Goal: Task Accomplishment & Management: Use online tool/utility

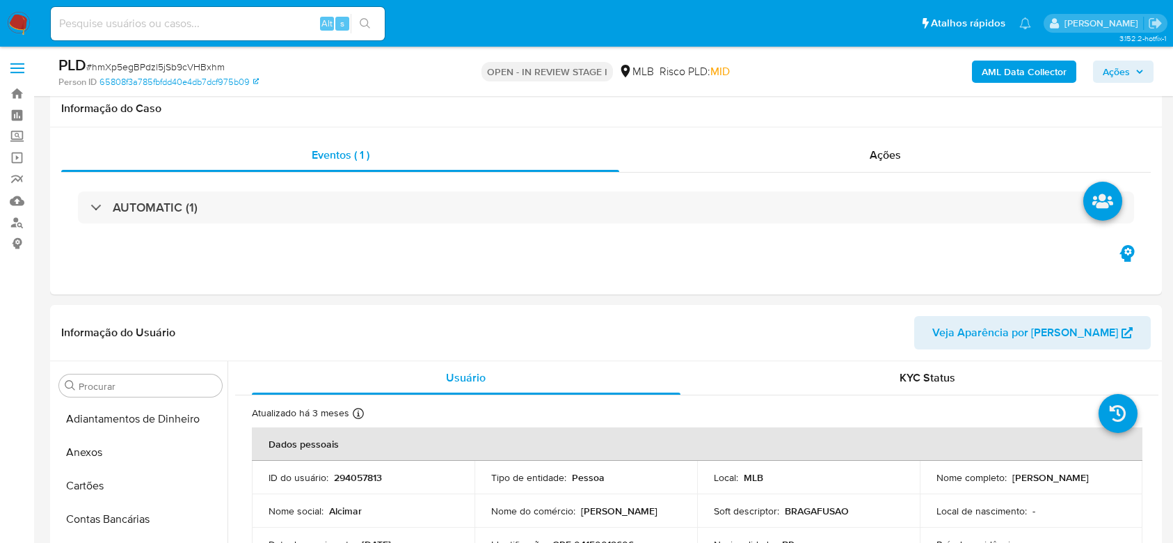
select select "10"
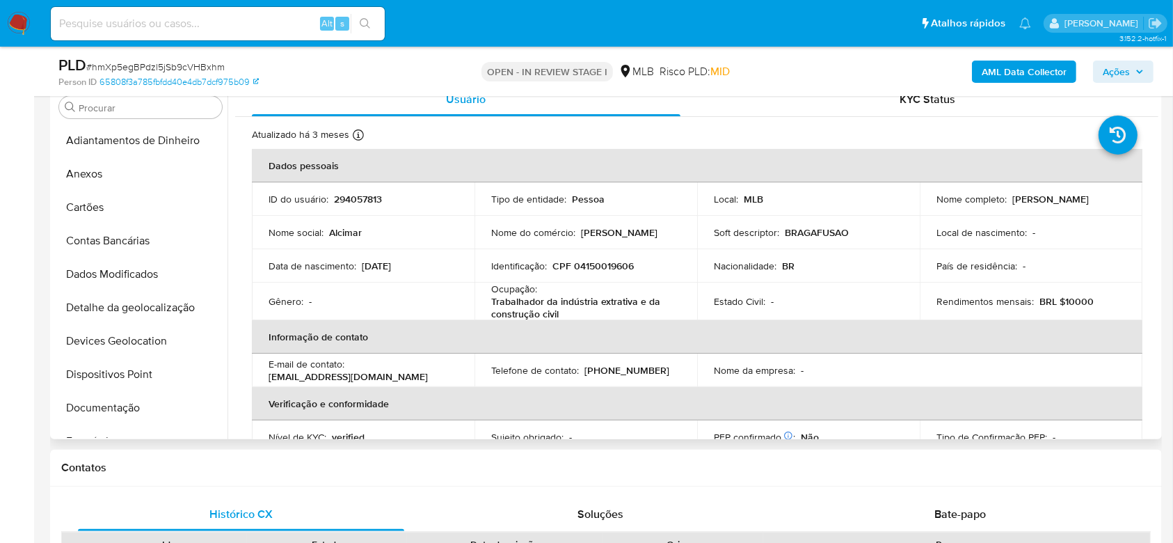
scroll to position [402, 0]
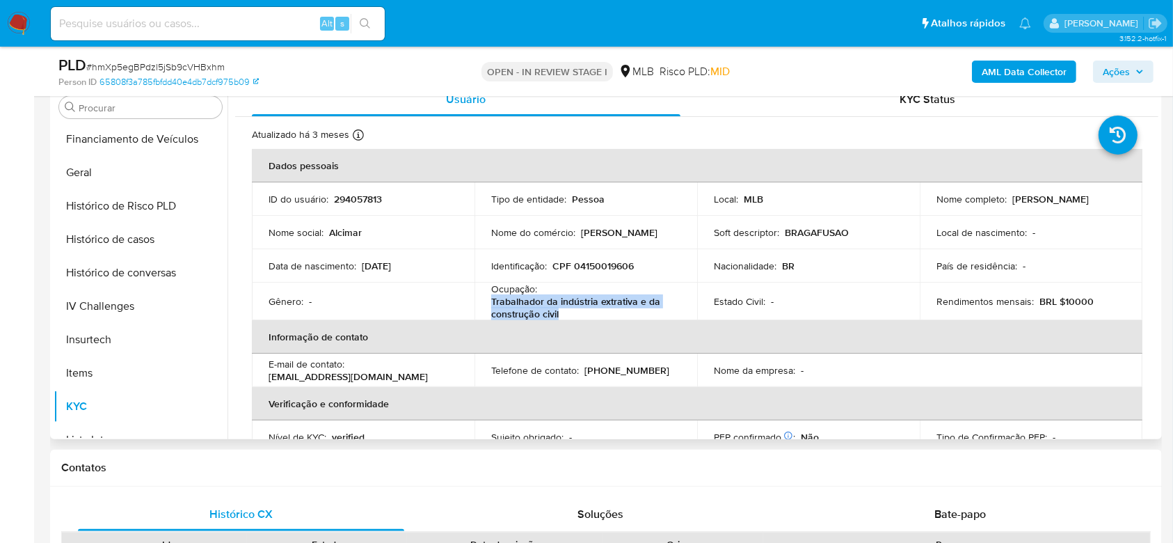
drag, startPoint x: 564, startPoint y: 314, endPoint x: 486, endPoint y: 306, distance: 79.0
click at [486, 306] on td "Ocupação : Trabalhador da indústria extrativa e da construção civil" at bounding box center [586, 302] width 223 height 38
copy p "Trabalhador da indústria extrativa e da construção civil"
click at [679, 301] on td "Ocupação : Trabalhador da indústria extrativa e da construção civil" at bounding box center [586, 302] width 223 height 38
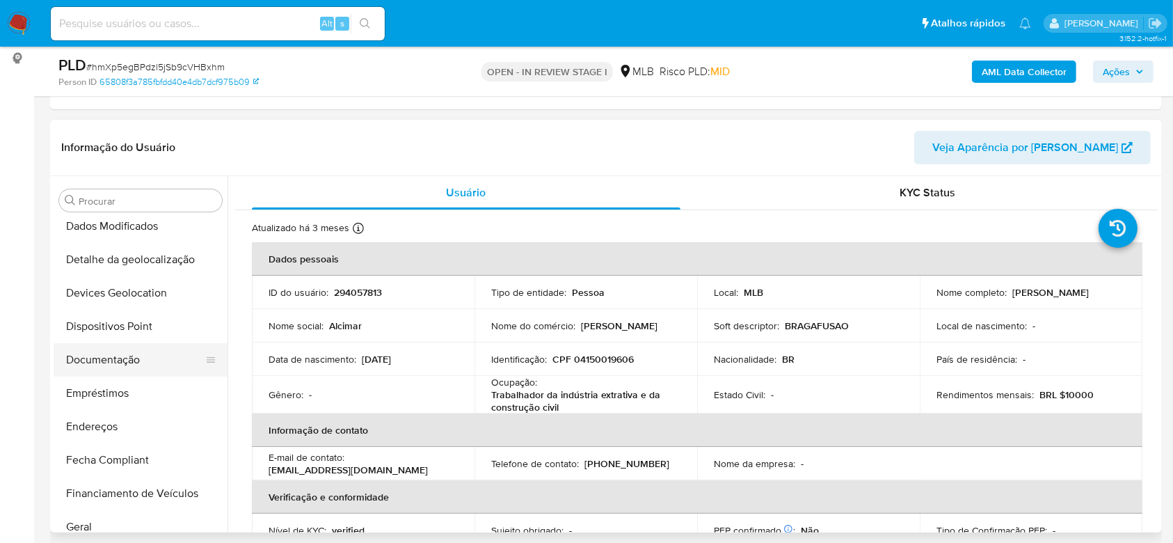
scroll to position [124, 0]
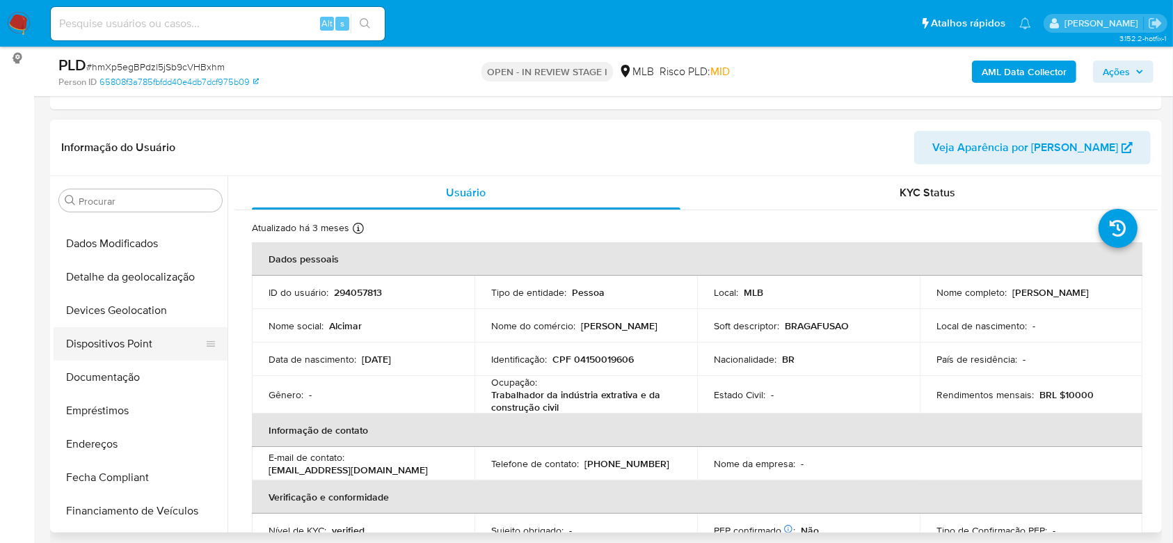
click at [117, 347] on button "Dispositivos Point" at bounding box center [135, 343] width 163 height 33
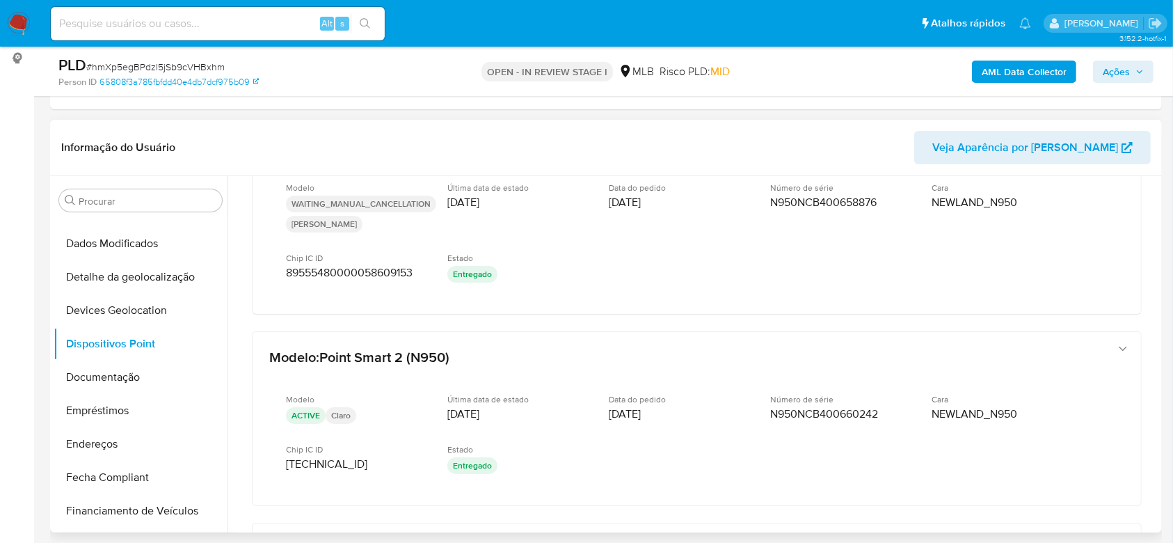
scroll to position [0, 0]
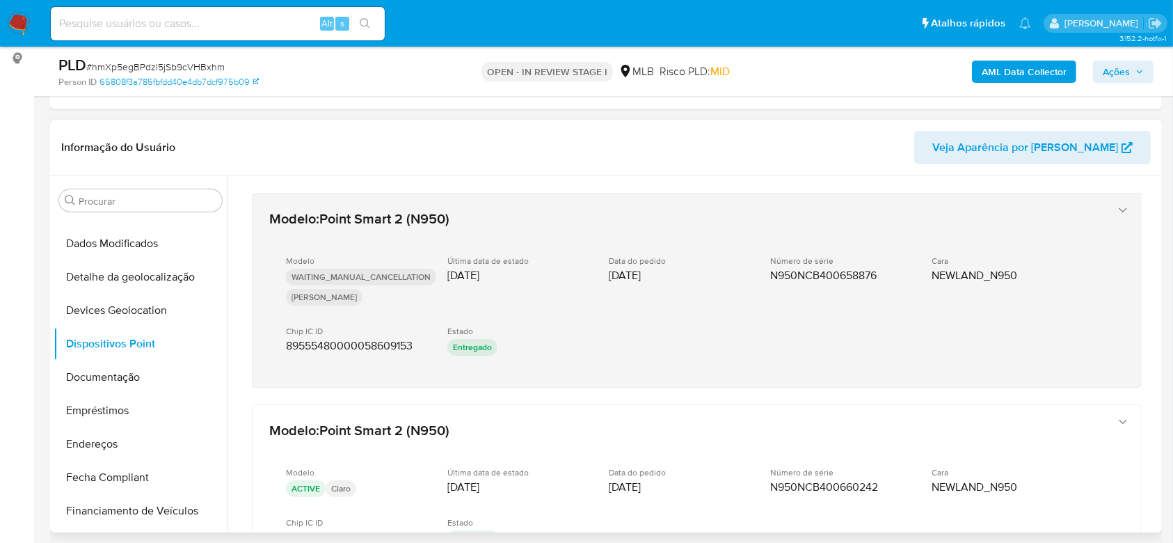
click at [852, 274] on span "N950NCB400658876" at bounding box center [823, 276] width 106 height 14
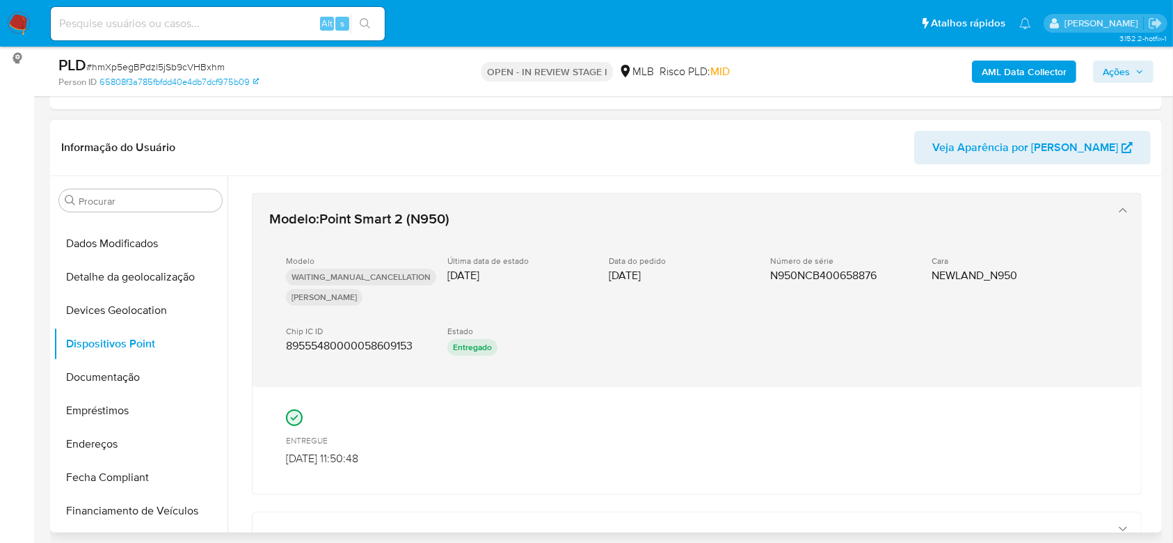
click at [852, 274] on span "N950NCB400658876" at bounding box center [823, 276] width 106 height 14
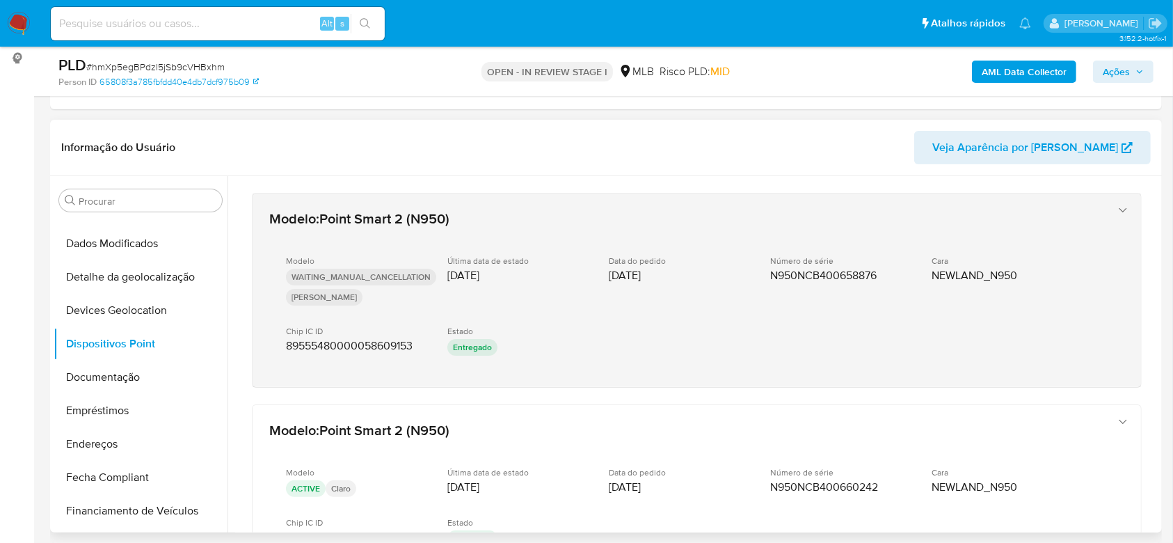
click at [855, 274] on span "N950NCB400658876" at bounding box center [823, 276] width 106 height 14
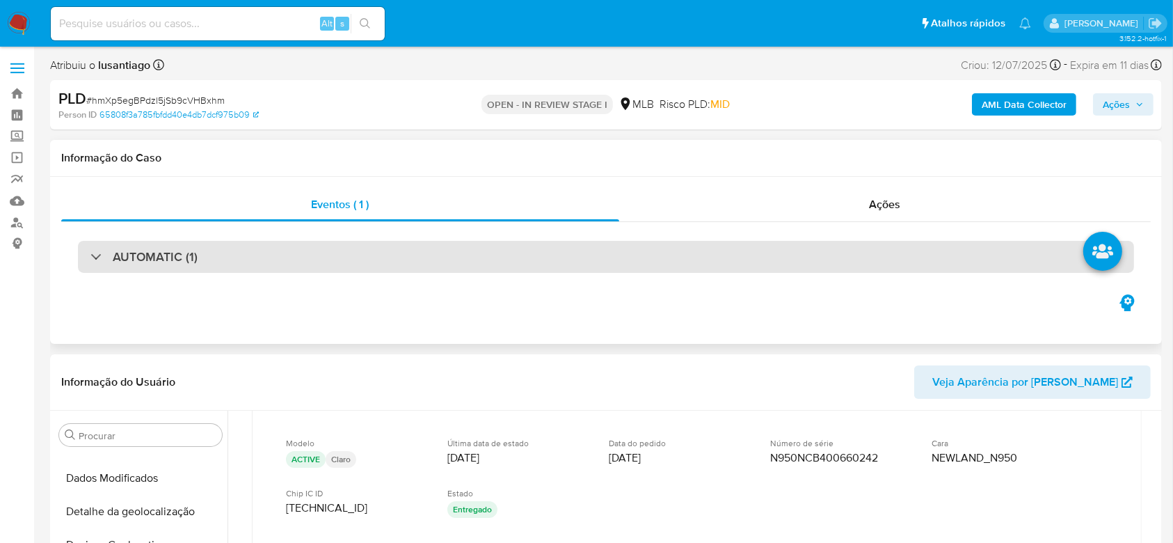
click at [757, 251] on div "AUTOMATIC (1)" at bounding box center [606, 257] width 1056 height 32
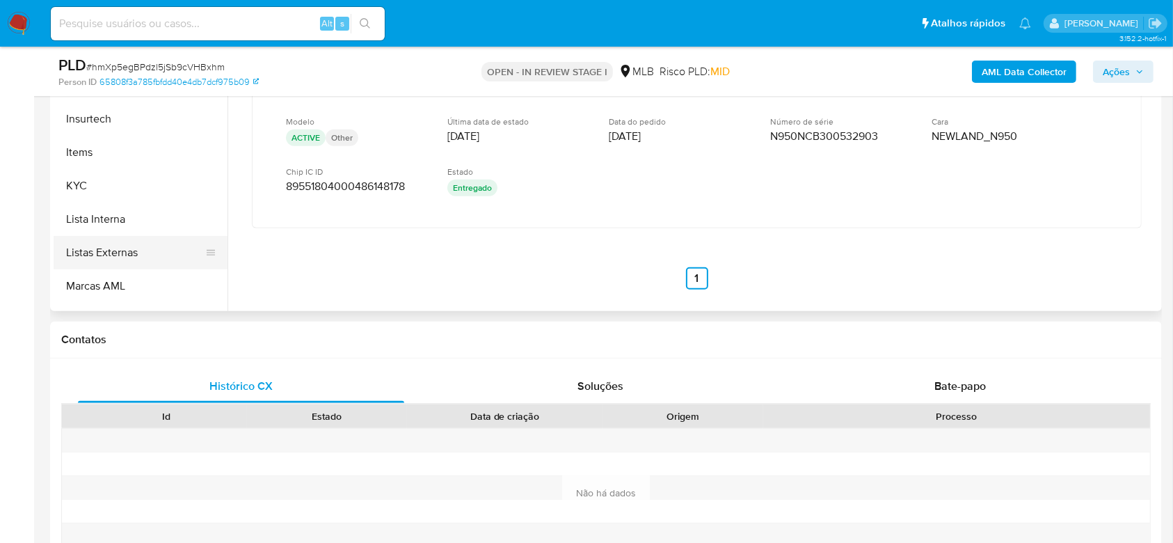
scroll to position [496, 0]
click at [100, 181] on button "KYC" at bounding box center [135, 184] width 163 height 33
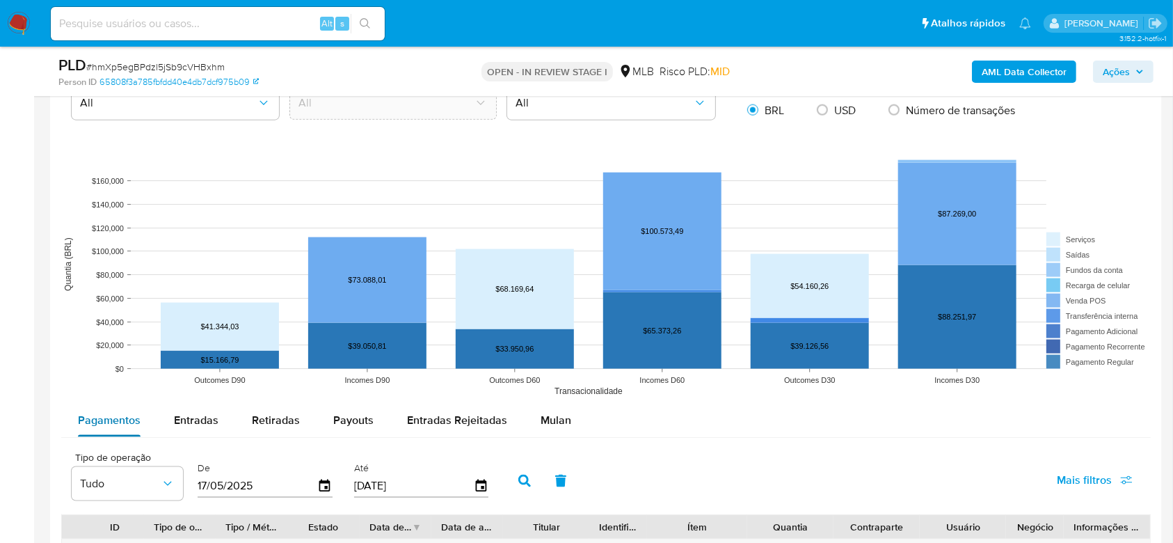
scroll to position [1949, 0]
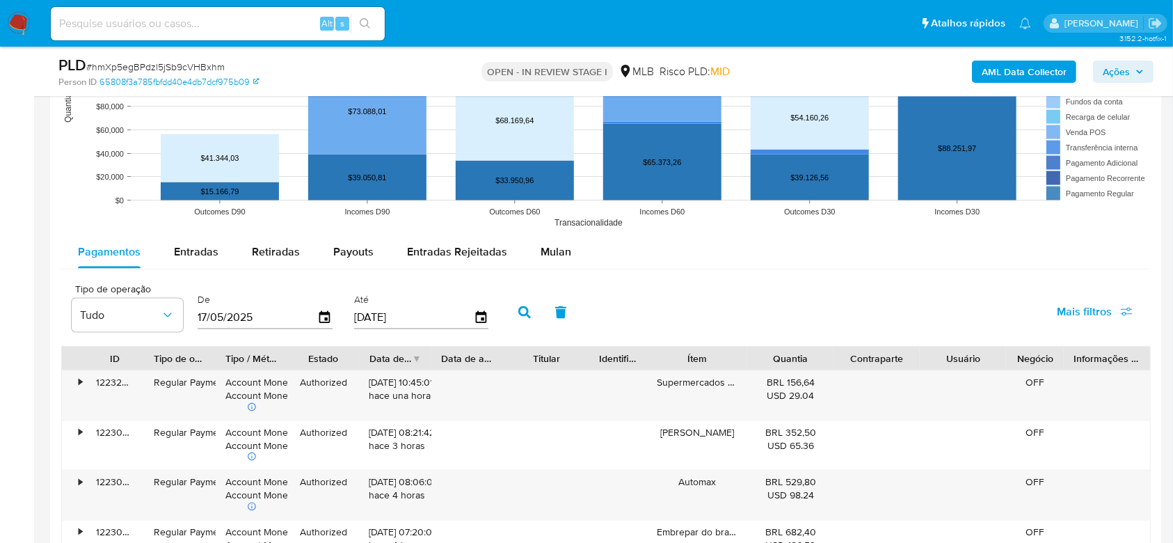
click at [1146, 70] on button "Ações" at bounding box center [1123, 72] width 61 height 22
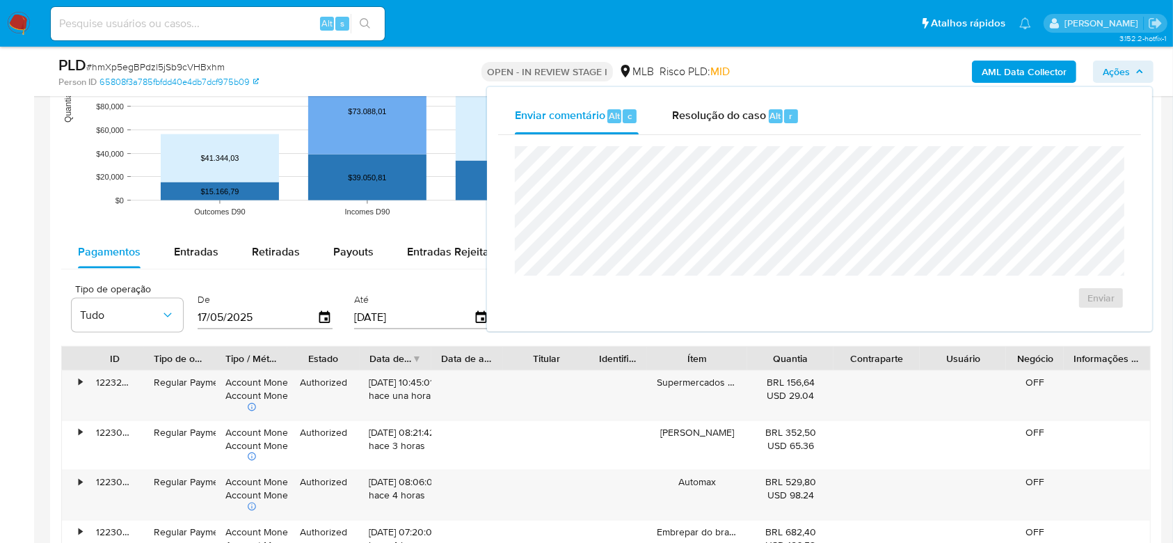
drag, startPoint x: 723, startPoint y: 123, endPoint x: 711, endPoint y: 138, distance: 19.8
click at [720, 124] on div "Resolução do caso Alt r" at bounding box center [735, 116] width 127 height 36
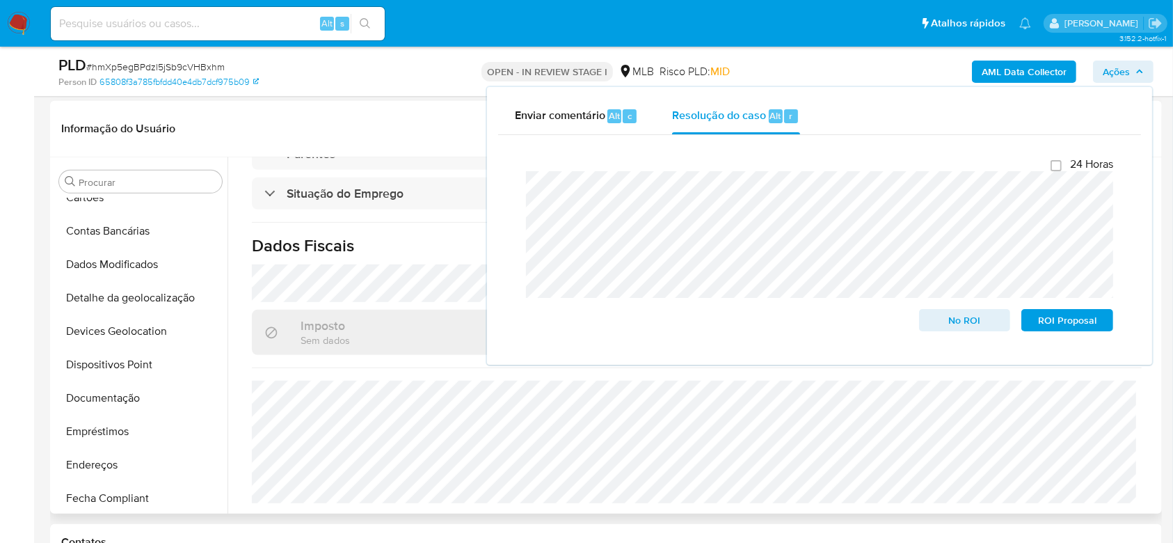
scroll to position [0, 0]
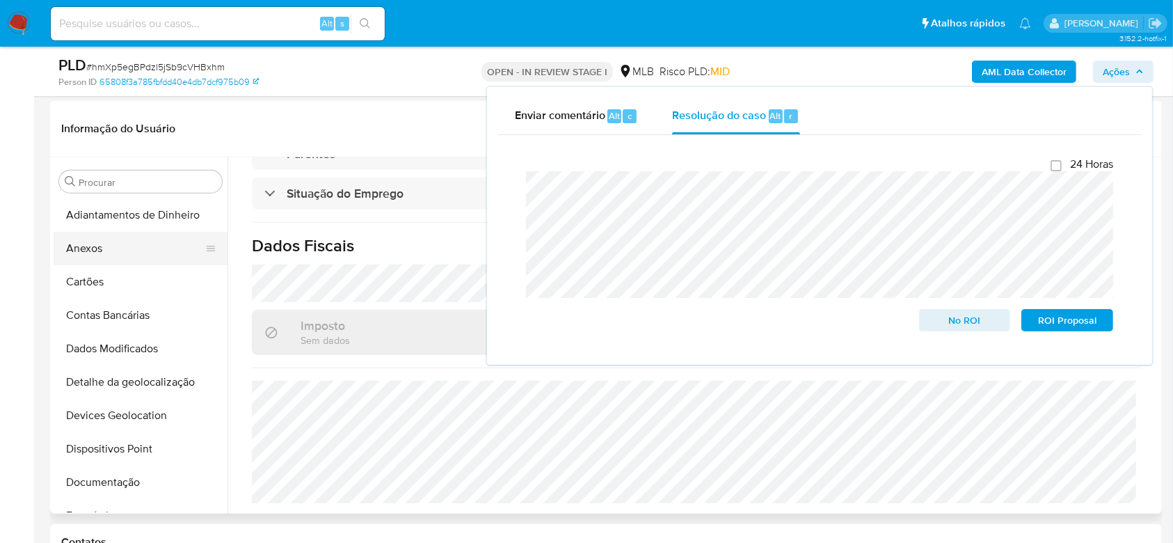
click at [111, 238] on button "Anexos" at bounding box center [135, 248] width 163 height 33
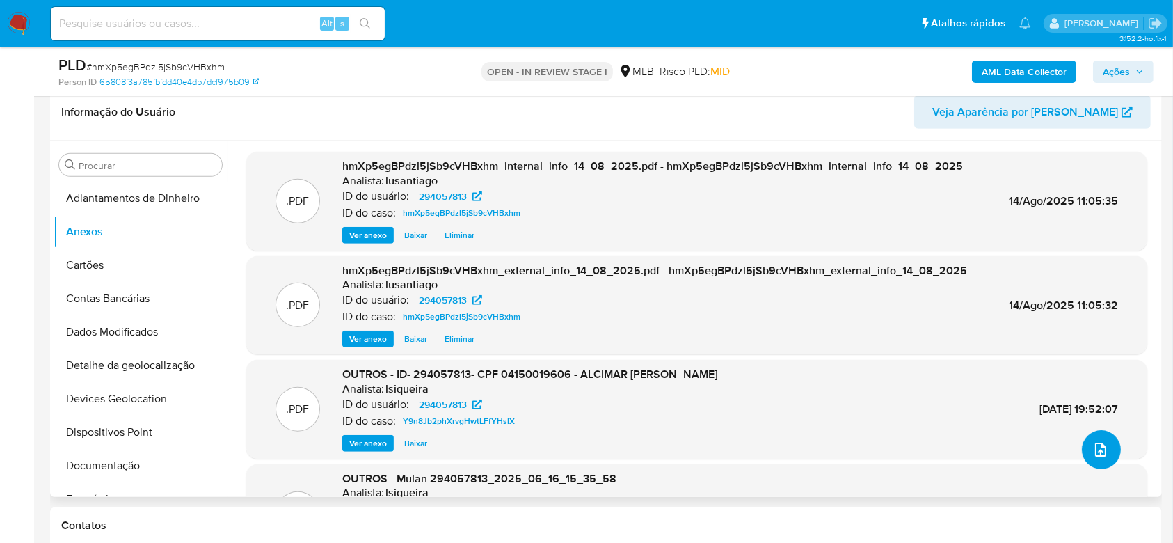
click at [1095, 441] on span "upload-file" at bounding box center [1100, 449] width 15 height 17
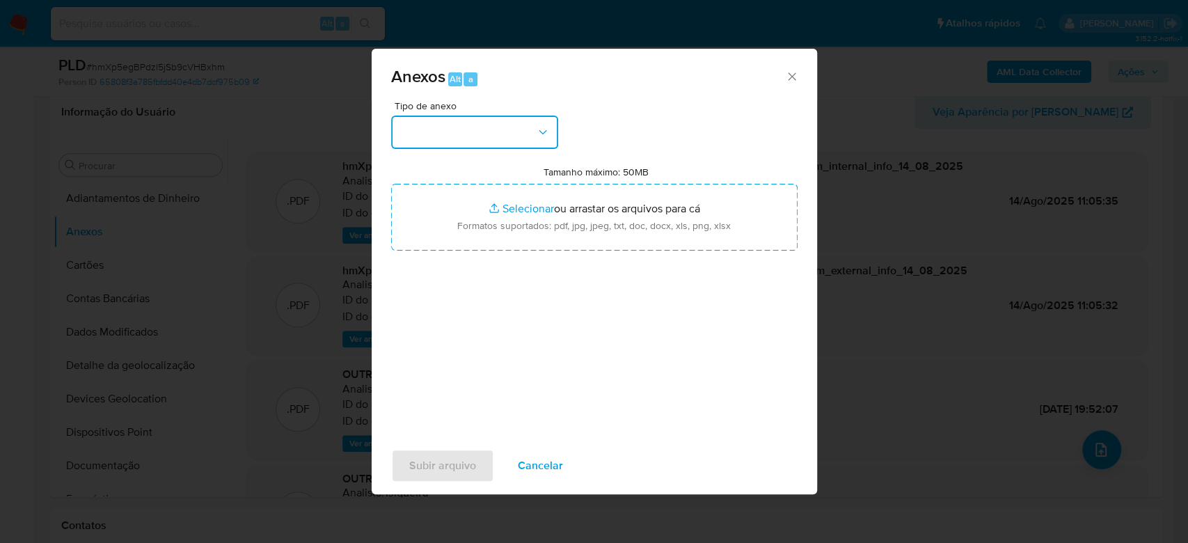
click at [531, 125] on button "button" at bounding box center [474, 132] width 167 height 33
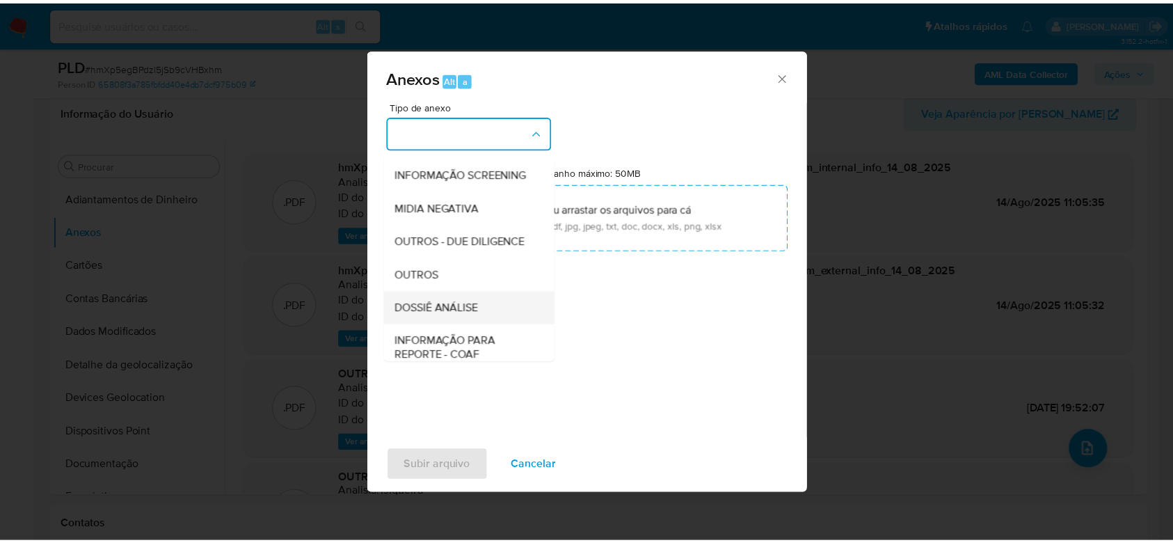
scroll to position [214, 0]
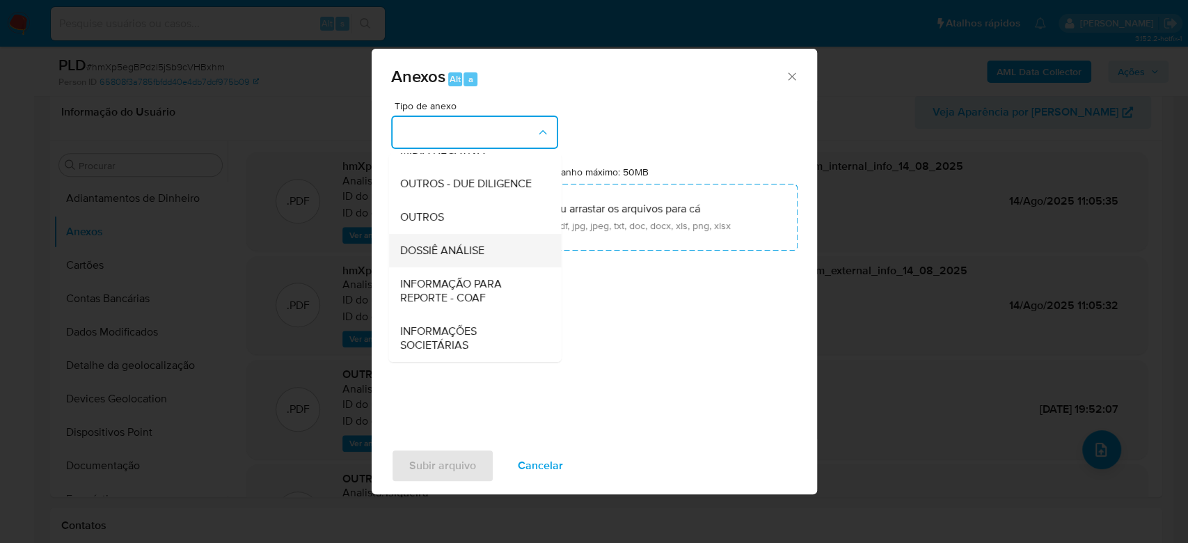
click at [459, 246] on span "DOSSIÊ ANÁLISE" at bounding box center [441, 251] width 84 height 14
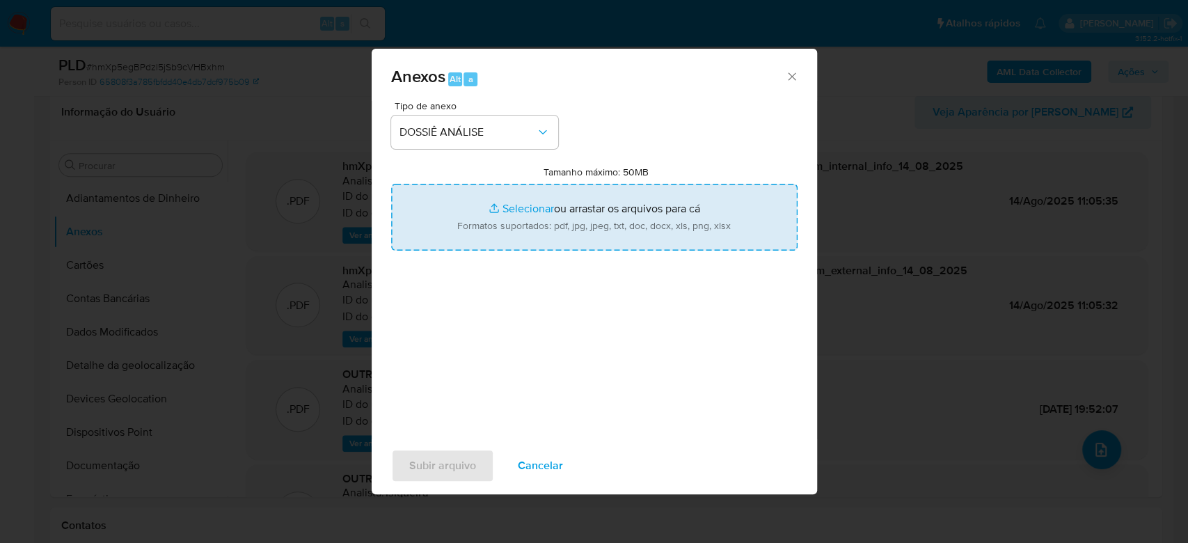
type input "C:\fakepath\Mulan 294057813_2025_08_13_10_41_32 (1).xlsx"
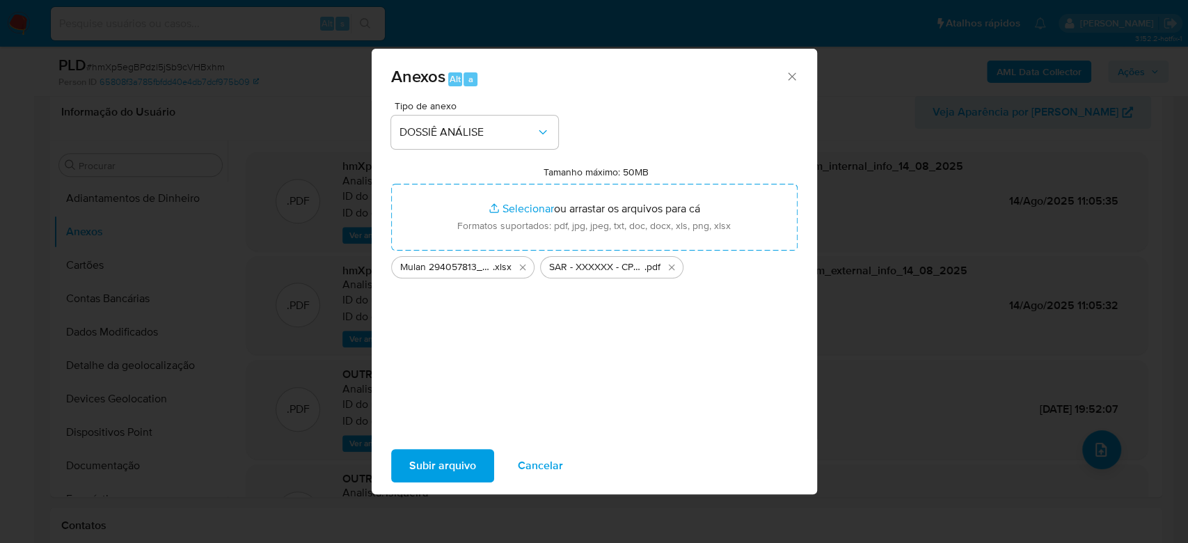
click at [435, 470] on span "Subir arquivo" at bounding box center [442, 465] width 67 height 31
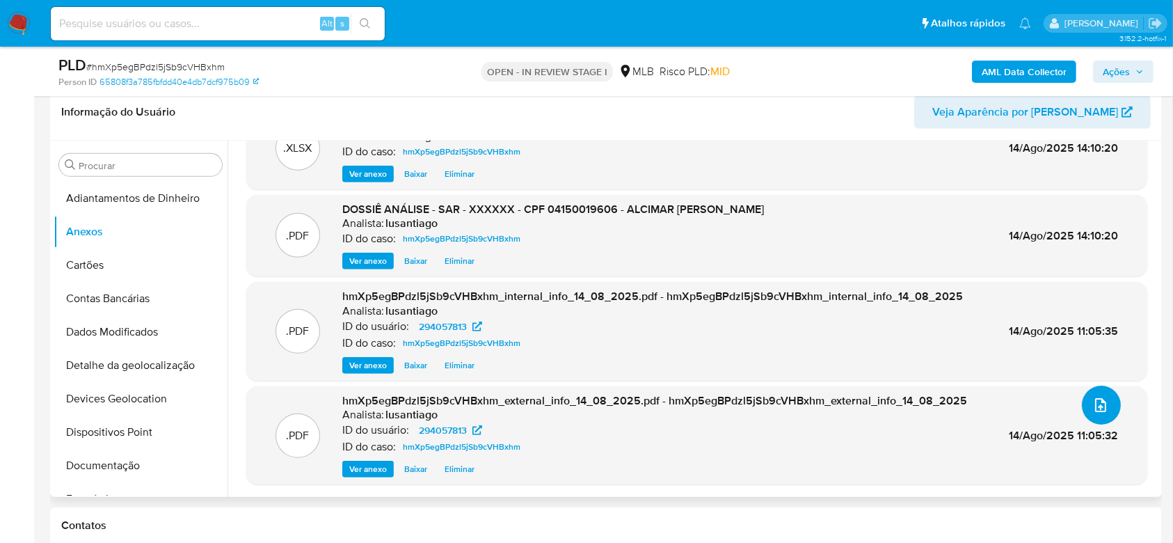
scroll to position [0, 0]
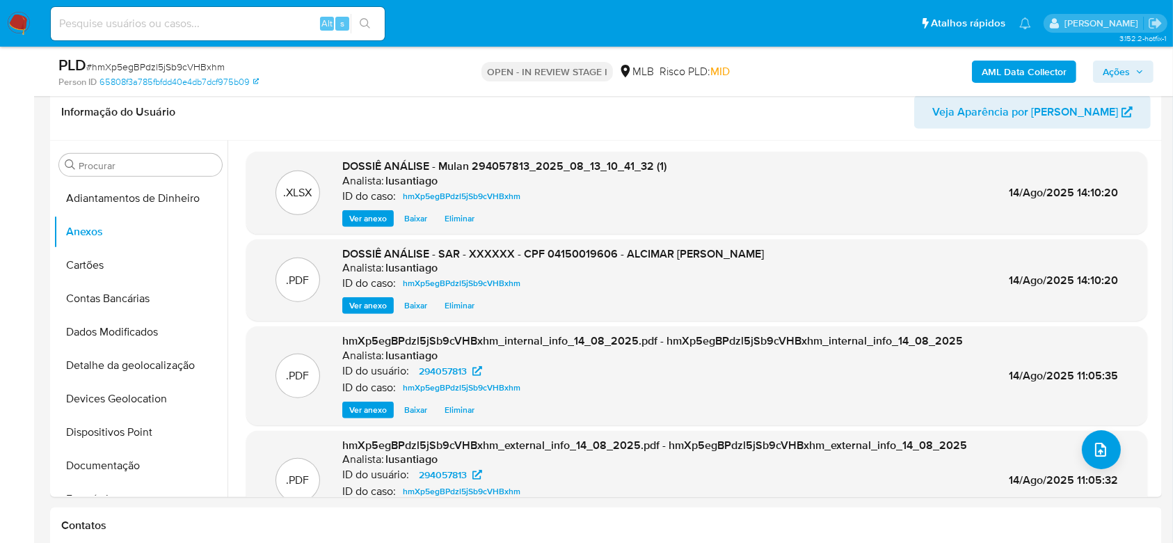
click at [1104, 68] on span "Ações" at bounding box center [1116, 72] width 27 height 22
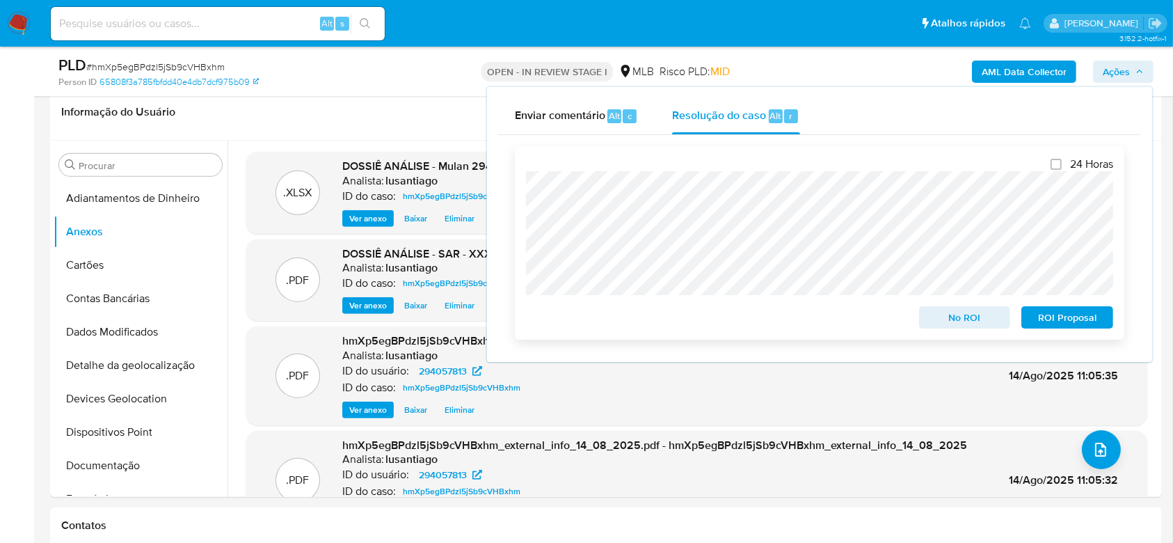
click at [1041, 319] on span "ROI Proposal" at bounding box center [1067, 317] width 72 height 19
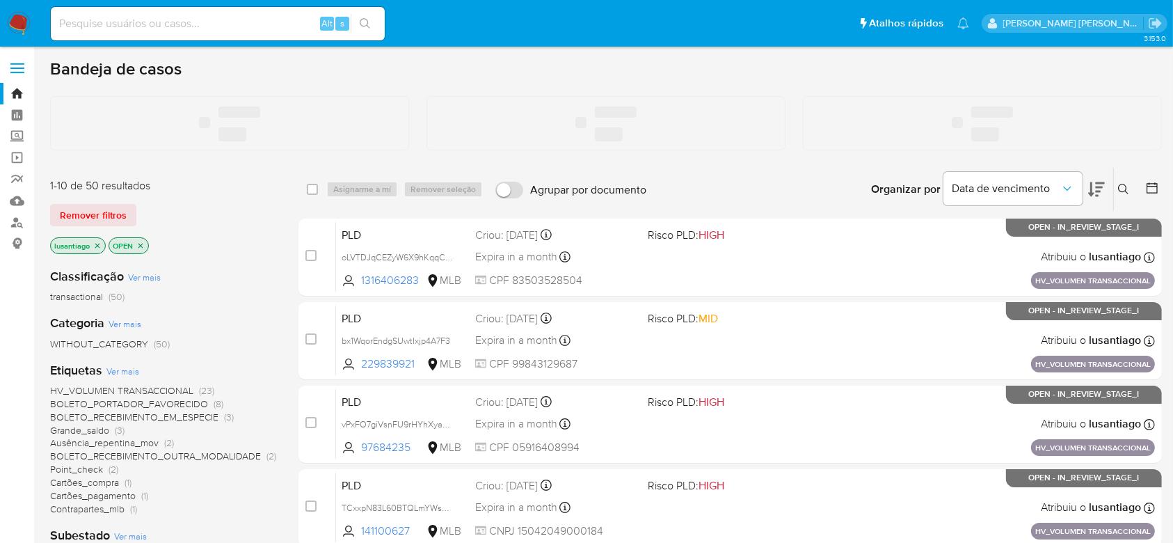
click at [169, 22] on input at bounding box center [218, 24] width 334 height 18
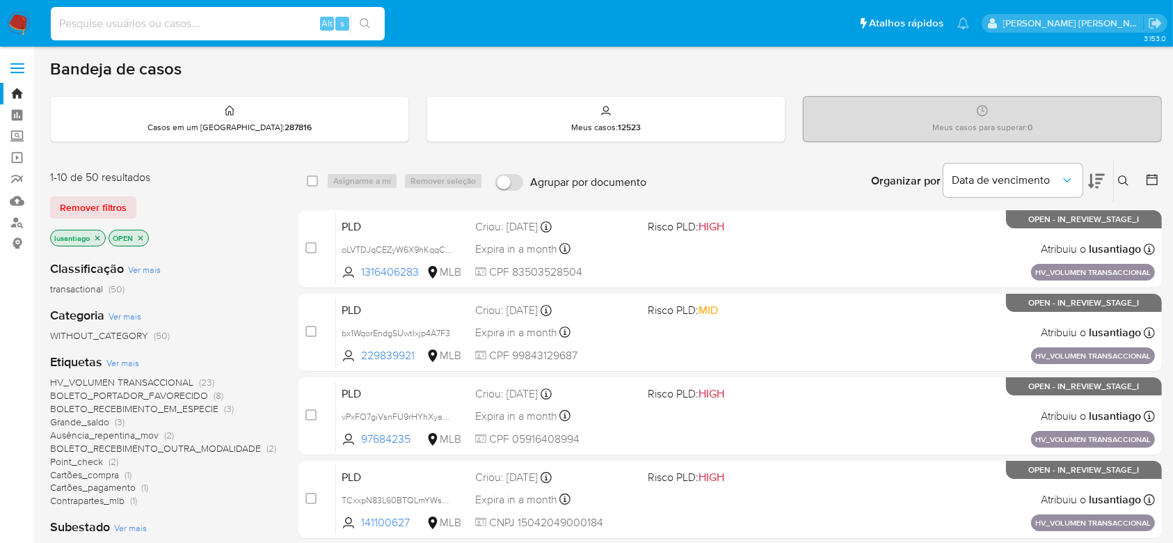
paste input "1944188747"
type input "1944188747"
click at [362, 25] on icon "search-icon" at bounding box center [365, 23] width 10 height 10
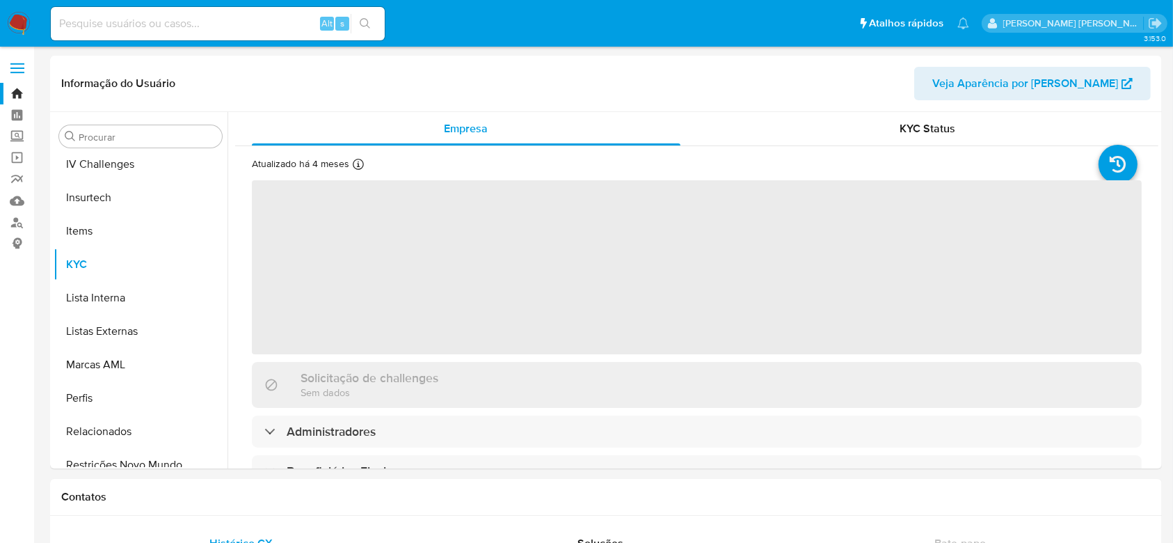
scroll to position [621, 0]
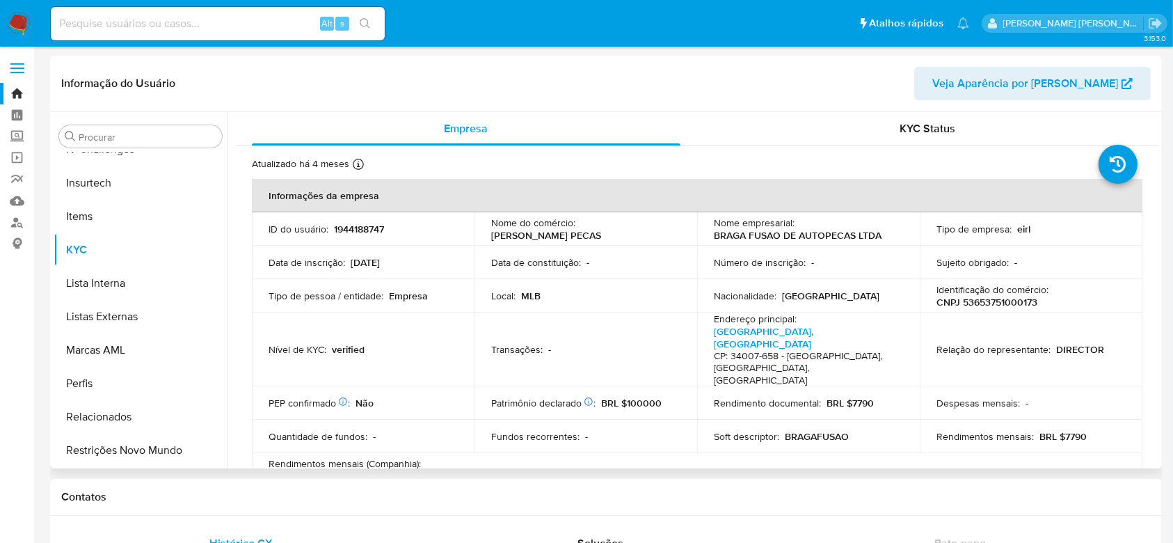
select select "10"
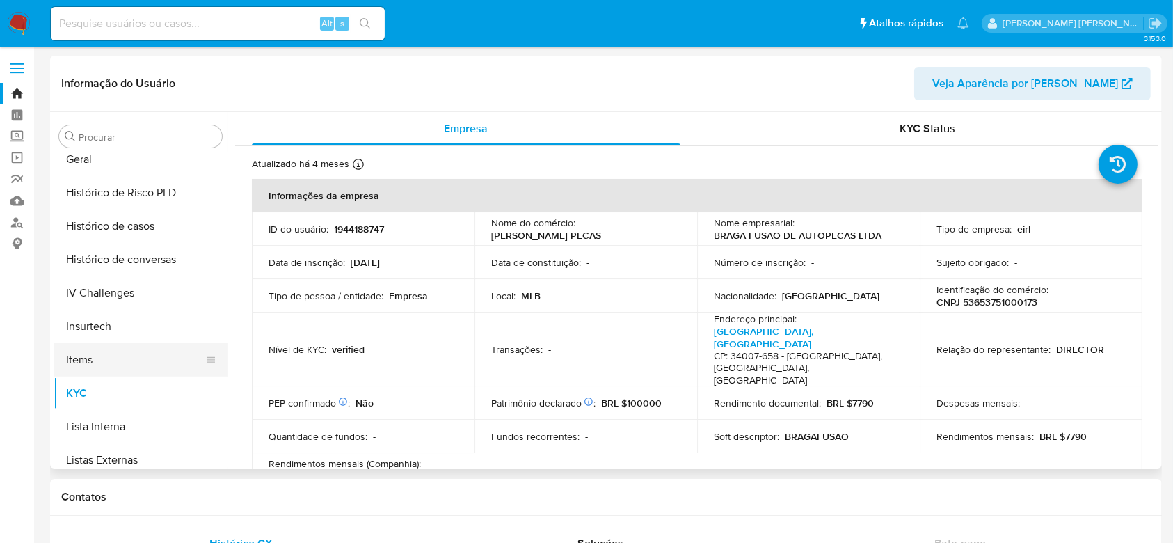
scroll to position [436, 0]
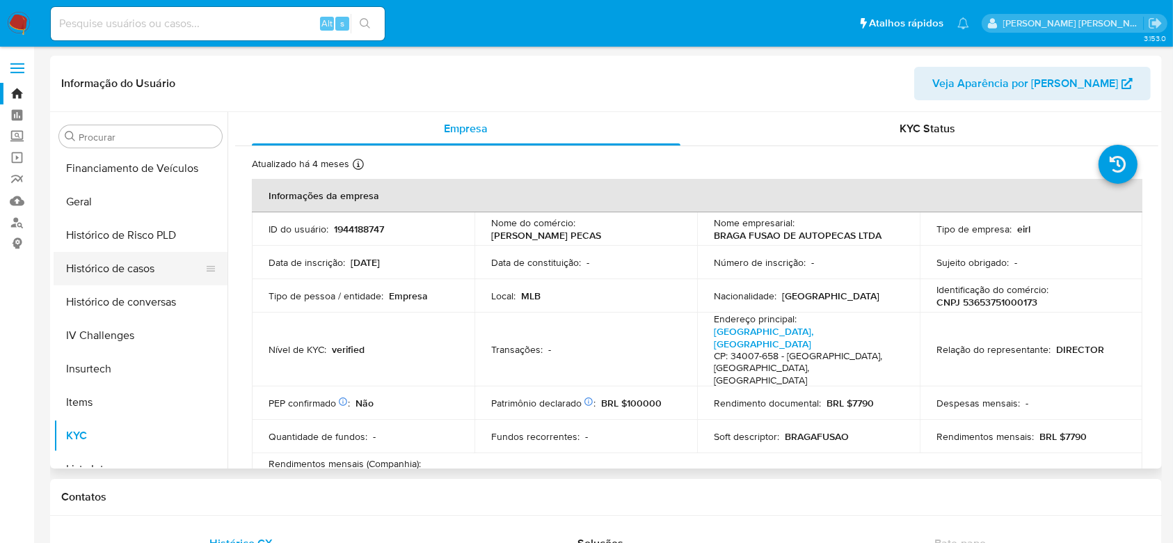
click at [133, 276] on button "Histórico de casos" at bounding box center [135, 268] width 163 height 33
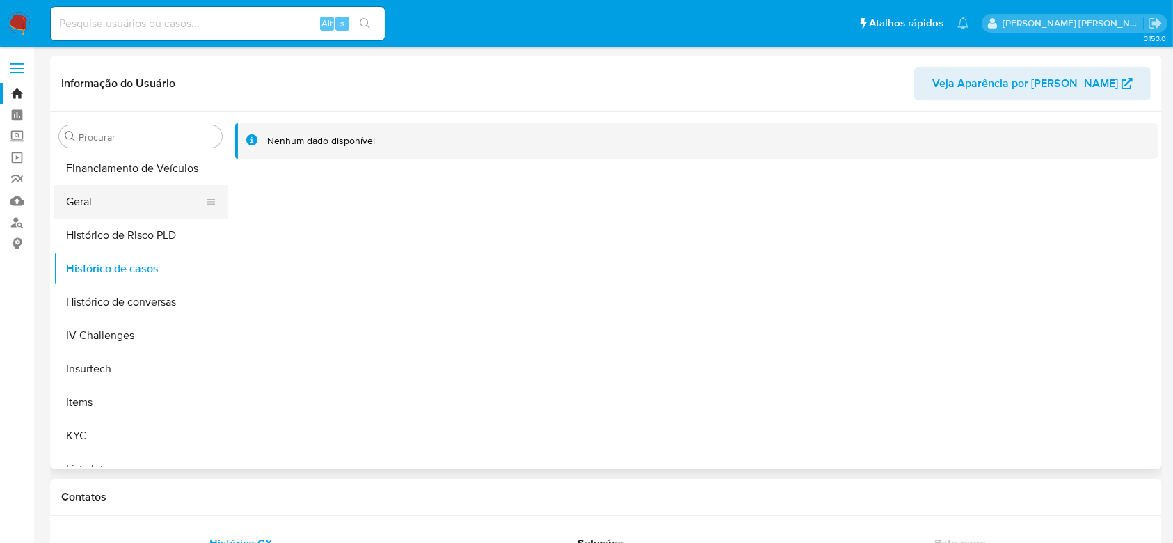
click at [106, 189] on button "Geral" at bounding box center [135, 201] width 163 height 33
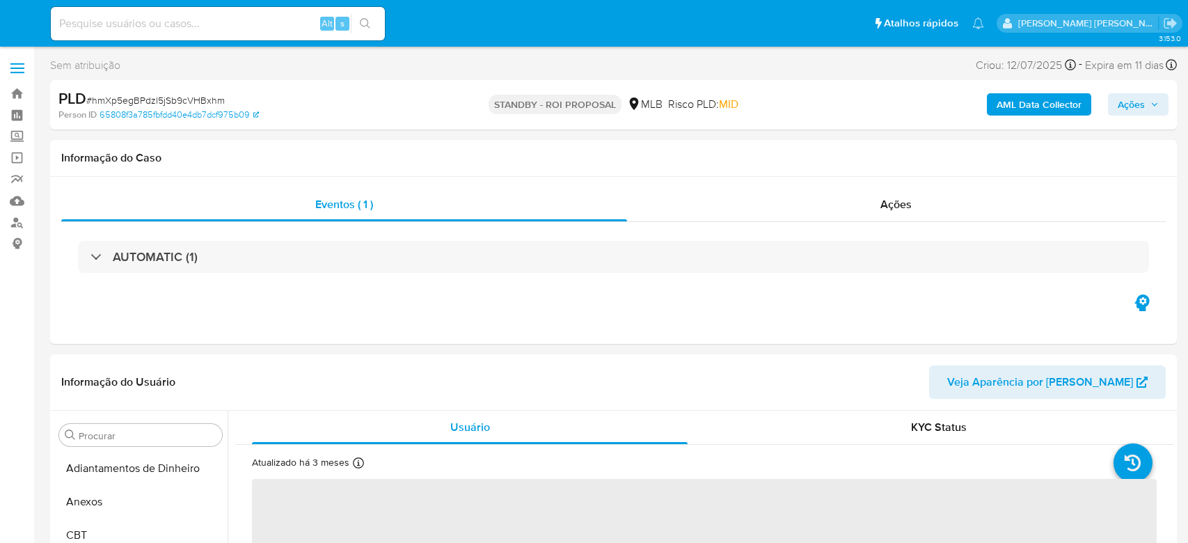
select select "10"
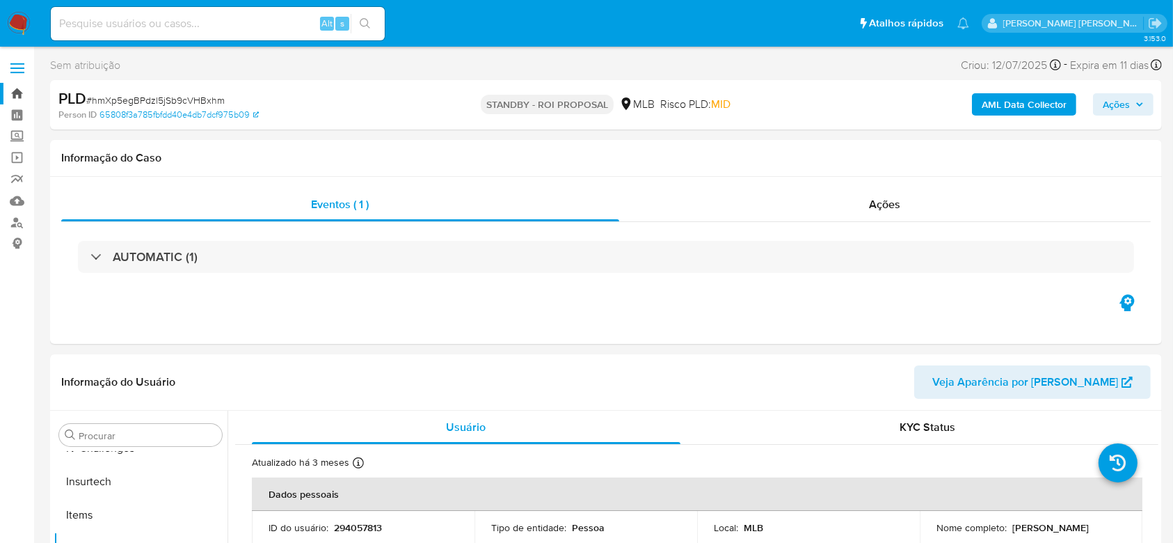
click at [15, 94] on link "Bandeja" at bounding box center [83, 94] width 166 height 22
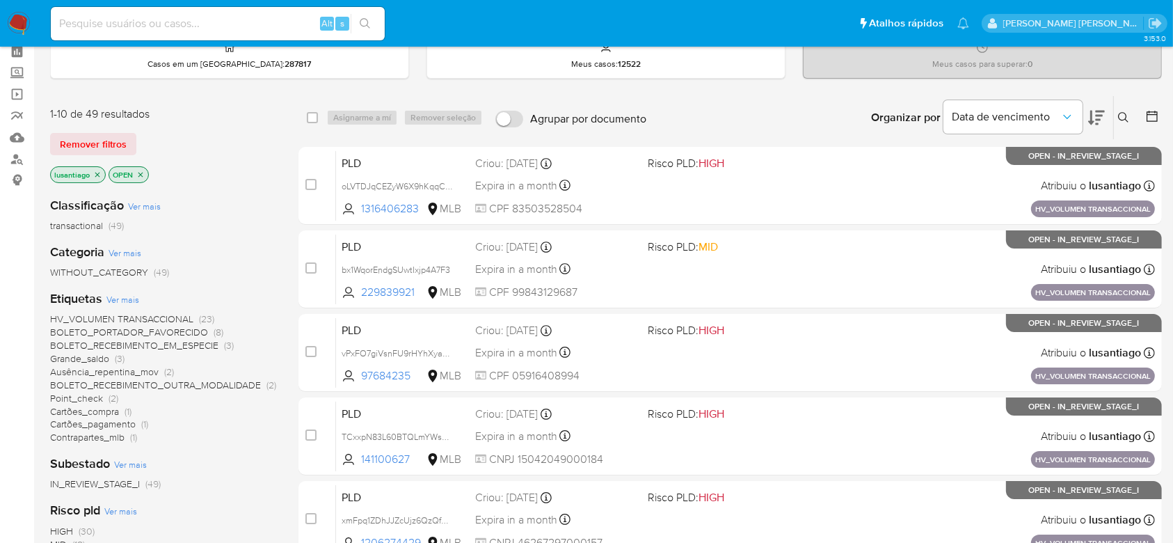
scroll to position [93, 0]
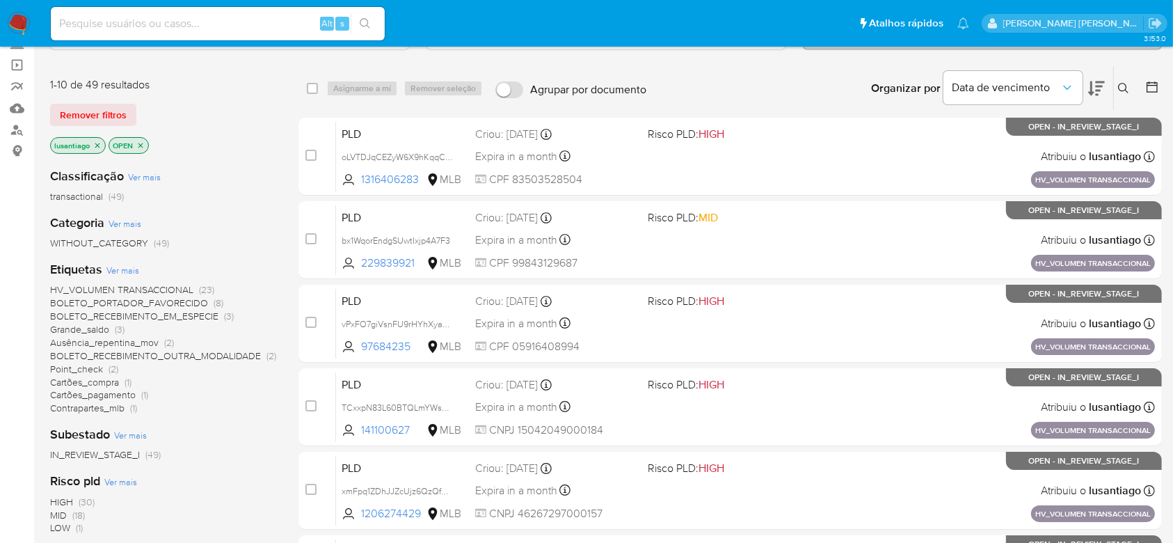
click at [144, 26] on input at bounding box center [218, 24] width 334 height 18
paste input "1393218421"
type input "1393218421"
click at [374, 20] on button "search-icon" at bounding box center [365, 23] width 29 height 19
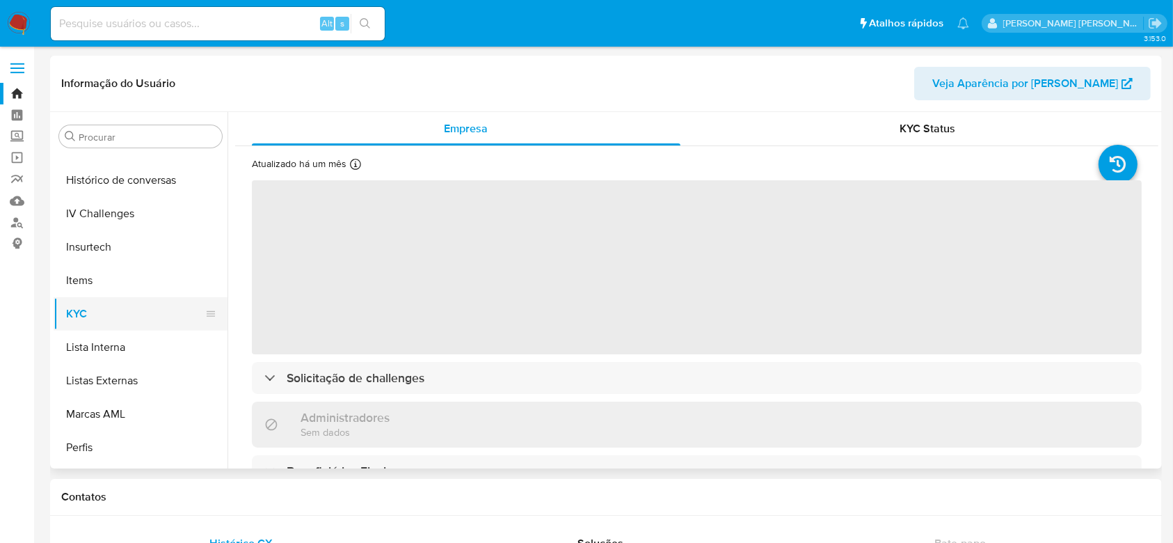
scroll to position [529, 0]
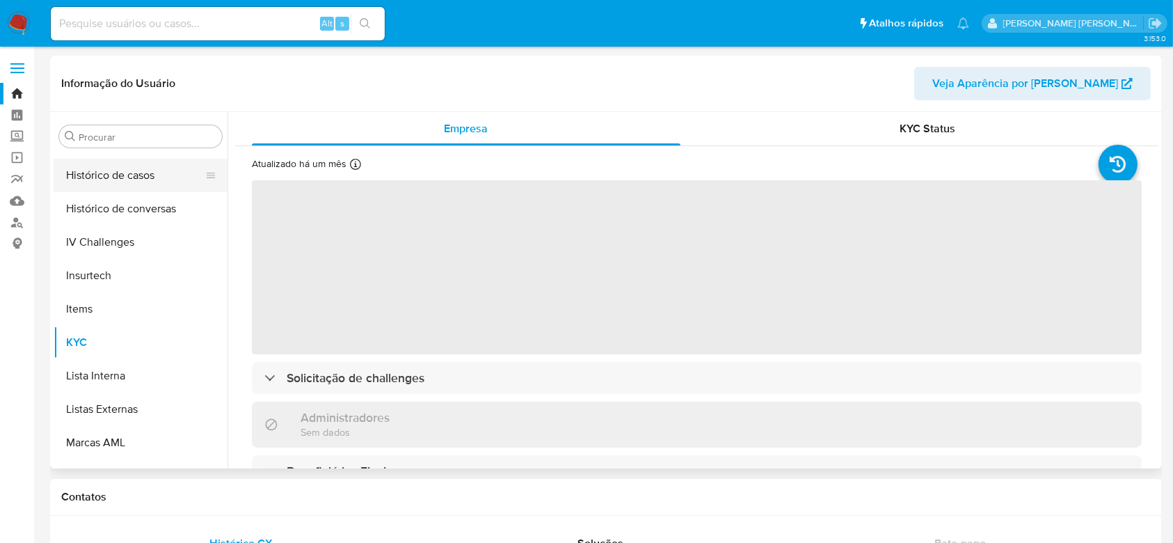
click at [128, 171] on button "Histórico de casos" at bounding box center [135, 175] width 163 height 33
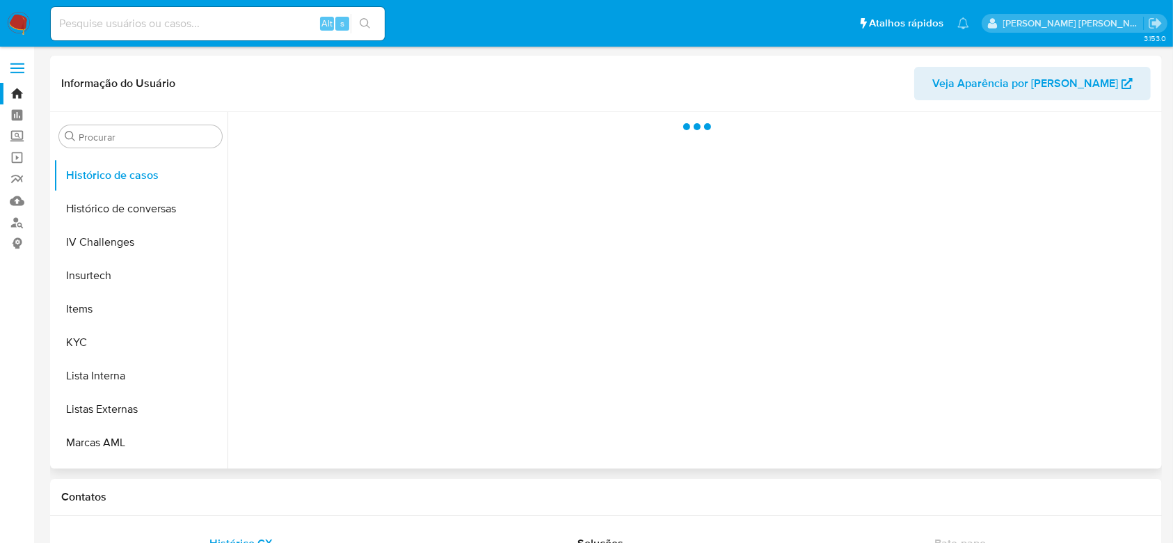
select select "10"
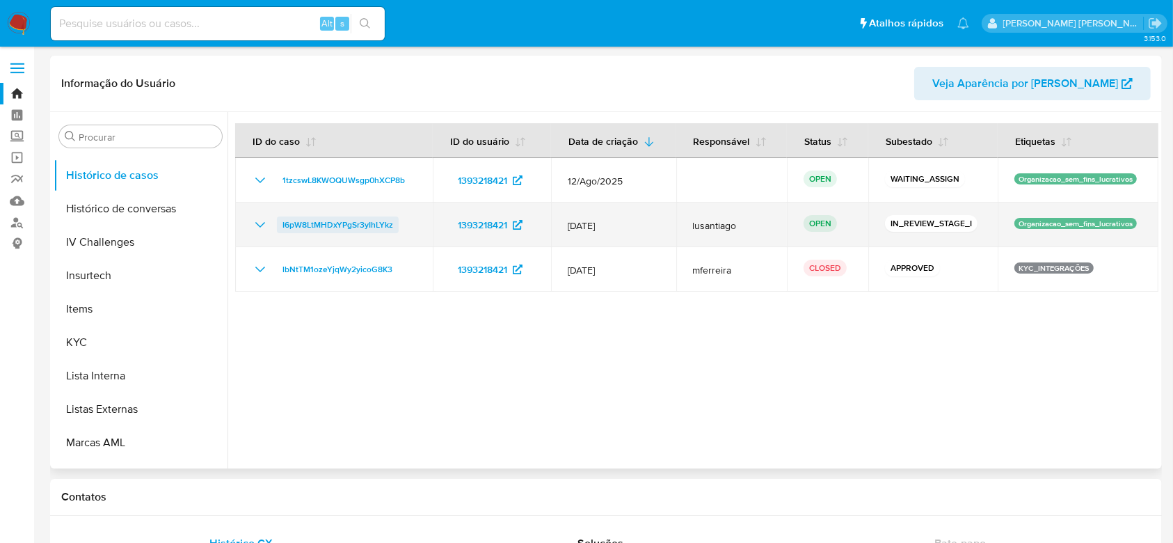
click at [358, 225] on span "I6pW8LtMHDxYPgSr3yIhLYkz" at bounding box center [338, 224] width 111 height 17
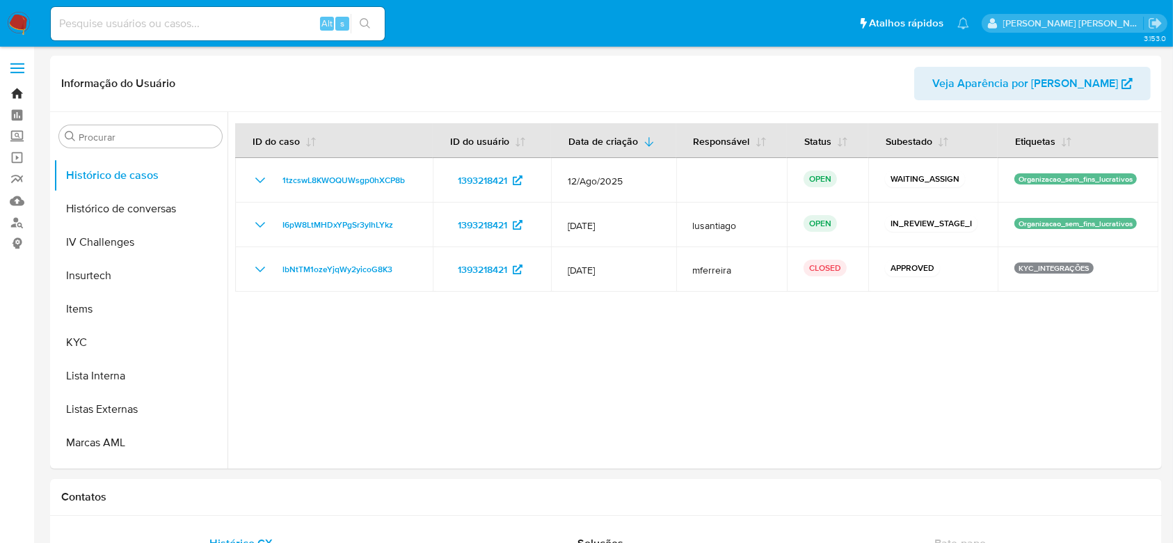
click at [19, 89] on link "Bandeja" at bounding box center [83, 94] width 166 height 22
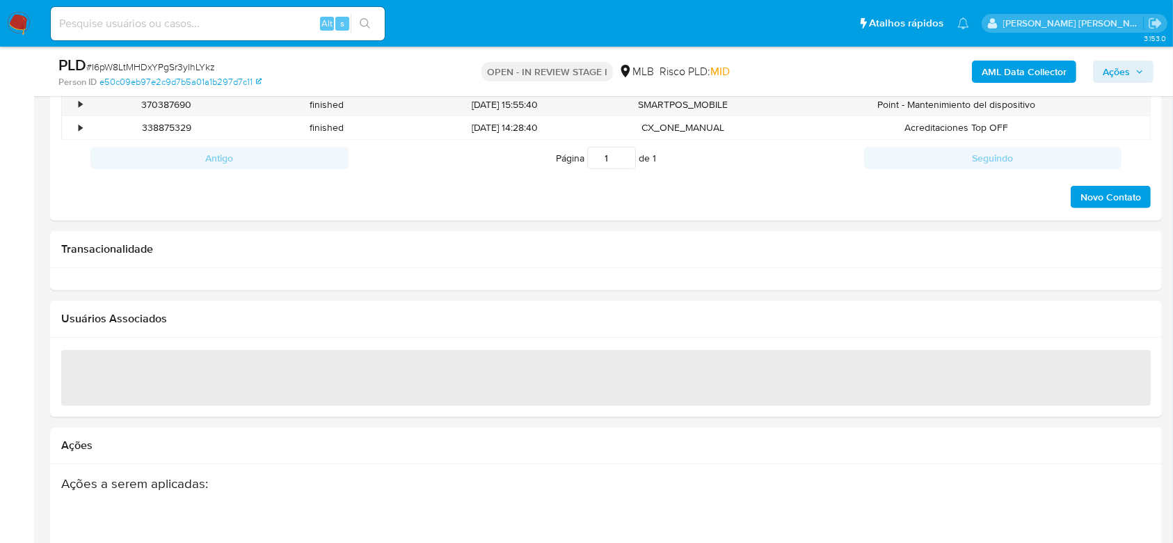
scroll to position [1269, 0]
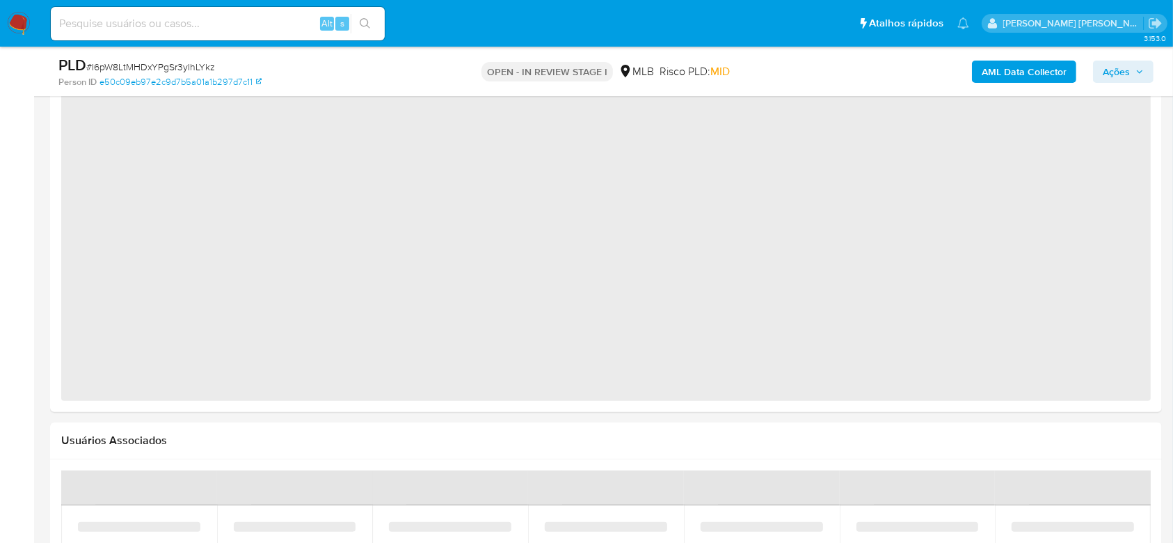
select select "10"
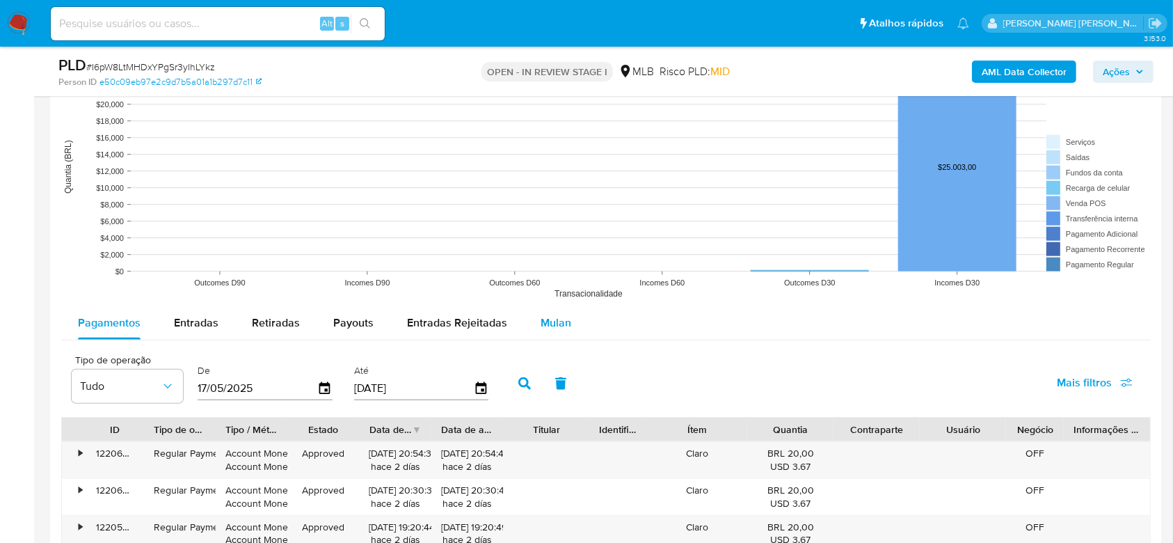
click at [569, 325] on button "Mulan" at bounding box center [556, 322] width 64 height 33
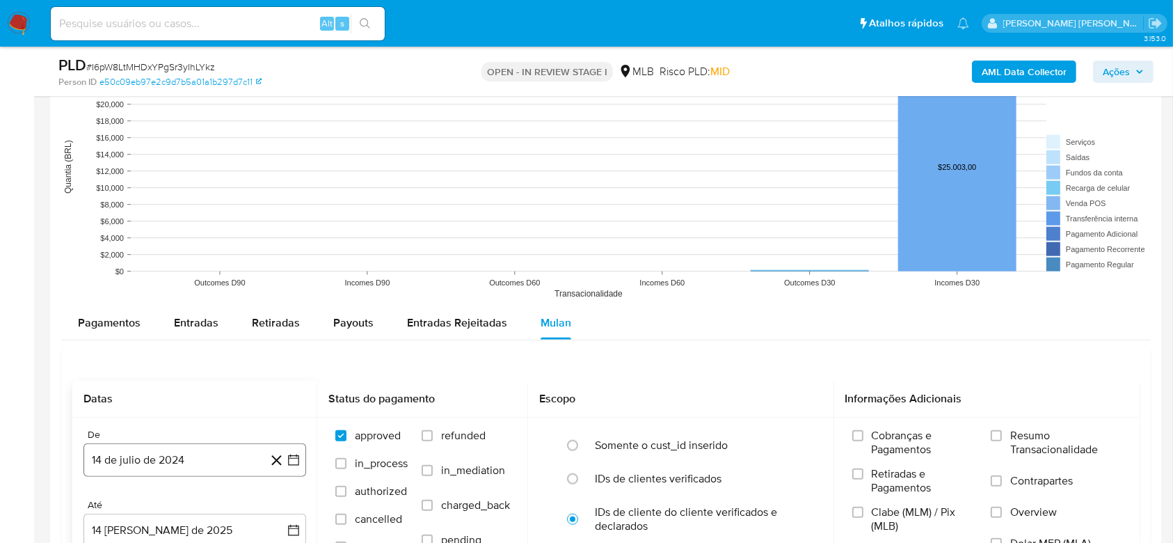
click at [189, 455] on button "14 de julio de 2024" at bounding box center [195, 459] width 223 height 33
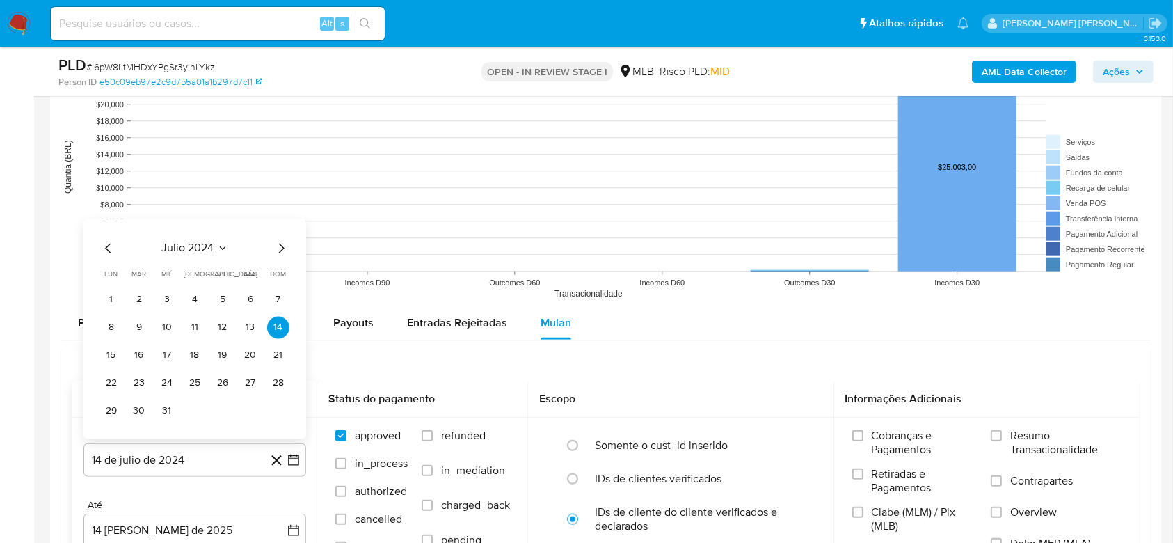
click at [197, 249] on span "julio 2024" at bounding box center [188, 248] width 52 height 14
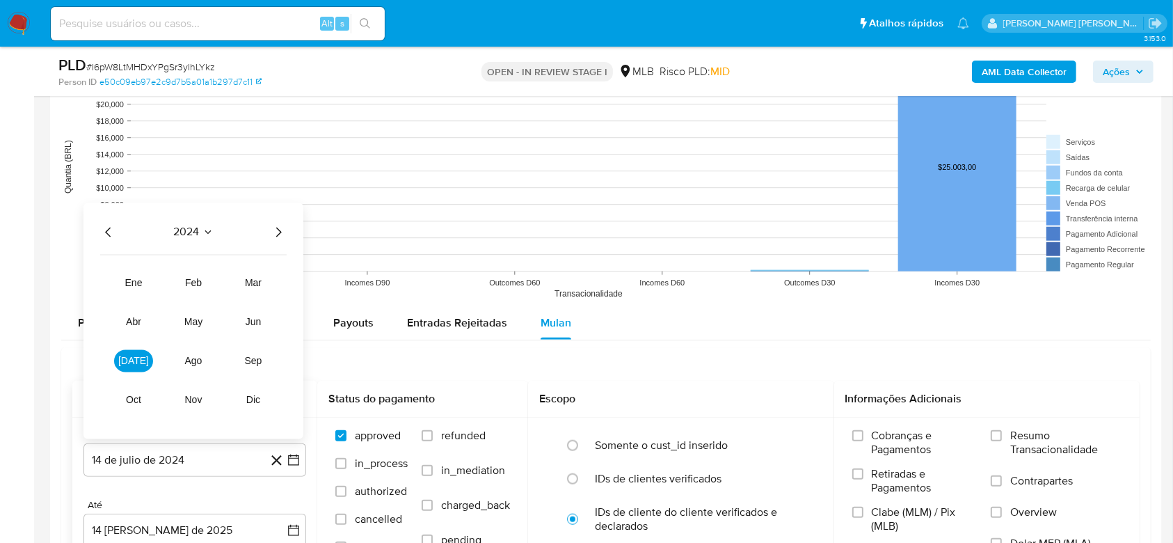
click at [283, 235] on icon "Año siguiente" at bounding box center [278, 232] width 17 height 17
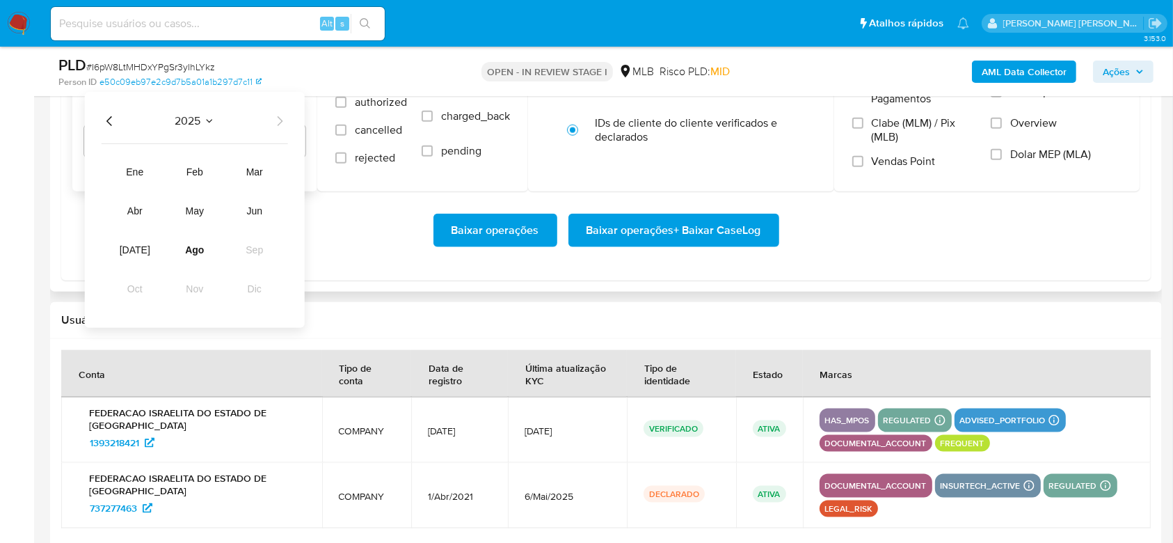
scroll to position [1825, 0]
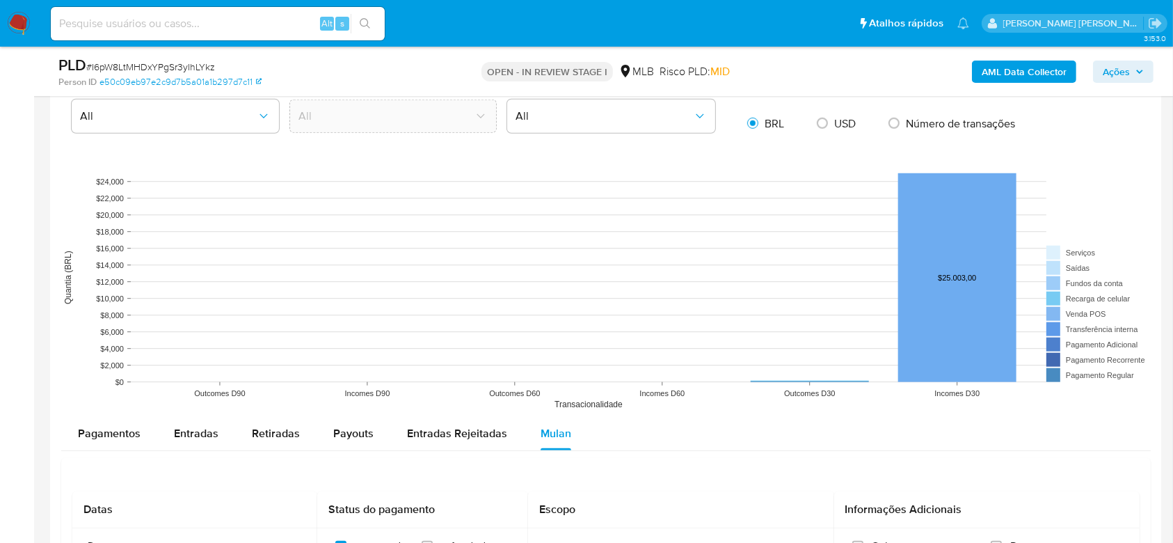
scroll to position [1144, 0]
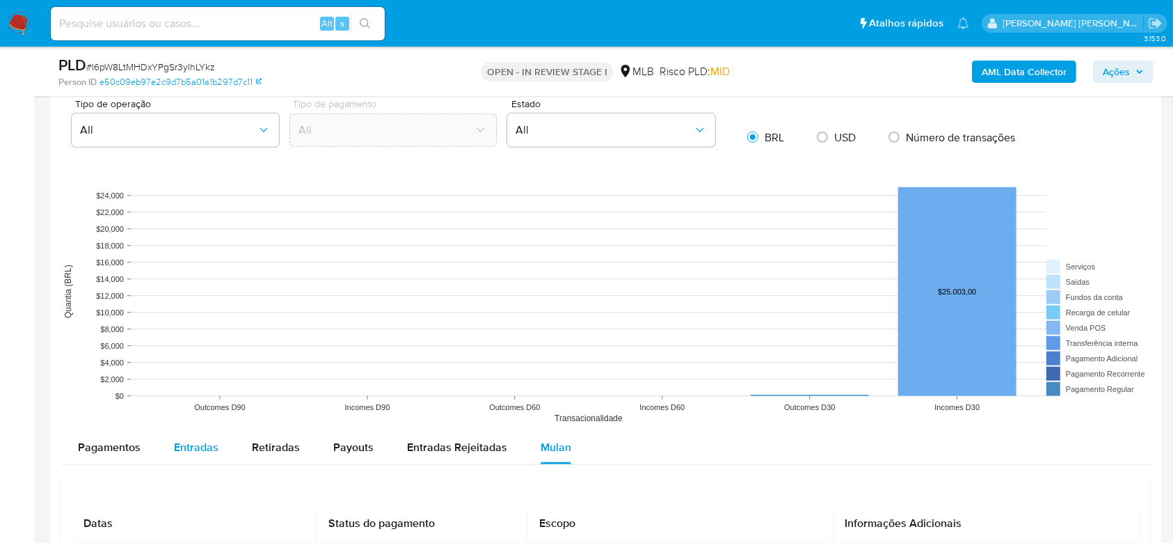
click at [222, 442] on button "Entradas" at bounding box center [196, 447] width 78 height 33
select select "10"
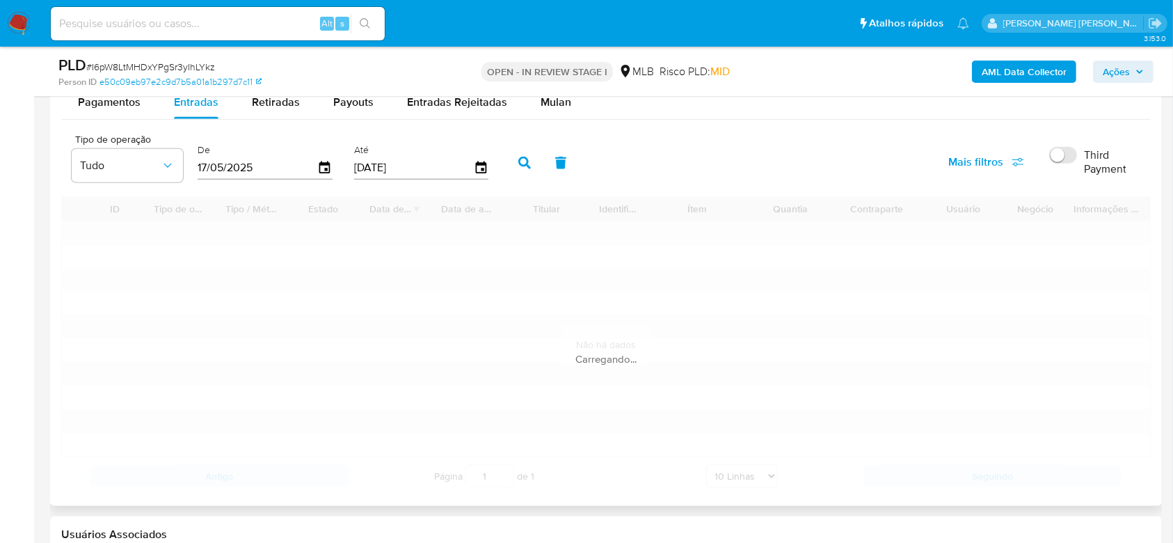
scroll to position [1515, 0]
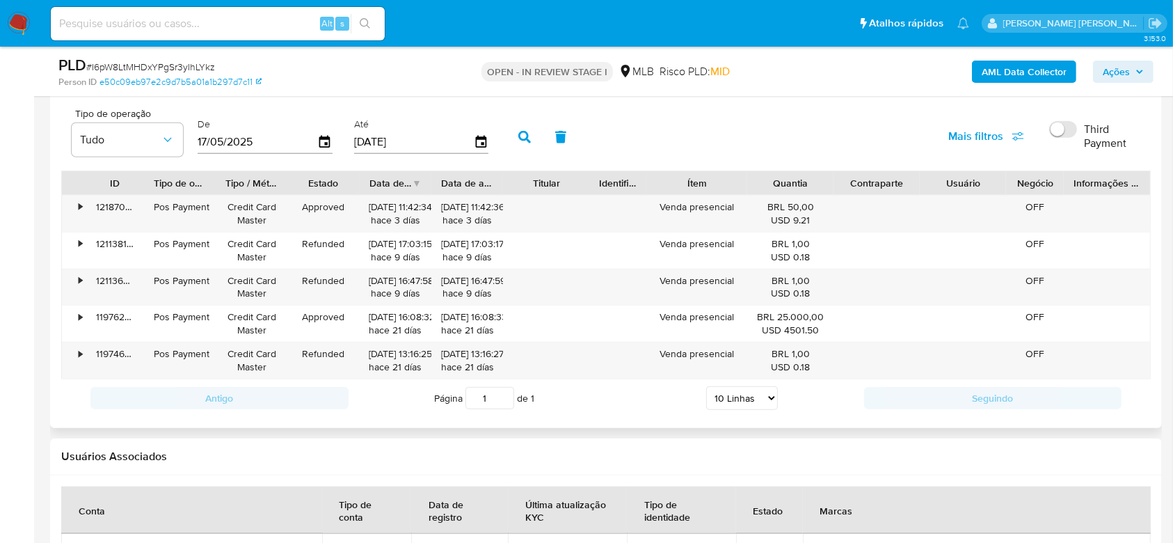
click at [217, 142] on input "17/05/2025" at bounding box center [258, 142] width 120 height 22
type input "17/01/2025"
click at [523, 136] on icon "button" at bounding box center [524, 137] width 13 height 13
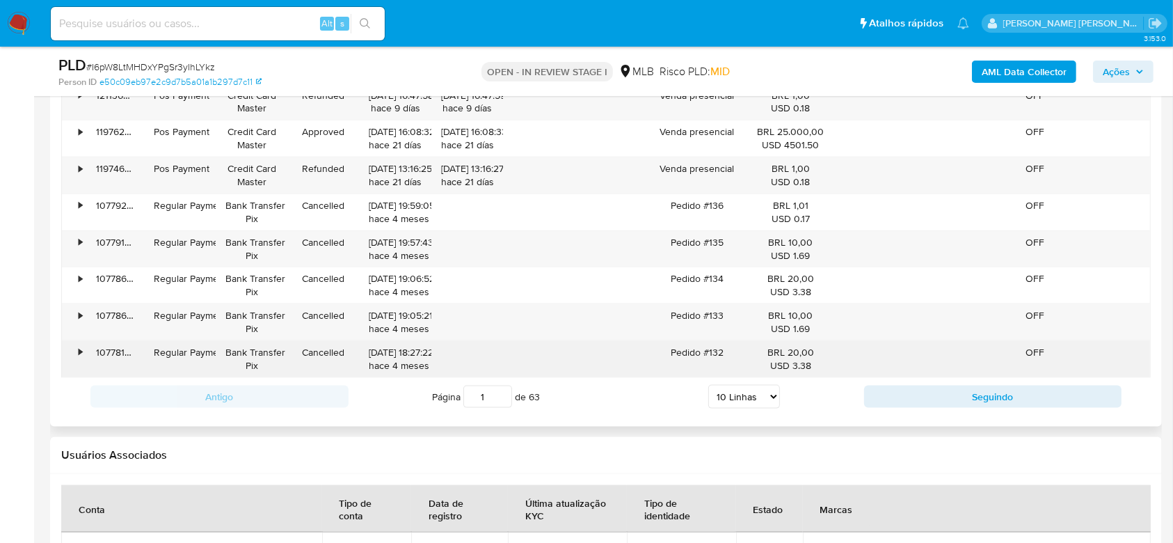
scroll to position [1701, 0]
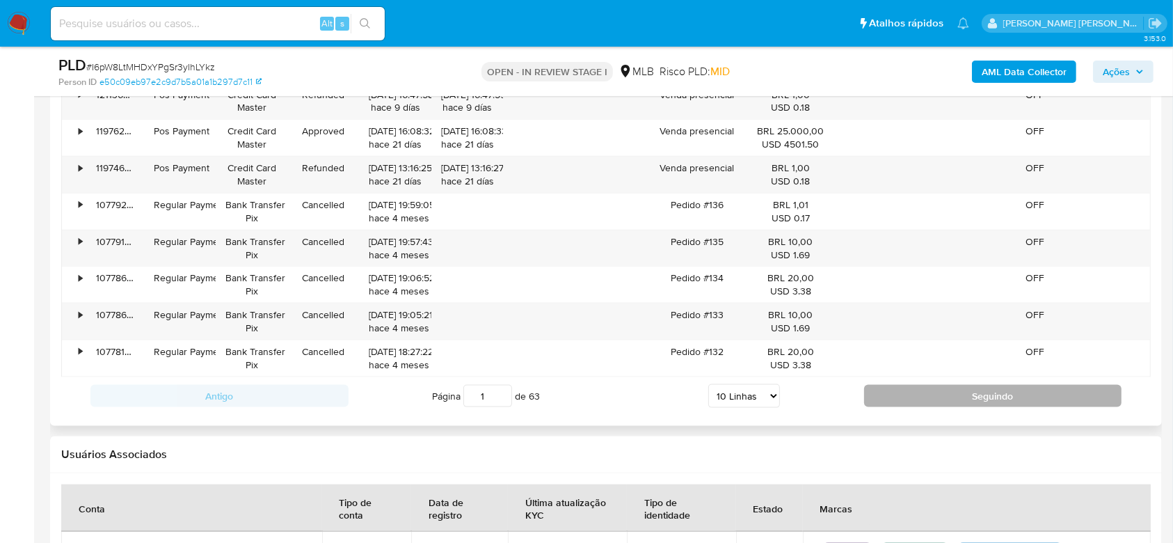
click at [916, 396] on button "Seguindo" at bounding box center [993, 396] width 258 height 22
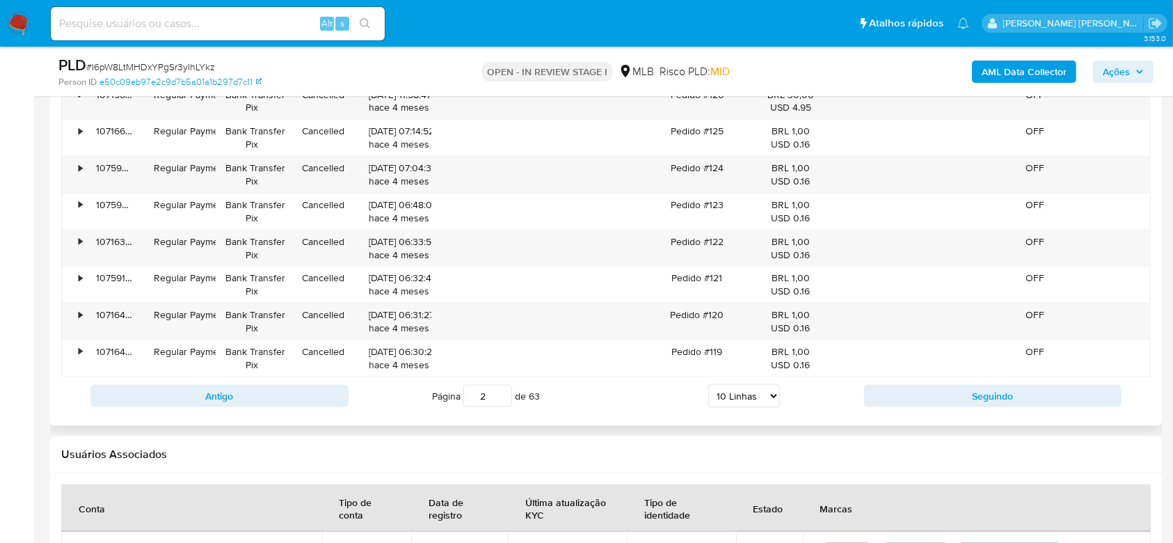
drag, startPoint x: 484, startPoint y: 397, endPoint x: 477, endPoint y: 395, distance: 7.1
click at [477, 395] on input "2" at bounding box center [488, 396] width 49 height 22
type input "63"
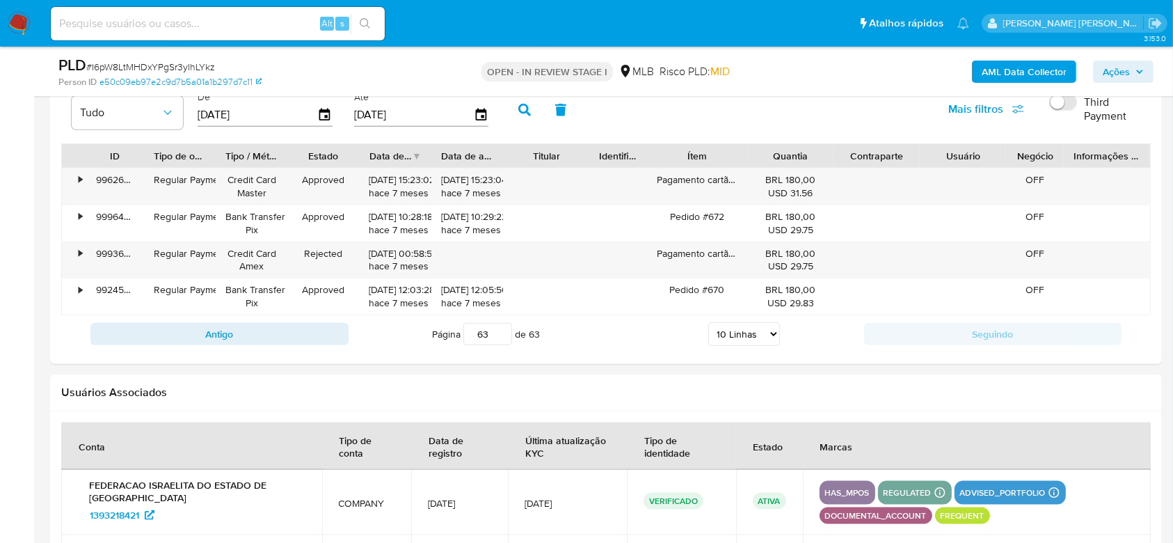
scroll to position [1515, 0]
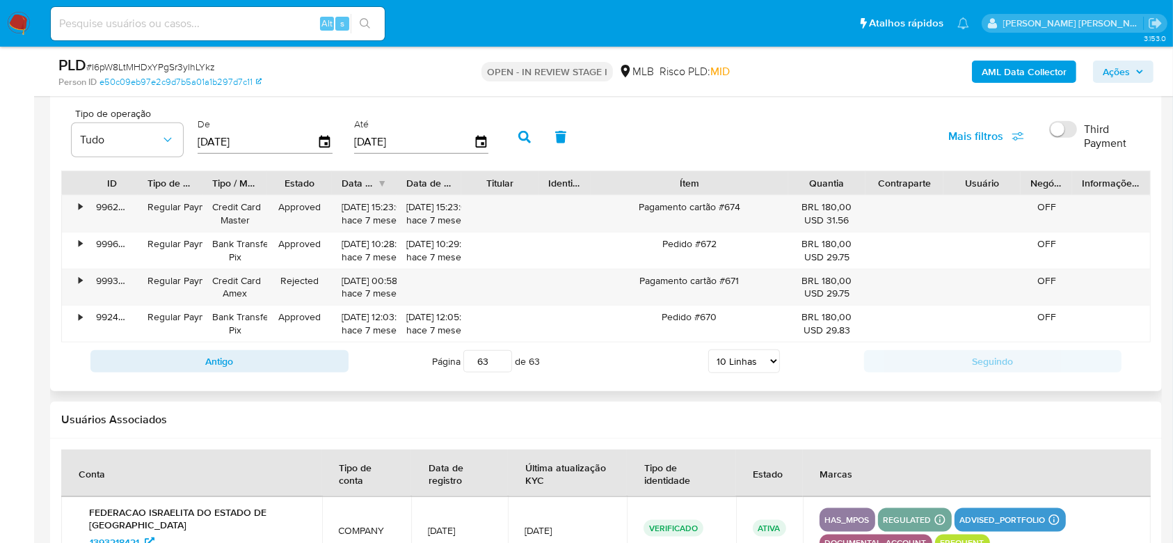
drag, startPoint x: 743, startPoint y: 184, endPoint x: 819, endPoint y: 183, distance: 75.9
click at [819, 183] on div "ID Tipo de operação Tipo / Método Estado Data de criação Data de aprovação Titu…" at bounding box center [606, 183] width 1088 height 24
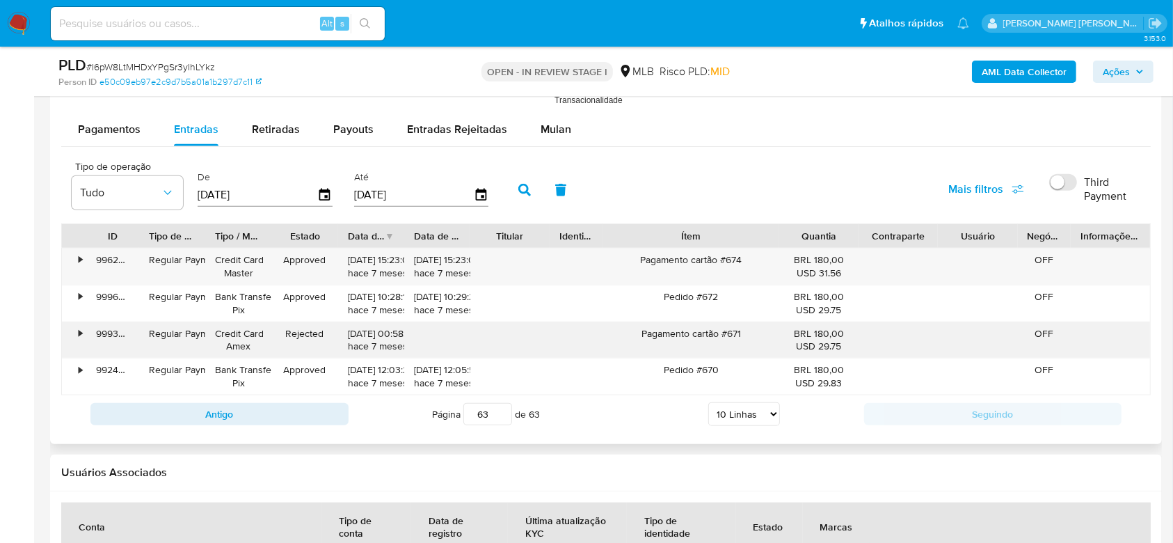
scroll to position [1423, 0]
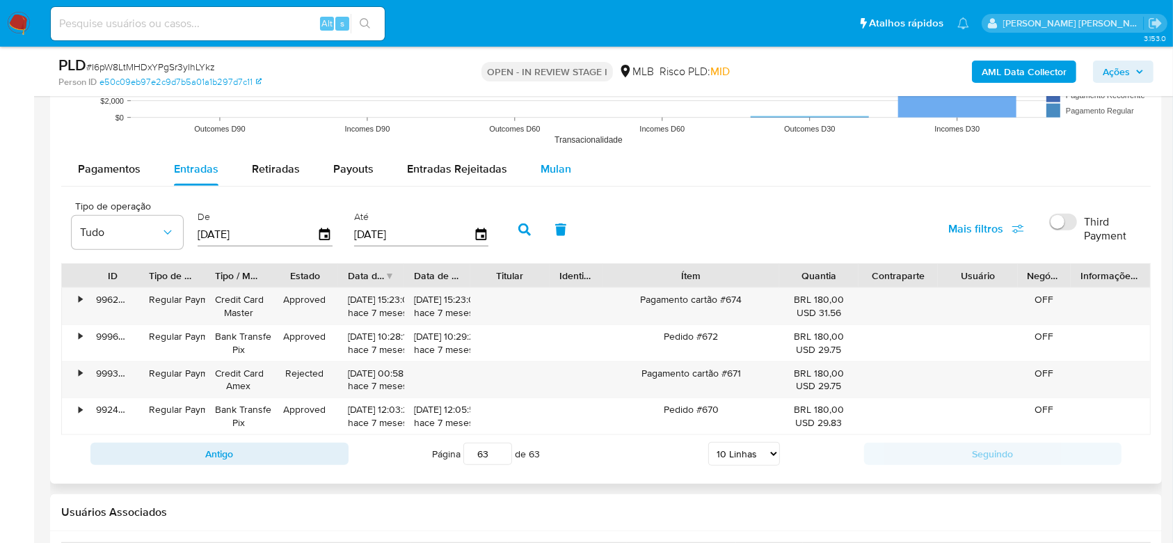
click at [532, 153] on button "Mulan" at bounding box center [556, 168] width 64 height 33
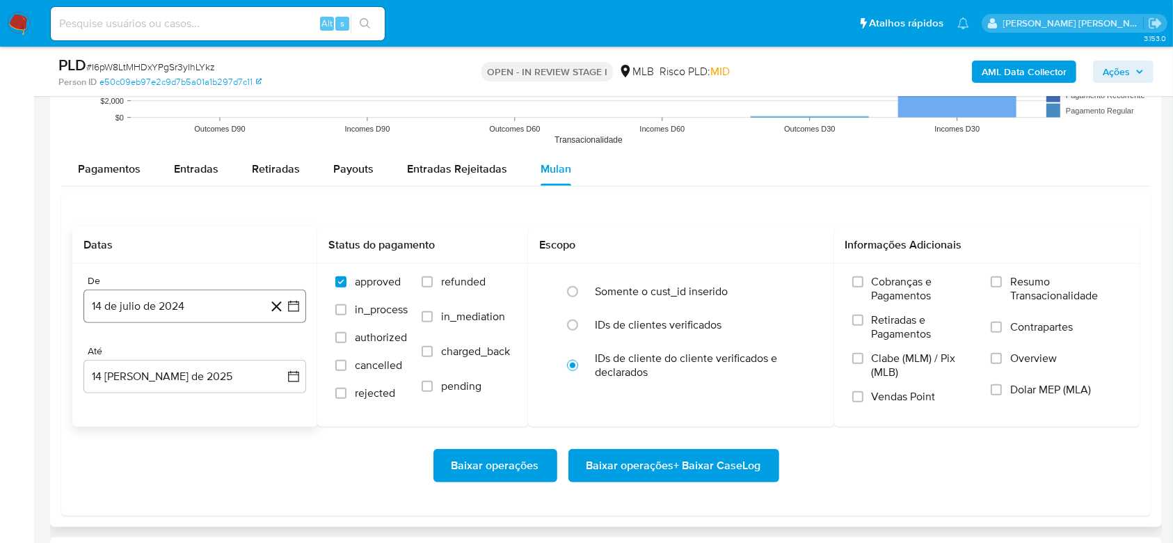
click at [195, 301] on button "14 de julio de 2024" at bounding box center [195, 306] width 223 height 33
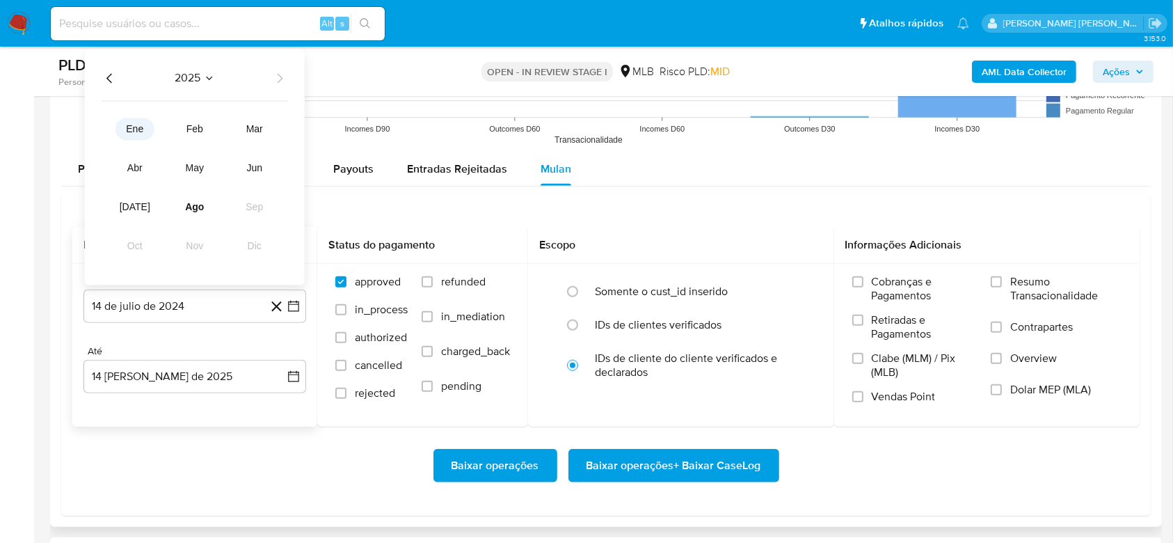
click at [134, 134] on span "ene" at bounding box center [134, 129] width 17 height 11
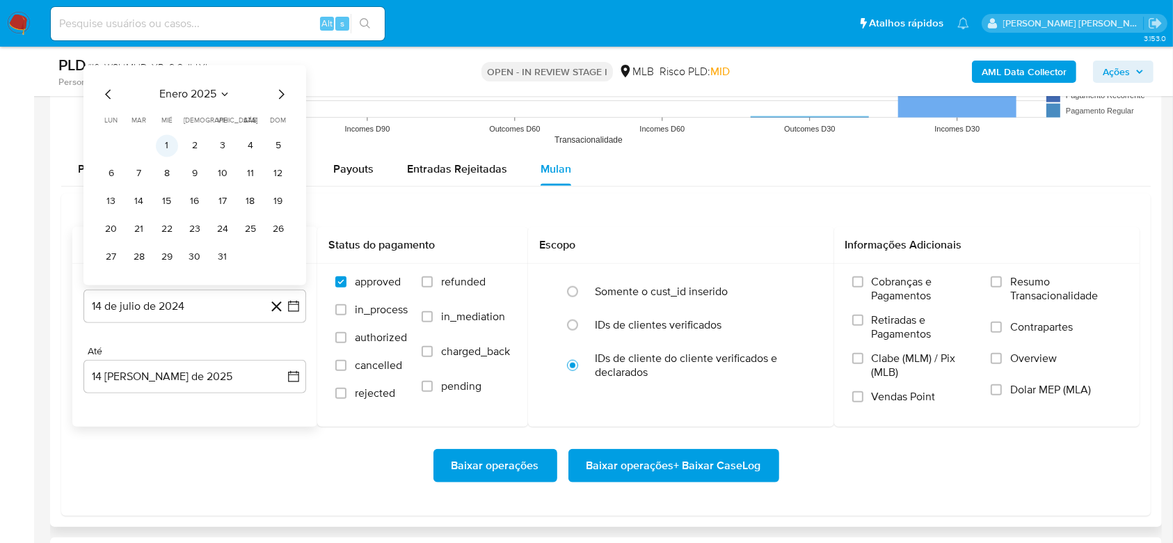
click at [168, 146] on button "1" at bounding box center [167, 146] width 22 height 22
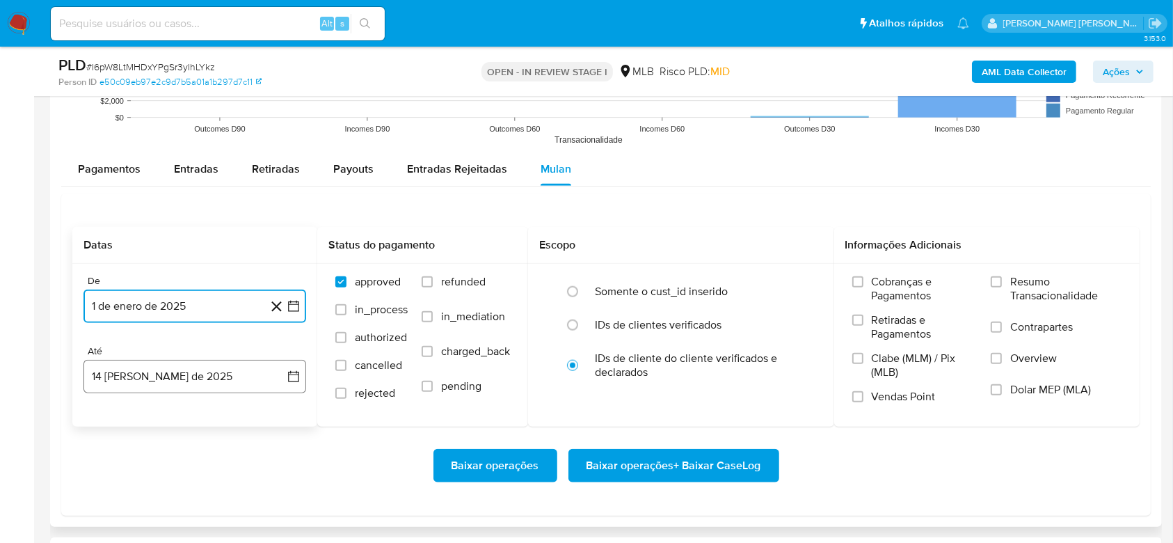
click at [175, 382] on button "14 [PERSON_NAME] de 2025" at bounding box center [195, 376] width 223 height 33
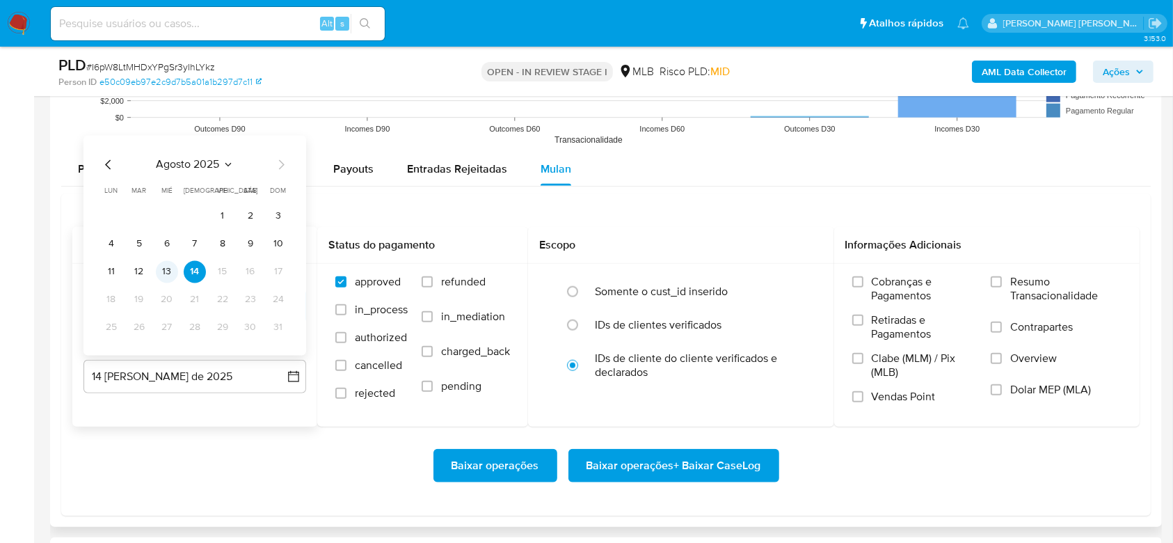
click at [162, 267] on button "13" at bounding box center [167, 272] width 22 height 22
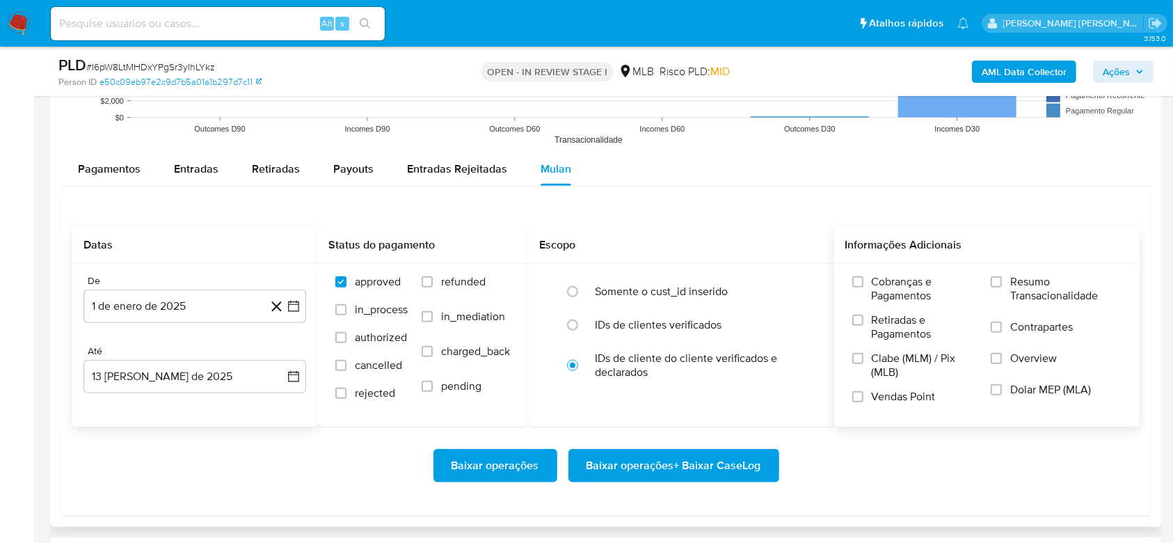
click at [1029, 282] on span "Resumo Transacionalidade" at bounding box center [1066, 289] width 111 height 28
click at [1002, 282] on input "Resumo Transacionalidade" at bounding box center [996, 281] width 11 height 11
click at [712, 470] on span "Baixar operações + Baixar CaseLog" at bounding box center [674, 465] width 175 height 31
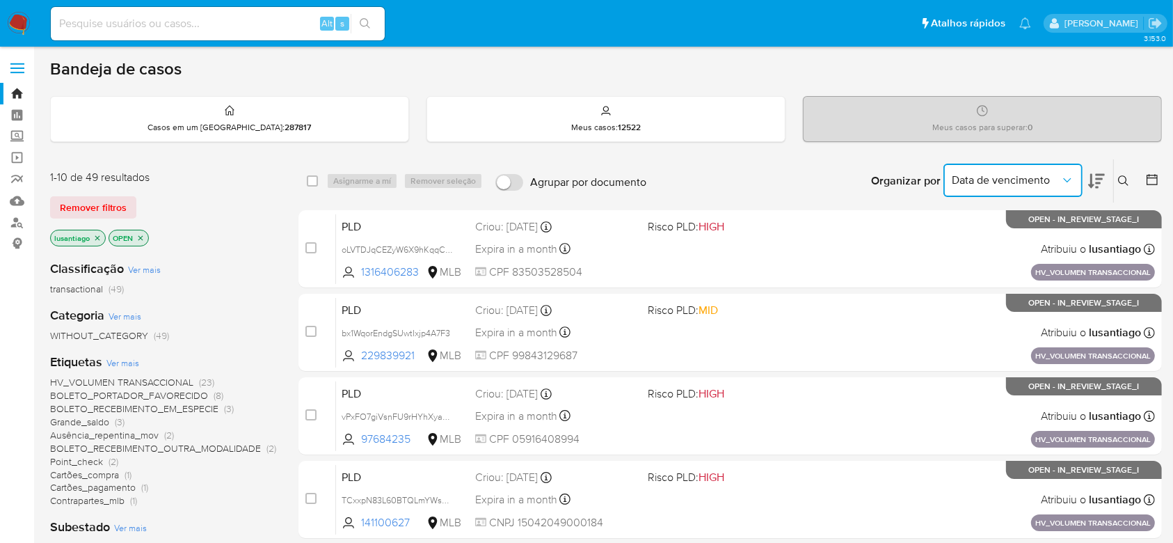
click at [1025, 181] on span "Data de vencimento" at bounding box center [1006, 180] width 109 height 14
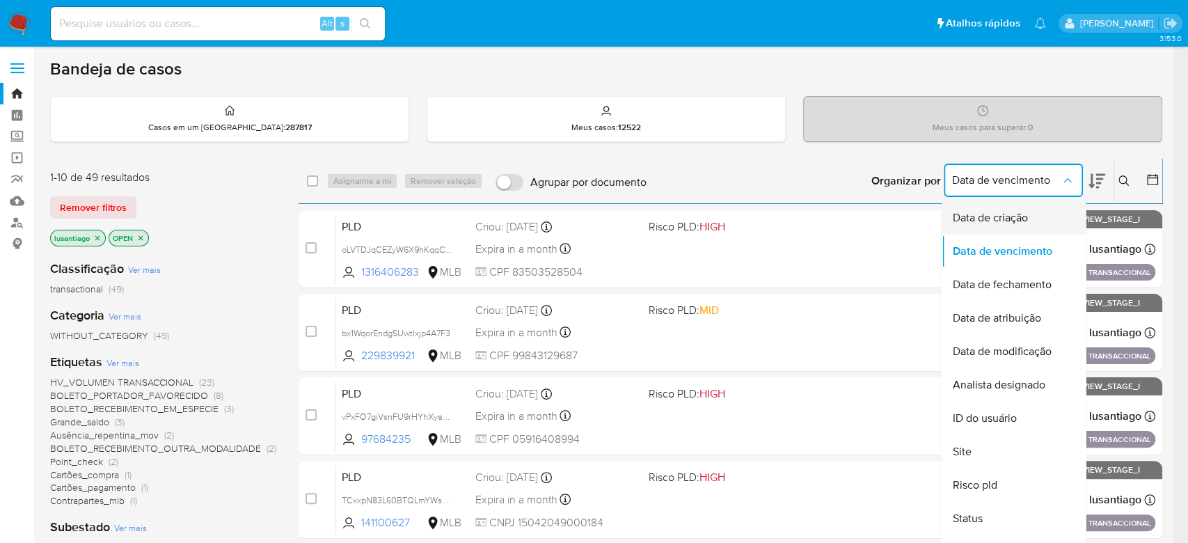
click at [992, 221] on span "Data de criação" at bounding box center [989, 218] width 75 height 14
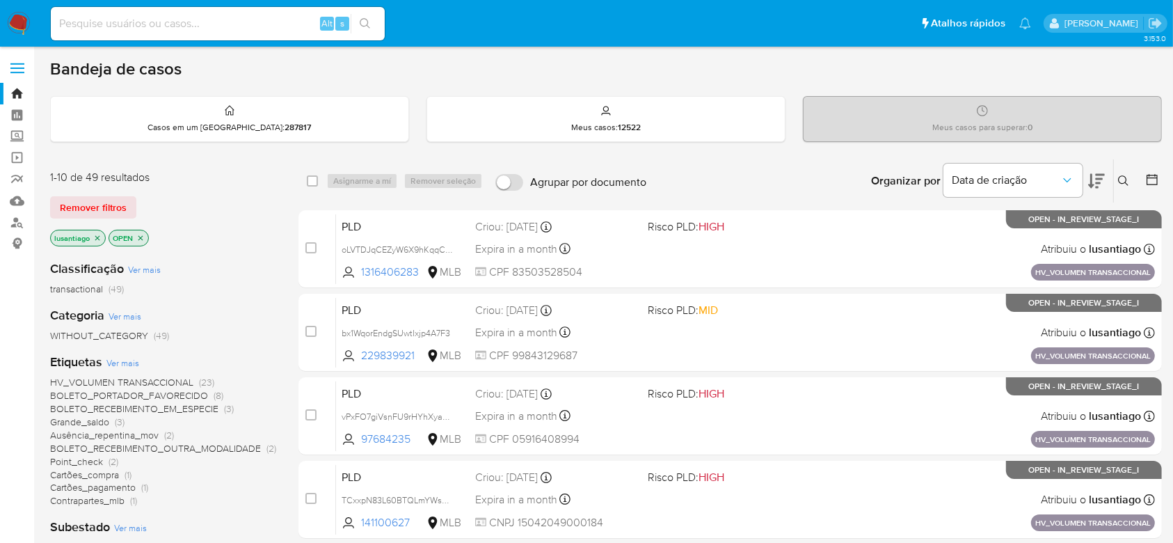
click at [1147, 180] on icon at bounding box center [1153, 180] width 14 height 14
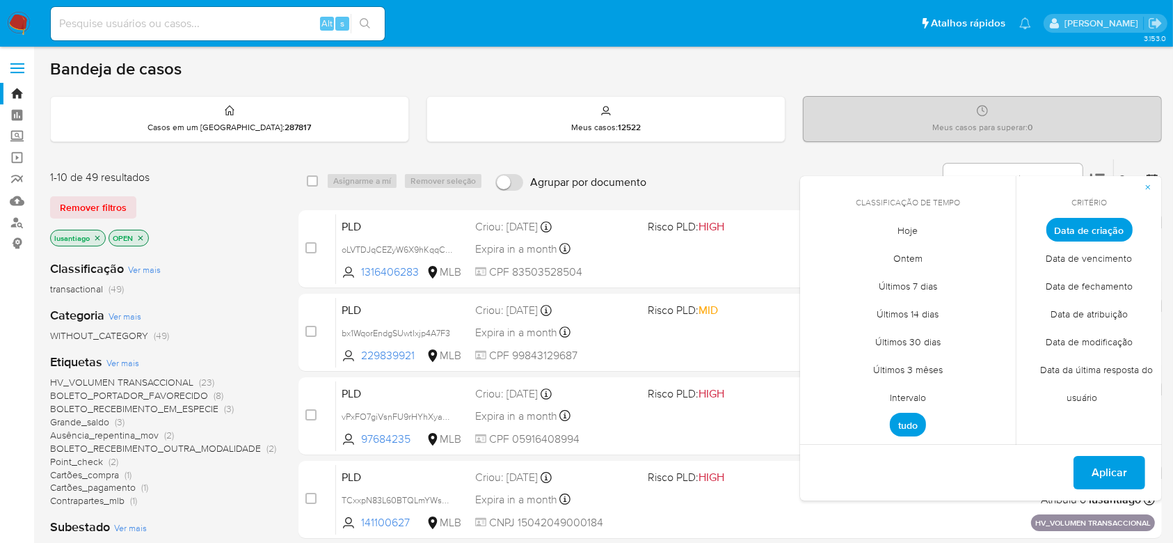
click at [1153, 161] on div "Classificação de tempo agosto 2025 agosto 2025 lun lunes mar martes mié miércol…" at bounding box center [1149, 180] width 25 height 43
click at [1153, 173] on icon at bounding box center [1153, 180] width 14 height 14
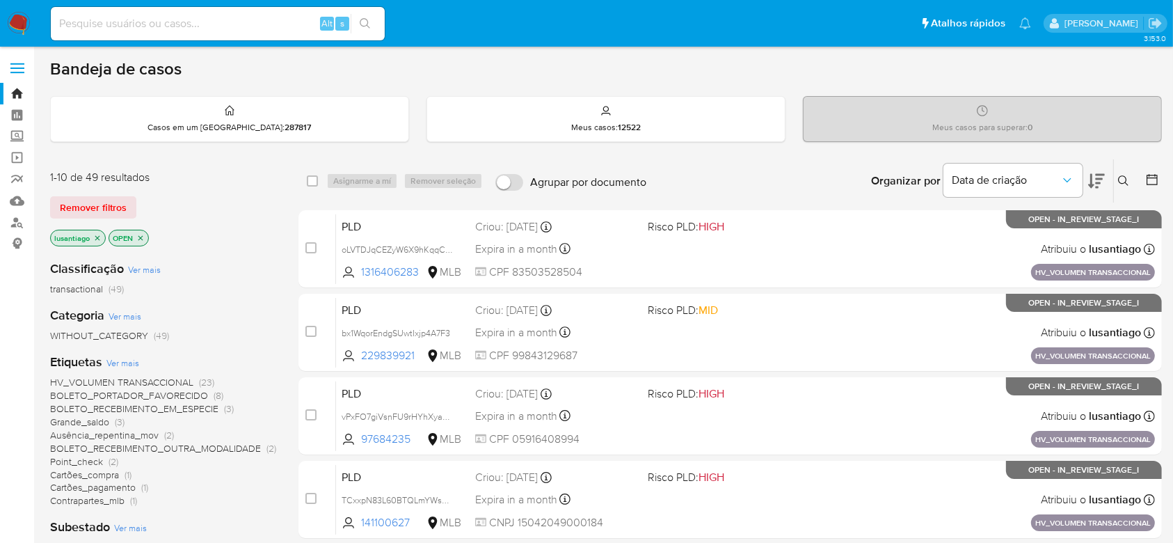
click at [1149, 178] on icon at bounding box center [1153, 180] width 14 height 14
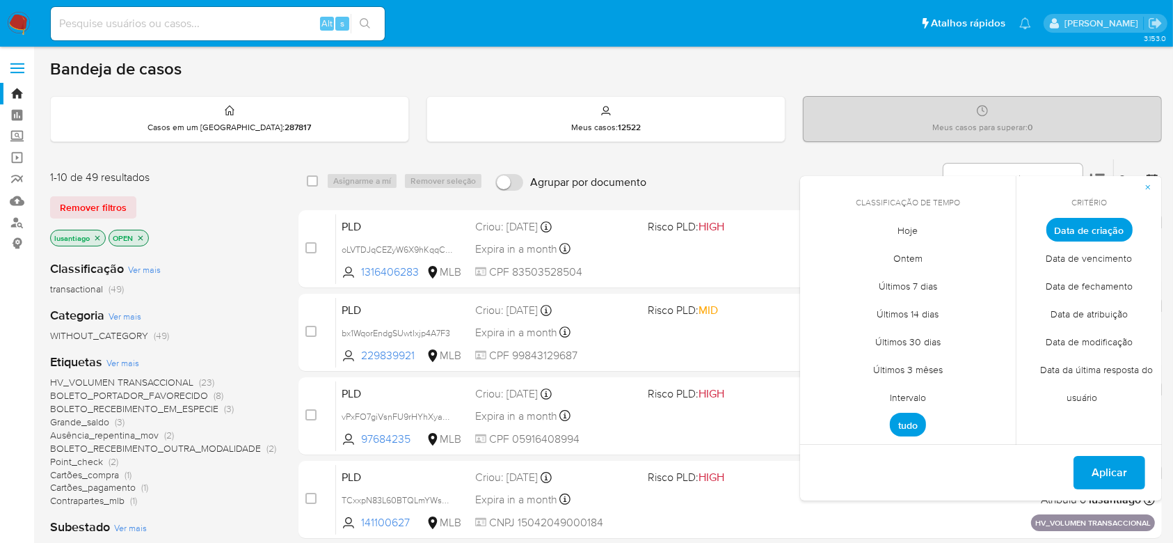
click at [911, 397] on span "Intervalo" at bounding box center [908, 397] width 65 height 29
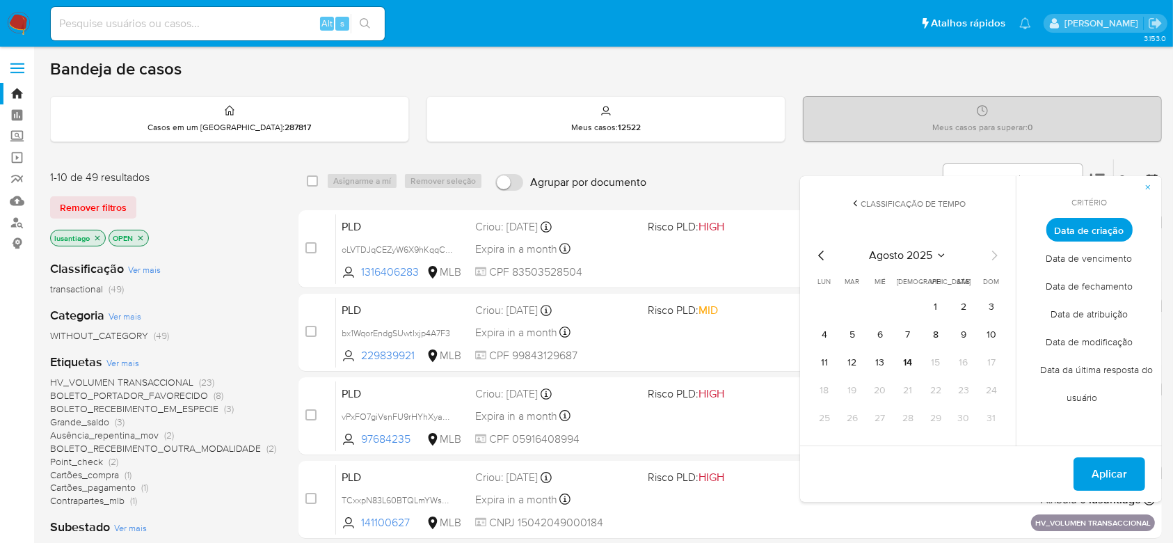
click at [813, 258] on div "agosto 2025 agosto 2025 lun lunes mar martes mié miércoles jue jueves vie viern…" at bounding box center [908, 336] width 223 height 220
click at [818, 258] on icon "Mes anterior" at bounding box center [822, 255] width 17 height 17
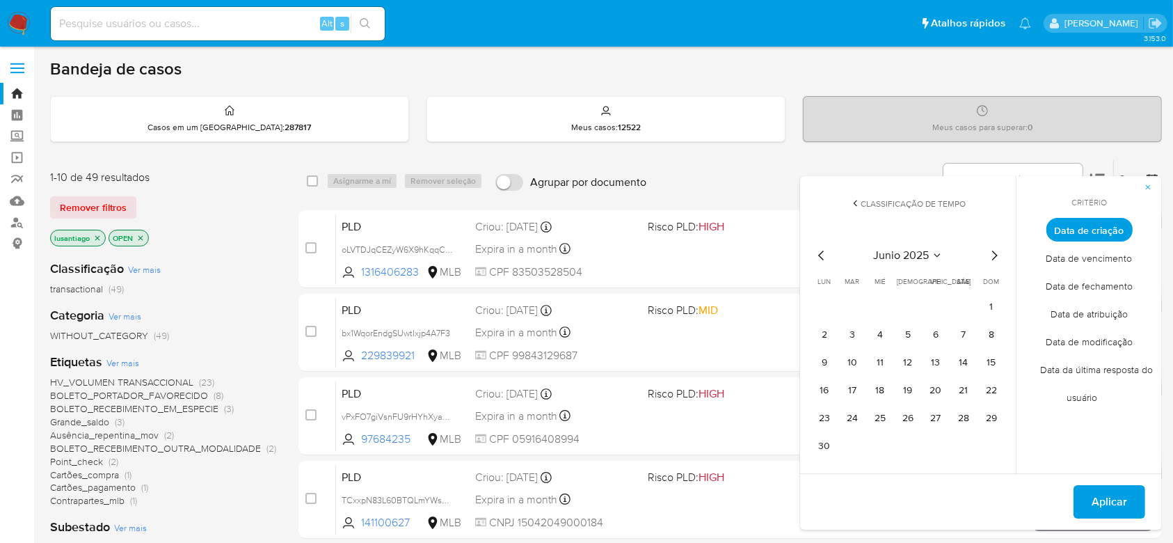
click at [997, 260] on icon "Mes siguiente" at bounding box center [994, 255] width 17 height 17
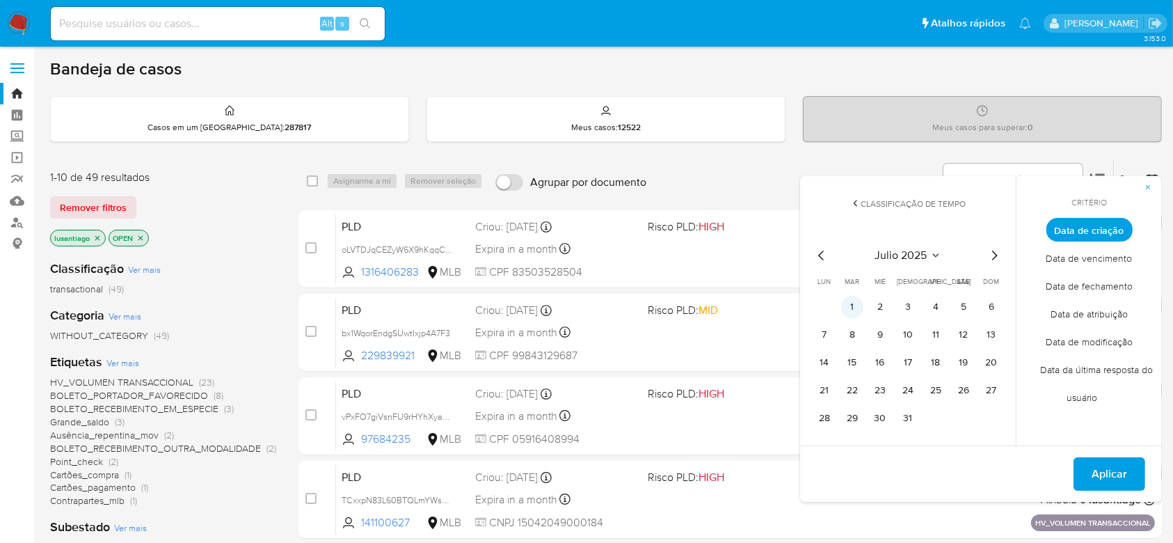
click at [853, 306] on button "1" at bounding box center [852, 307] width 22 height 22
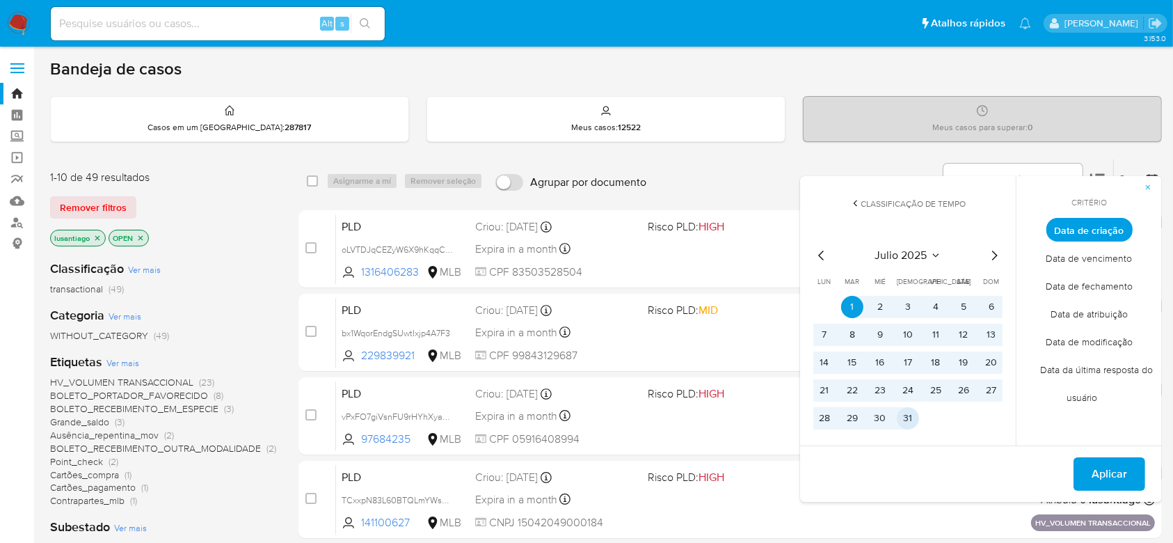
click at [913, 422] on button "31" at bounding box center [908, 418] width 22 height 22
click at [1104, 472] on span "Aplicar" at bounding box center [1109, 474] width 35 height 31
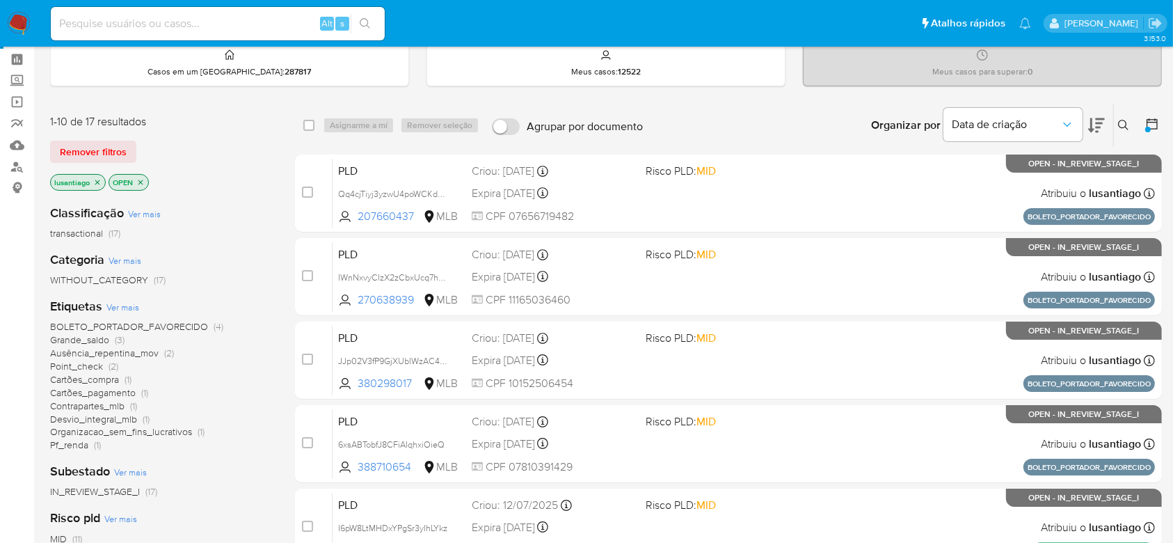
scroll to position [93, 0]
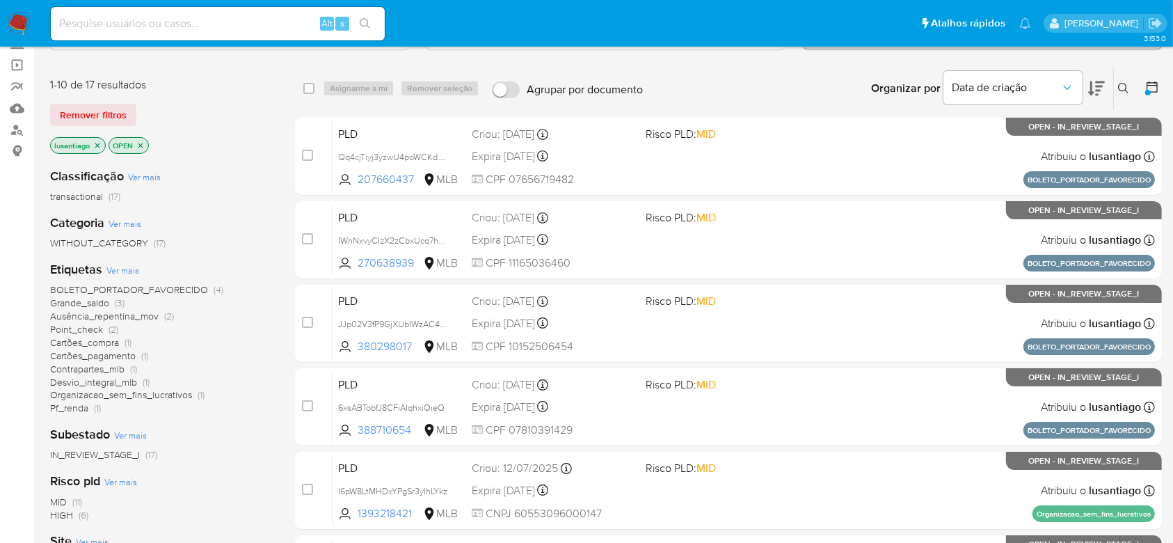
click at [72, 404] on span "Pf_renda" at bounding box center [69, 408] width 38 height 14
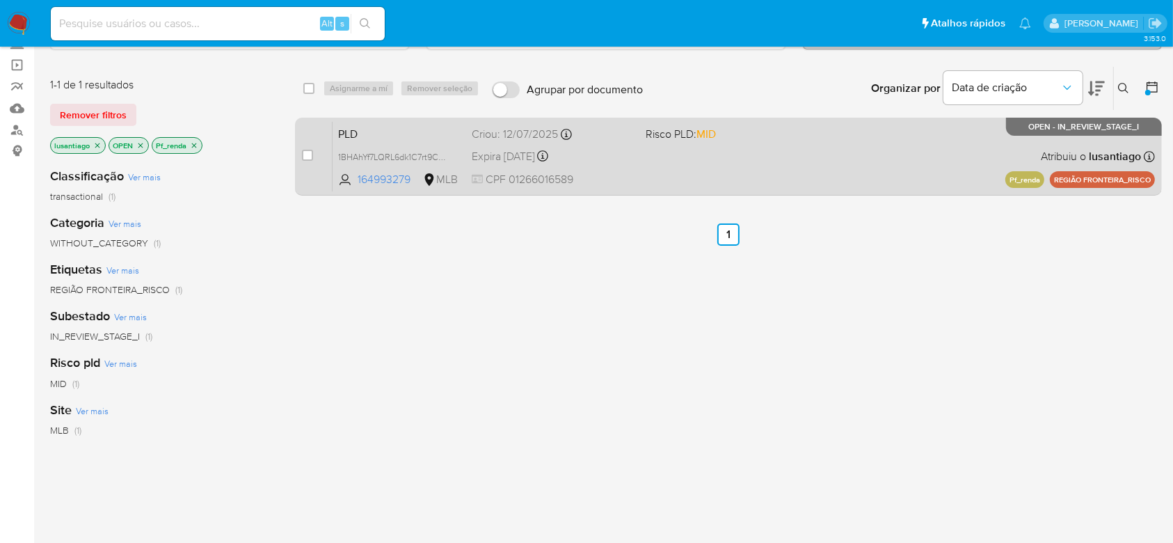
click at [493, 140] on div "Criou: 12/07/2025 Criou: 12/07/2025 00:51:54" at bounding box center [553, 134] width 162 height 15
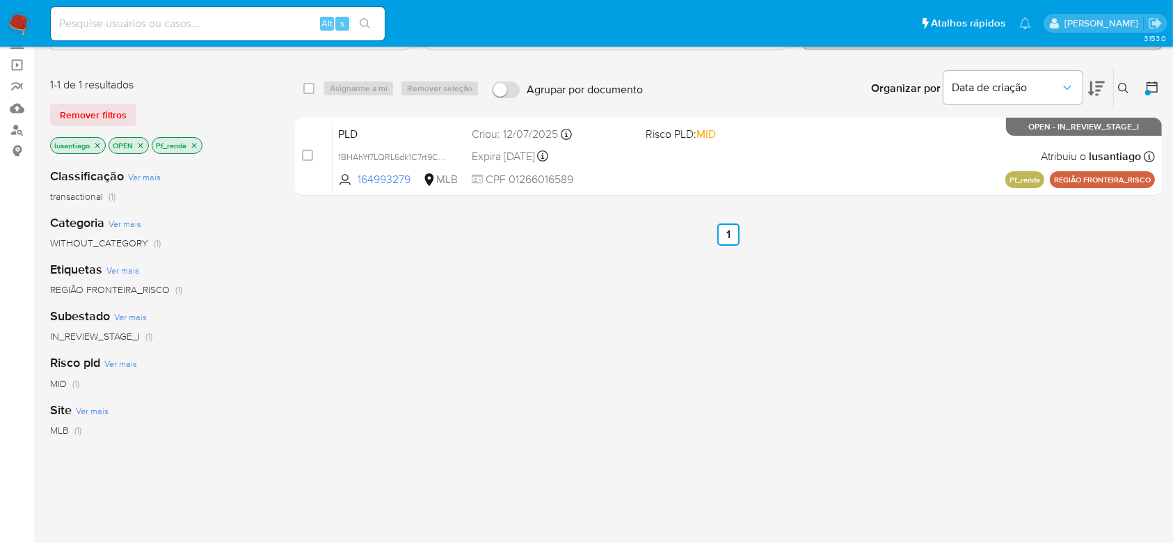
click at [193, 143] on icon "close-filter" at bounding box center [194, 145] width 8 height 8
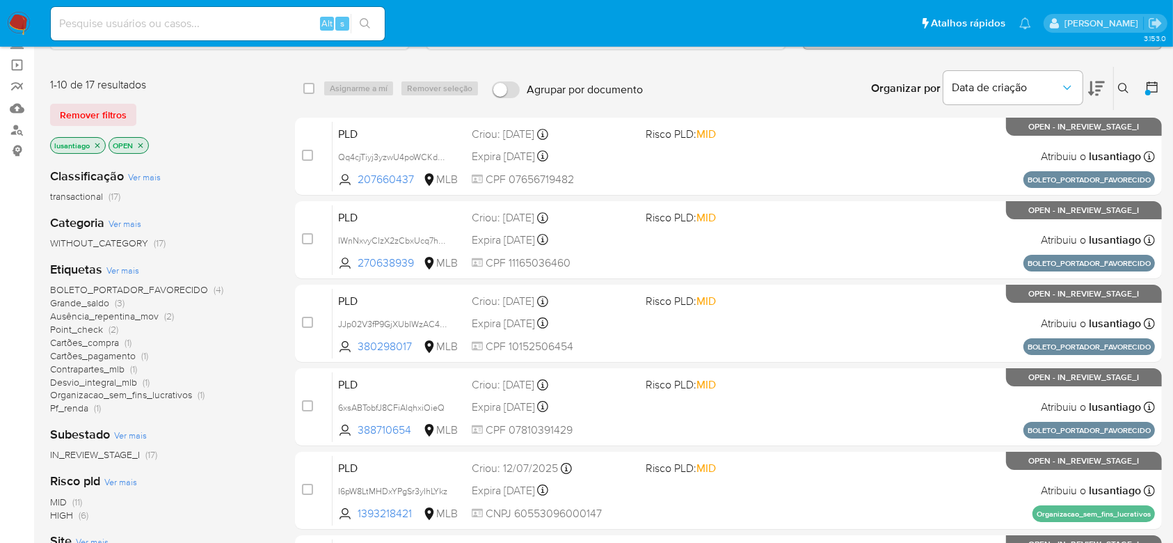
click at [123, 383] on span "Desvio_integral_mlb" at bounding box center [93, 382] width 87 height 14
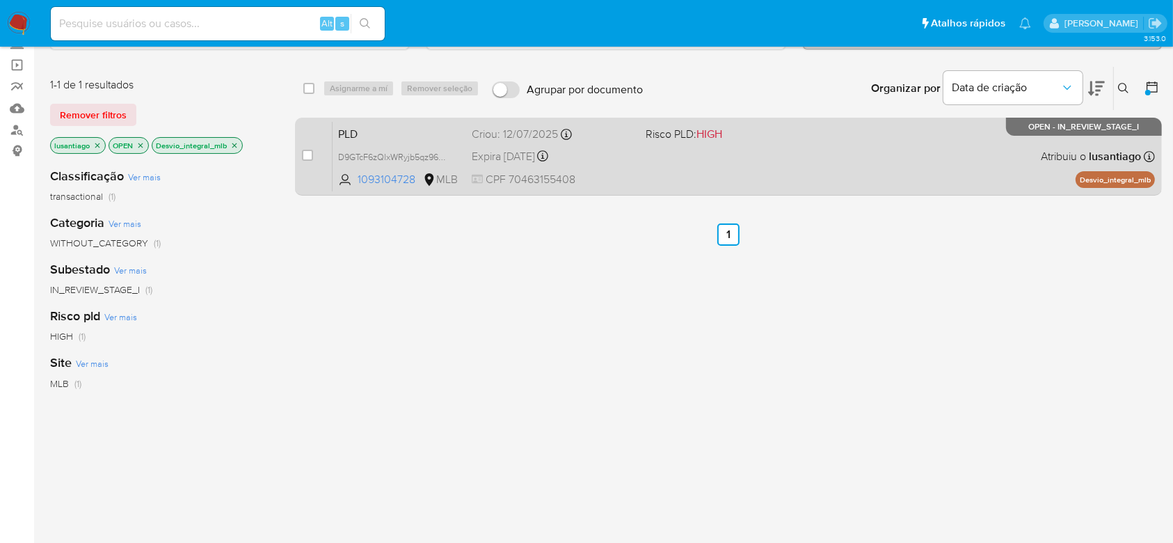
click at [627, 139] on div "Criou: 12/07/2025 Criou: 12/07/2025 00:56:01" at bounding box center [553, 134] width 162 height 15
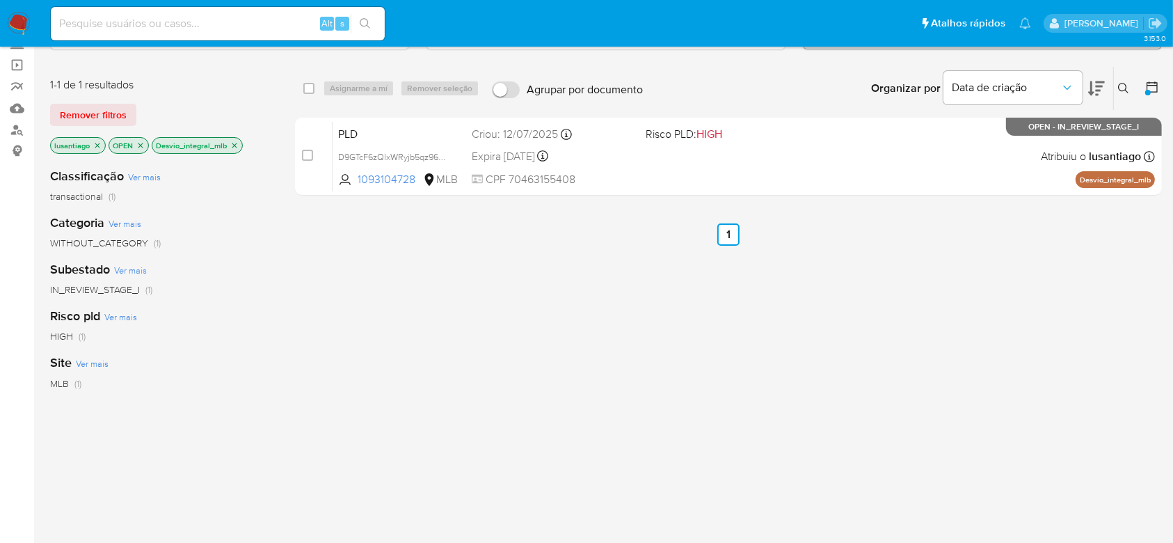
click at [234, 141] on icon "close-filter" at bounding box center [234, 145] width 8 height 8
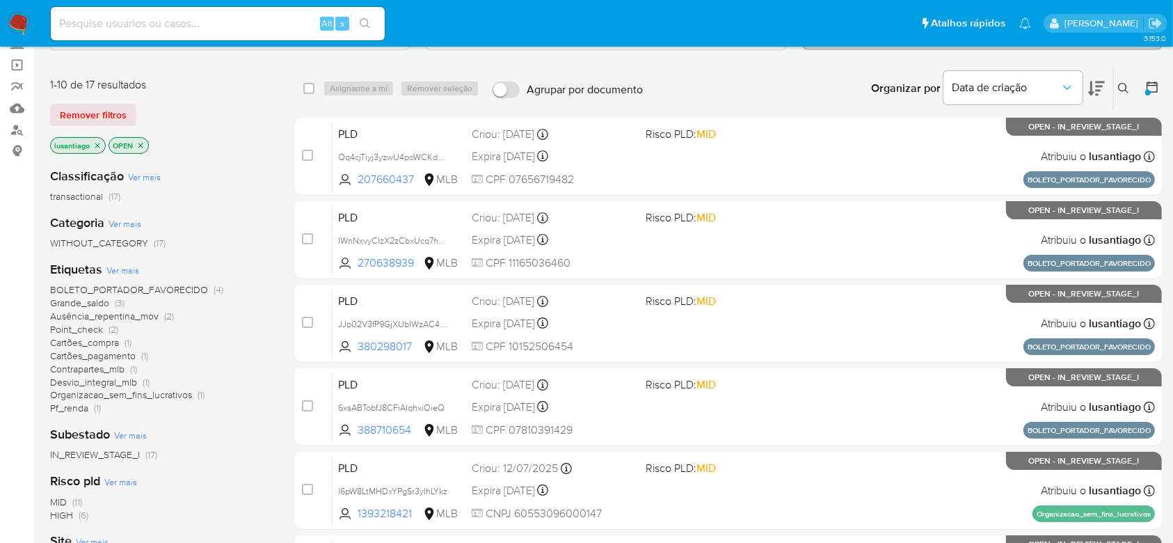
click at [87, 367] on span "Contrapartes_mlb" at bounding box center [87, 369] width 74 height 14
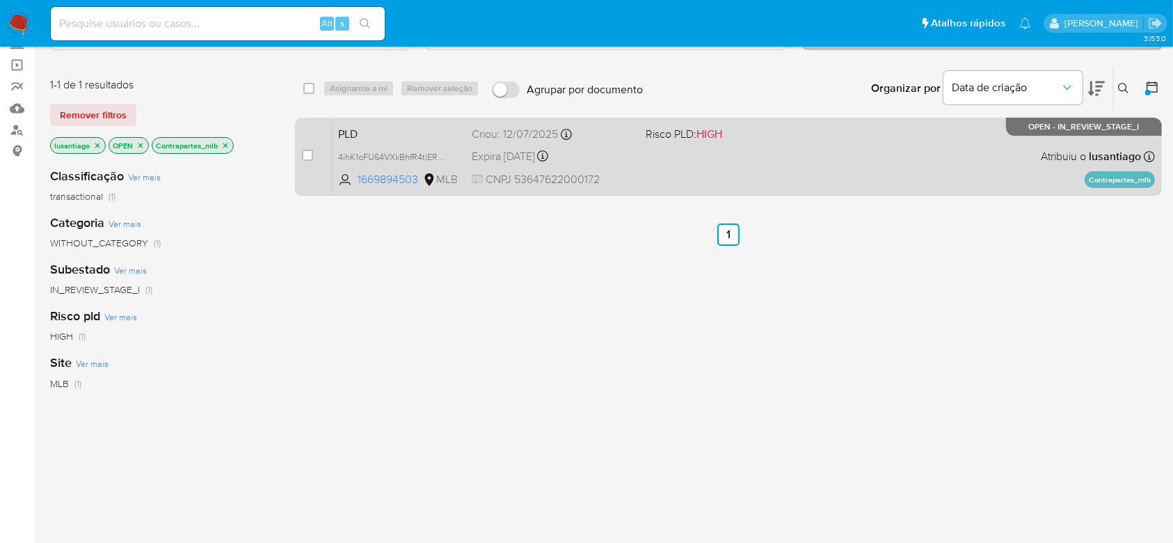
click at [628, 153] on div "Expira in 11 days Expira em 26/08/2025 00:48:42" at bounding box center [553, 156] width 162 height 19
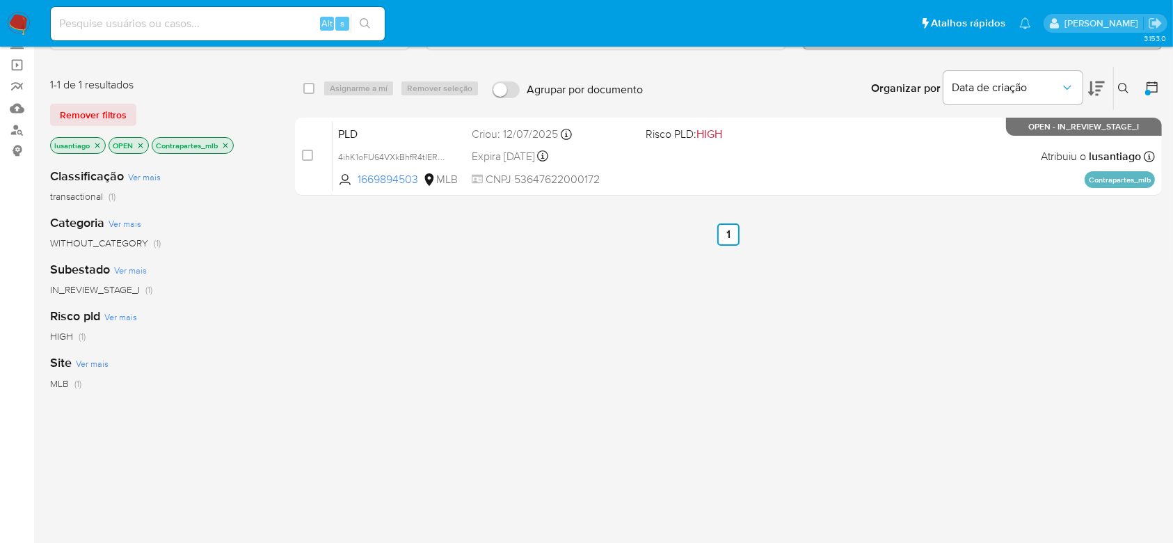
click at [227, 143] on icon "close-filter" at bounding box center [225, 145] width 8 height 8
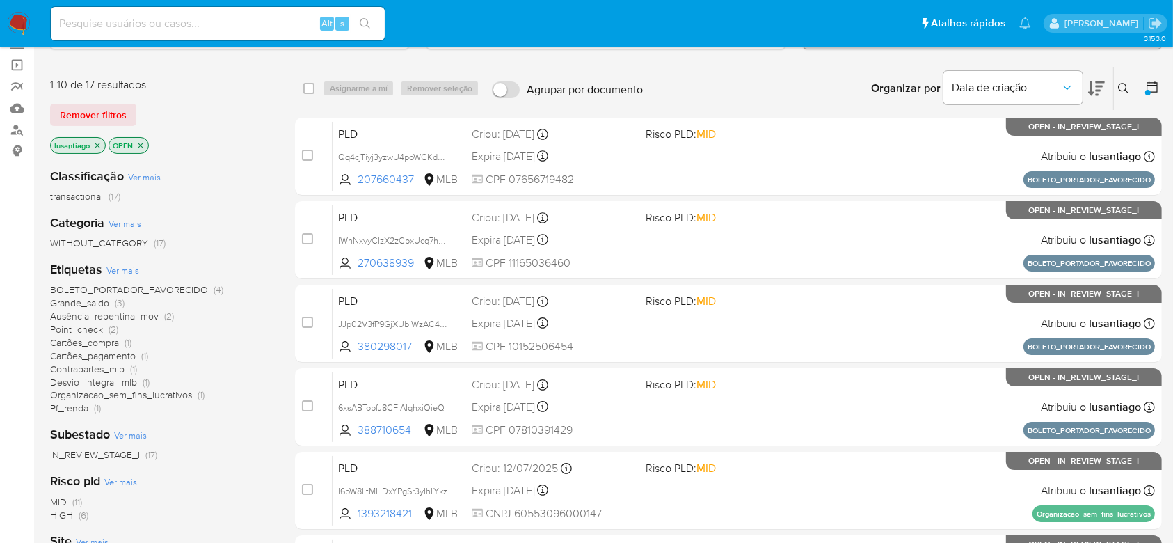
click at [90, 326] on span "Point_check" at bounding box center [76, 329] width 53 height 14
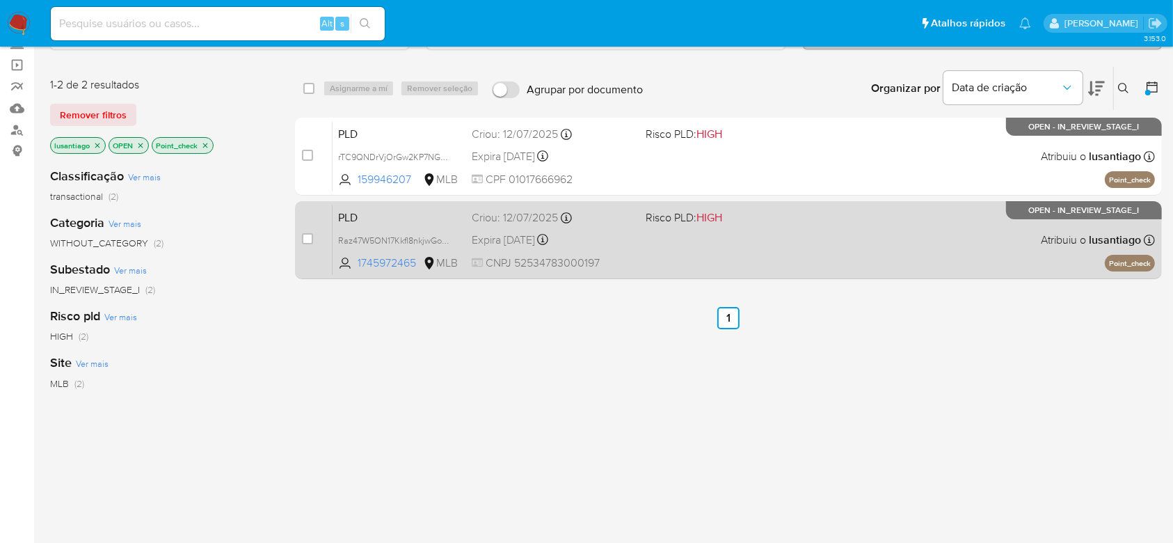
click at [670, 248] on div "PLD Raz47W5ON17KkfI8nkjwGoLR 1745972465 MLB Risco PLD: HIGH Criou: 12/07/2025 C…" at bounding box center [744, 240] width 823 height 70
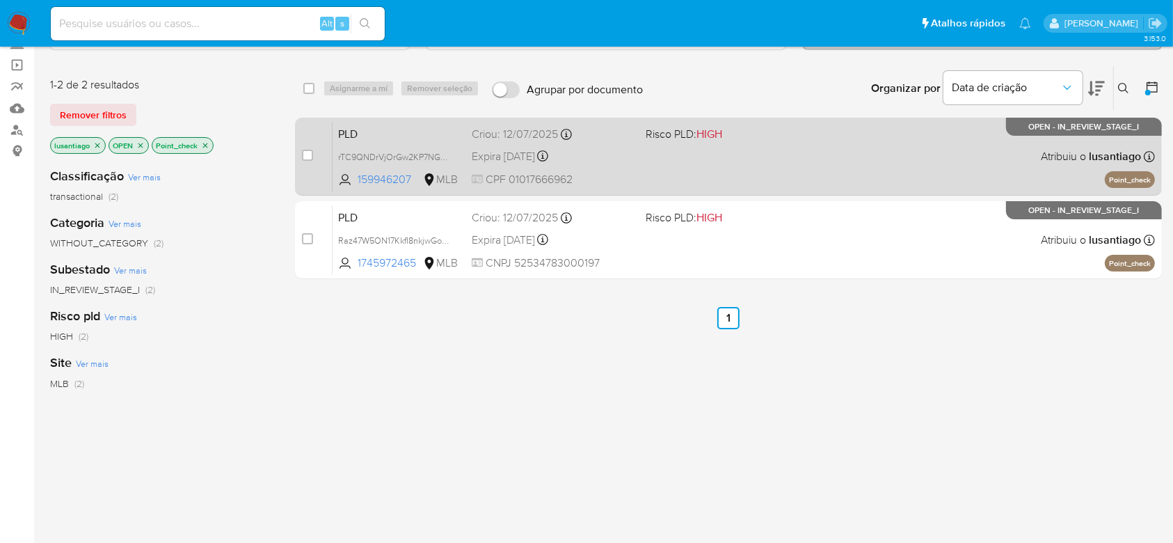
click at [620, 151] on div "Expira in 11 days Expira em 26/08/2025 00:58:33" at bounding box center [553, 156] width 162 height 19
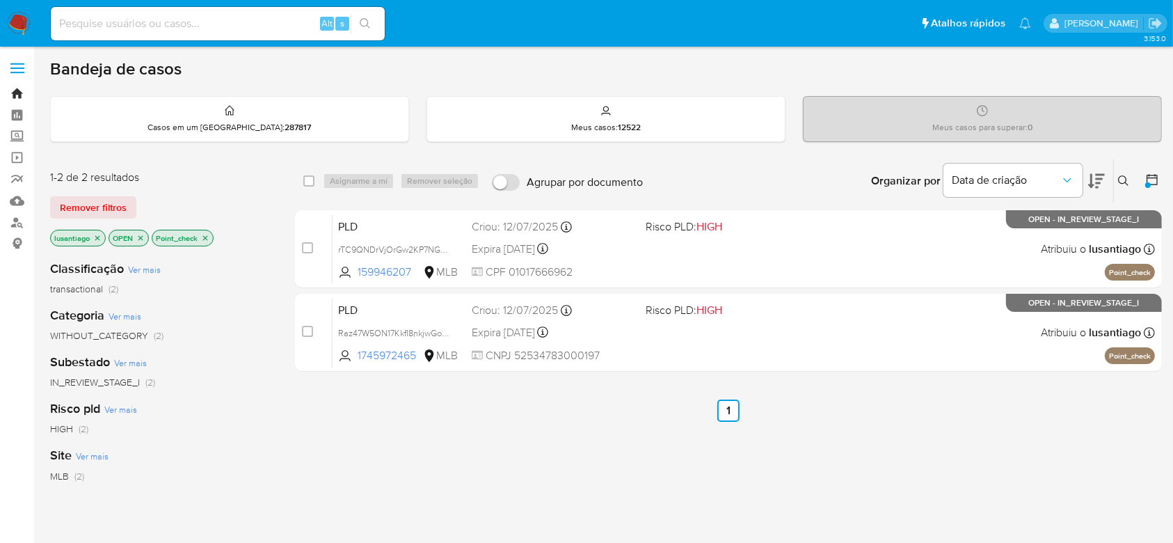
click at [17, 92] on link "Bandeja" at bounding box center [83, 94] width 166 height 22
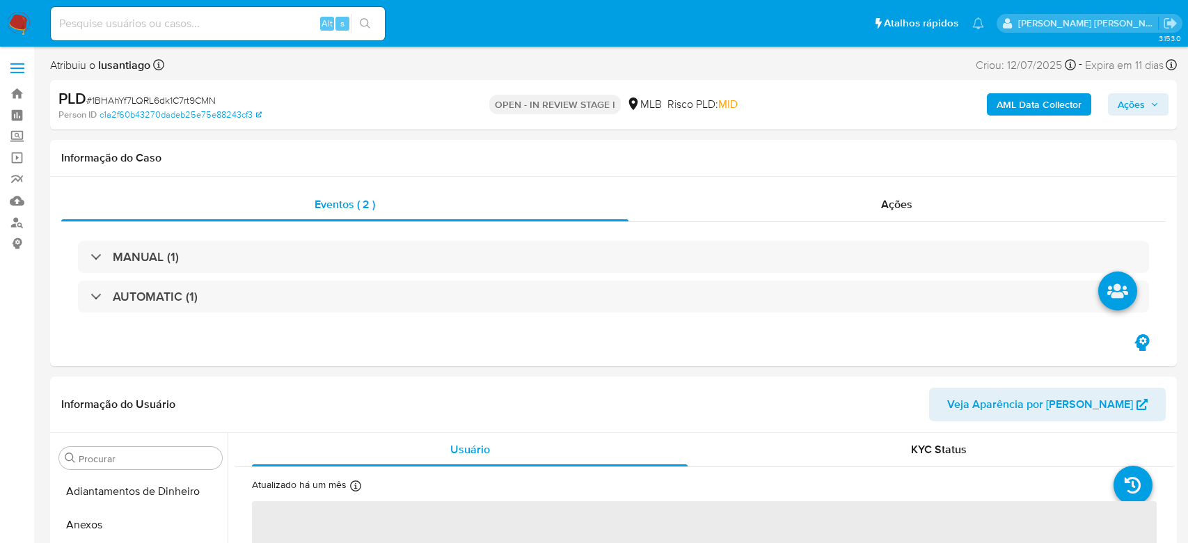
select select "10"
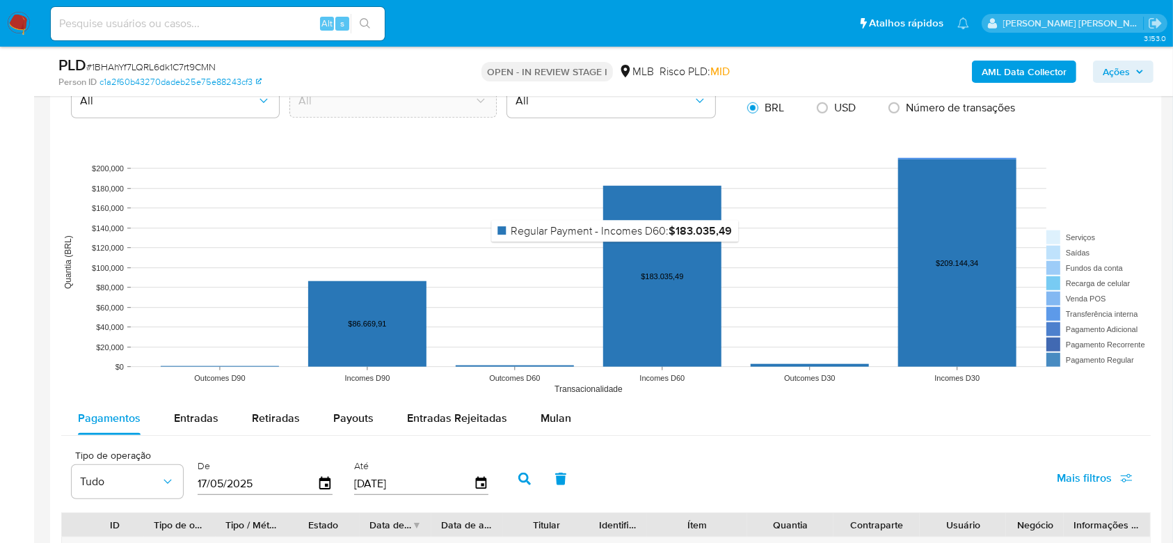
scroll to position [1206, 0]
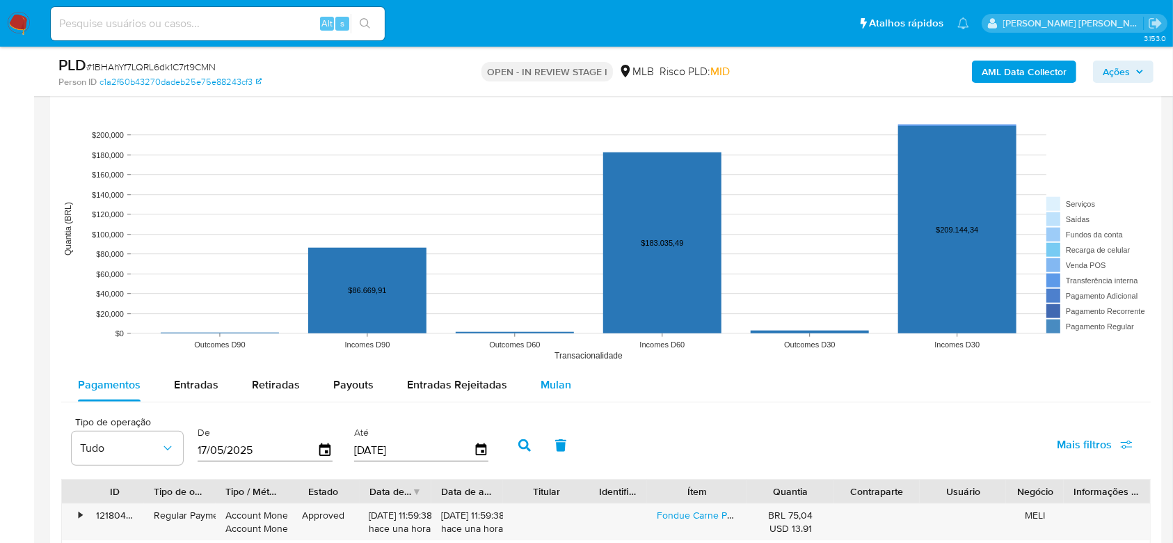
click at [550, 386] on span "Mulan" at bounding box center [556, 385] width 31 height 16
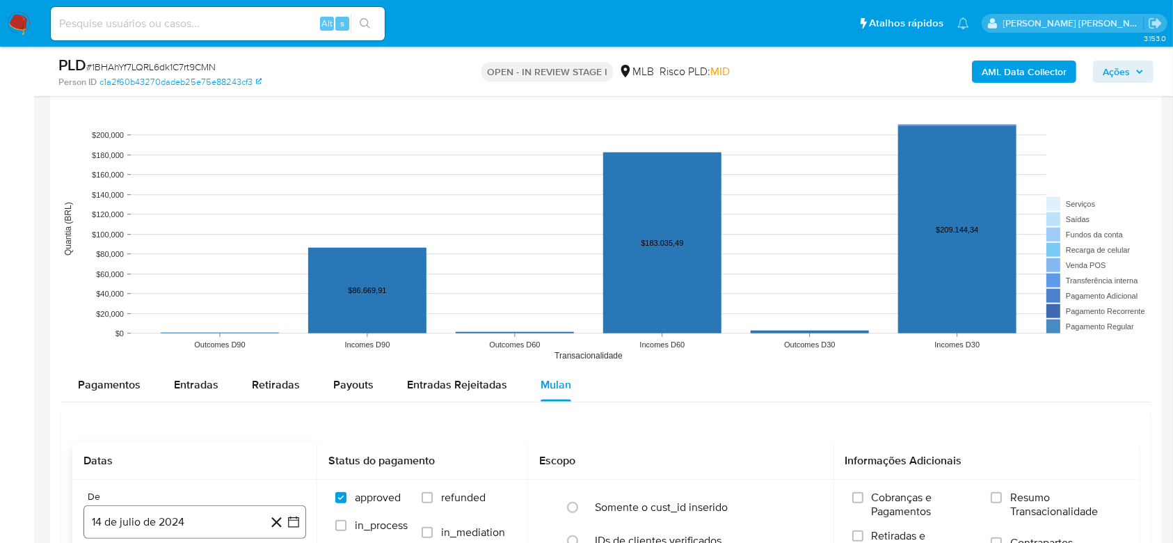
click at [150, 525] on button "14 de julio de 2024" at bounding box center [195, 521] width 223 height 33
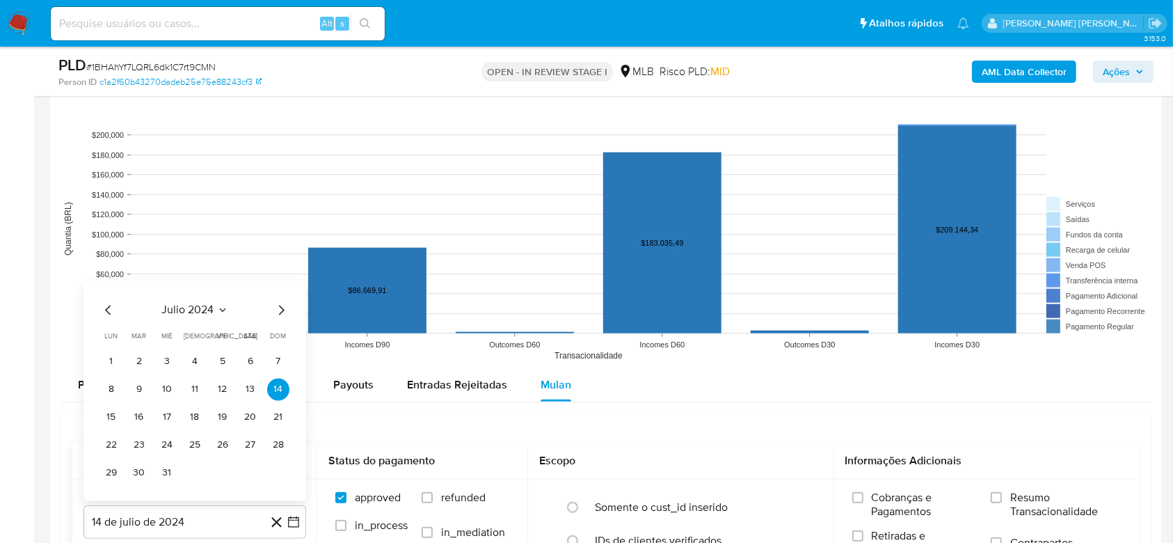
click at [194, 303] on span "julio 2024" at bounding box center [188, 310] width 52 height 14
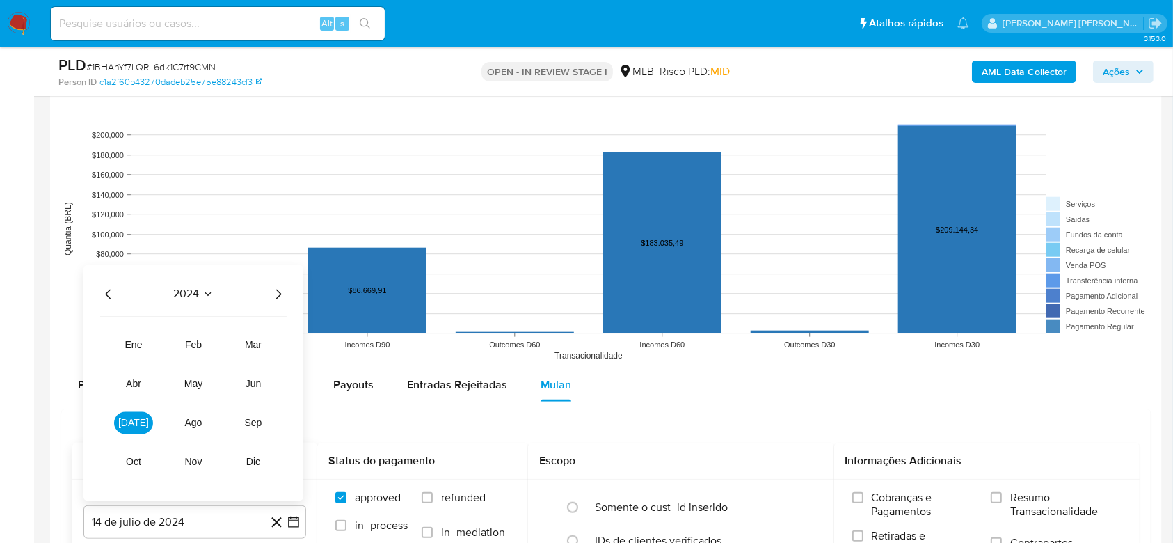
click at [274, 291] on icon "Año siguiente" at bounding box center [278, 293] width 17 height 17
click at [248, 386] on span "jun" at bounding box center [254, 383] width 16 height 11
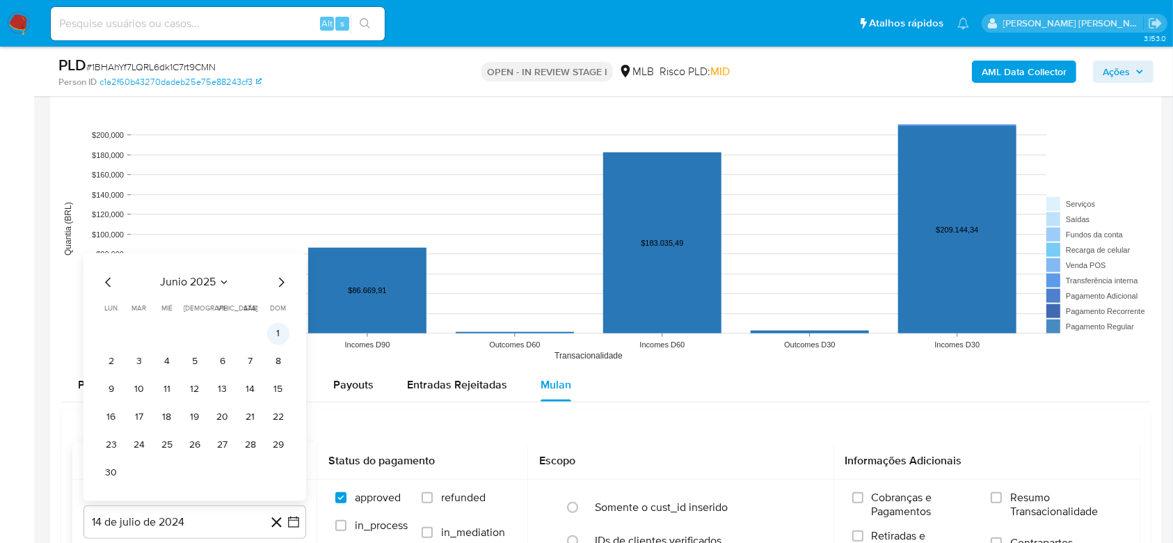
click at [277, 333] on button "1" at bounding box center [278, 333] width 22 height 22
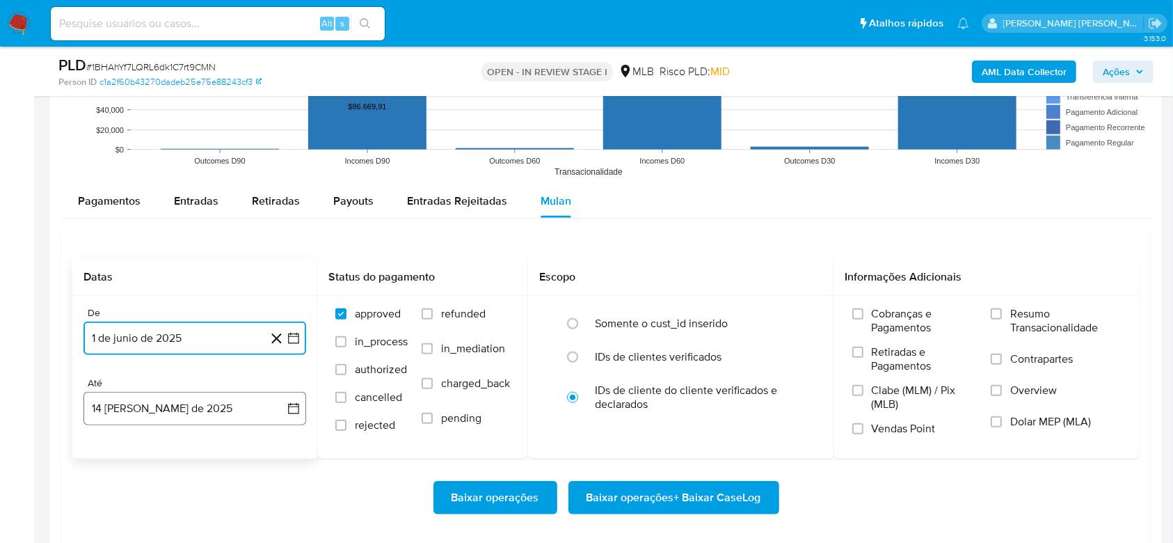
scroll to position [1392, 0]
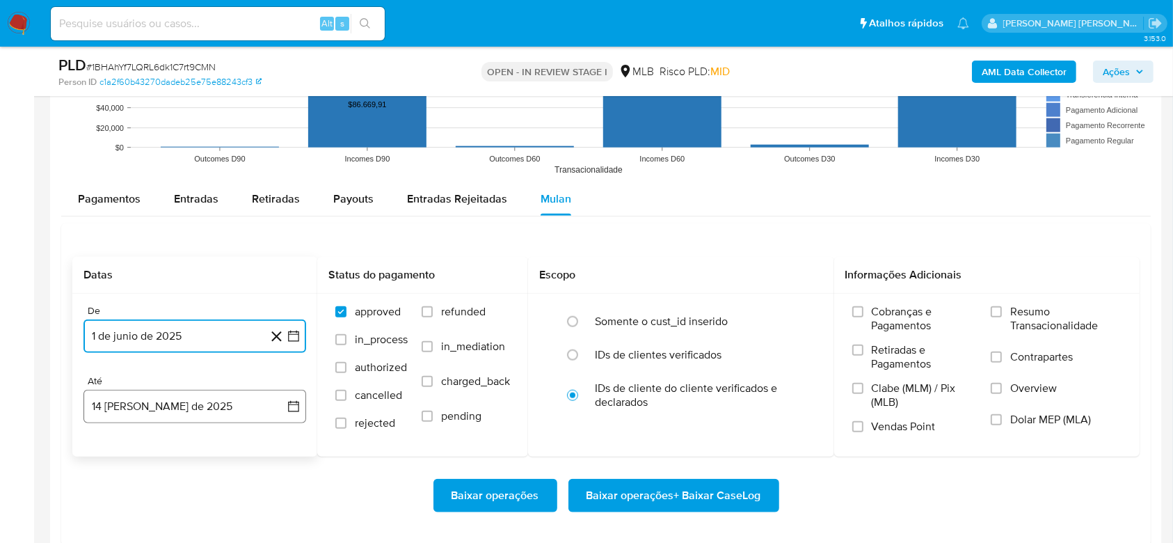
click at [183, 409] on button "14 [PERSON_NAME] de 2025" at bounding box center [195, 406] width 223 height 33
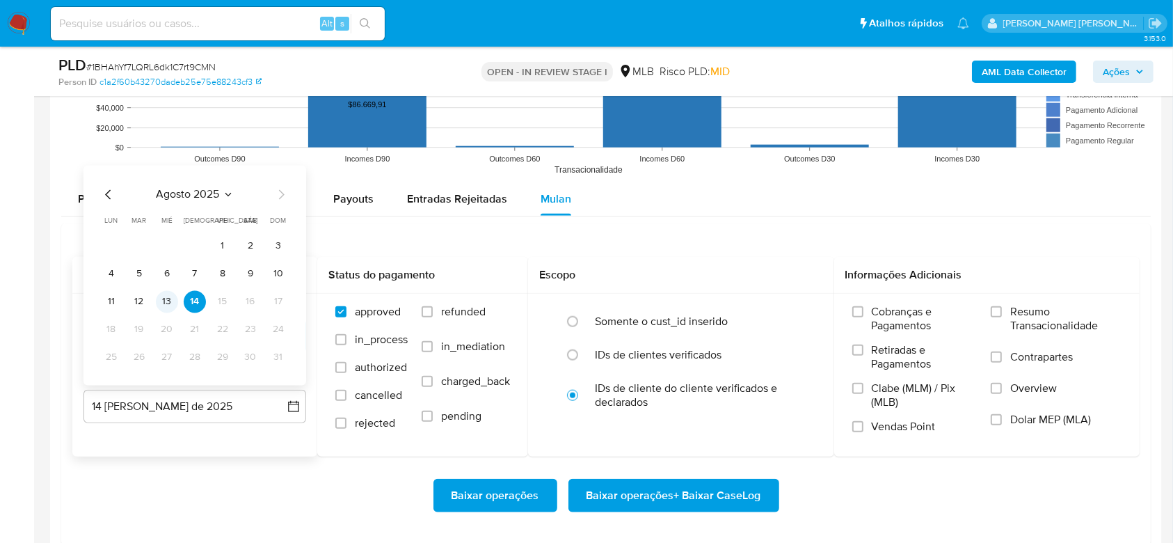
click at [168, 305] on button "13" at bounding box center [167, 301] width 22 height 22
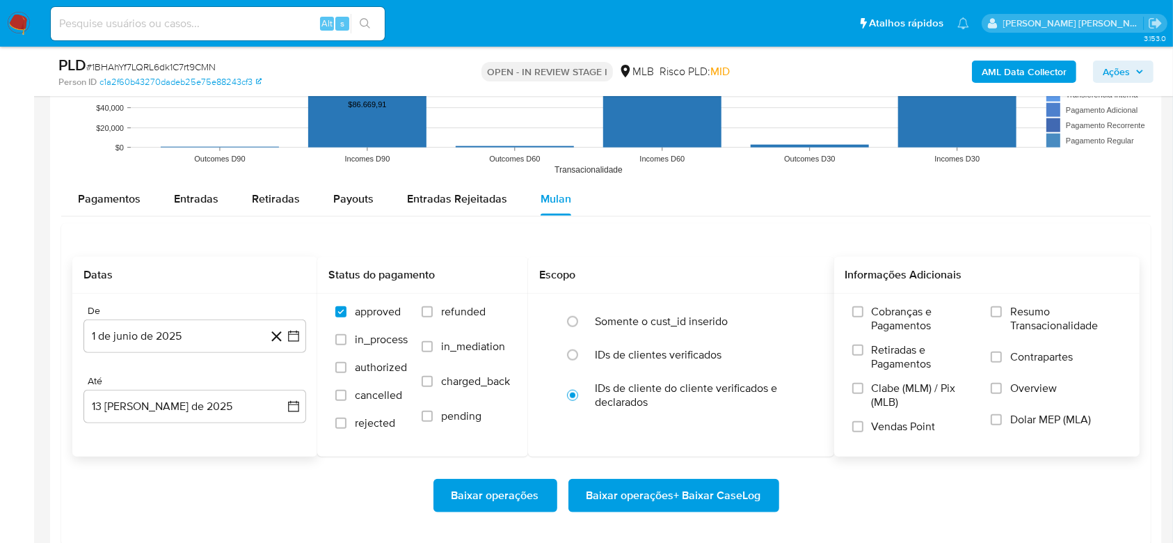
click at [1058, 309] on span "Resumo Transacionalidade" at bounding box center [1066, 319] width 111 height 28
click at [1002, 309] on input "Resumo Transacionalidade" at bounding box center [996, 311] width 11 height 11
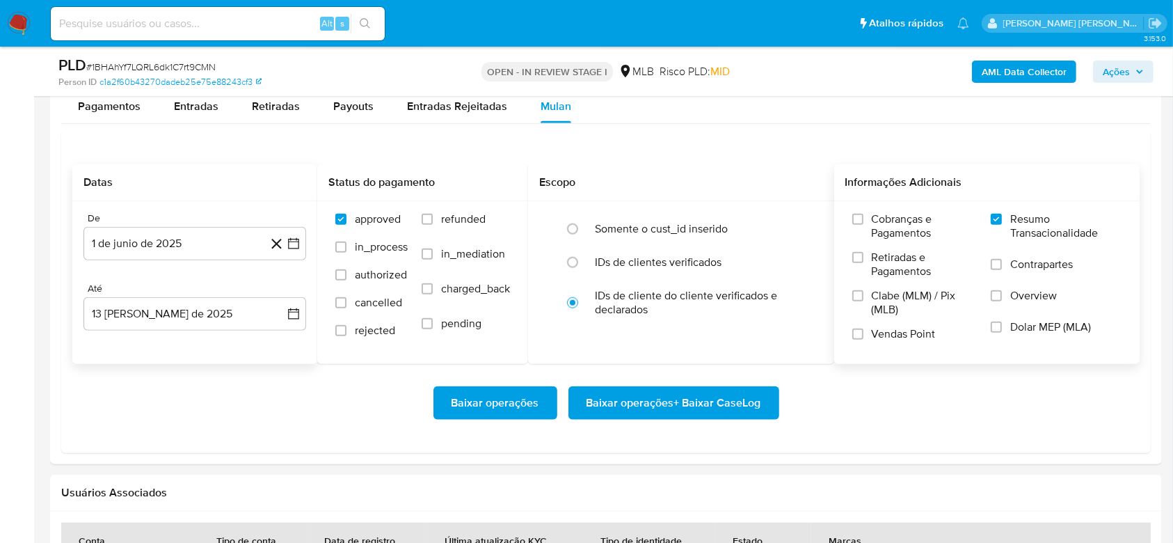
click at [660, 404] on span "Baixar operações + Baixar CaseLog" at bounding box center [674, 403] width 175 height 31
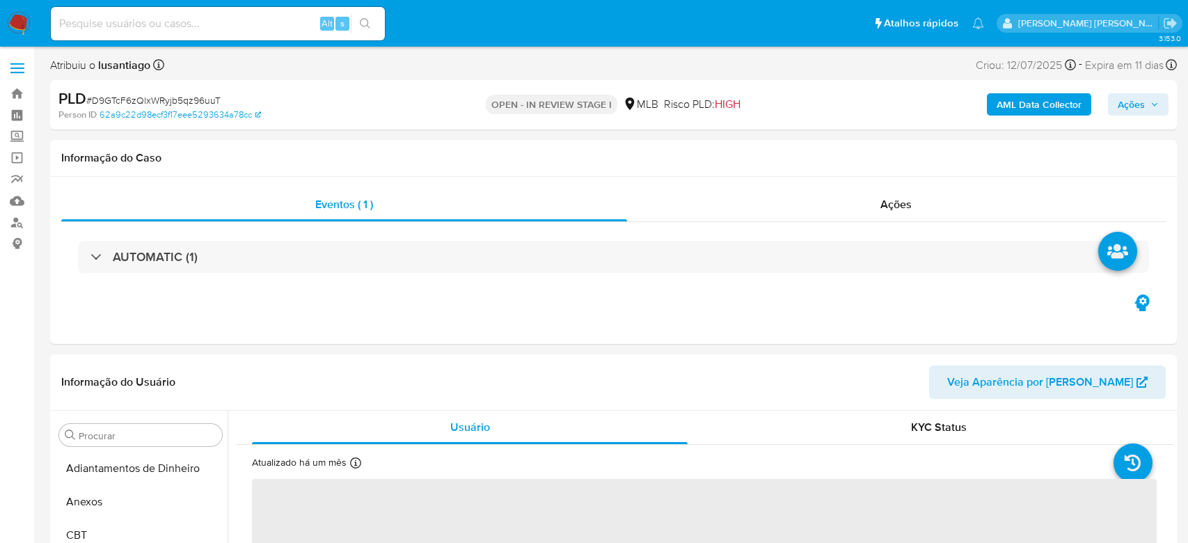
select select "10"
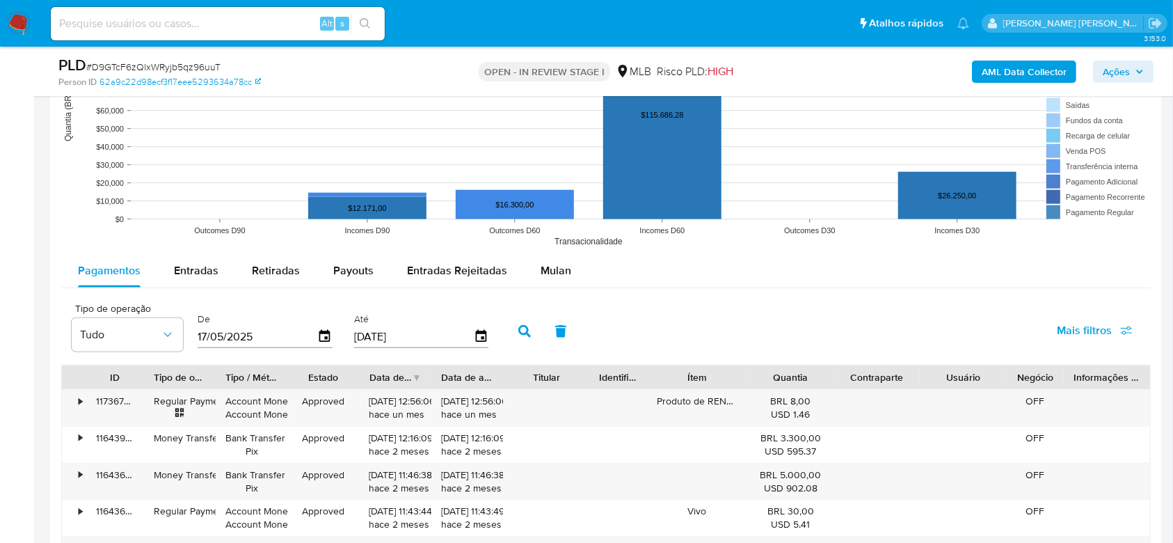
scroll to position [1299, 0]
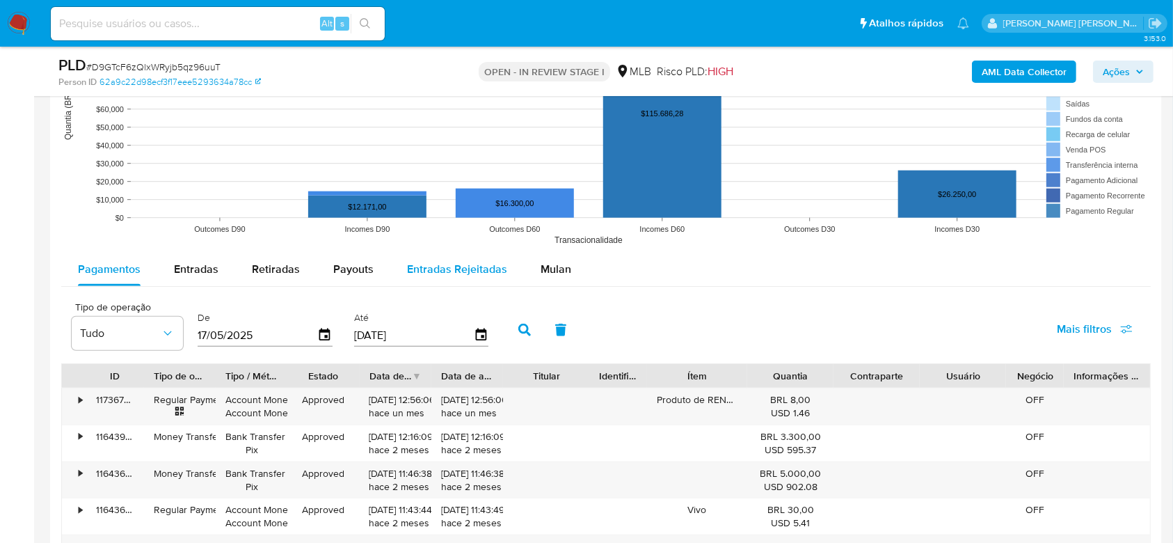
drag, startPoint x: 551, startPoint y: 269, endPoint x: 515, endPoint y: 270, distance: 36.2
click at [551, 268] on span "Mulan" at bounding box center [556, 269] width 31 height 16
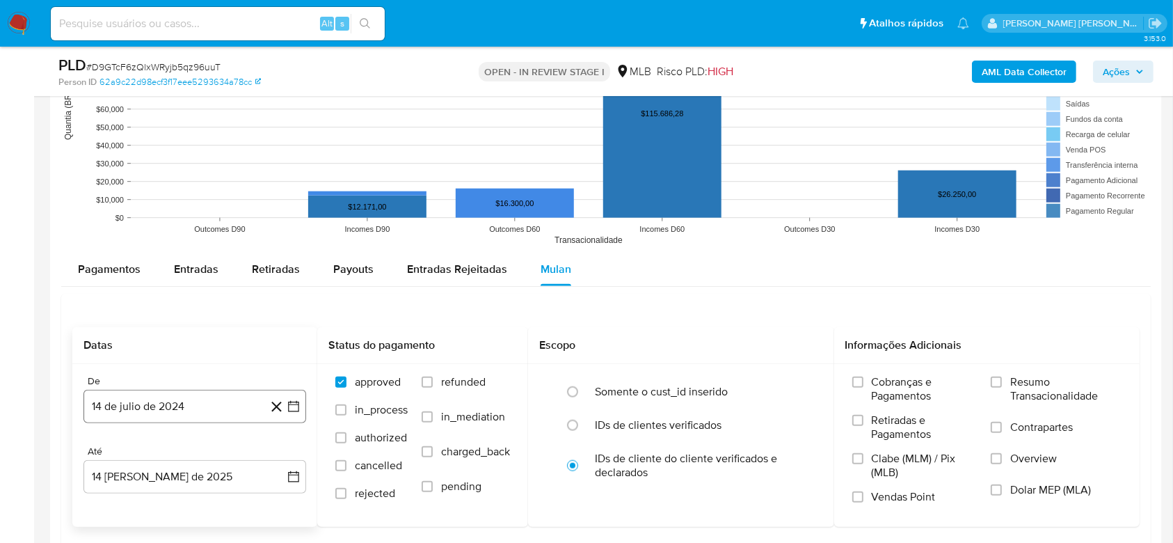
click at [166, 404] on button "14 de julio de 2024" at bounding box center [195, 406] width 223 height 33
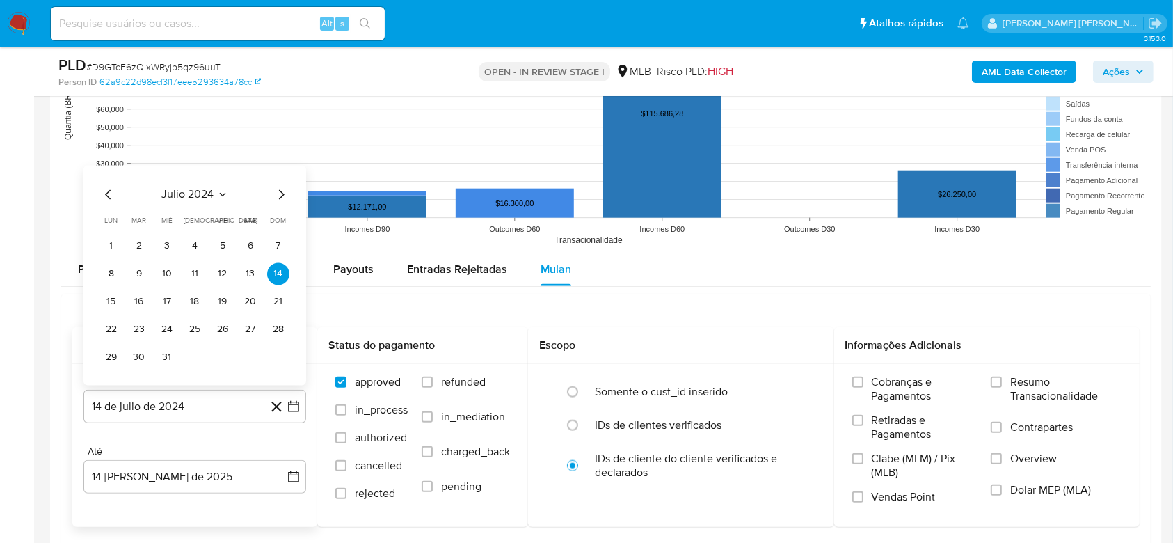
click at [184, 193] on span "julio 2024" at bounding box center [188, 195] width 52 height 14
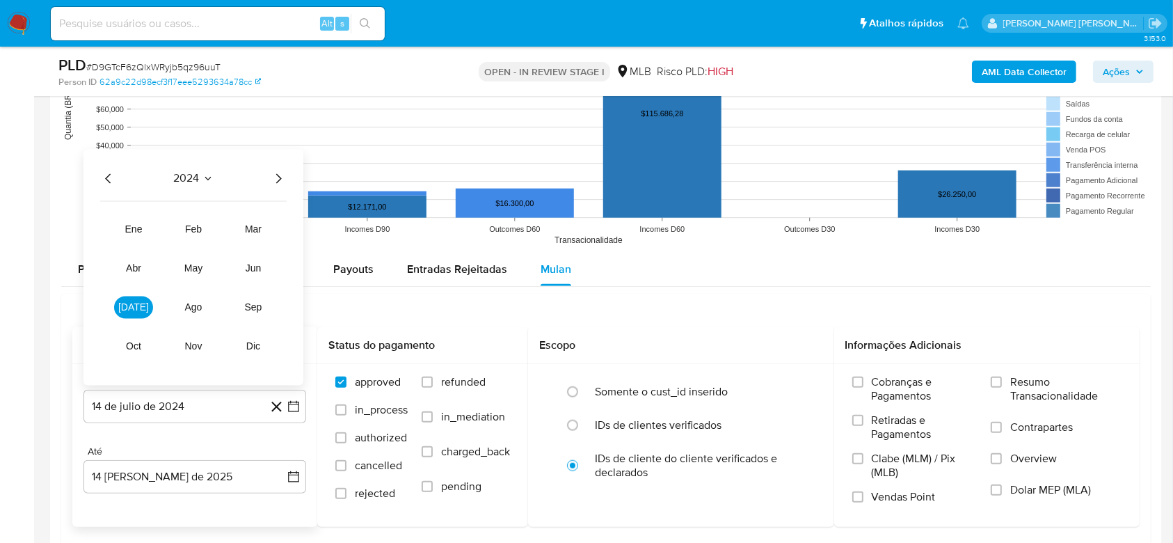
click at [278, 177] on icon "Año siguiente" at bounding box center [278, 179] width 17 height 17
click at [256, 267] on span "jun" at bounding box center [254, 268] width 16 height 11
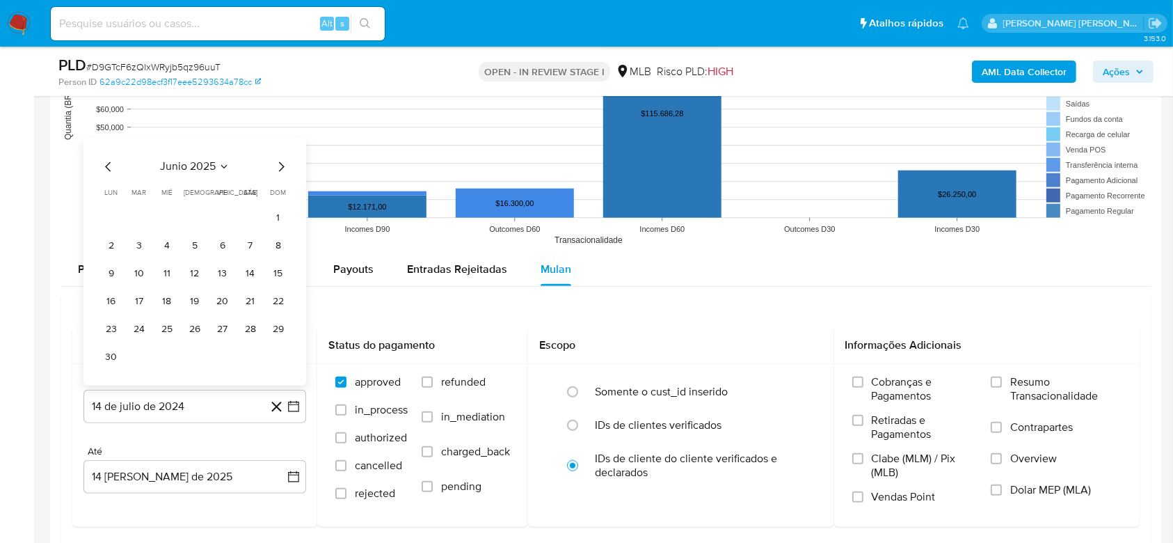
drag, startPoint x: 274, startPoint y: 222, endPoint x: 268, endPoint y: 247, distance: 25.8
click at [275, 221] on button "1" at bounding box center [278, 218] width 22 height 22
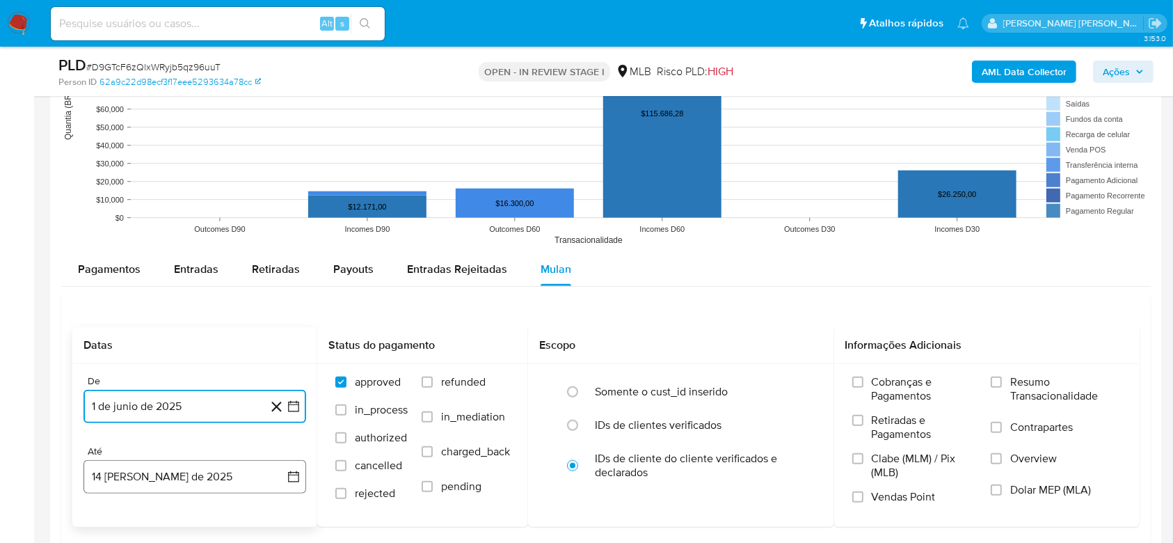
click at [174, 473] on button "14 [PERSON_NAME] de 2025" at bounding box center [195, 476] width 223 height 33
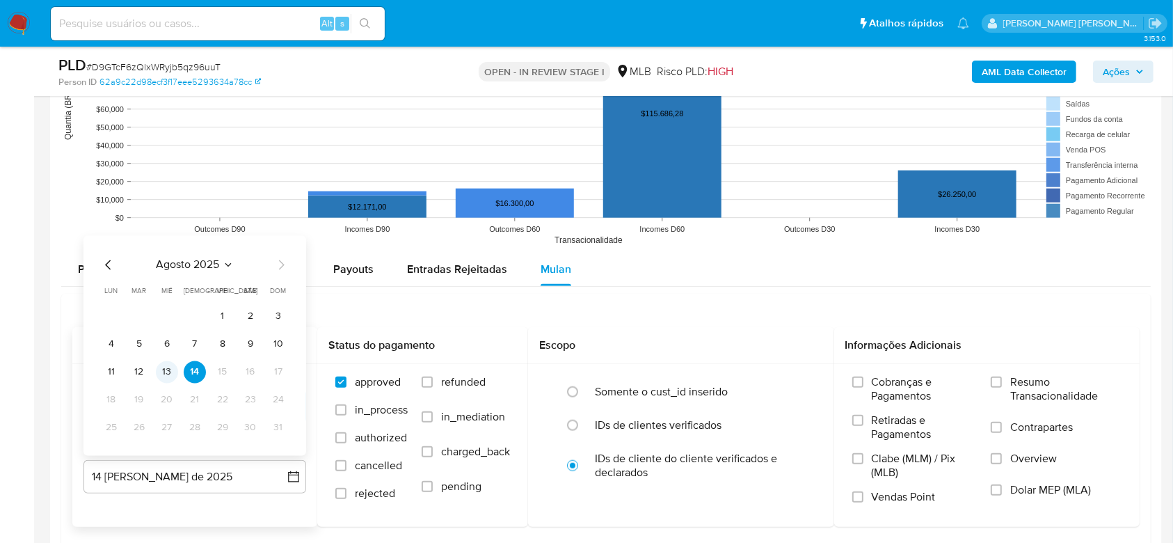
click at [167, 370] on button "13" at bounding box center [167, 372] width 22 height 22
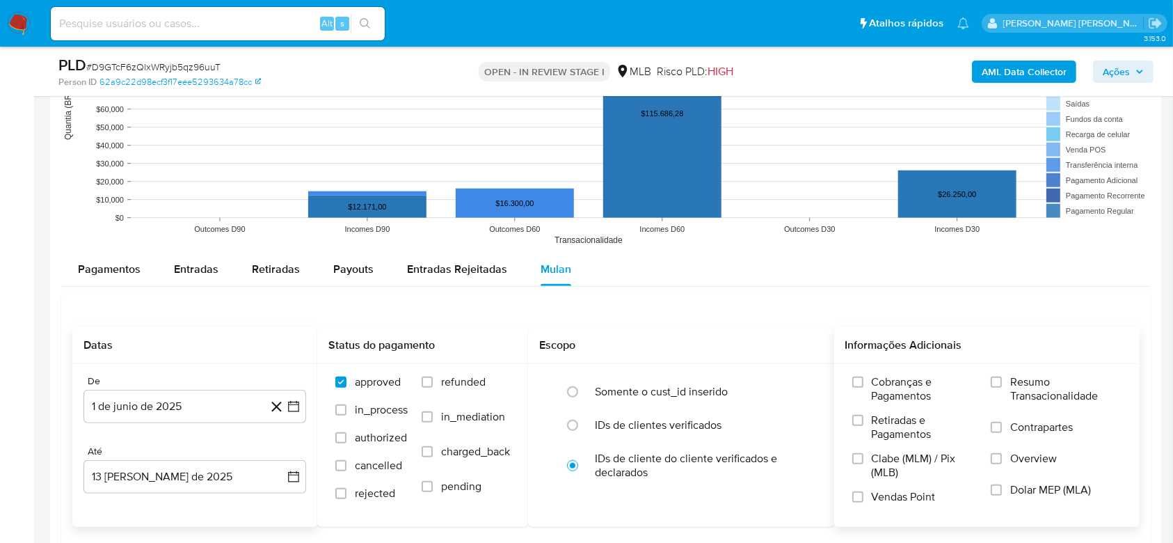
click at [1040, 385] on span "Resumo Transacionalidade" at bounding box center [1066, 389] width 111 height 28
click at [1002, 385] on input "Resumo Transacionalidade" at bounding box center [996, 382] width 11 height 11
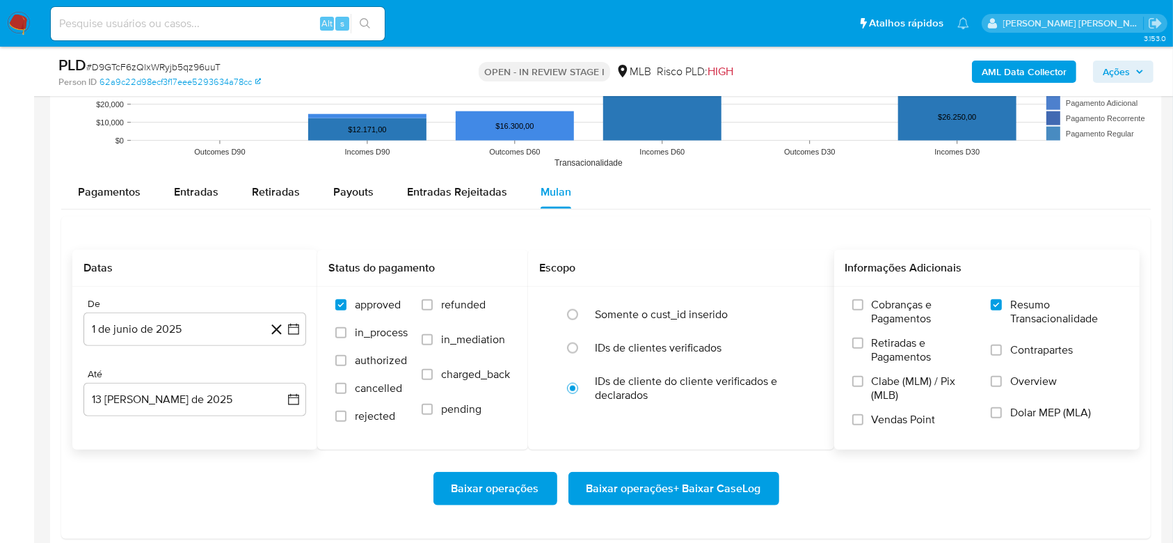
scroll to position [1484, 0]
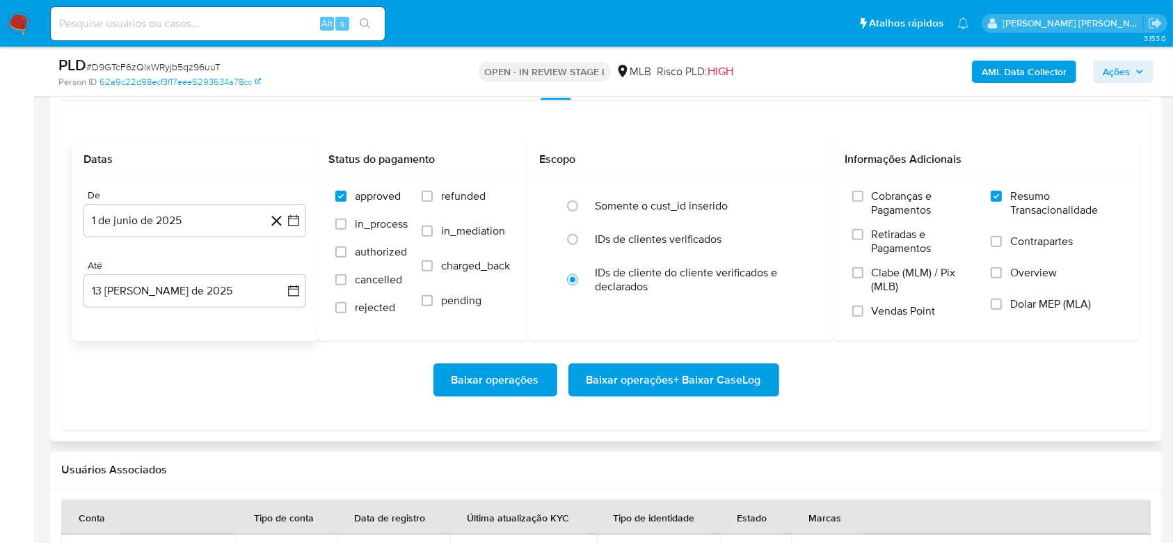
click at [700, 383] on span "Baixar operações + Baixar CaseLog" at bounding box center [674, 380] width 175 height 31
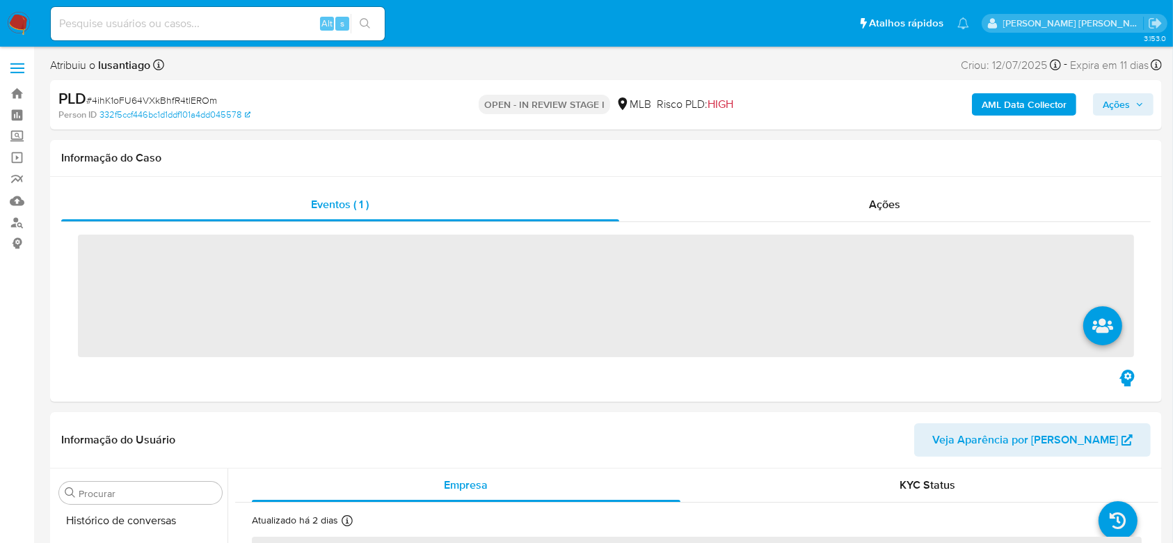
scroll to position [621, 0]
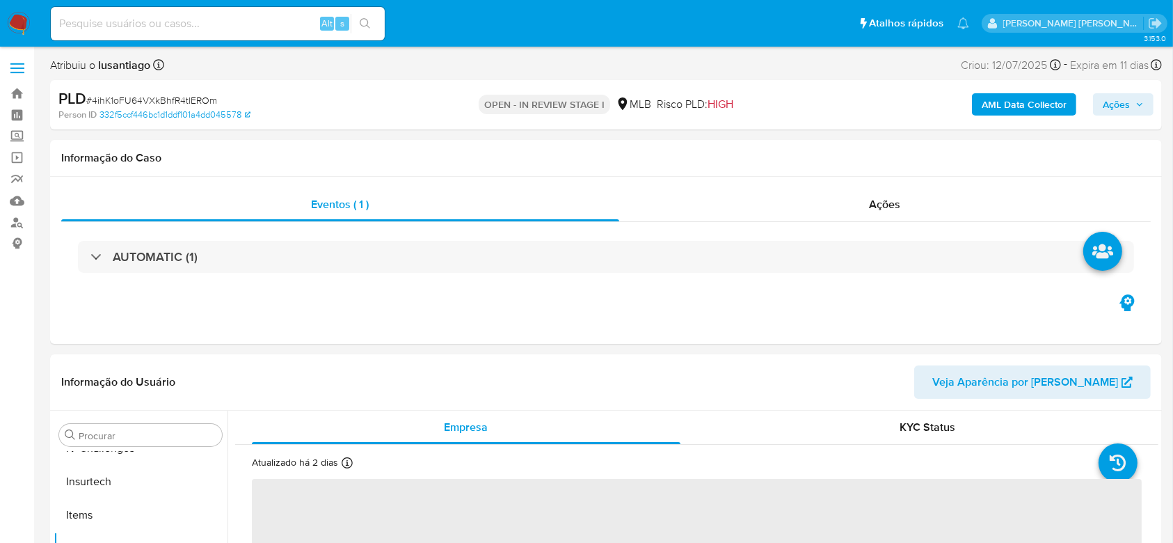
select select "10"
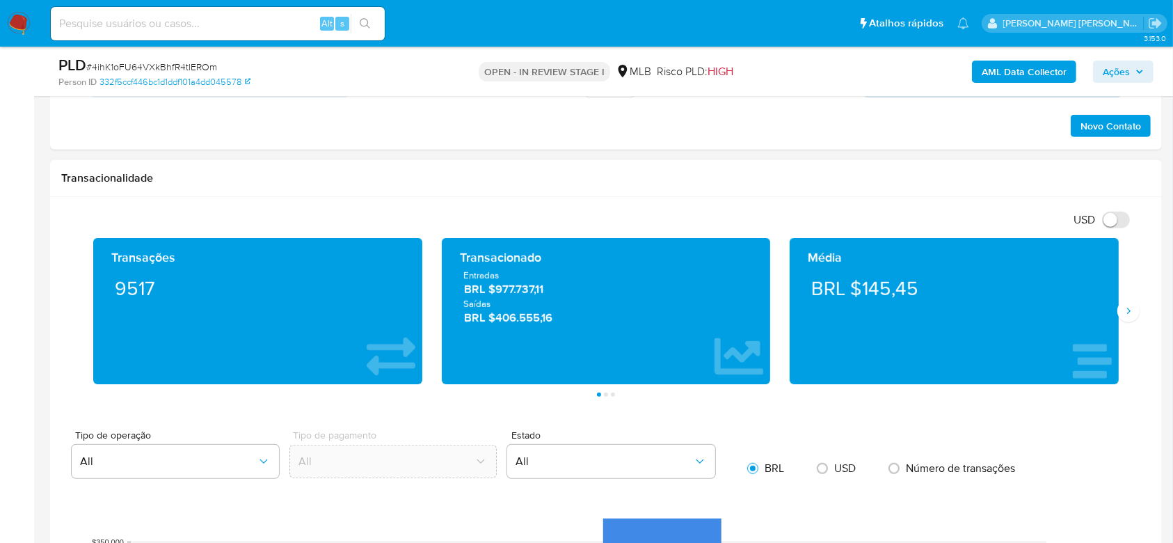
scroll to position [1206, 0]
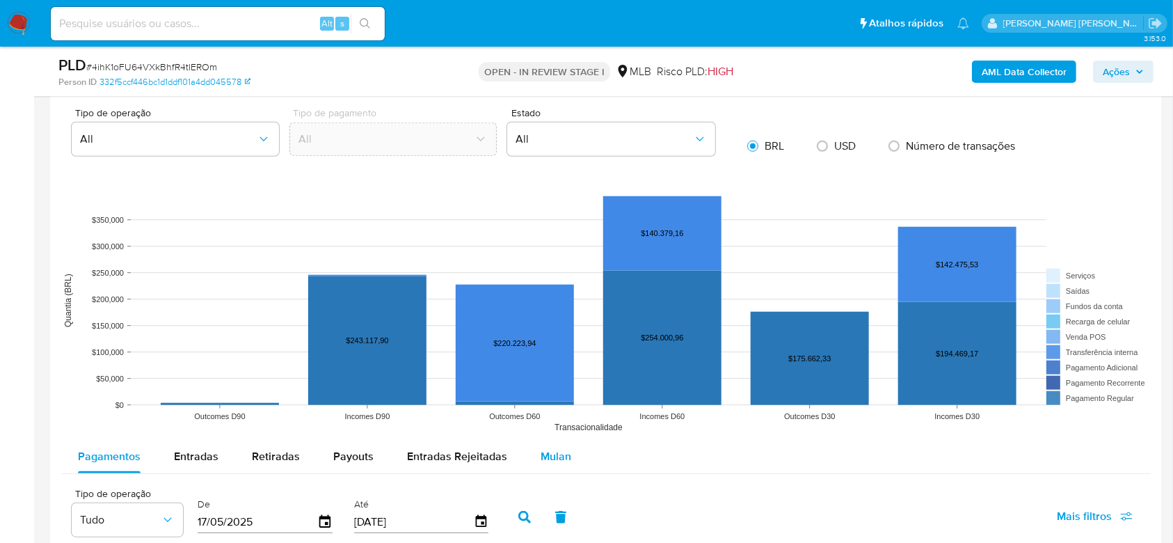
click at [552, 452] on span "Mulan" at bounding box center [556, 456] width 31 height 16
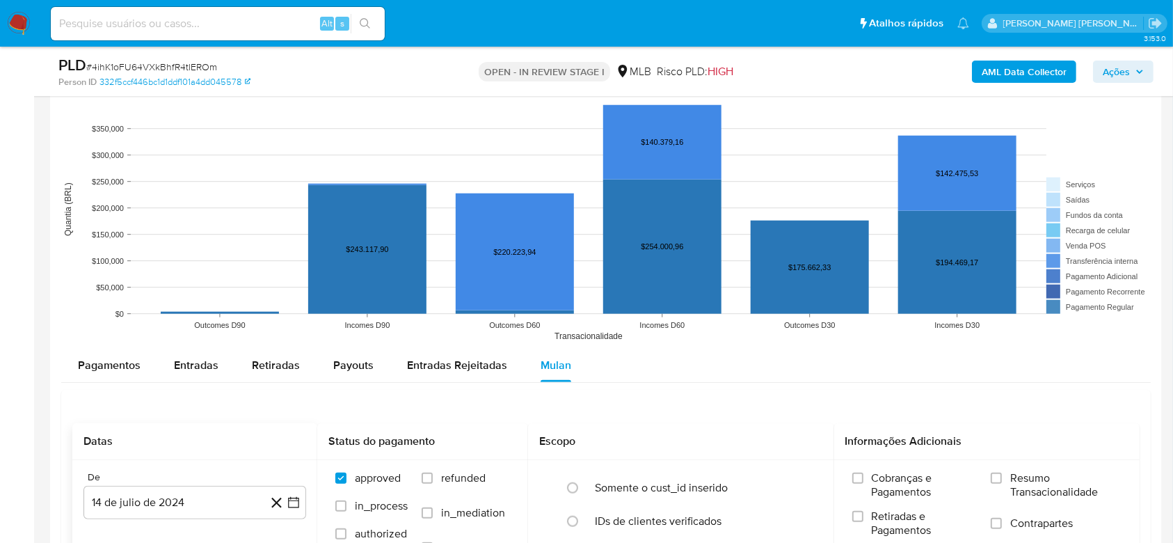
scroll to position [1484, 0]
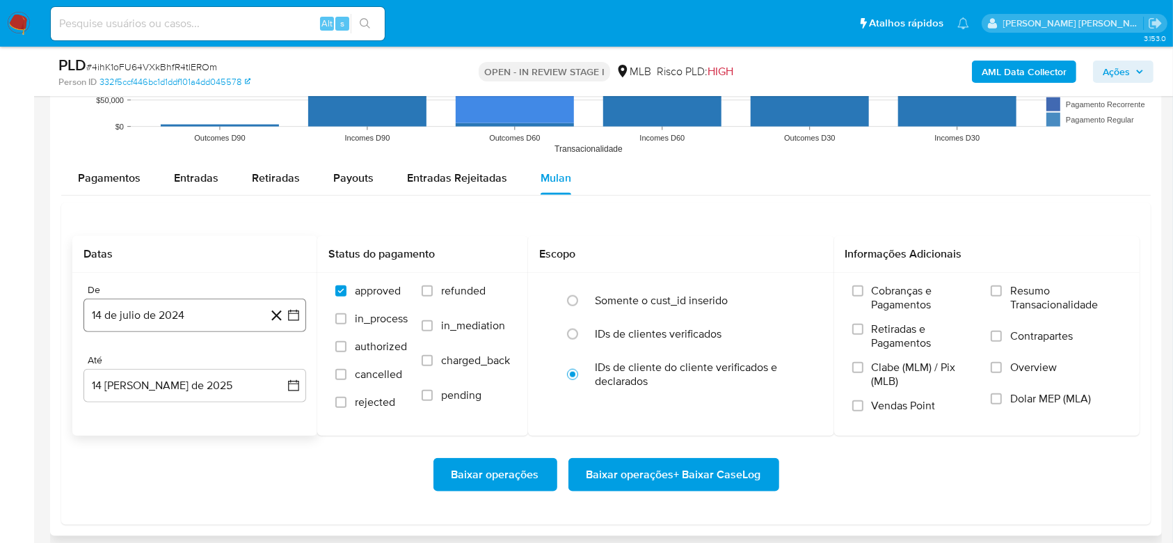
click at [155, 307] on button "14 de julio de 2024" at bounding box center [195, 315] width 223 height 33
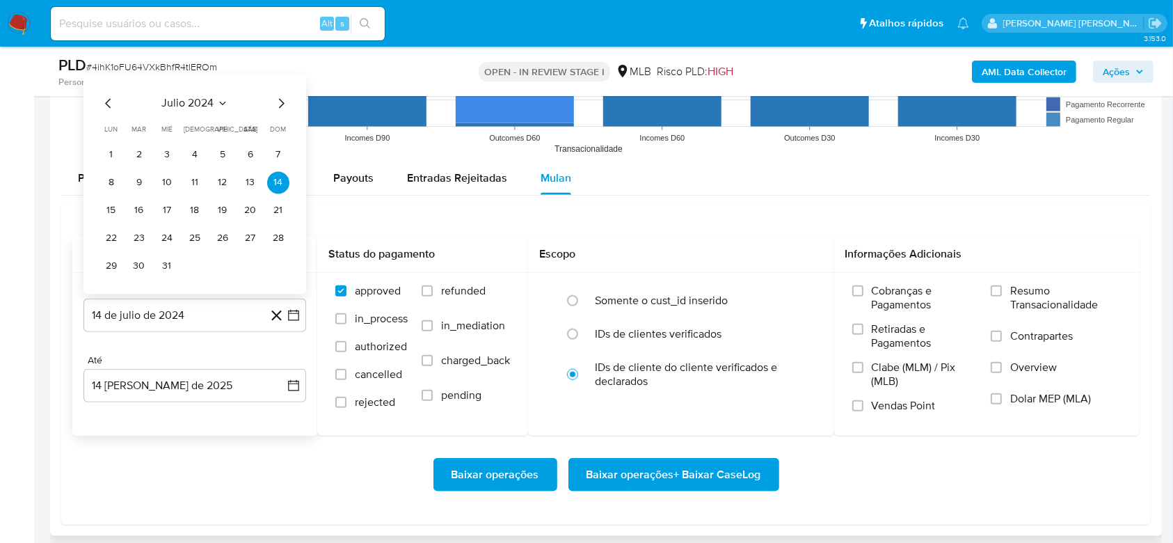
click at [184, 103] on span "julio 2024" at bounding box center [188, 103] width 52 height 14
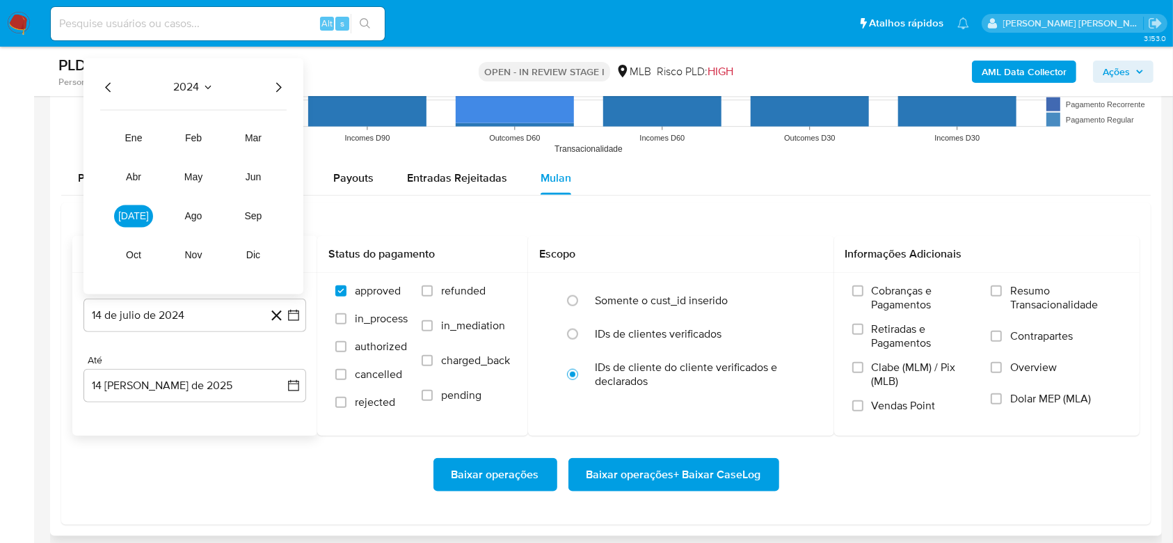
click at [278, 81] on icon "Año siguiente" at bounding box center [278, 87] width 17 height 17
click at [253, 177] on span "jun" at bounding box center [254, 176] width 16 height 11
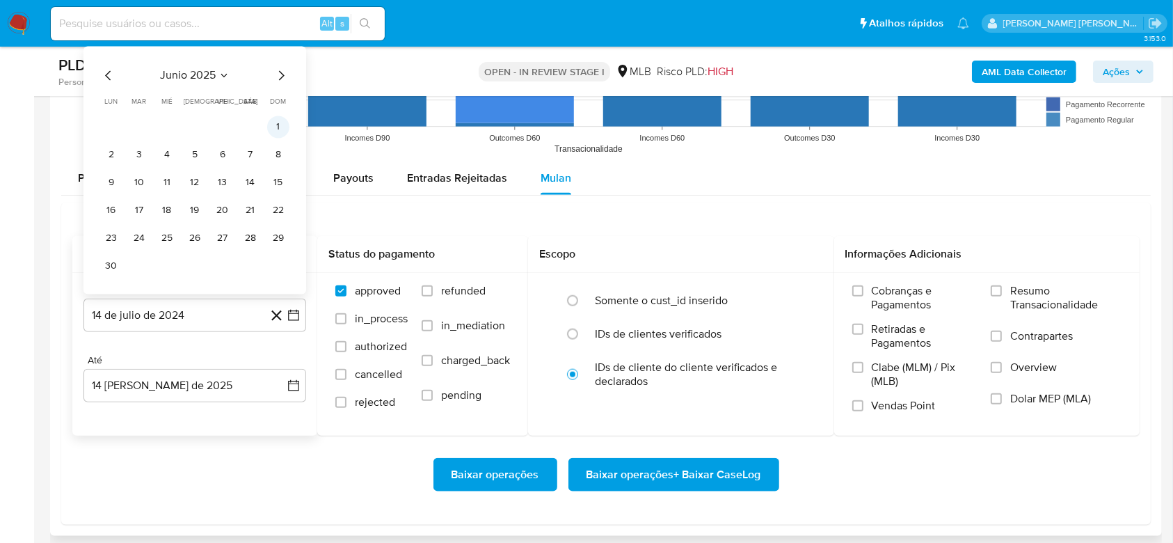
click at [274, 131] on button "1" at bounding box center [278, 127] width 22 height 22
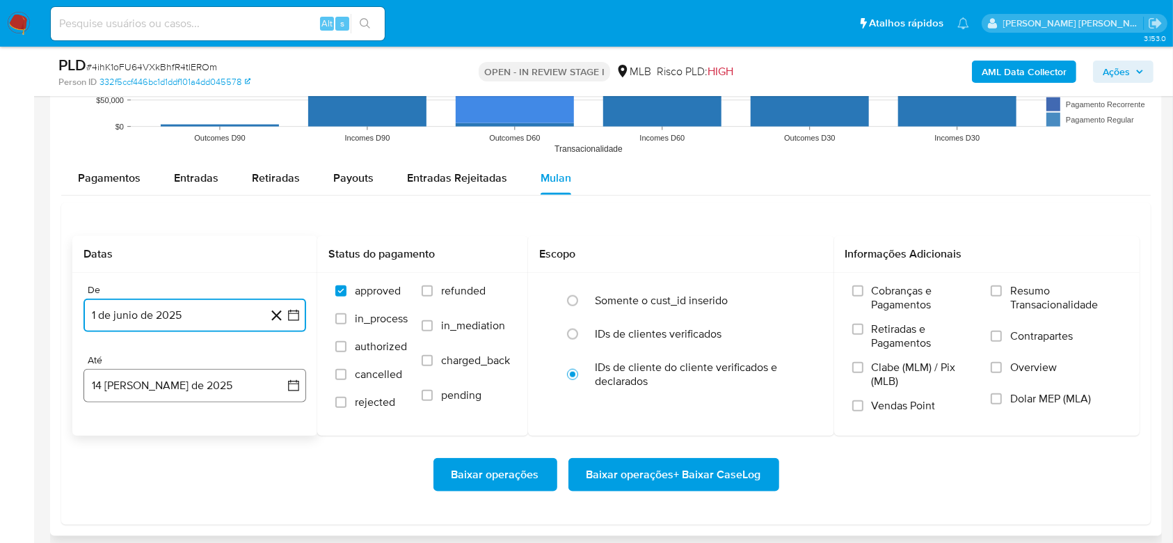
click at [238, 381] on button "14 [PERSON_NAME] de 2025" at bounding box center [195, 385] width 223 height 33
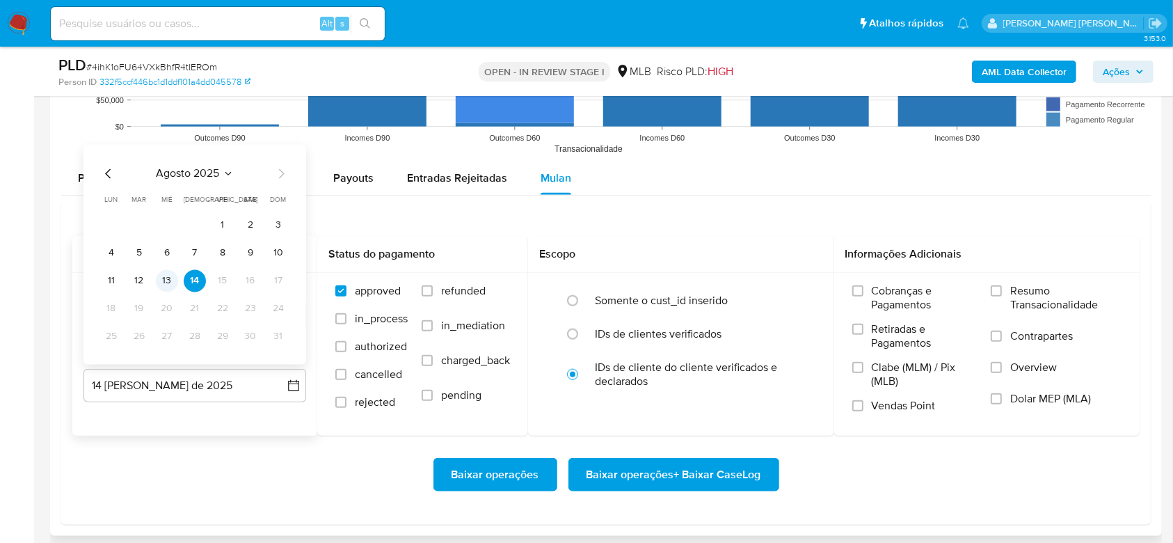
click at [167, 281] on button "13" at bounding box center [167, 280] width 22 height 22
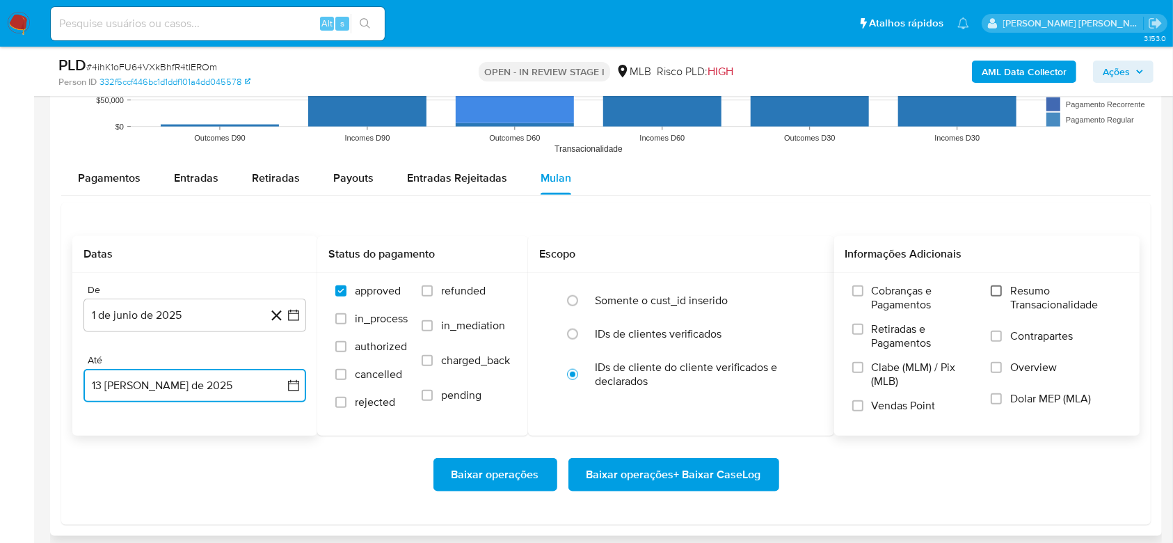
click at [1001, 289] on input "Resumo Transacionalidade" at bounding box center [996, 290] width 11 height 11
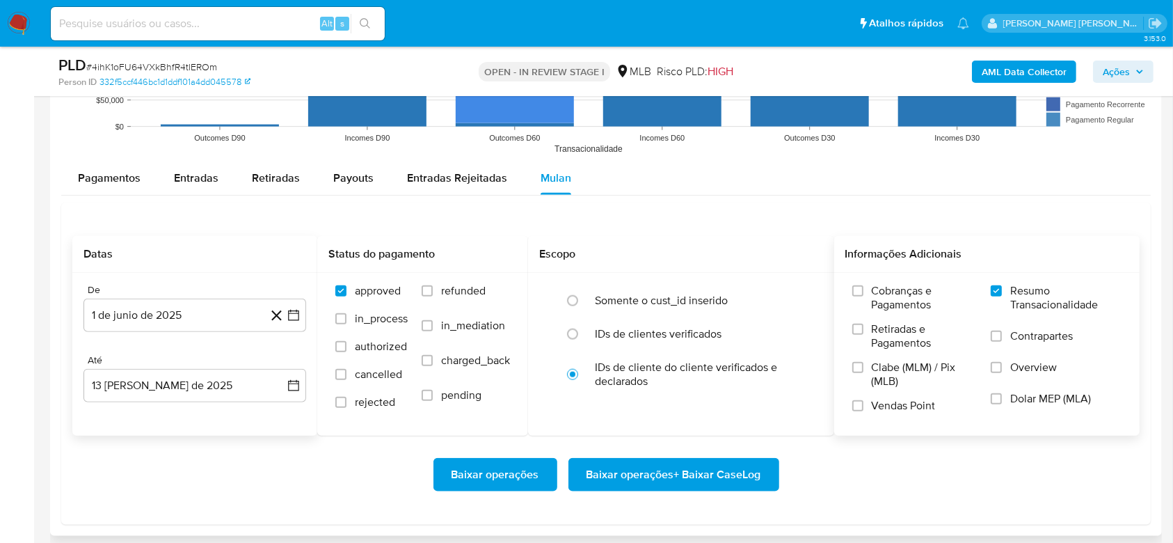
click at [699, 465] on span "Baixar operações + Baixar CaseLog" at bounding box center [674, 474] width 175 height 31
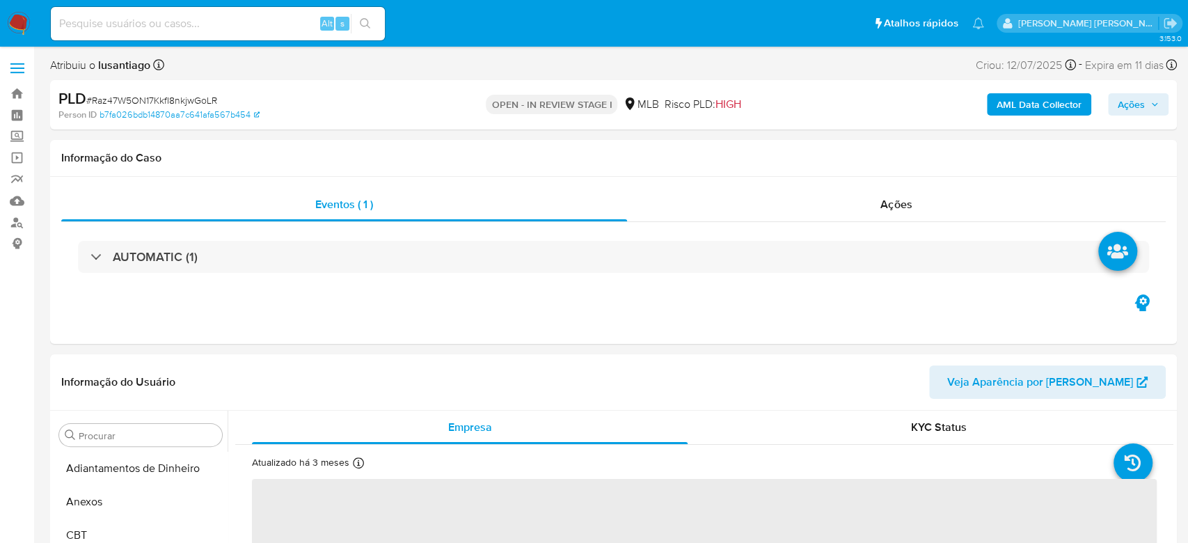
select select "10"
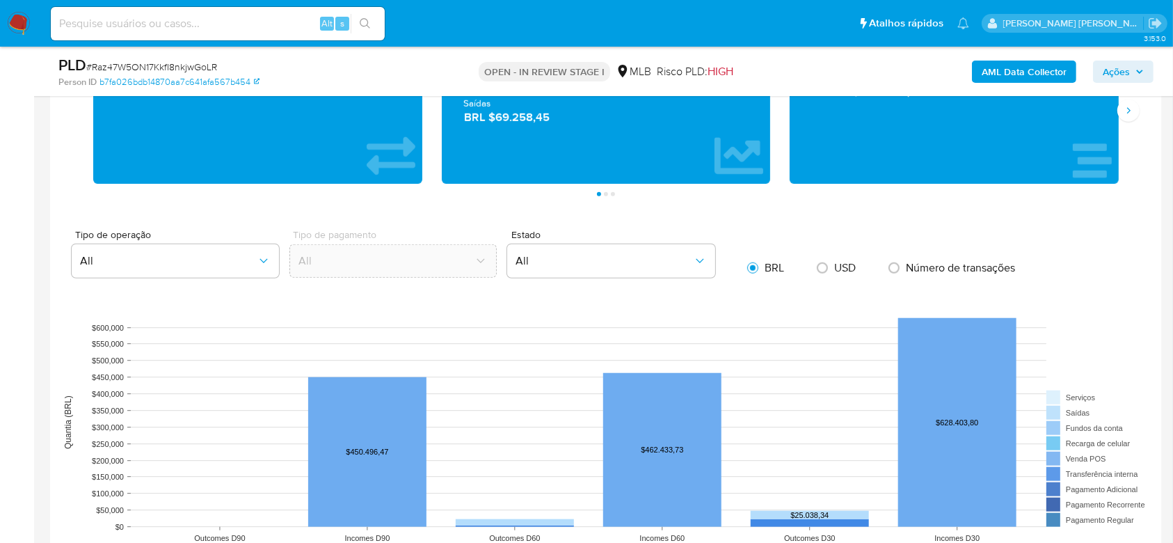
scroll to position [1299, 0]
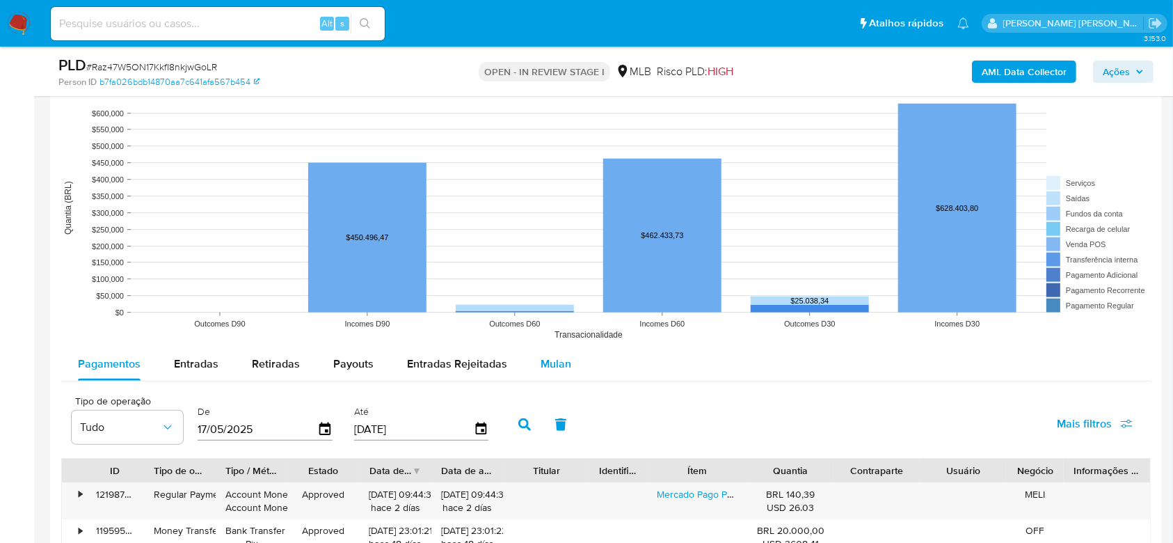
click at [550, 359] on span "Mulan" at bounding box center [556, 364] width 31 height 16
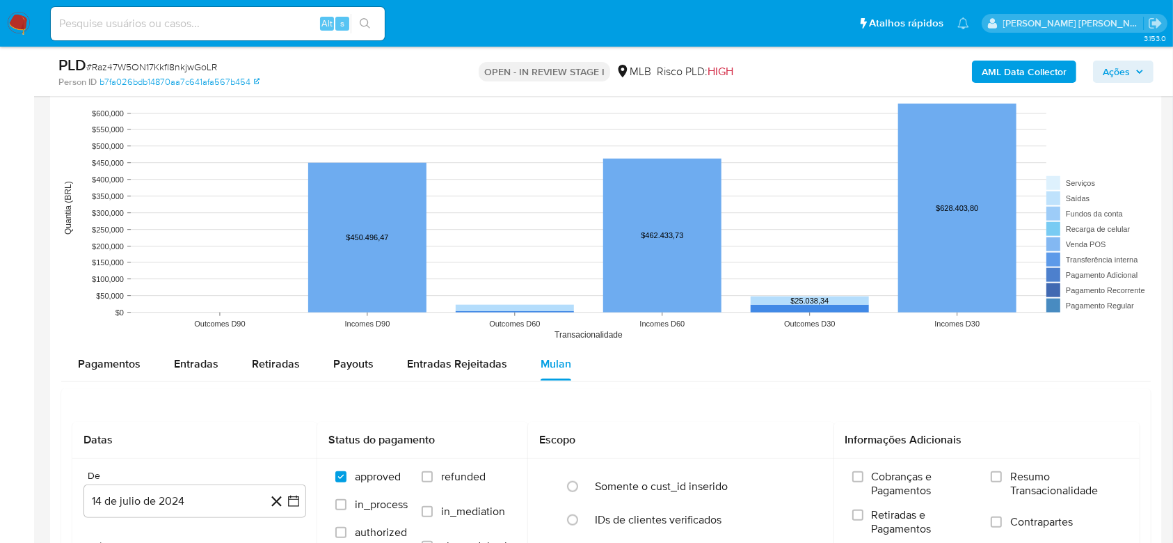
scroll to position [1577, 0]
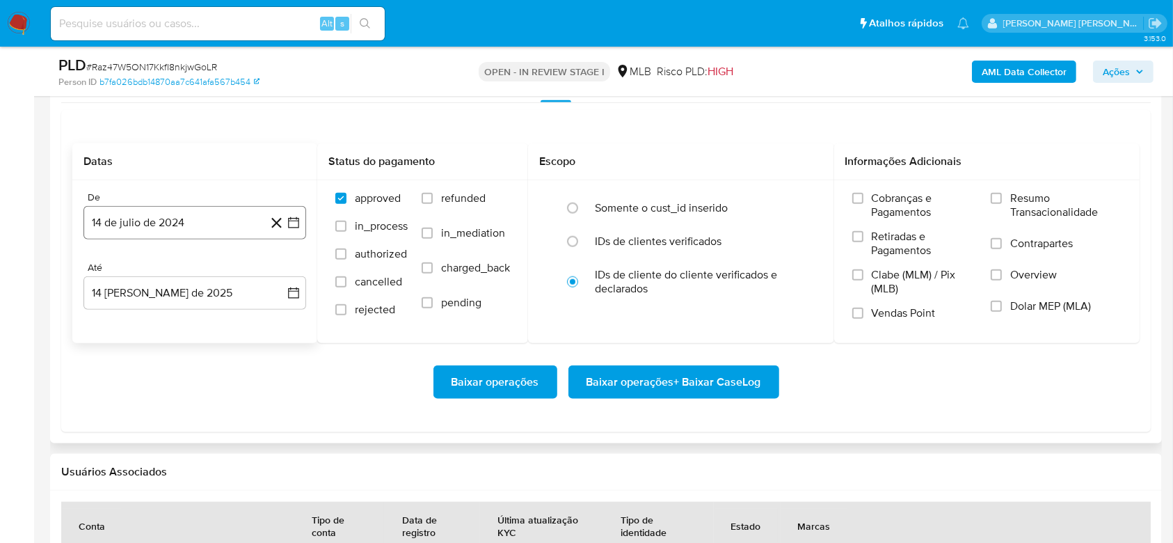
click at [154, 223] on button "14 de julio de 2024" at bounding box center [195, 222] width 223 height 33
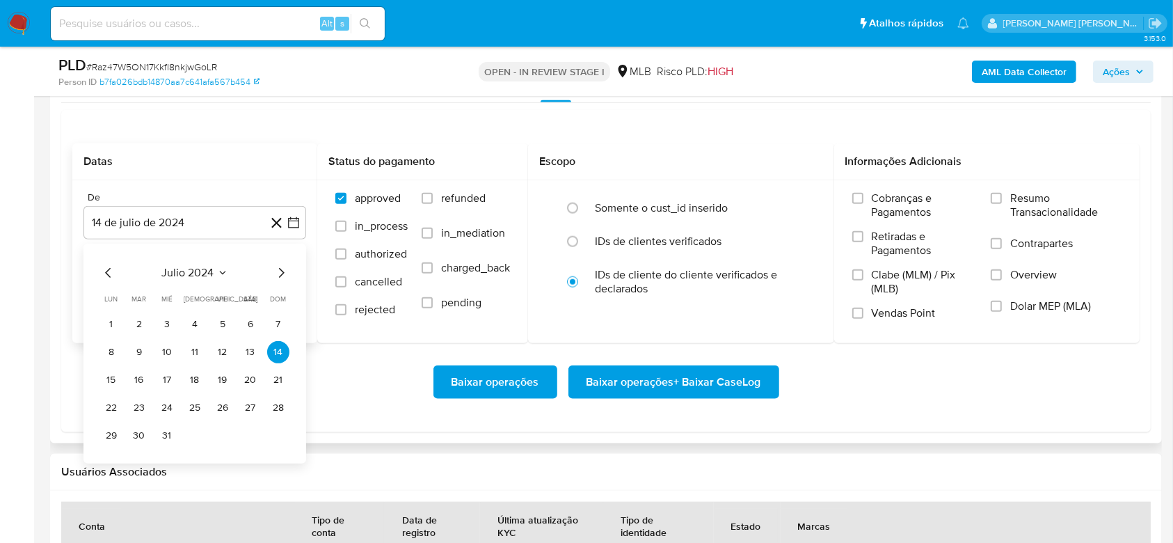
click at [198, 275] on span "julio 2024" at bounding box center [188, 273] width 52 height 14
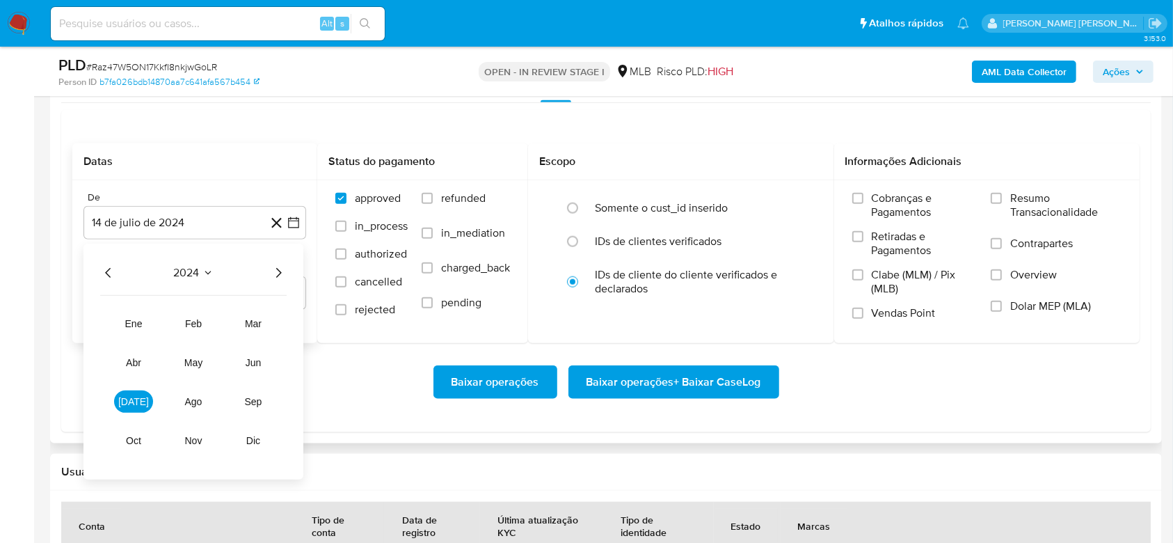
click at [278, 271] on icon "Año siguiente" at bounding box center [278, 272] width 17 height 17
click at [246, 359] on span "jun" at bounding box center [254, 362] width 16 height 11
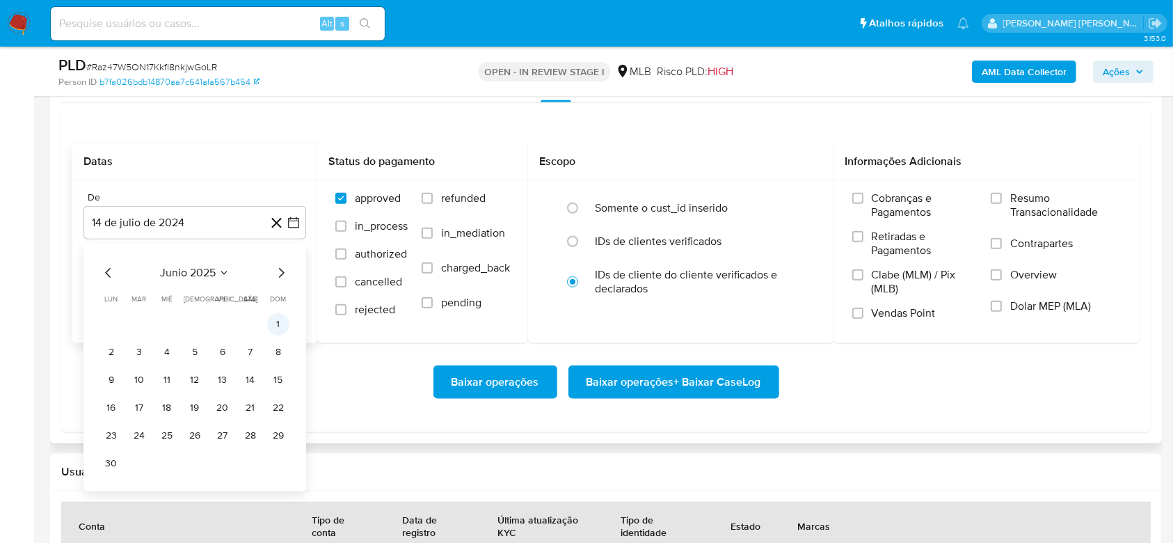
click at [283, 319] on button "1" at bounding box center [278, 324] width 22 height 22
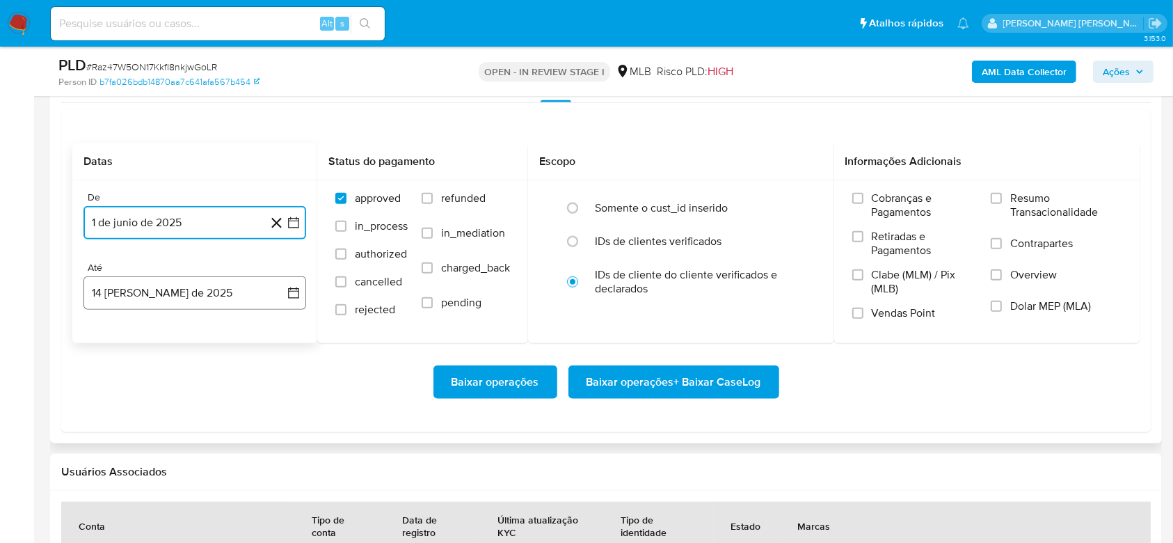
click at [180, 302] on button "14 [PERSON_NAME] de 2025" at bounding box center [195, 292] width 223 height 33
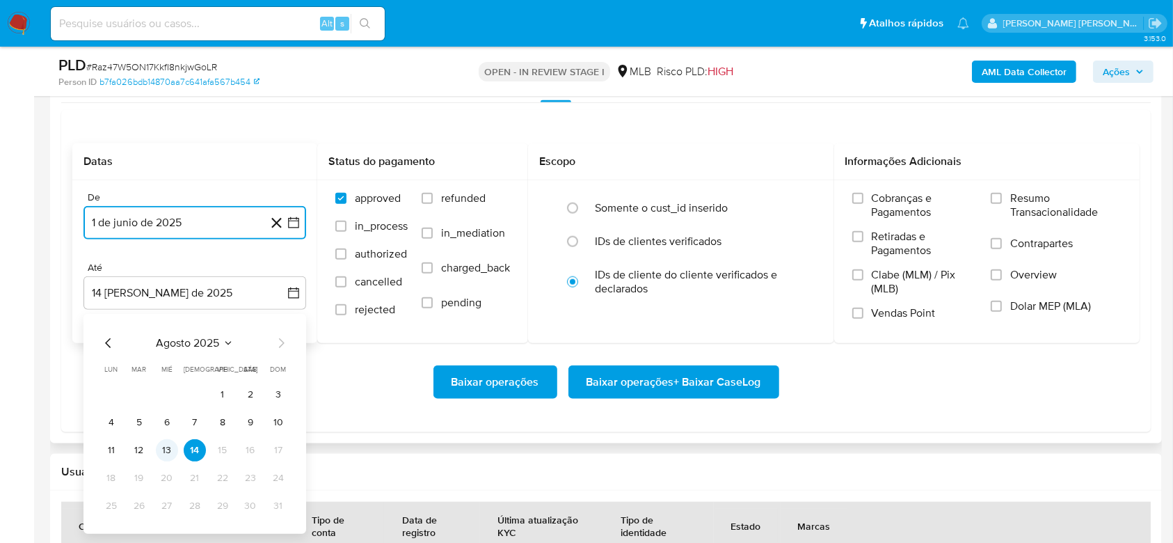
click at [173, 450] on button "13" at bounding box center [167, 450] width 22 height 22
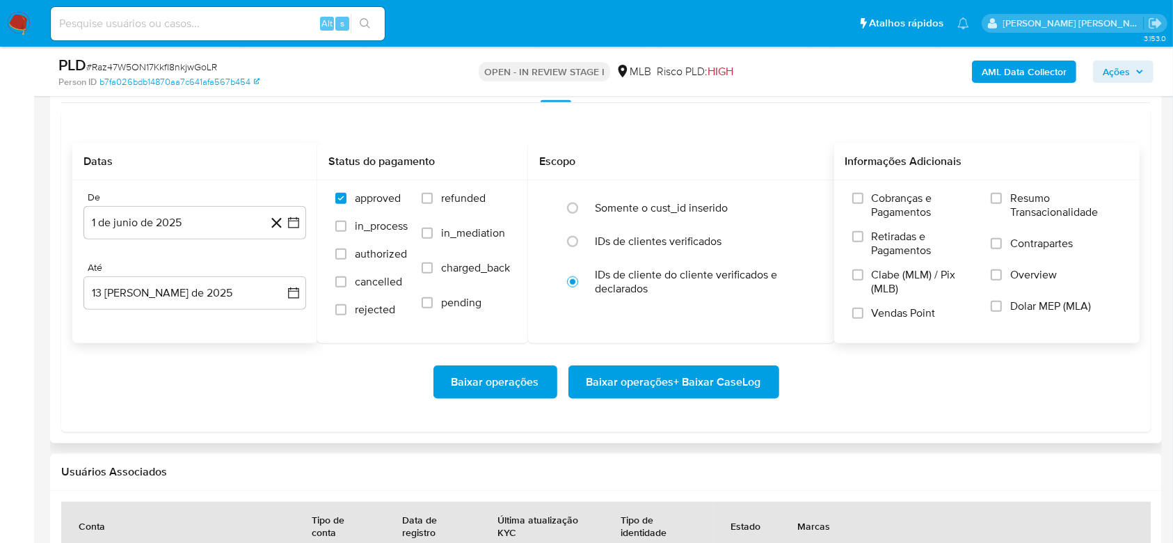
click at [1045, 200] on span "Resumo Transacionalidade" at bounding box center [1066, 205] width 111 height 28
click at [1002, 200] on input "Resumo Transacionalidade" at bounding box center [996, 198] width 11 height 11
click at [704, 379] on span "Baixar operações + Baixar CaseLog" at bounding box center [674, 382] width 175 height 31
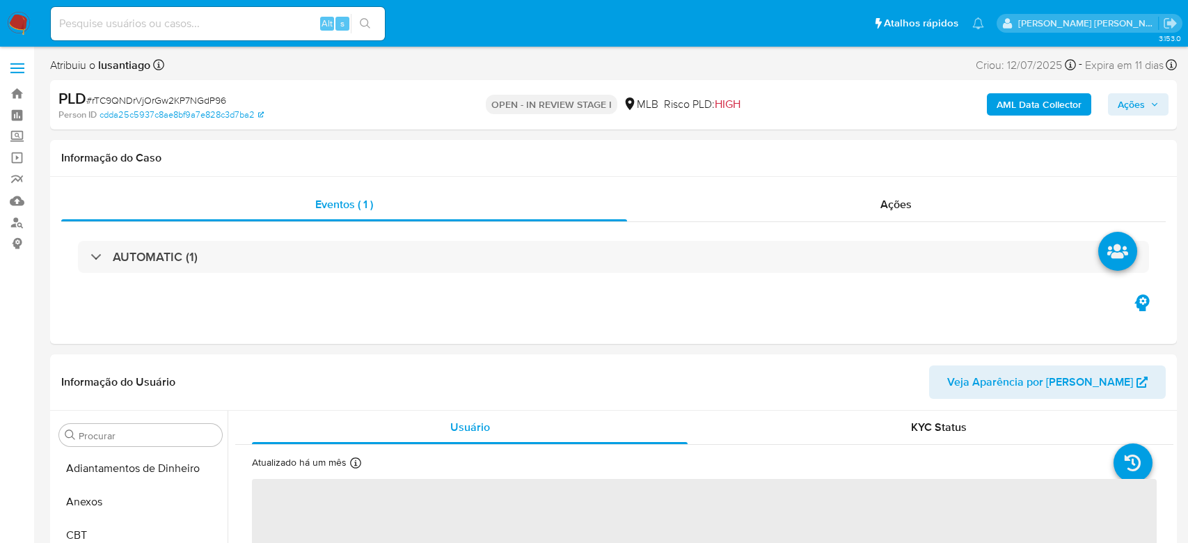
select select "10"
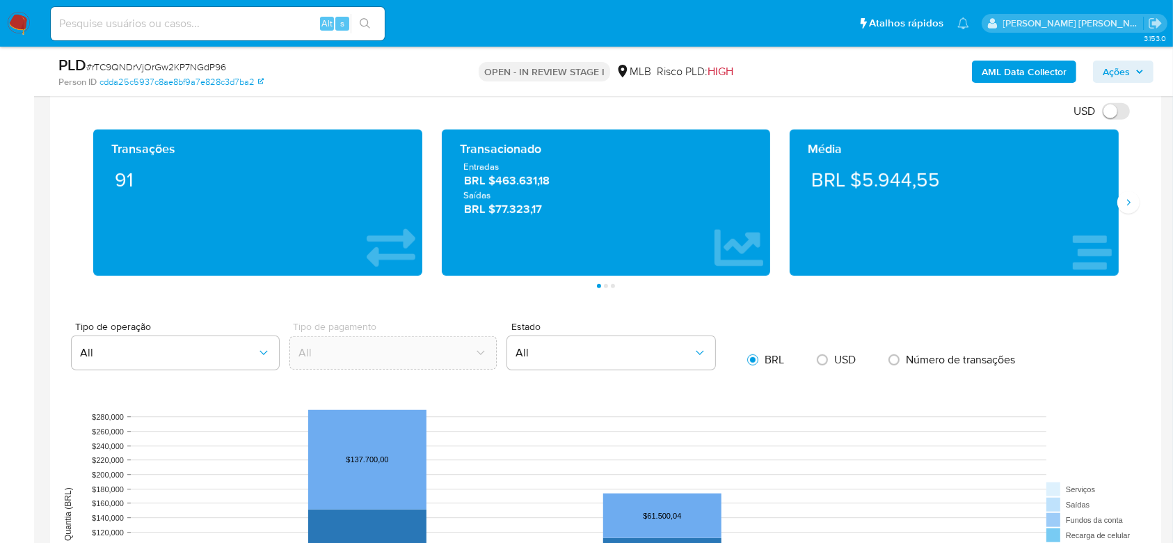
scroll to position [1206, 0]
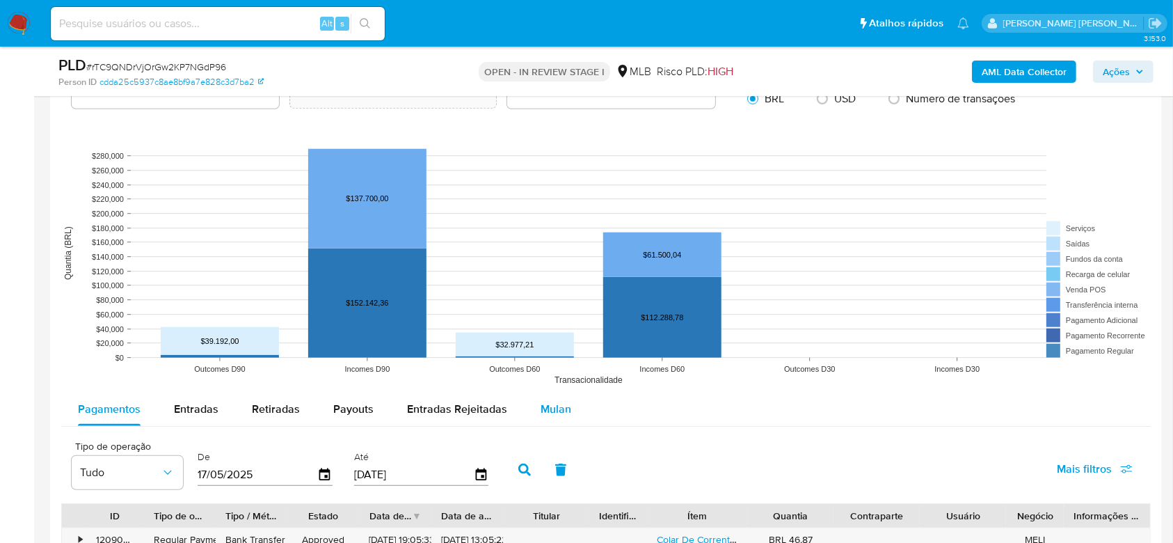
click at [569, 412] on button "Mulan" at bounding box center [556, 409] width 64 height 33
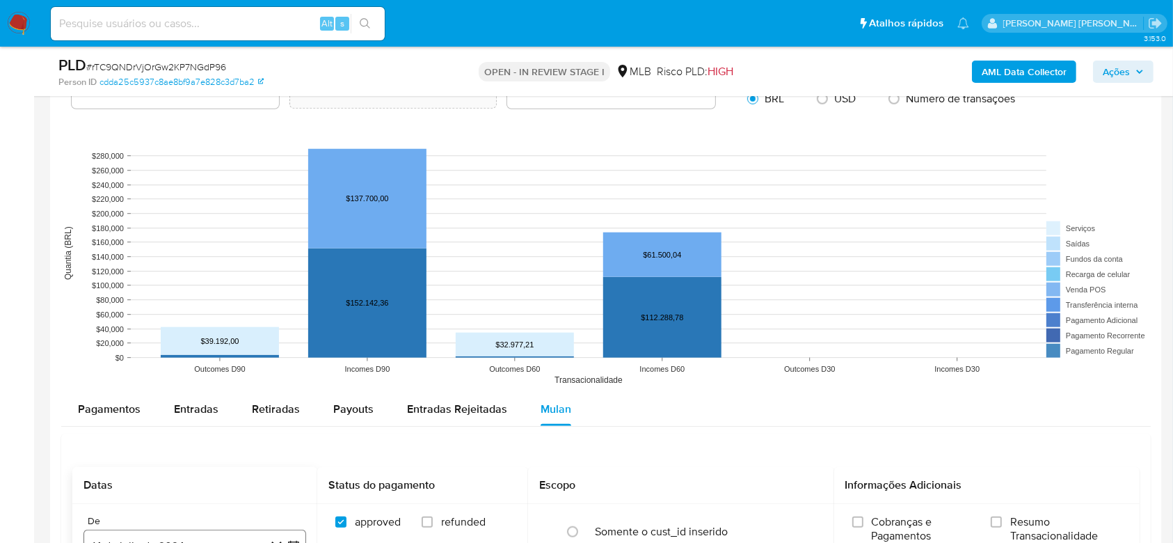
scroll to position [1484, 0]
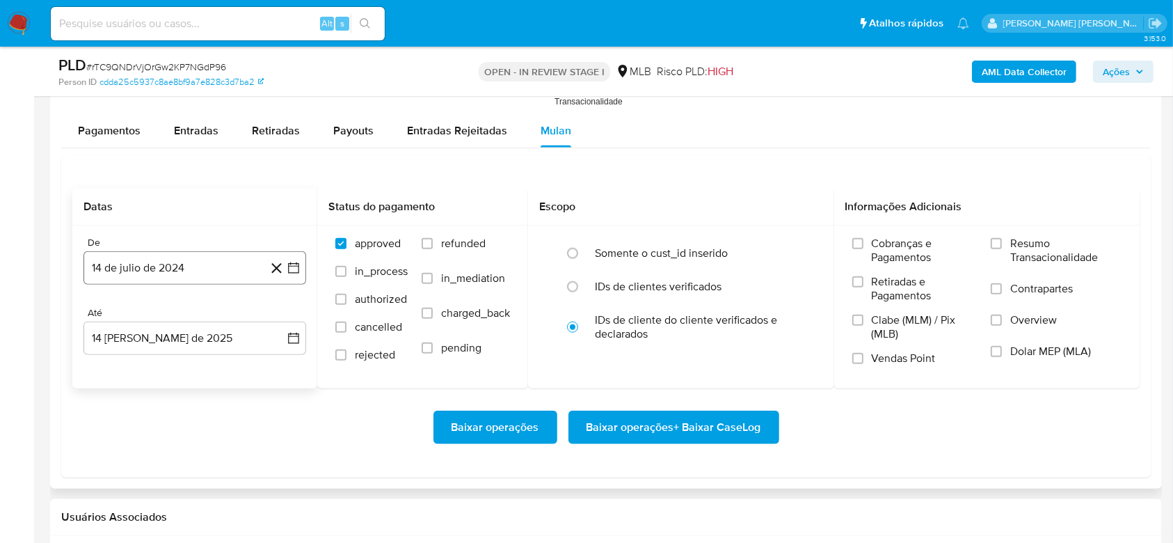
click at [170, 263] on button "14 de julio de 2024" at bounding box center [195, 267] width 223 height 33
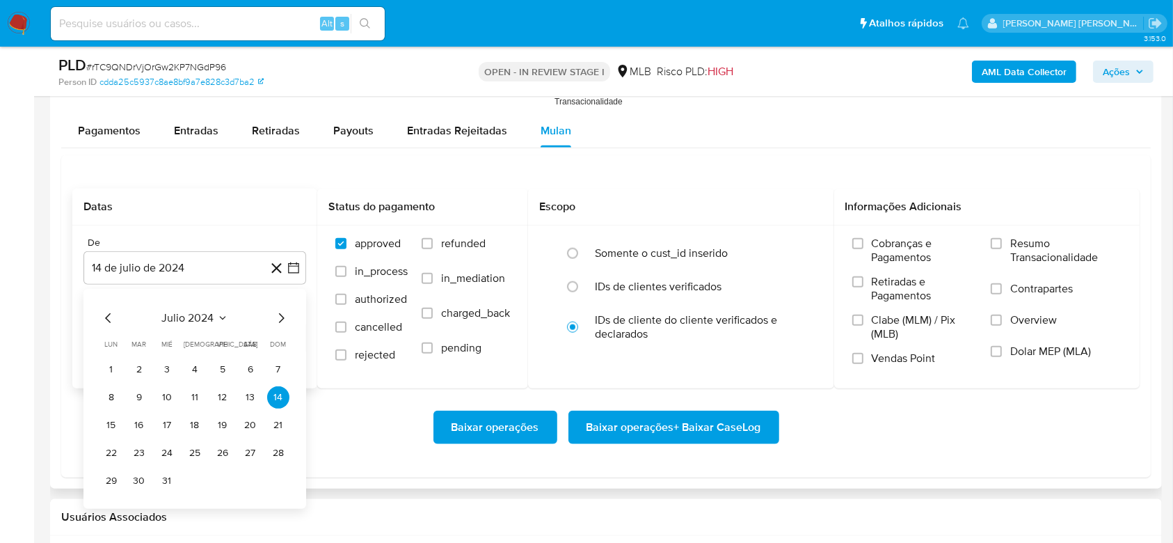
click at [196, 313] on span "julio 2024" at bounding box center [188, 318] width 52 height 14
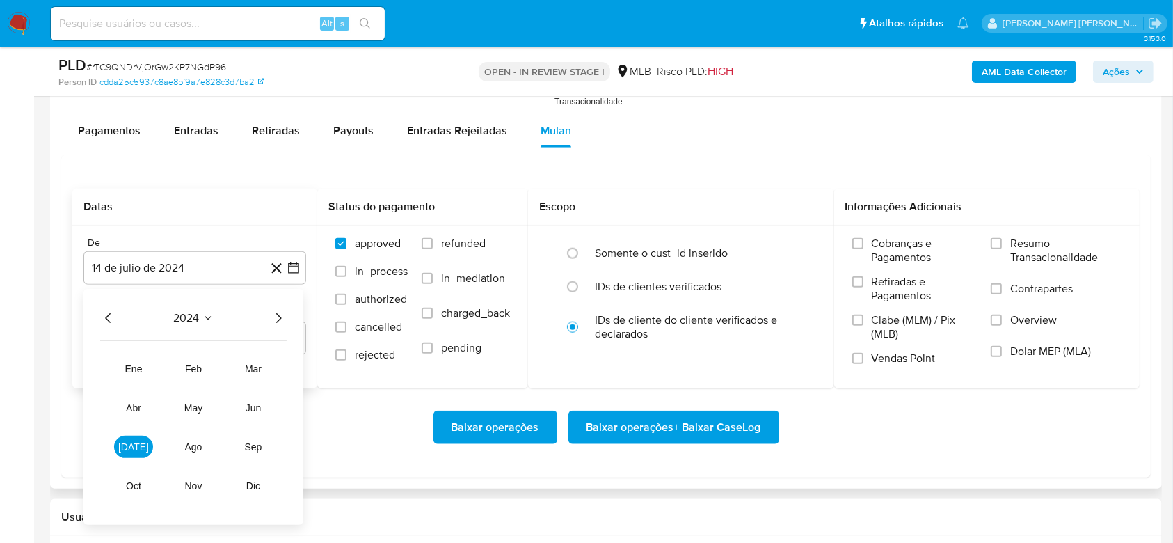
click at [278, 318] on icon "Año siguiente" at bounding box center [278, 318] width 17 height 17
click at [257, 411] on span "jun" at bounding box center [254, 407] width 16 height 11
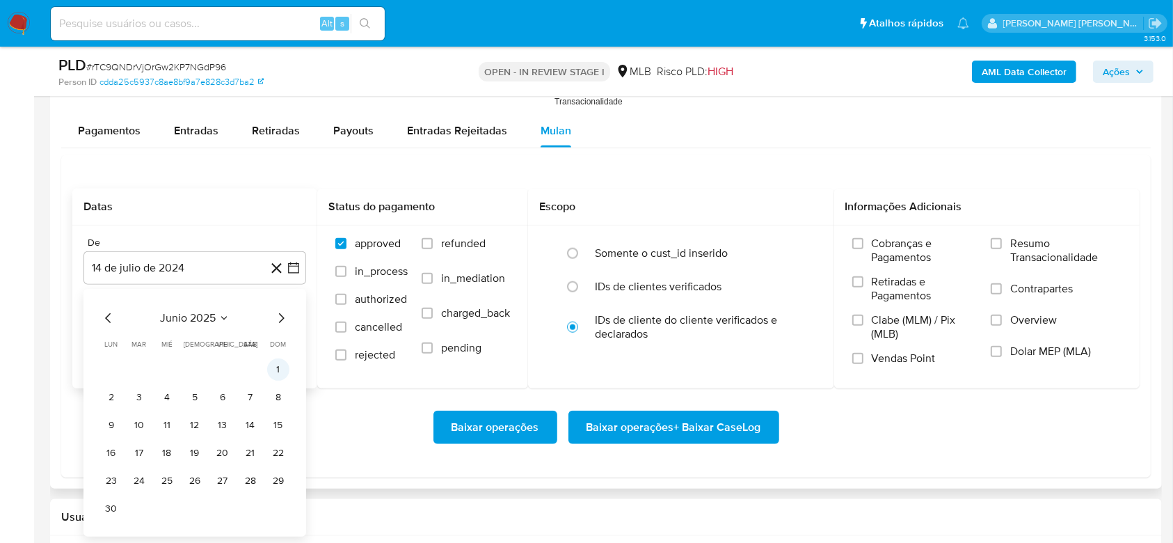
click at [278, 365] on button "1" at bounding box center [278, 369] width 22 height 22
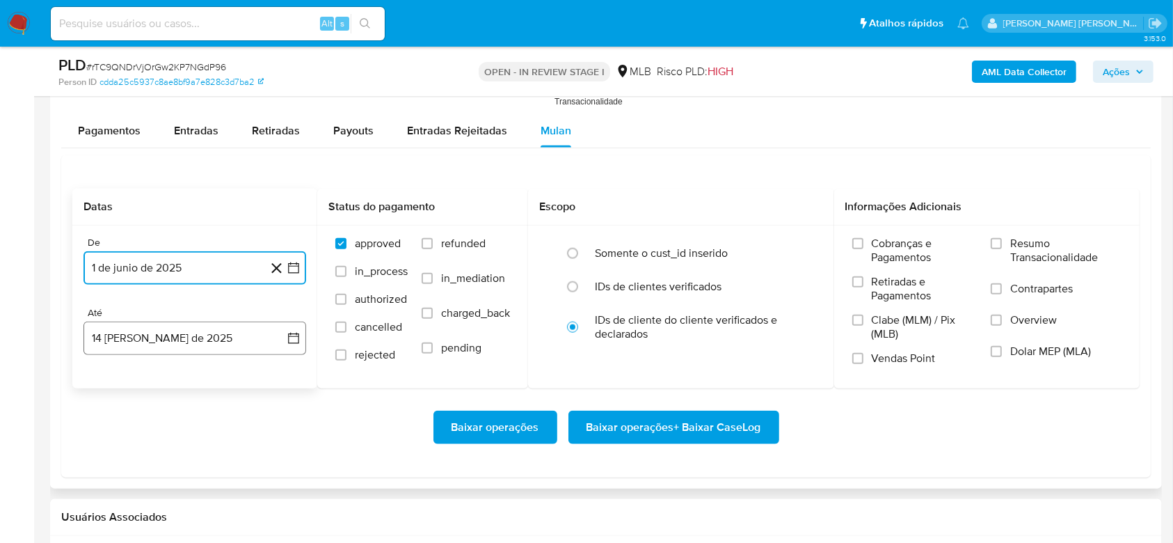
click at [187, 331] on button "14 [PERSON_NAME] de 2025" at bounding box center [195, 338] width 223 height 33
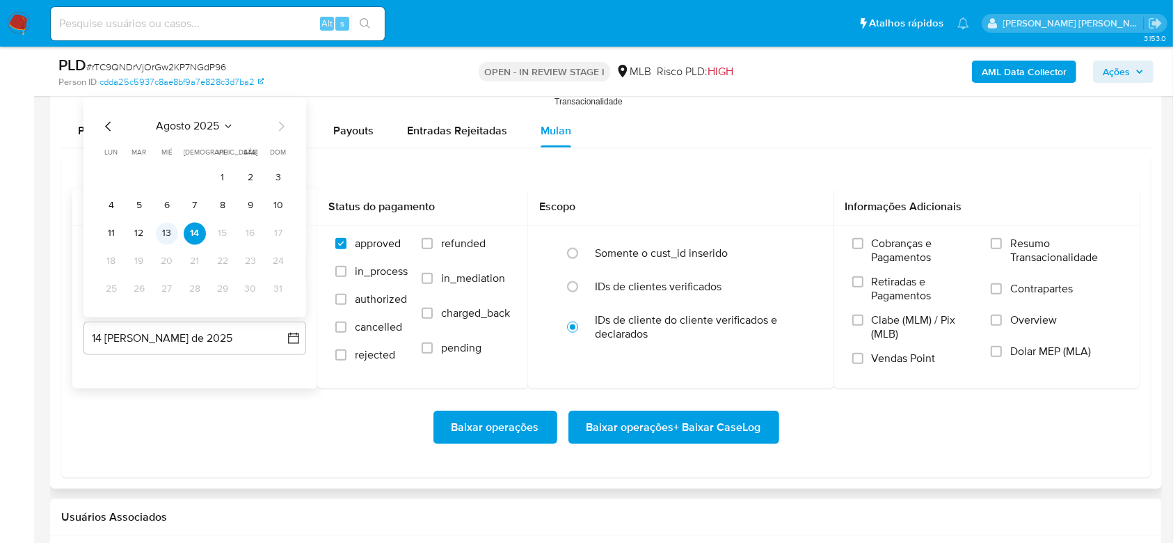
click at [163, 234] on button "13" at bounding box center [167, 234] width 22 height 22
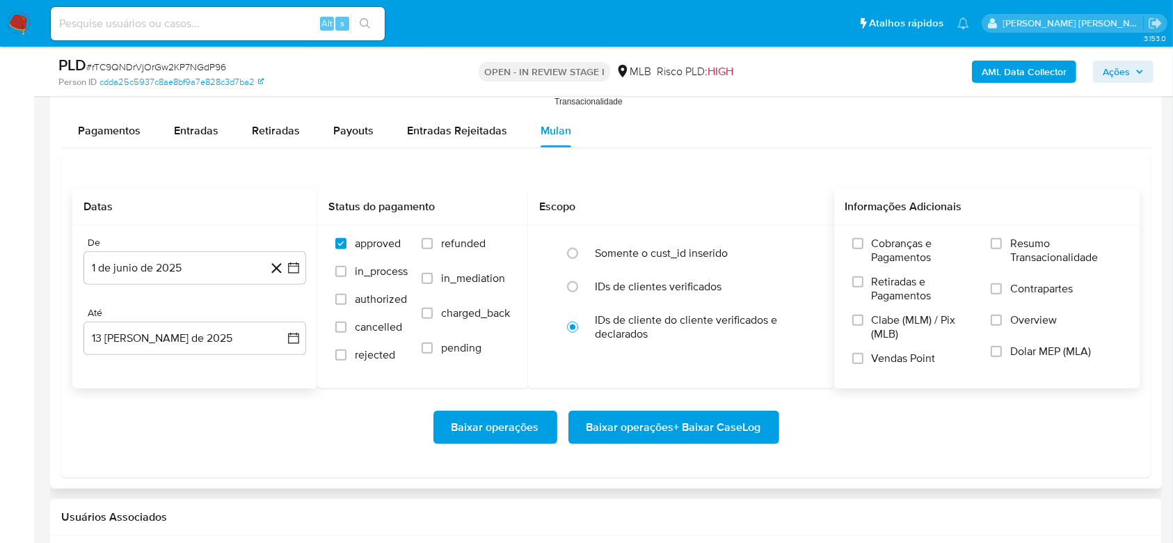
click at [1012, 246] on span "Resumo Transacionalidade" at bounding box center [1066, 251] width 111 height 28
click at [1002, 246] on input "Resumo Transacionalidade" at bounding box center [996, 243] width 11 height 11
click at [698, 422] on span "Baixar operações + Baixar CaseLog" at bounding box center [674, 427] width 175 height 31
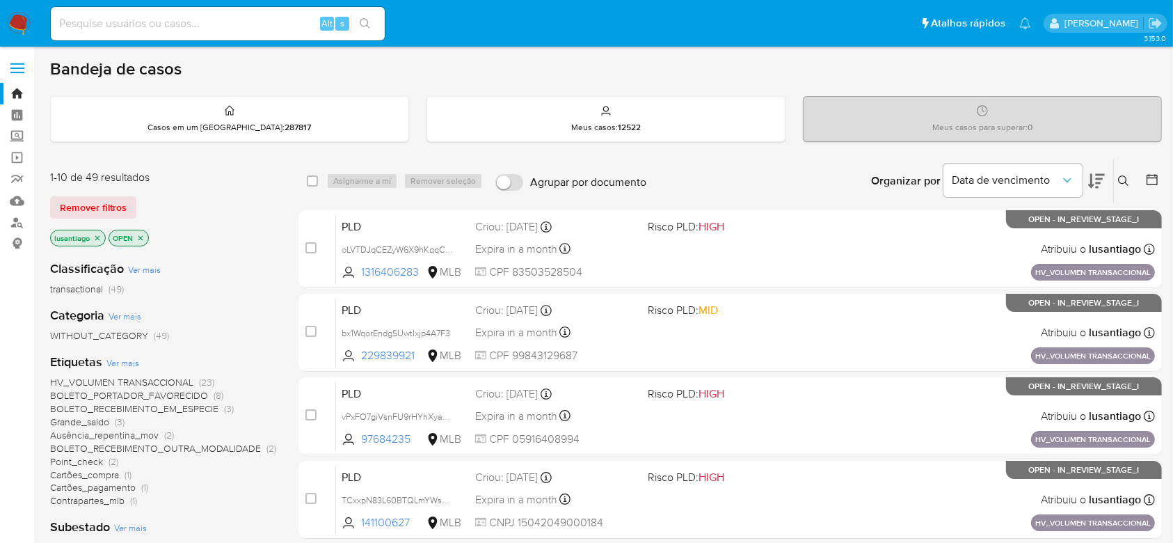
click at [154, 19] on input at bounding box center [218, 24] width 334 height 18
paste input "138424461"
type input "138424461"
click at [370, 22] on icon "search-icon" at bounding box center [365, 23] width 11 height 11
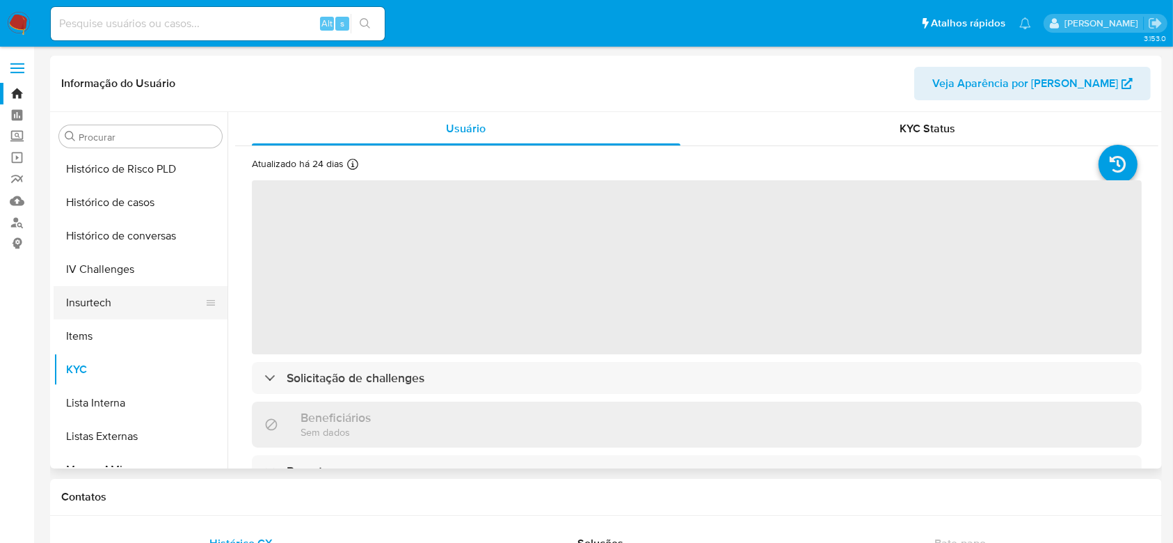
scroll to position [436, 0]
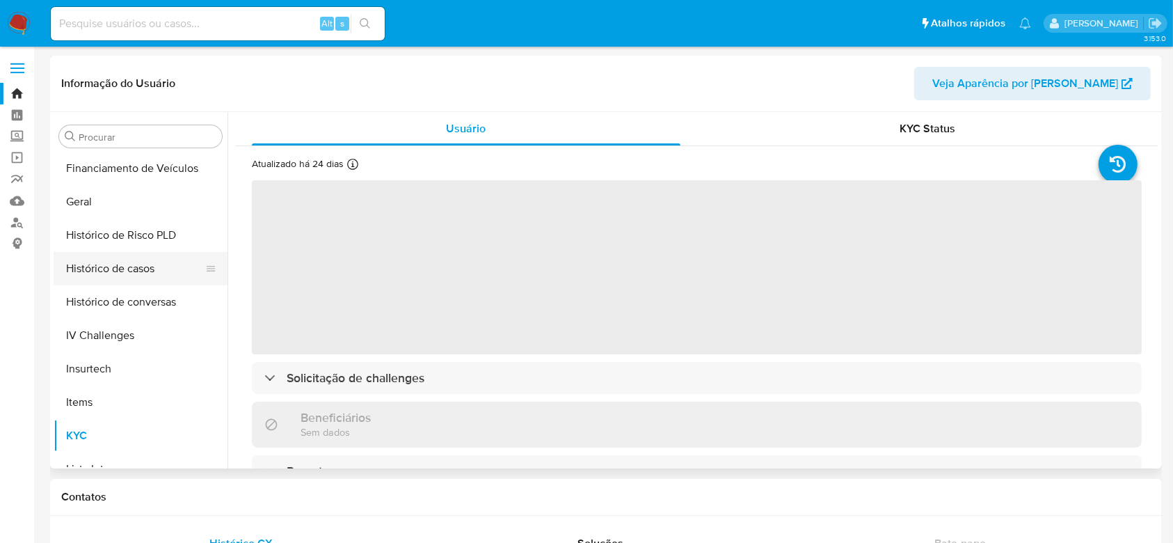
click at [119, 266] on button "Histórico de casos" at bounding box center [135, 268] width 163 height 33
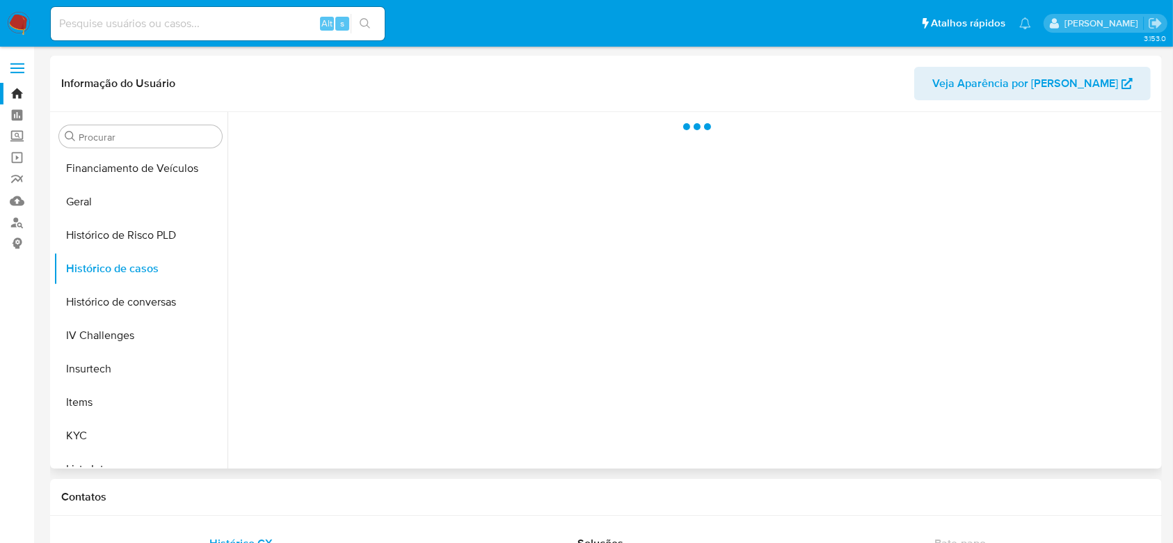
select select "10"
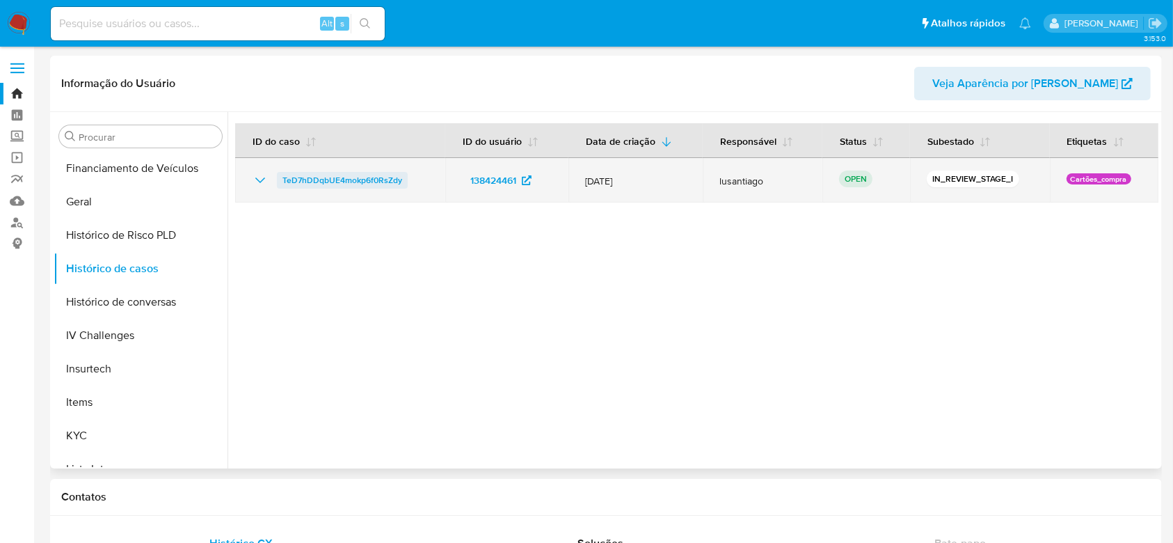
click at [332, 173] on span "TeD7hDDqbUE4mokp6f0RsZdy" at bounding box center [343, 180] width 120 height 17
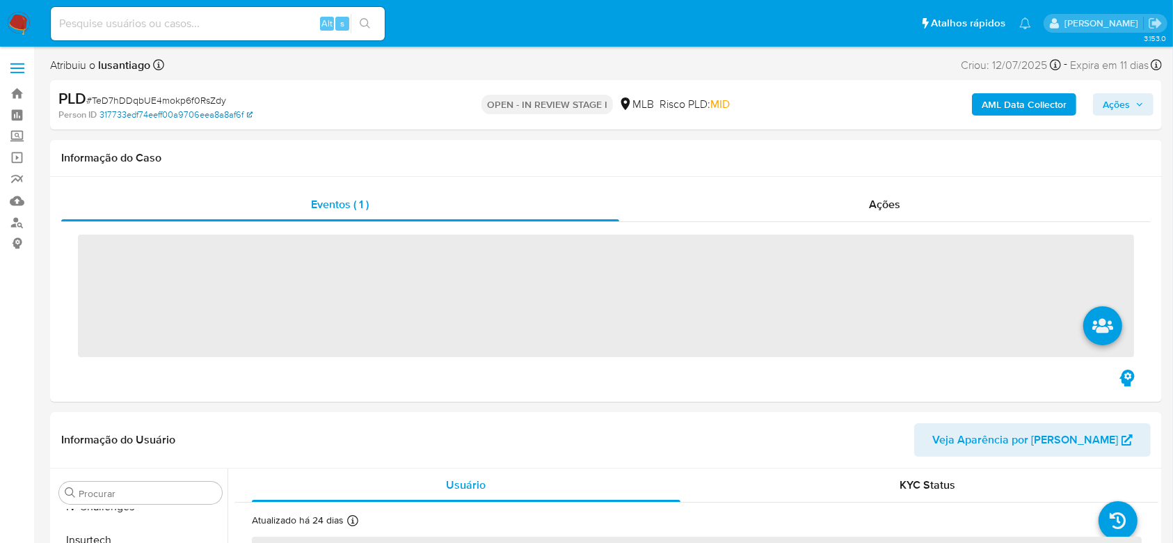
scroll to position [621, 0]
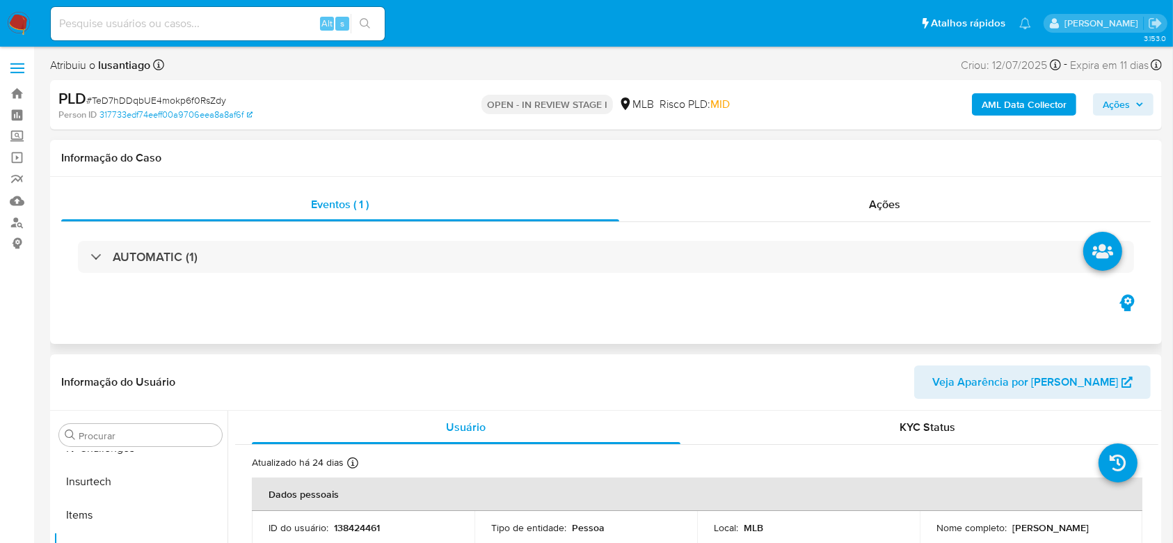
select select "10"
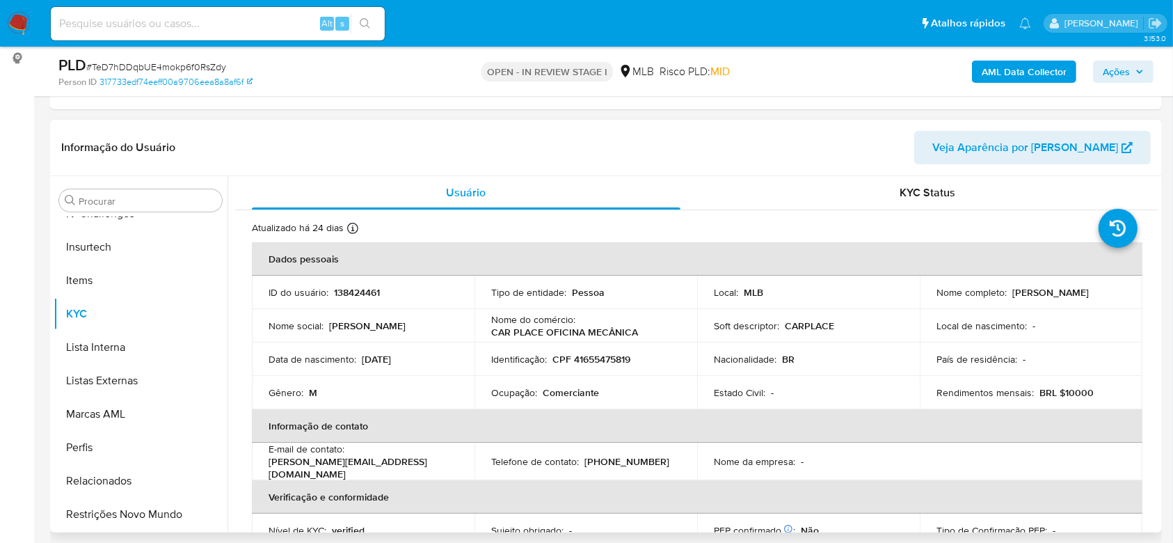
click at [594, 358] on p "CPF 41655475819" at bounding box center [592, 359] width 78 height 13
copy p "41655475819"
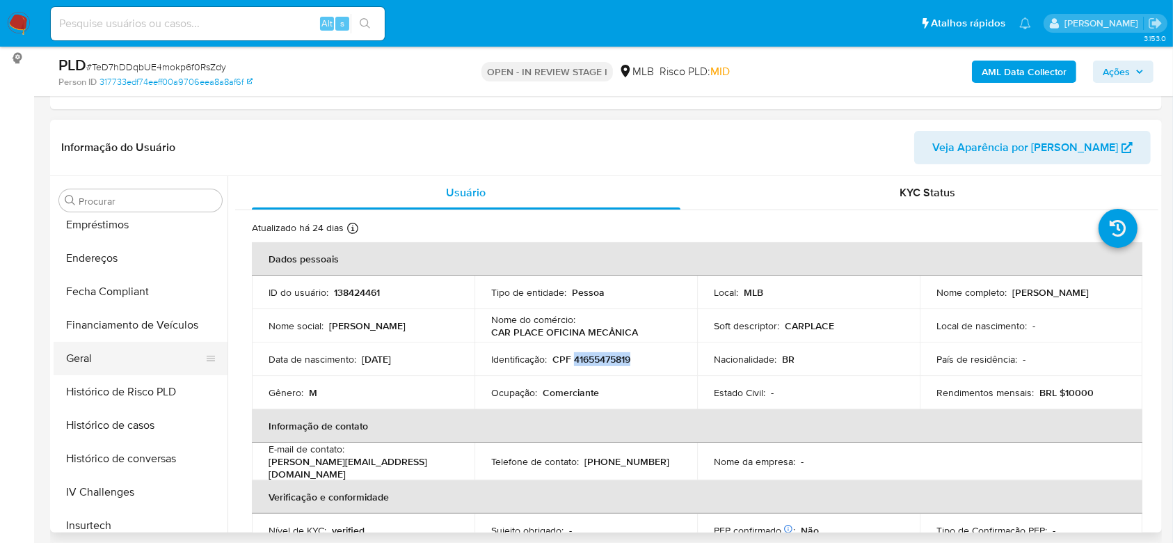
click at [98, 359] on button "Geral" at bounding box center [135, 358] width 163 height 33
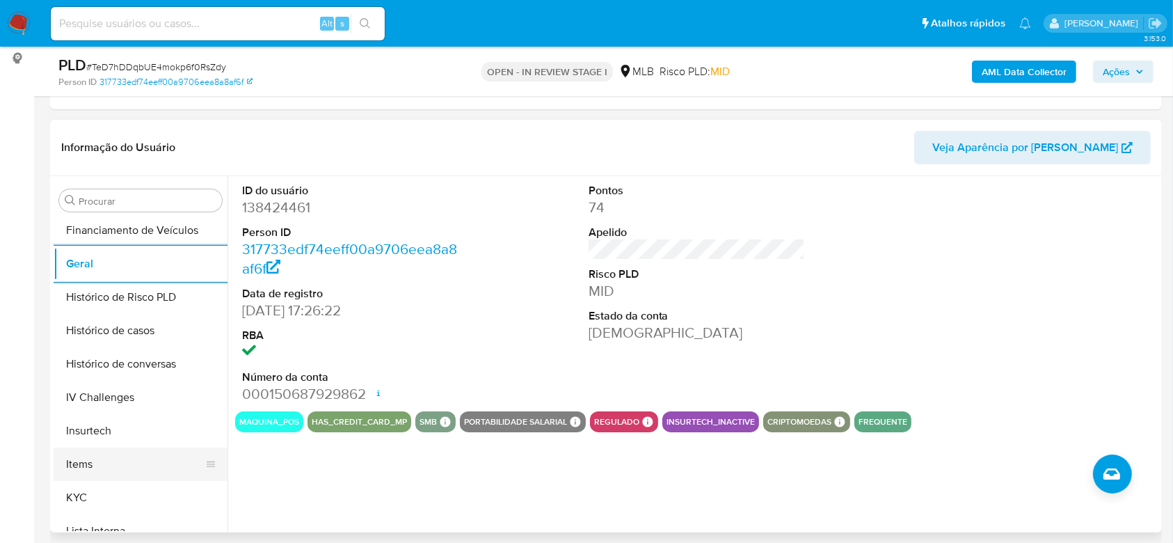
scroll to position [529, 0]
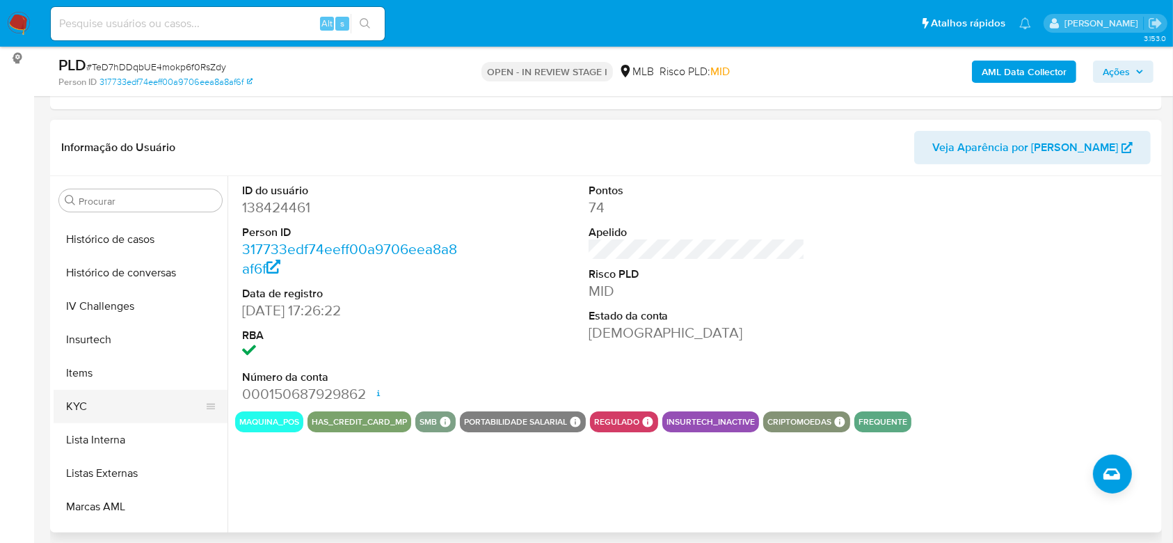
click at [81, 410] on button "KYC" at bounding box center [135, 406] width 163 height 33
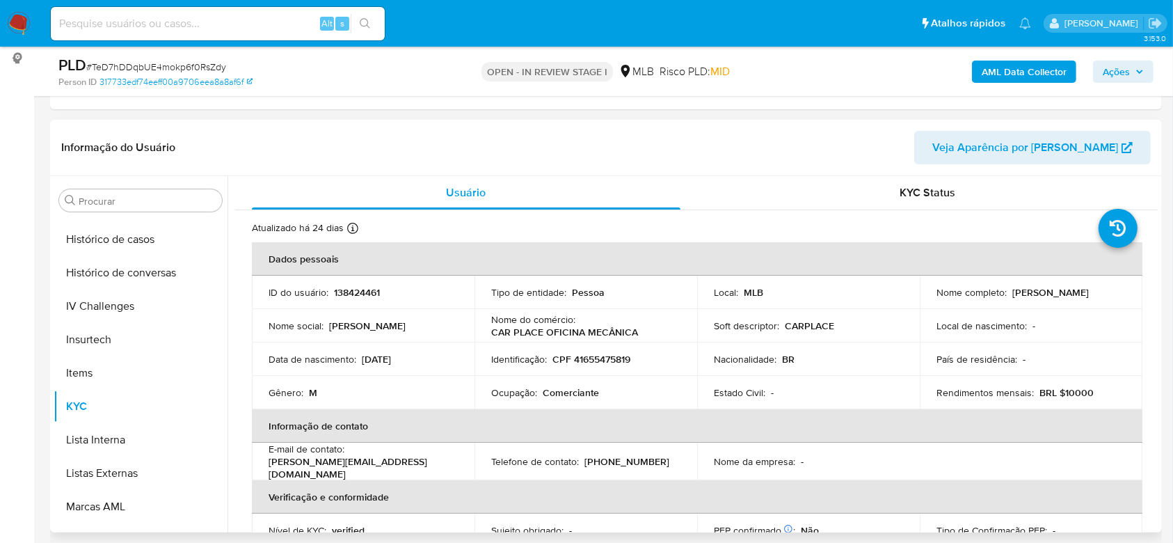
drag, startPoint x: 1158, startPoint y: 193, endPoint x: 1159, endPoint y: 204, distance: 11.2
click at [1159, 204] on div "Procurar Adiantamentos de Dinheiro Anexos CBT Cartões Contas Bancárias Dados Mo…" at bounding box center [606, 354] width 1112 height 356
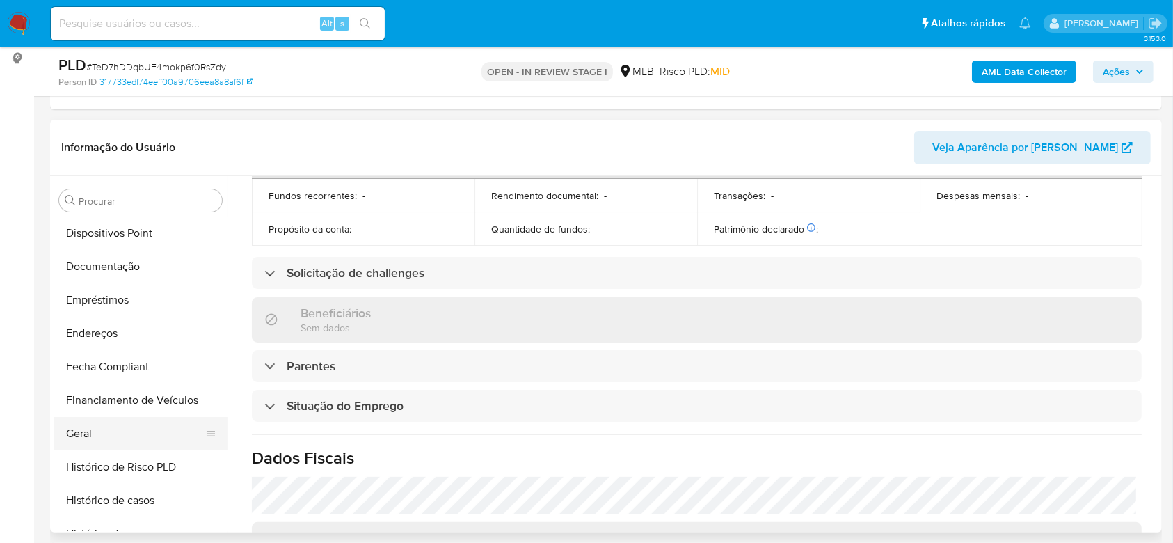
scroll to position [251, 0]
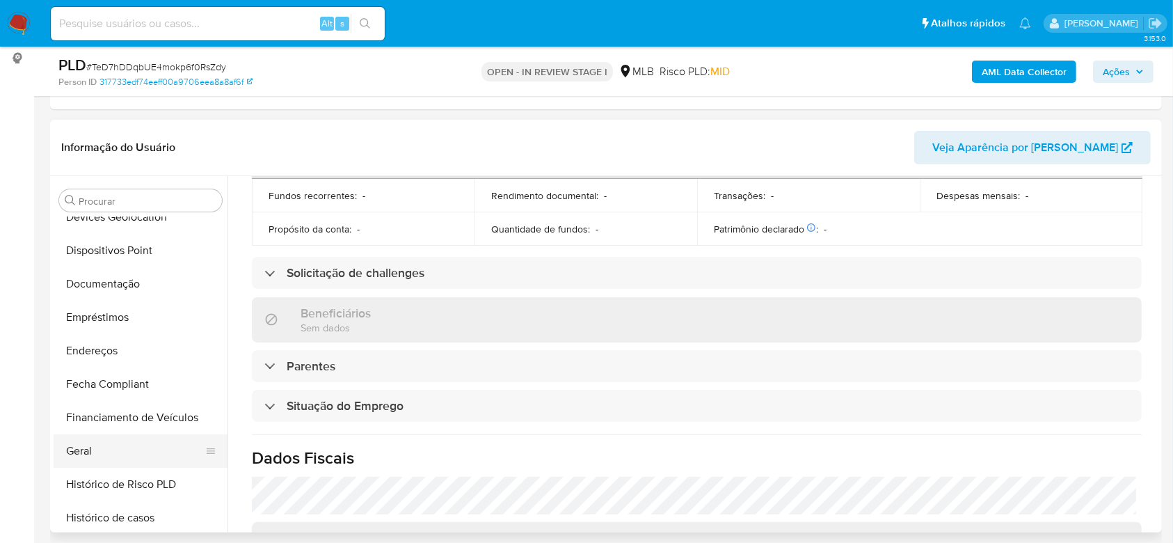
click at [107, 362] on button "Endereços" at bounding box center [141, 350] width 174 height 33
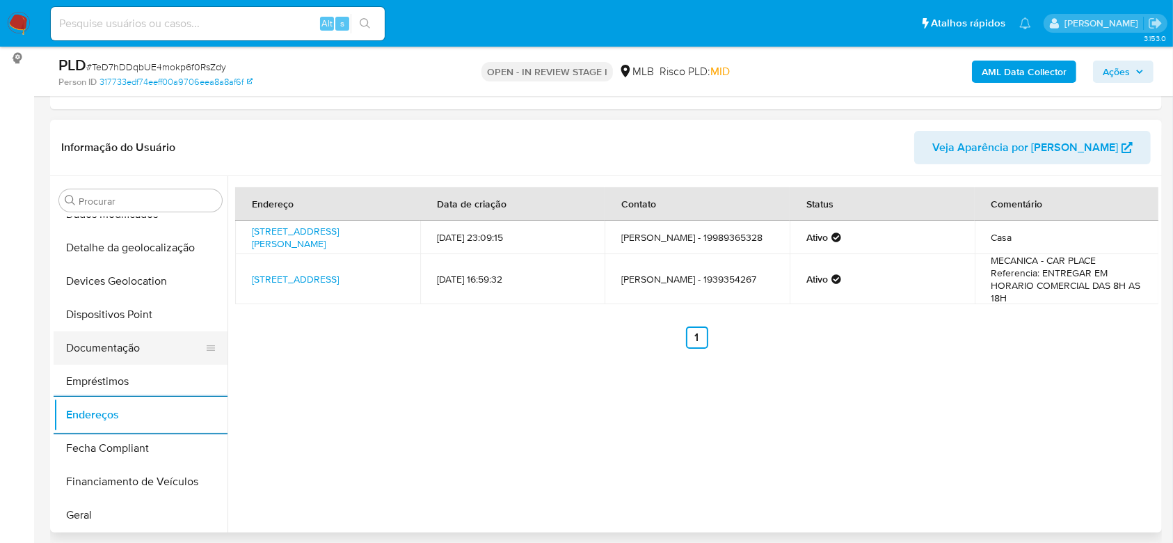
scroll to position [157, 0]
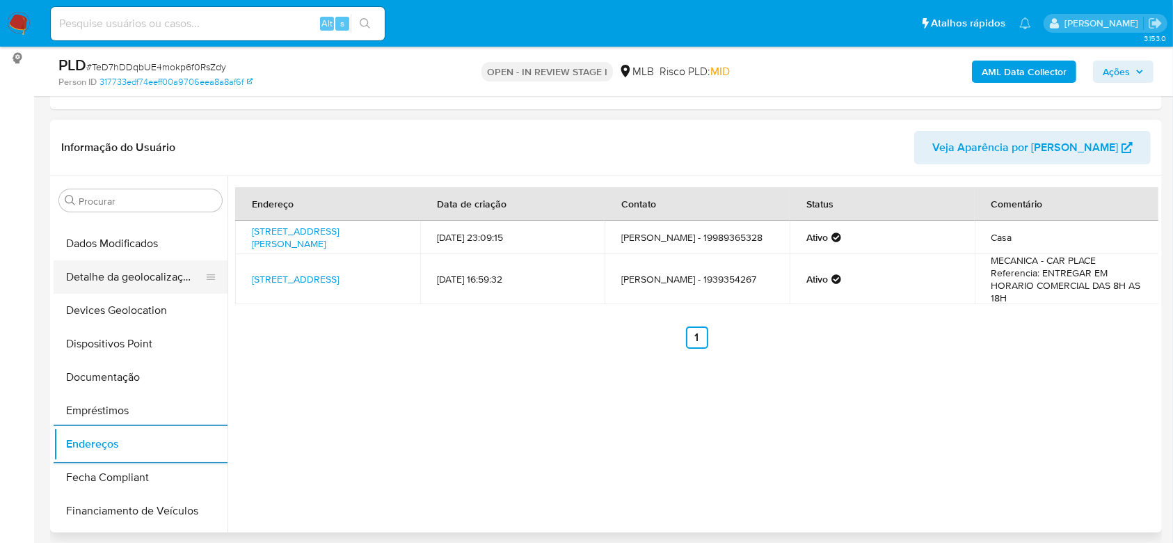
click at [132, 270] on button "Detalhe da geolocalização" at bounding box center [135, 276] width 163 height 33
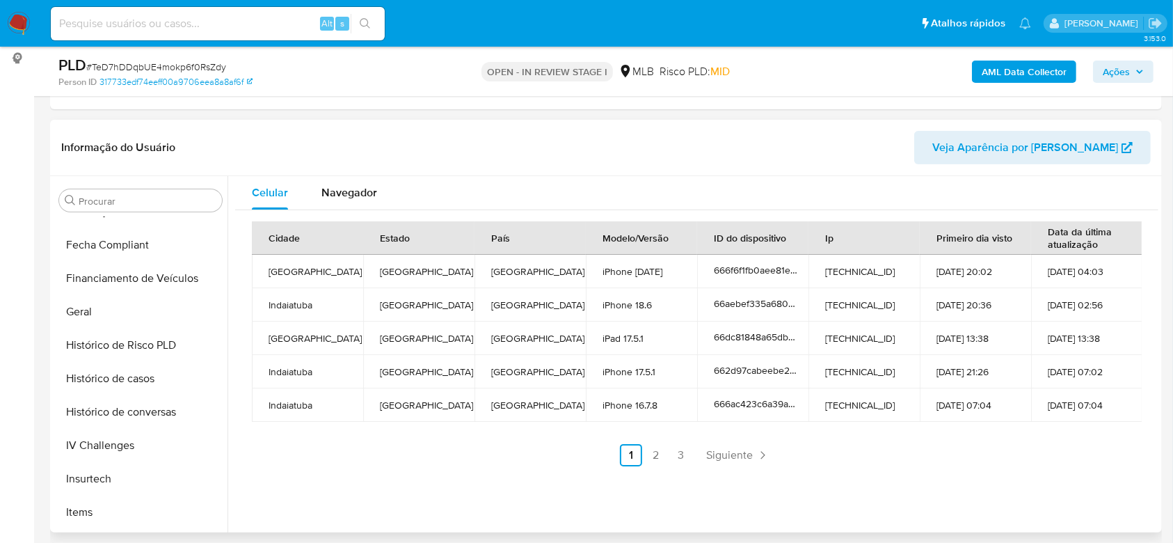
scroll to position [621, 0]
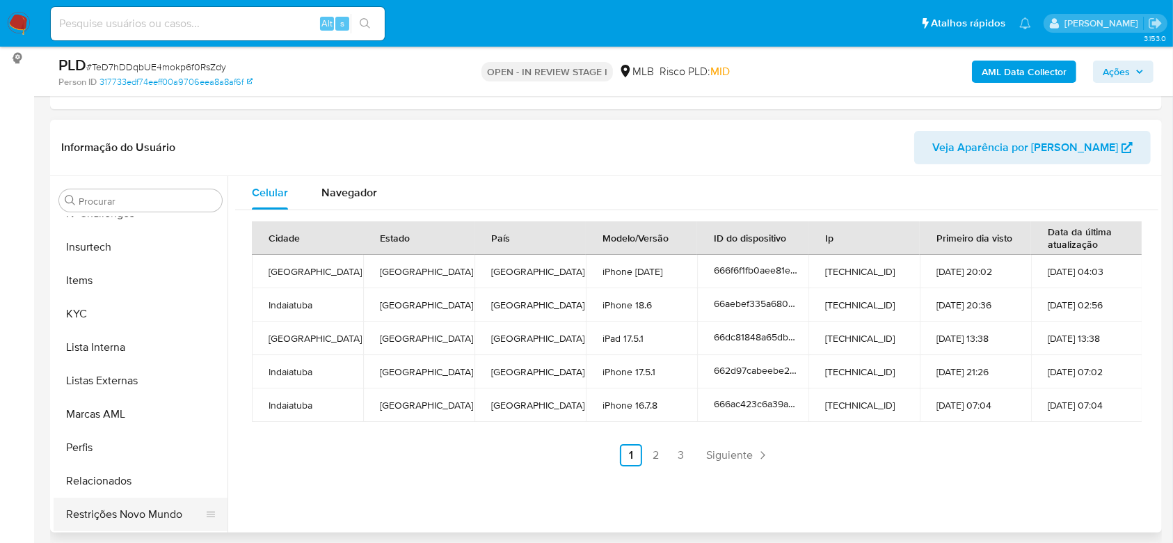
click at [106, 516] on button "Restrições Novo Mundo" at bounding box center [135, 514] width 163 height 33
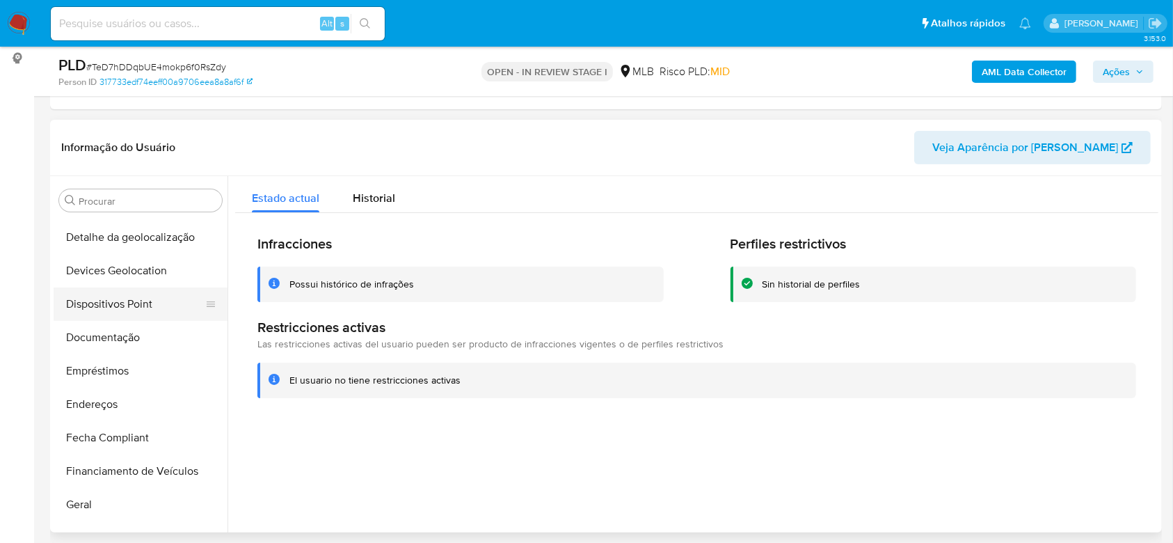
scroll to position [157, 0]
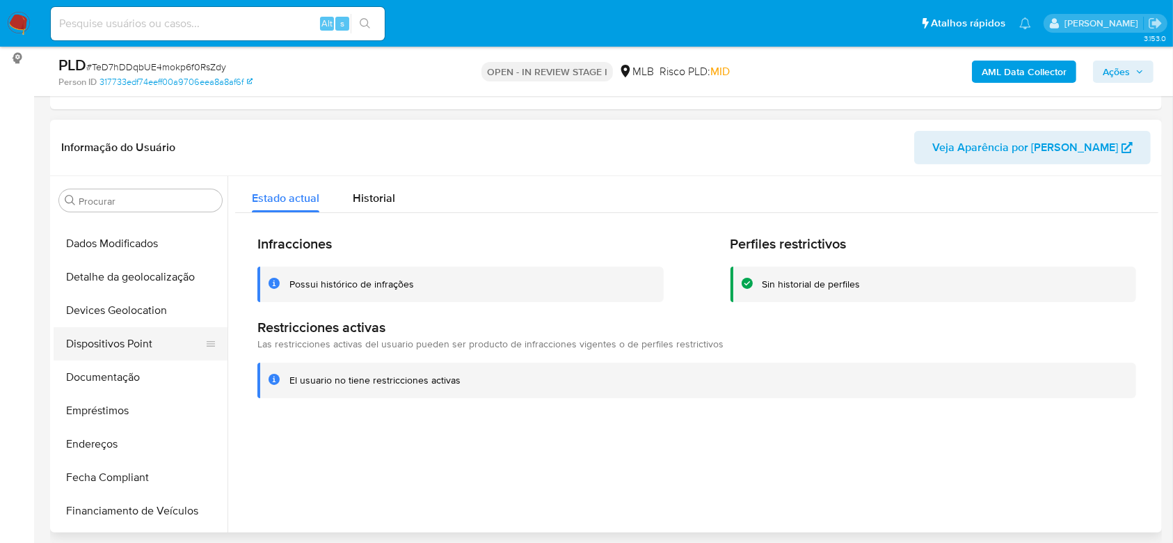
click at [113, 340] on button "Dispositivos Point" at bounding box center [135, 343] width 163 height 33
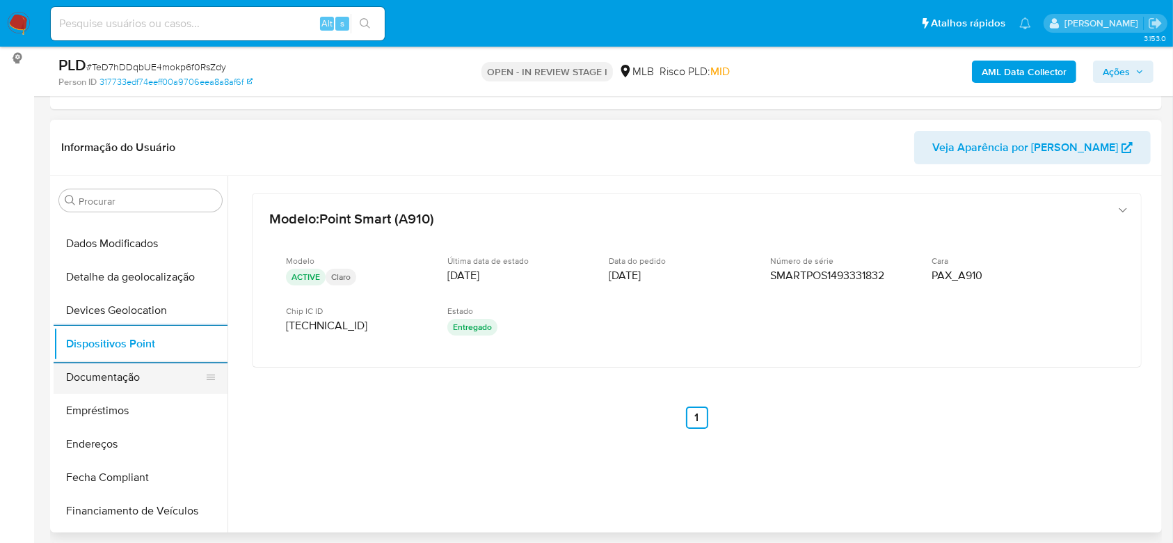
scroll to position [436, 0]
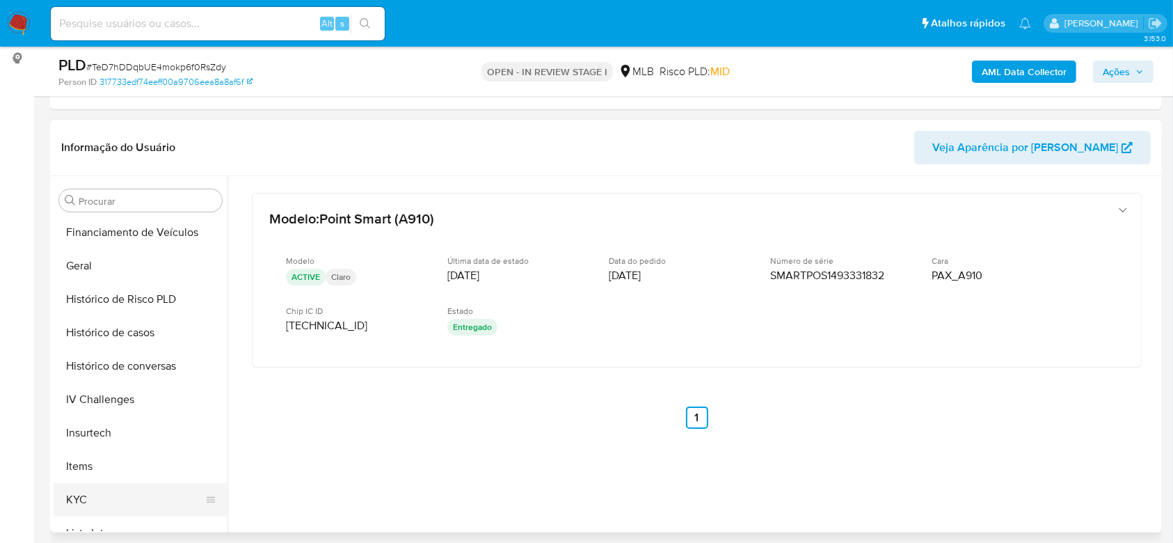
click at [100, 496] on button "KYC" at bounding box center [135, 499] width 163 height 33
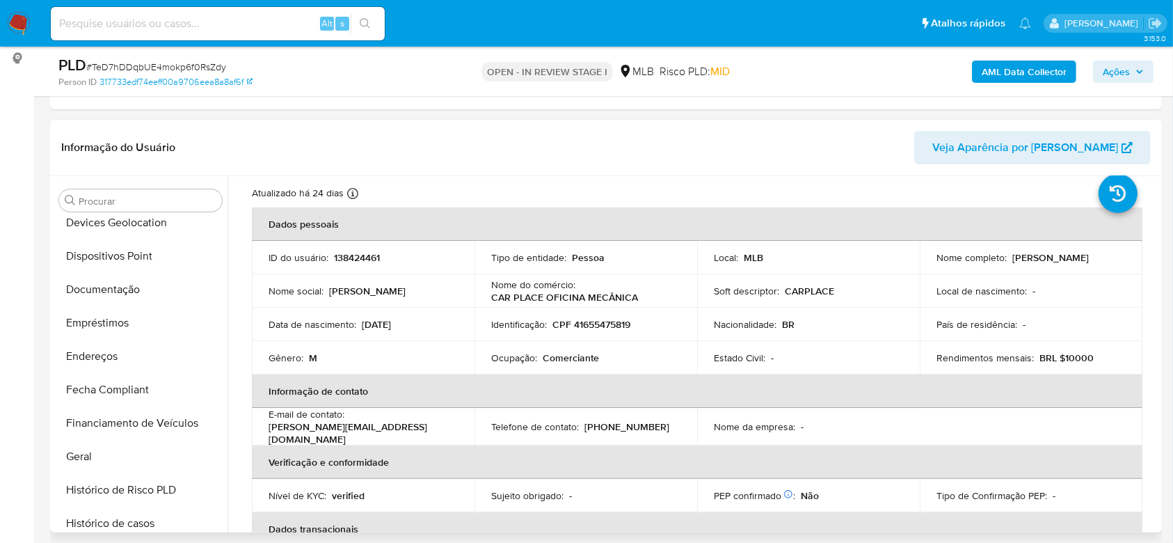
scroll to position [343, 0]
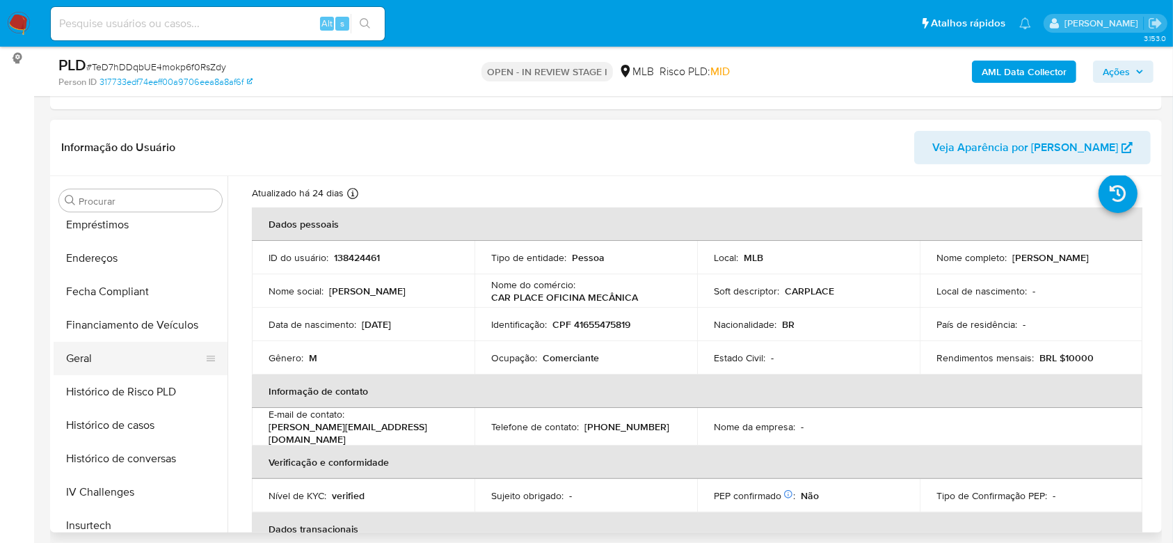
click at [96, 353] on button "Geral" at bounding box center [135, 358] width 163 height 33
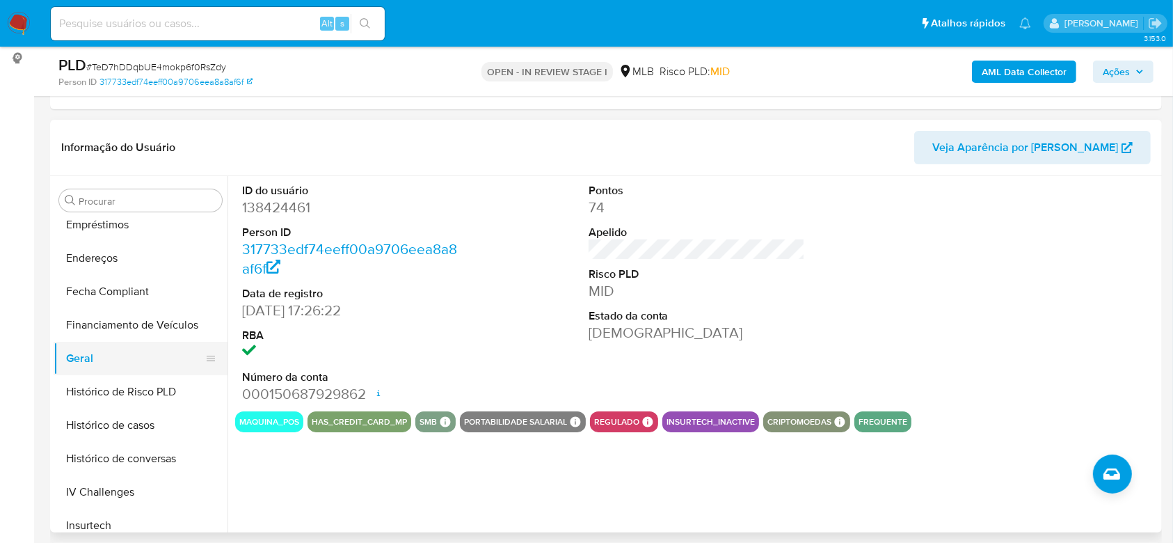
scroll to position [436, 0]
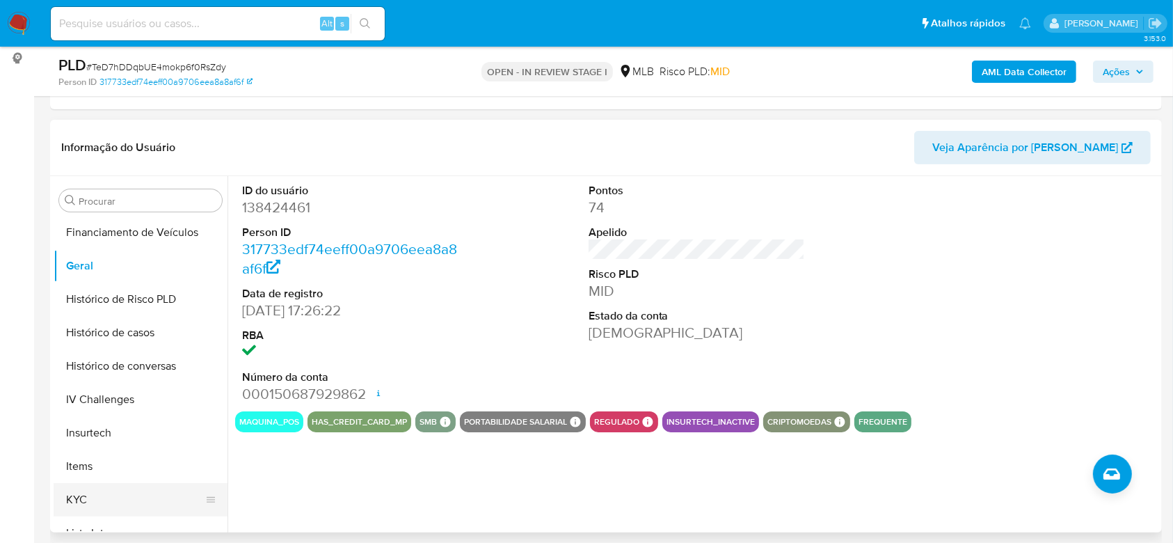
click at [107, 486] on button "KYC" at bounding box center [135, 499] width 163 height 33
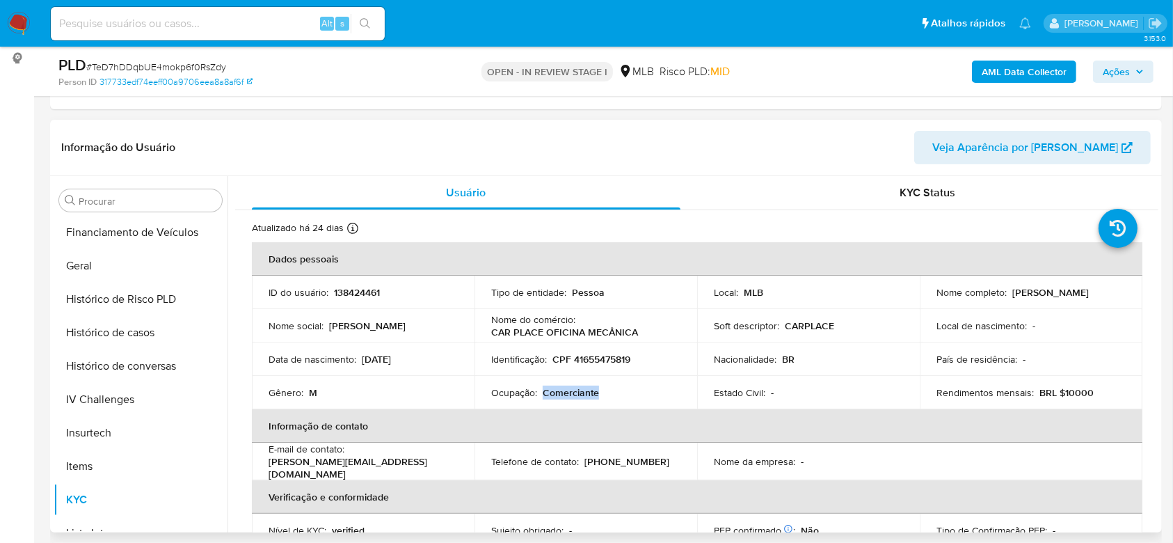
drag, startPoint x: 562, startPoint y: 393, endPoint x: 543, endPoint y: 390, distance: 18.9
click at [543, 390] on div "Ocupação : Comerciante" at bounding box center [585, 392] width 189 height 13
copy p "Comerciante"
click at [79, 270] on button "Geral" at bounding box center [135, 265] width 163 height 33
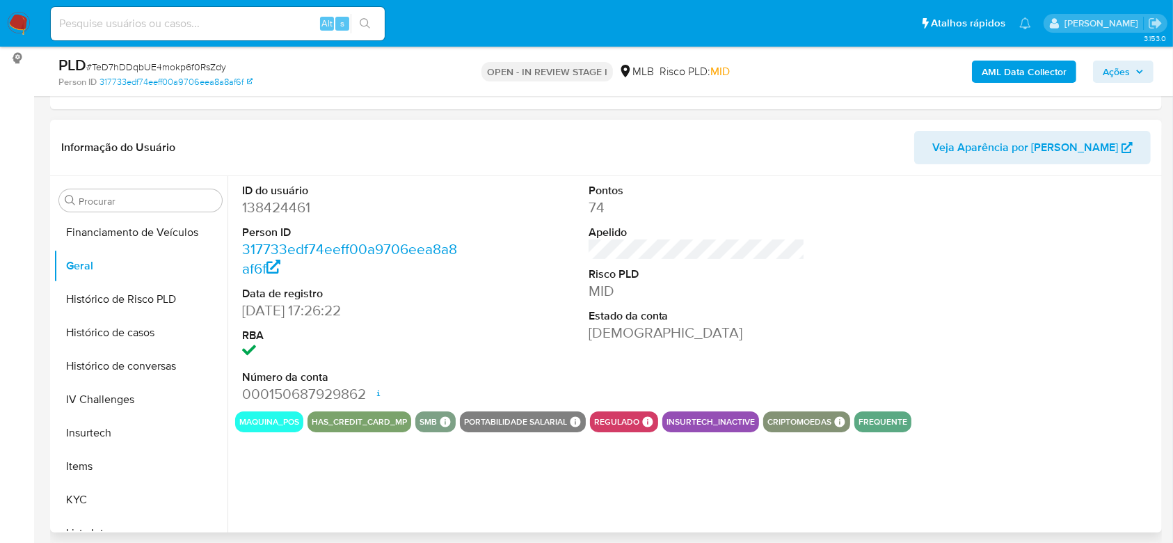
click at [285, 205] on dd "138424461" at bounding box center [350, 207] width 217 height 19
copy dd "138424461"
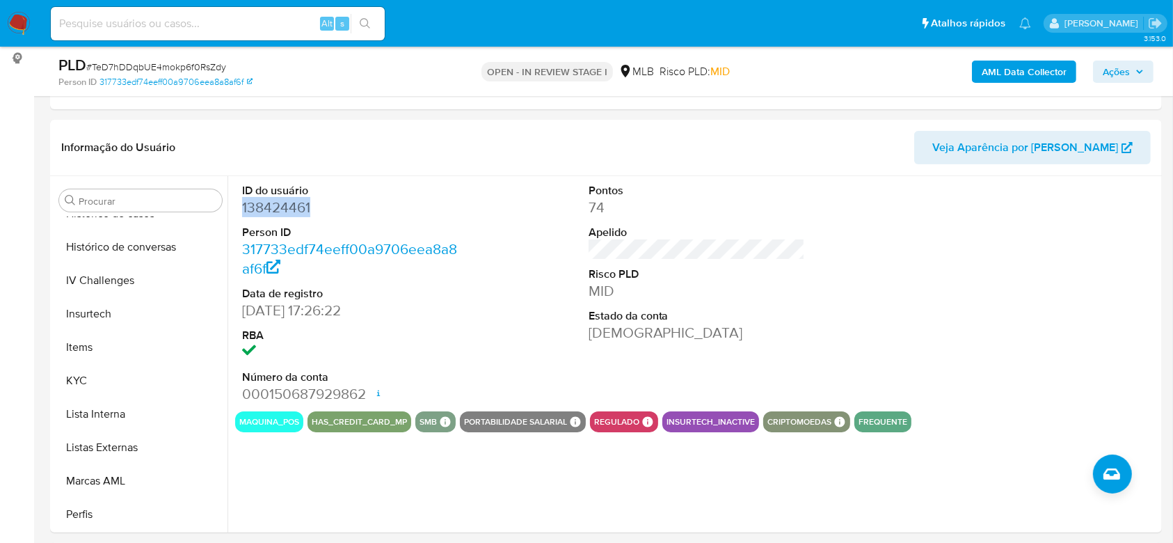
scroll to position [621, 0]
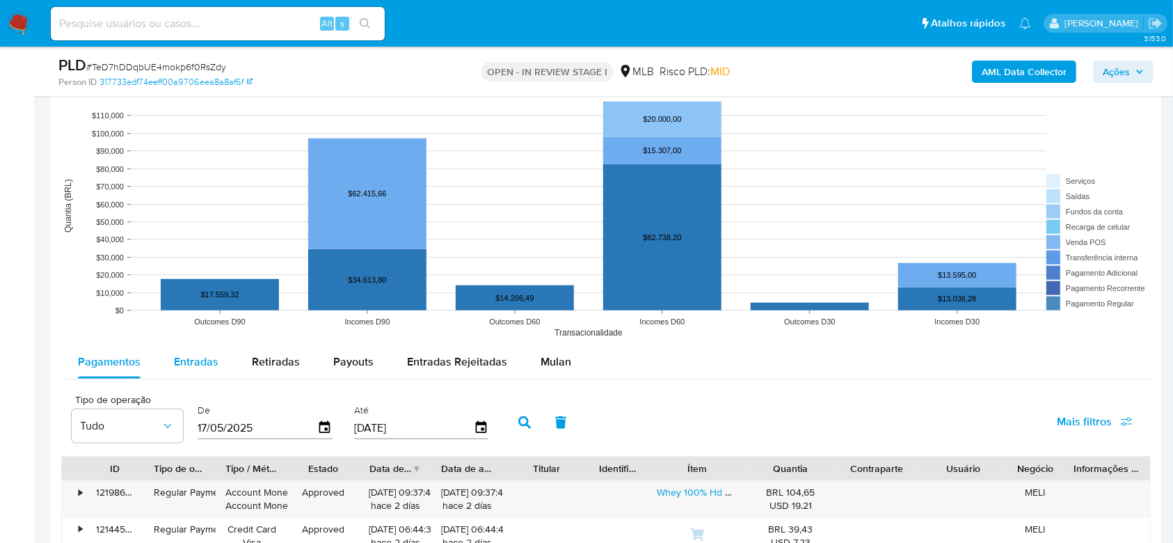
click at [197, 358] on span "Entradas" at bounding box center [196, 362] width 45 height 16
select select "10"
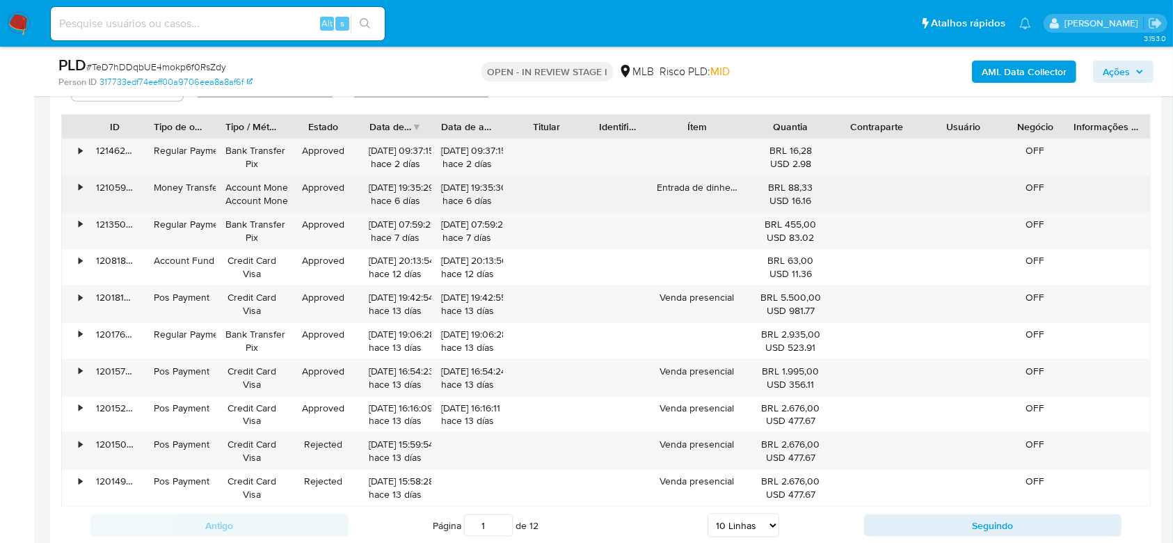
scroll to position [1577, 0]
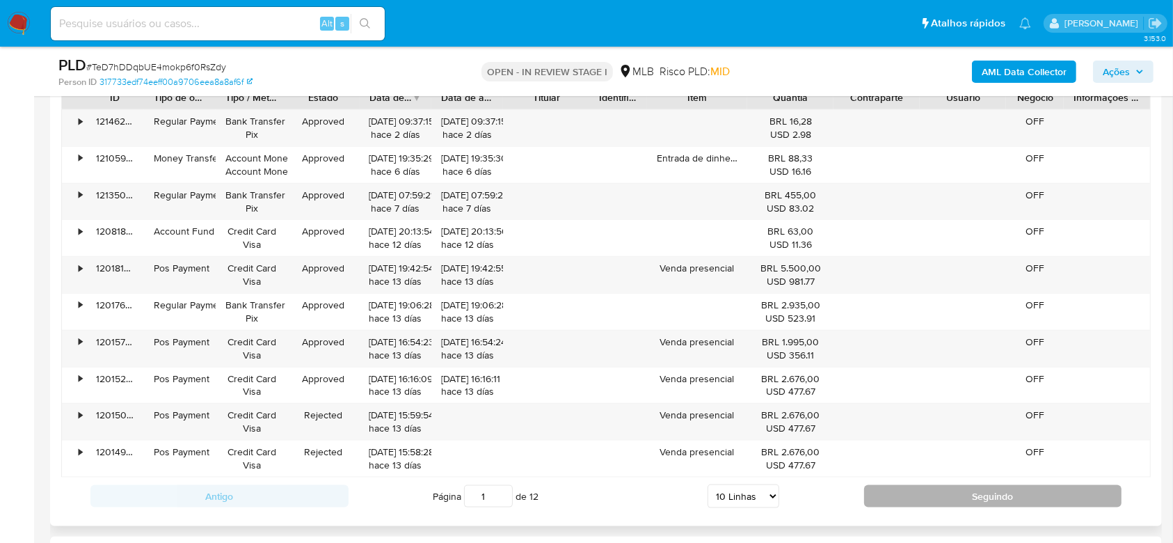
click at [933, 496] on button "Seguindo" at bounding box center [993, 496] width 258 height 22
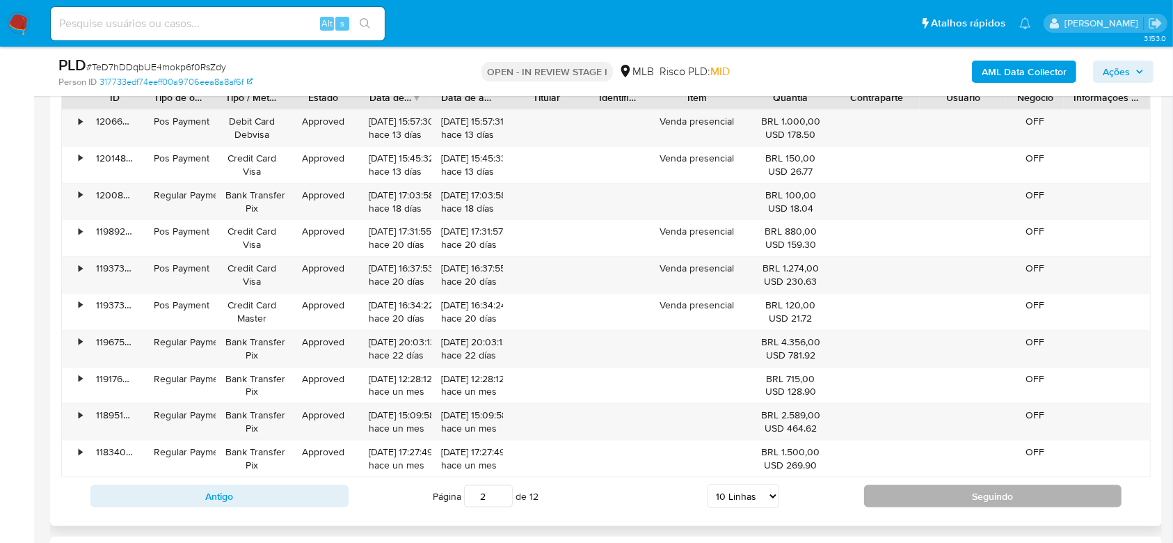
click at [902, 496] on button "Seguindo" at bounding box center [993, 496] width 258 height 22
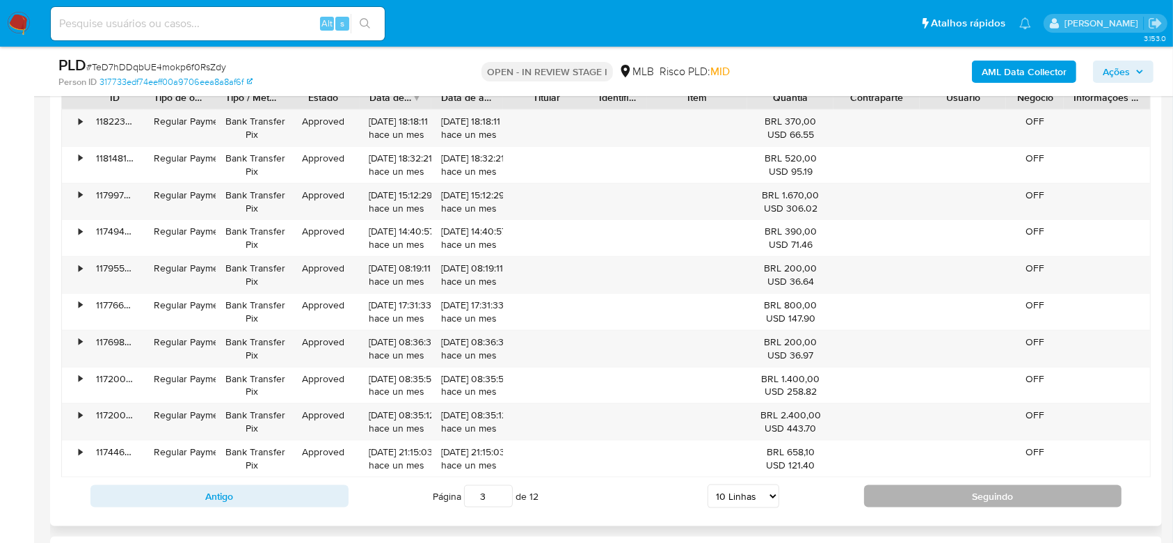
click at [908, 500] on button "Seguindo" at bounding box center [993, 496] width 258 height 22
click at [896, 500] on button "Seguindo" at bounding box center [993, 496] width 258 height 22
type input "5"
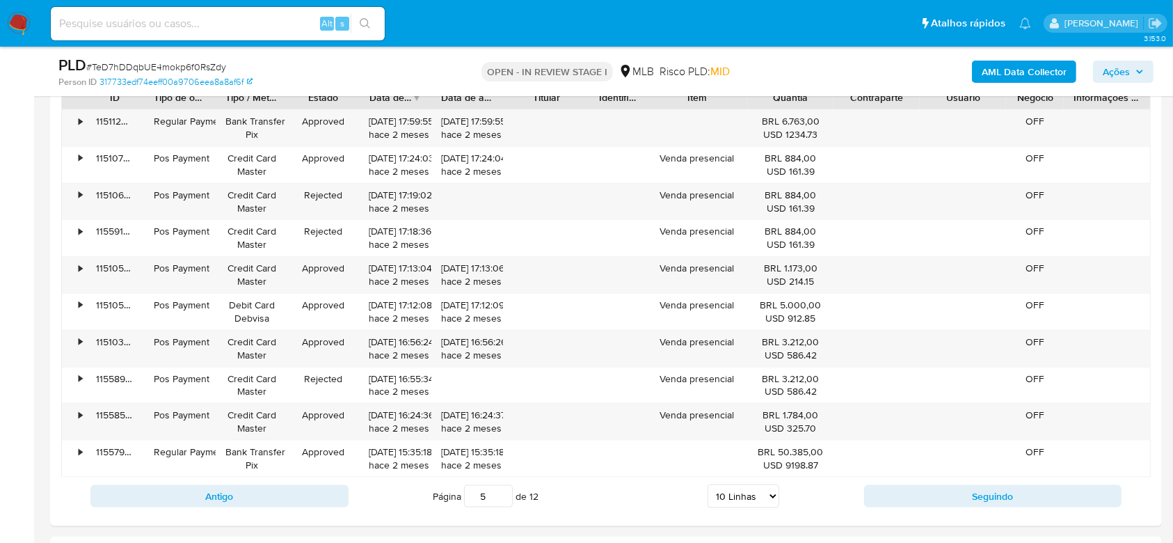
click at [1125, 65] on span "Ações" at bounding box center [1116, 72] width 27 height 22
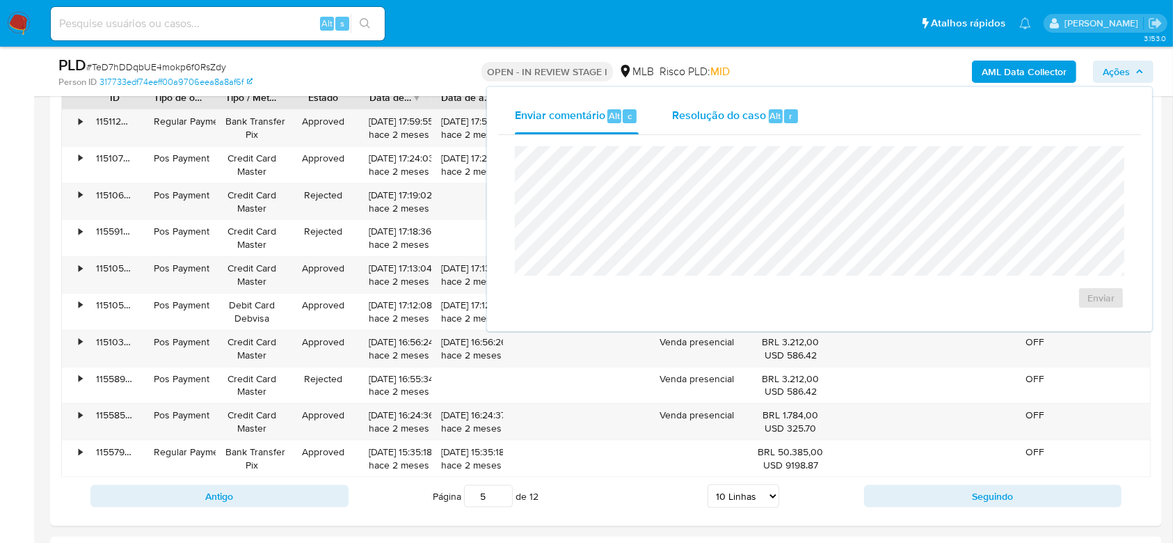
click at [733, 122] on span "Resolução do caso" at bounding box center [719, 115] width 94 height 16
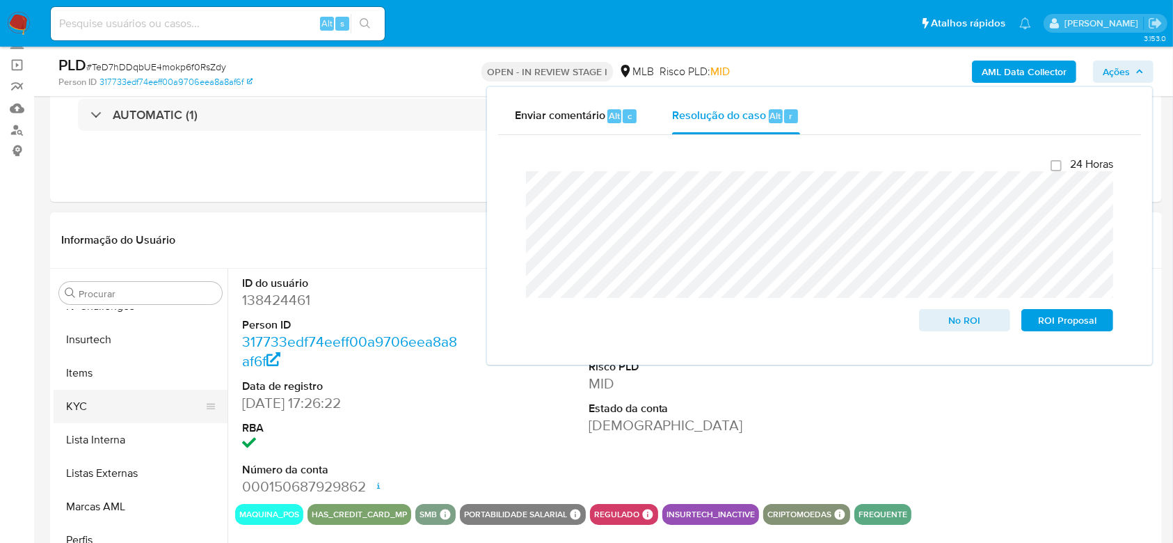
scroll to position [0, 0]
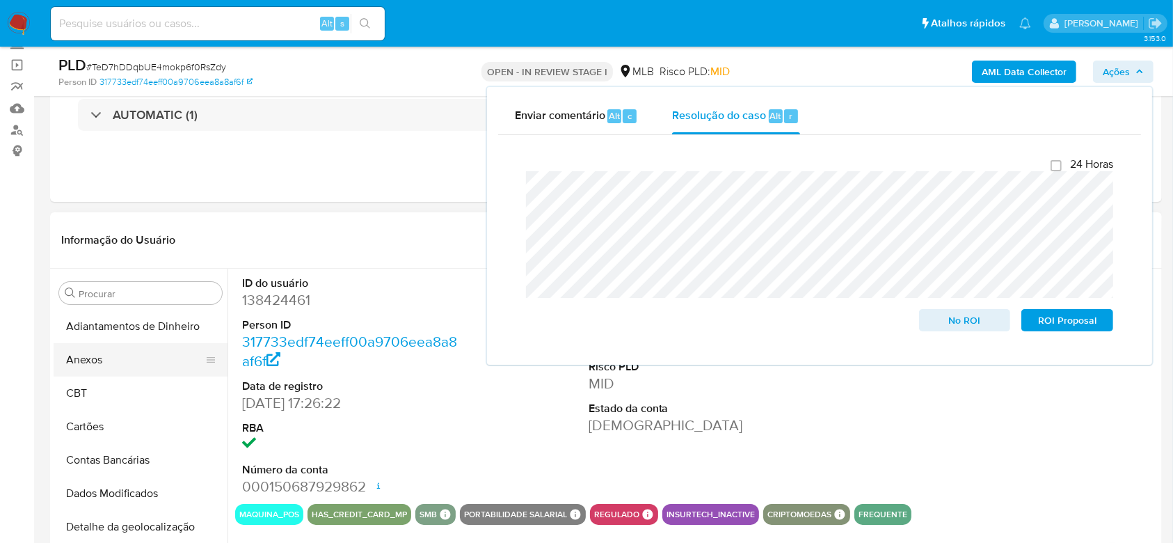
click at [100, 345] on button "Anexos" at bounding box center [135, 359] width 163 height 33
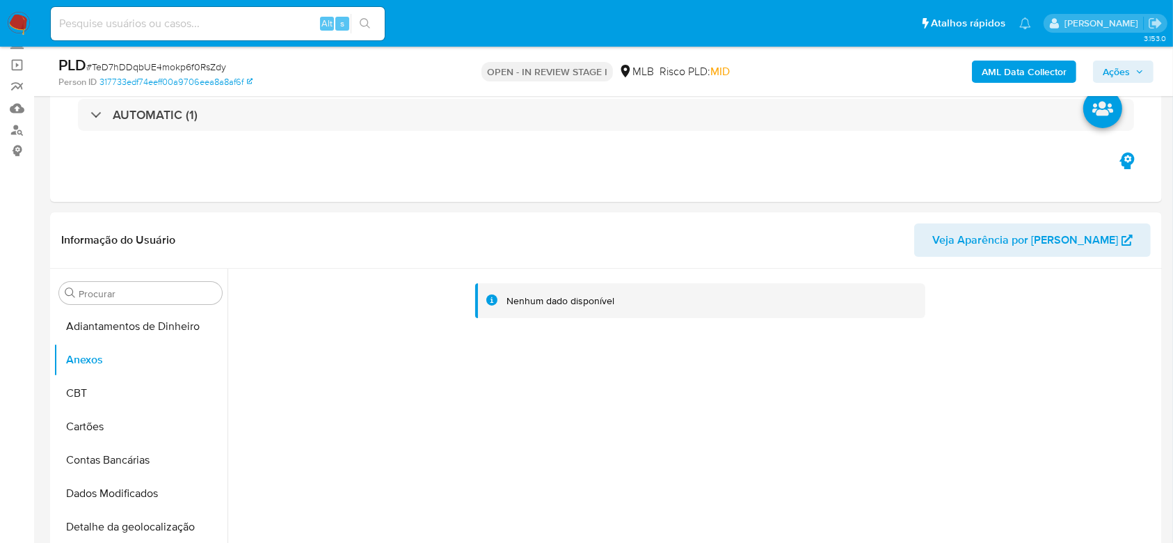
click at [1119, 75] on span "Ações" at bounding box center [1116, 72] width 27 height 22
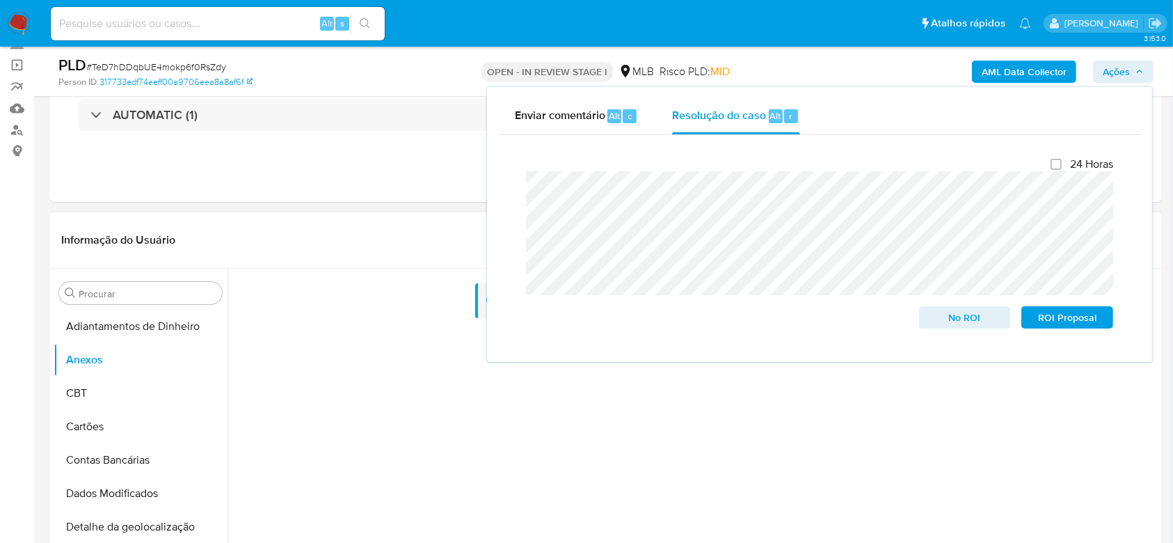
click at [536, 424] on div "Nenhum dado disponível" at bounding box center [693, 447] width 931 height 356
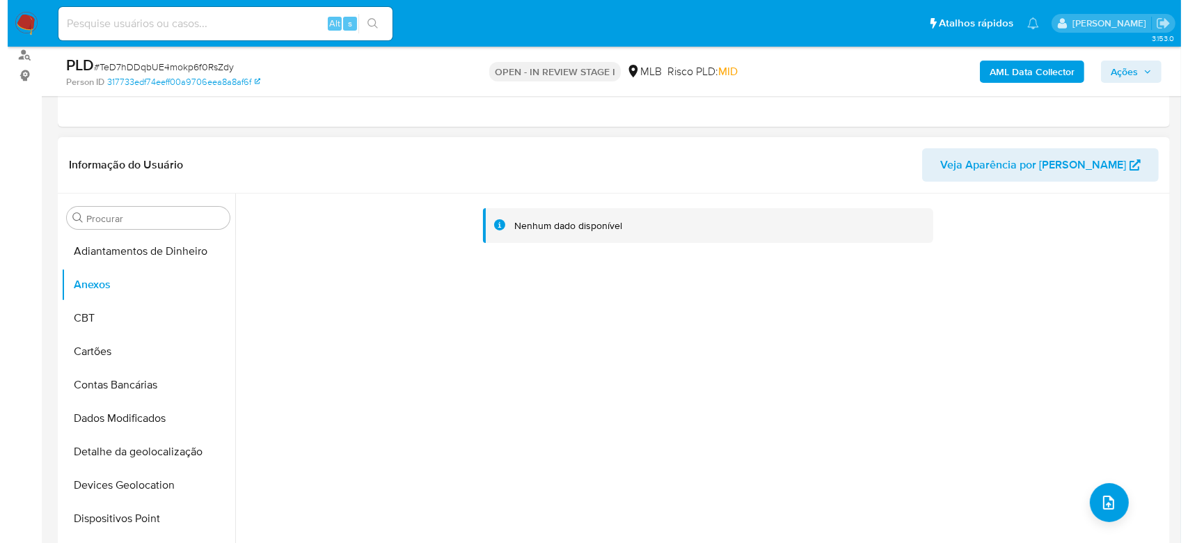
scroll to position [185, 0]
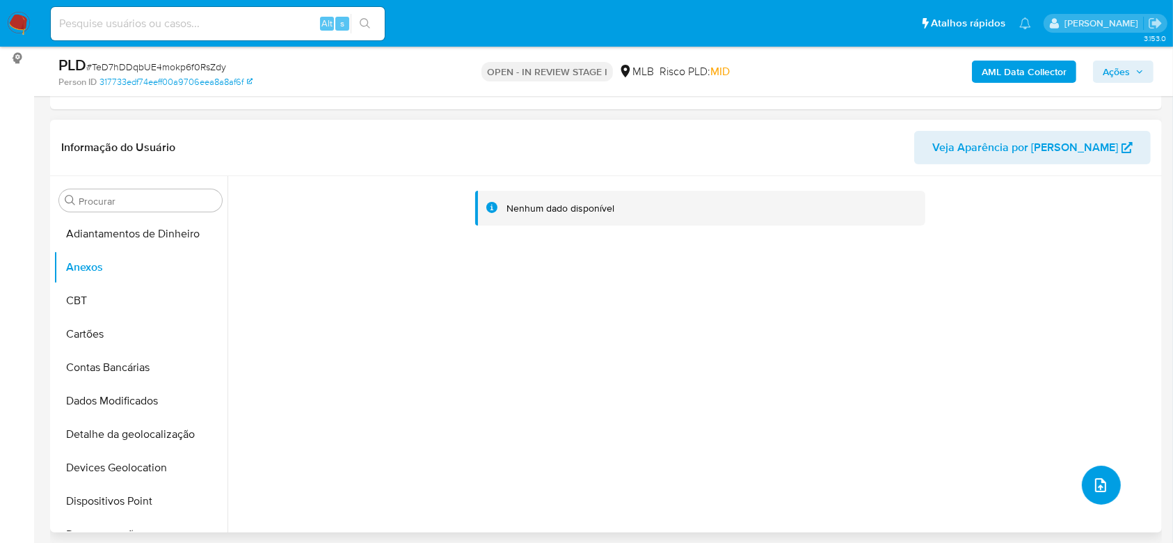
click at [1095, 484] on icon "upload-file" at bounding box center [1100, 485] width 11 height 14
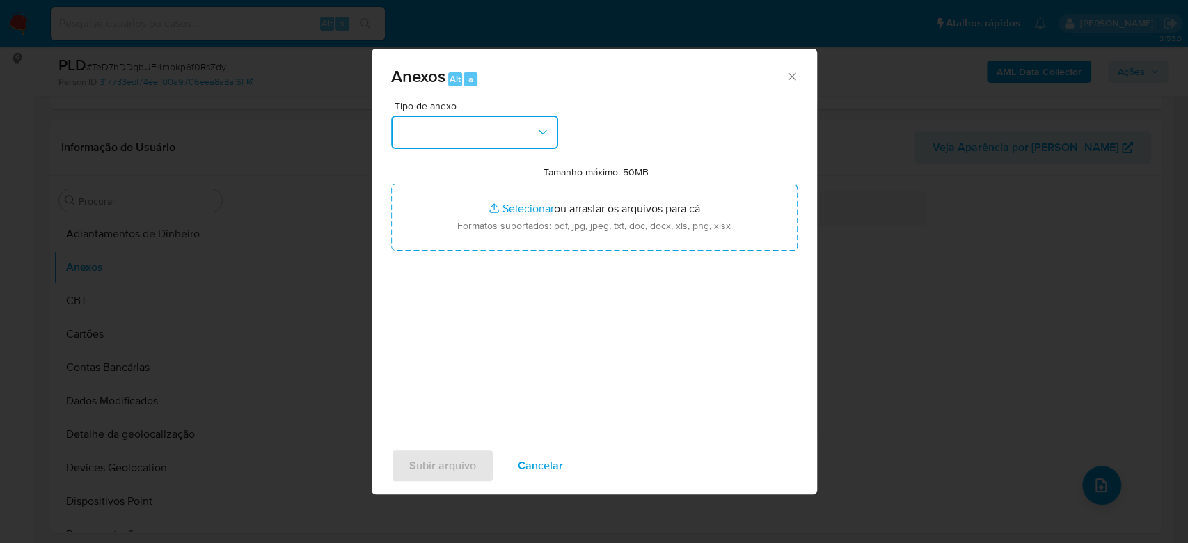
drag, startPoint x: 517, startPoint y: 138, endPoint x: 512, endPoint y: 148, distance: 10.9
click at [516, 138] on button "button" at bounding box center [474, 132] width 167 height 33
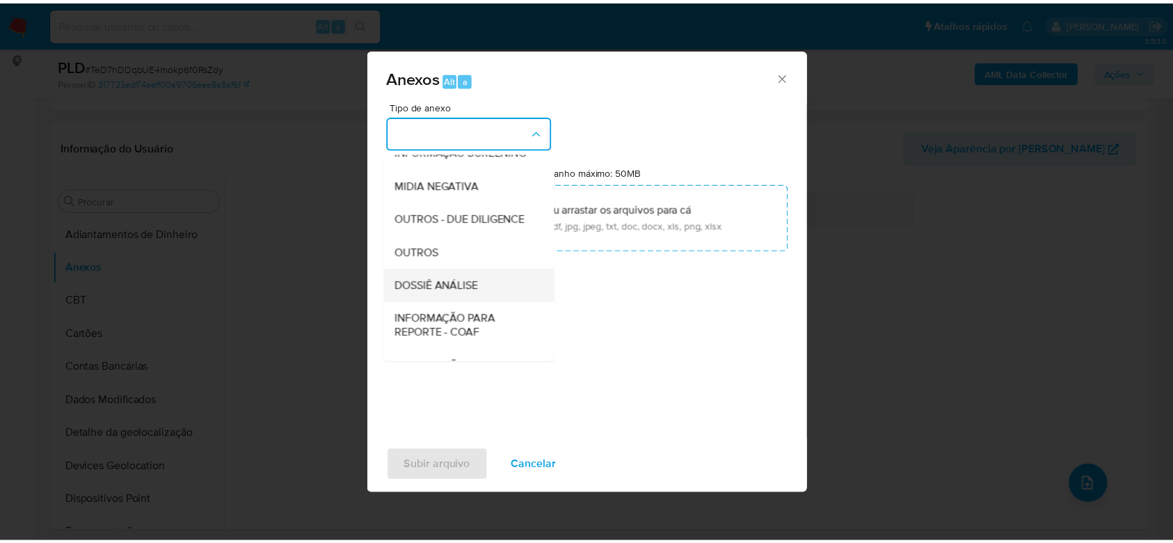
scroll to position [214, 0]
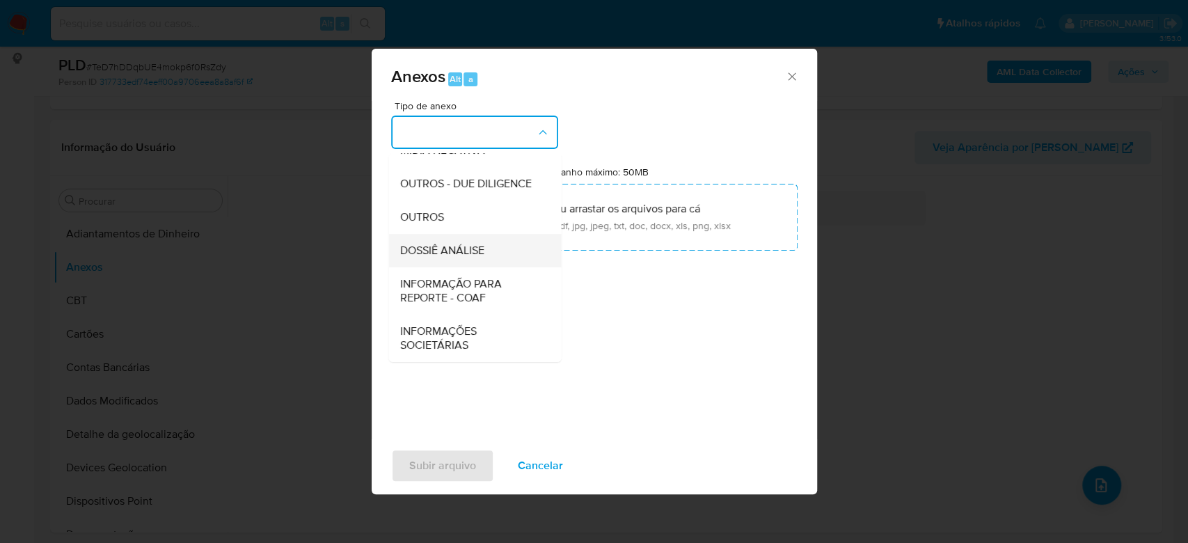
click at [455, 249] on span "DOSSIÊ ANÁLISE" at bounding box center [441, 251] width 84 height 14
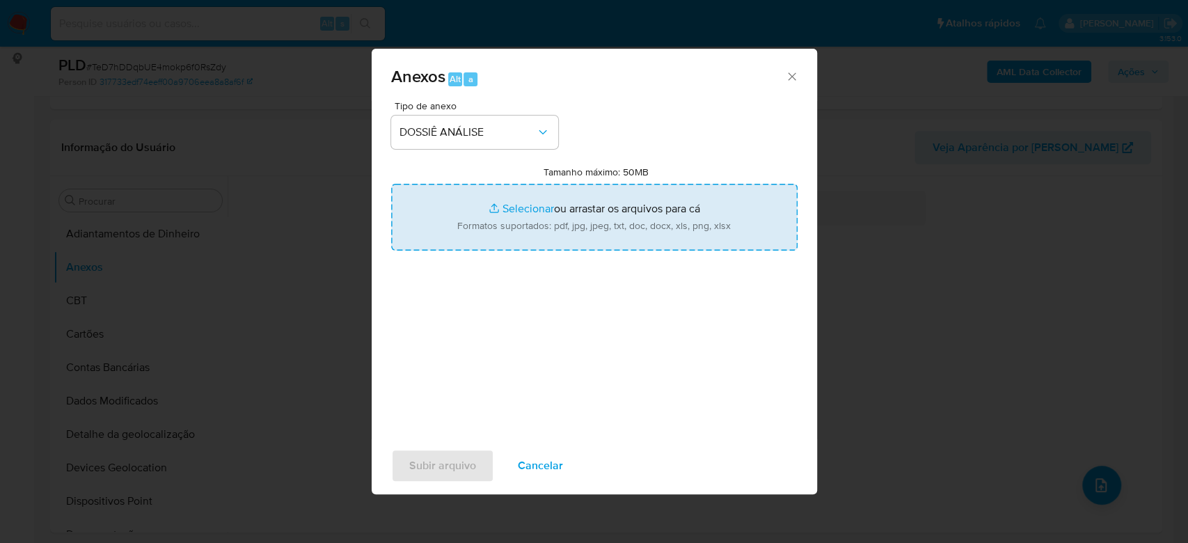
type input "C:\fakepath\SAR - XXXXXX - CPF 41655475819 - BRUNO FERNANDES TEIXEIRA.pdf"
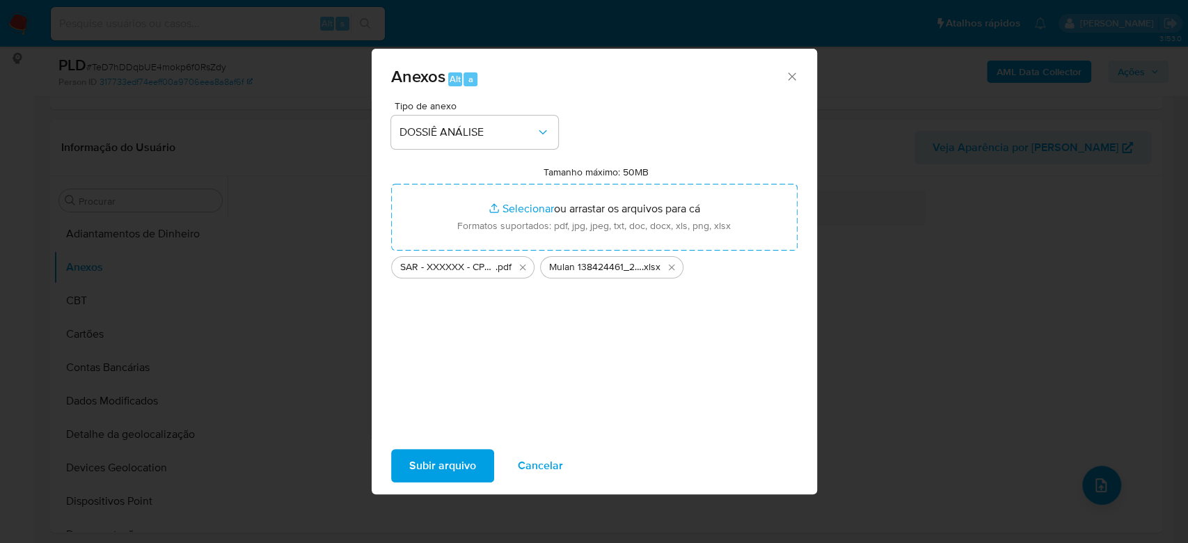
click at [428, 464] on span "Subir arquivo" at bounding box center [442, 465] width 67 height 31
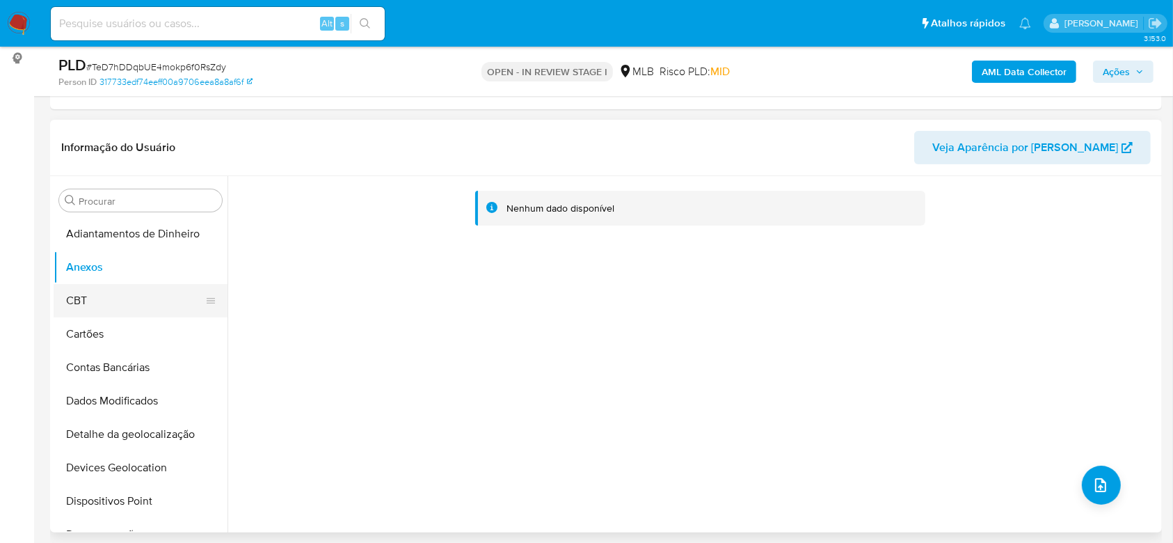
click at [83, 299] on button "CBT" at bounding box center [135, 300] width 163 height 33
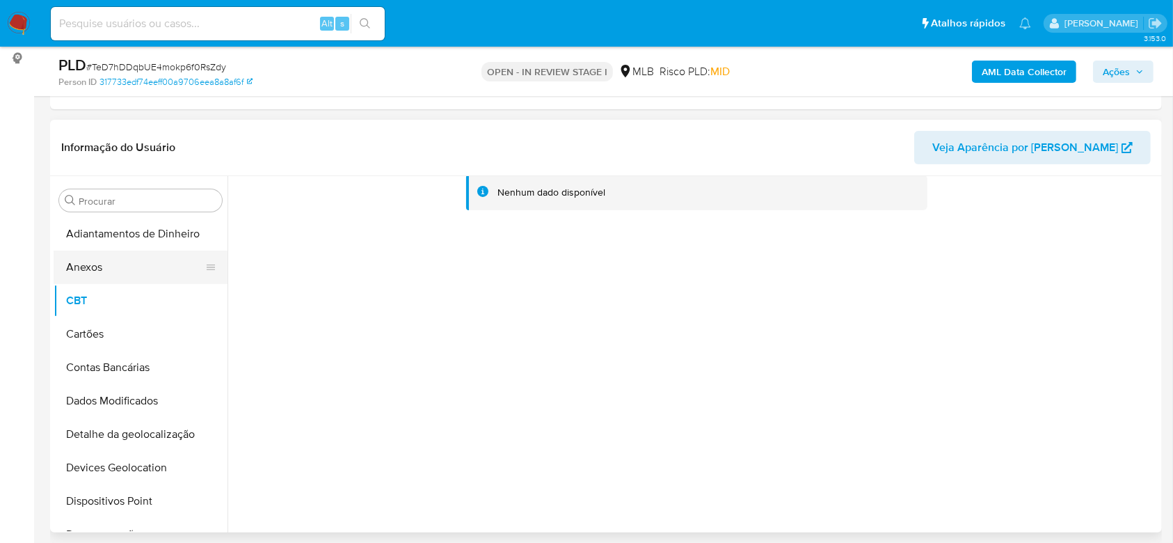
click at [102, 266] on button "Anexos" at bounding box center [135, 267] width 163 height 33
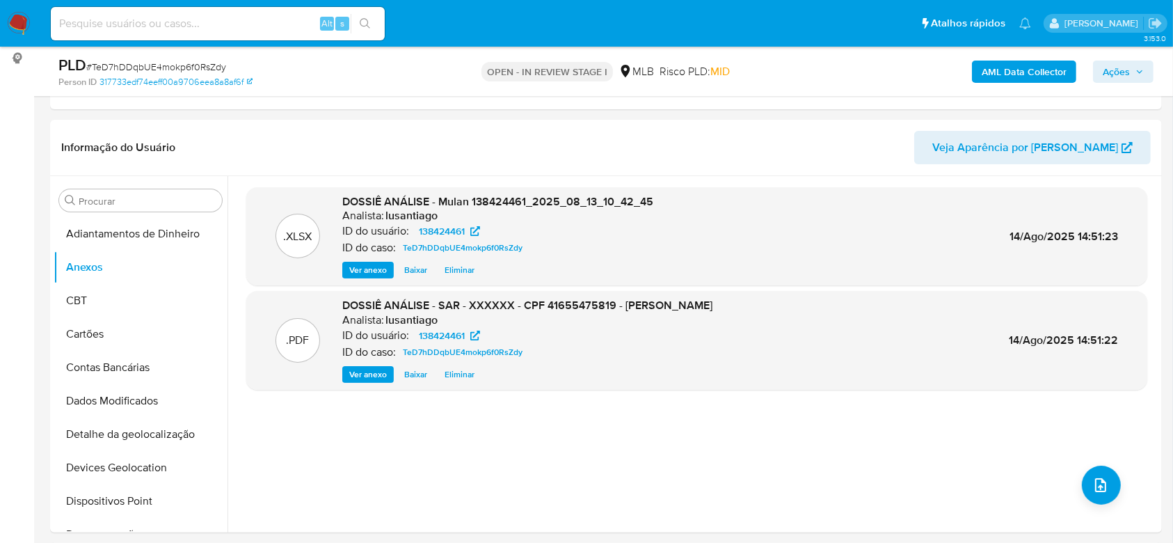
click at [1015, 73] on b "AML Data Collector" at bounding box center [1024, 72] width 85 height 22
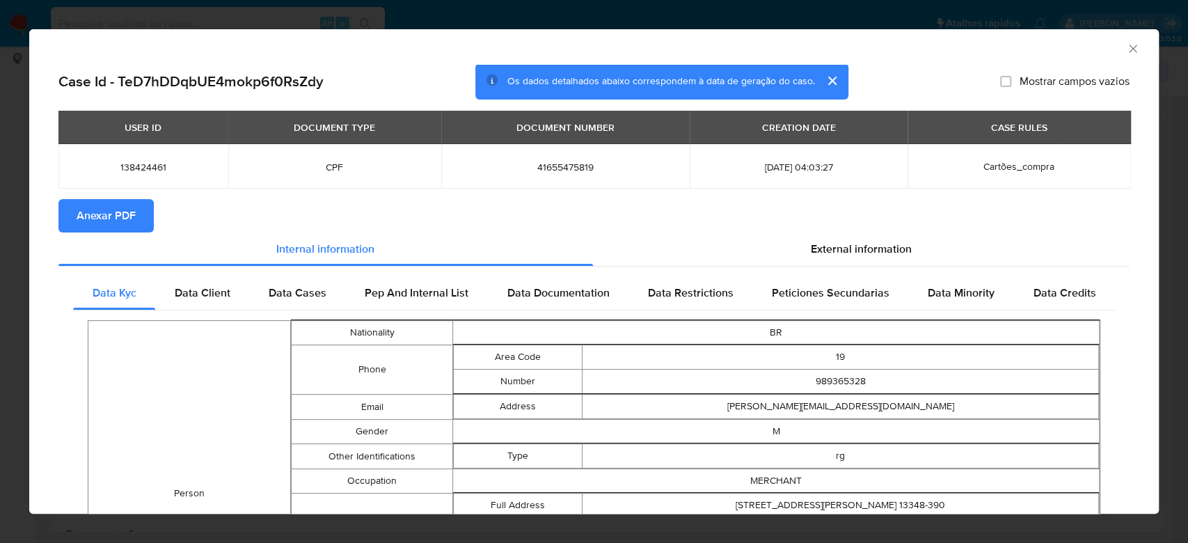
click at [124, 215] on span "Anexar PDF" at bounding box center [106, 215] width 59 height 31
click at [1126, 43] on icon "Fechar a janela" at bounding box center [1133, 49] width 14 height 14
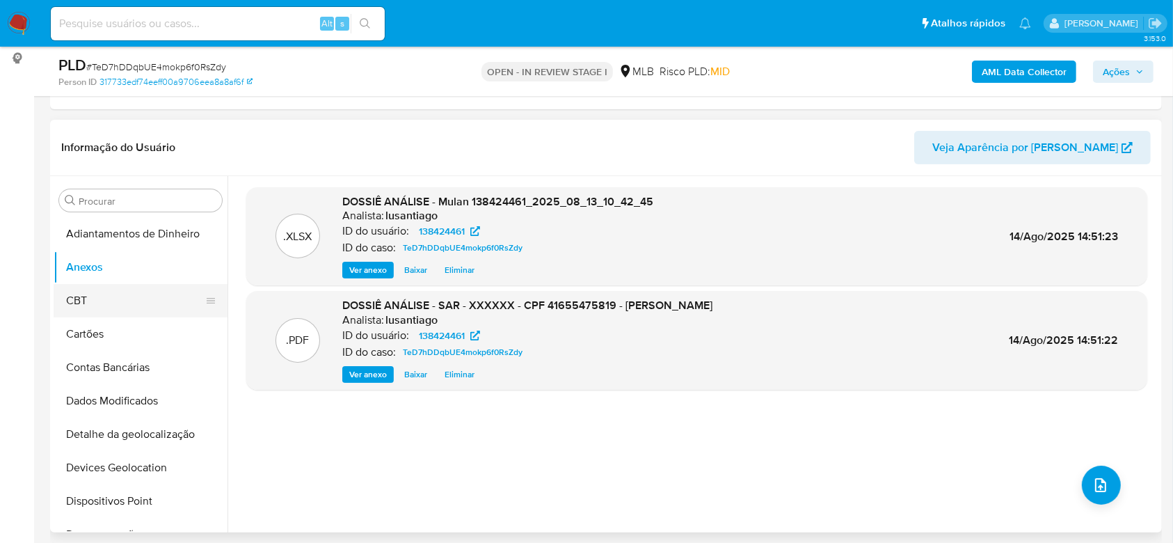
click at [102, 301] on button "CBT" at bounding box center [135, 300] width 163 height 33
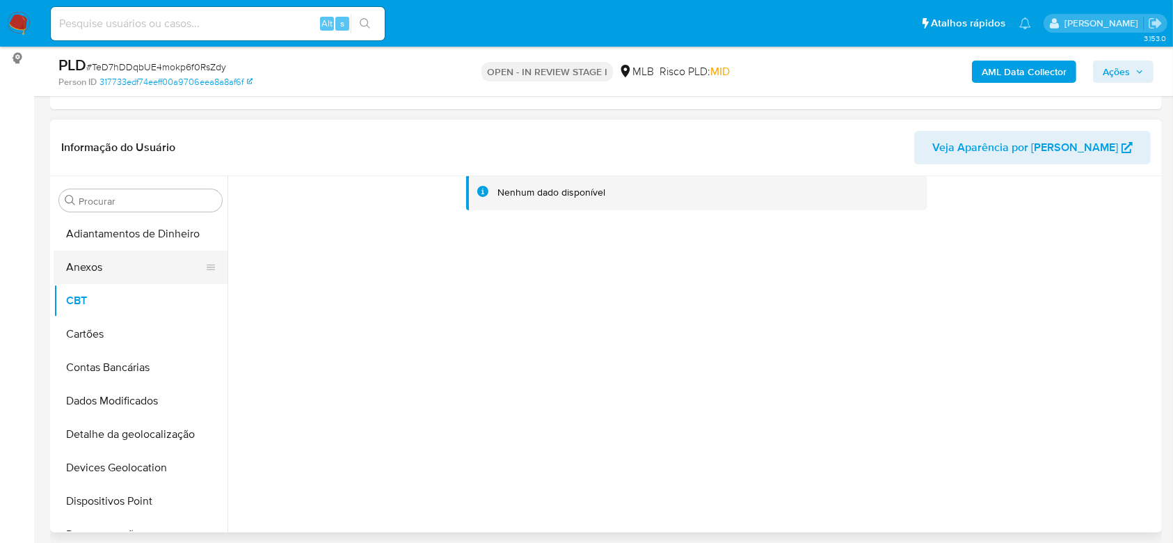
click at [103, 274] on button "Anexos" at bounding box center [135, 267] width 163 height 33
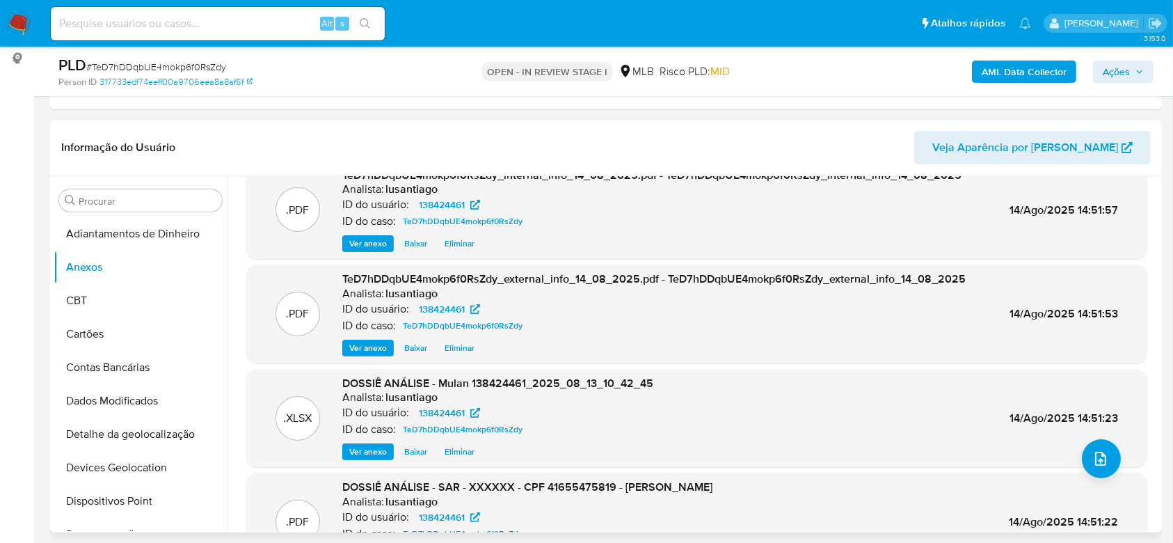
scroll to position [0, 0]
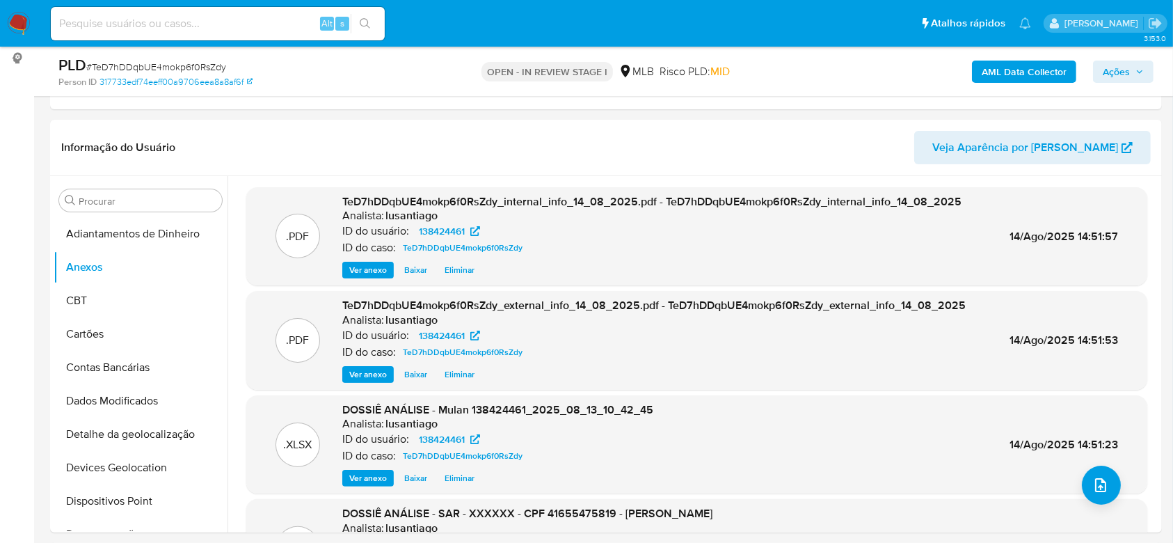
click at [1134, 70] on span "Ações" at bounding box center [1123, 71] width 41 height 19
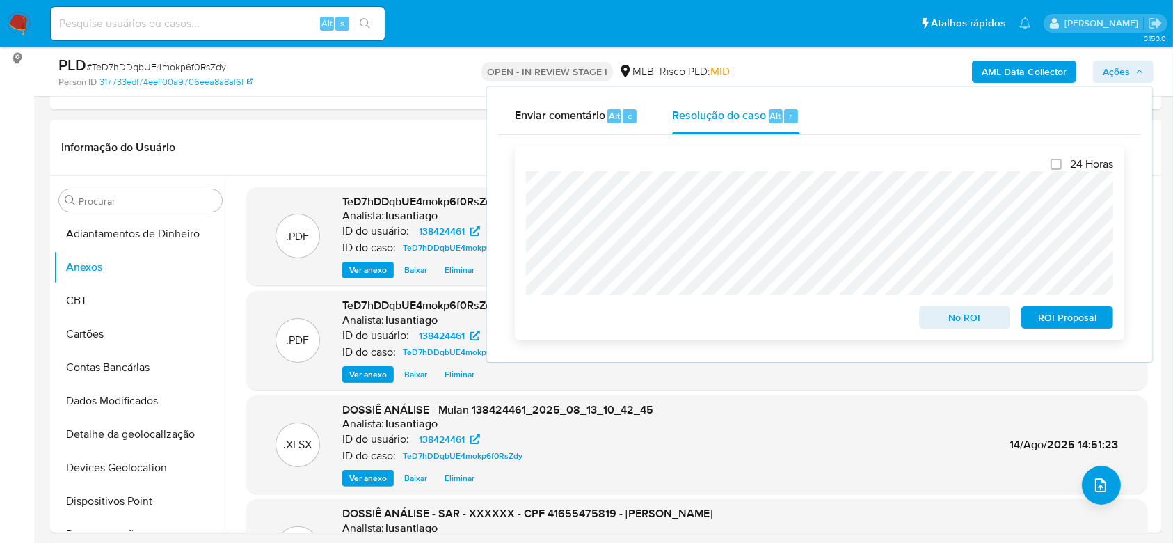
click at [1074, 319] on span "ROI Proposal" at bounding box center [1067, 317] width 72 height 19
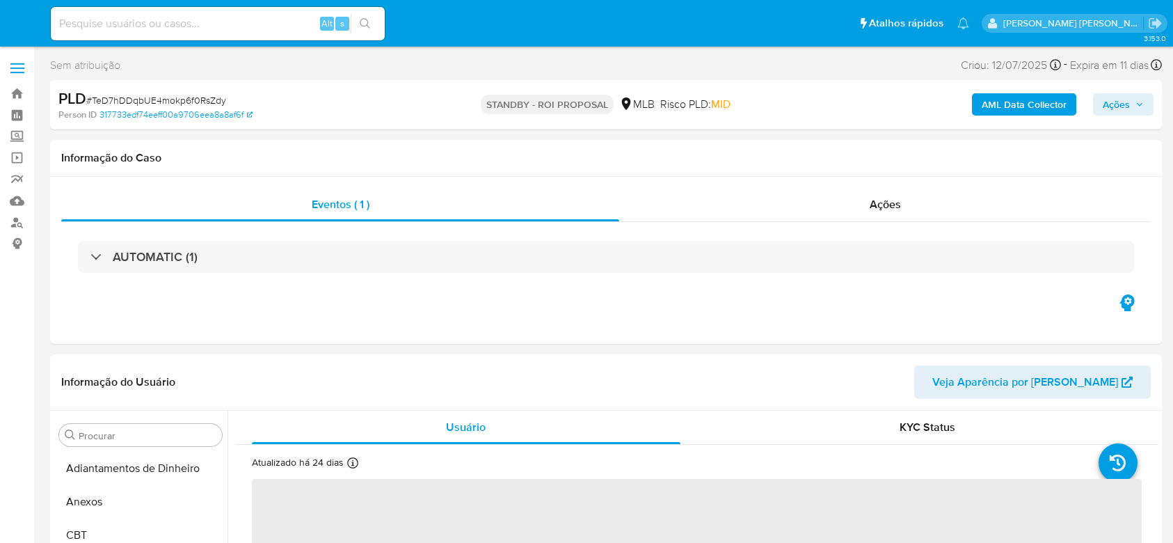
select select "10"
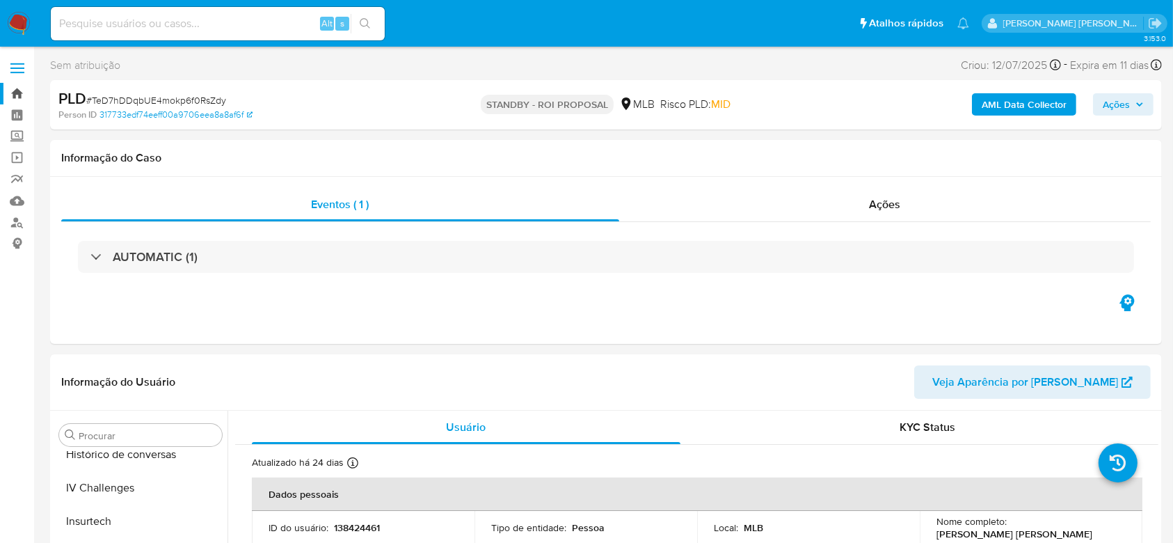
scroll to position [621, 0]
click at [14, 113] on link "Painel" at bounding box center [83, 115] width 166 height 22
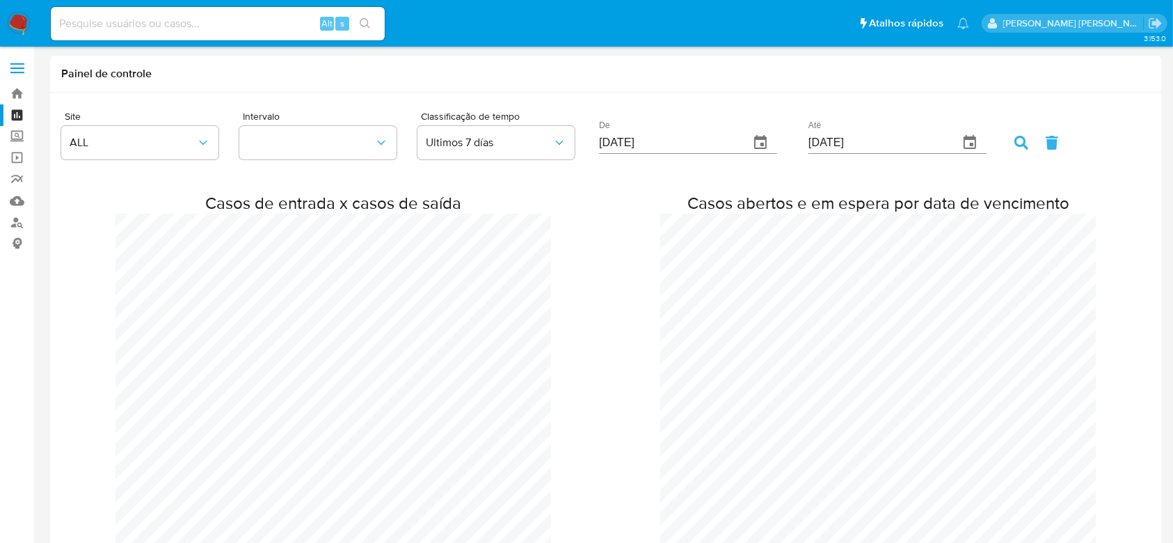
click at [145, 22] on input at bounding box center [218, 24] width 334 height 18
paste input "2095897050"
type input "2095897050"
click at [362, 26] on icon "search-icon" at bounding box center [365, 23] width 11 height 11
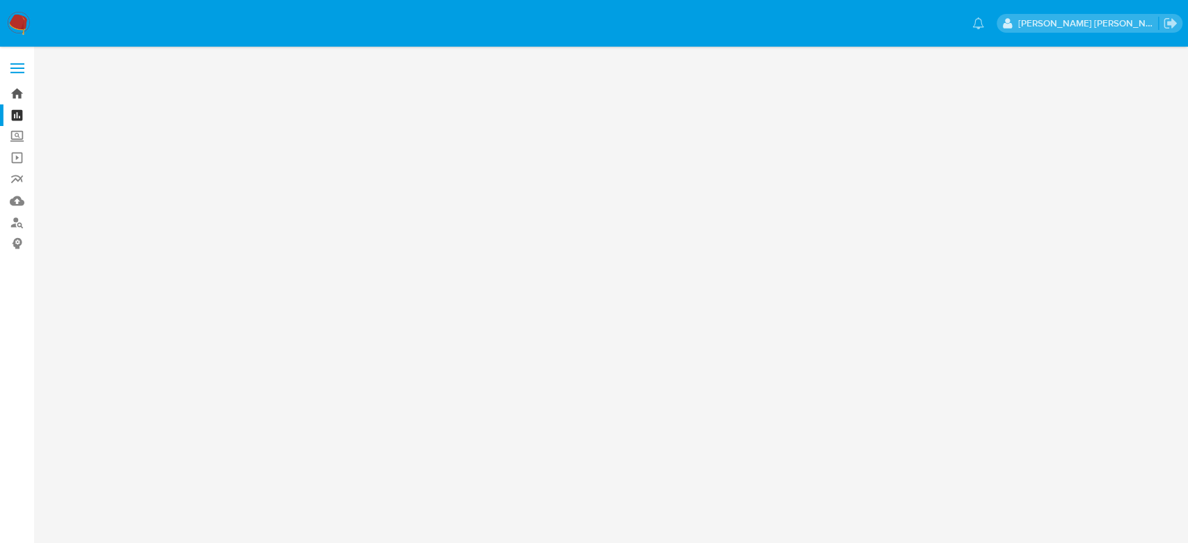
click at [22, 93] on link "Bandeja" at bounding box center [83, 94] width 166 height 22
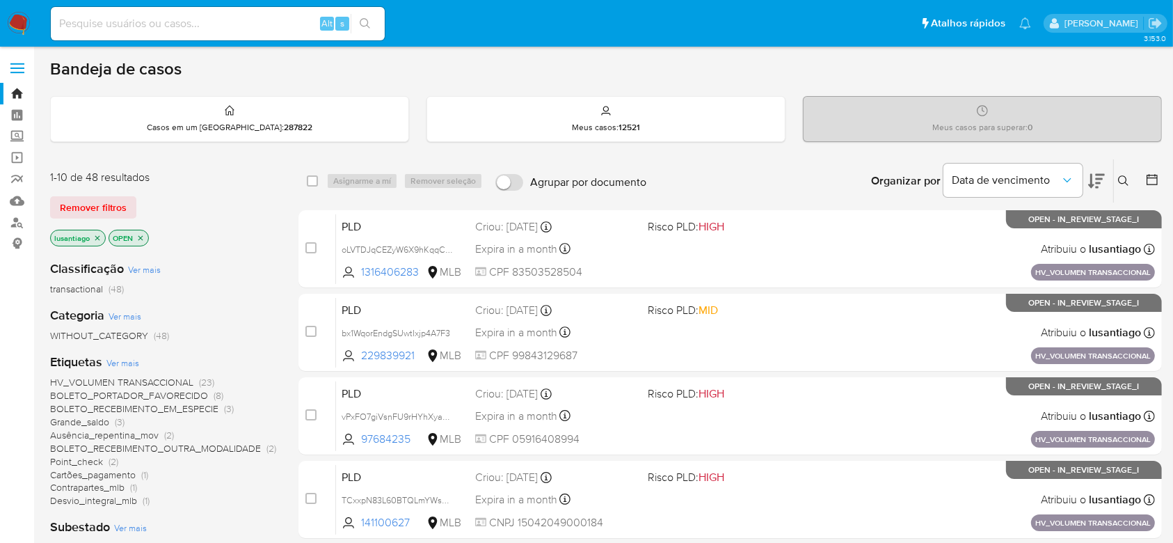
click at [161, 28] on input at bounding box center [218, 24] width 334 height 18
paste input "2095897050"
type input "2095897050"
click at [361, 19] on icon "search-icon" at bounding box center [365, 23] width 10 height 10
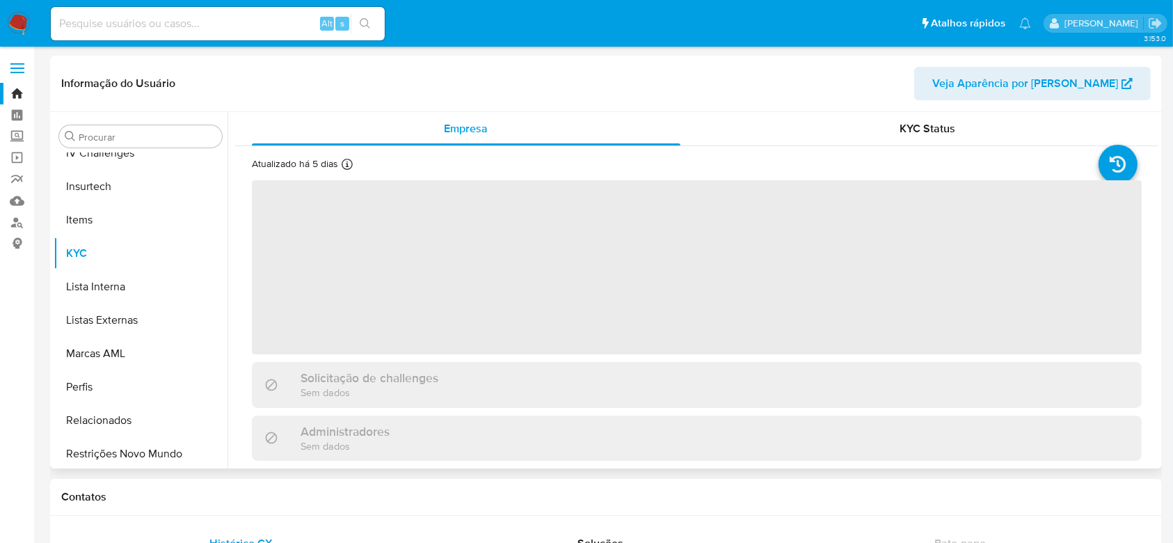
scroll to position [621, 0]
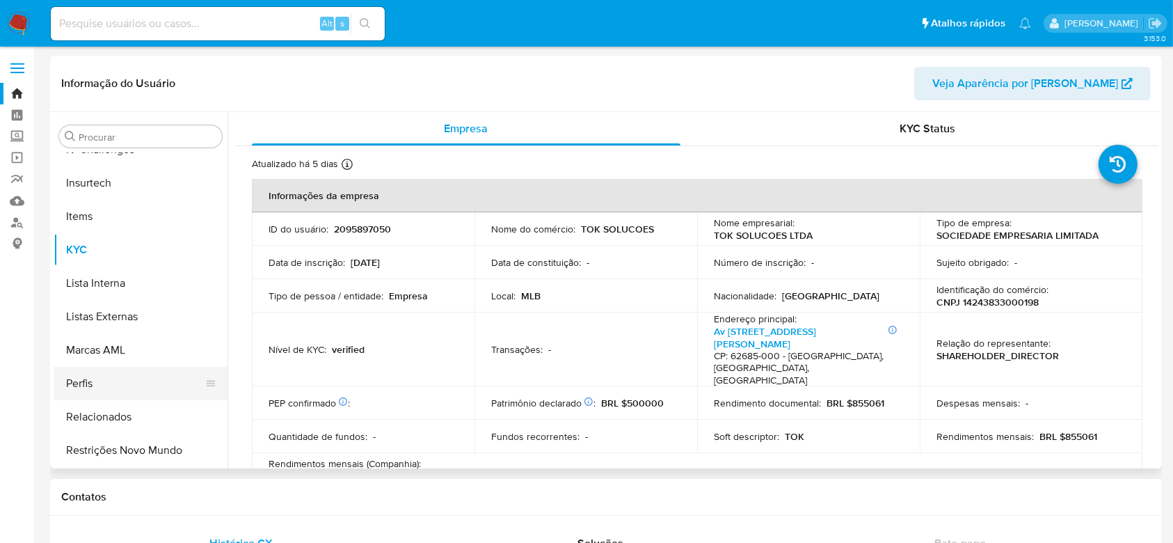
select select "10"
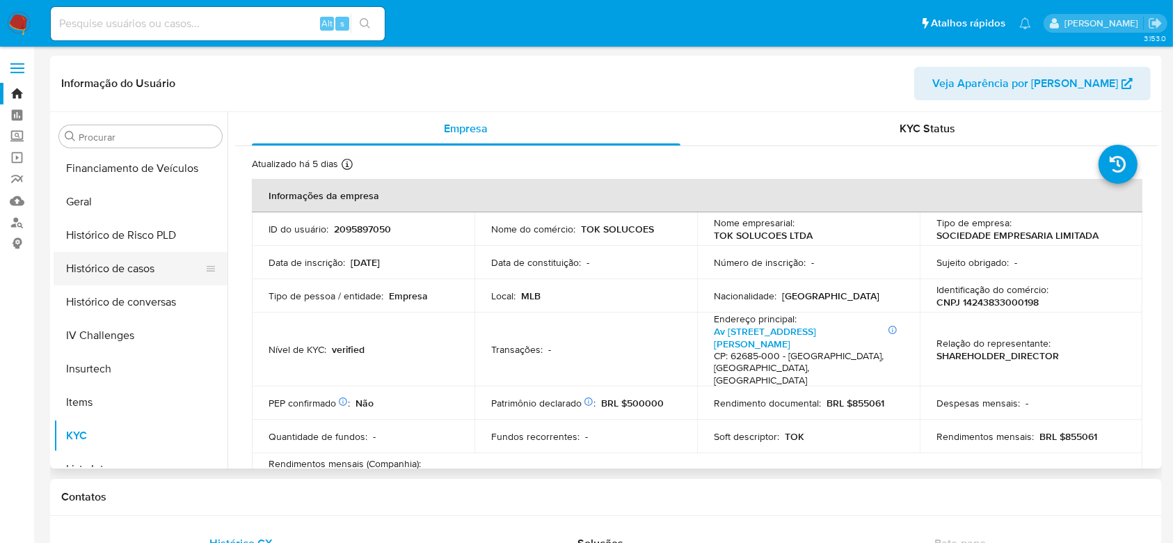
click at [128, 264] on button "Histórico de casos" at bounding box center [135, 268] width 163 height 33
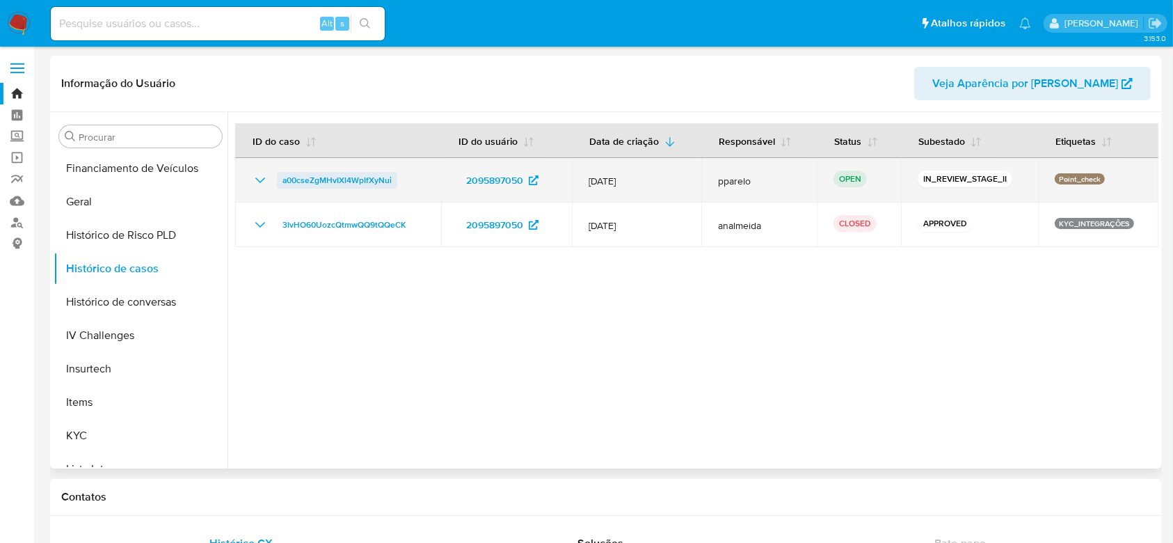
click at [303, 178] on span "a00cseZgMHvIXl4WpIfXyNui" at bounding box center [337, 180] width 109 height 17
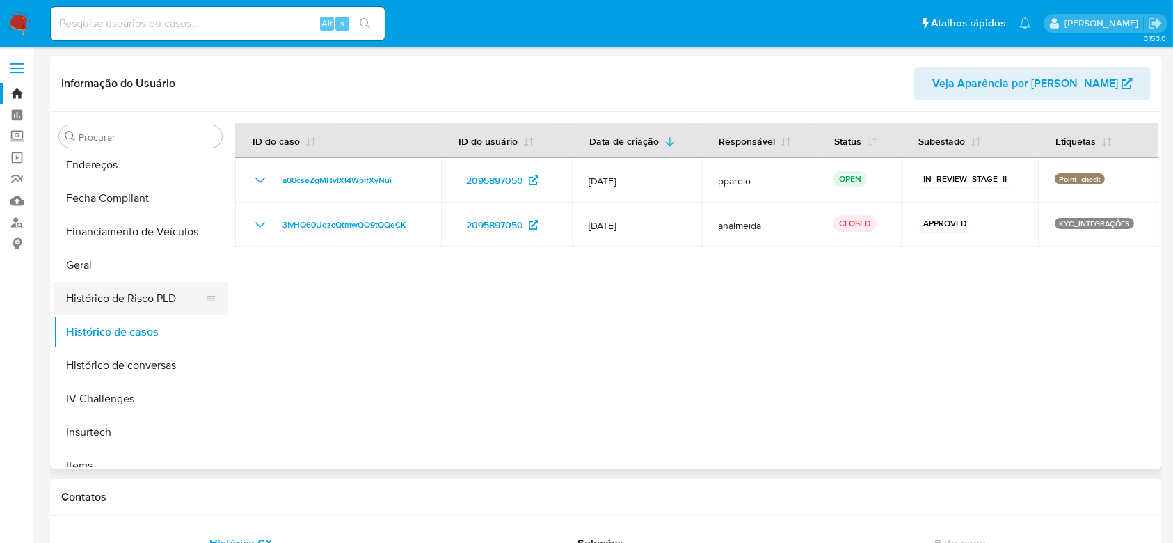
scroll to position [343, 0]
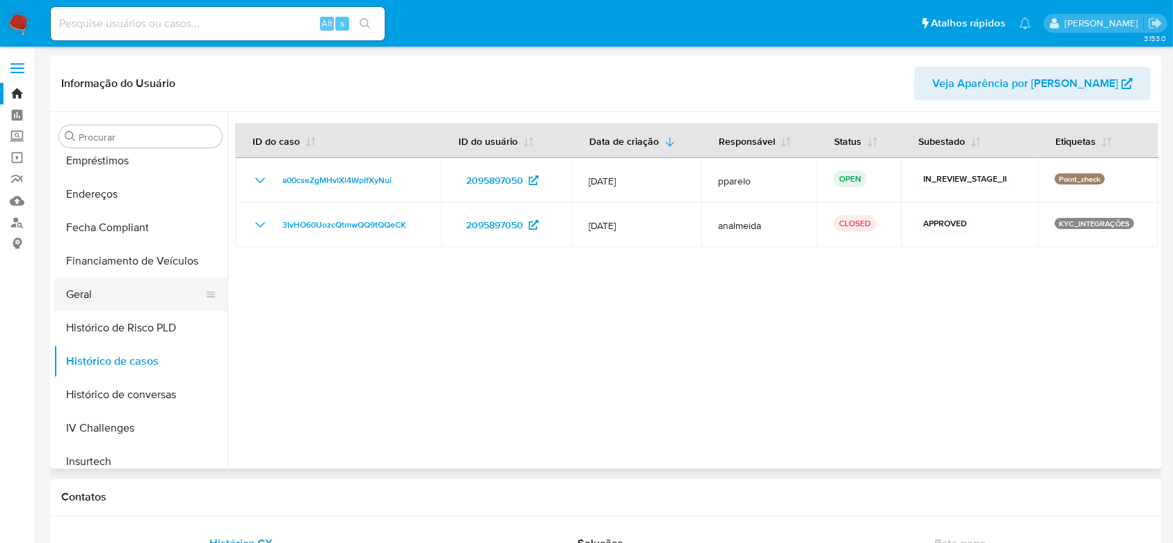
click at [98, 281] on button "Geral" at bounding box center [135, 294] width 163 height 33
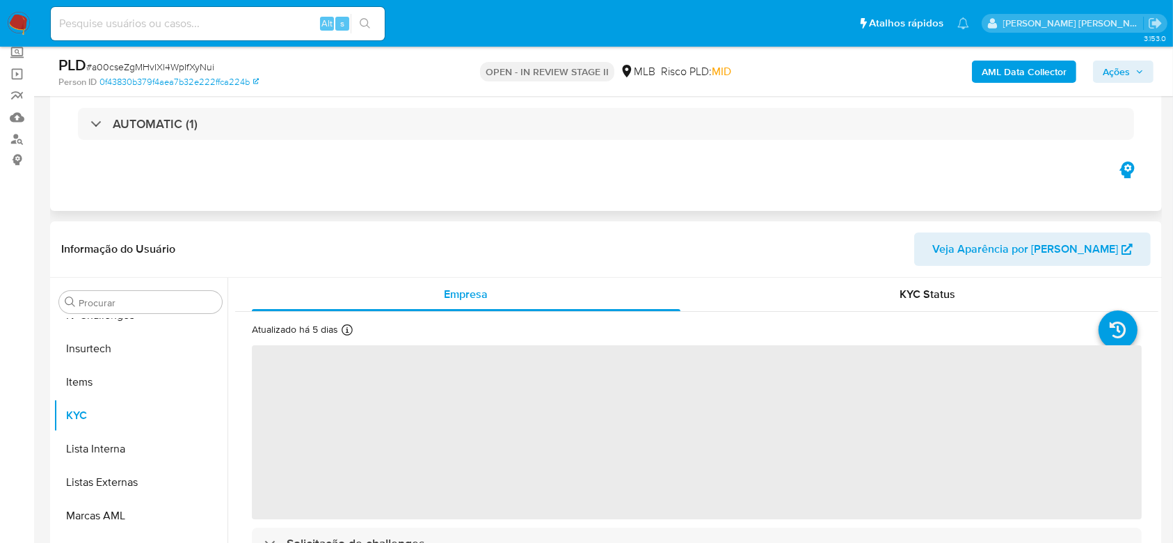
scroll to position [93, 0]
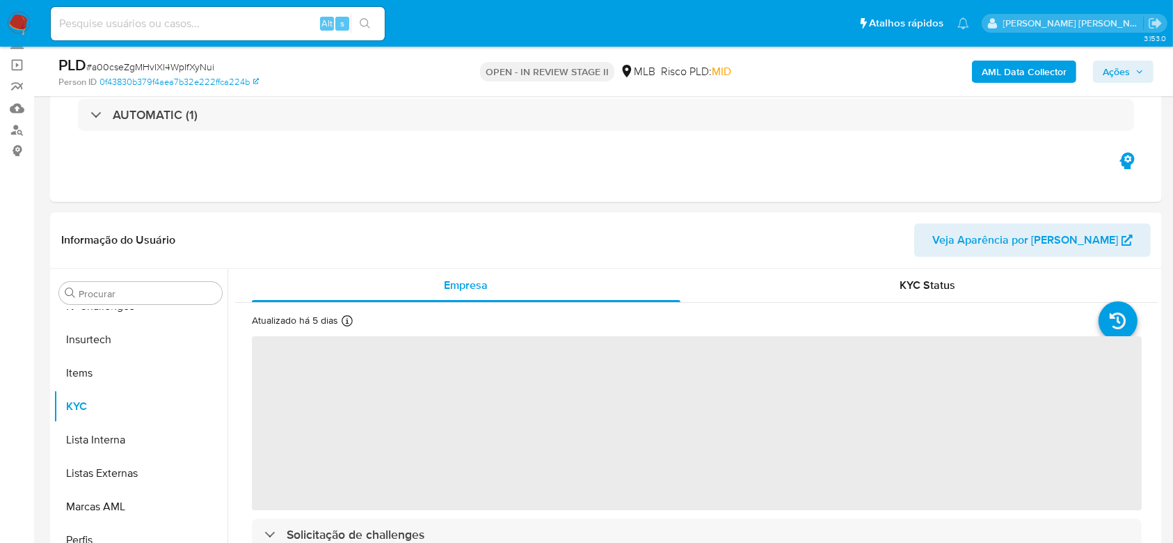
select select "10"
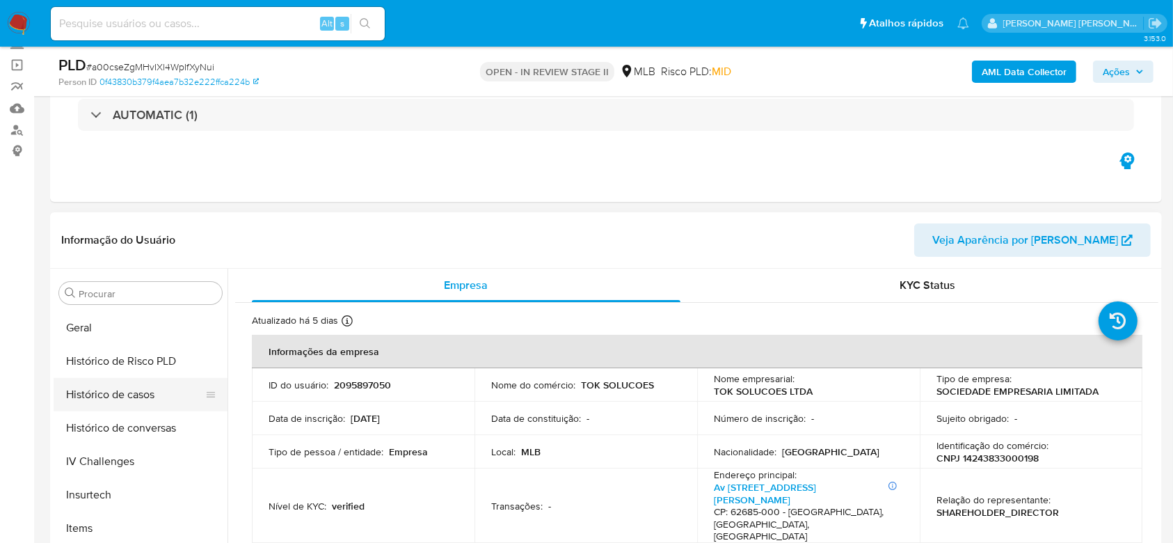
scroll to position [436, 0]
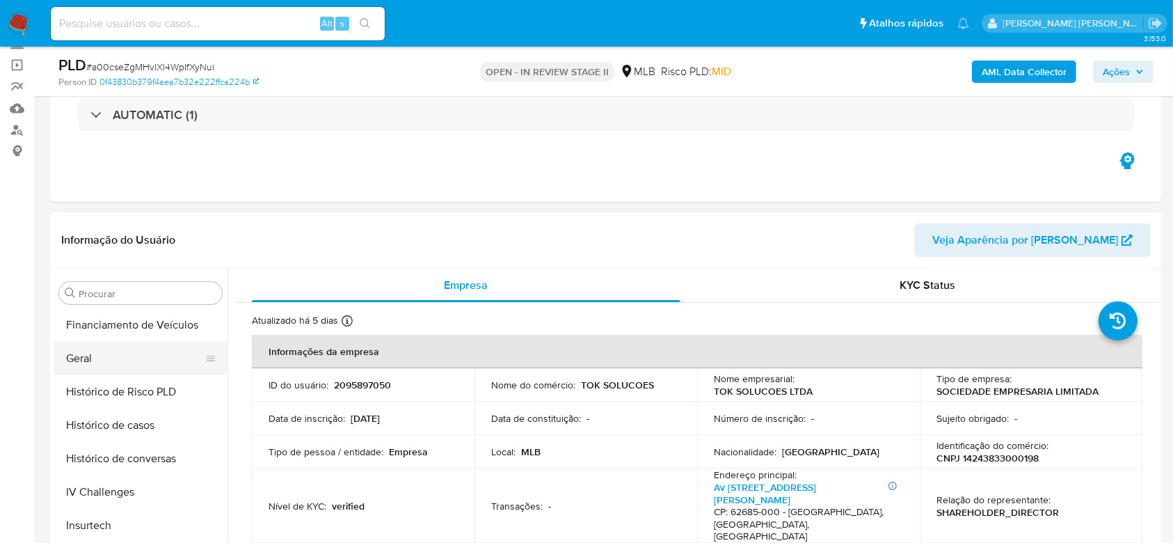
click at [93, 365] on button "Geral" at bounding box center [135, 358] width 163 height 33
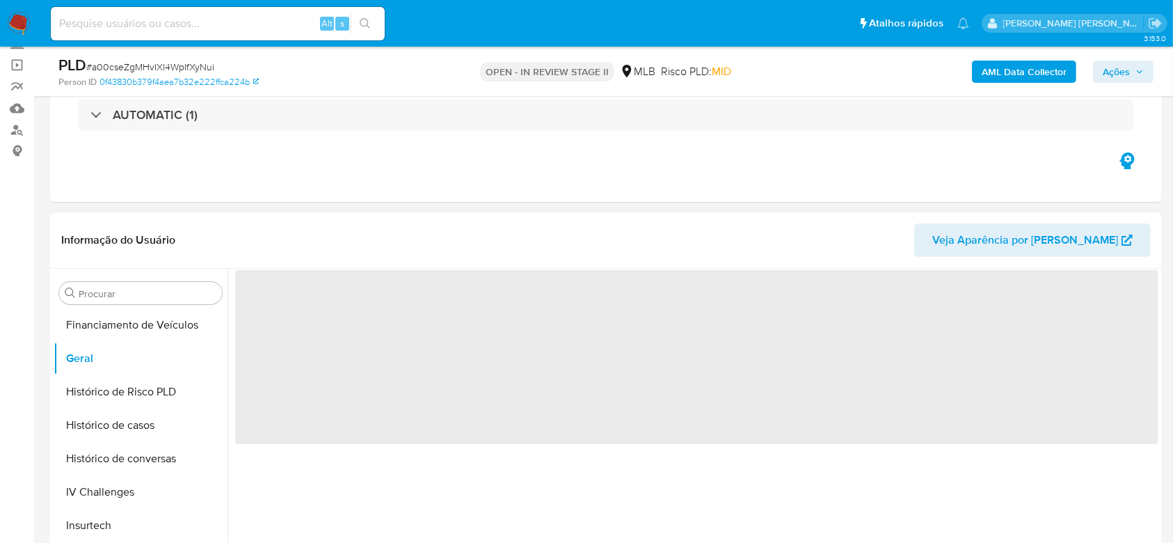
scroll to position [185, 0]
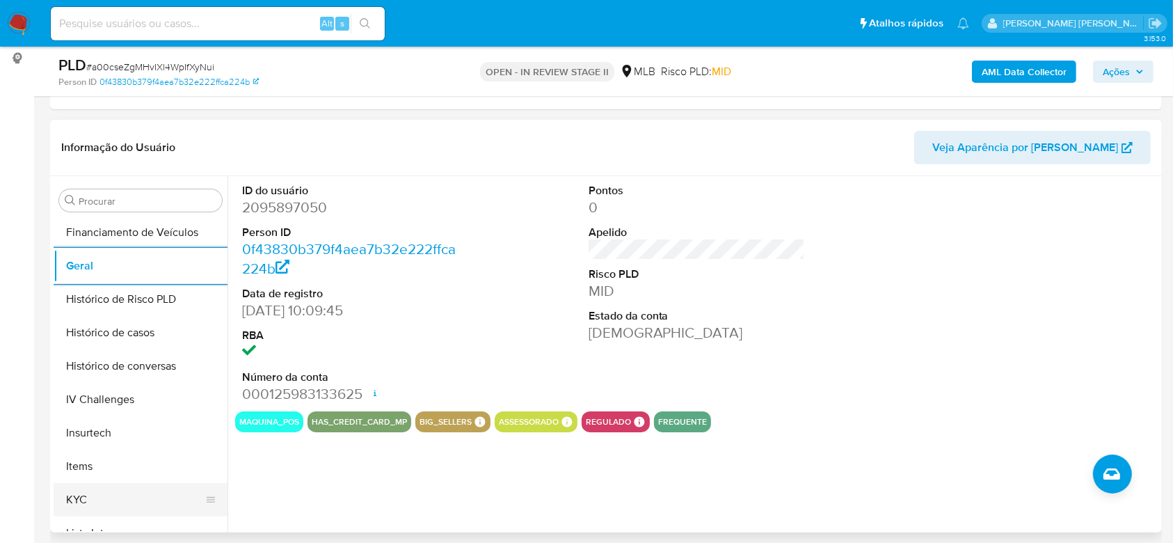
click at [112, 507] on button "KYC" at bounding box center [135, 499] width 163 height 33
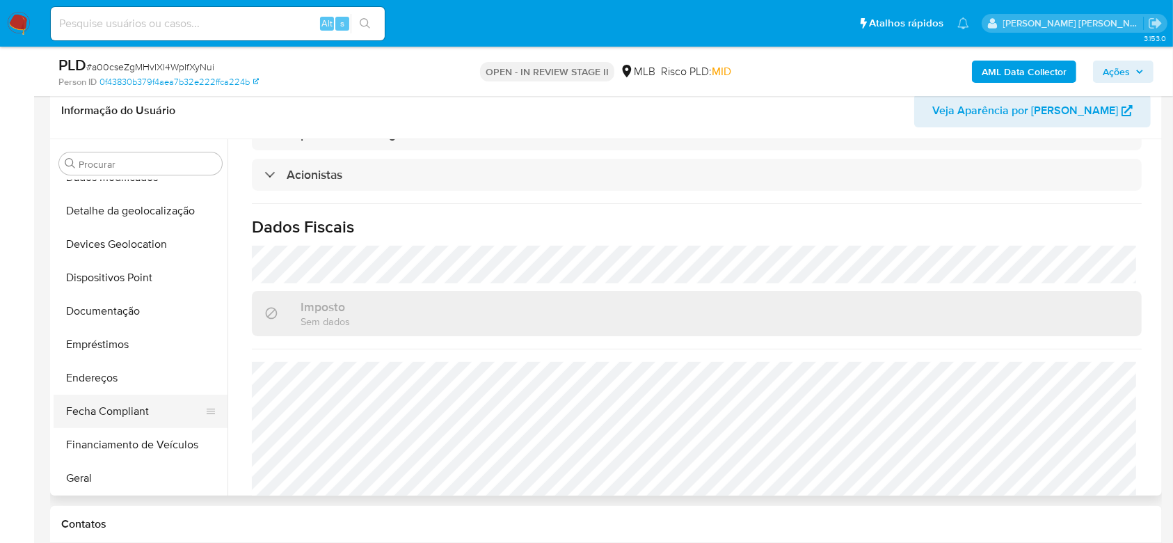
scroll to position [157, 0]
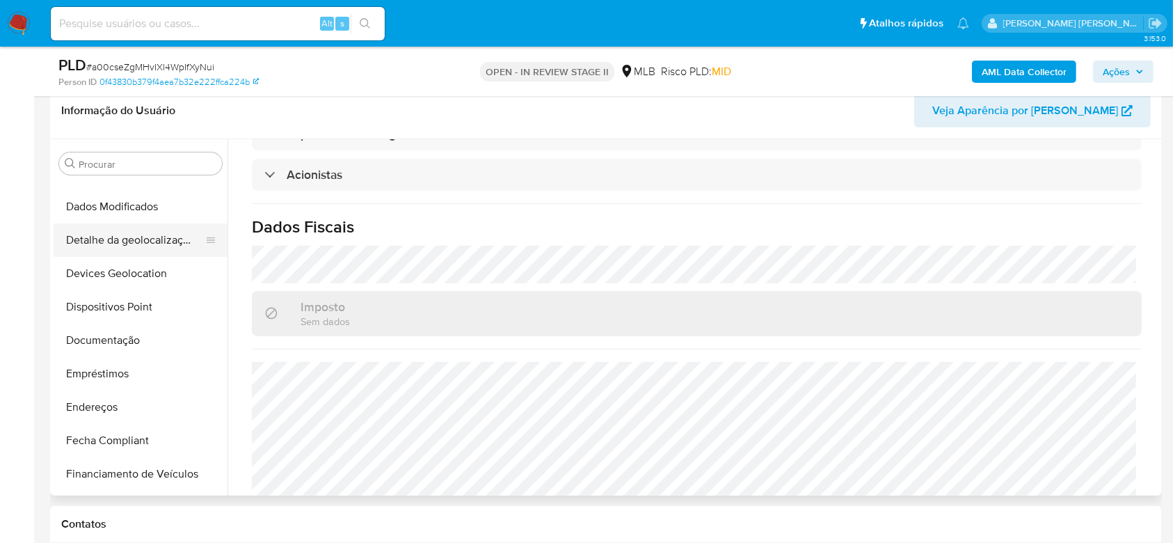
click at [126, 234] on button "Detalhe da geolocalização" at bounding box center [135, 239] width 163 height 33
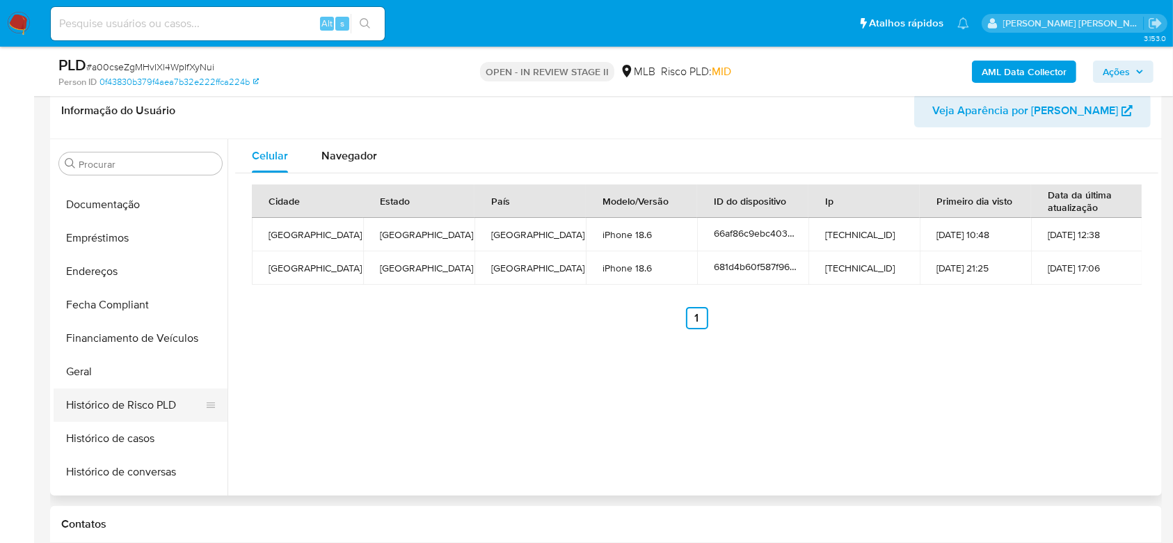
scroll to position [621, 0]
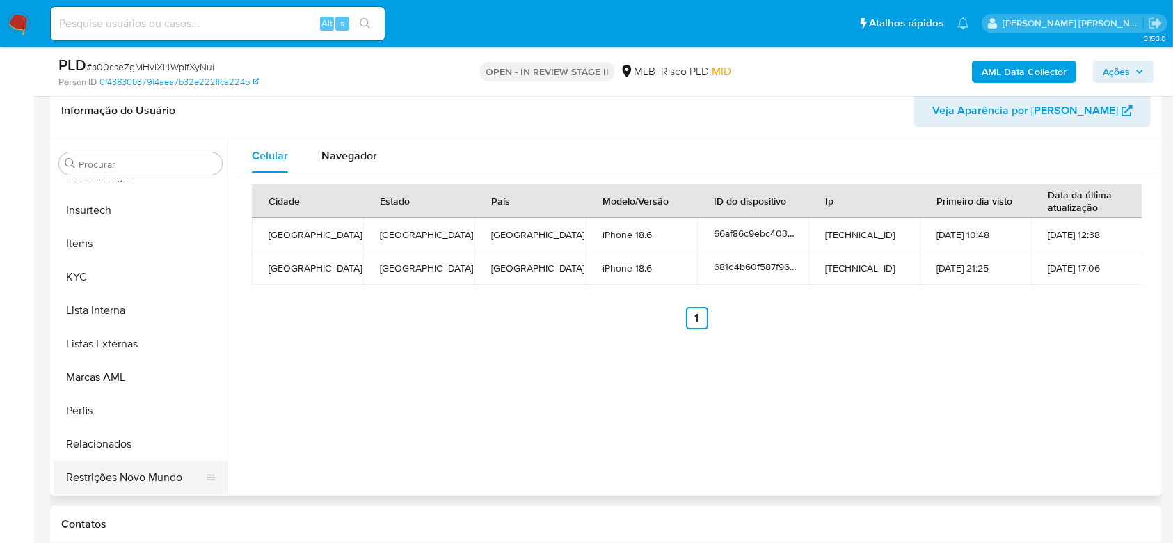
click at [112, 474] on button "Restrições Novo Mundo" at bounding box center [135, 477] width 163 height 33
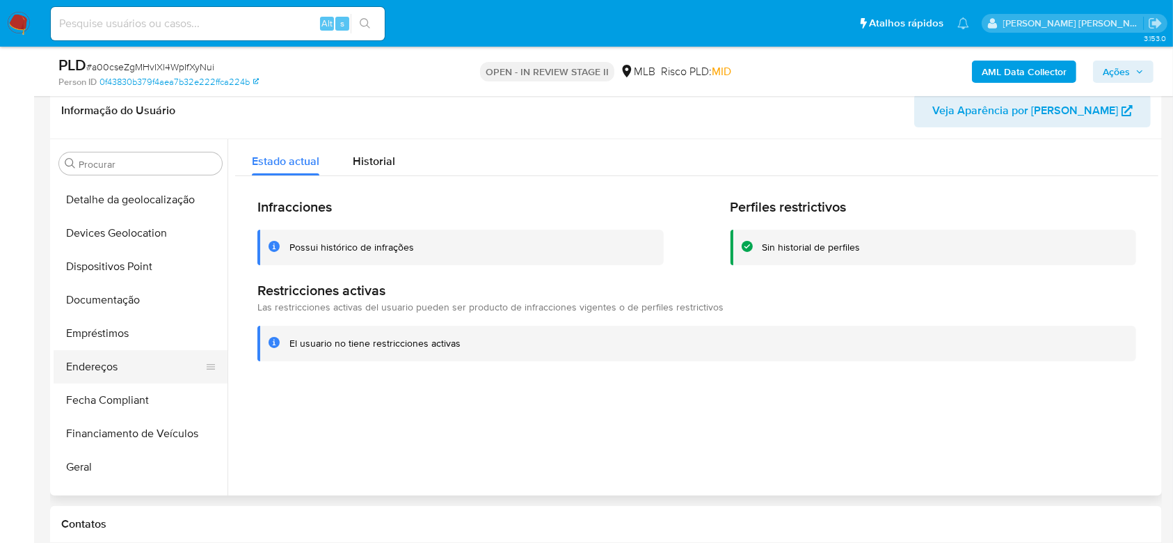
scroll to position [251, 0]
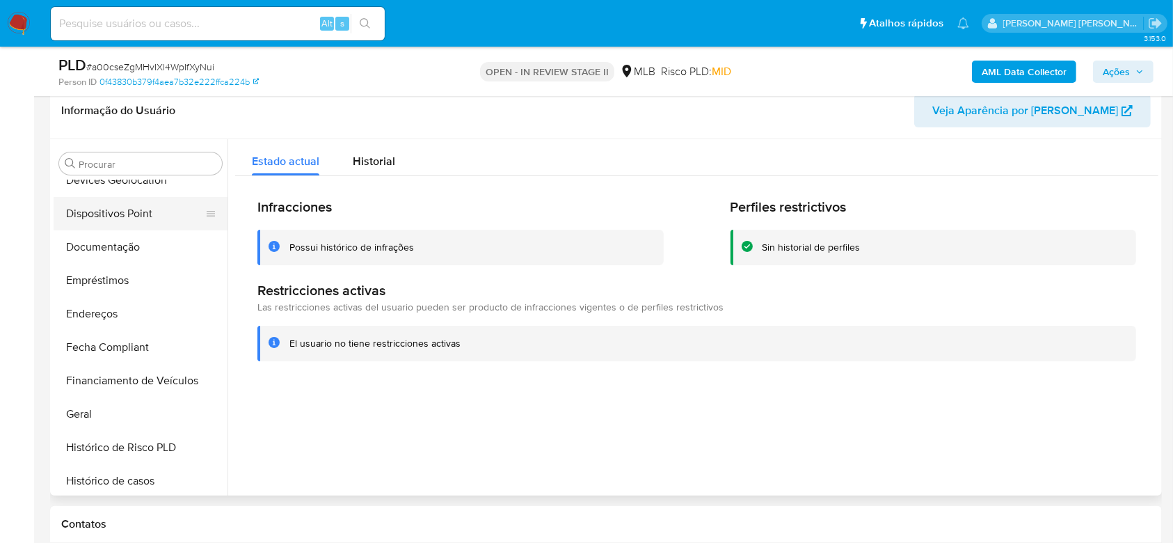
click at [115, 217] on button "Dispositivos Point" at bounding box center [135, 213] width 163 height 33
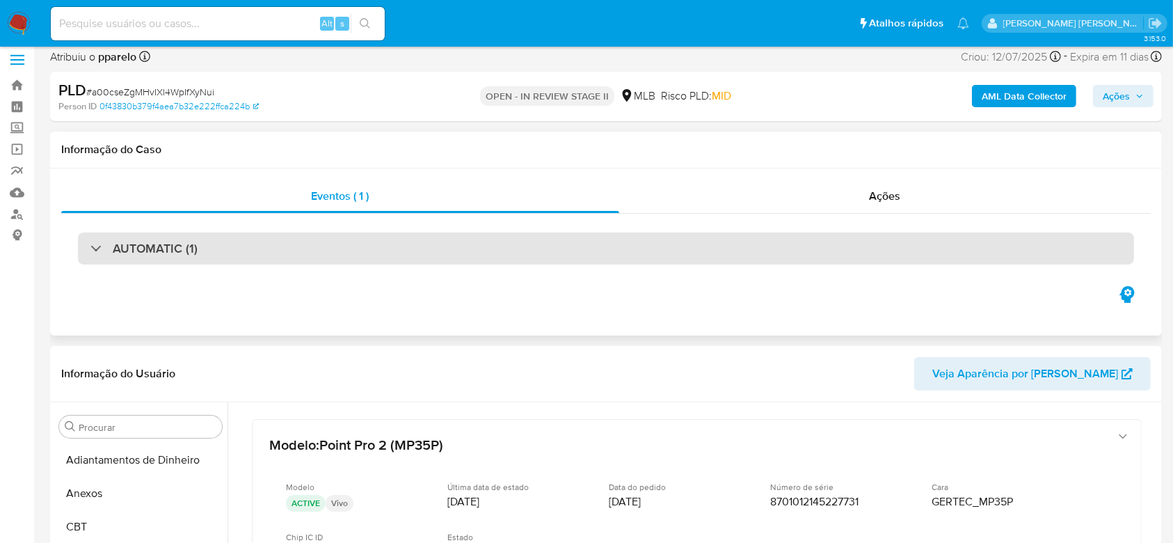
scroll to position [0, 0]
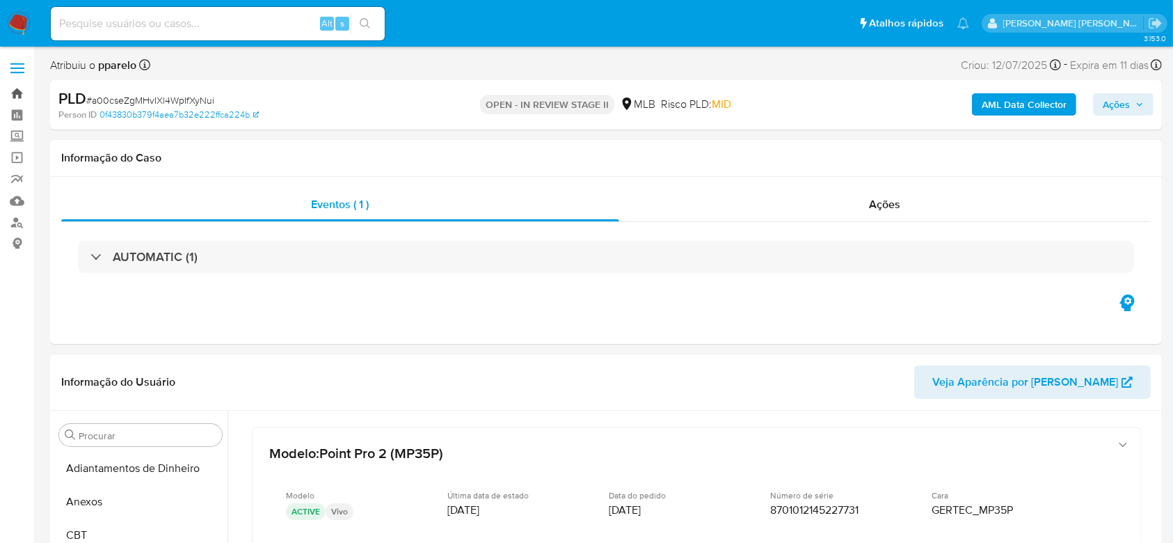
click at [15, 91] on link "Bandeja" at bounding box center [83, 94] width 166 height 22
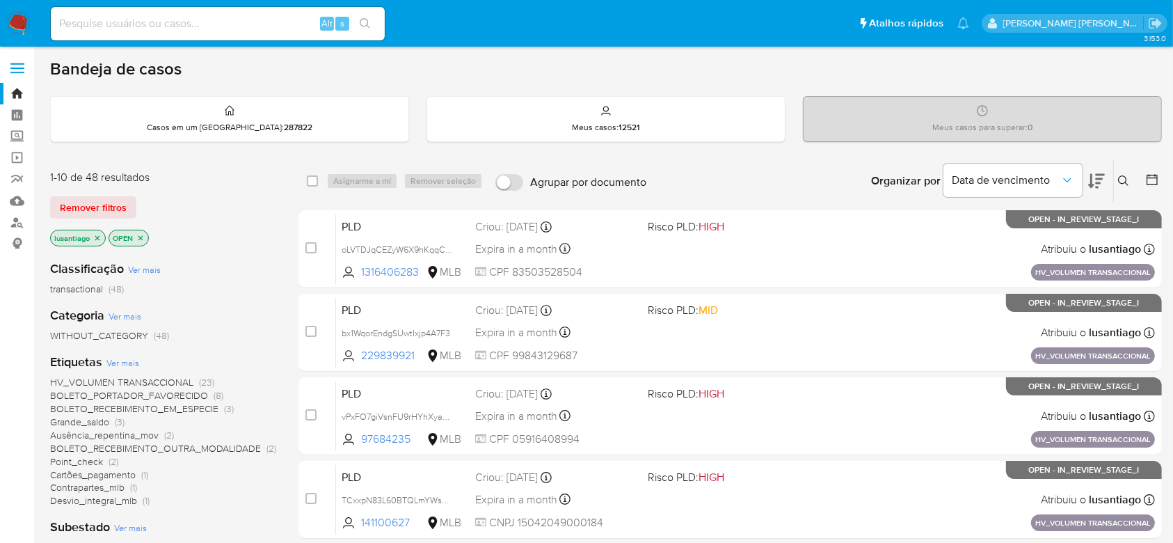
click at [154, 25] on input at bounding box center [218, 24] width 334 height 18
paste input "159946207"
type input "159946207"
click at [370, 24] on icon "search-icon" at bounding box center [365, 23] width 11 height 11
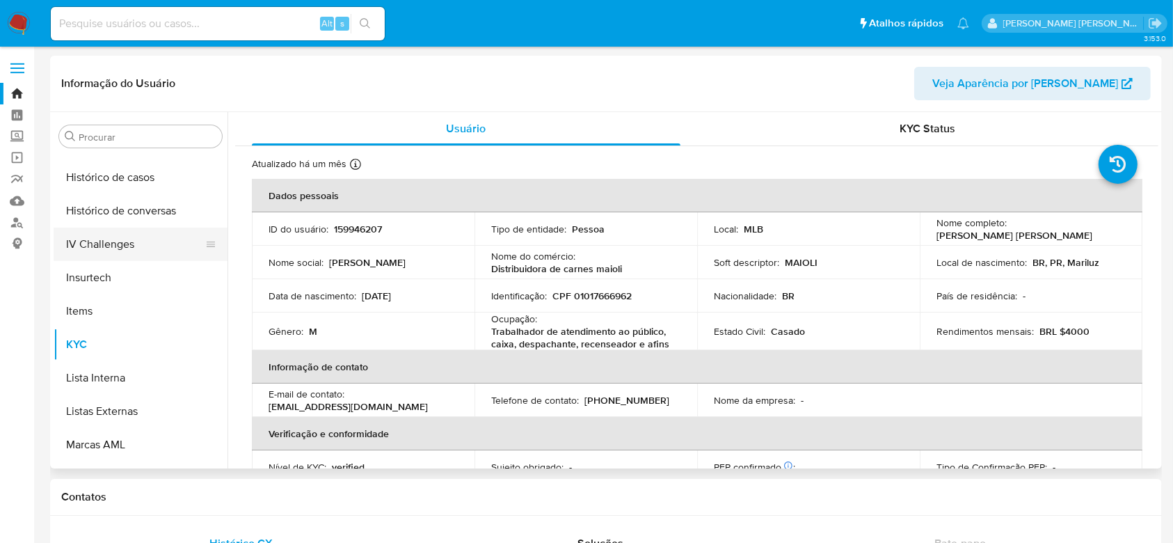
scroll to position [436, 0]
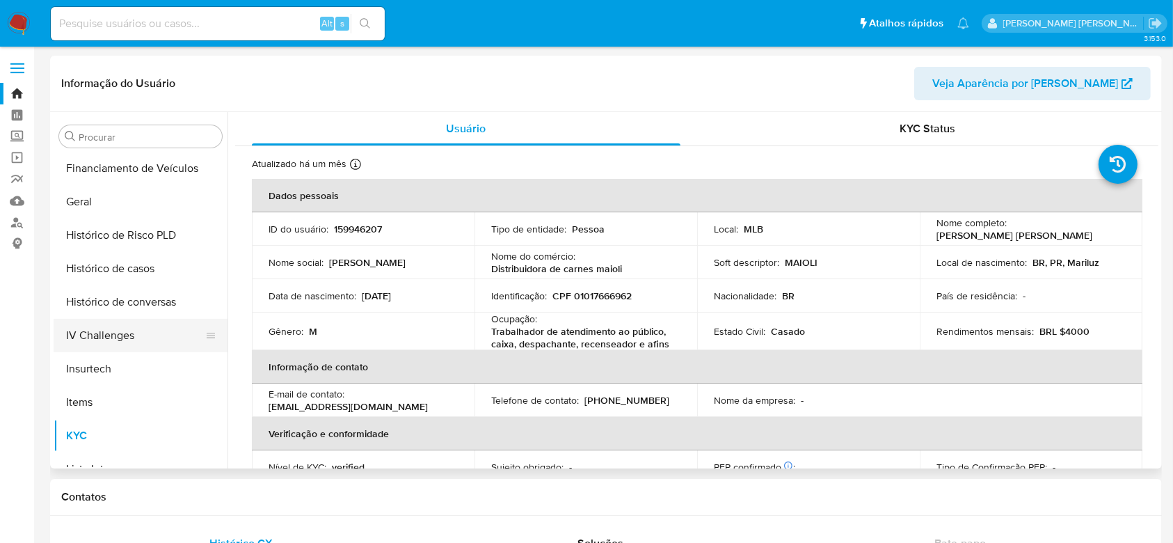
select select "10"
click at [128, 271] on button "Histórico de casos" at bounding box center [135, 268] width 163 height 33
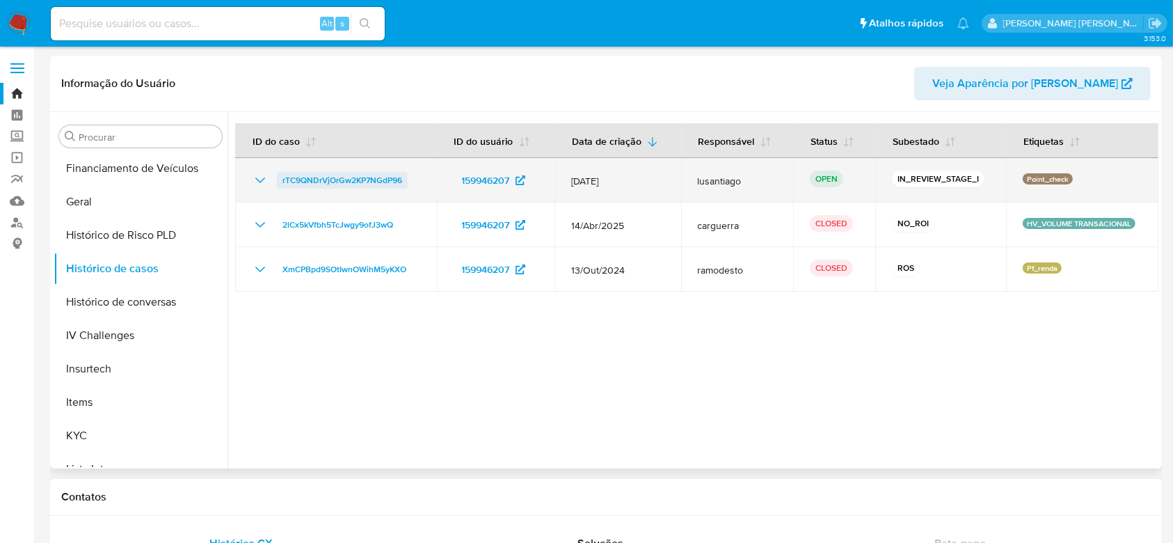
click at [304, 173] on span "rTC9QNDrVjOrGw2KP7NGdP96" at bounding box center [343, 180] width 120 height 17
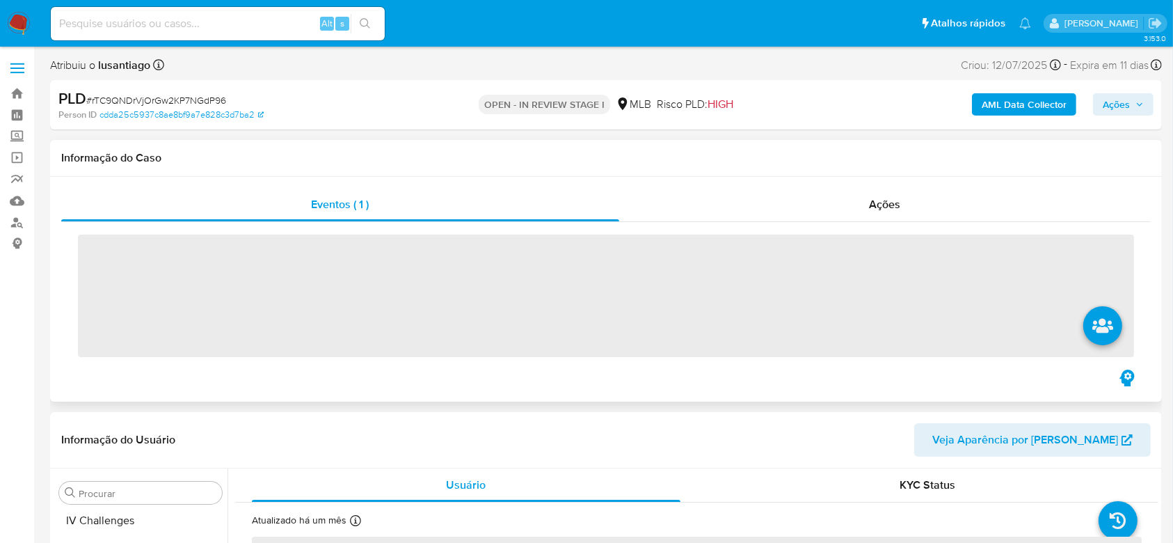
scroll to position [621, 0]
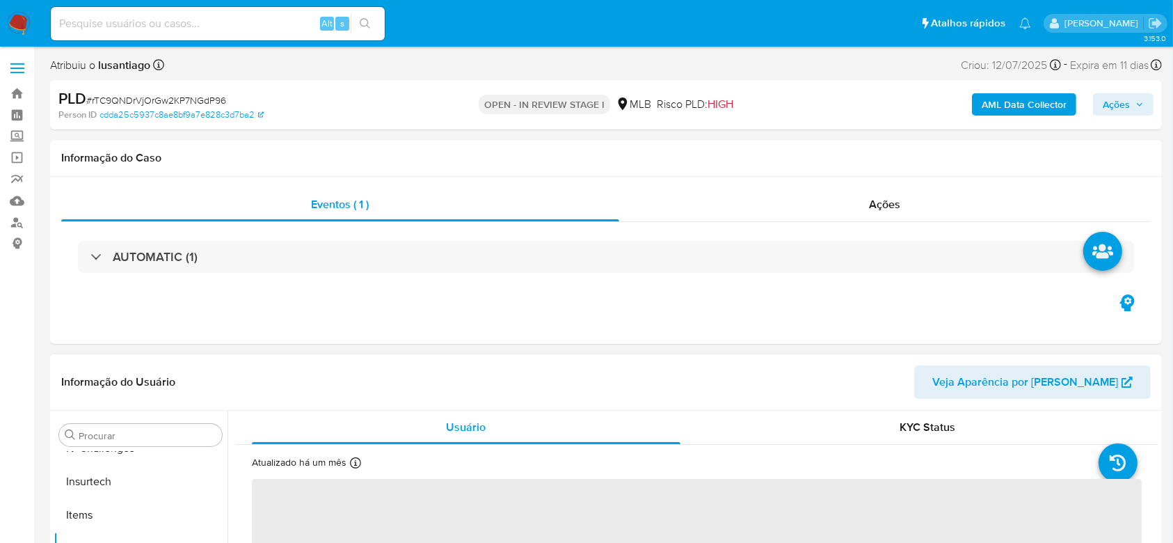
select select "10"
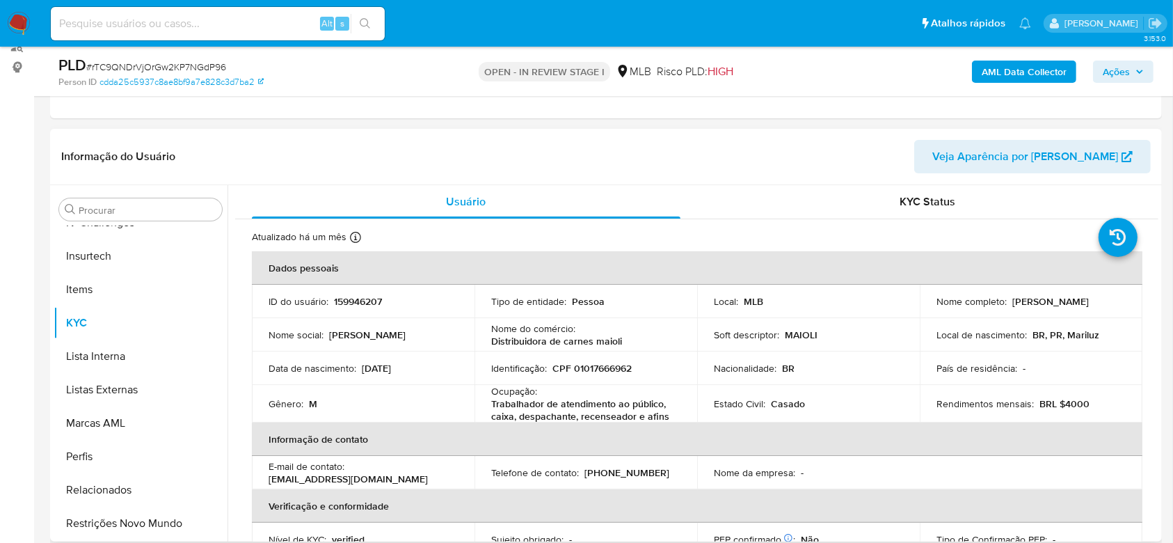
scroll to position [185, 0]
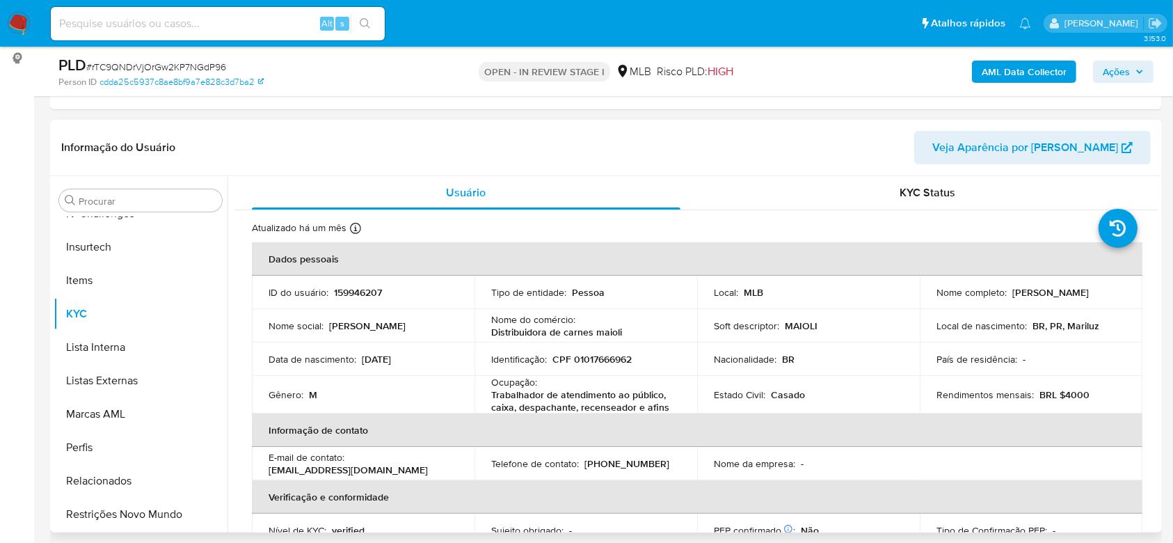
click at [592, 357] on p "CPF 01017666962" at bounding box center [592, 359] width 79 height 13
copy p "01017666962"
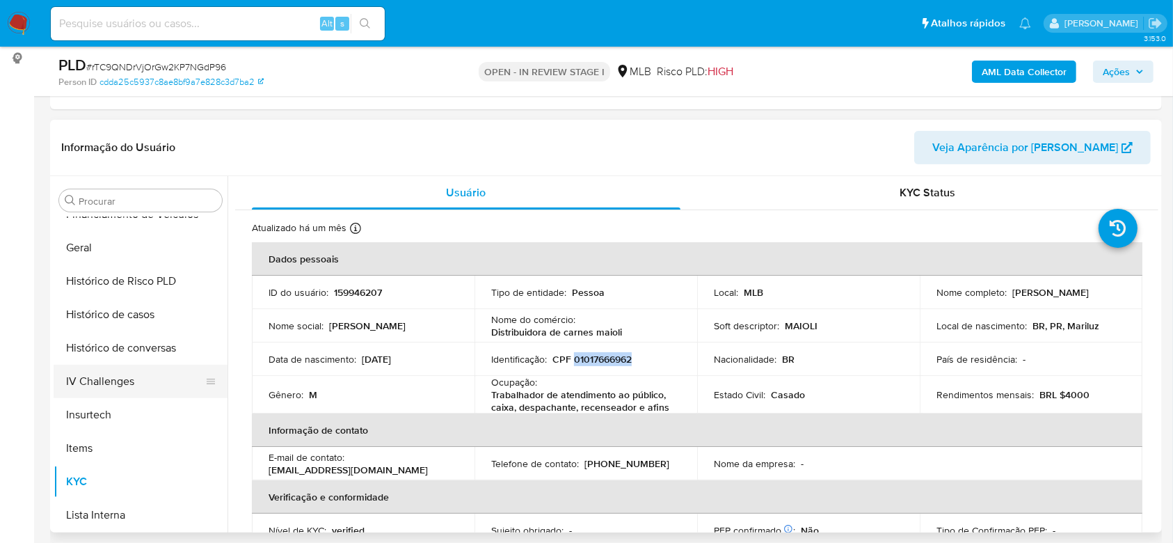
scroll to position [436, 0]
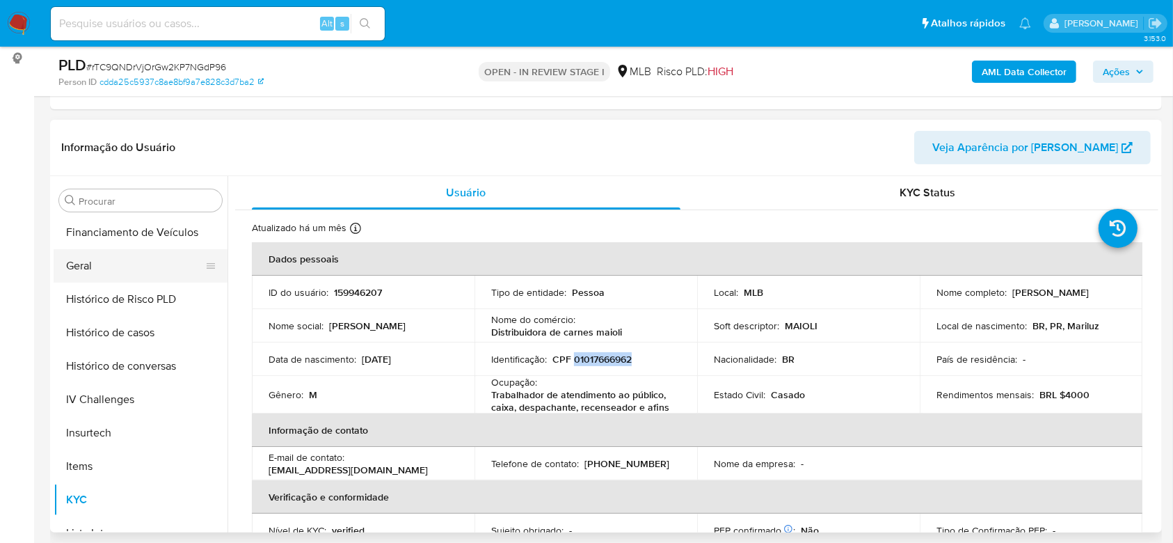
click at [97, 263] on button "Geral" at bounding box center [135, 265] width 163 height 33
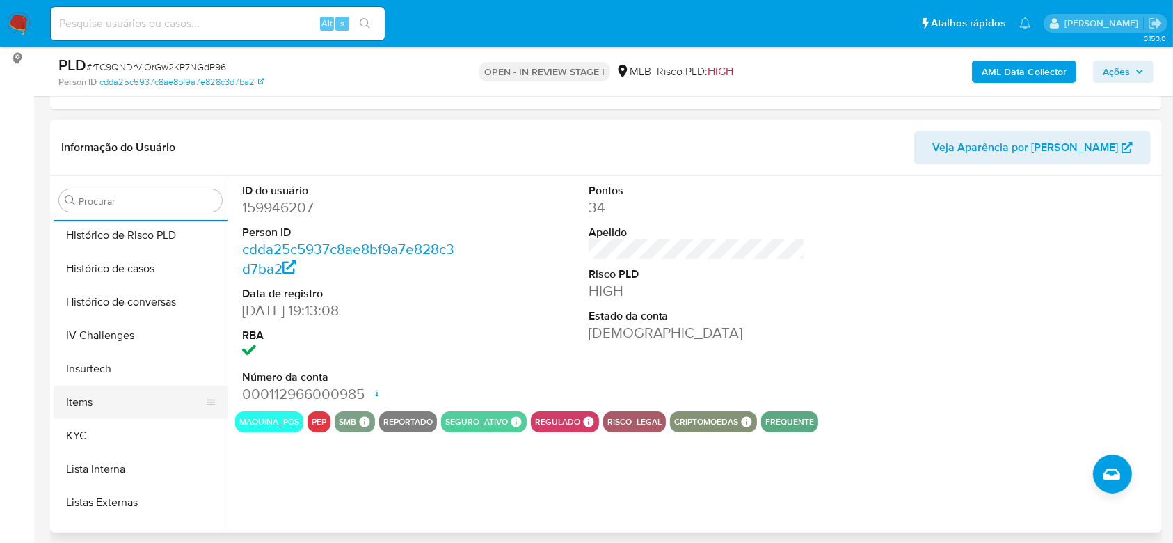
scroll to position [529, 0]
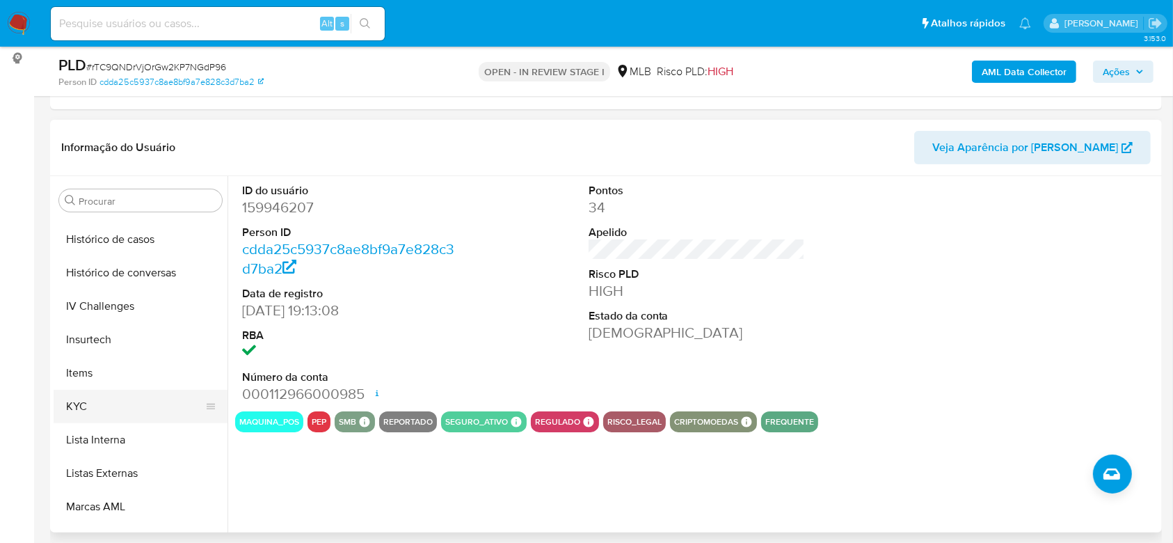
click at [88, 400] on button "KYC" at bounding box center [135, 406] width 163 height 33
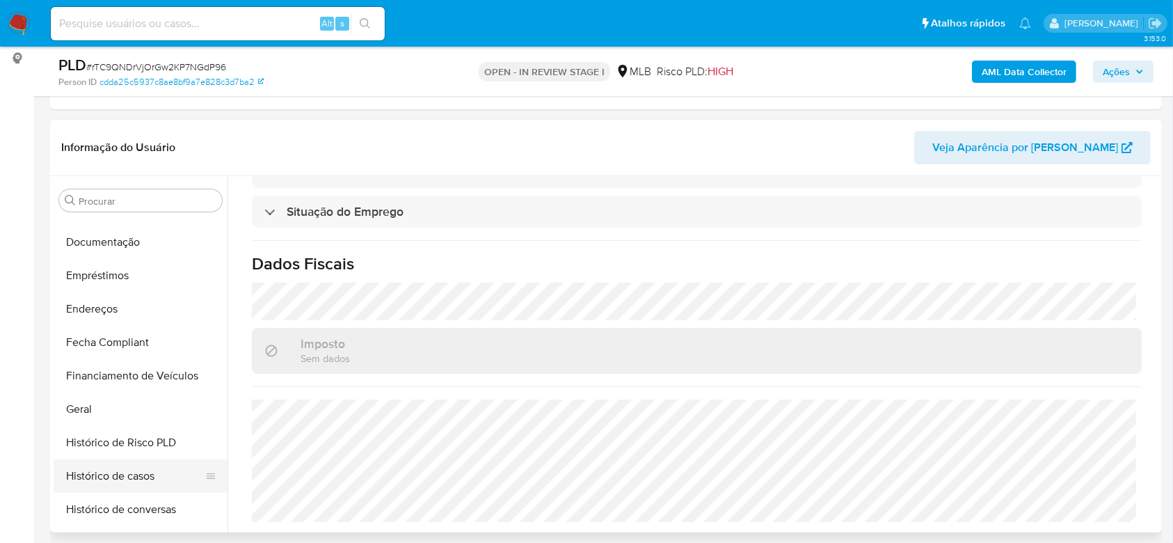
scroll to position [251, 0]
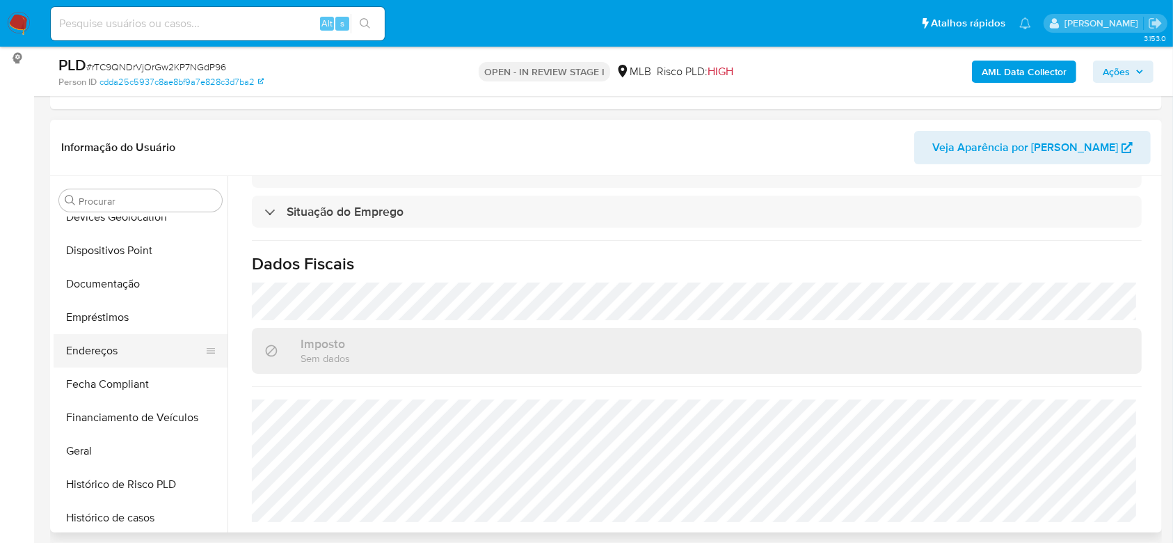
click at [101, 349] on button "Endereços" at bounding box center [135, 350] width 163 height 33
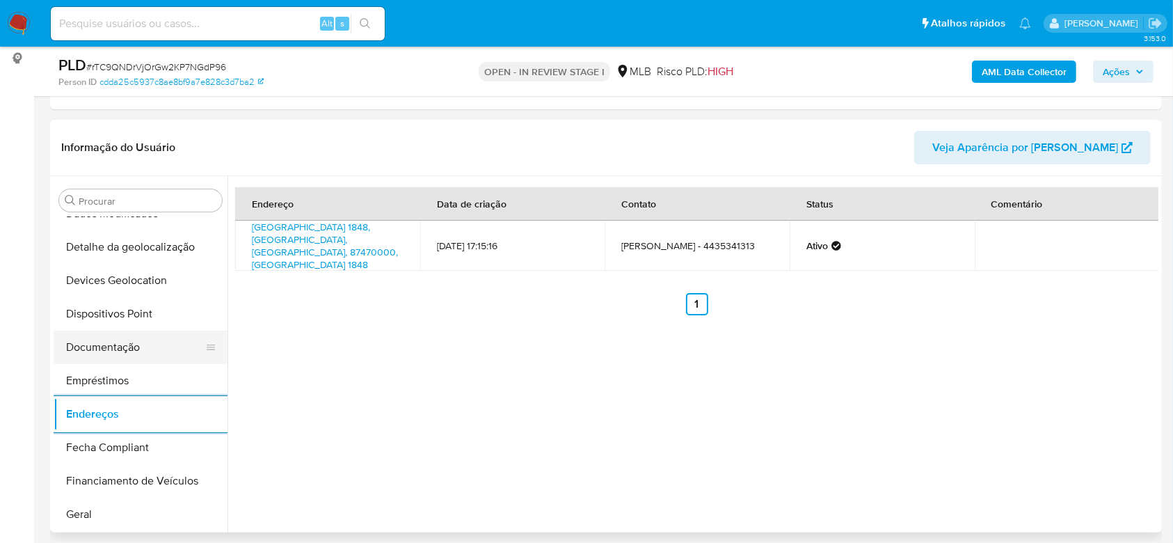
scroll to position [157, 0]
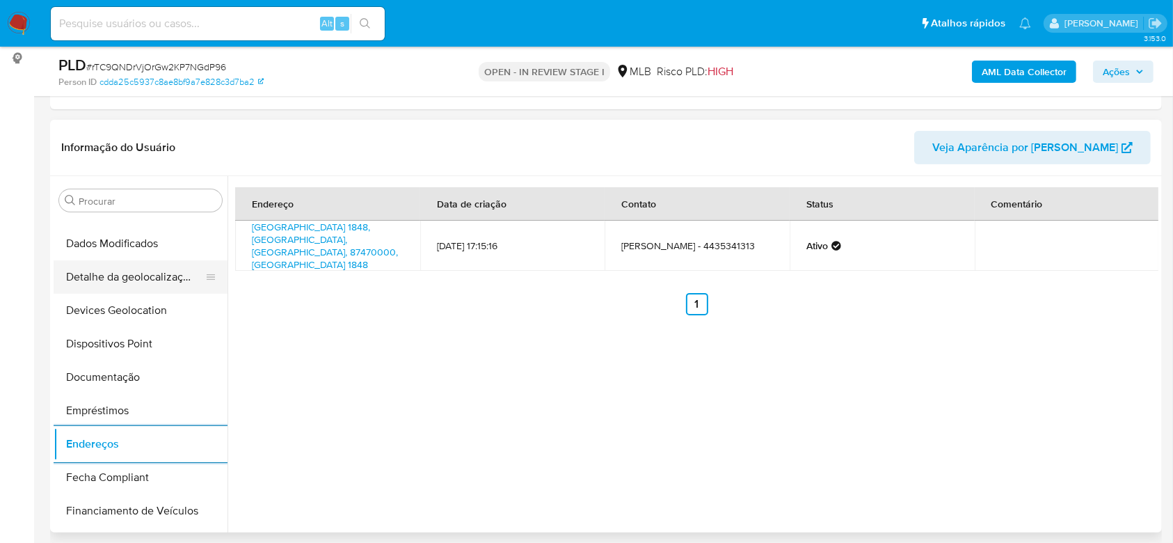
click at [129, 264] on button "Detalhe da geolocalização" at bounding box center [135, 276] width 163 height 33
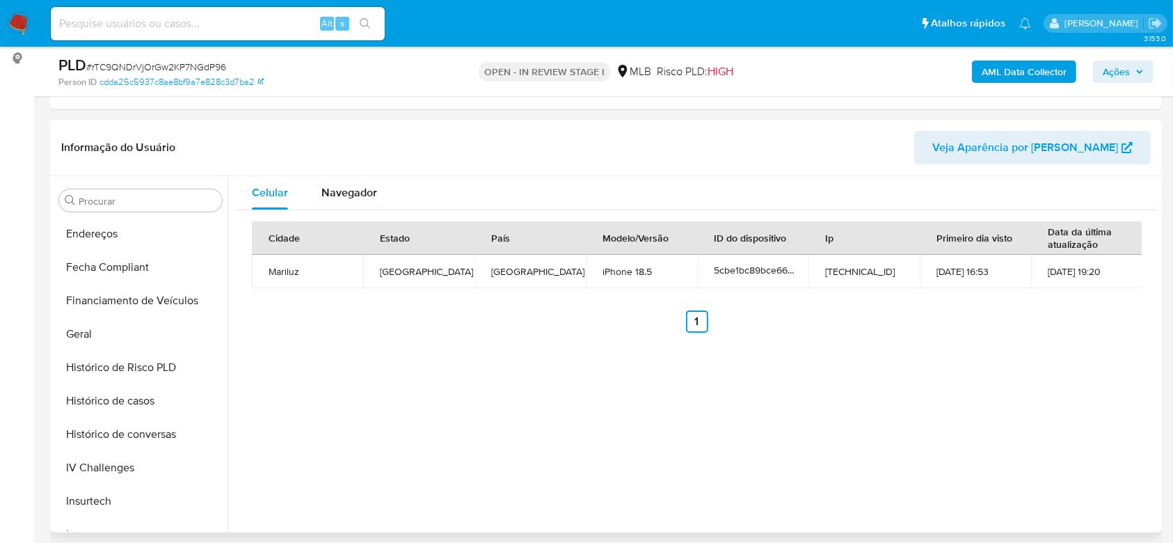
scroll to position [621, 0]
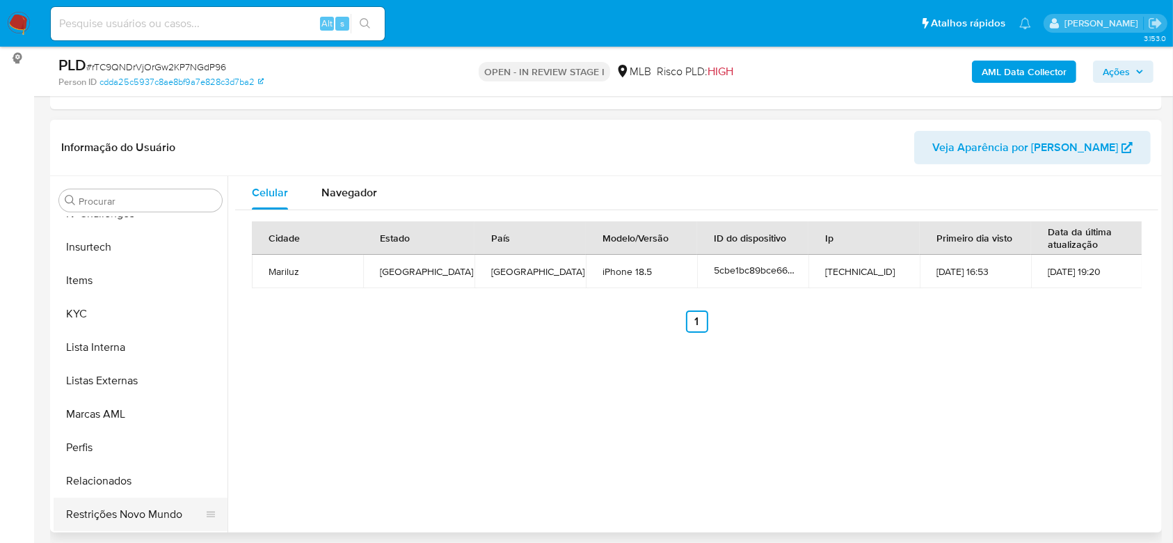
drag, startPoint x: 109, startPoint y: 511, endPoint x: 129, endPoint y: 507, distance: 20.5
click at [109, 512] on button "Restrições Novo Mundo" at bounding box center [135, 514] width 163 height 33
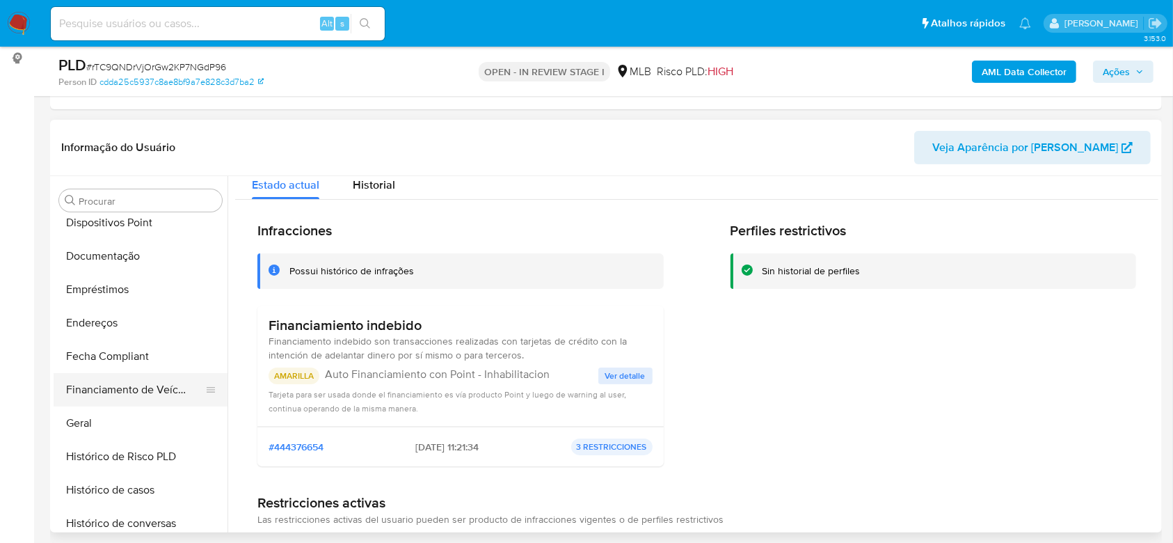
scroll to position [251, 0]
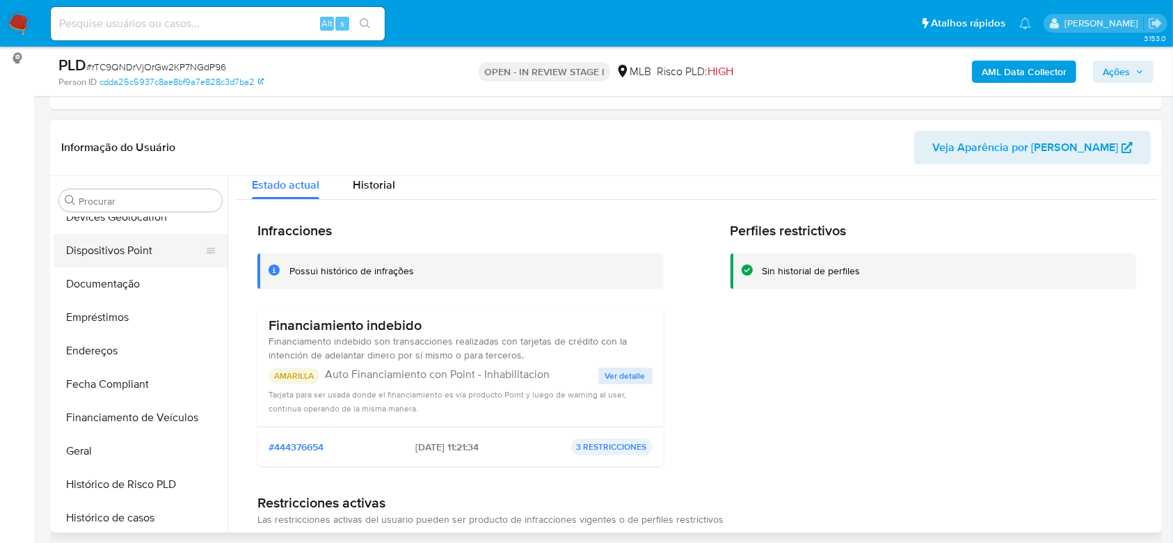
click at [112, 248] on button "Dispositivos Point" at bounding box center [135, 250] width 163 height 33
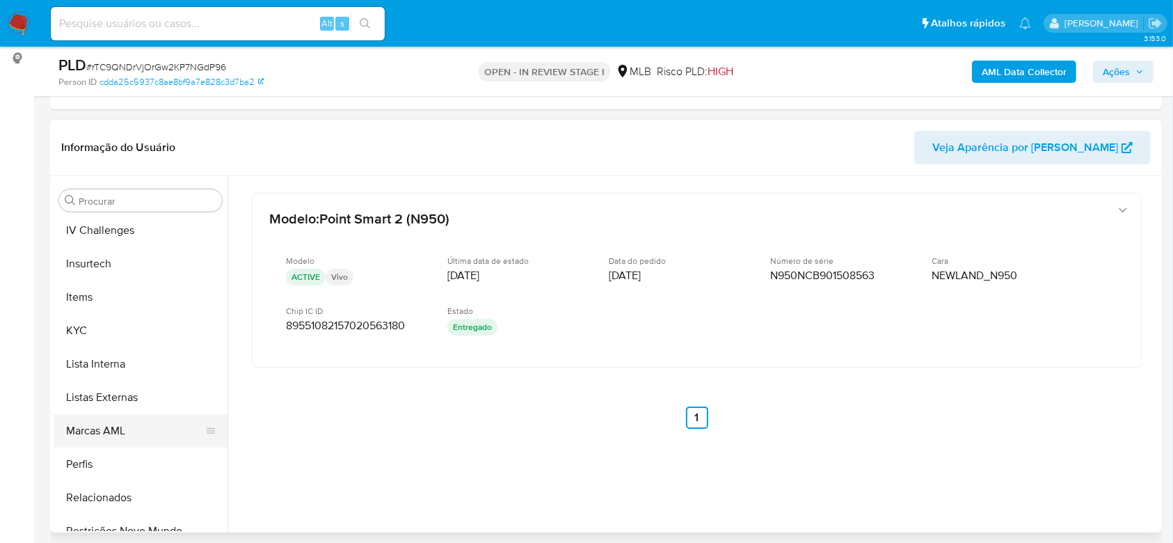
scroll to position [621, 0]
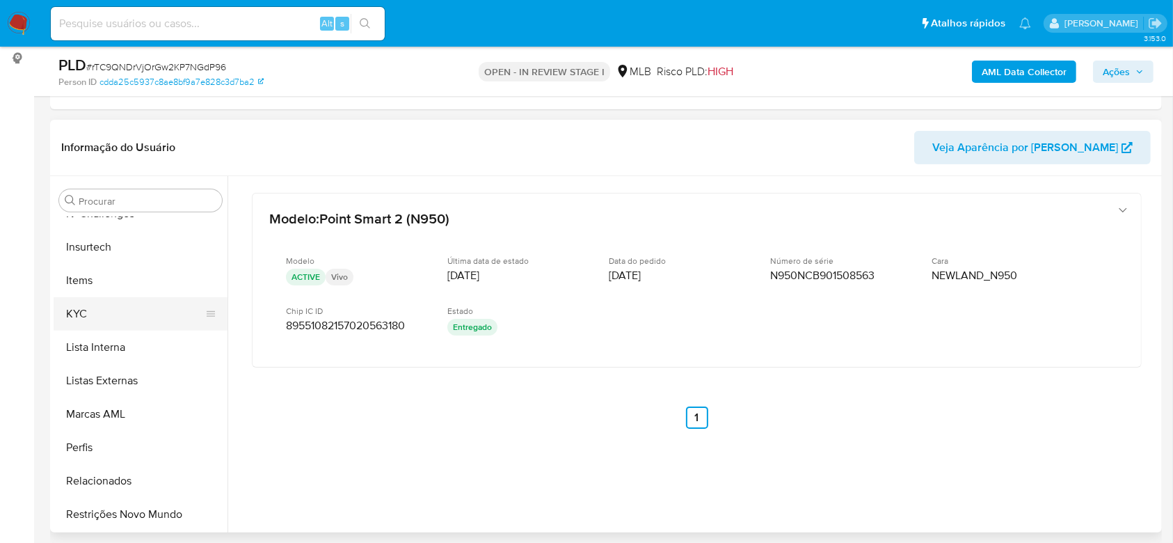
click at [97, 317] on button "KYC" at bounding box center [135, 313] width 163 height 33
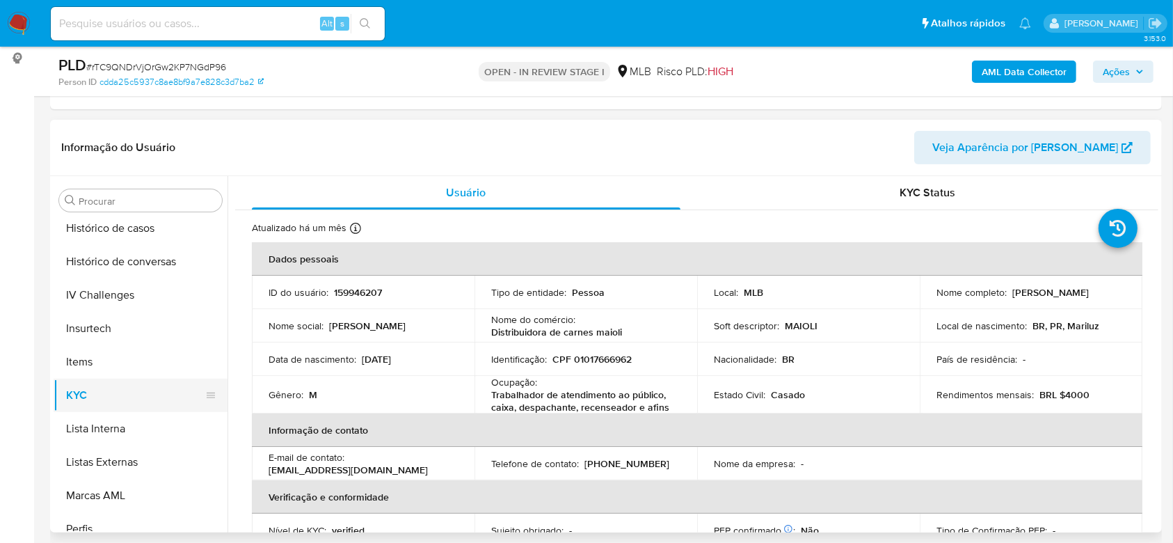
scroll to position [436, 0]
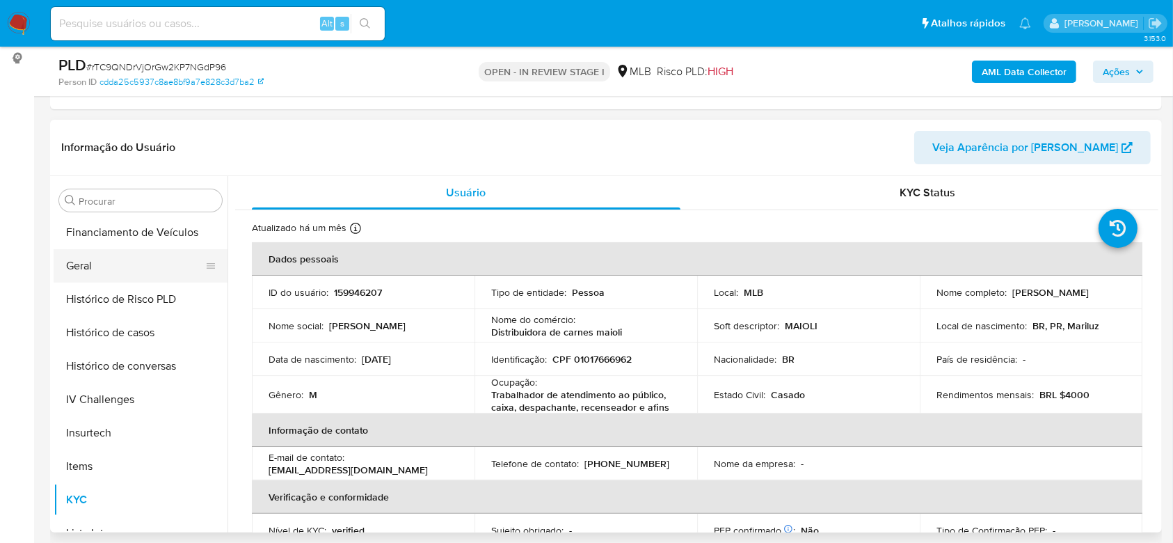
click at [105, 267] on button "Geral" at bounding box center [135, 265] width 163 height 33
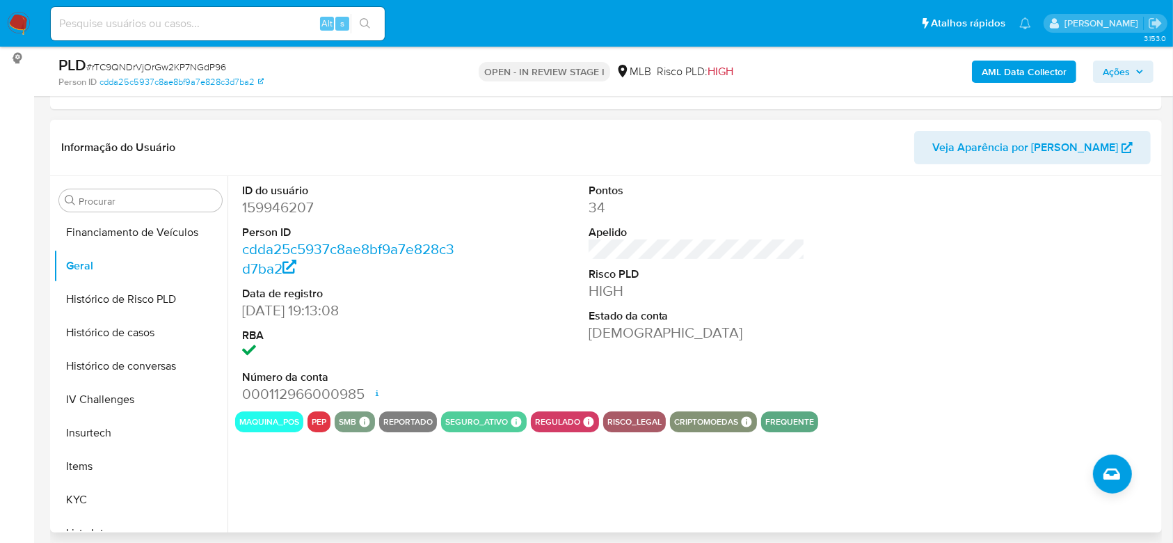
drag, startPoint x: 306, startPoint y: 450, endPoint x: 318, endPoint y: 480, distance: 31.8
click at [308, 457] on div "ID do usuário 159946207 Person ID cdda25c5937c8ae8bf9a7e828c3d7ba2 Data de regi…" at bounding box center [693, 354] width 931 height 356
click at [120, 493] on button "KYC" at bounding box center [135, 499] width 163 height 33
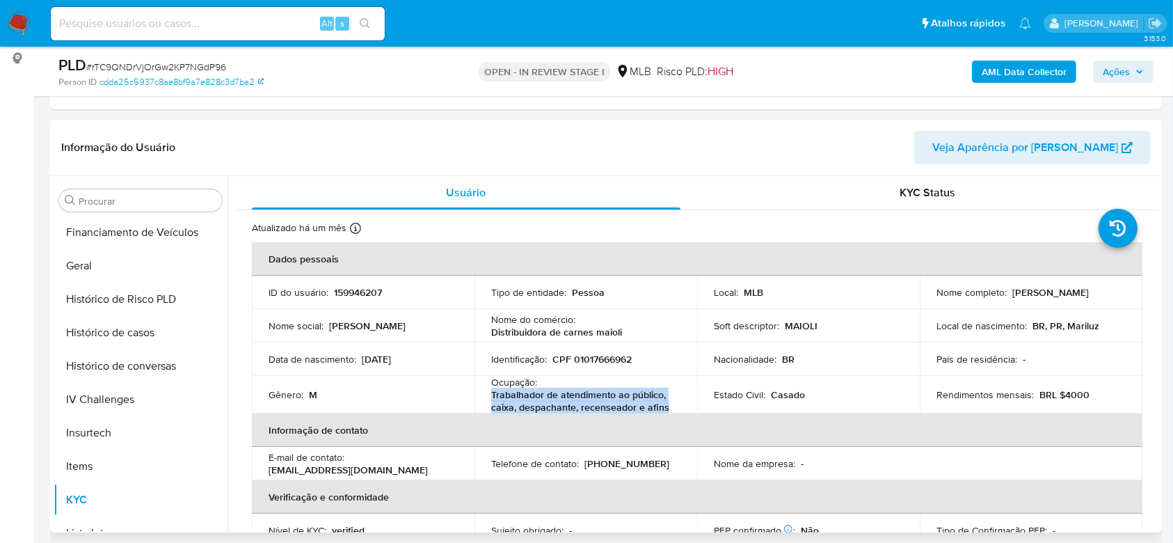
drag, startPoint x: 667, startPoint y: 409, endPoint x: 487, endPoint y: 393, distance: 181.0
click at [487, 393] on td "Ocupação : Trabalhador de atendimento ao público, caixa, despachante, recensead…" at bounding box center [586, 395] width 223 height 38
copy p "Trabalhador de atendimento ao público, caixa, despachante, recenseador e afins"
click at [1104, 73] on span "Ações" at bounding box center [1116, 72] width 27 height 22
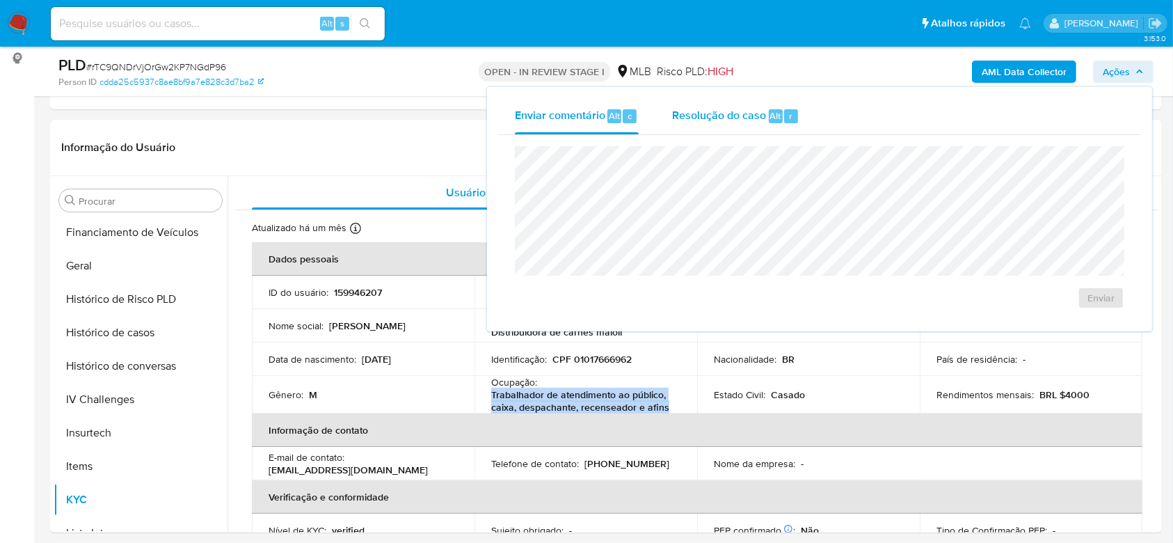
click at [686, 114] on span "Resolução do caso" at bounding box center [719, 115] width 94 height 16
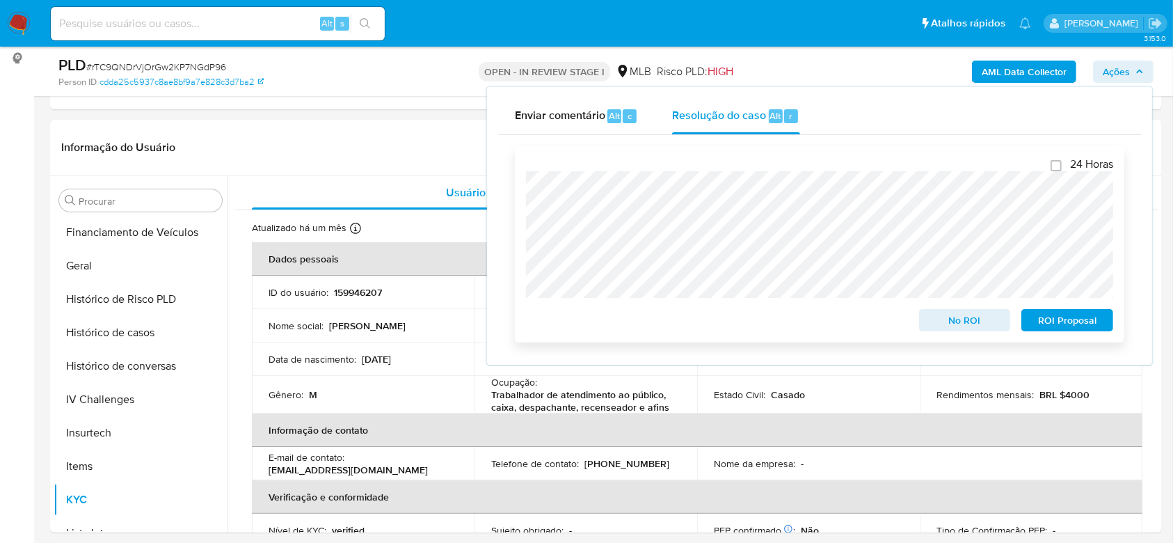
click at [523, 182] on div "24 Horas No ROI ROI Proposal" at bounding box center [820, 244] width 610 height 196
click at [114, 331] on button "Histórico de casos" at bounding box center [135, 332] width 163 height 33
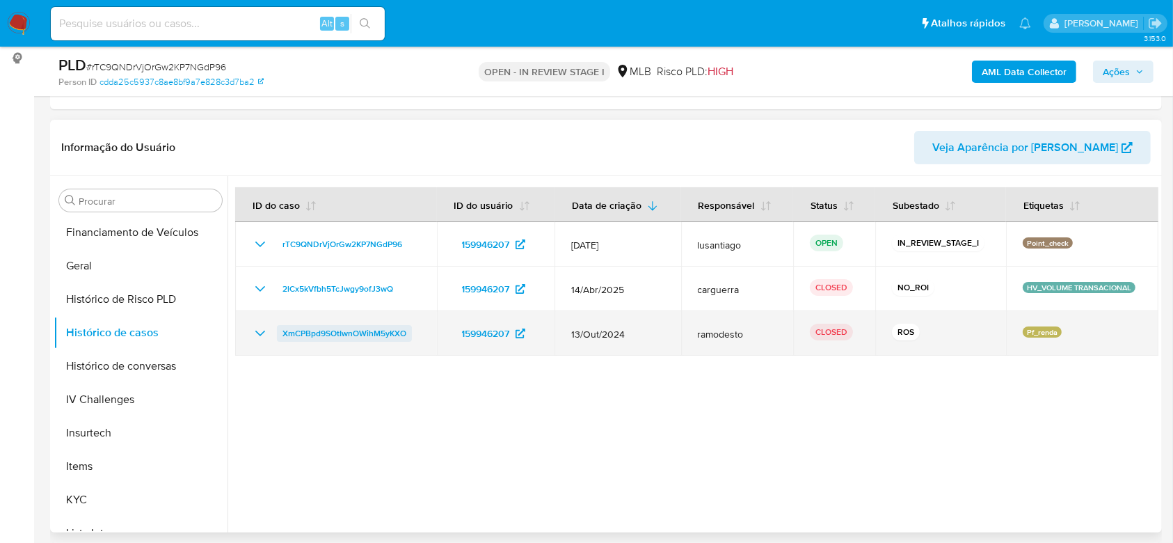
click at [312, 329] on span "XmCPBpd9SOtIwnOWihM5yKXO" at bounding box center [345, 333] width 124 height 17
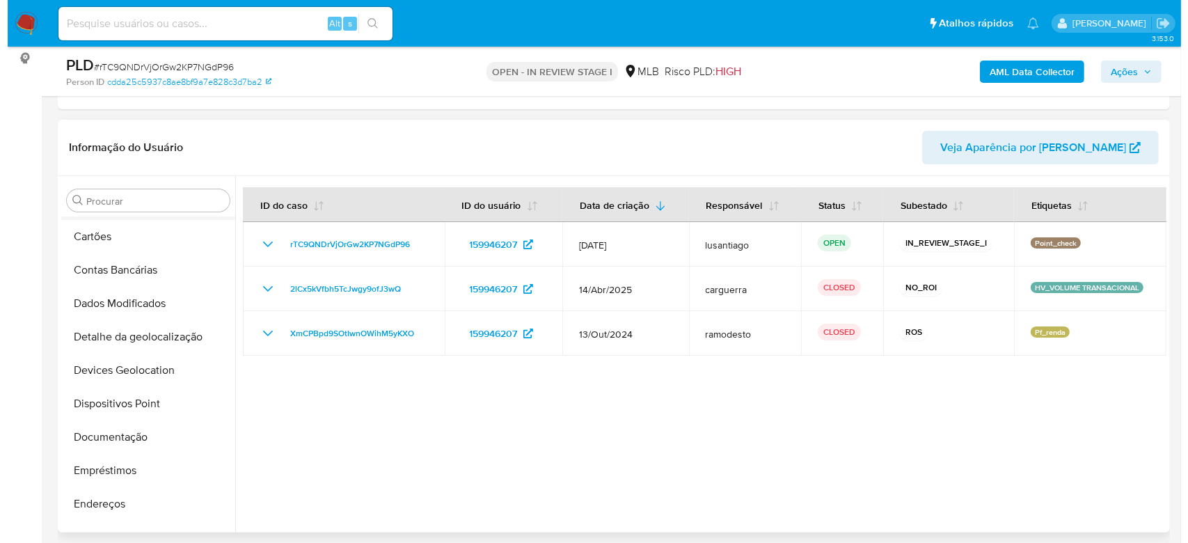
scroll to position [0, 0]
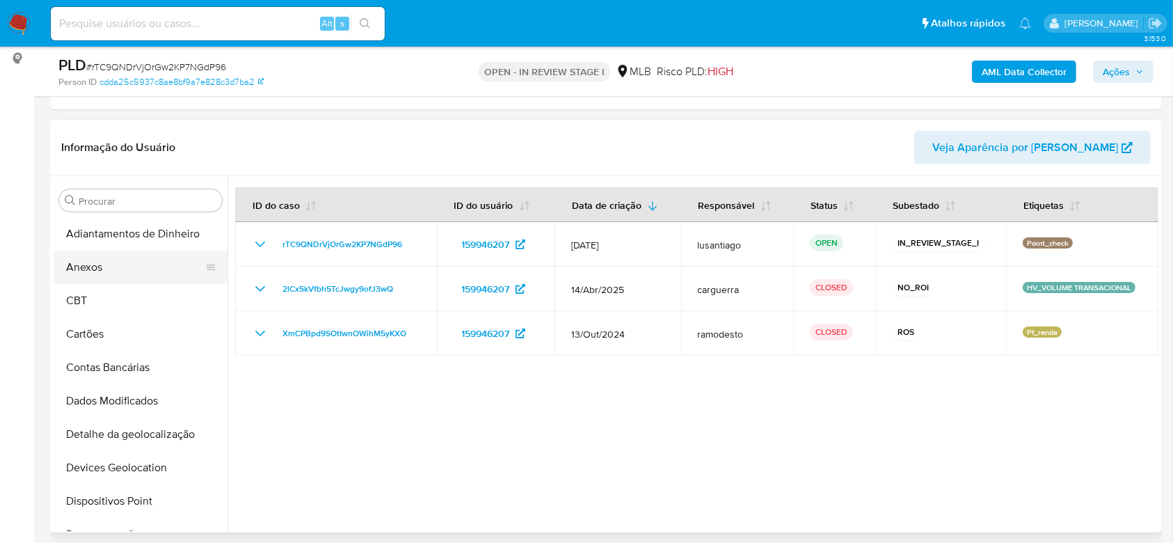
click at [122, 276] on button "Anexos" at bounding box center [135, 267] width 163 height 33
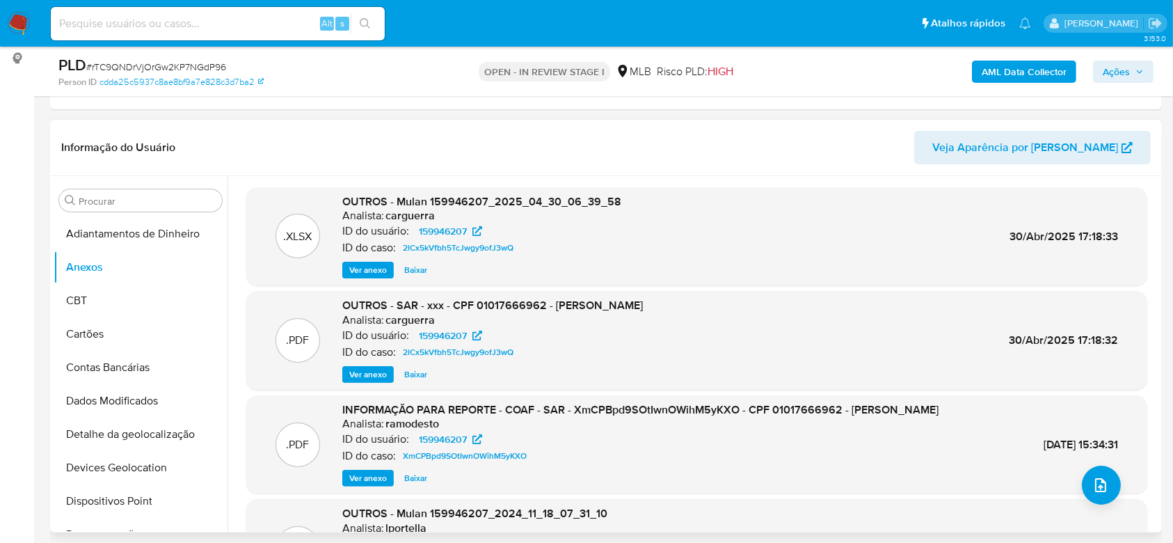
click at [607, 145] on header "Informação do Usuário Veja Aparência por Pessoa" at bounding box center [606, 147] width 1090 height 33
click at [1040, 61] on b "AML Data Collector" at bounding box center [1024, 72] width 85 height 22
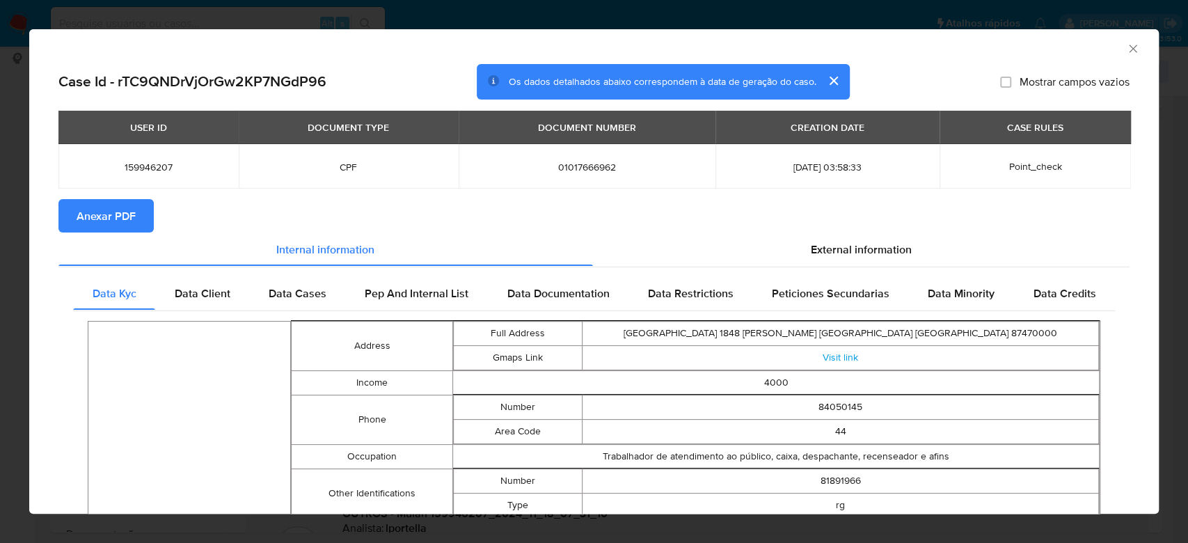
click at [84, 219] on span "Anexar PDF" at bounding box center [106, 215] width 59 height 31
click at [1126, 47] on icon "Fechar a janela" at bounding box center [1133, 49] width 14 height 14
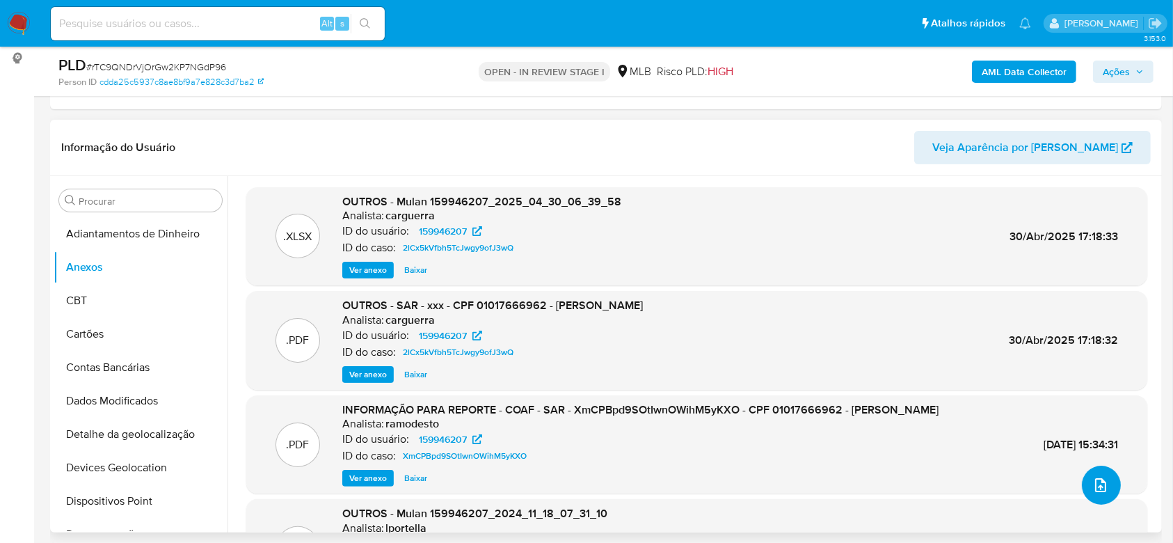
click at [1093, 481] on icon "upload-file" at bounding box center [1101, 485] width 17 height 17
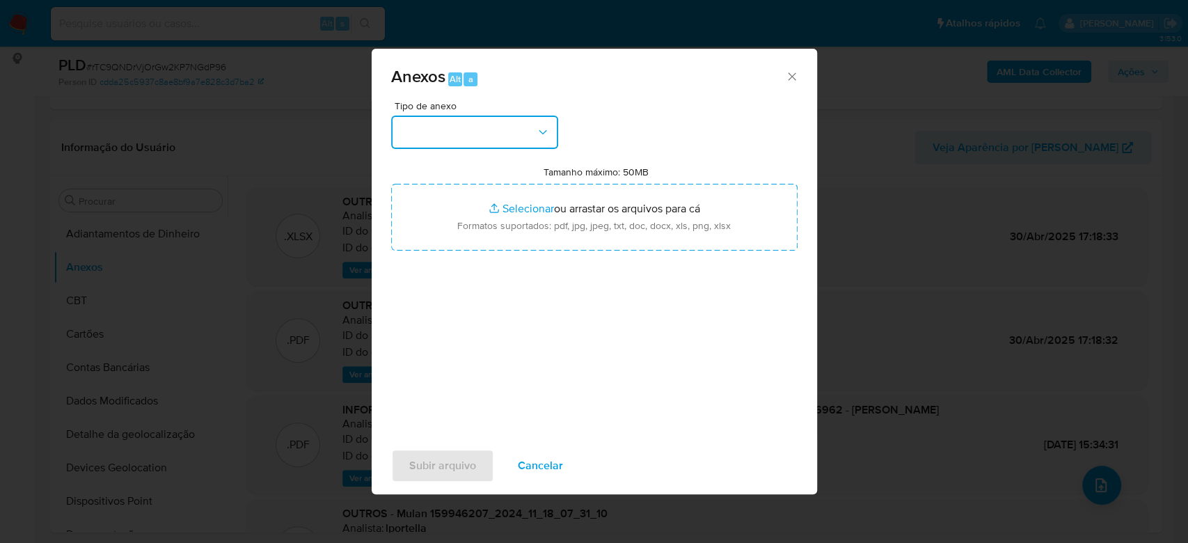
click at [507, 120] on button "button" at bounding box center [474, 132] width 167 height 33
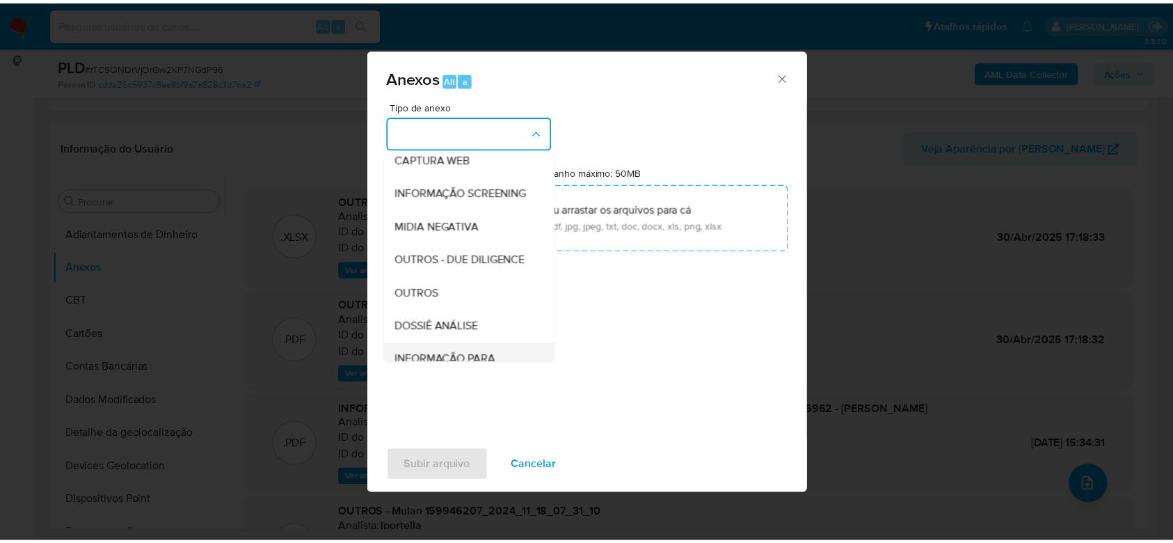
scroll to position [214, 0]
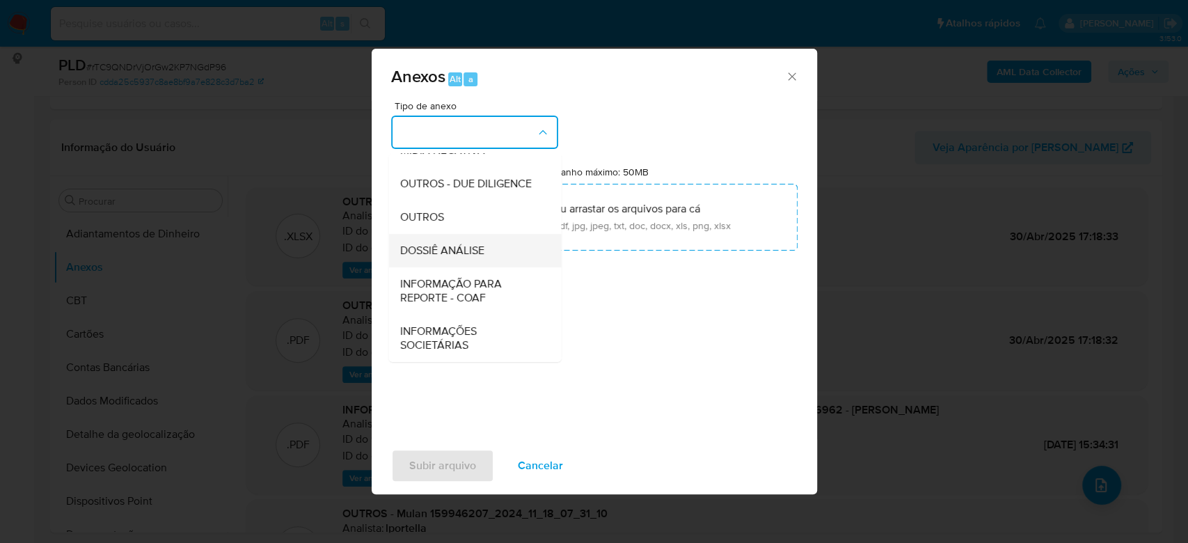
click at [476, 256] on span "DOSSIÊ ANÁLISE" at bounding box center [441, 251] width 84 height 14
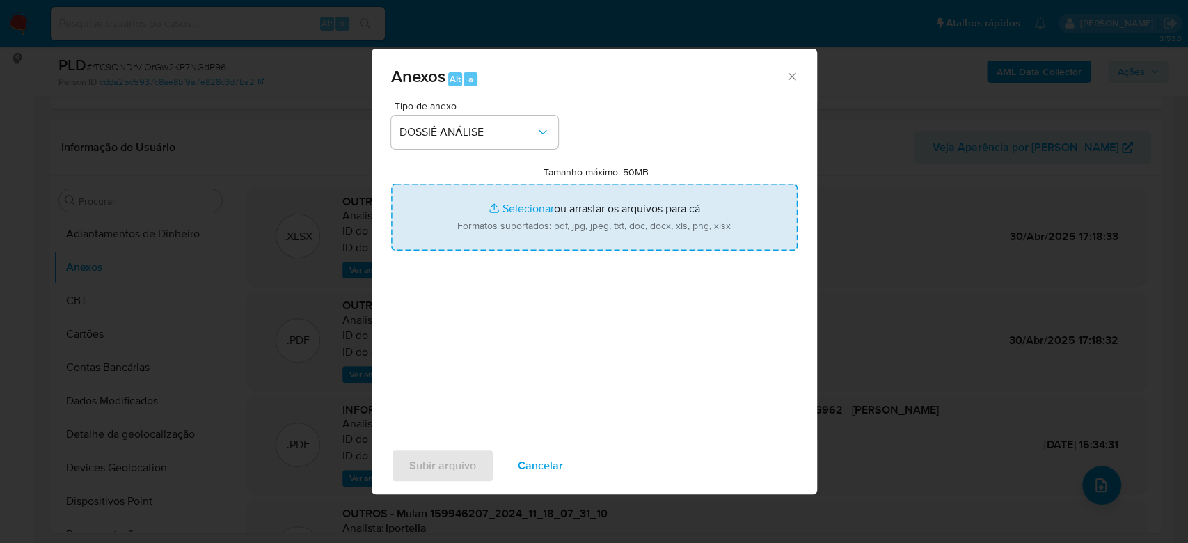
type input "C:\fakepath\2° SAR - XXXXXX - CPF 01017666962 - RAFAEL BASANI MAIOLI.pdf"
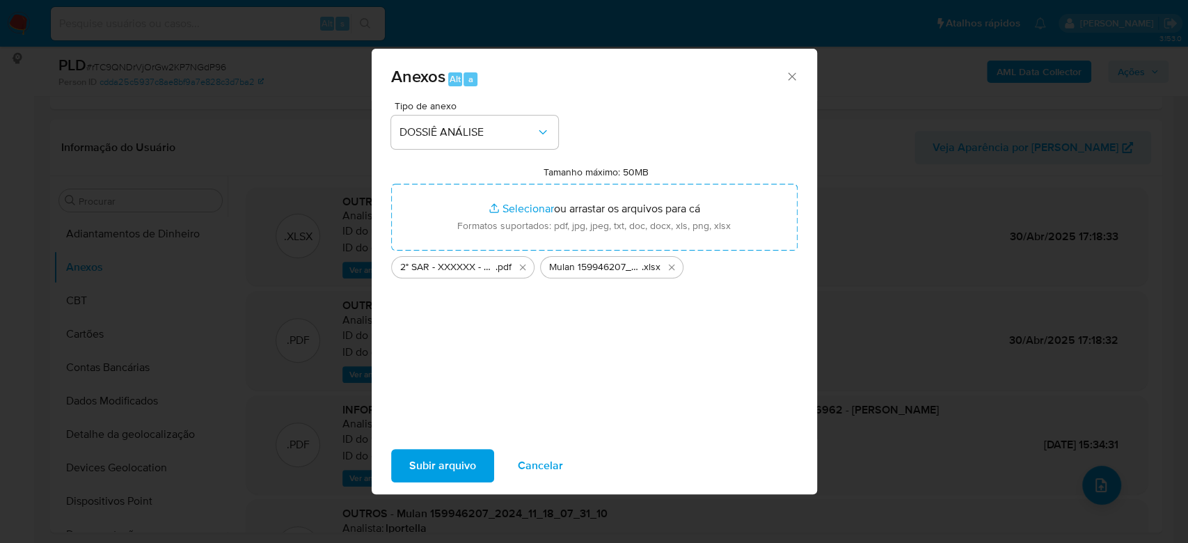
click at [445, 465] on span "Subir arquivo" at bounding box center [442, 465] width 67 height 31
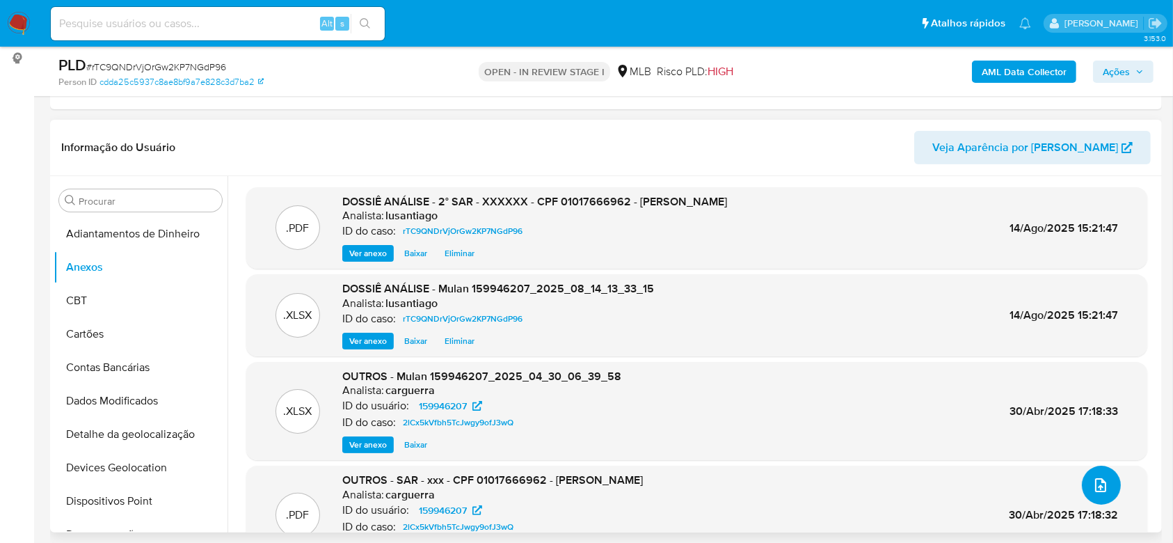
scroll to position [84, 0]
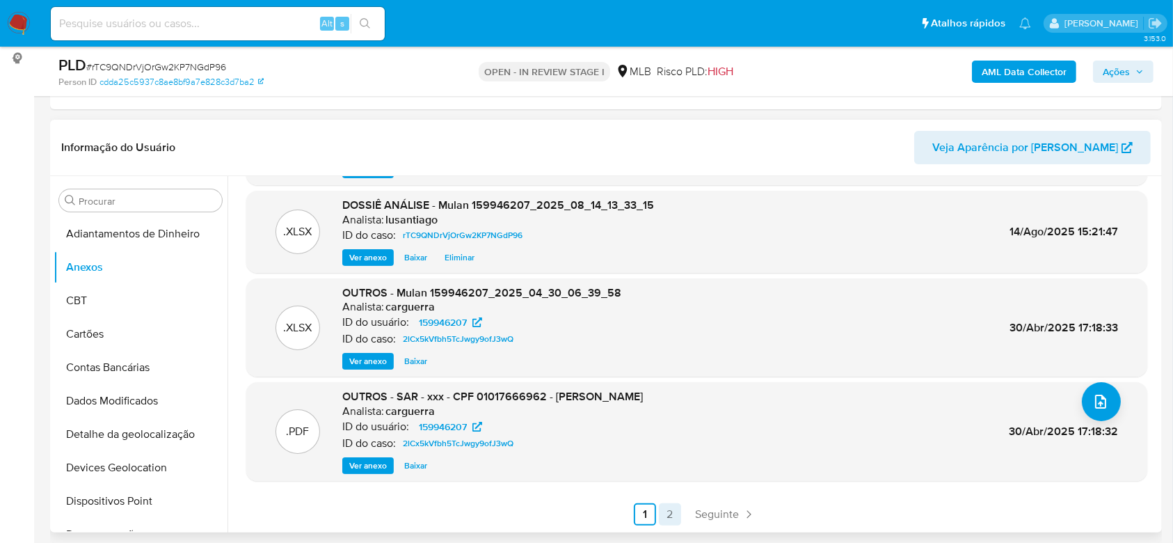
click at [668, 507] on link "2" at bounding box center [670, 514] width 22 height 22
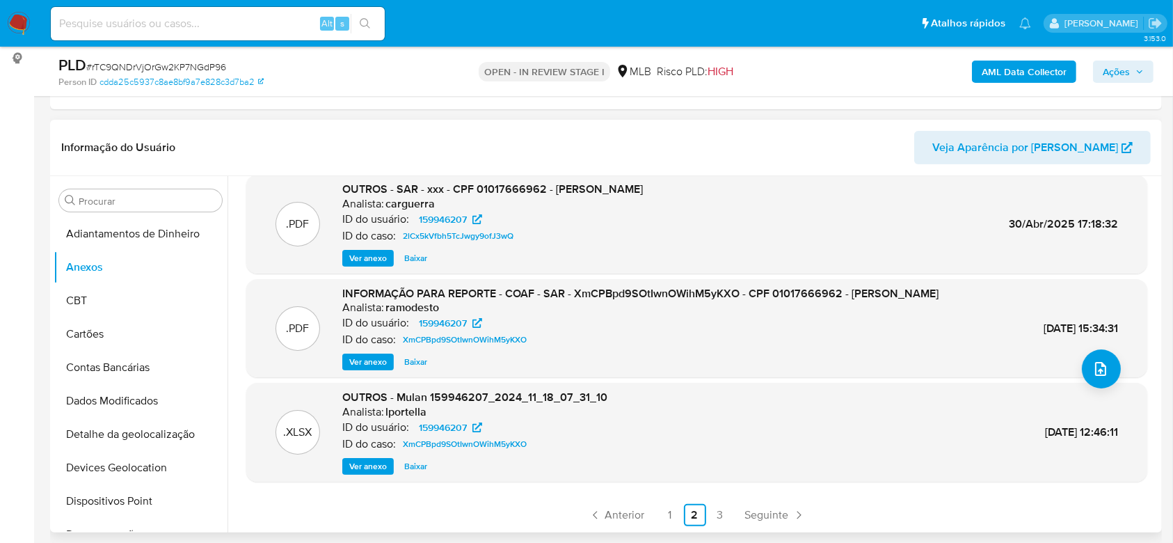
scroll to position [117, 0]
click at [665, 511] on link "1" at bounding box center [670, 514] width 22 height 22
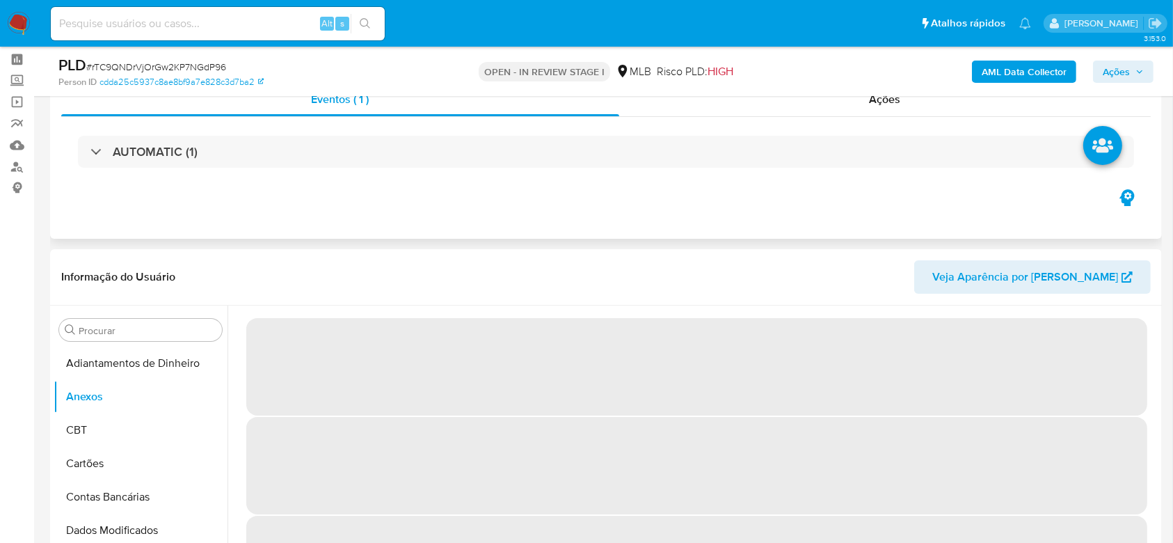
scroll to position [0, 0]
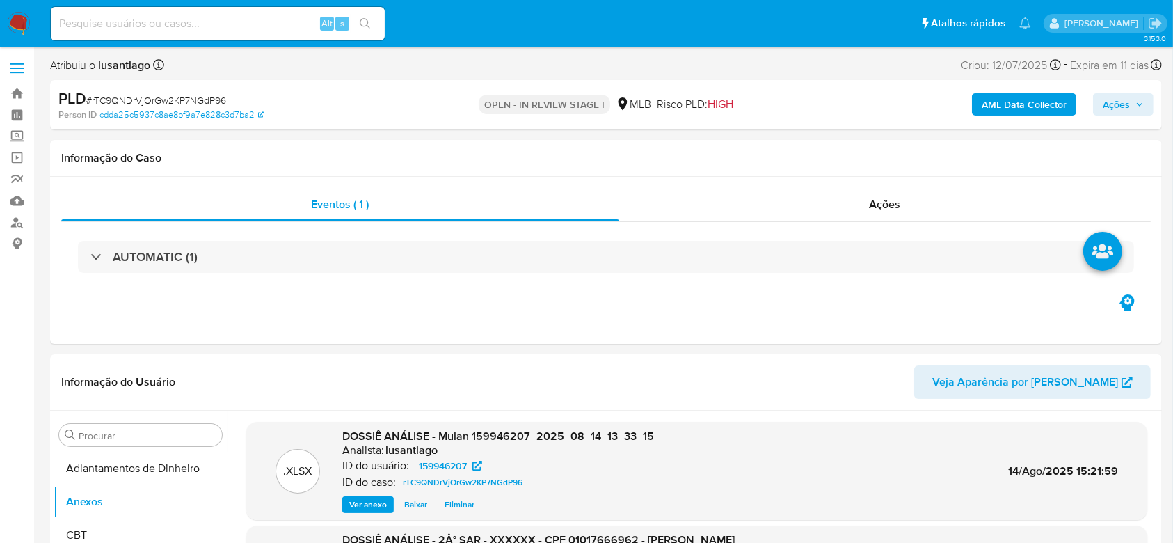
click at [1127, 109] on span "Ações" at bounding box center [1116, 104] width 27 height 22
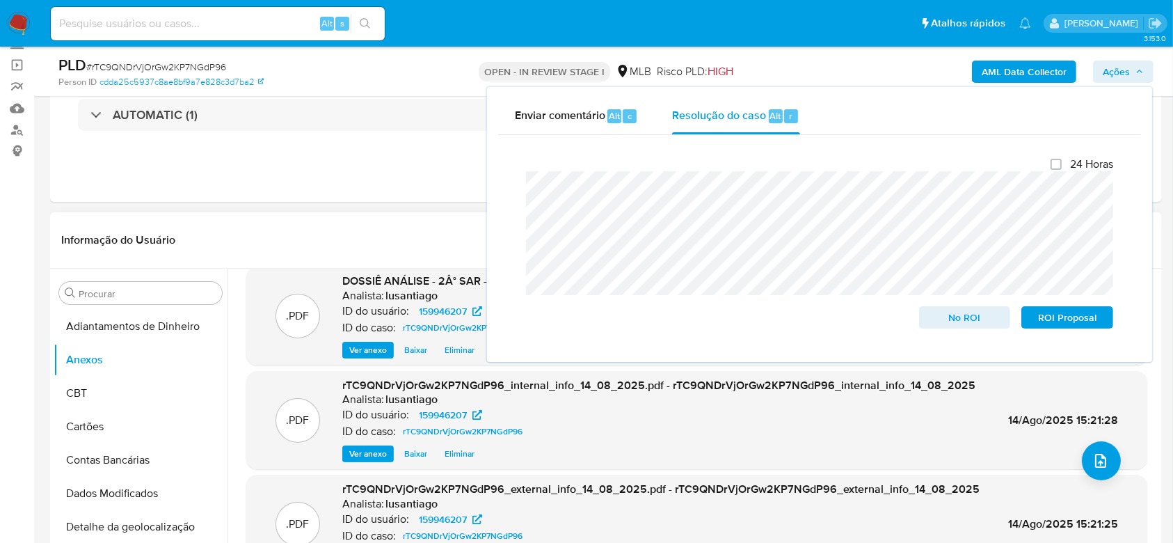
scroll to position [185, 0]
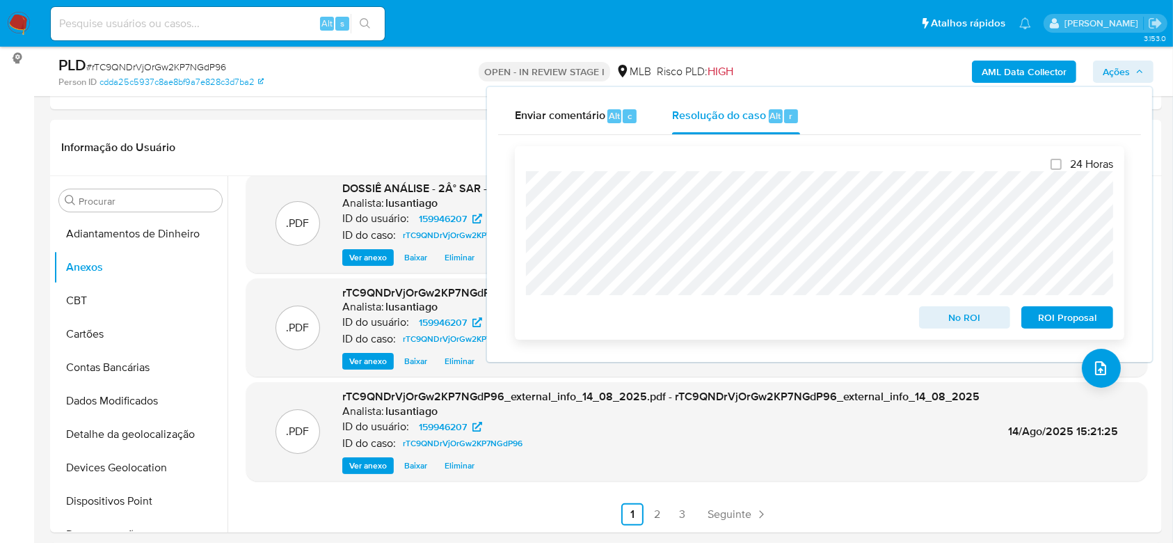
click at [1054, 321] on span "ROI Proposal" at bounding box center [1067, 317] width 72 height 19
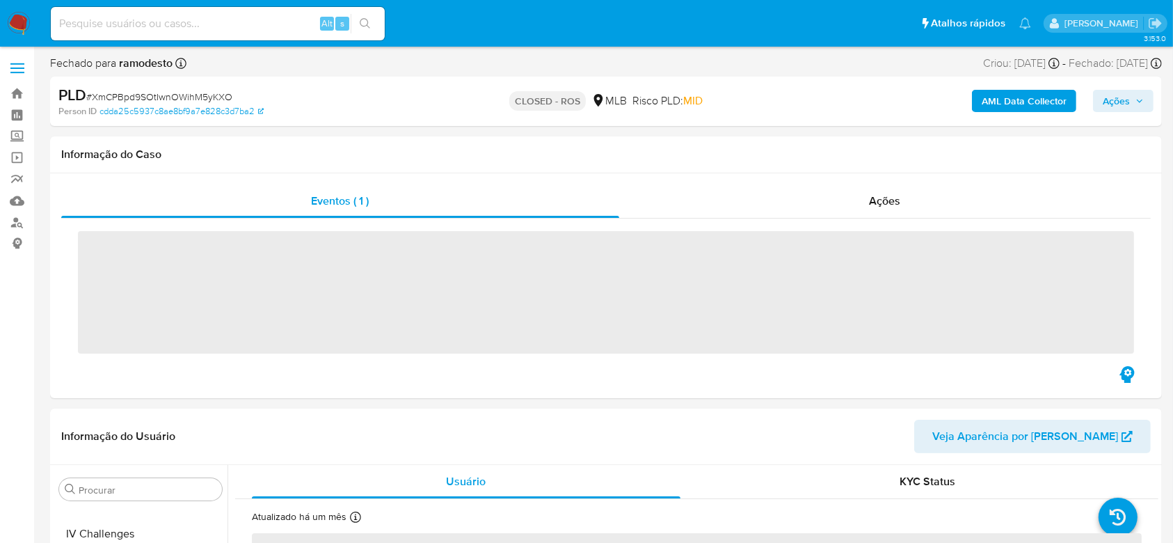
scroll to position [621, 0]
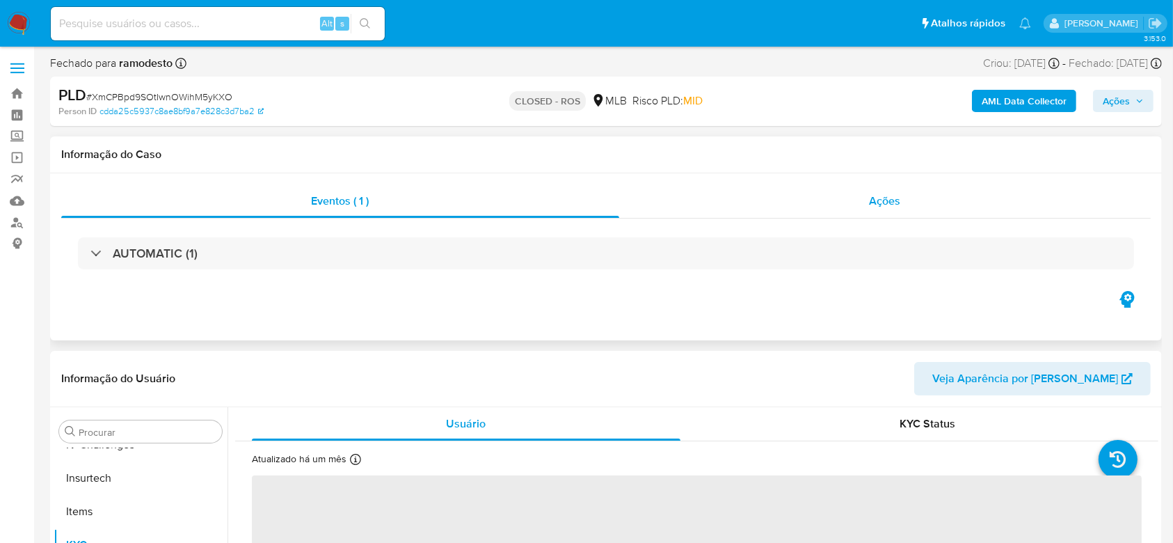
click at [685, 209] on div "Ações" at bounding box center [885, 200] width 532 height 33
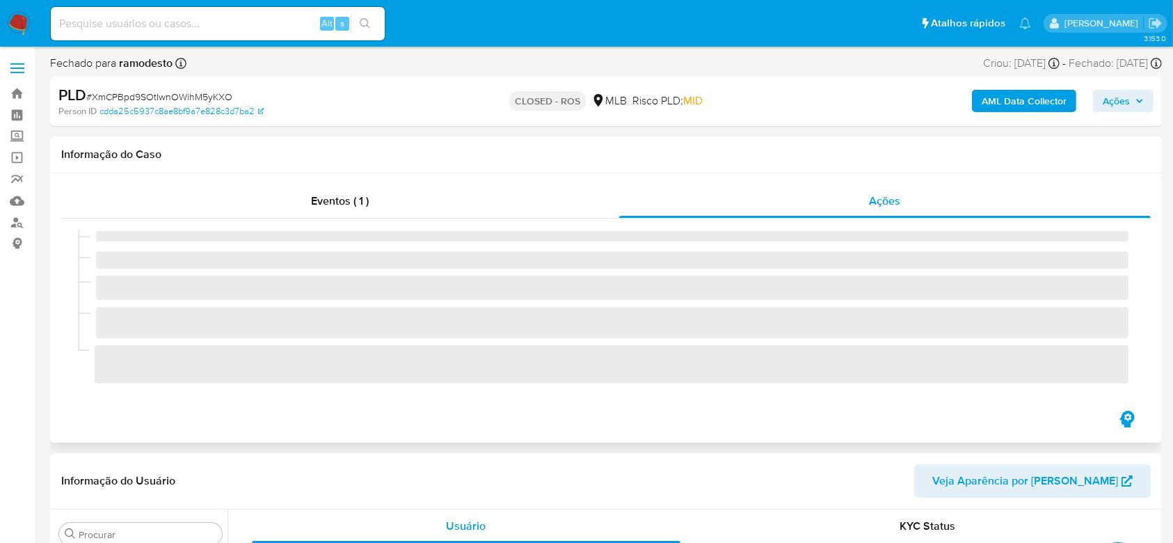
select select "10"
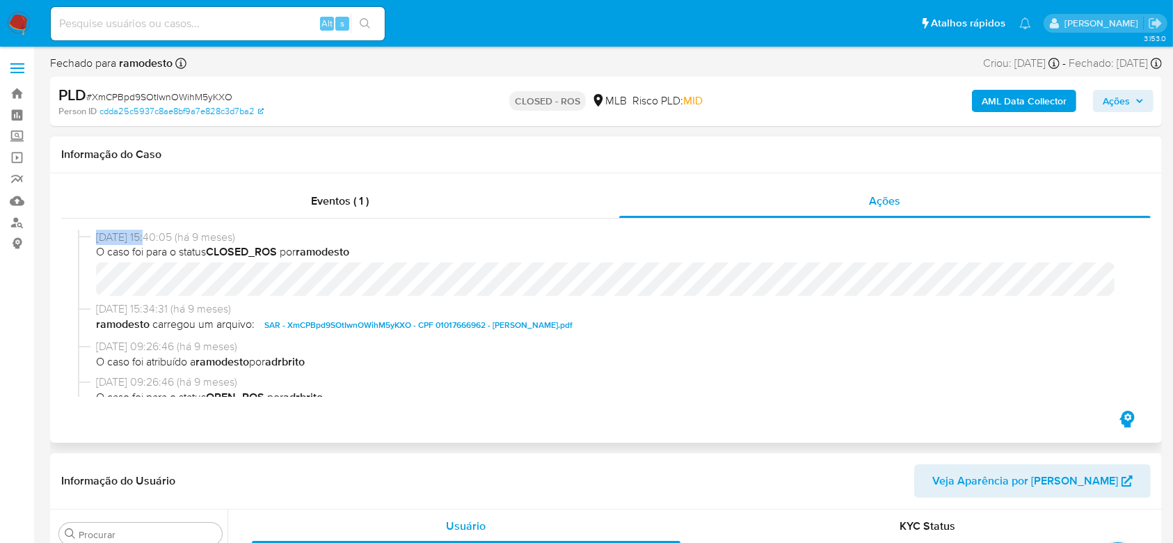
drag, startPoint x: 144, startPoint y: 241, endPoint x: 89, endPoint y: 240, distance: 55.0
click at [89, 240] on div "[DATE] 15:40:05 (há 9 meses) O caso foi para o status CLOSED_ROS por ramodesto" at bounding box center [606, 266] width 1056 height 72
copy div "[DATE]"
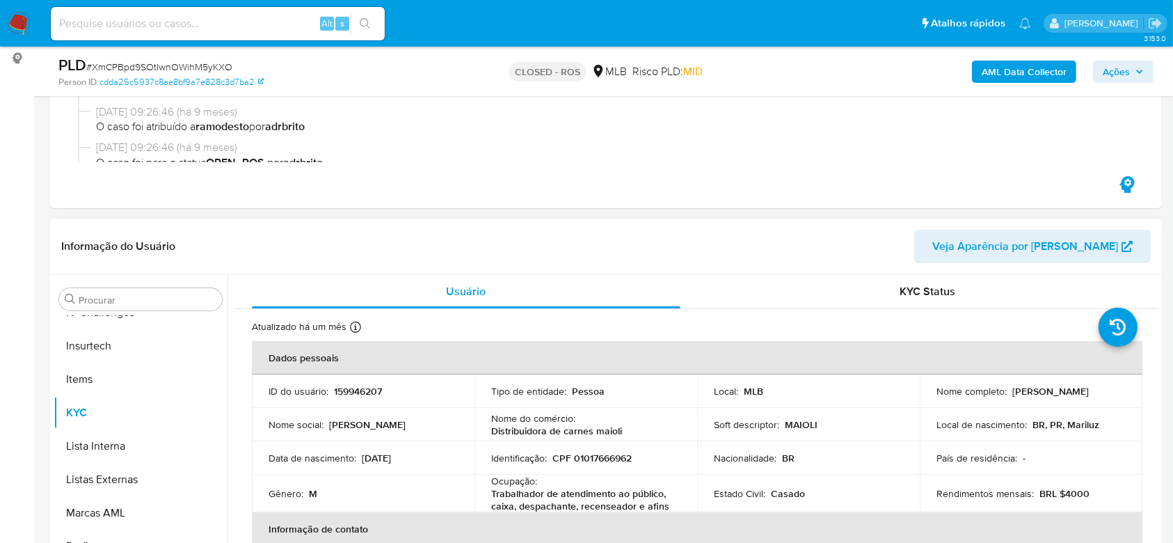
scroll to position [0, 0]
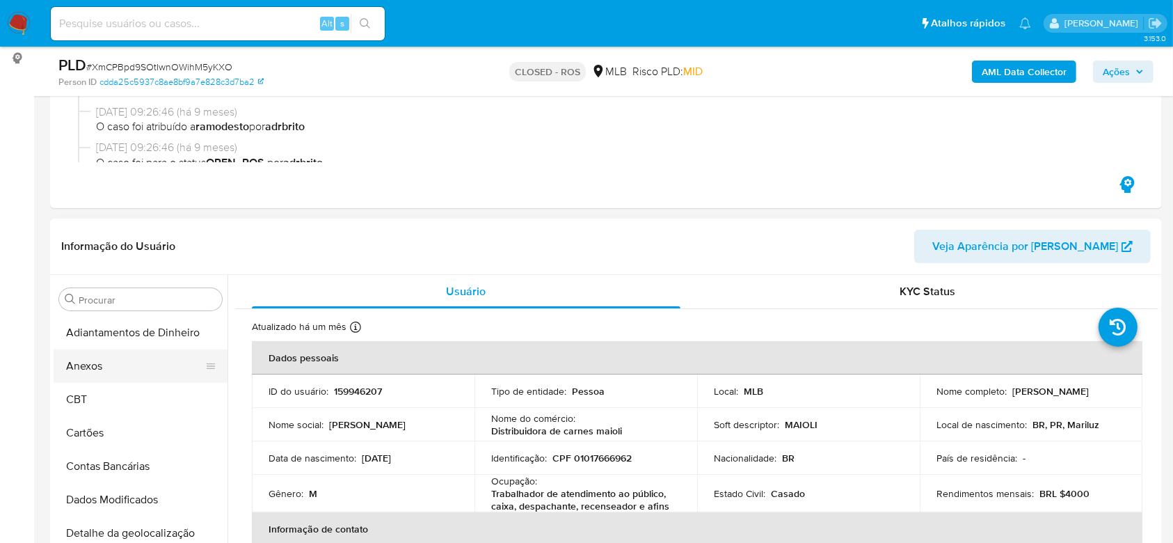
click at [109, 374] on button "Anexos" at bounding box center [135, 365] width 163 height 33
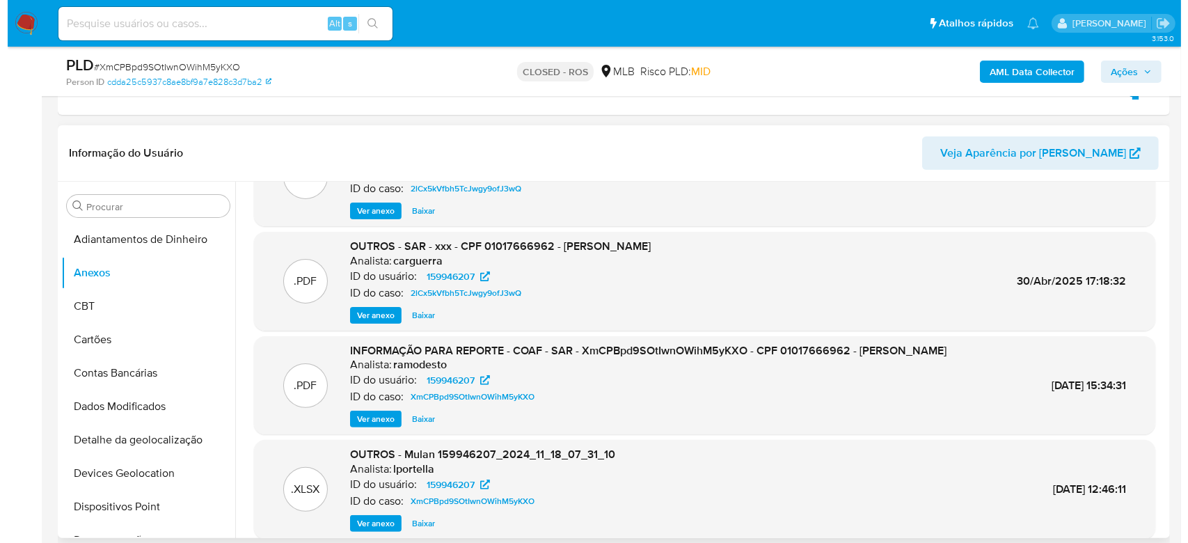
scroll to position [93, 0]
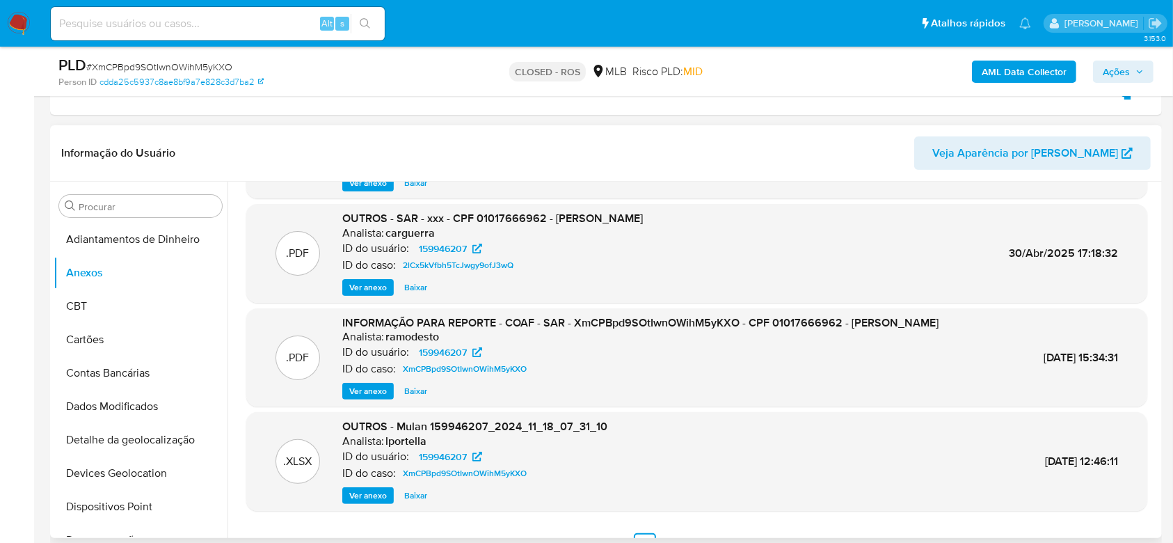
click at [374, 384] on span "Ver anexo" at bounding box center [368, 391] width 38 height 14
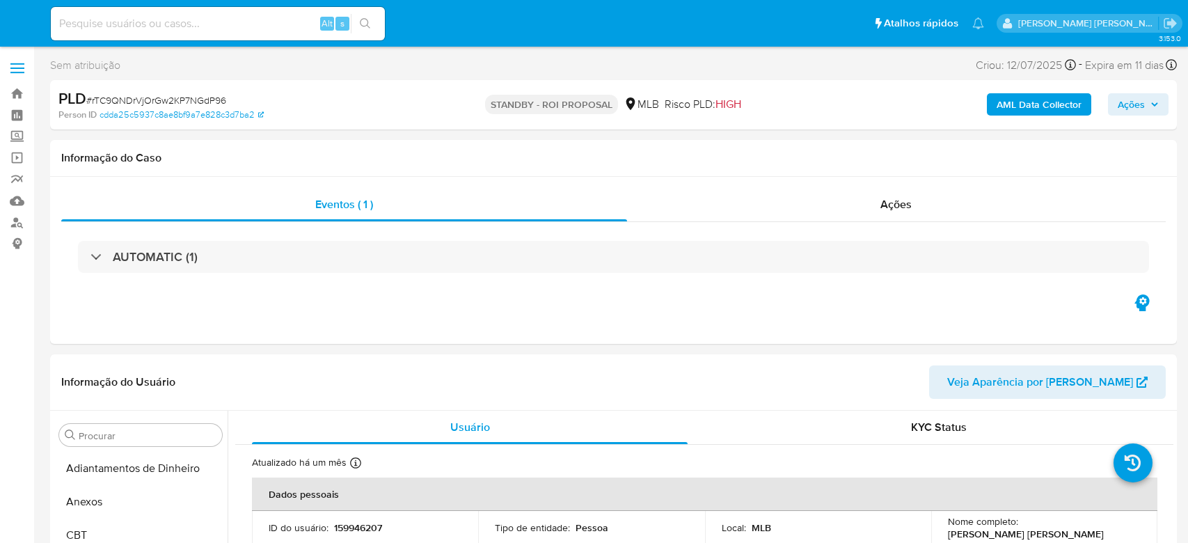
select select "10"
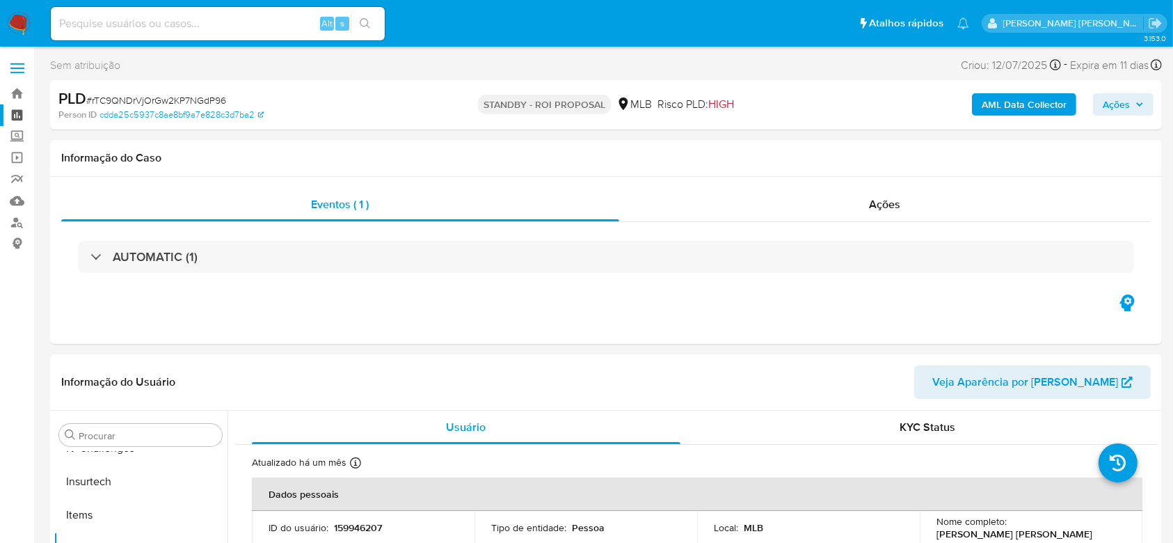
click at [19, 114] on link "Painel" at bounding box center [83, 115] width 166 height 22
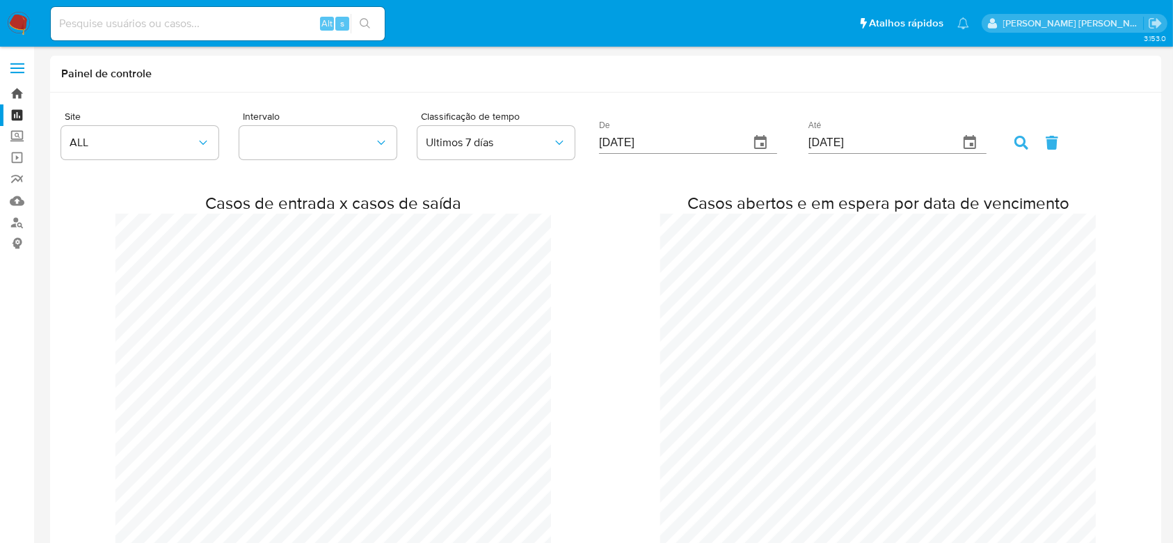
click at [19, 91] on link "Bandeja" at bounding box center [83, 94] width 166 height 22
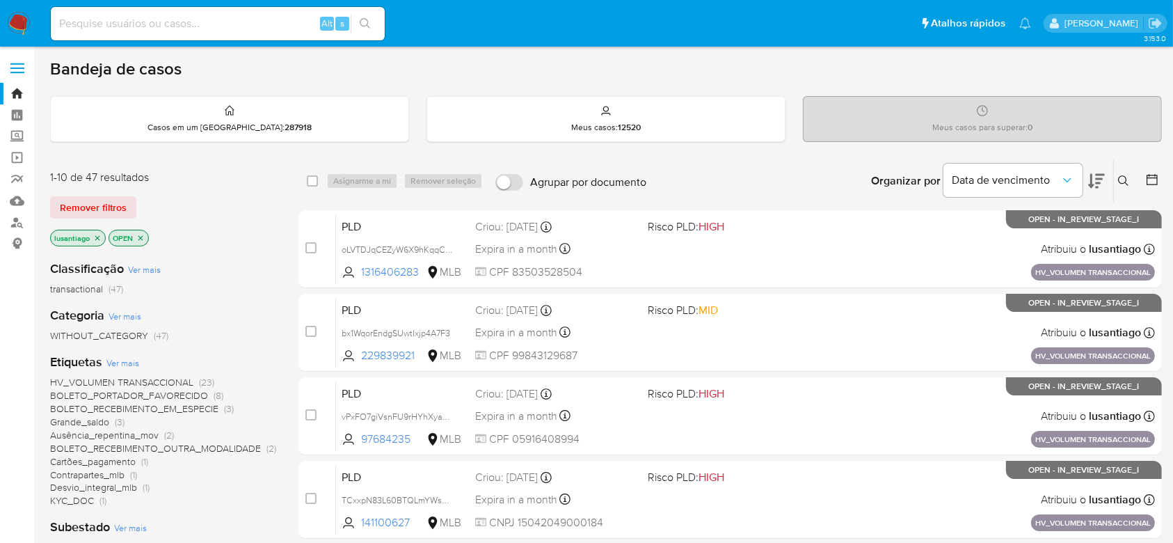
click at [871, 113] on div "Meus casos para superar : 0" at bounding box center [983, 119] width 358 height 45
click at [164, 26] on input at bounding box center [218, 24] width 334 height 18
paste input "1093104728"
type input "1093104728"
click at [366, 25] on icon "search-icon" at bounding box center [365, 23] width 10 height 10
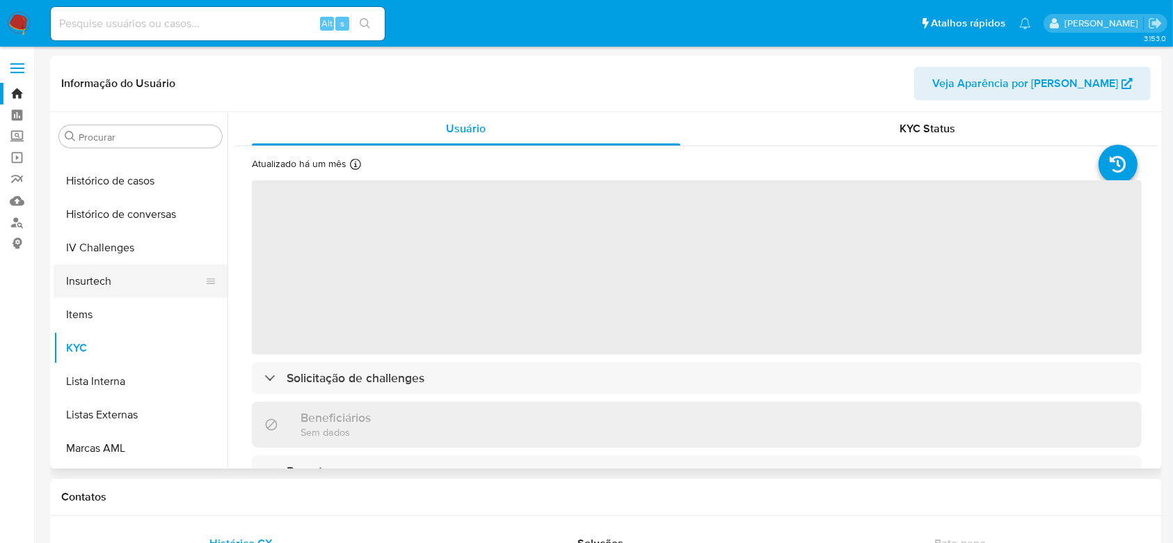
scroll to position [428, 0]
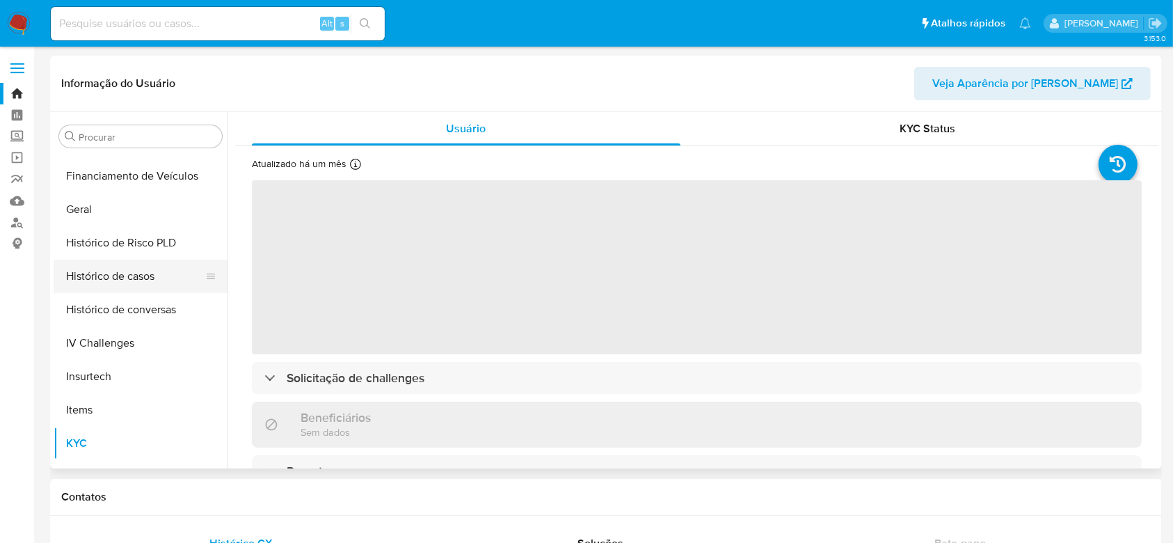
click at [124, 287] on button "Histórico de casos" at bounding box center [135, 276] width 163 height 33
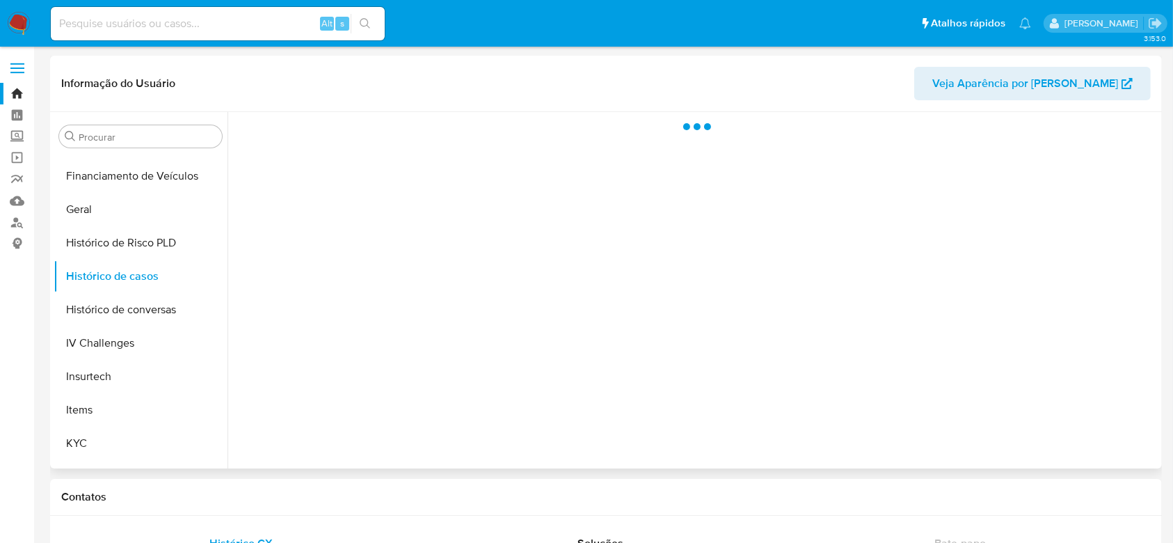
select select "10"
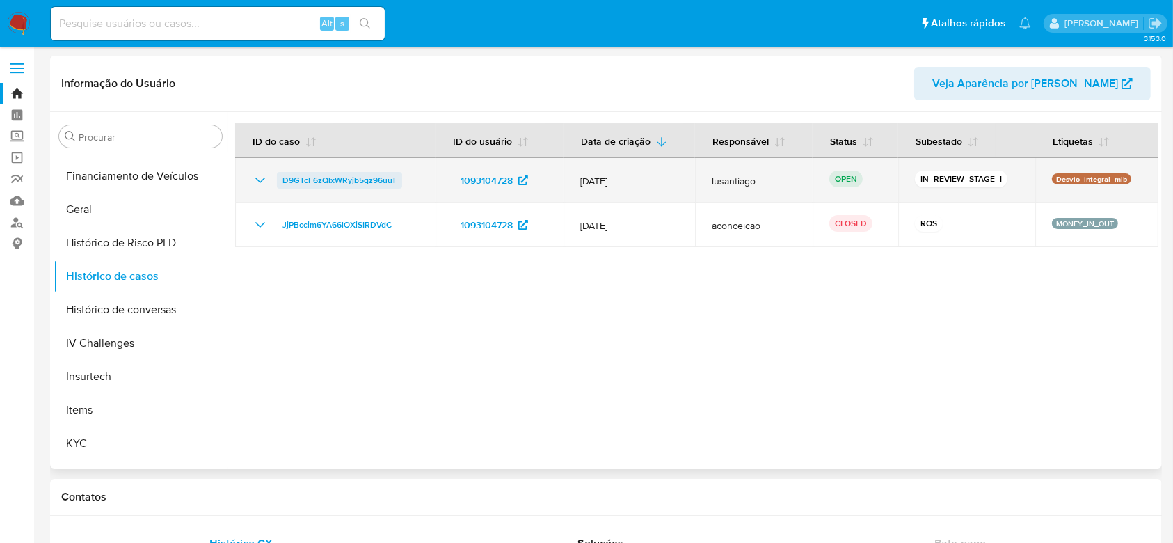
click at [336, 182] on span "D9GTcF6zQlxWRyjb5qz96uuT" at bounding box center [340, 180] width 114 height 17
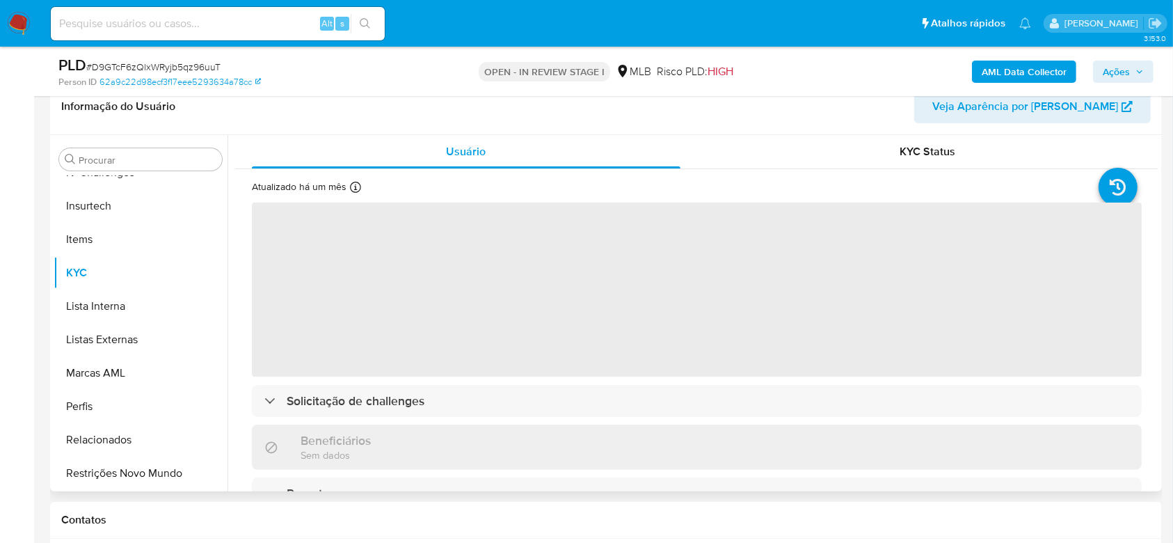
scroll to position [278, 0]
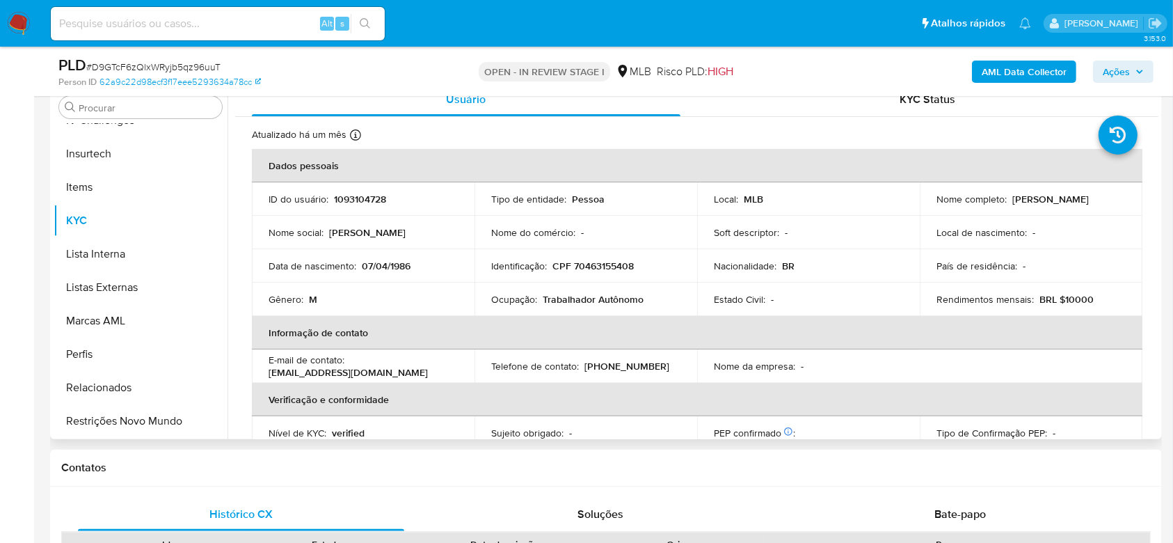
select select "10"
click at [584, 262] on p "CPF 70463155408" at bounding box center [593, 266] width 81 height 13
copy p "70463155408"
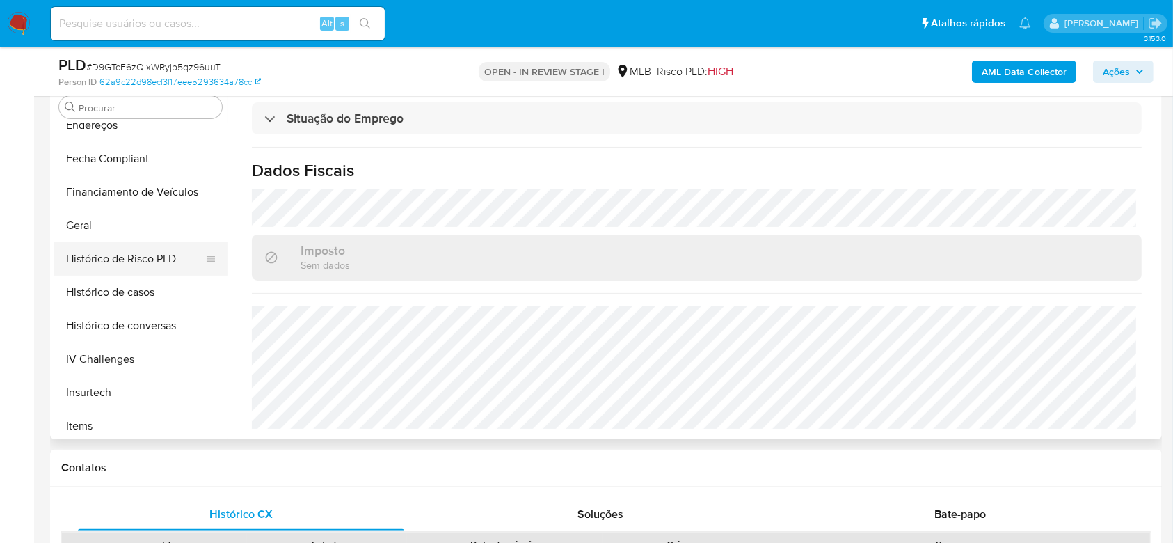
scroll to position [343, 0]
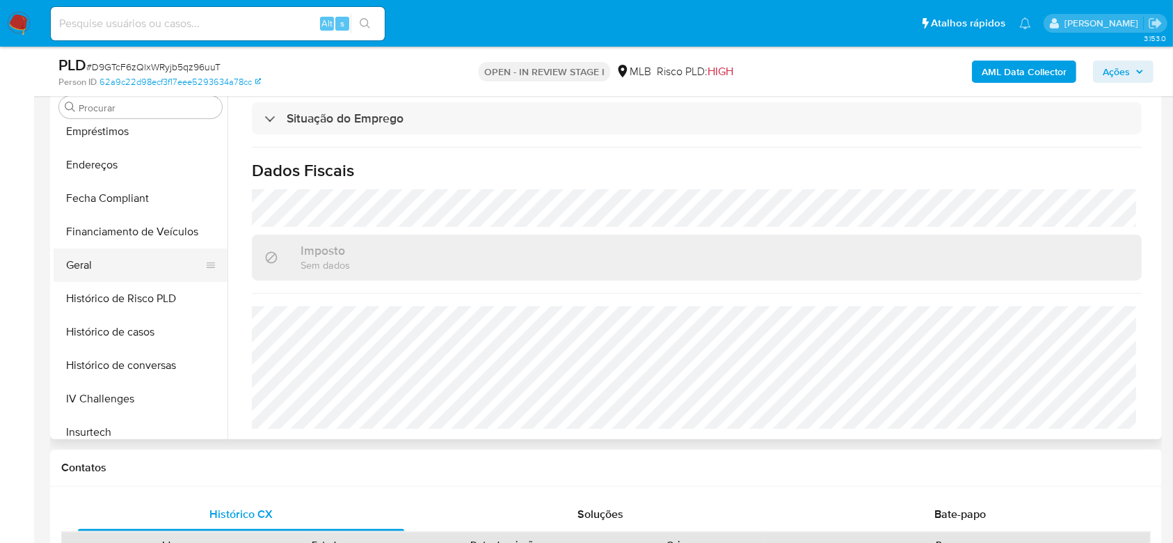
click at [114, 264] on button "Geral" at bounding box center [135, 264] width 163 height 33
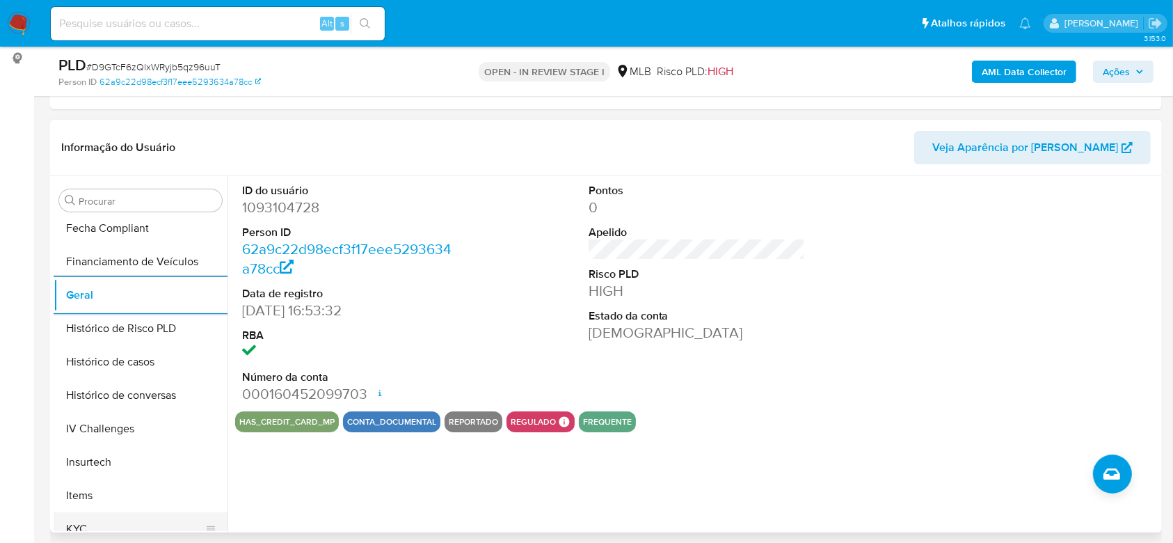
scroll to position [529, 0]
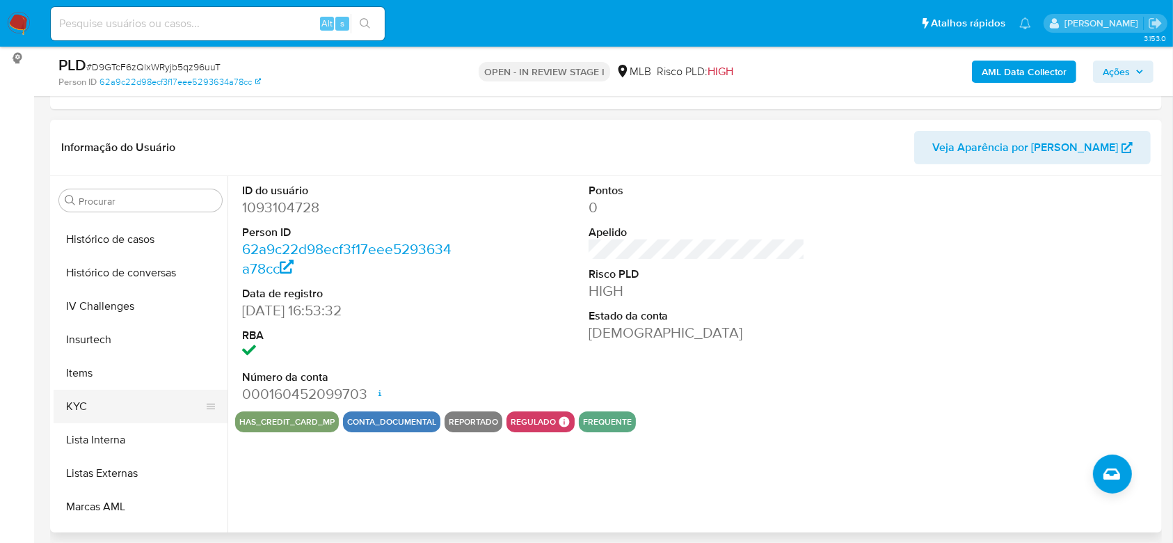
click at [118, 404] on button "KYC" at bounding box center [135, 406] width 163 height 33
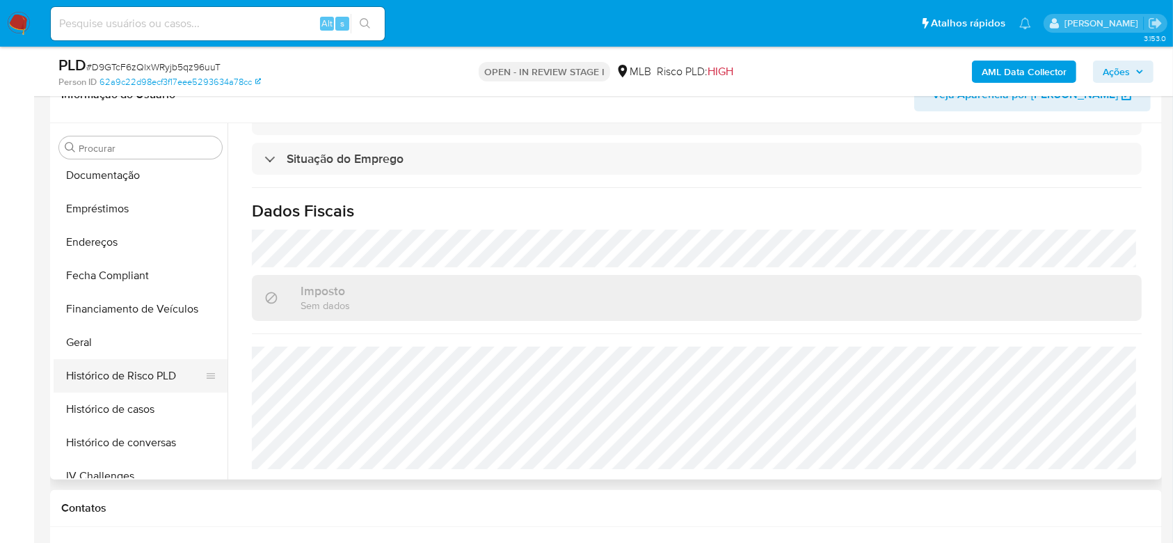
scroll to position [251, 0]
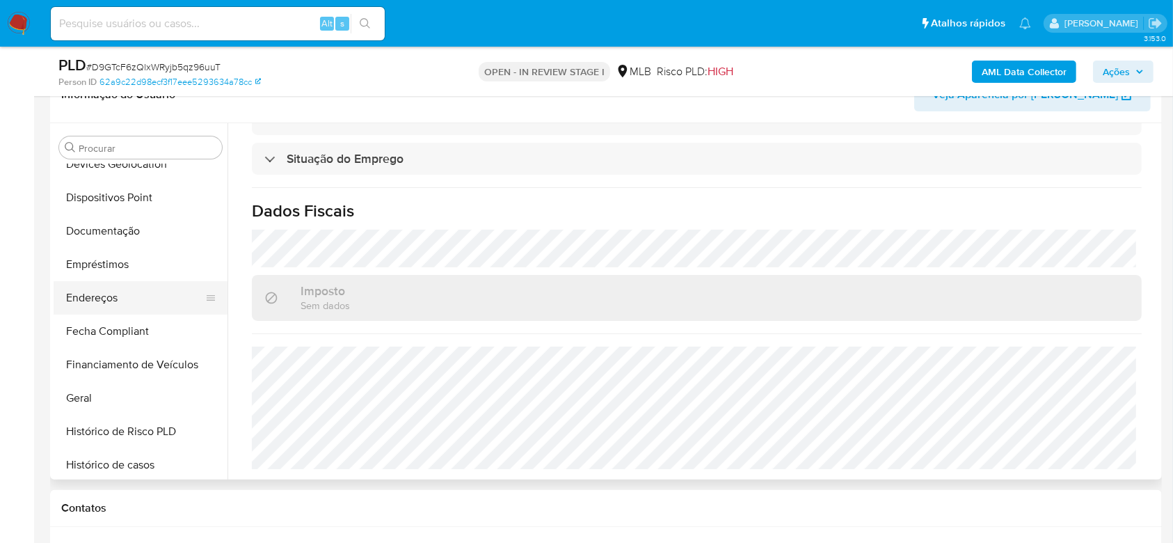
click at [93, 289] on button "Endereços" at bounding box center [135, 297] width 163 height 33
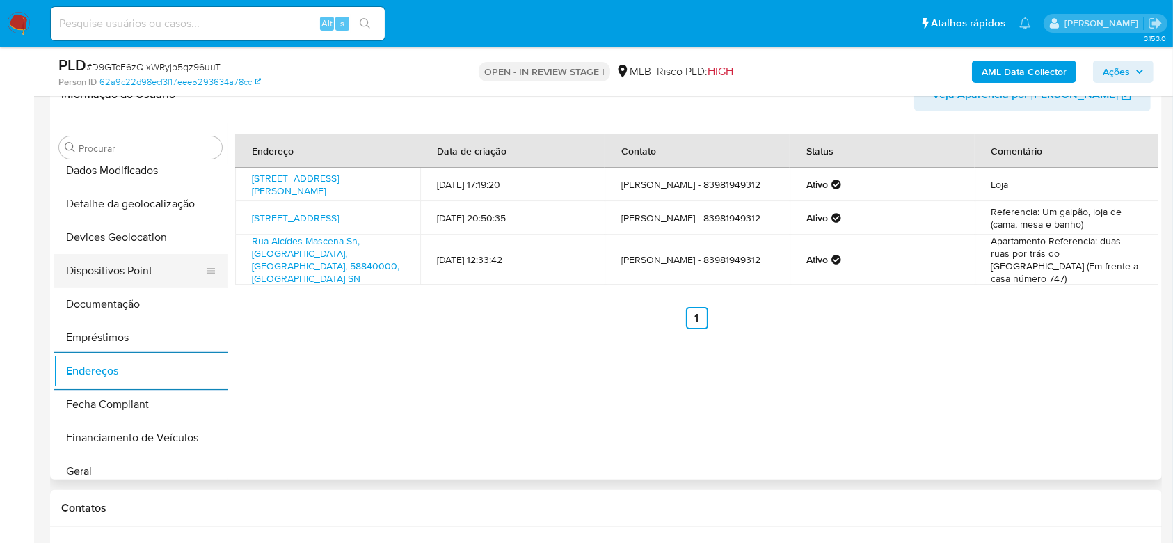
scroll to position [65, 0]
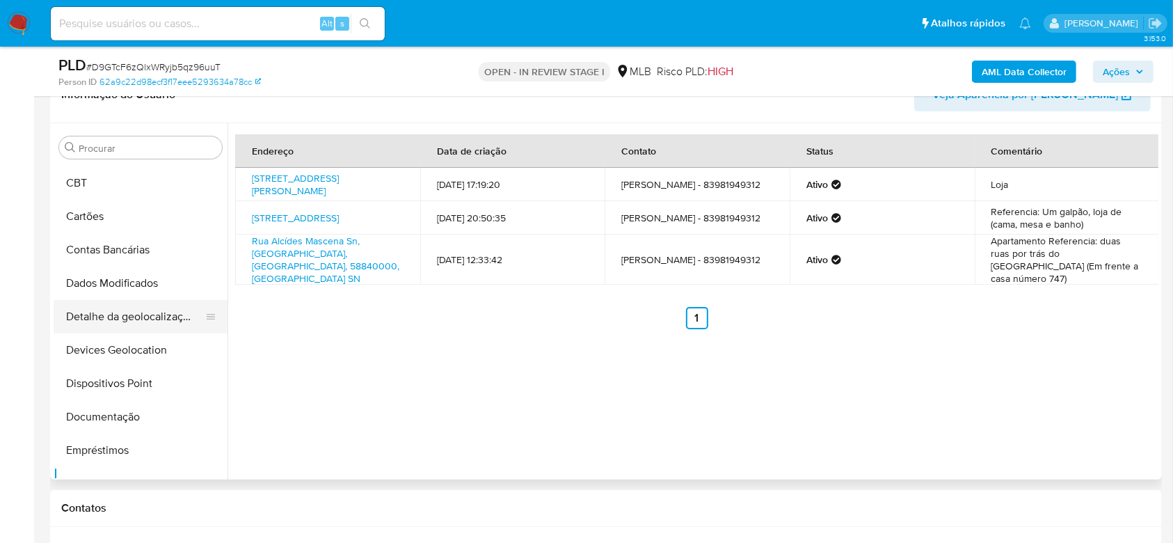
click at [132, 315] on button "Detalhe da geolocalização" at bounding box center [135, 316] width 163 height 33
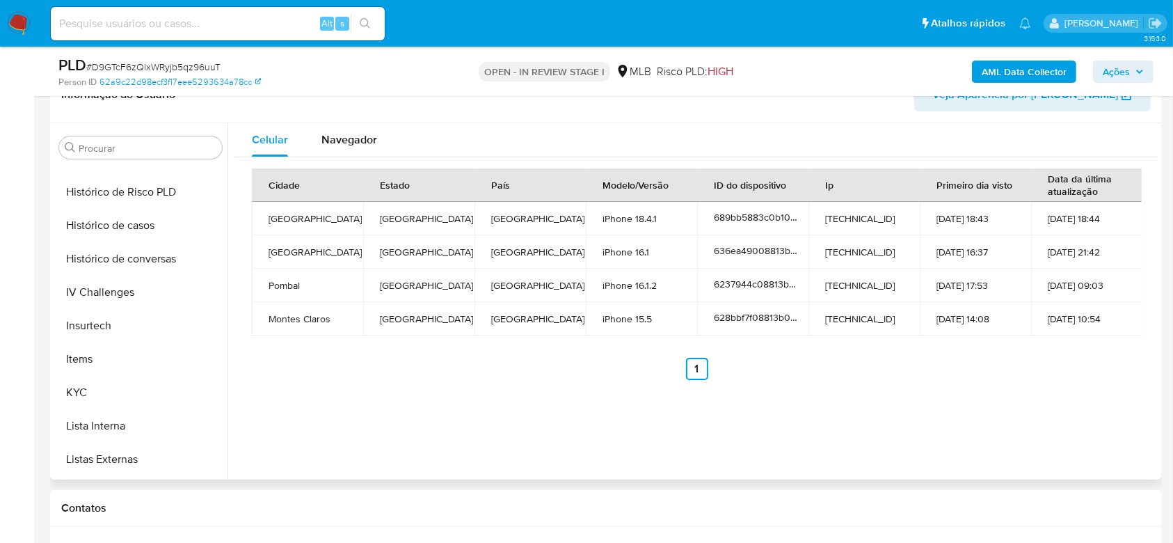
scroll to position [621, 0]
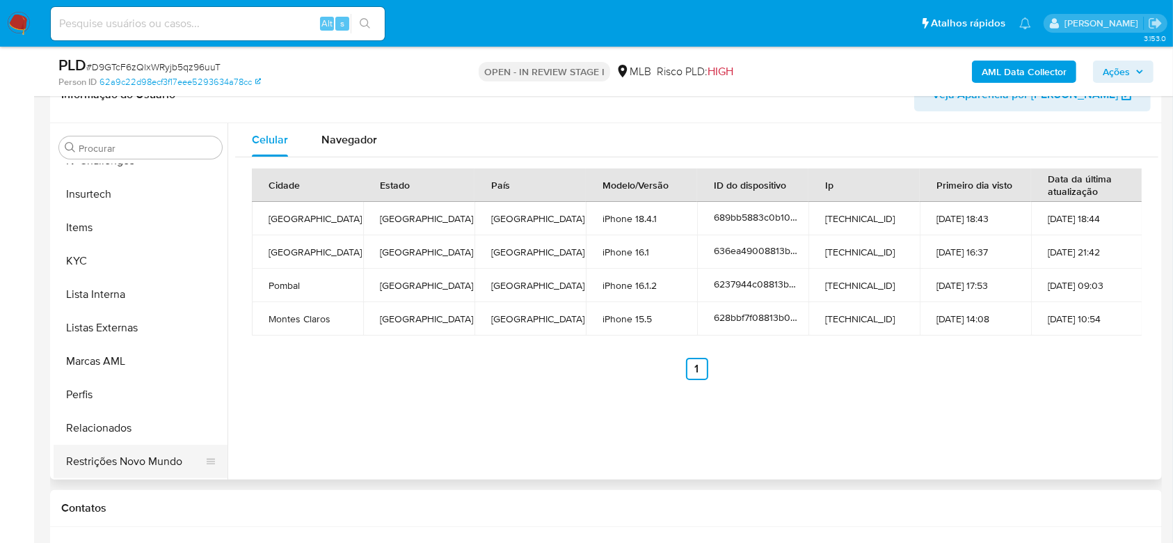
click at [124, 456] on button "Restrições Novo Mundo" at bounding box center [135, 461] width 163 height 33
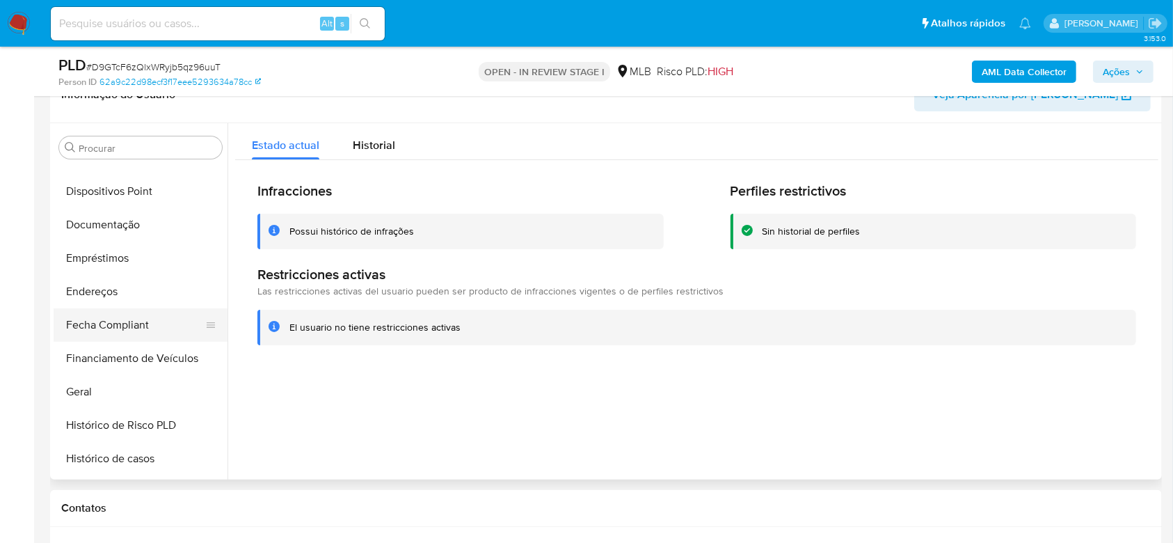
scroll to position [251, 0]
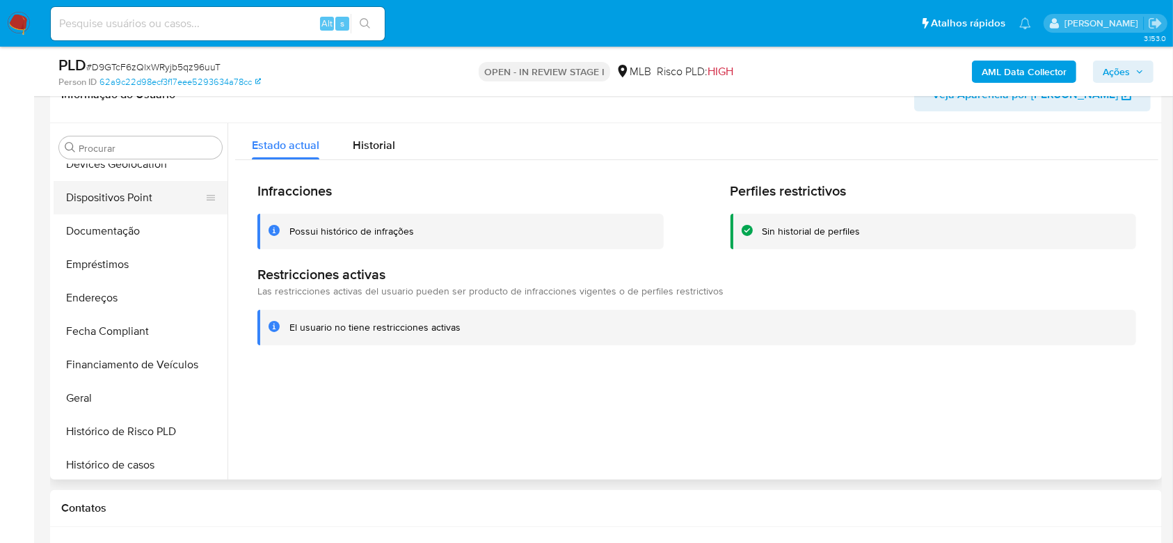
click at [104, 189] on button "Dispositivos Point" at bounding box center [135, 197] width 163 height 33
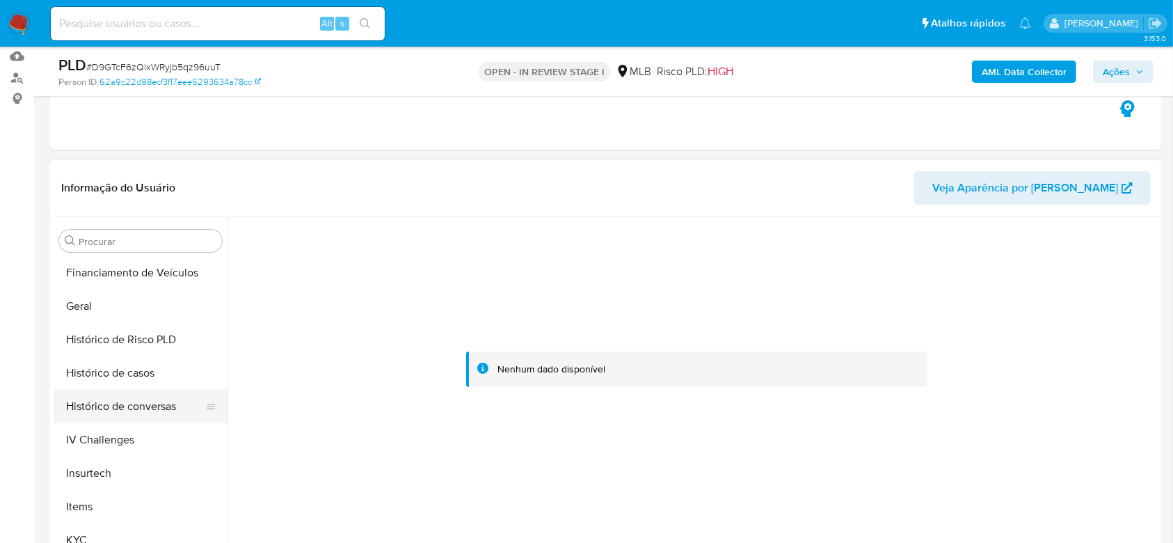
scroll to position [621, 0]
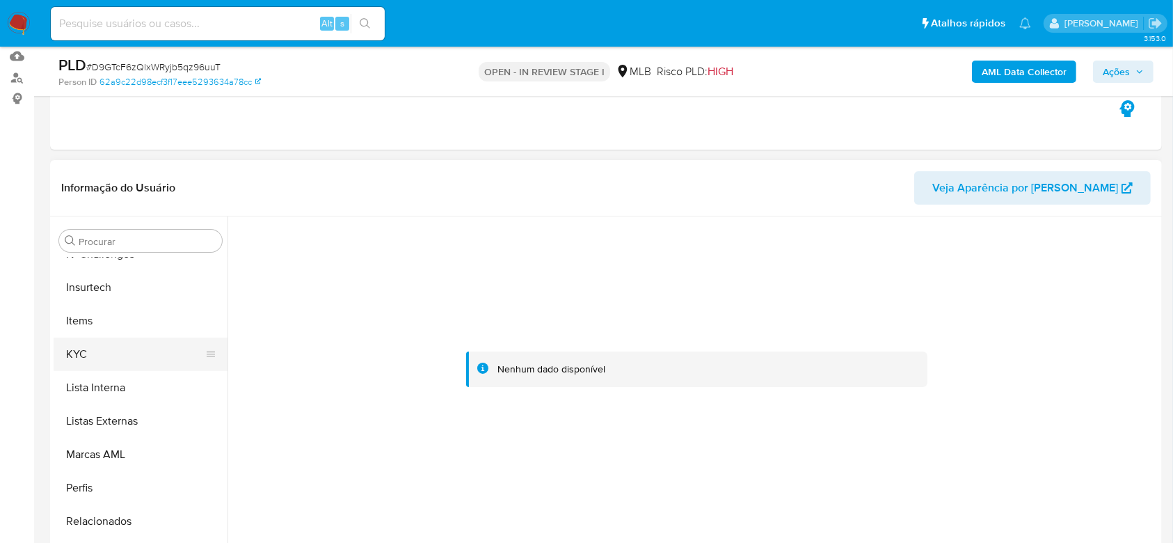
click at [111, 351] on button "KYC" at bounding box center [135, 354] width 163 height 33
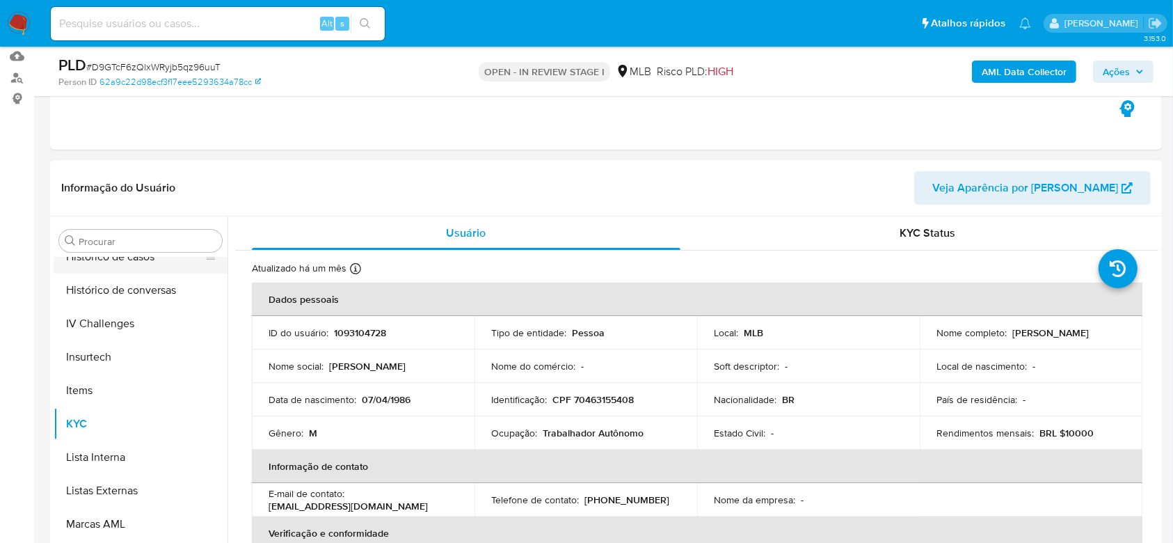
scroll to position [436, 0]
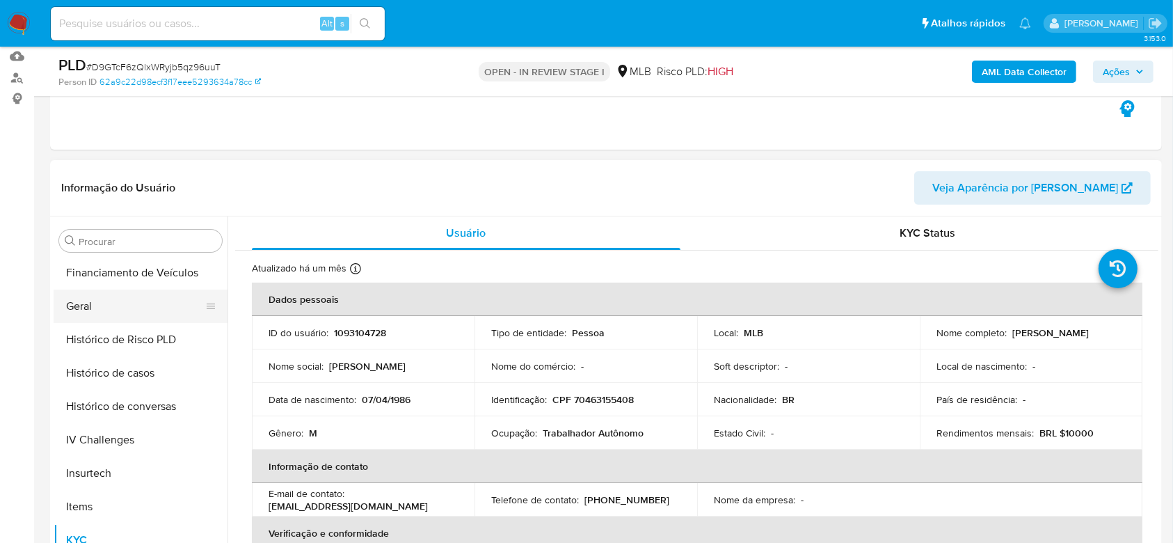
click at [93, 306] on button "Geral" at bounding box center [135, 306] width 163 height 33
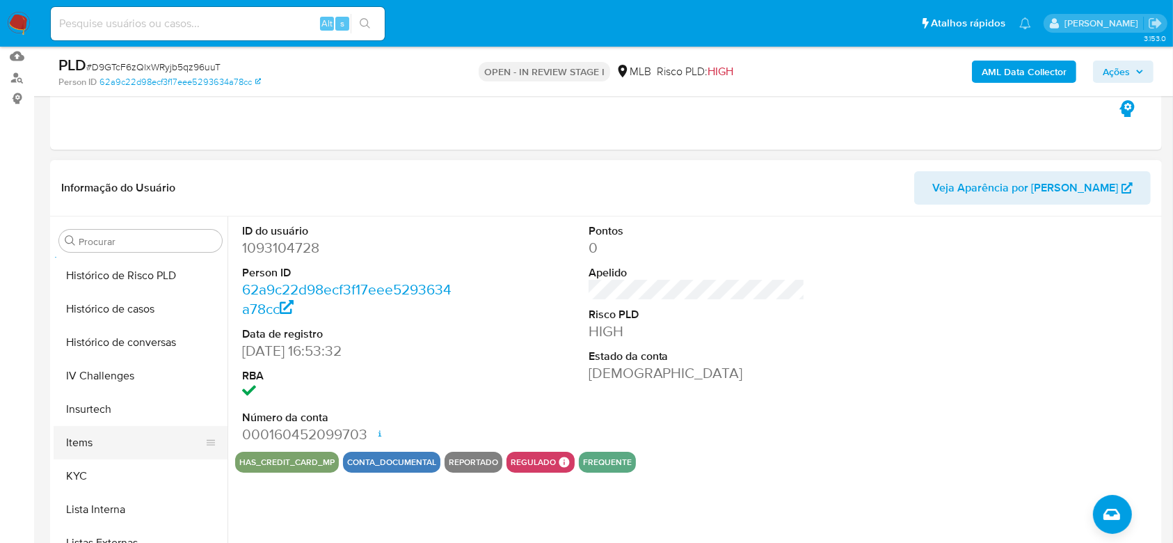
scroll to position [529, 0]
click at [102, 450] on button "KYC" at bounding box center [135, 446] width 163 height 33
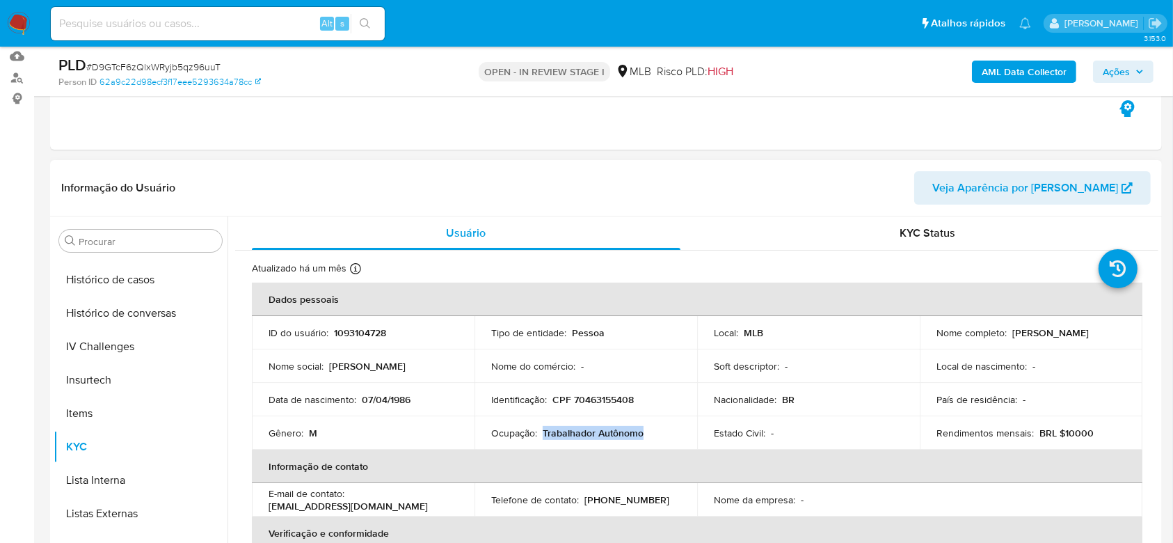
drag, startPoint x: 644, startPoint y: 435, endPoint x: 542, endPoint y: 434, distance: 101.6
click at [542, 434] on div "Ocupação : Trabalhador Autônomo" at bounding box center [585, 433] width 189 height 13
copy p "Trabalhador Autônomo"
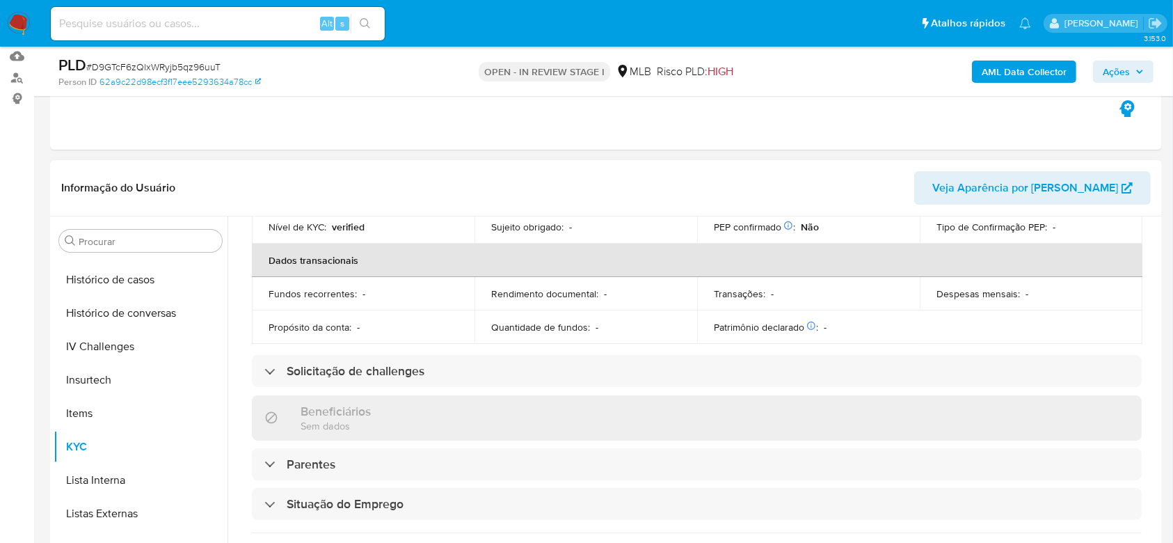
scroll to position [313, 0]
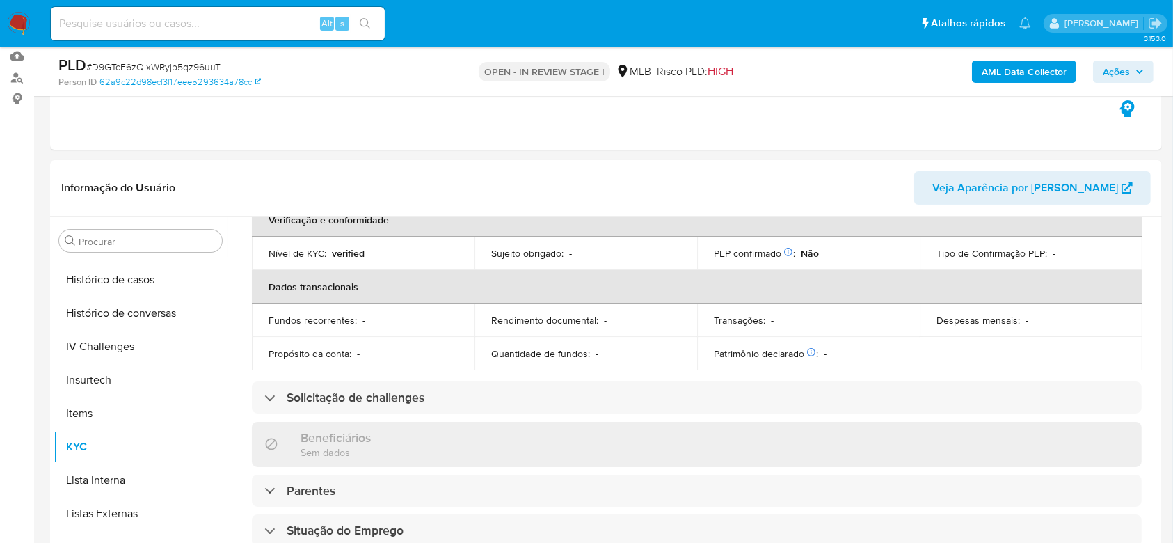
drag, startPoint x: 1114, startPoint y: 63, endPoint x: 1079, endPoint y: 79, distance: 37.4
click at [1114, 63] on span "Ações" at bounding box center [1116, 72] width 27 height 22
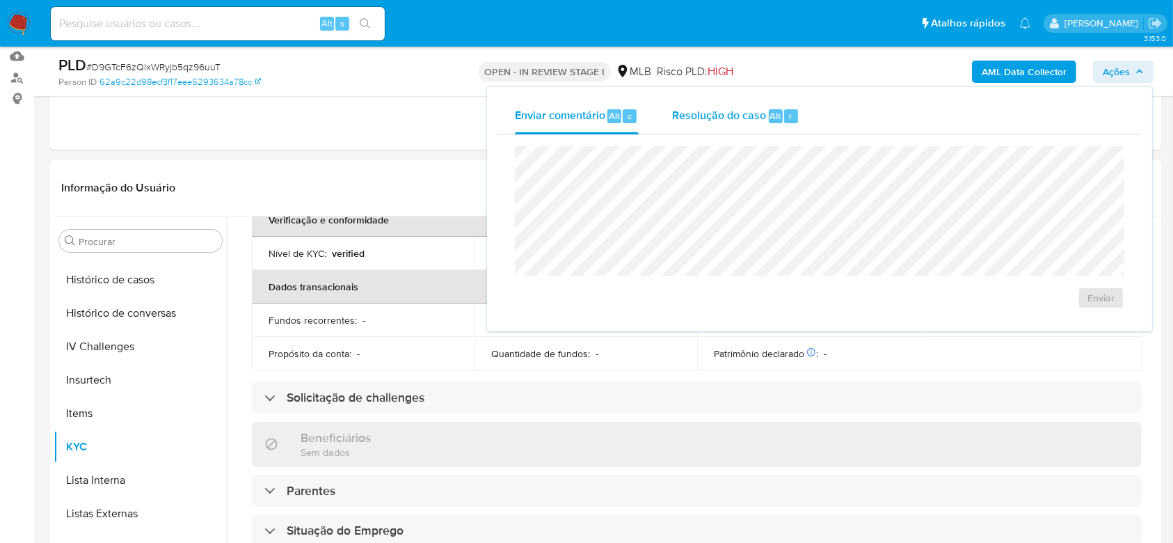
drag, startPoint x: 718, startPoint y: 113, endPoint x: 711, endPoint y: 132, distance: 19.4
click at [718, 120] on span "Resolução do caso" at bounding box center [719, 115] width 94 height 16
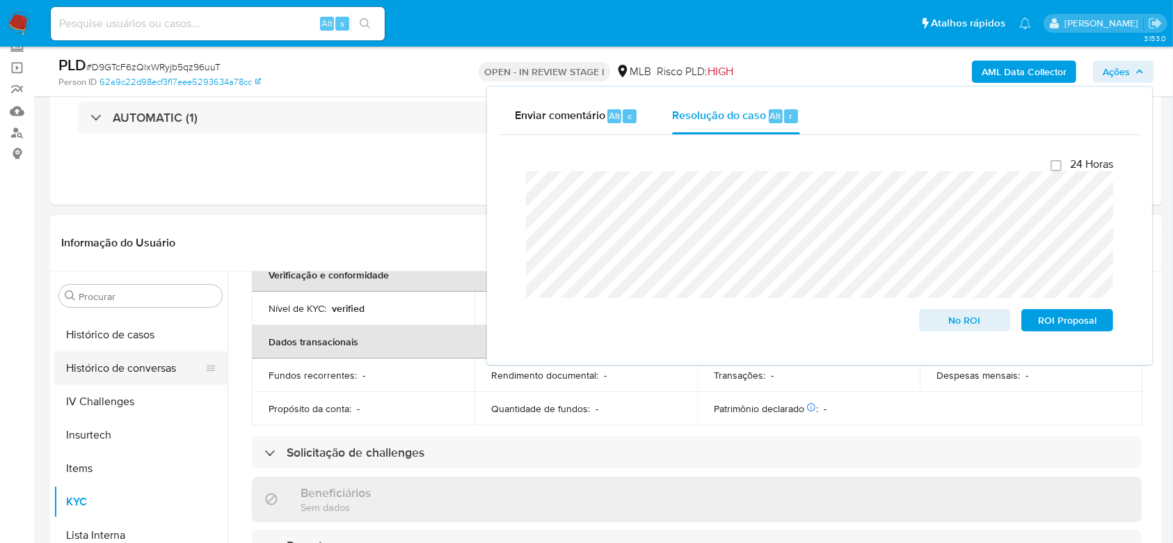
scroll to position [185, 0]
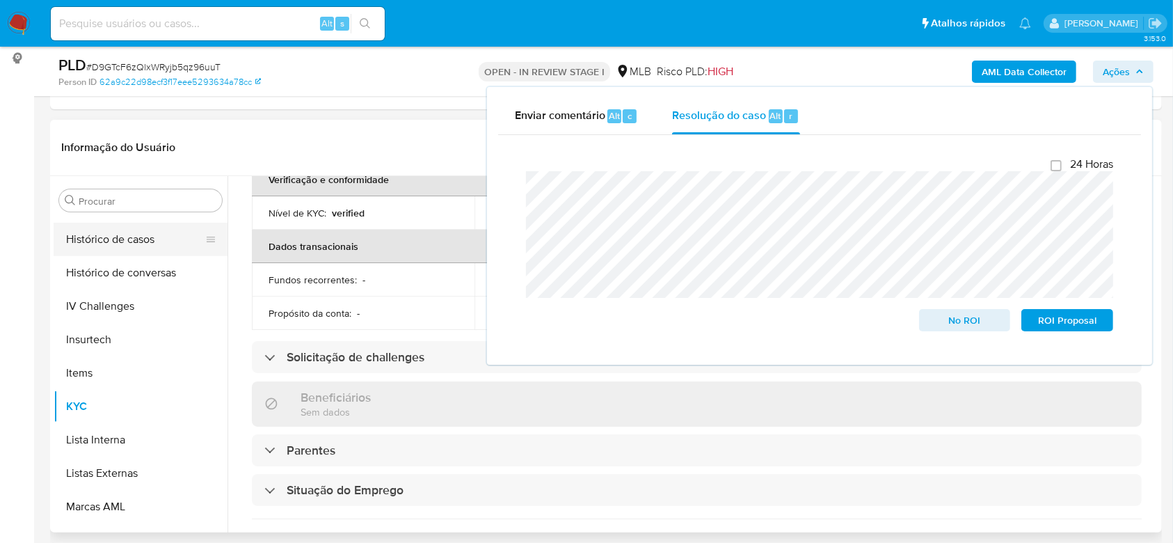
click at [124, 230] on button "Histórico de casos" at bounding box center [135, 239] width 163 height 33
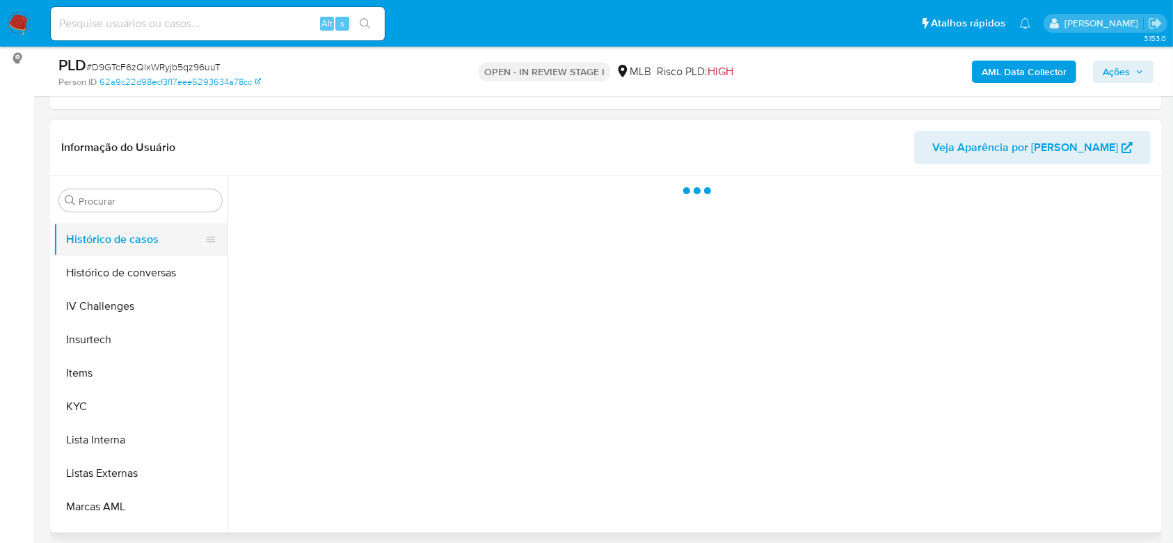
scroll to position [0, 0]
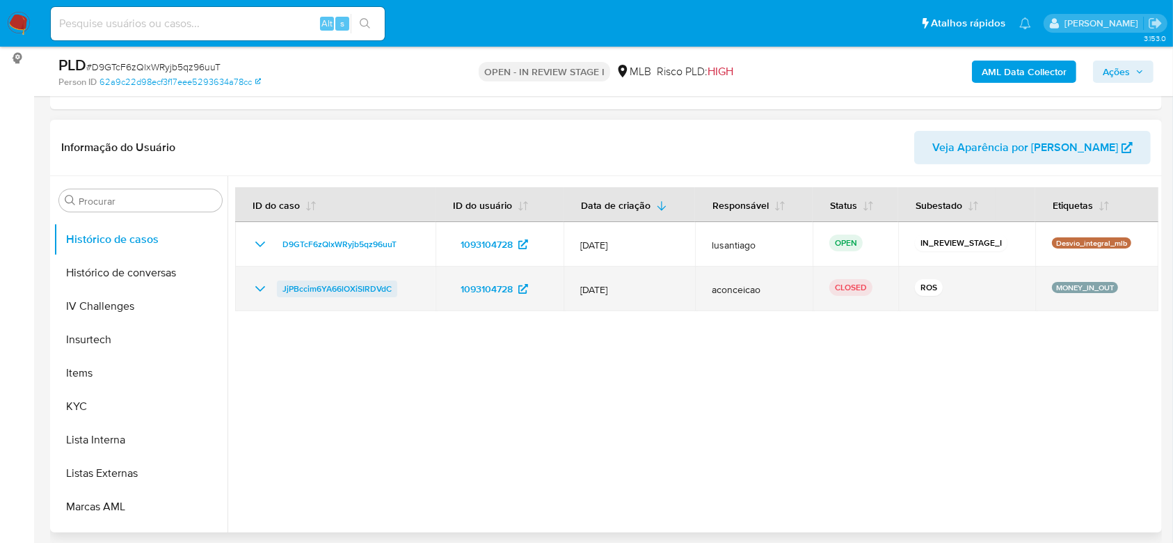
click at [372, 288] on span "JjPBccim6YA66lOXiSIRDVdC" at bounding box center [337, 288] width 109 height 17
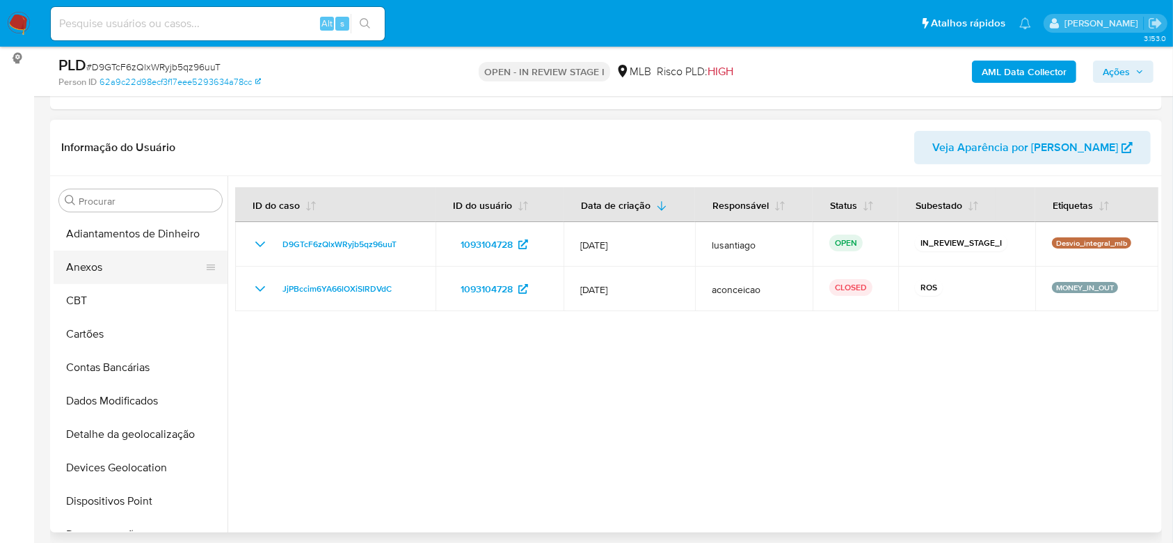
click at [100, 259] on button "Anexos" at bounding box center [135, 267] width 163 height 33
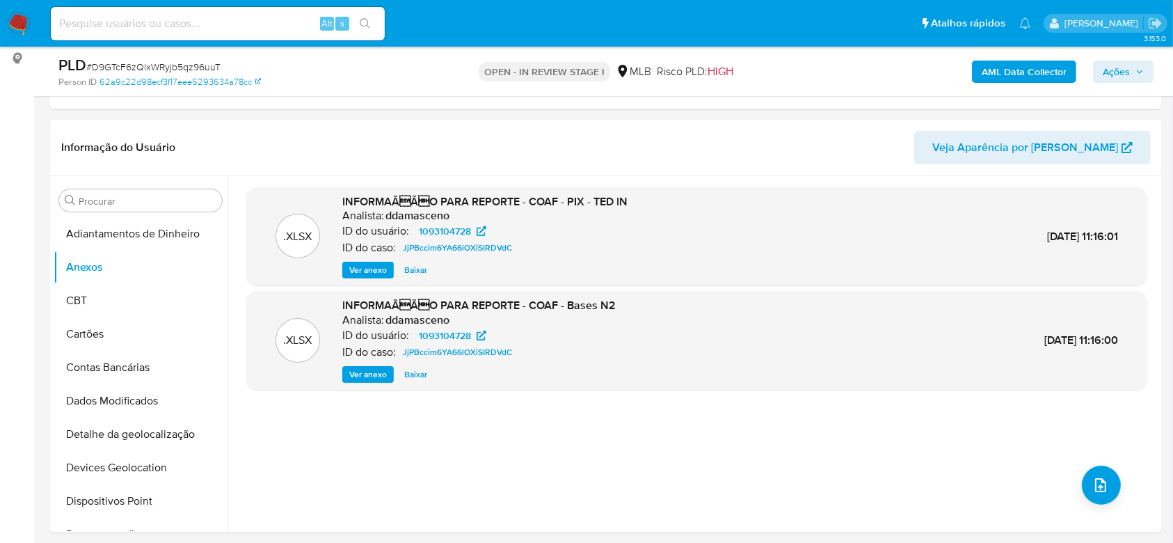
click at [1014, 75] on b "AML Data Collector" at bounding box center [1024, 72] width 85 height 22
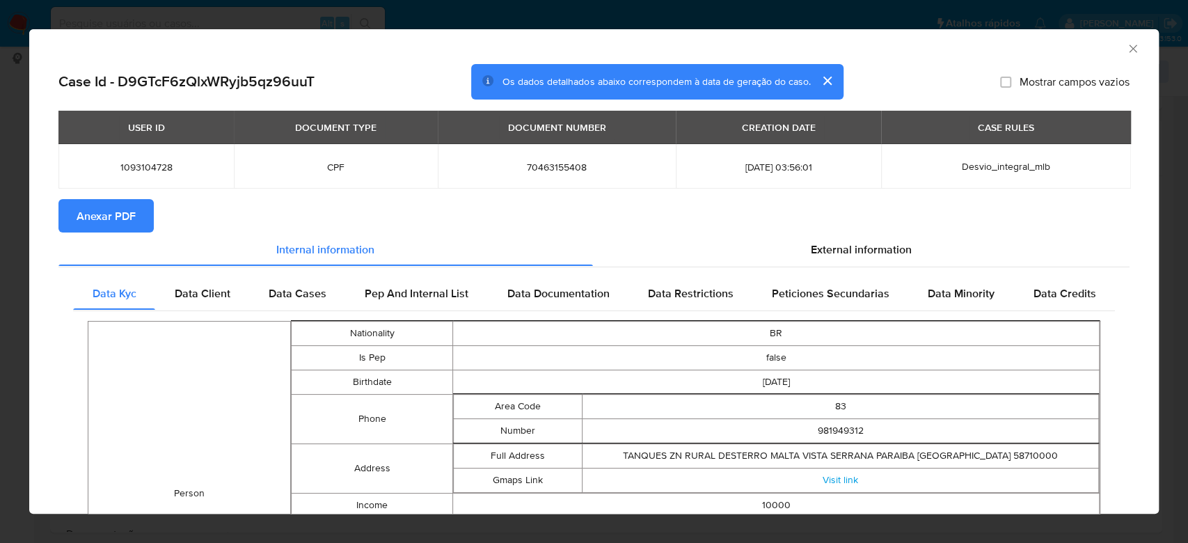
click at [132, 217] on span "Anexar PDF" at bounding box center [106, 215] width 59 height 31
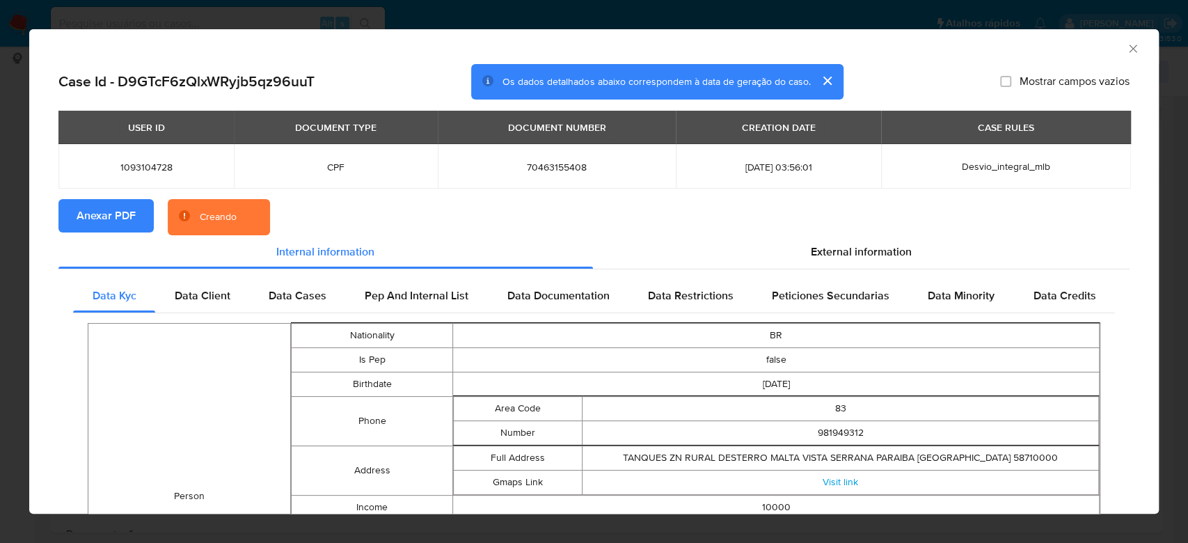
click at [546, 220] on section "Anexar PDF Creando" at bounding box center [593, 217] width 1071 height 36
click at [181, 217] on icon "closure-recommendation-modal" at bounding box center [184, 215] width 11 height 11
click at [1126, 47] on icon "Fechar a janela" at bounding box center [1133, 49] width 14 height 14
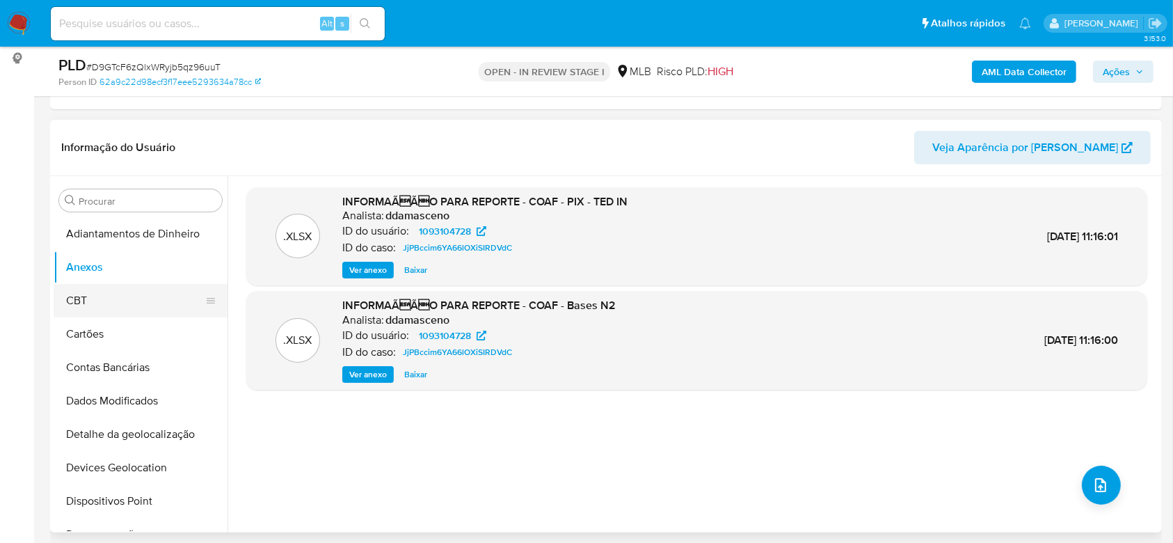
click at [117, 307] on button "CBT" at bounding box center [135, 300] width 163 height 33
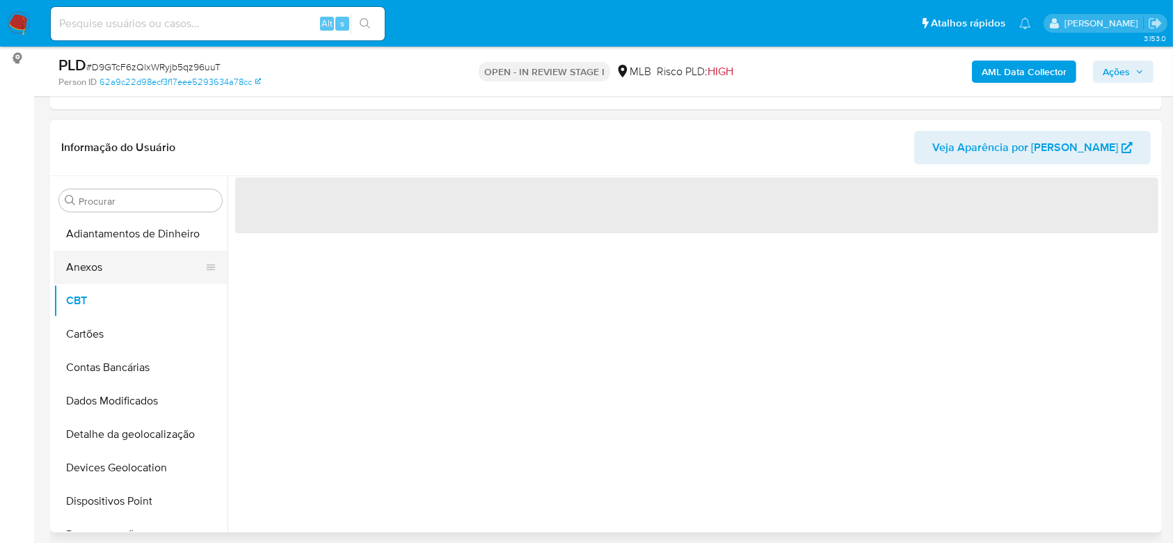
click at [116, 270] on button "Anexos" at bounding box center [135, 267] width 163 height 33
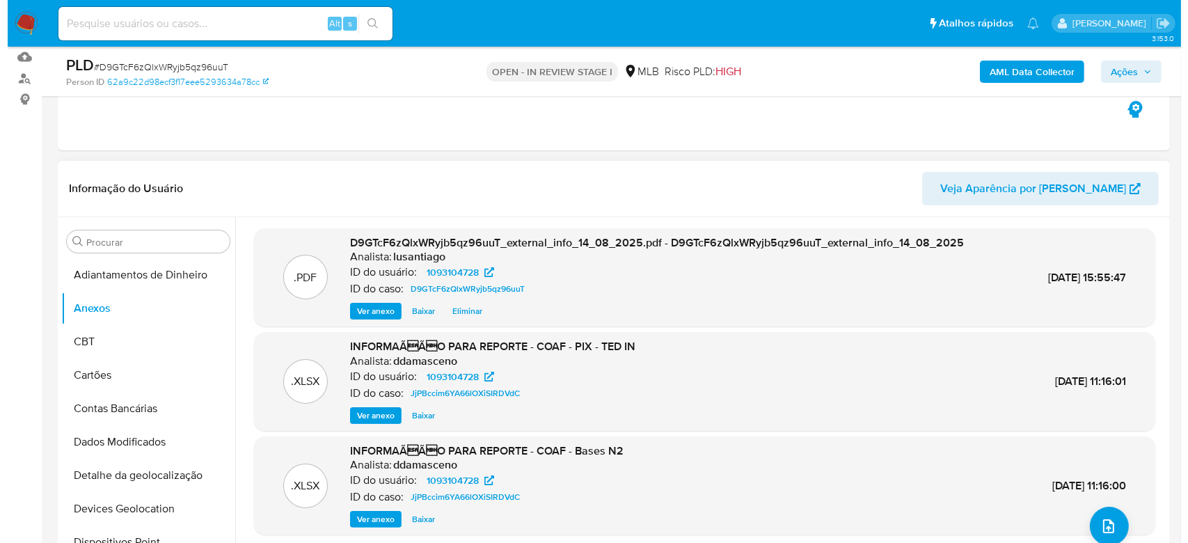
scroll to position [185, 0]
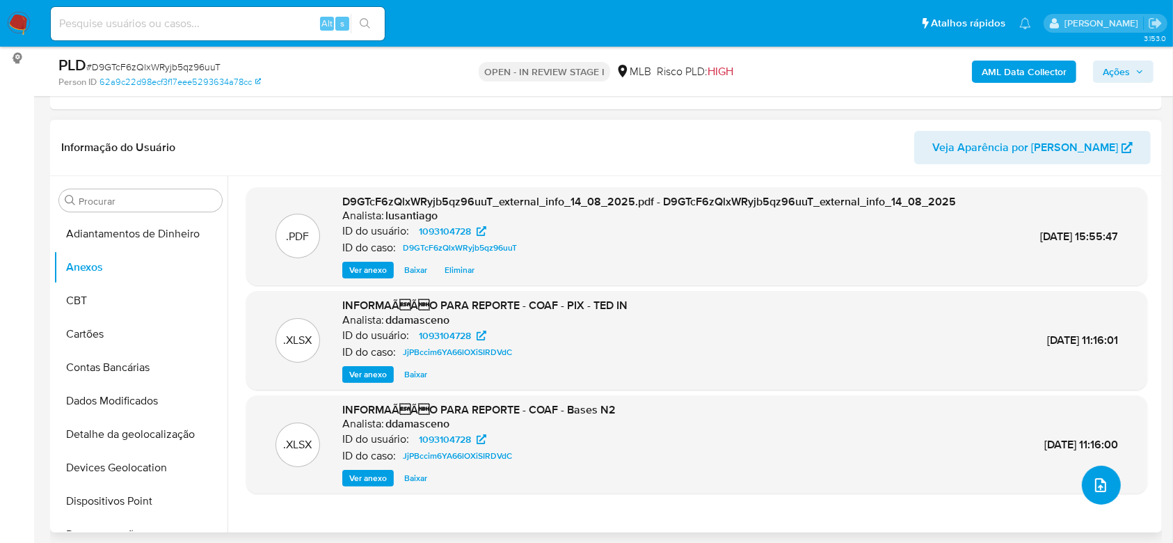
click at [1094, 492] on icon "upload-file" at bounding box center [1101, 485] width 17 height 17
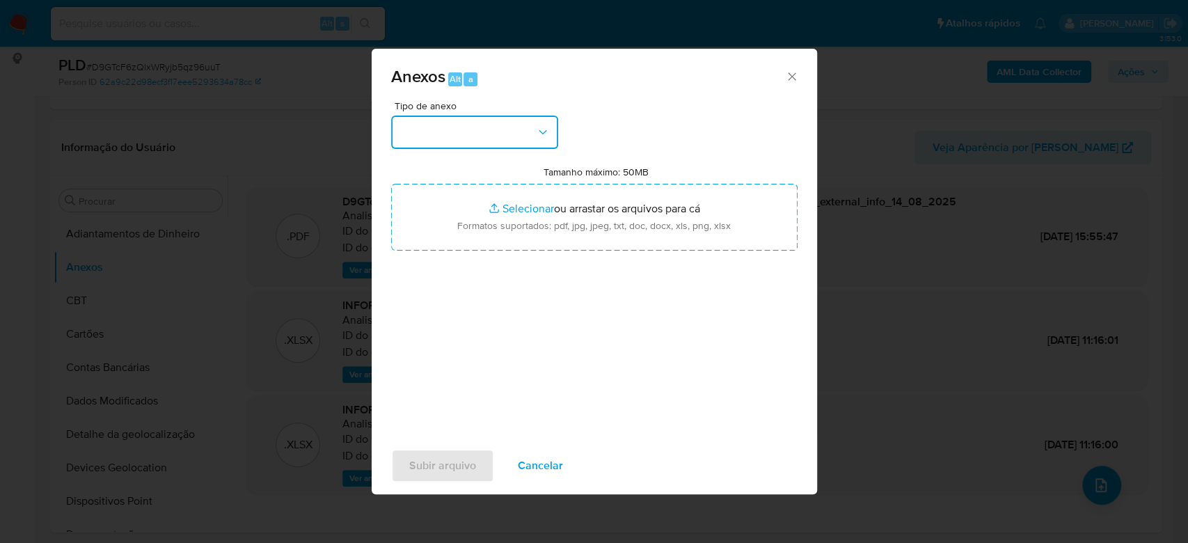
click at [500, 127] on button "button" at bounding box center [474, 132] width 167 height 33
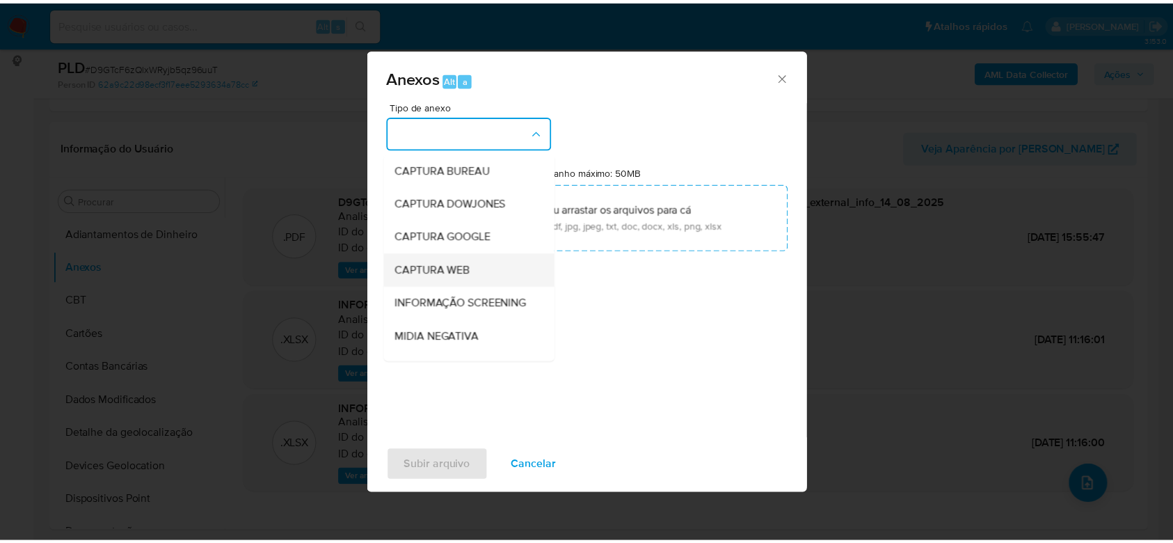
scroll to position [214, 0]
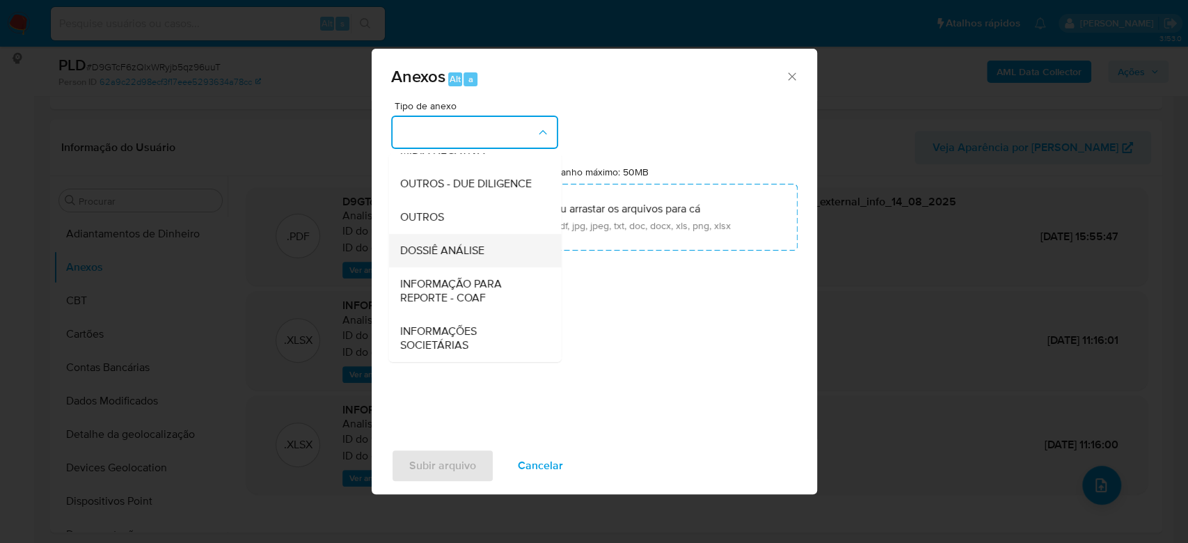
click at [461, 247] on span "DOSSIÊ ANÁLISE" at bounding box center [441, 251] width 84 height 14
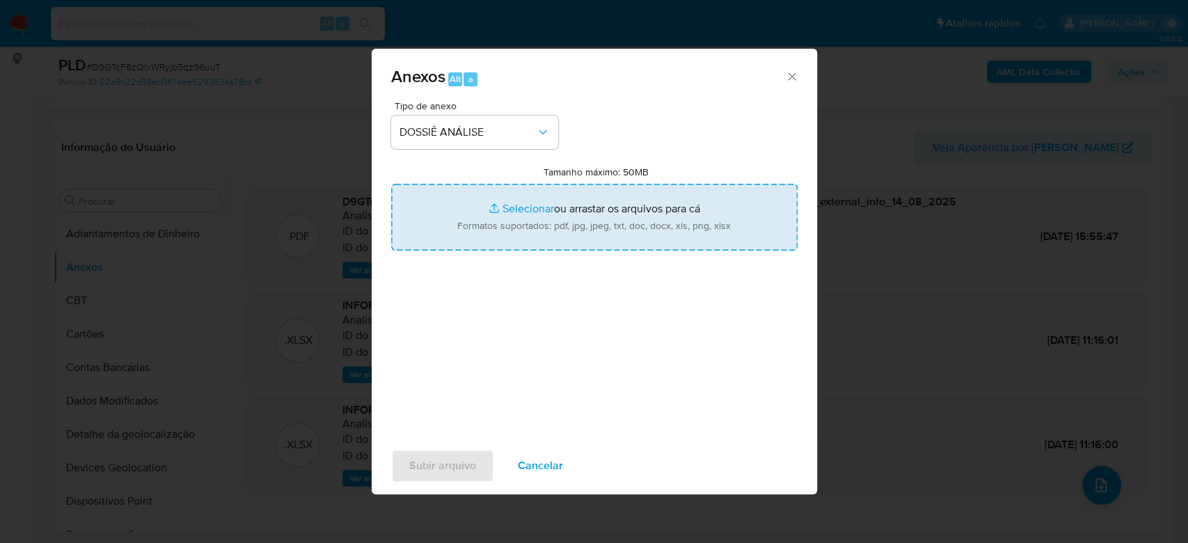
type input "C:\fakepath\Mulan 1093104728_2025_08_14_13_32_12.xlsx"
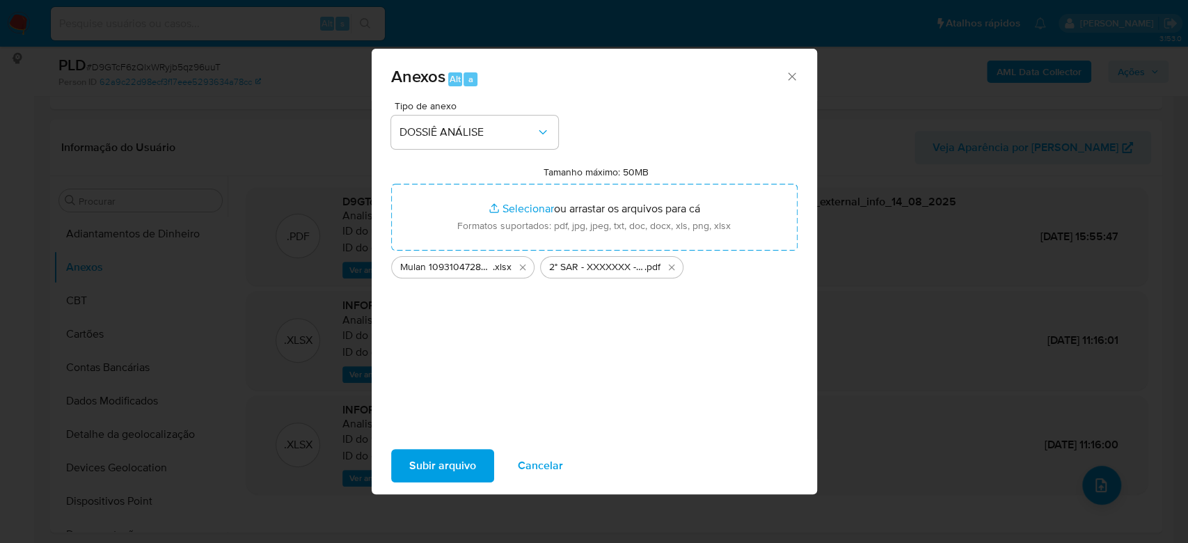
click at [435, 474] on span "Subir arquivo" at bounding box center [442, 465] width 67 height 31
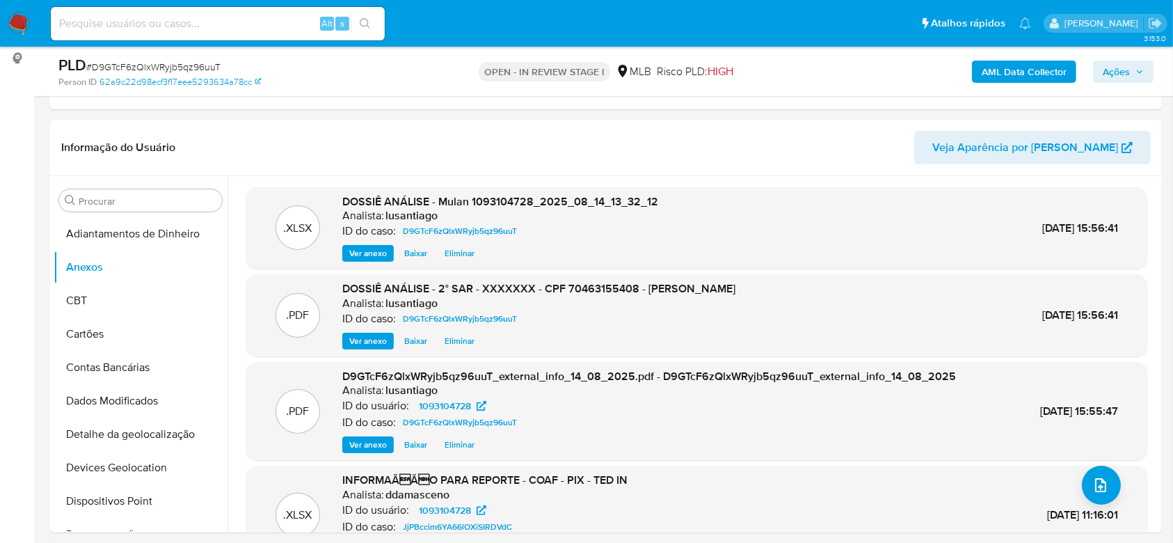
click at [1121, 74] on span "Ações" at bounding box center [1116, 72] width 27 height 22
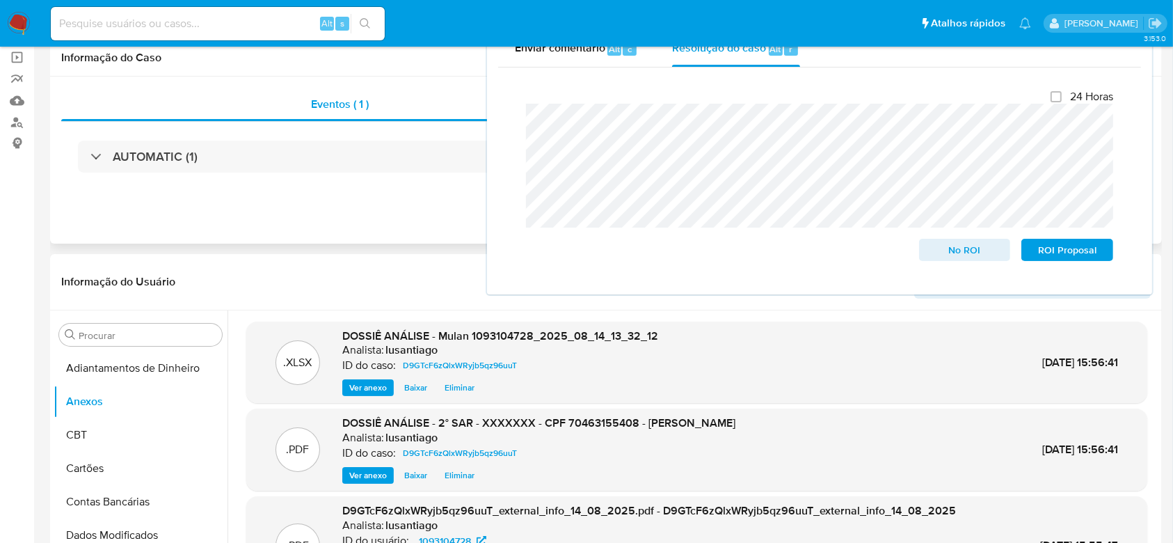
scroll to position [0, 0]
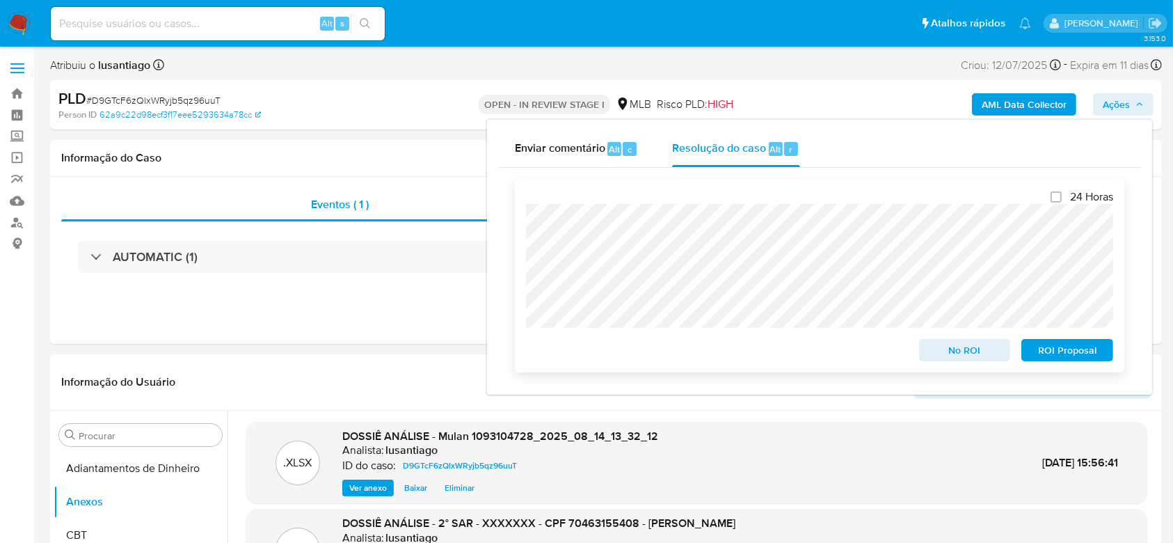
click at [1063, 352] on span "ROI Proposal" at bounding box center [1067, 349] width 72 height 19
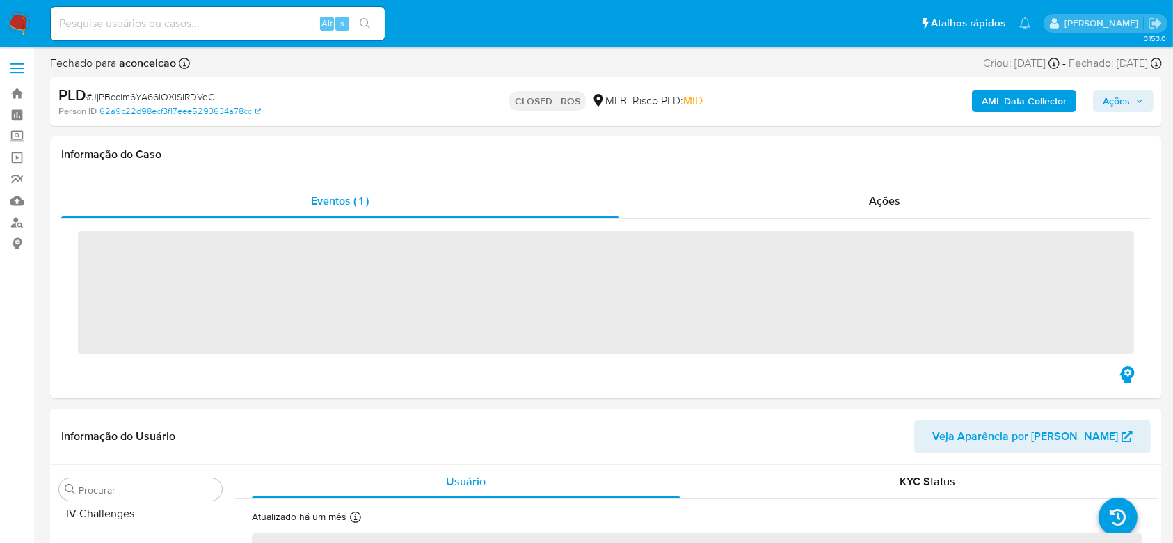
scroll to position [621, 0]
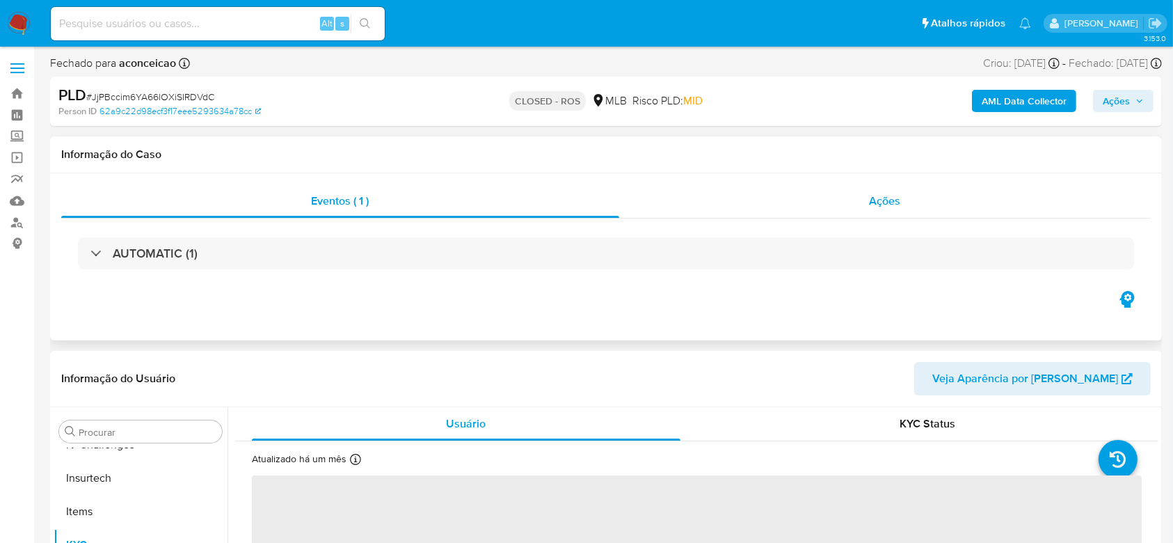
click at [720, 203] on div "Ações" at bounding box center [885, 200] width 532 height 33
select select "10"
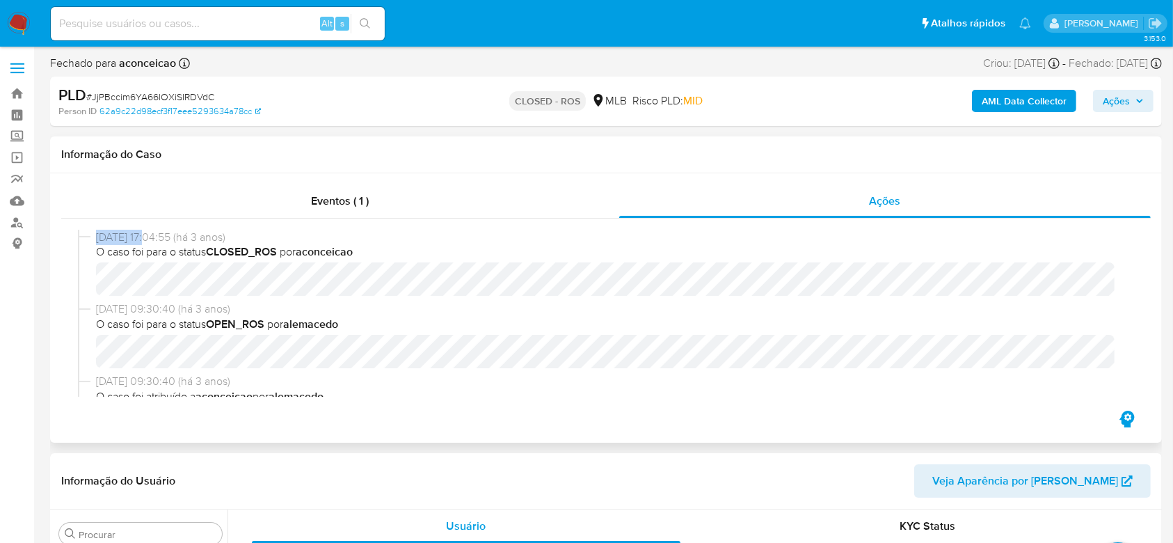
drag, startPoint x: 97, startPoint y: 238, endPoint x: 151, endPoint y: 241, distance: 53.7
click at [151, 241] on span "26/12/2022 17:04:55 (há 3 anos)" at bounding box center [612, 237] width 1033 height 15
copy span "26/12/2022"
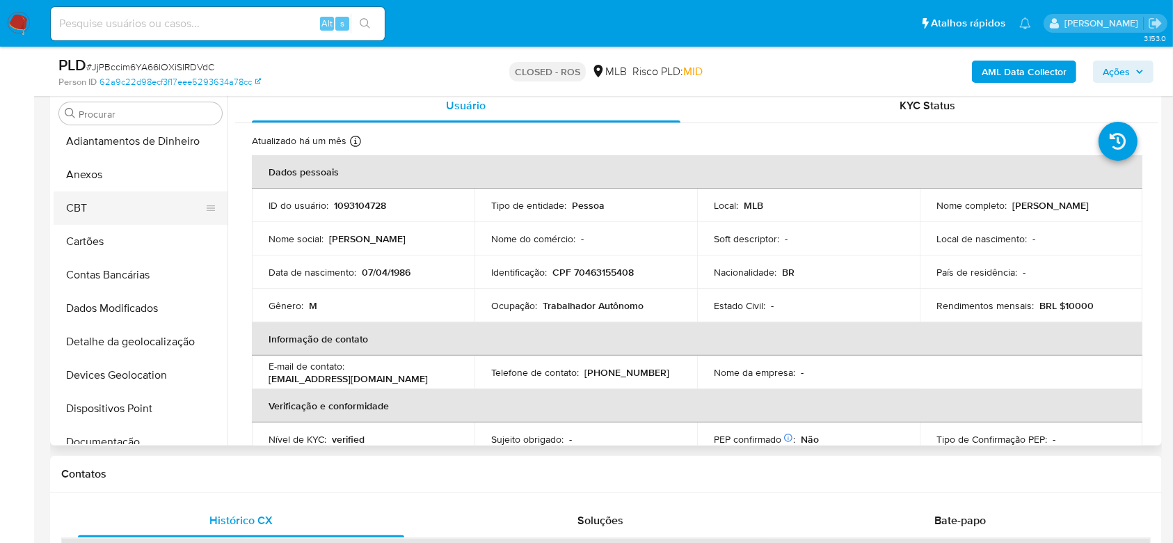
scroll to position [0, 0]
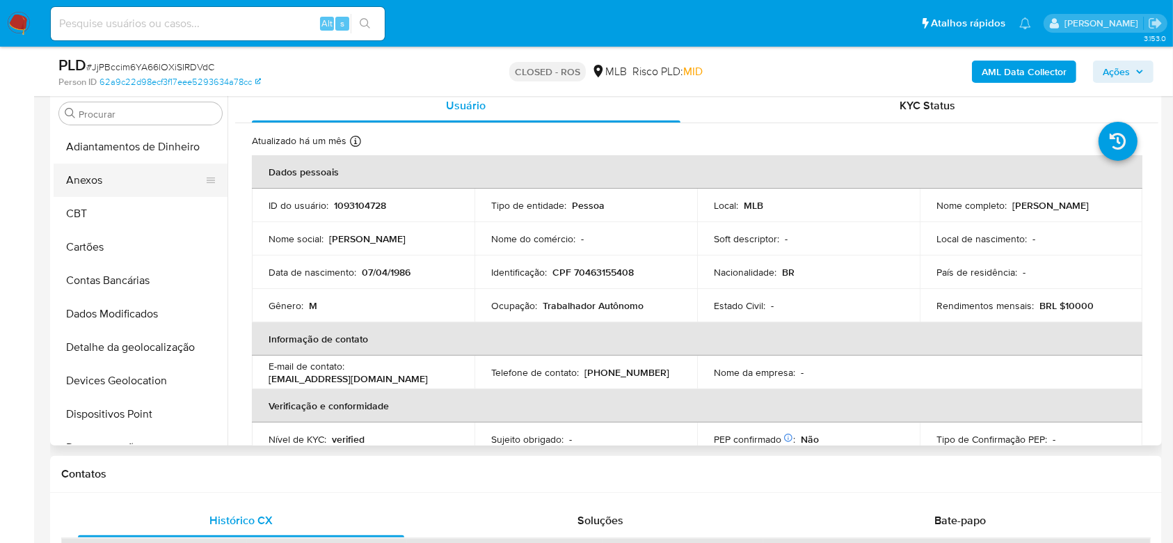
click at [104, 187] on button "Anexos" at bounding box center [135, 180] width 163 height 33
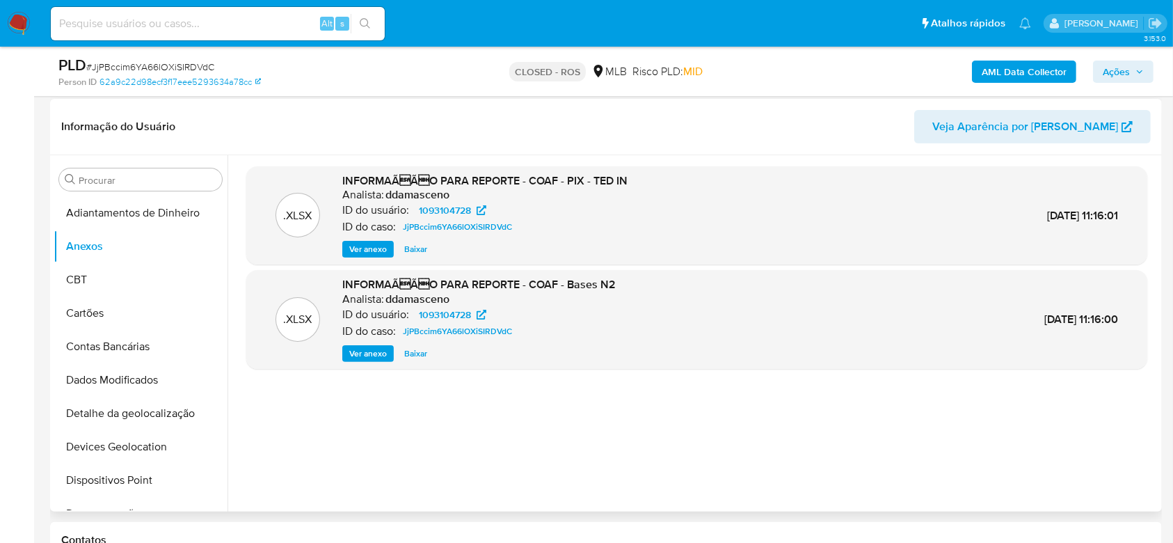
scroll to position [278, 0]
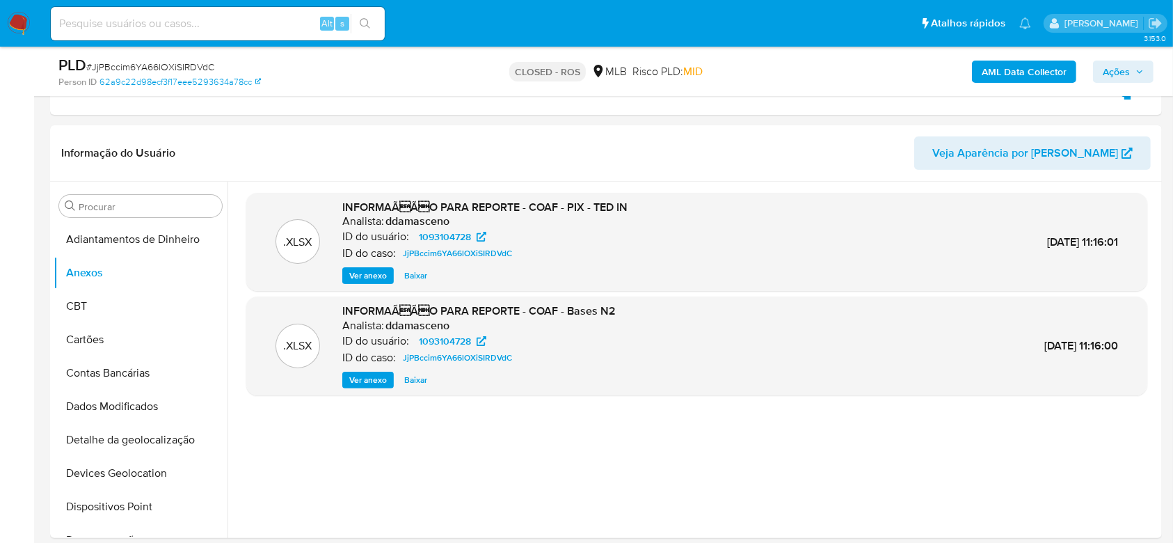
click at [1106, 72] on span "Ações" at bounding box center [1116, 72] width 27 height 22
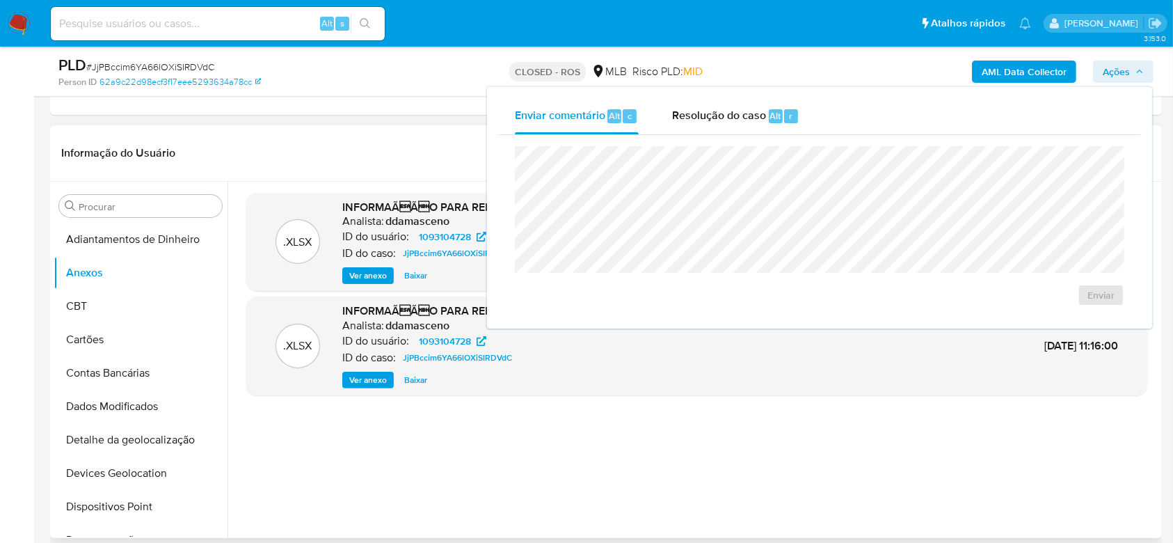
click at [394, 142] on header "Informação do Usuário Veja Aparência por Pessoa" at bounding box center [606, 152] width 1090 height 33
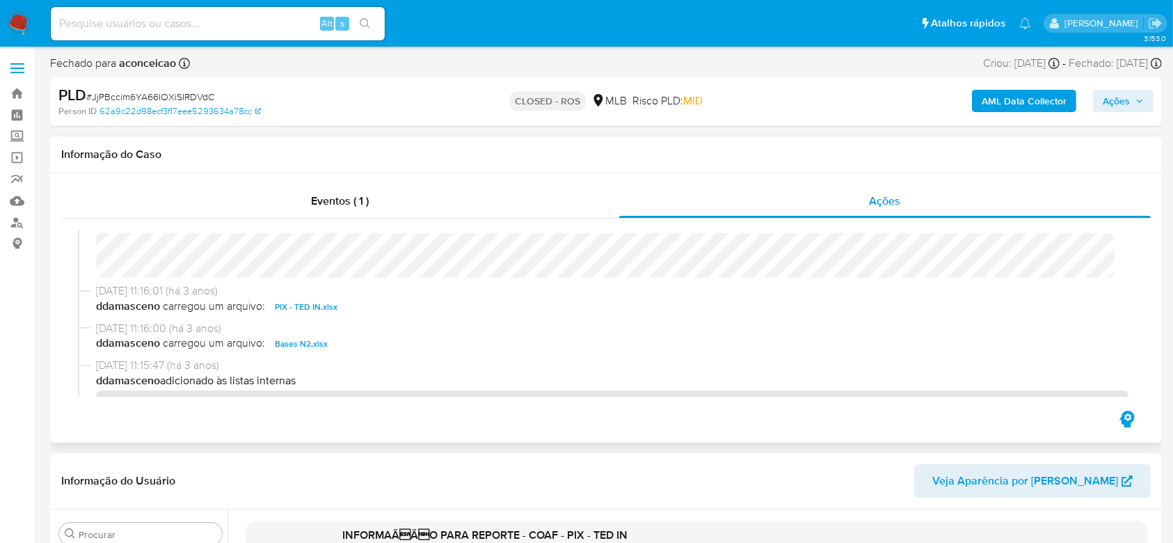
scroll to position [1020, 0]
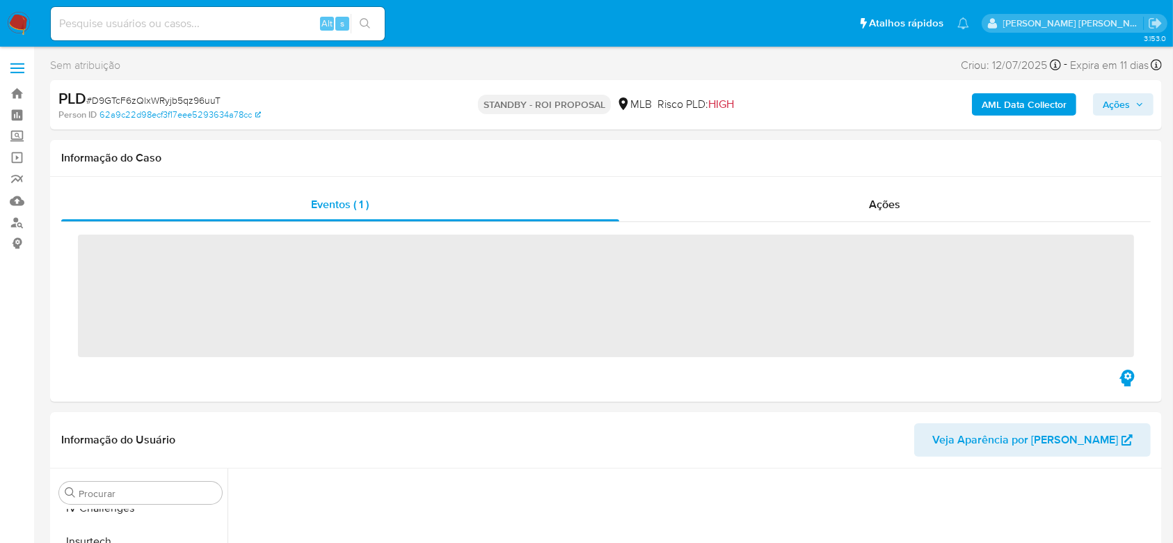
scroll to position [621, 0]
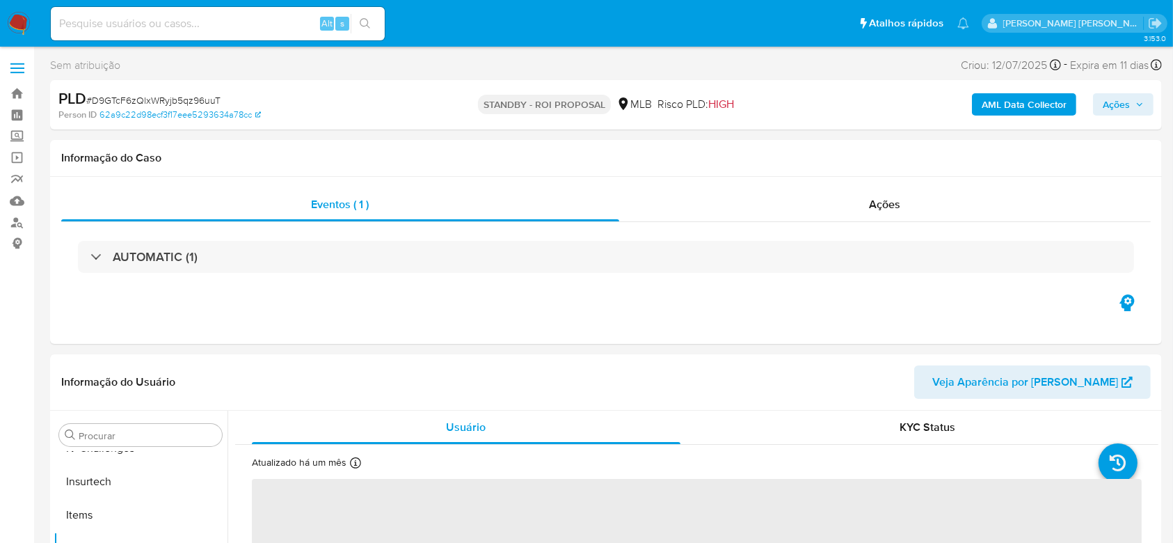
select select "10"
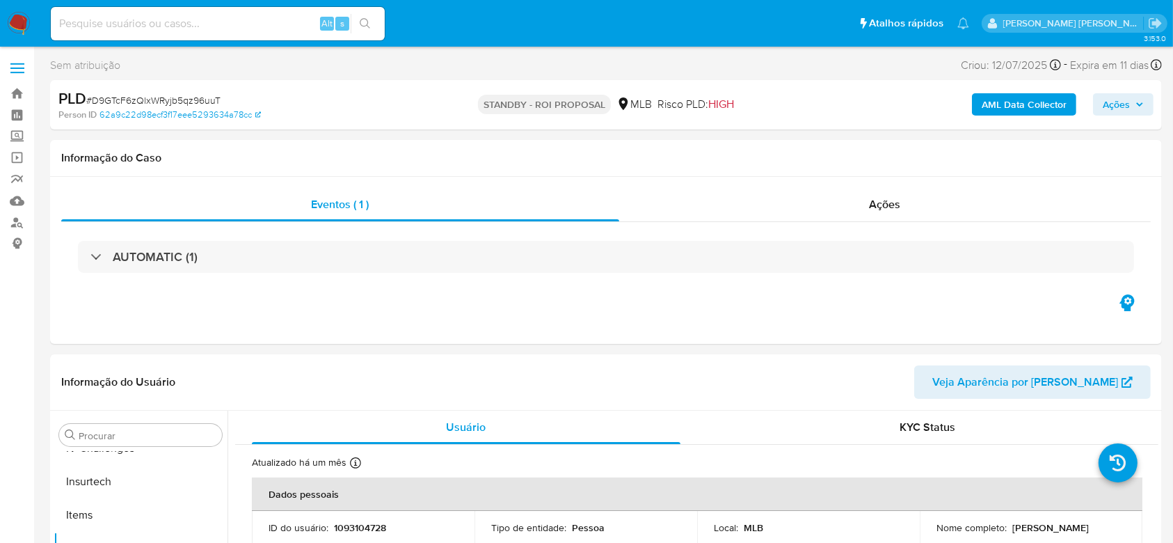
click at [145, 26] on input at bounding box center [218, 24] width 334 height 18
paste input "164993279"
type input "164993279"
click at [367, 19] on icon "search-icon" at bounding box center [365, 23] width 11 height 11
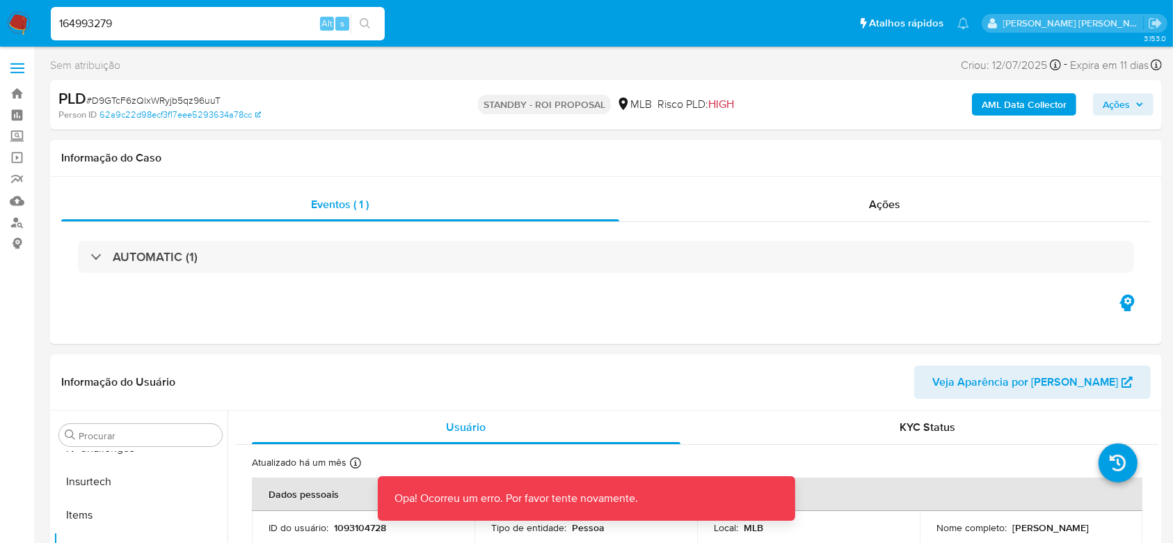
click at [173, 31] on input "164993279" at bounding box center [218, 24] width 334 height 18
click at [13, 89] on link "Bandeja" at bounding box center [83, 94] width 166 height 22
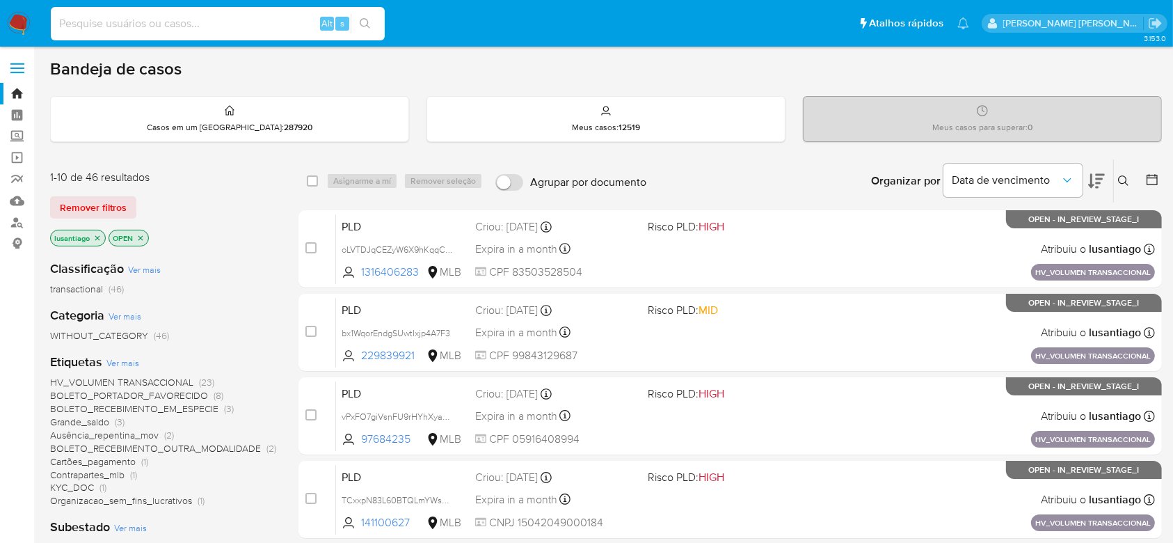
click at [205, 28] on input at bounding box center [218, 24] width 334 height 18
paste input "164993279"
type input "164993279"
click at [367, 21] on icon "search-icon" at bounding box center [365, 23] width 10 height 10
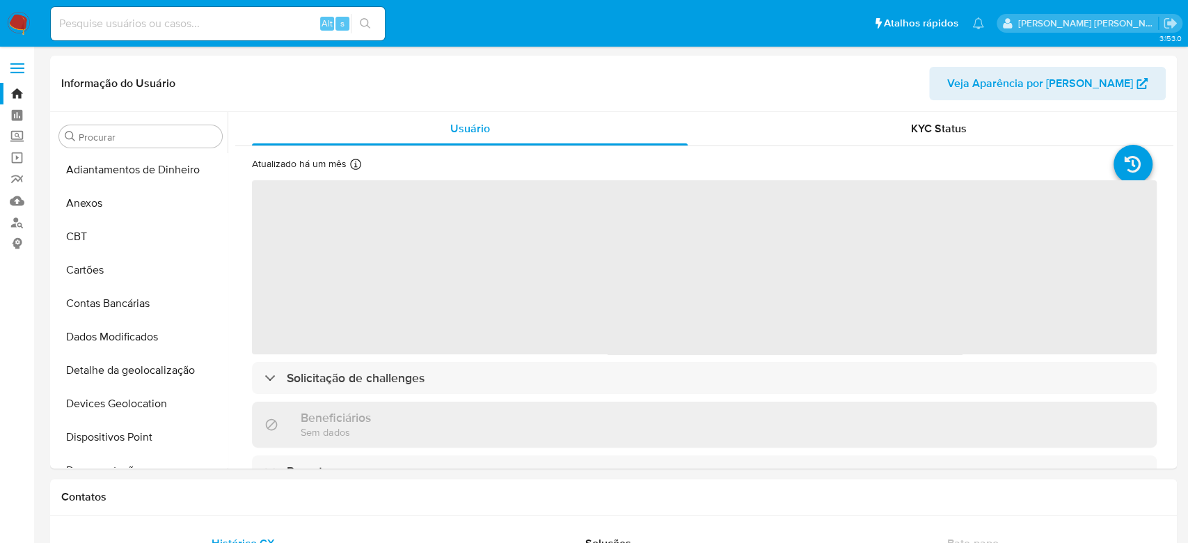
select select "10"
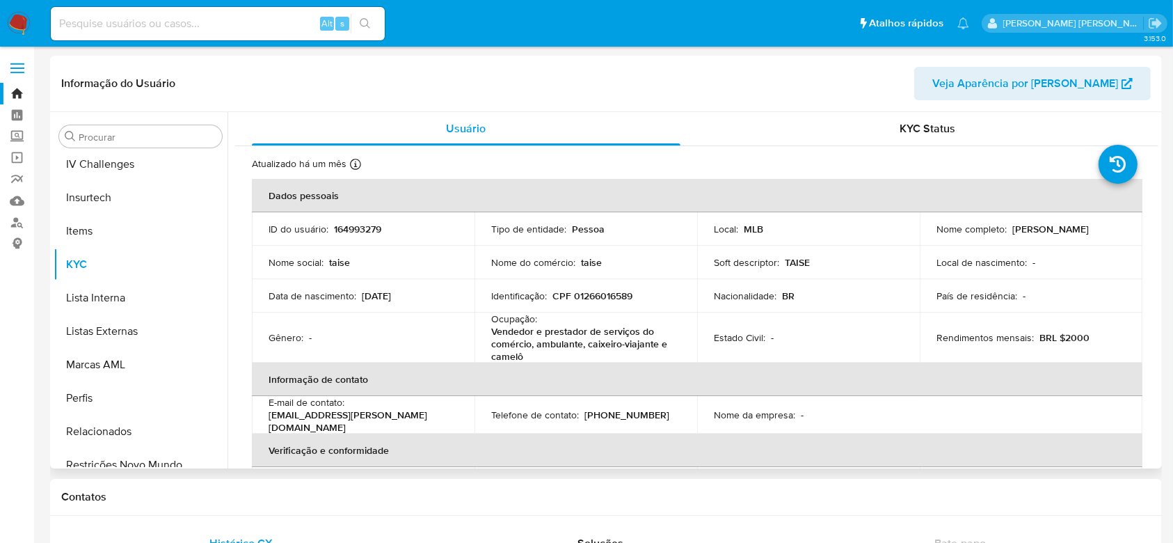
scroll to position [621, 0]
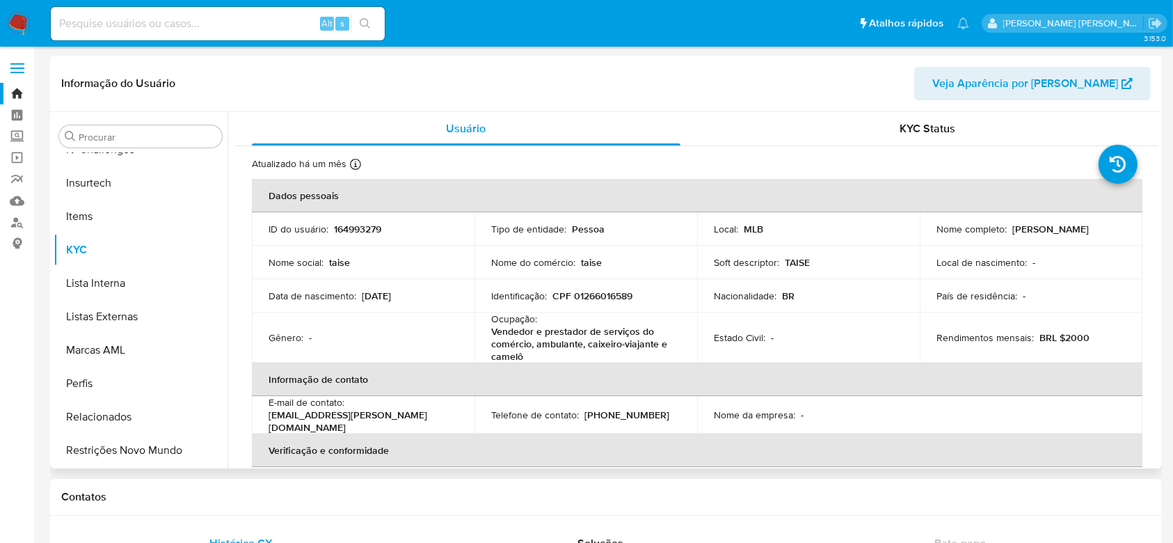
click at [598, 298] on p "CPF 01266016589" at bounding box center [593, 296] width 80 height 13
copy p "01266016589"
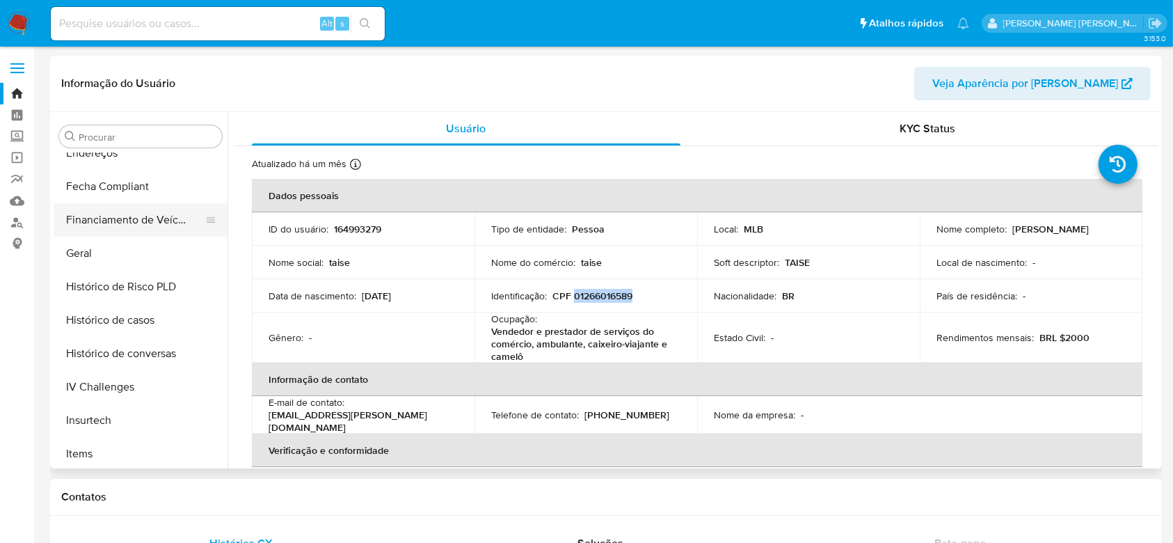
scroll to position [343, 0]
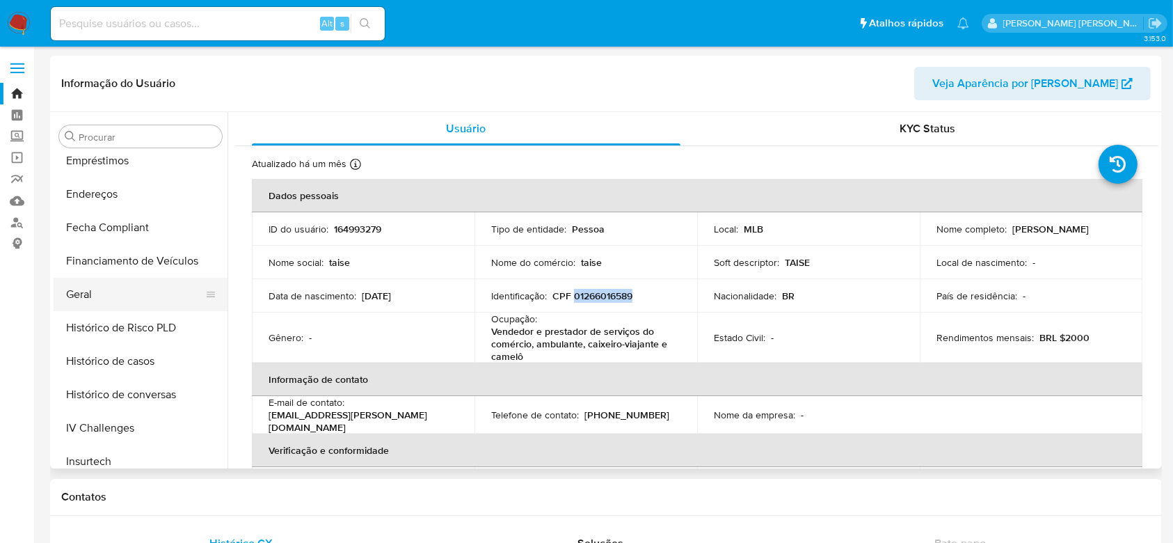
click at [87, 298] on button "Geral" at bounding box center [135, 294] width 163 height 33
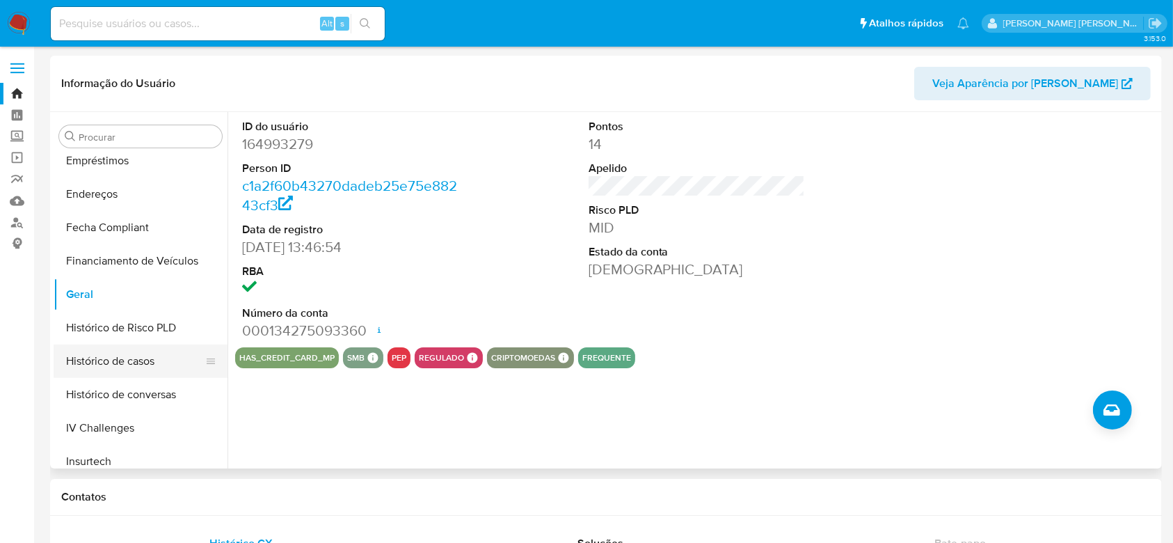
click at [115, 374] on button "Histórico de casos" at bounding box center [135, 360] width 163 height 33
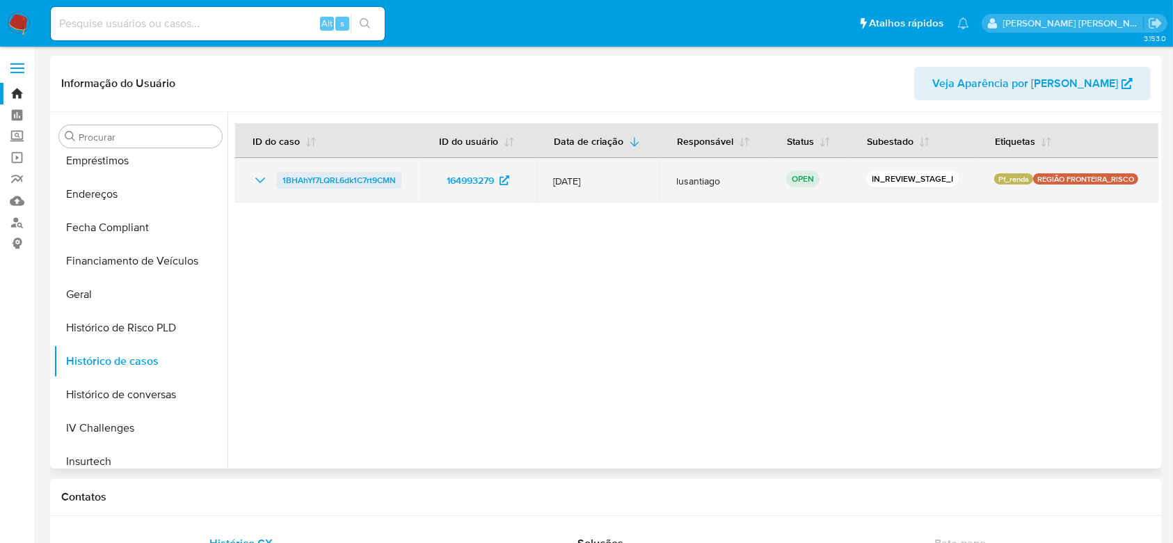
click at [379, 179] on span "1BHAhYf7LQRL6dk1C7rt9CMN" at bounding box center [339, 180] width 113 height 17
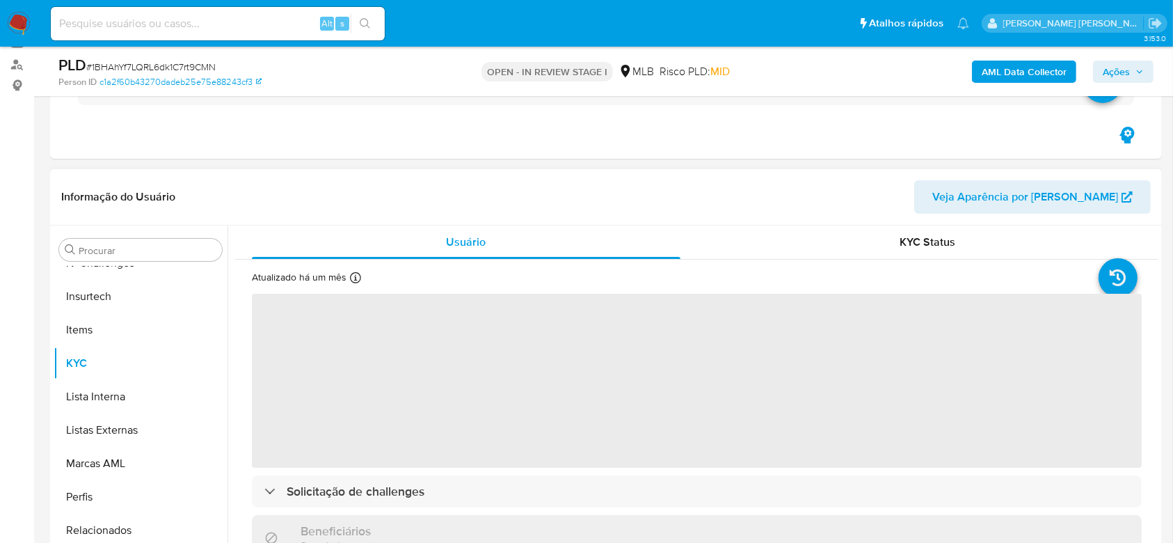
scroll to position [185, 0]
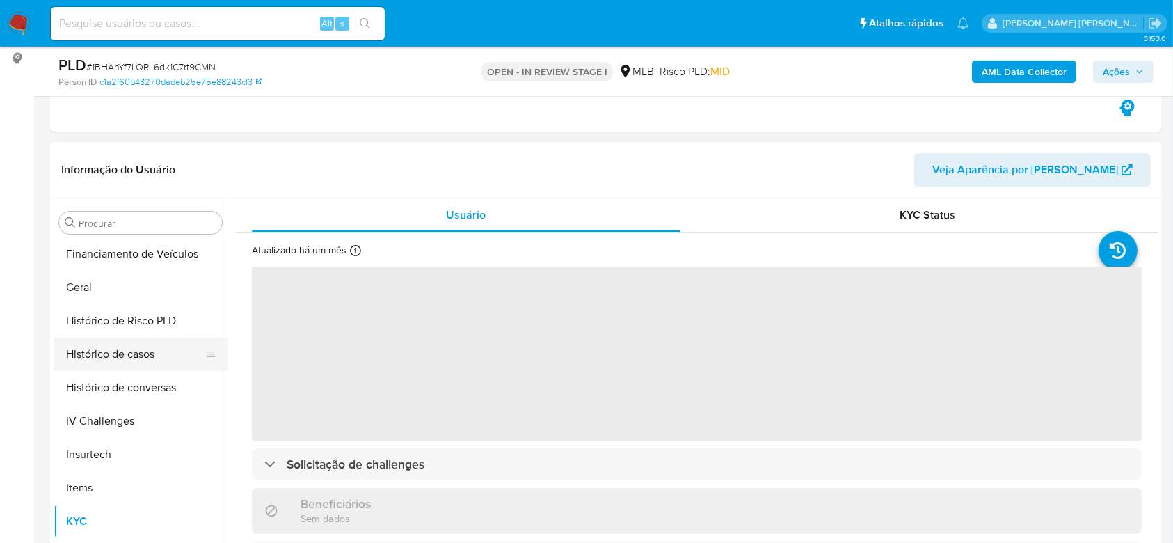
select select "10"
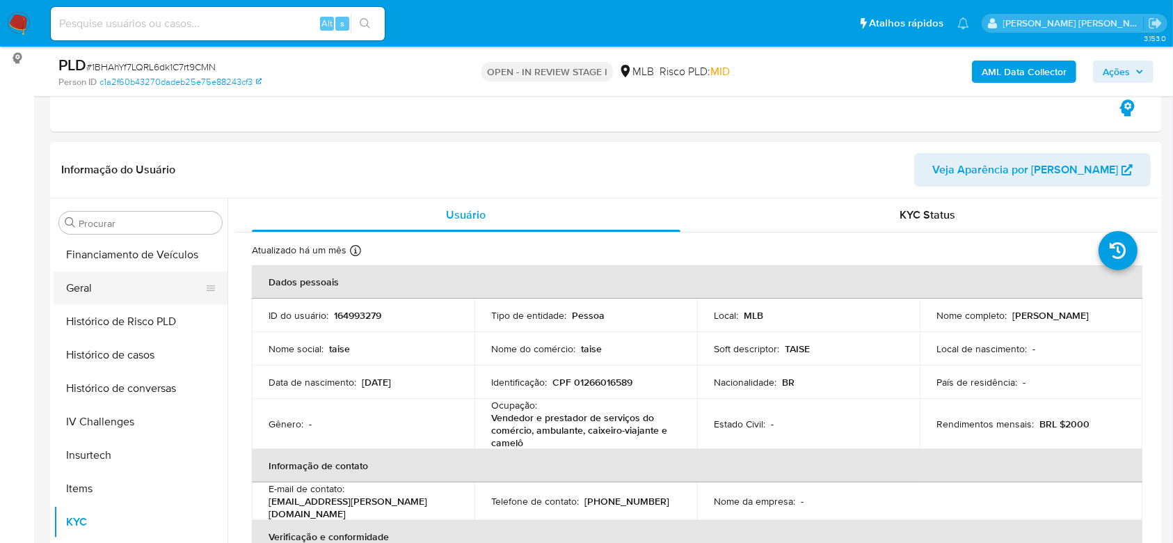
click at [104, 287] on button "Geral" at bounding box center [135, 287] width 163 height 33
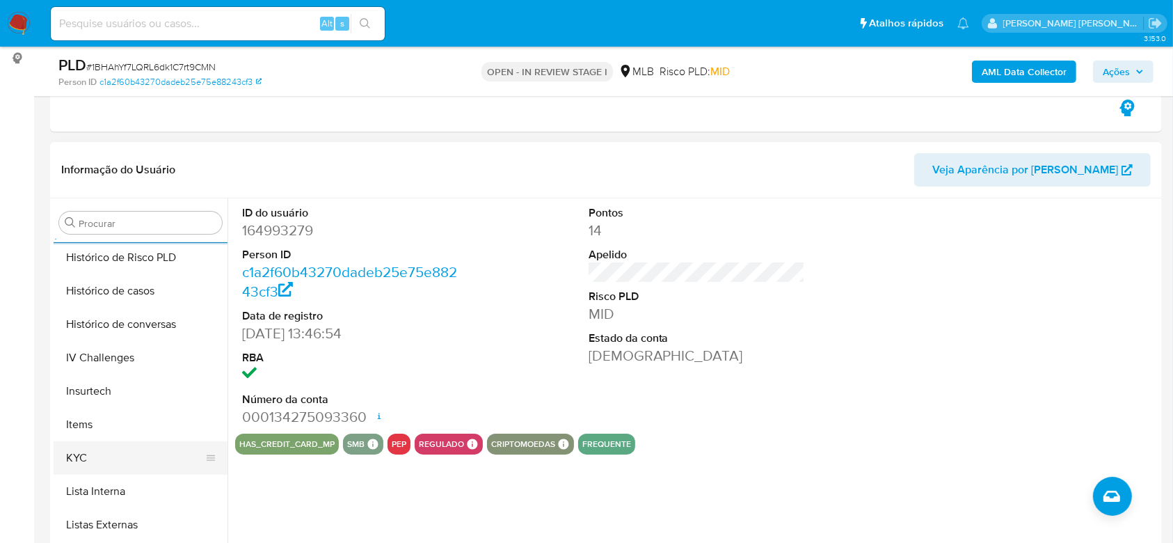
scroll to position [529, 0]
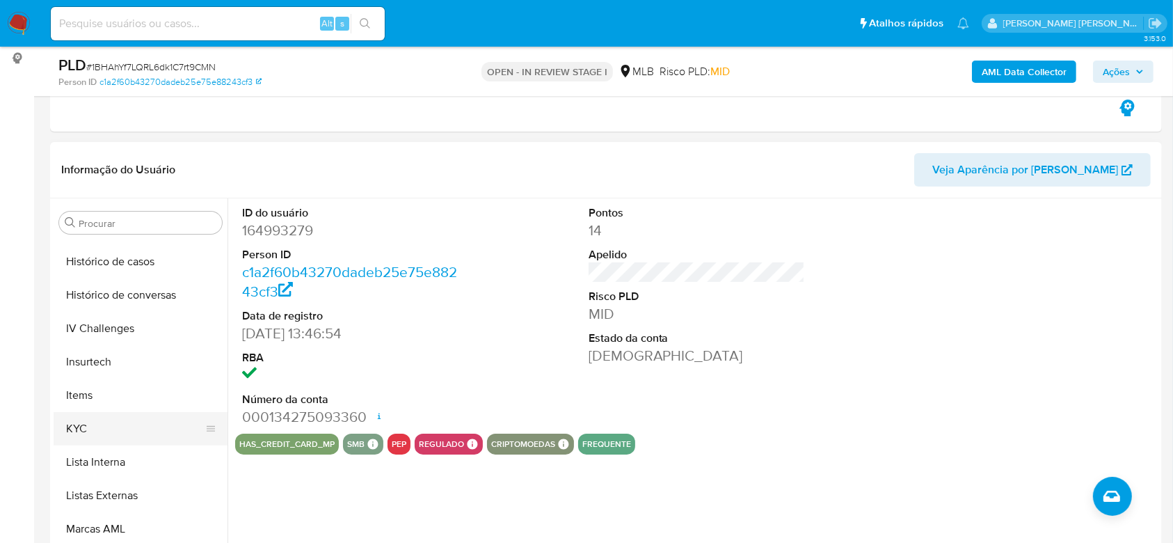
click at [111, 443] on button "KYC" at bounding box center [135, 428] width 163 height 33
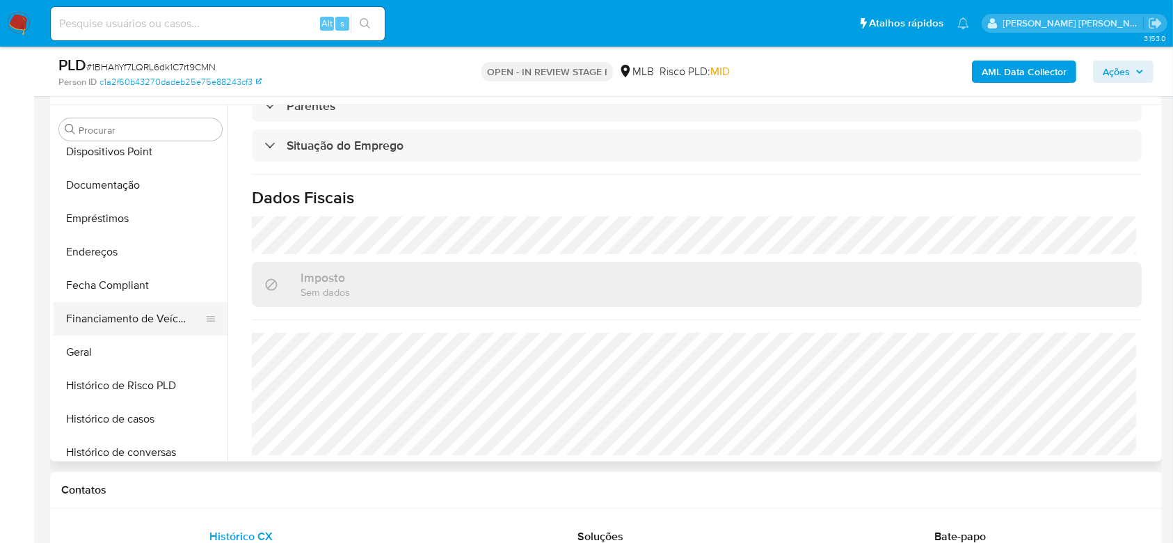
scroll to position [251, 0]
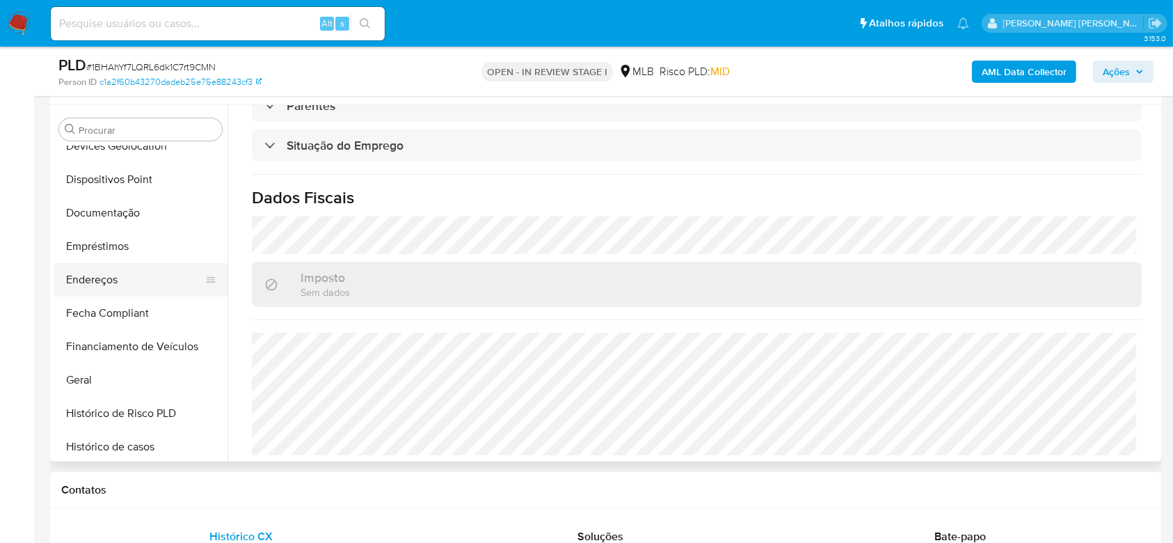
click at [101, 291] on button "Endereços" at bounding box center [135, 279] width 163 height 33
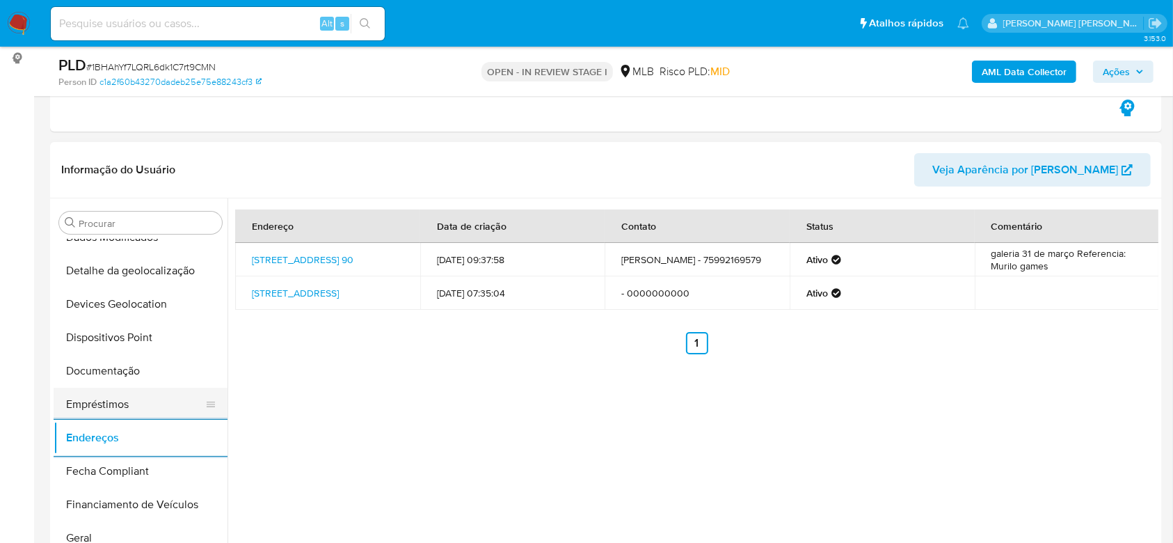
scroll to position [157, 0]
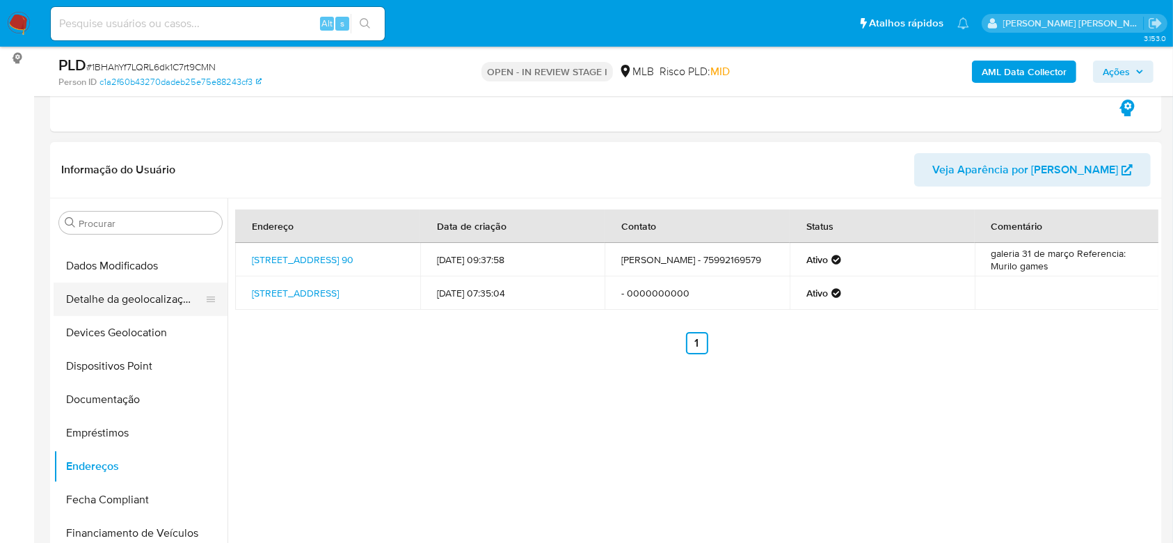
click at [123, 291] on button "Detalhe da geolocalização" at bounding box center [135, 299] width 163 height 33
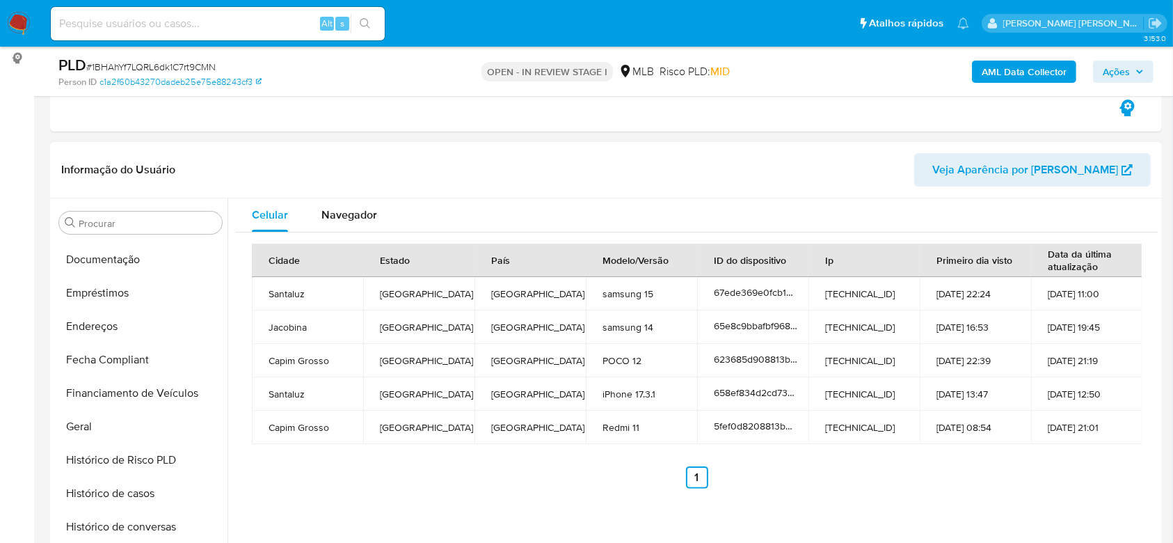
scroll to position [621, 0]
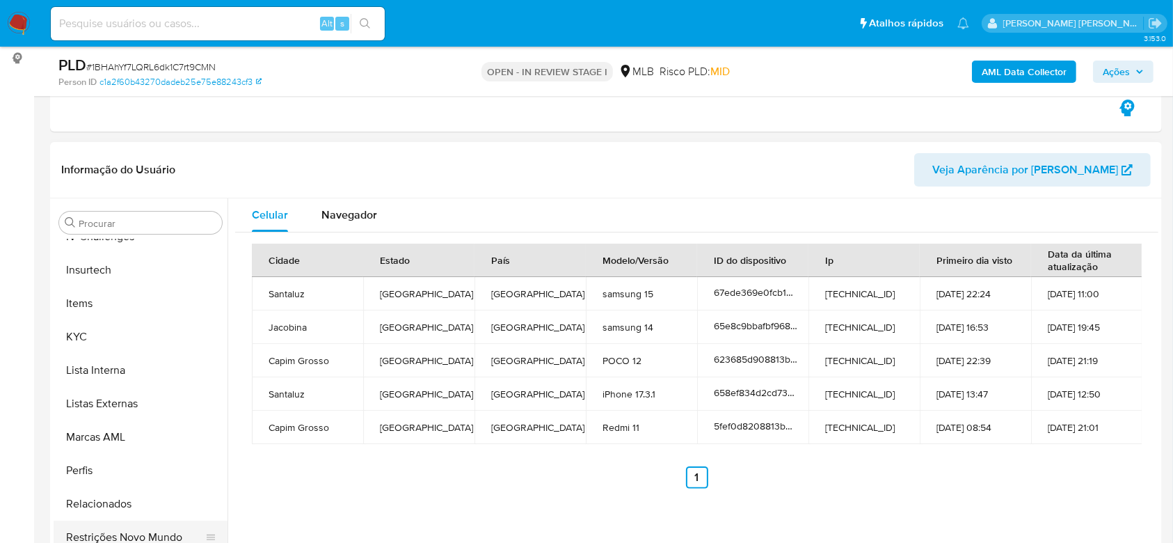
click at [115, 534] on button "Restrições Novo Mundo" at bounding box center [135, 537] width 163 height 33
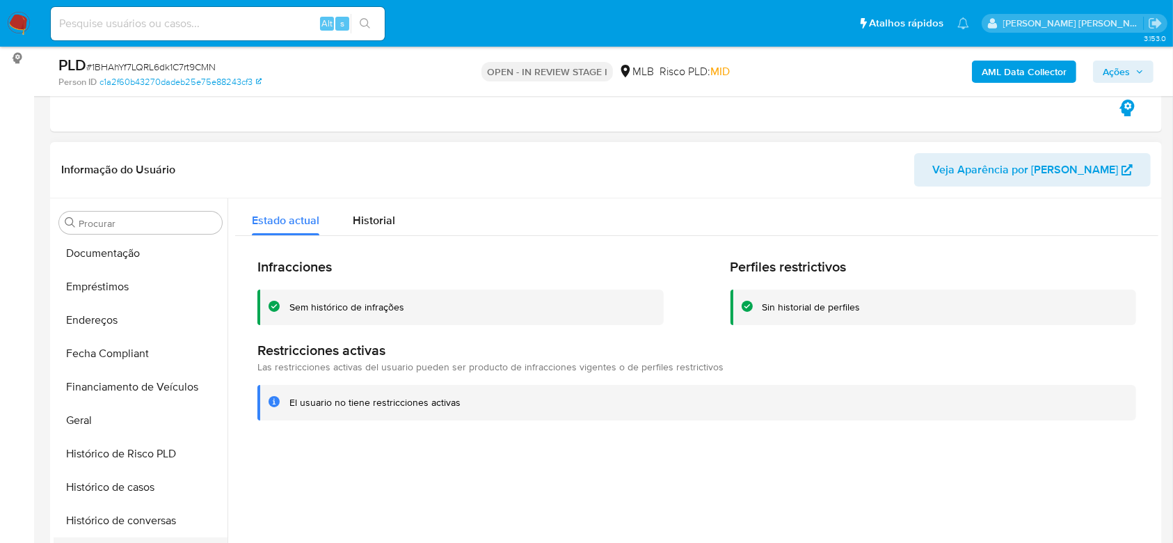
scroll to position [250, 0]
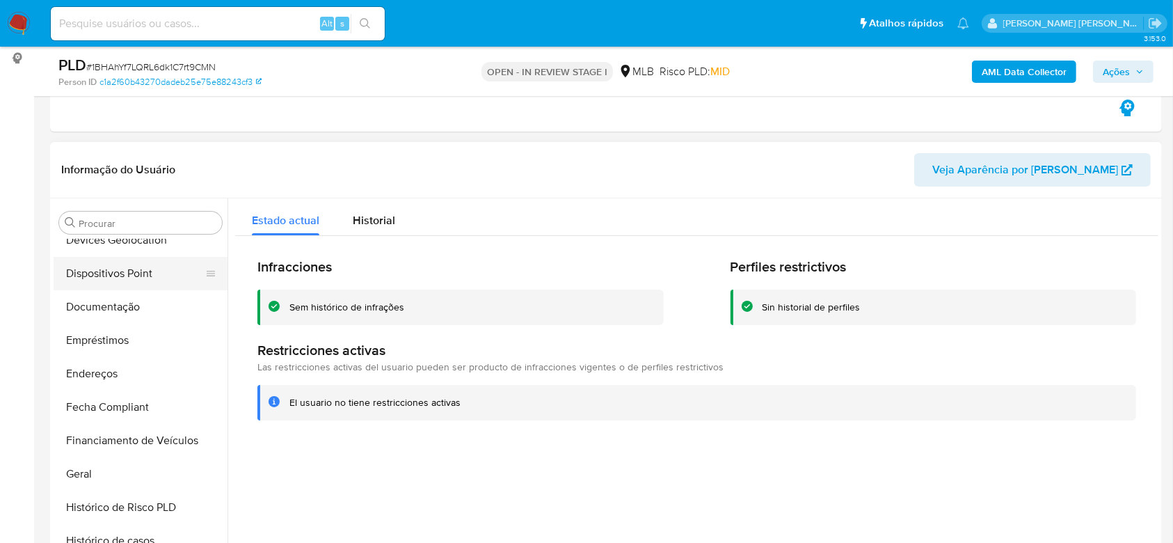
click at [116, 275] on button "Dispositivos Point" at bounding box center [135, 273] width 163 height 33
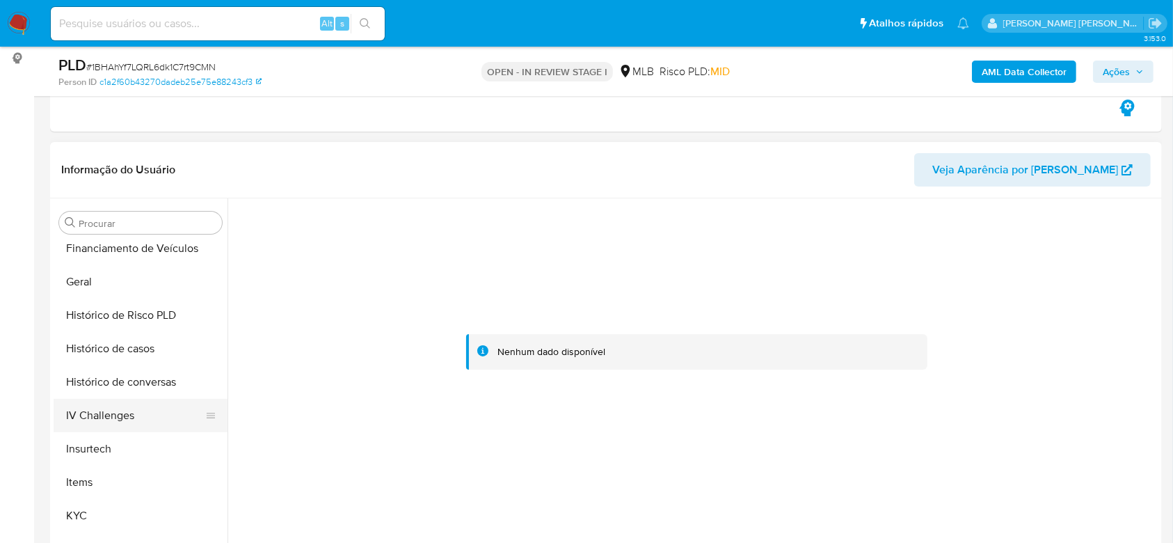
scroll to position [528, 0]
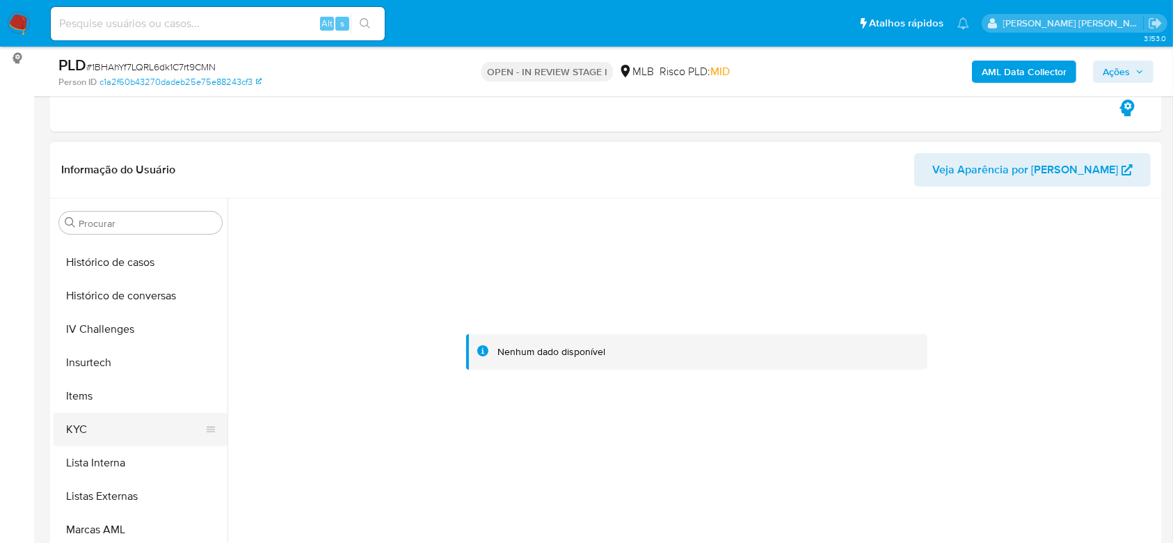
click at [71, 426] on button "KYC" at bounding box center [135, 429] width 163 height 33
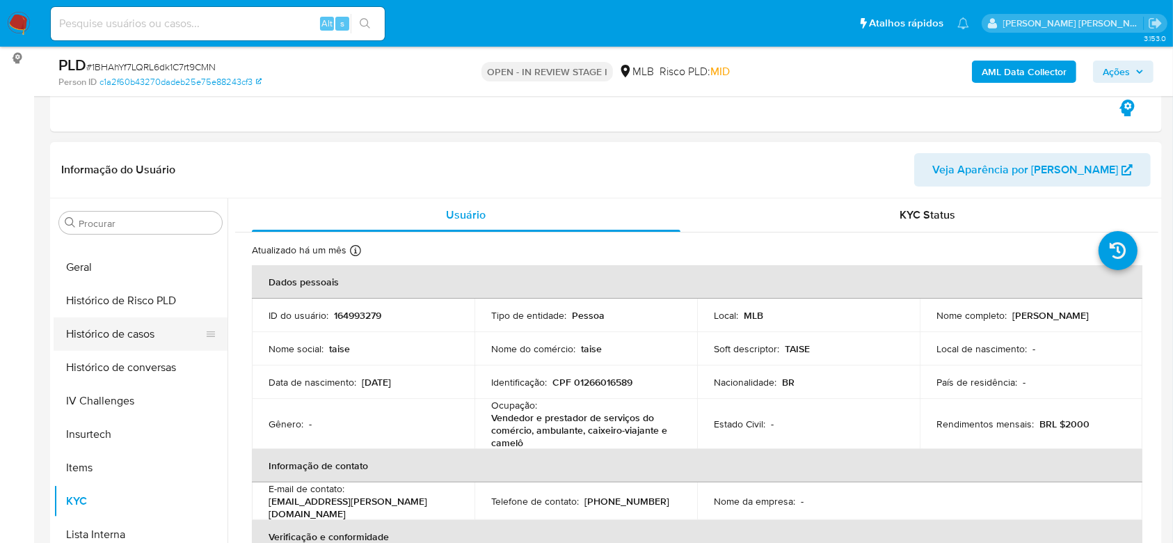
scroll to position [342, 0]
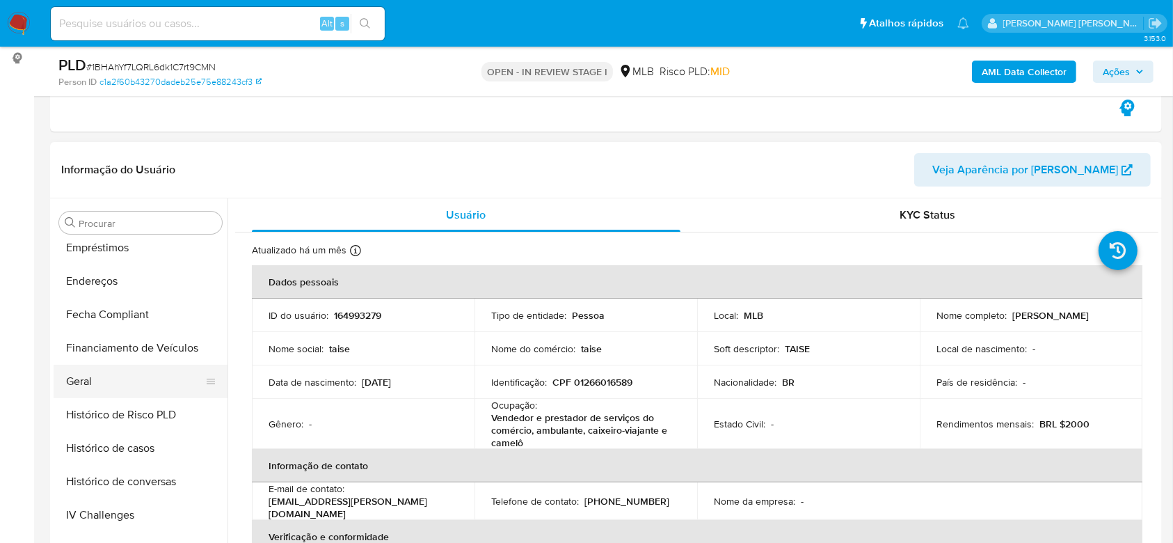
click at [95, 377] on button "Geral" at bounding box center [135, 381] width 163 height 33
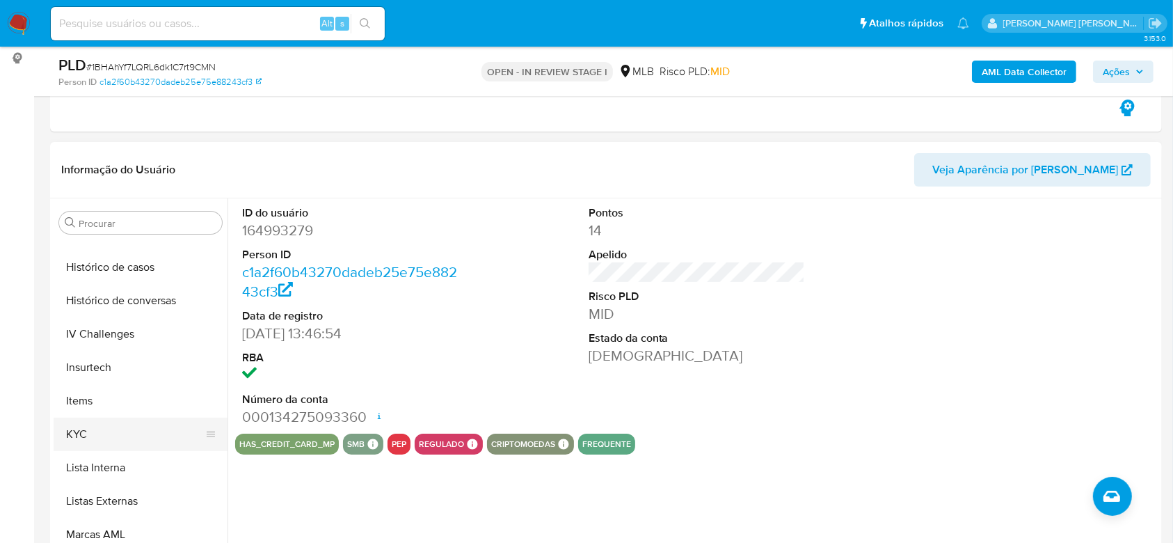
scroll to position [528, 0]
click at [105, 420] on button "KYC" at bounding box center [135, 429] width 163 height 33
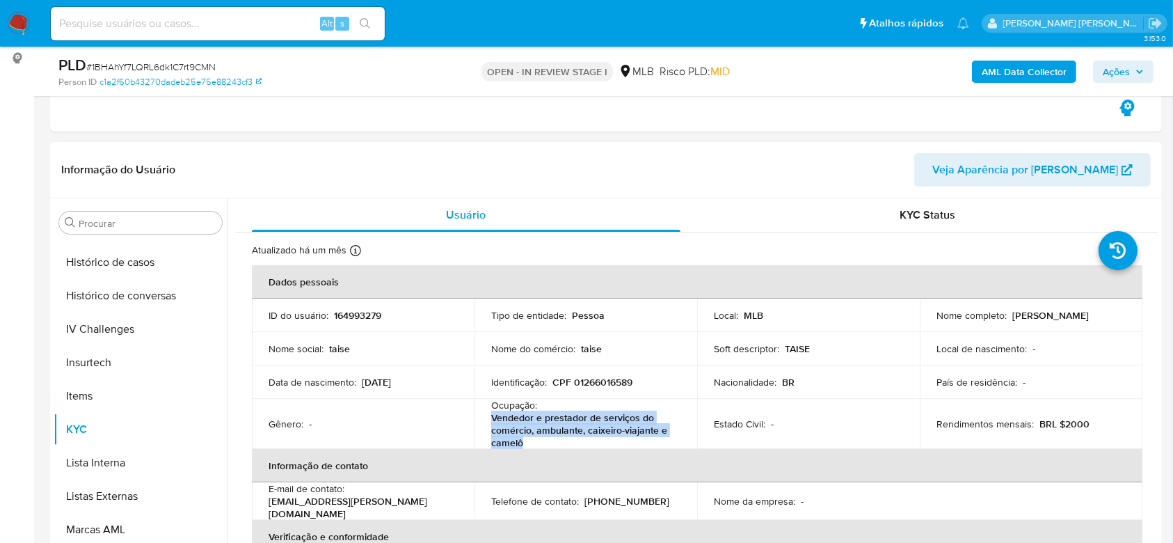
drag, startPoint x: 532, startPoint y: 440, endPoint x: 490, endPoint y: 420, distance: 46.4
click at [491, 420] on p "Vendedor e prestador de serviços do comércio, ambulante, caixeiro-viajante e ca…" at bounding box center [583, 430] width 184 height 38
copy p "Vendedor e prestador de serviços do comércio, ambulante, caixeiro-viajante e ca…"
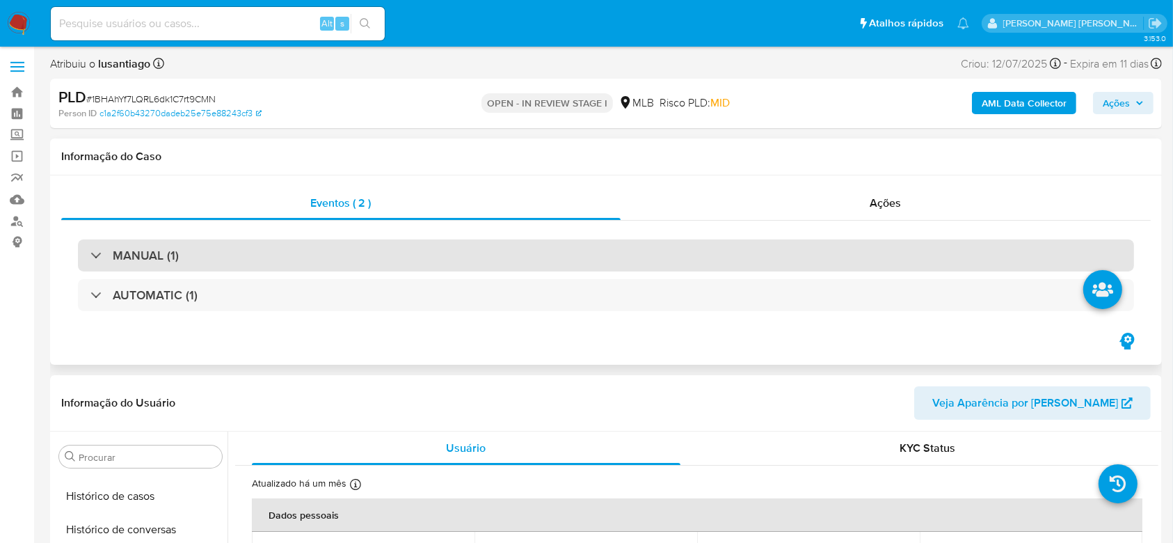
scroll to position [0, 0]
click at [248, 253] on div "MANUAL (1)" at bounding box center [606, 257] width 1056 height 32
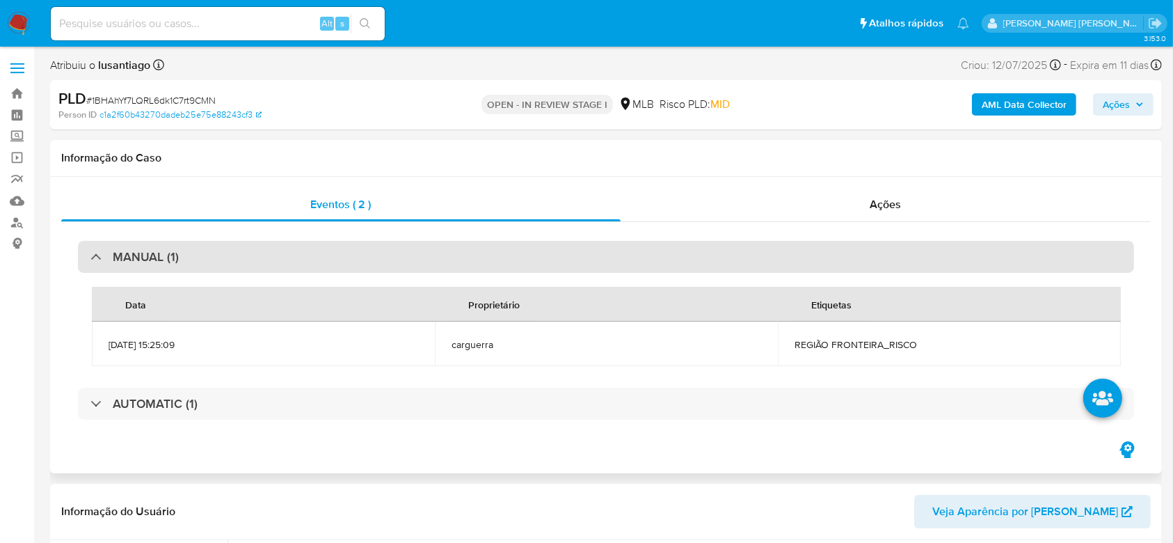
click at [251, 253] on div "MANUAL (1)" at bounding box center [606, 257] width 1056 height 32
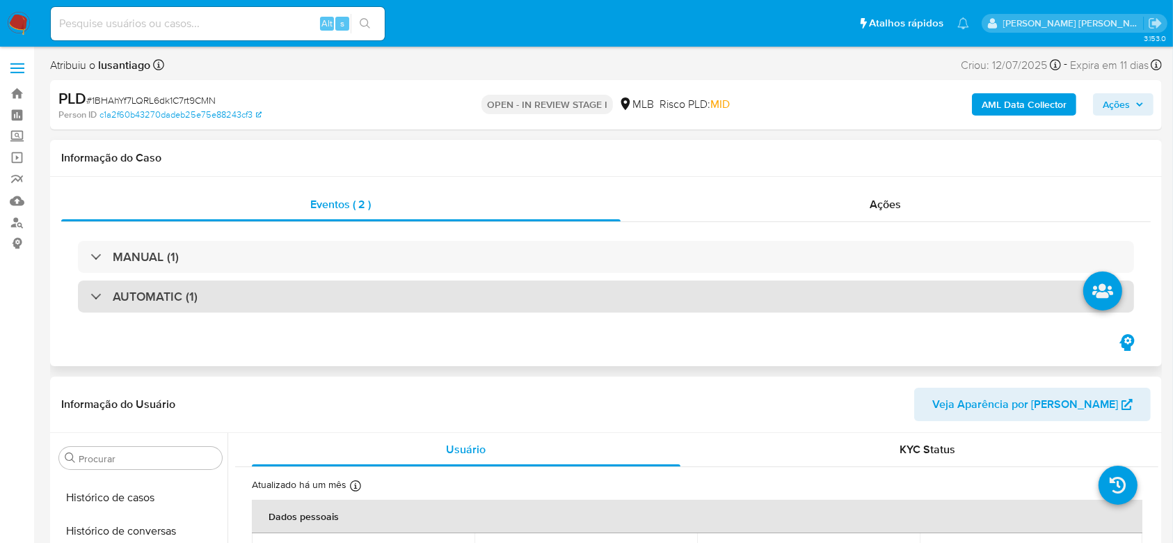
click at [240, 296] on div "AUTOMATIC (1)" at bounding box center [606, 296] width 1056 height 32
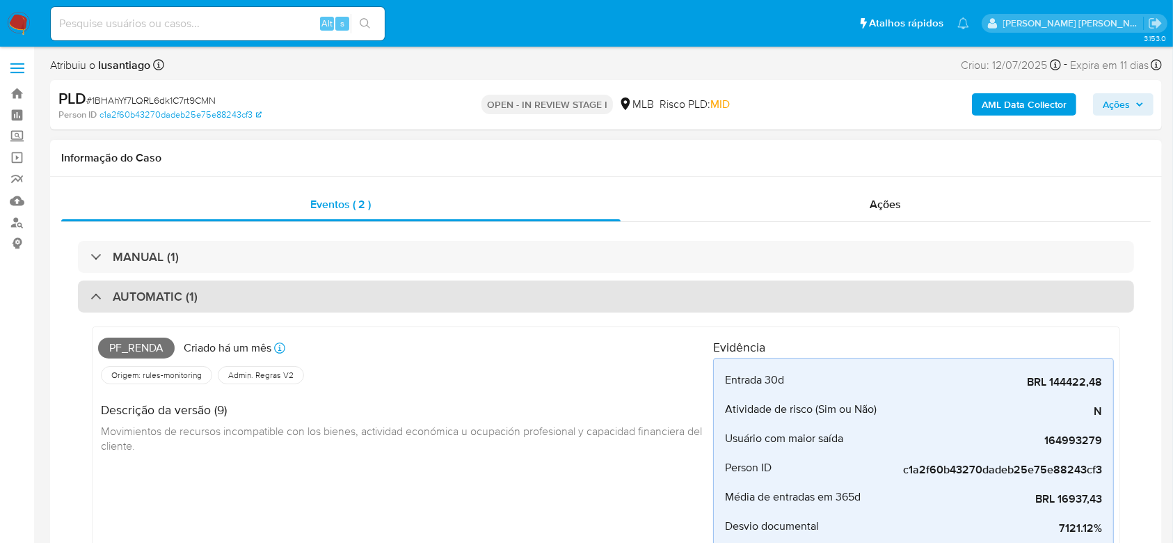
click at [240, 296] on div "AUTOMATIC (1)" at bounding box center [606, 296] width 1056 height 32
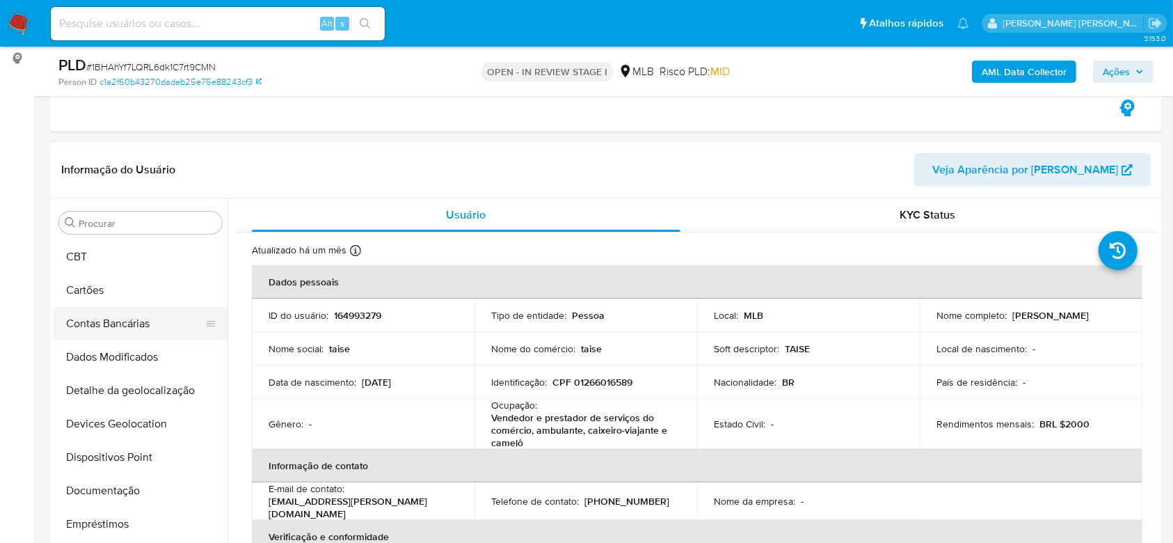
scroll to position [64, 0]
click at [122, 283] on button "Cartões" at bounding box center [135, 292] width 163 height 33
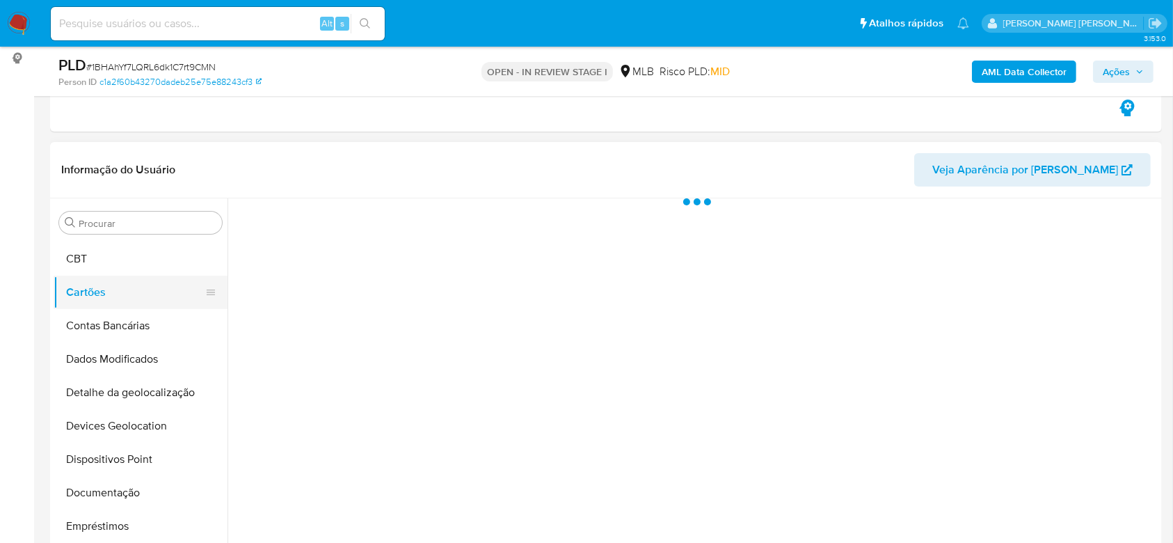
scroll to position [0, 0]
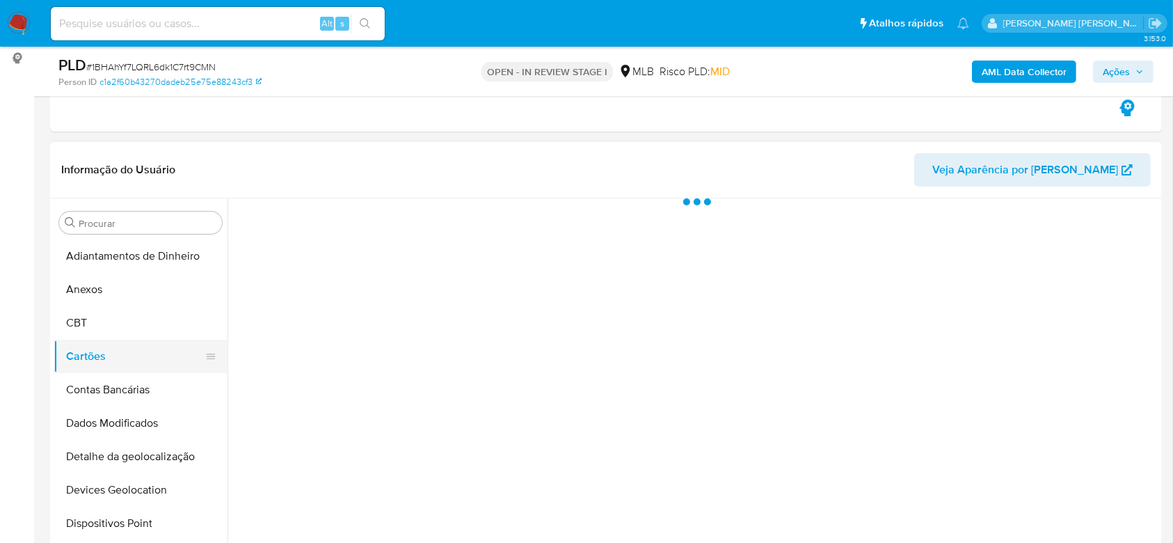
click at [129, 283] on button "Anexos" at bounding box center [141, 289] width 174 height 33
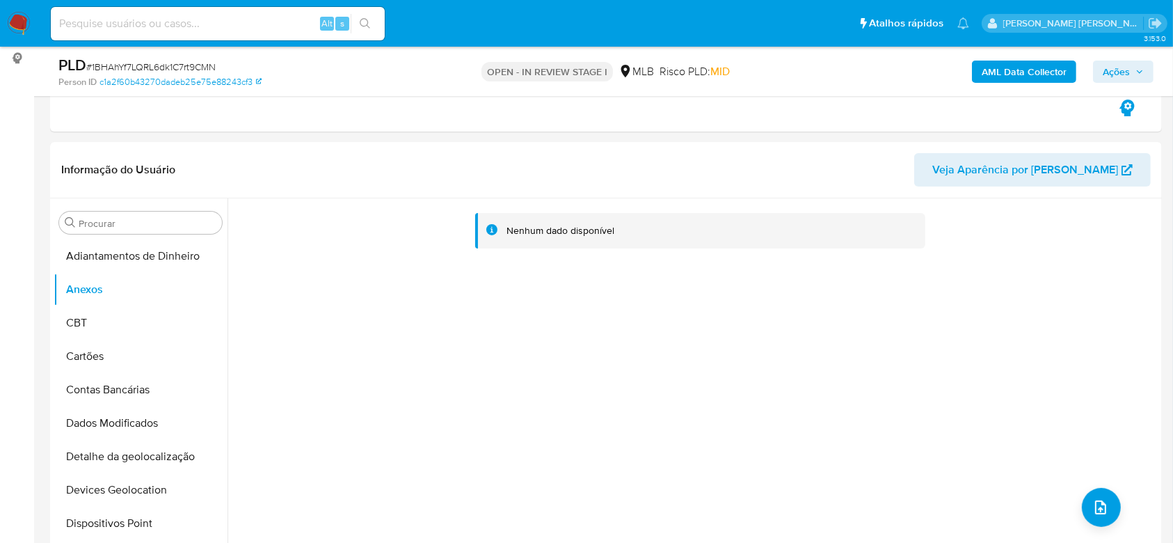
drag, startPoint x: 1115, startPoint y: 69, endPoint x: 1104, endPoint y: 77, distance: 13.5
click at [1116, 70] on span "Ações" at bounding box center [1116, 72] width 27 height 22
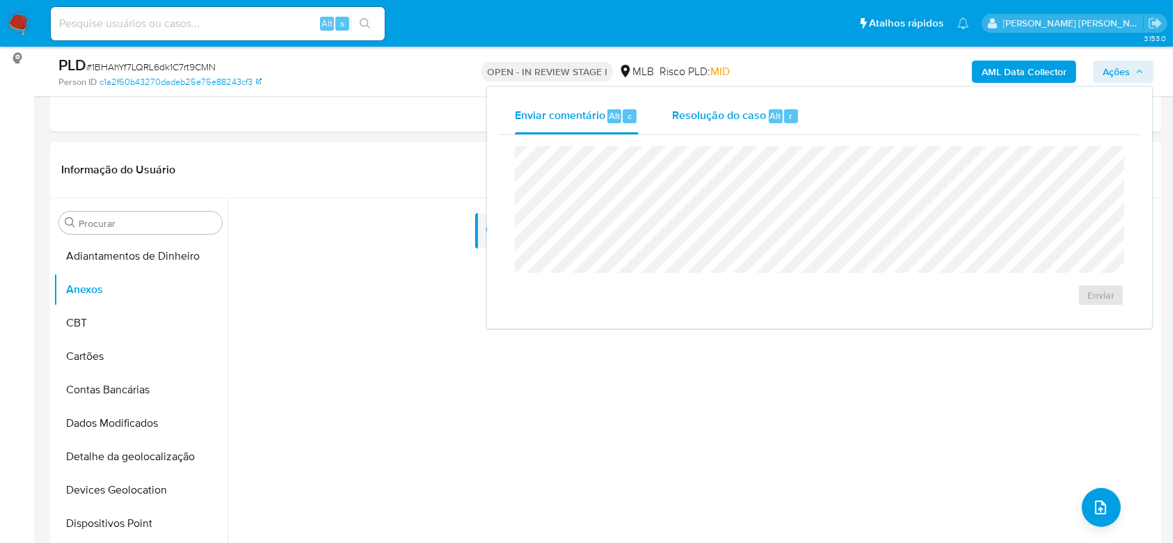
click at [684, 114] on span "Resolução do caso" at bounding box center [719, 115] width 94 height 16
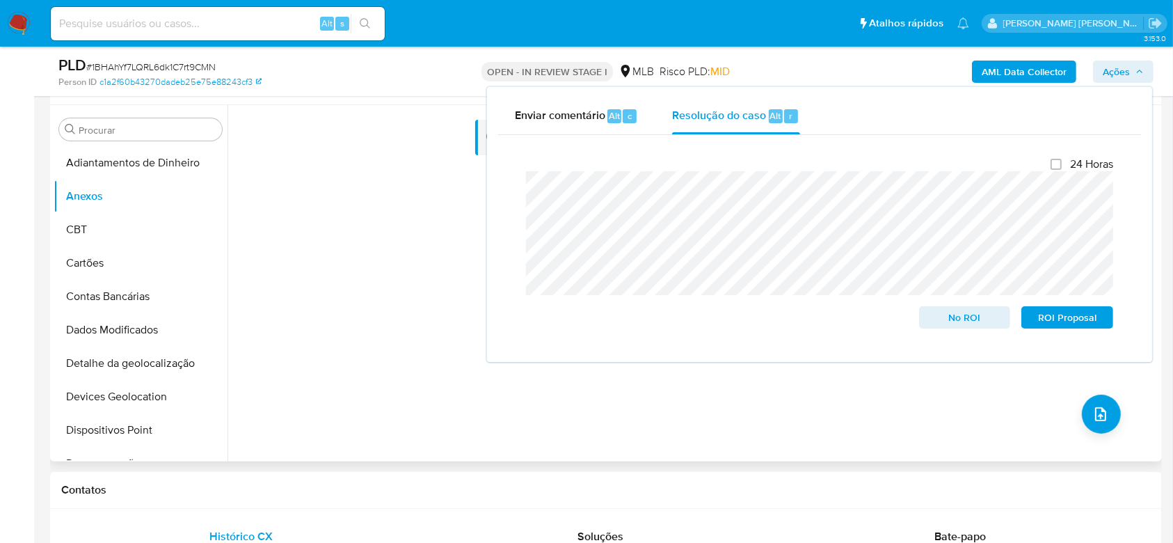
click at [396, 298] on div "Nenhum dado disponível" at bounding box center [693, 283] width 931 height 356
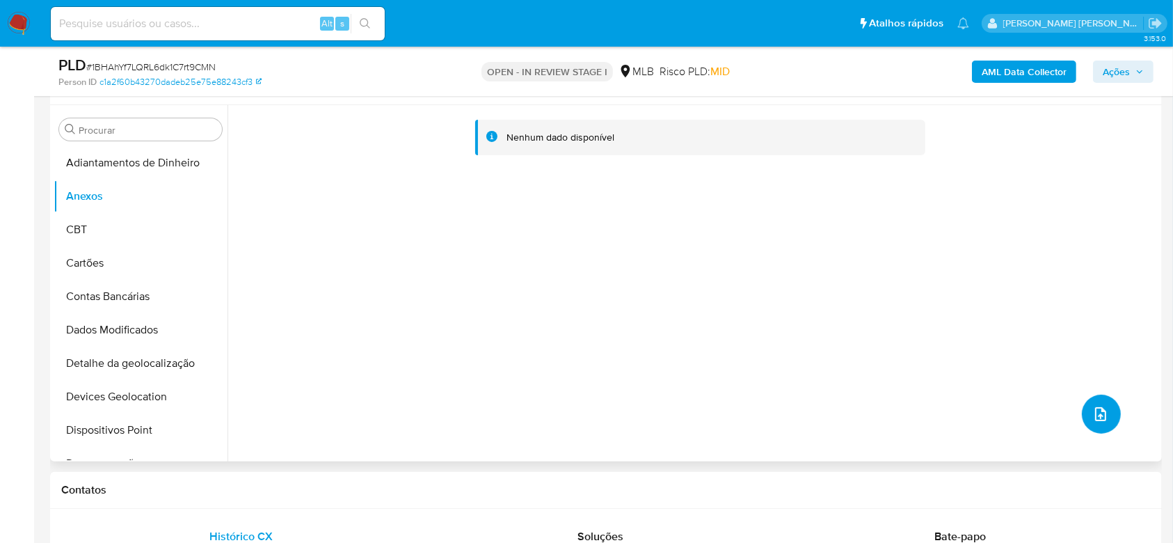
click at [1093, 409] on icon "upload-file" at bounding box center [1101, 414] width 17 height 17
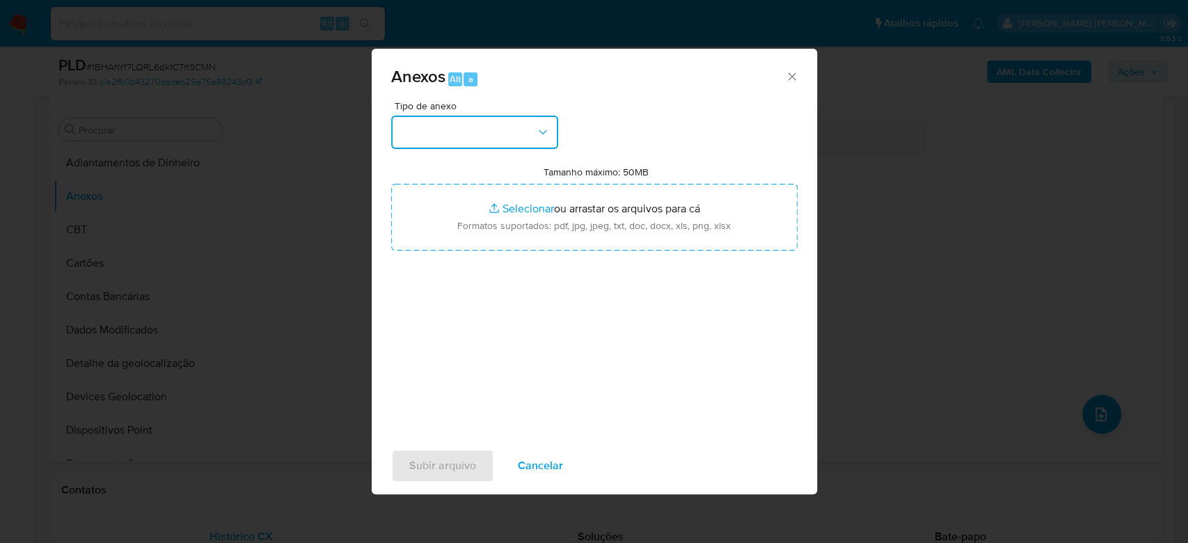
click at [496, 117] on button "button" at bounding box center [474, 132] width 167 height 33
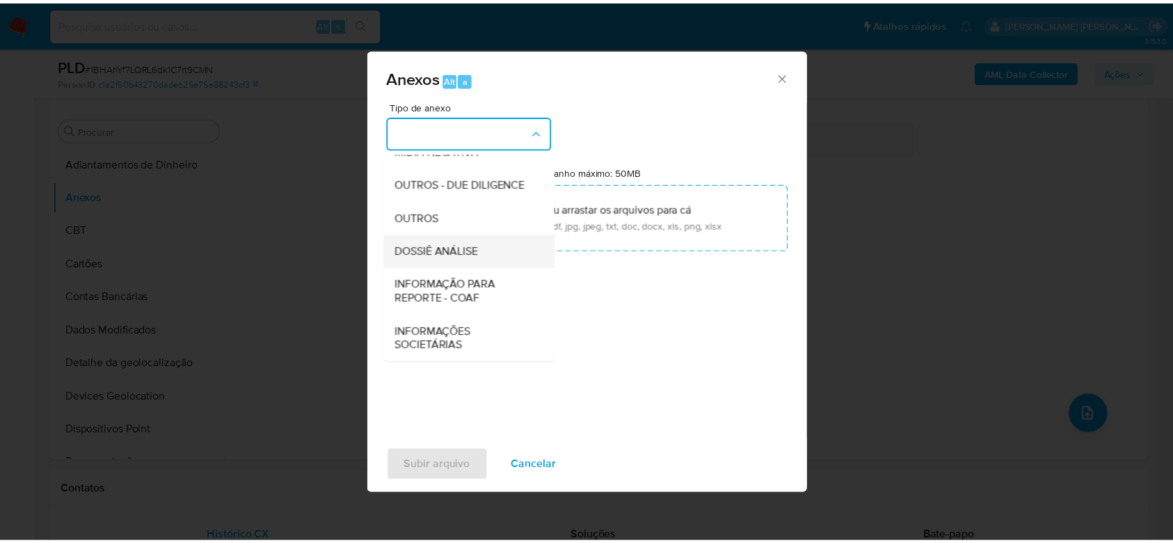
scroll to position [214, 0]
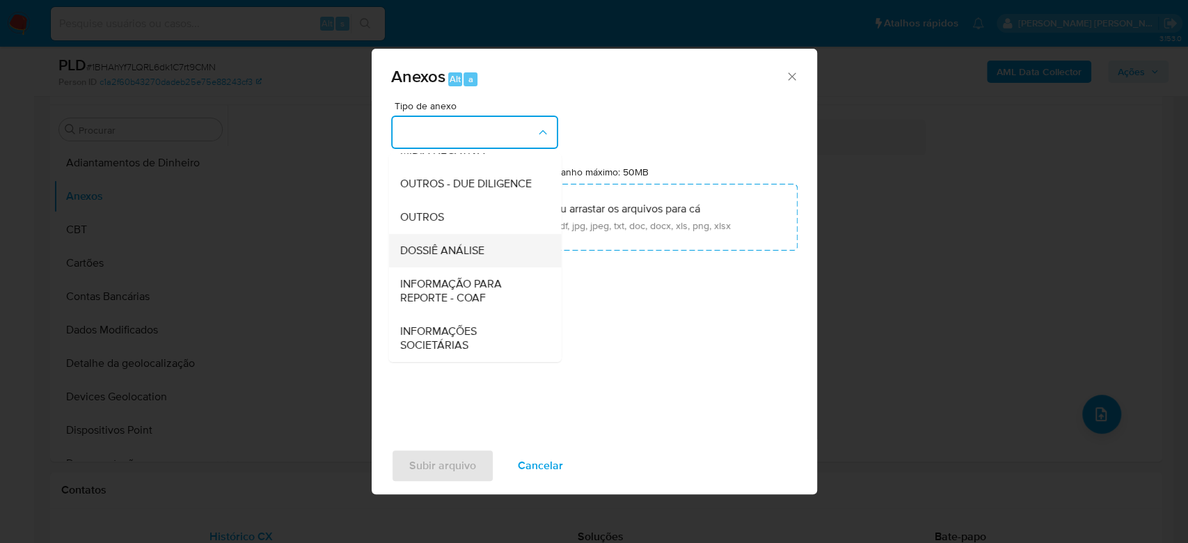
click at [484, 251] on div "DOSSIÊ ANÁLISE" at bounding box center [470, 250] width 142 height 33
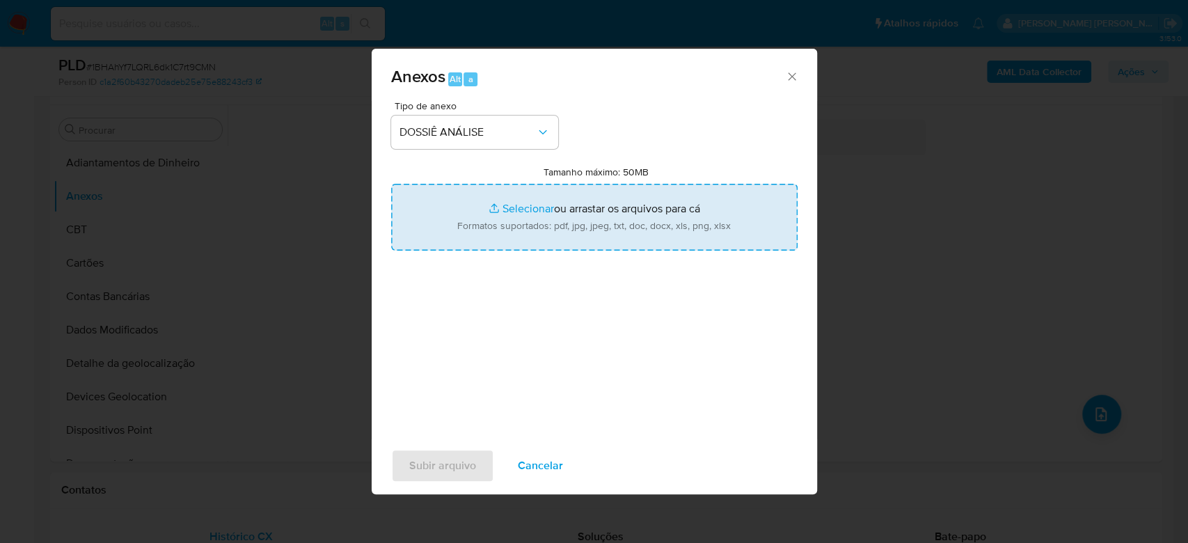
type input "C:\fakepath\Mulan 164993279_2025_08_14_13_32_23.xlsx"
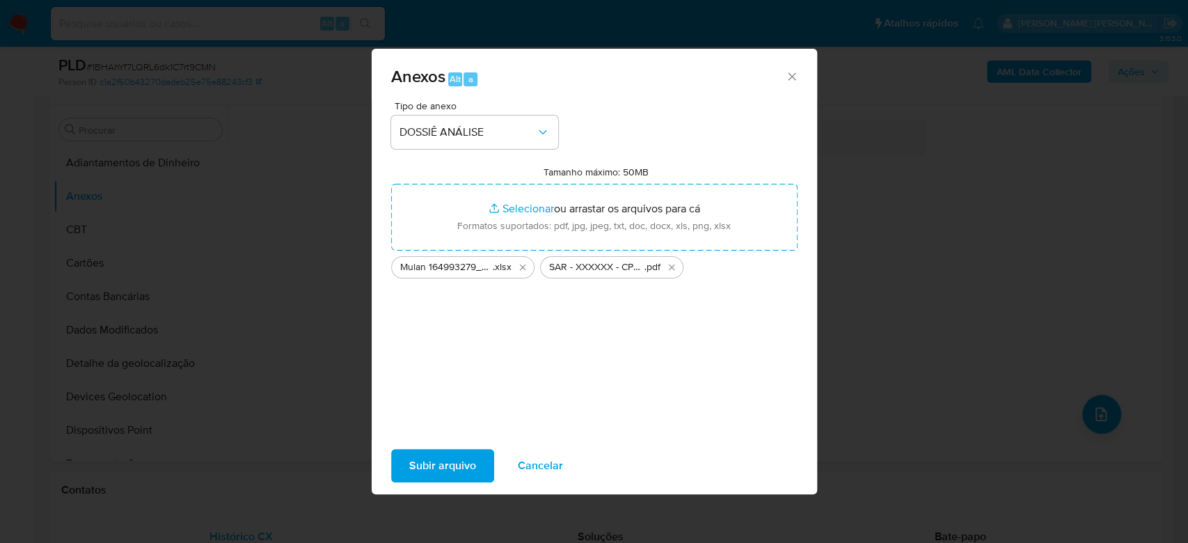
click at [446, 468] on span "Subir arquivo" at bounding box center [442, 465] width 67 height 31
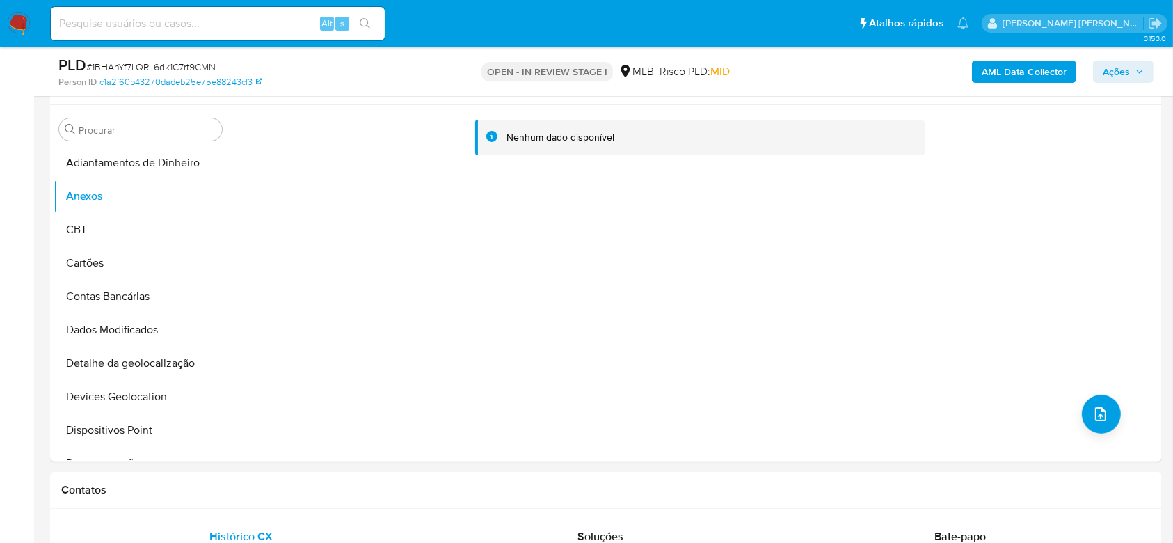
click at [1029, 75] on b "AML Data Collector" at bounding box center [1024, 72] width 85 height 22
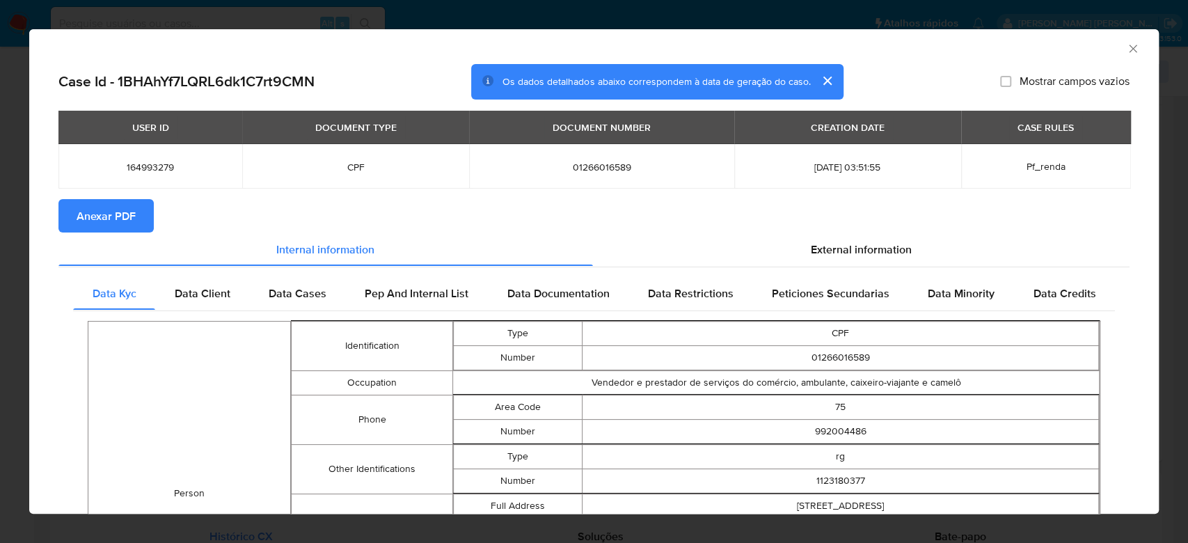
click at [113, 221] on span "Anexar PDF" at bounding box center [106, 215] width 59 height 31
click at [1126, 45] on icon "Fechar a janela" at bounding box center [1133, 49] width 14 height 14
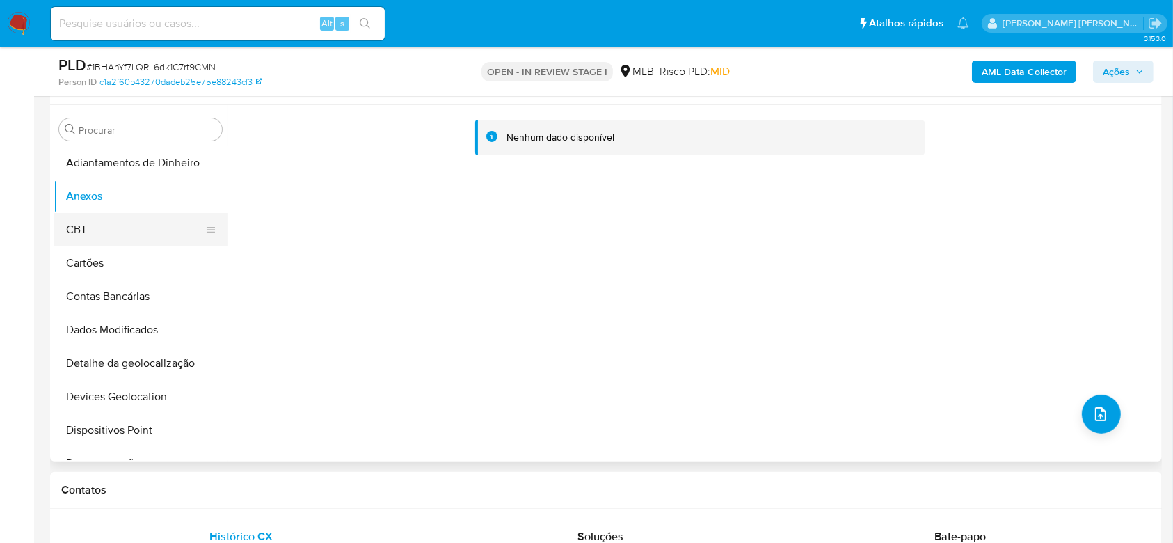
click at [120, 221] on button "CBT" at bounding box center [135, 229] width 163 height 33
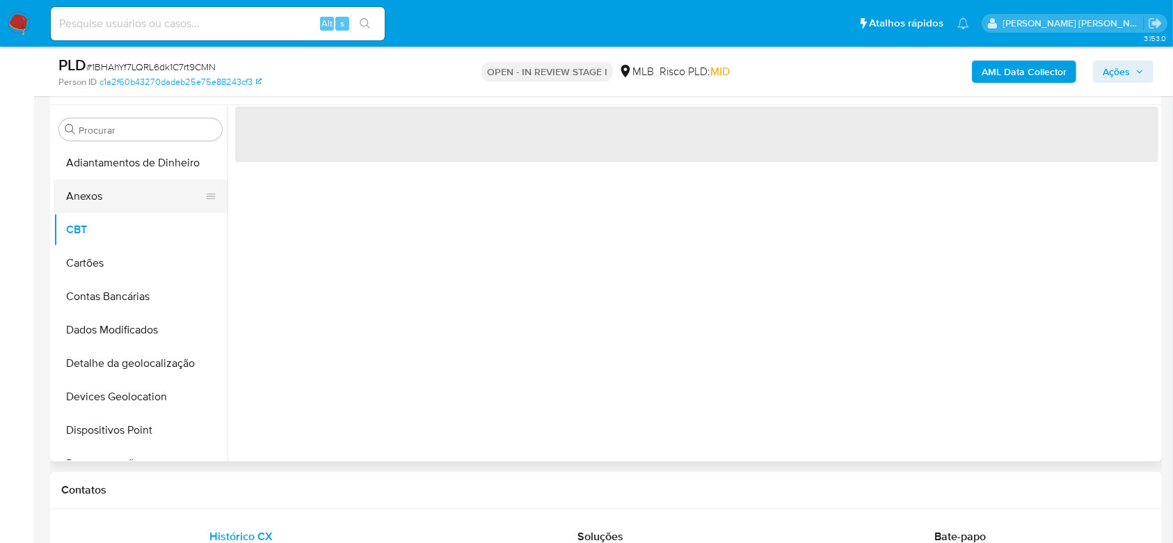
click at [122, 197] on button "Anexos" at bounding box center [135, 196] width 163 height 33
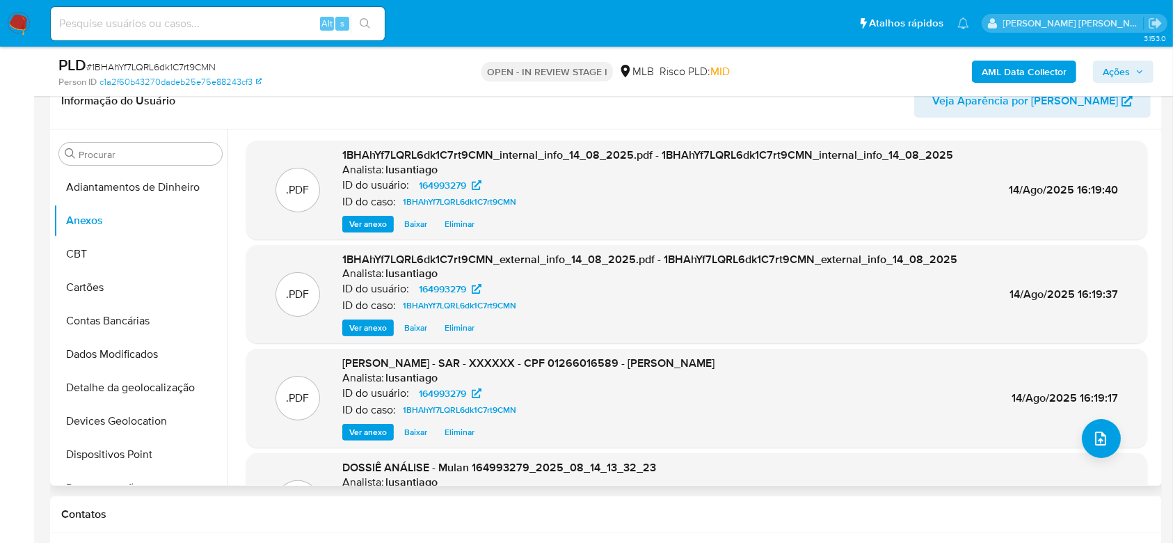
scroll to position [185, 0]
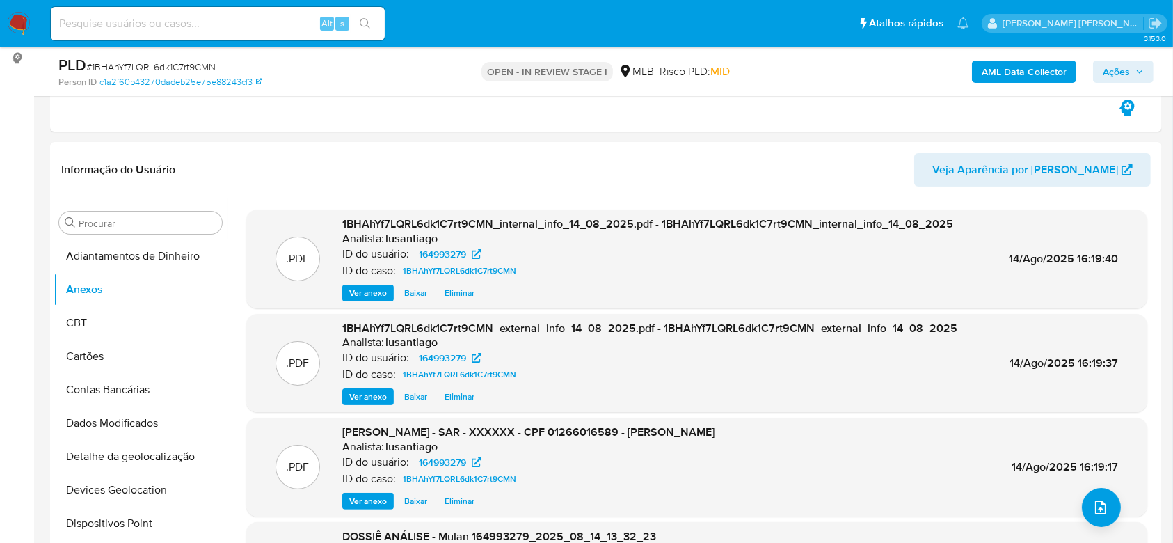
click at [1136, 65] on span "Ações" at bounding box center [1123, 71] width 41 height 19
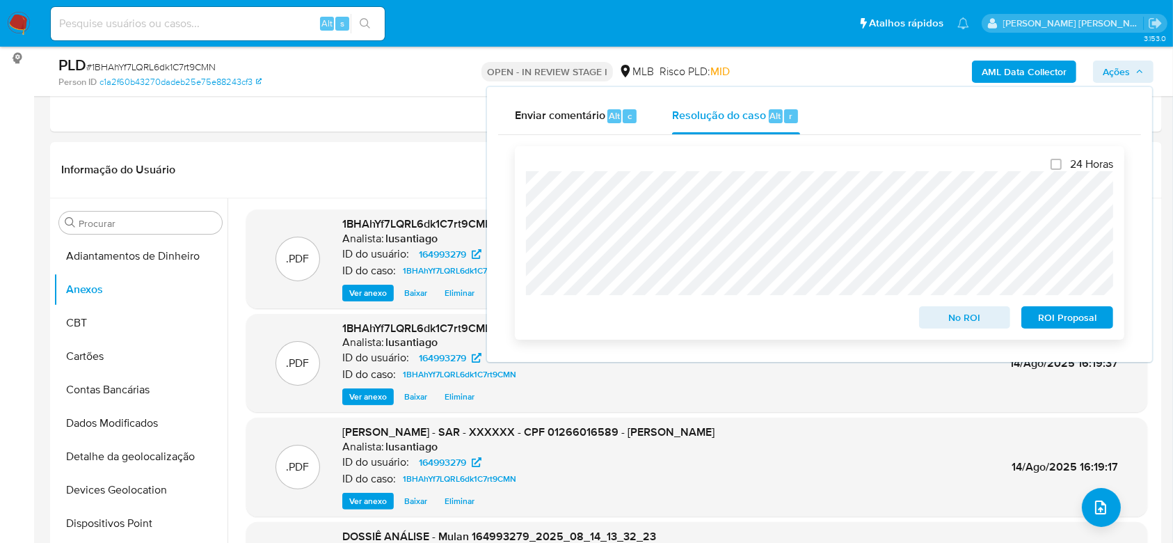
click at [1085, 322] on span "ROI Proposal" at bounding box center [1067, 317] width 72 height 19
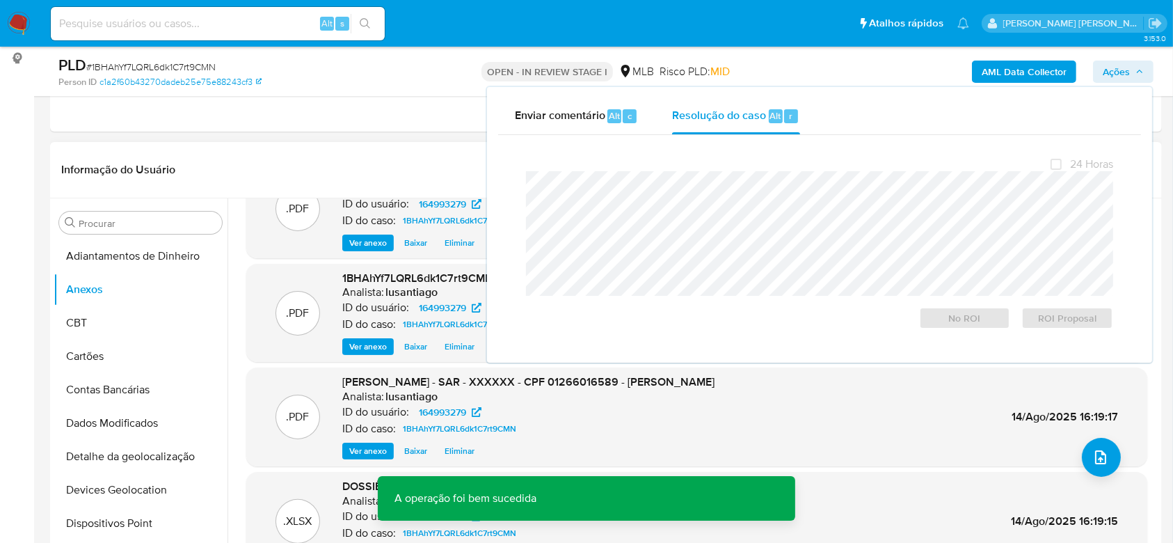
scroll to position [78, 0]
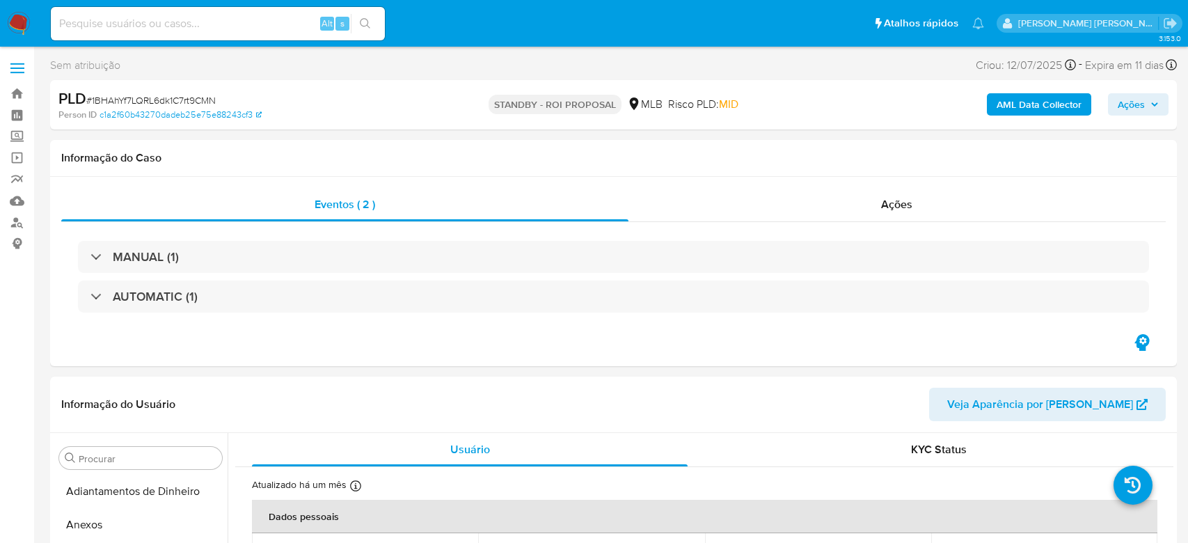
select select "10"
click at [1112, 115] on span "Ações" at bounding box center [1116, 104] width 27 height 22
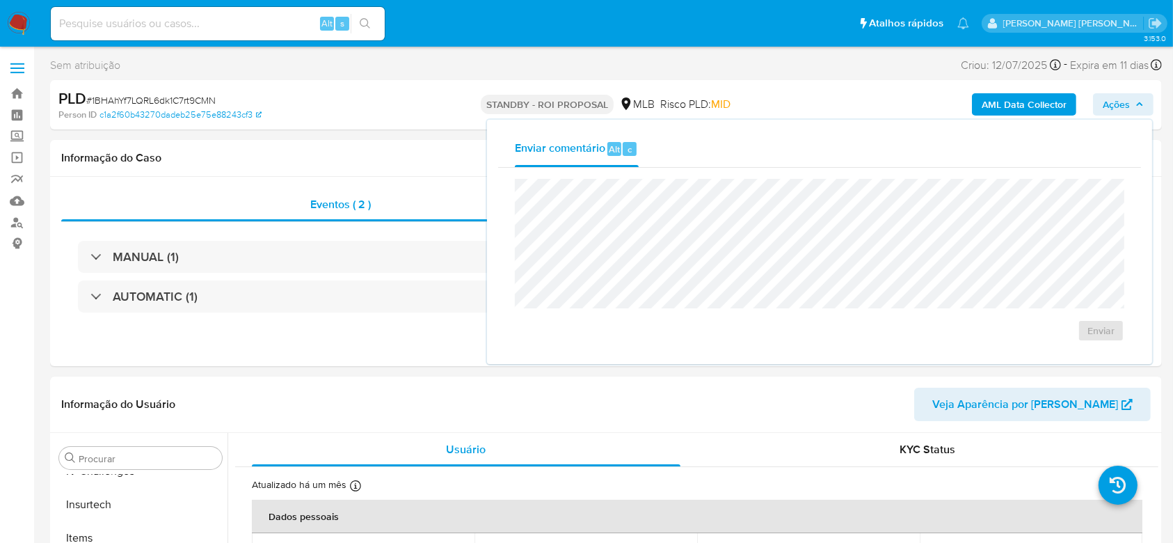
click at [1136, 104] on icon "button" at bounding box center [1140, 104] width 8 height 8
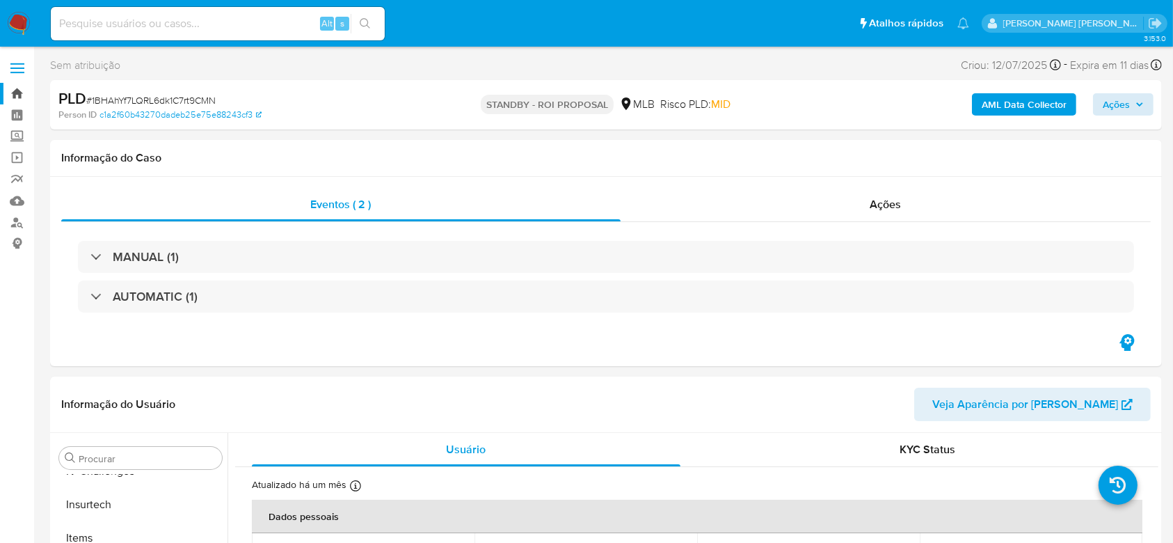
click at [15, 95] on link "Bandeja" at bounding box center [83, 94] width 166 height 22
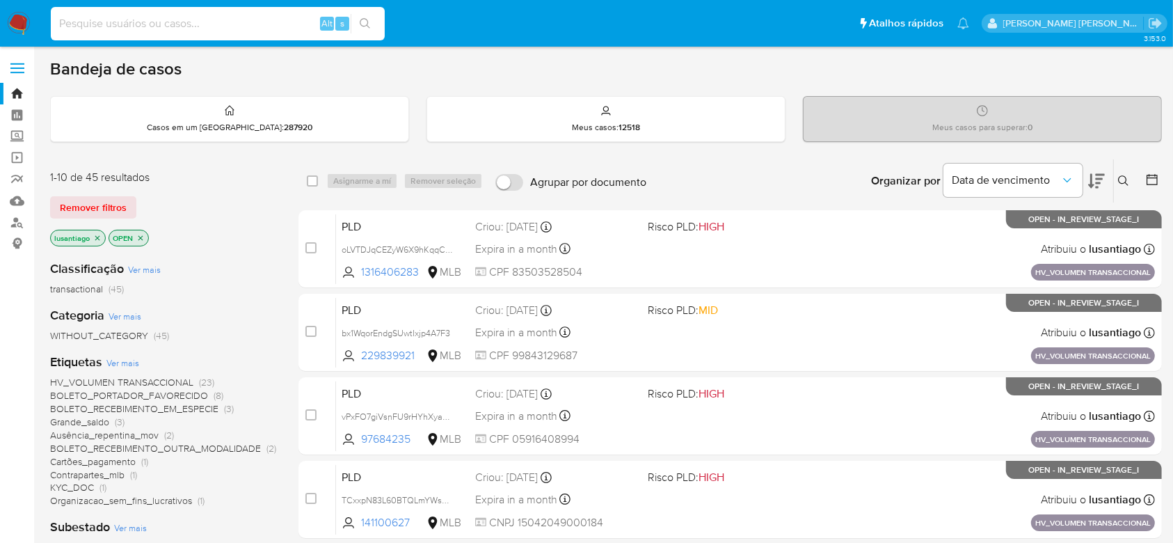
click at [205, 31] on input at bounding box center [218, 24] width 334 height 18
paste input "1669894503"
type input "1669894503"
click at [374, 28] on button "search-icon" at bounding box center [365, 23] width 29 height 19
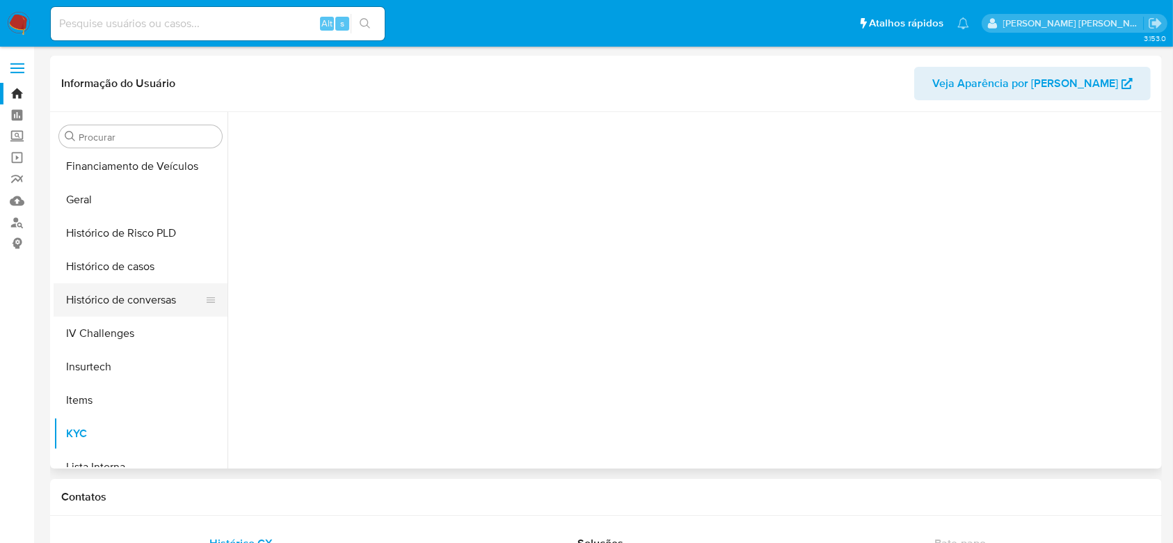
scroll to position [436, 0]
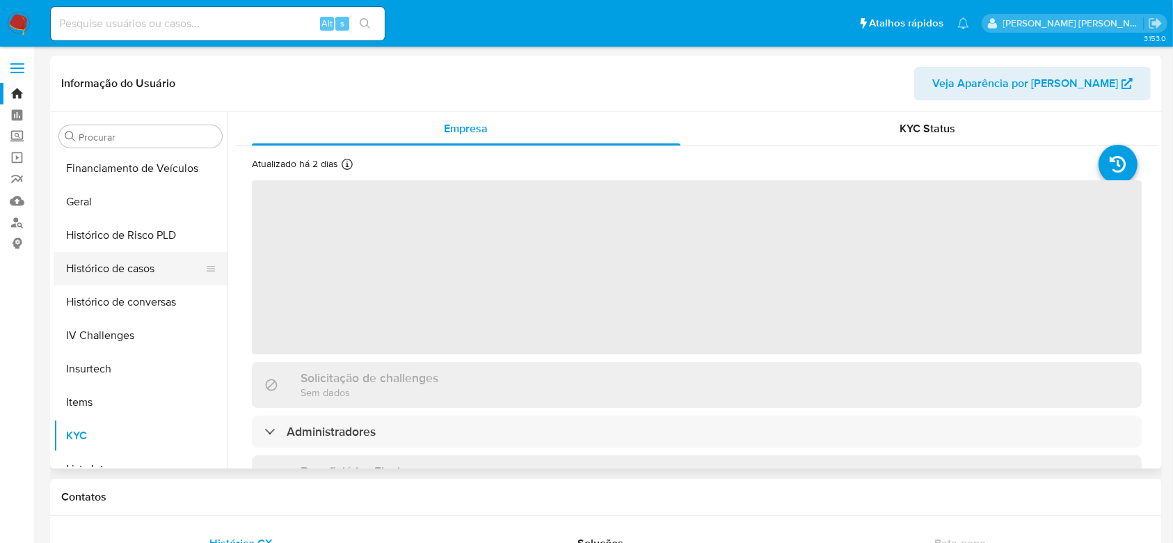
click at [122, 271] on button "Histórico de casos" at bounding box center [135, 268] width 163 height 33
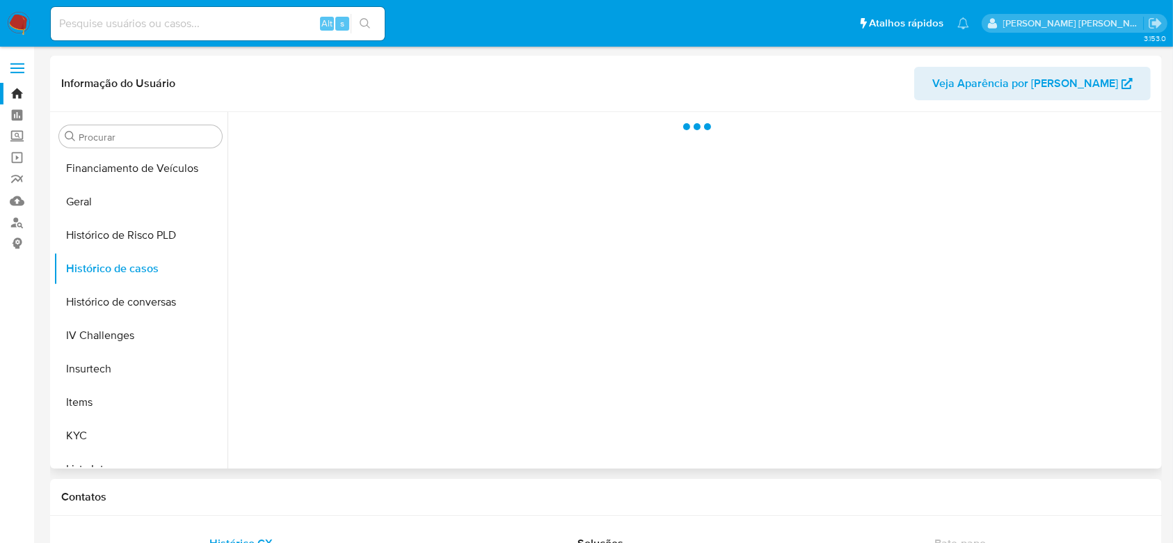
select select "10"
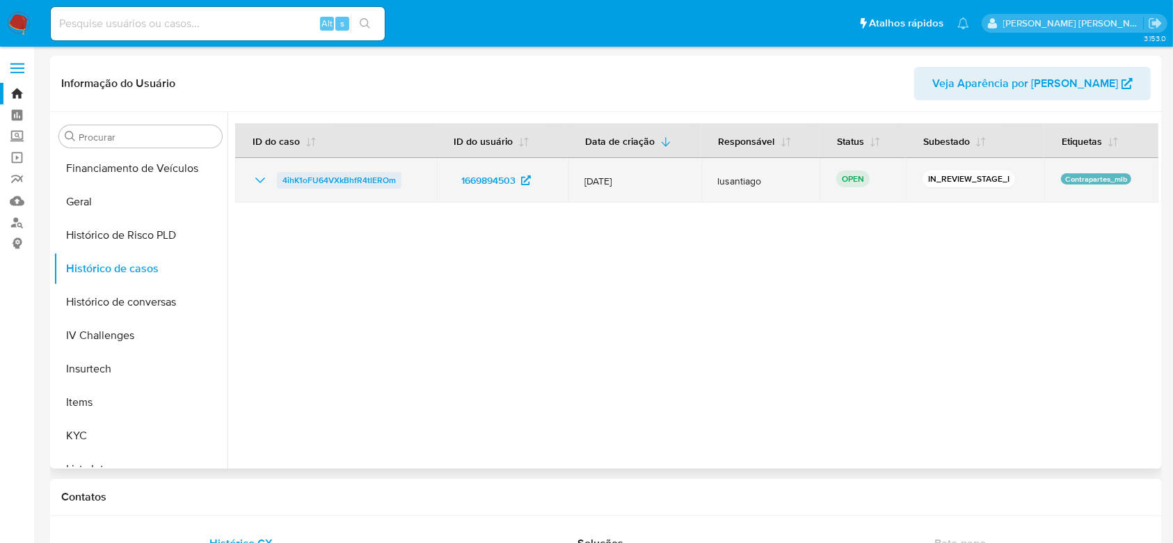
click at [354, 176] on span "4ihK1oFU64VXkBhfR4tlEROm" at bounding box center [339, 180] width 113 height 17
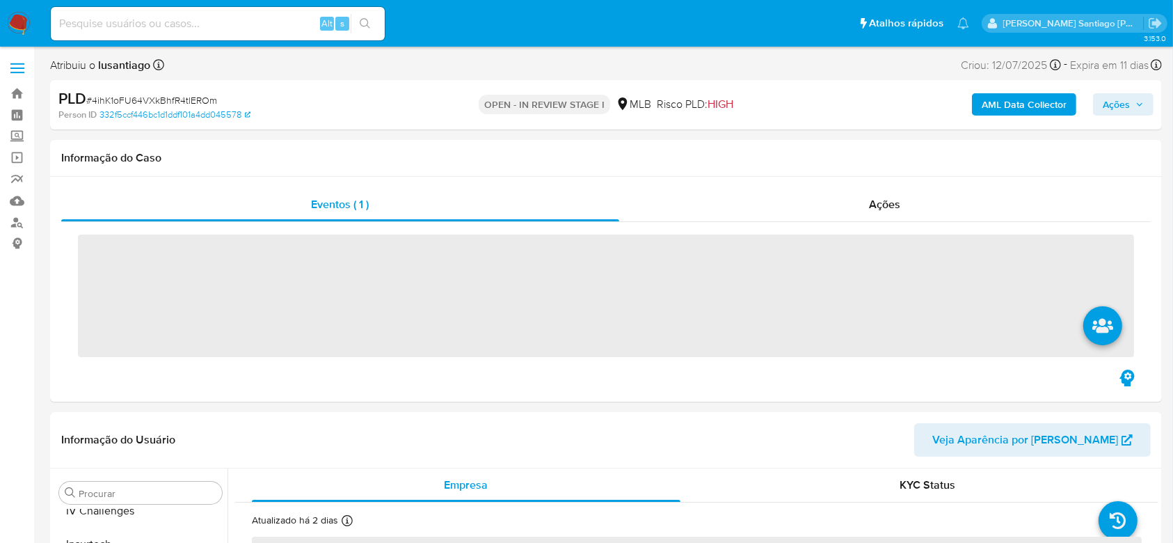
scroll to position [621, 0]
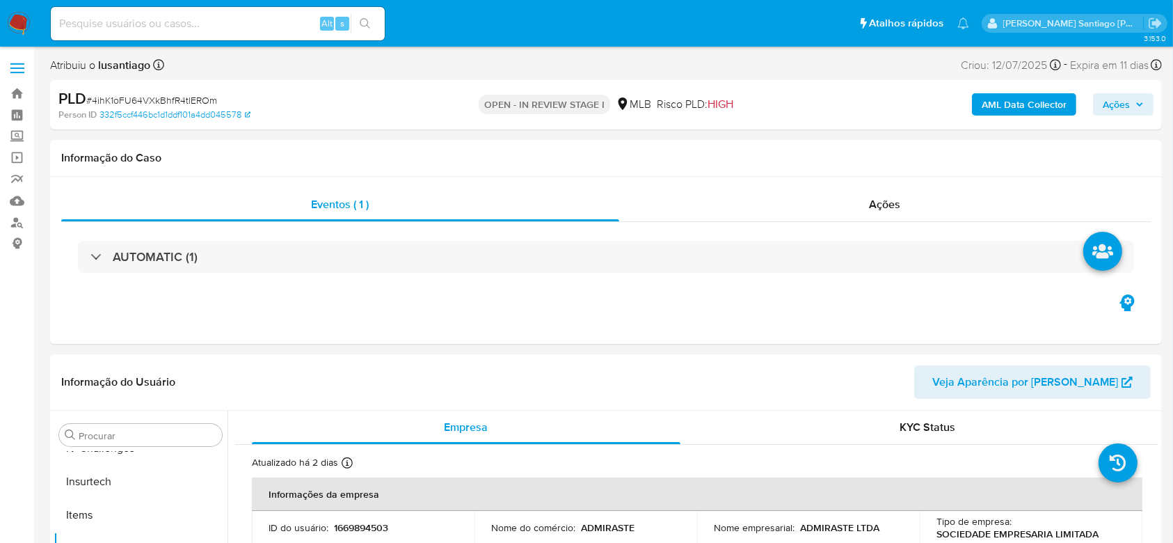
select select "10"
click at [1115, 103] on span "Ações" at bounding box center [1116, 104] width 27 height 22
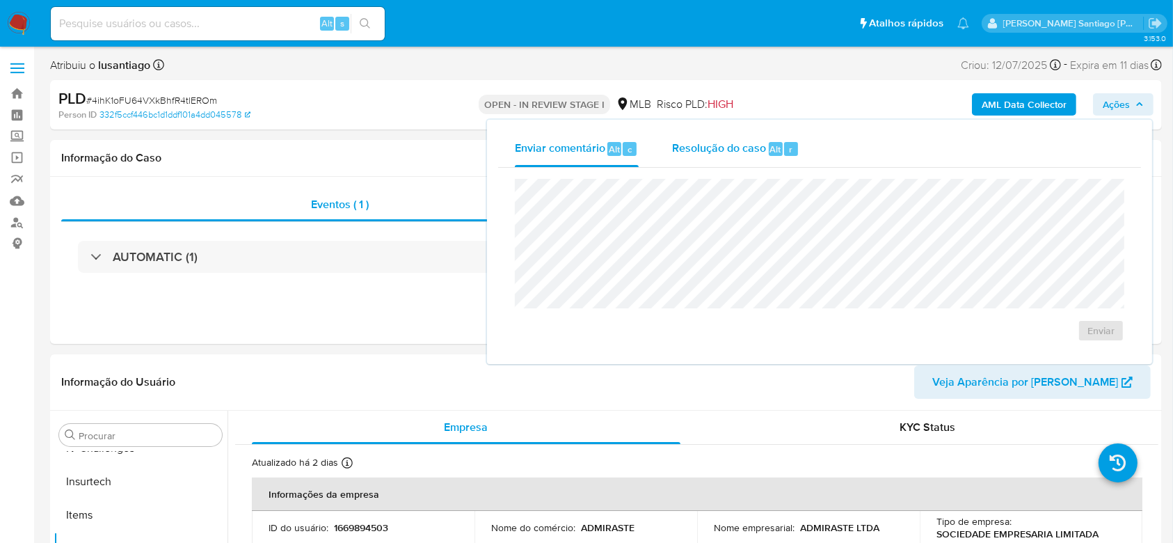
click at [679, 148] on span "Resolução do caso" at bounding box center [719, 149] width 94 height 16
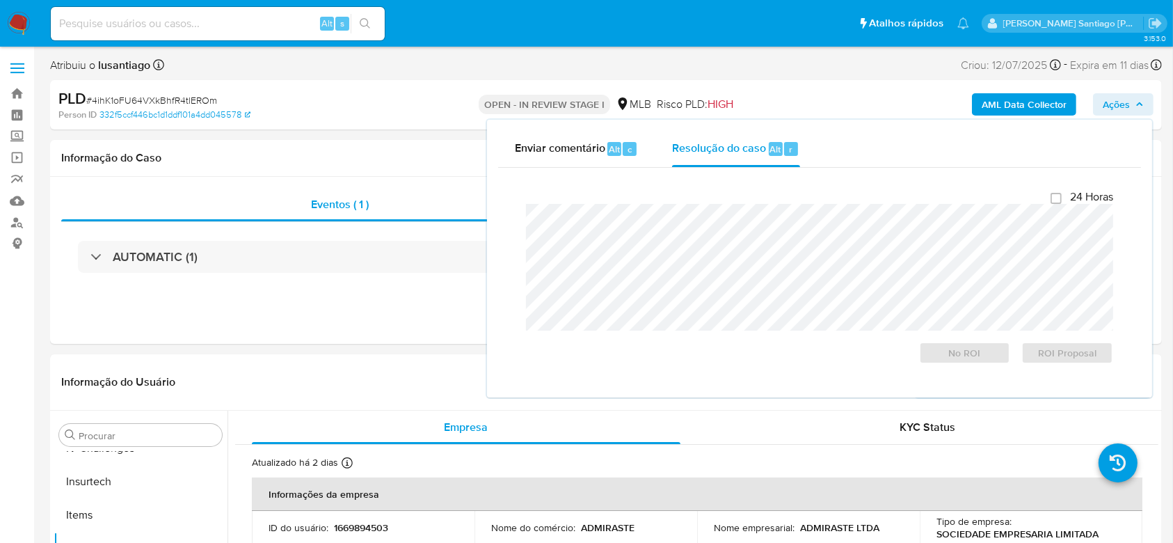
click at [1109, 105] on span "Ações" at bounding box center [1116, 104] width 27 height 22
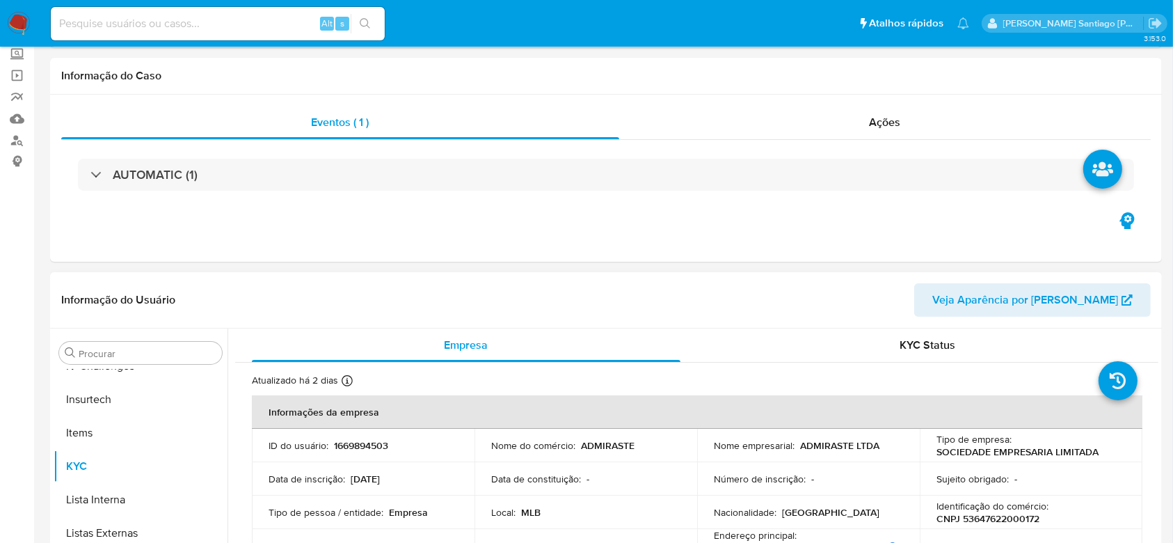
scroll to position [185, 0]
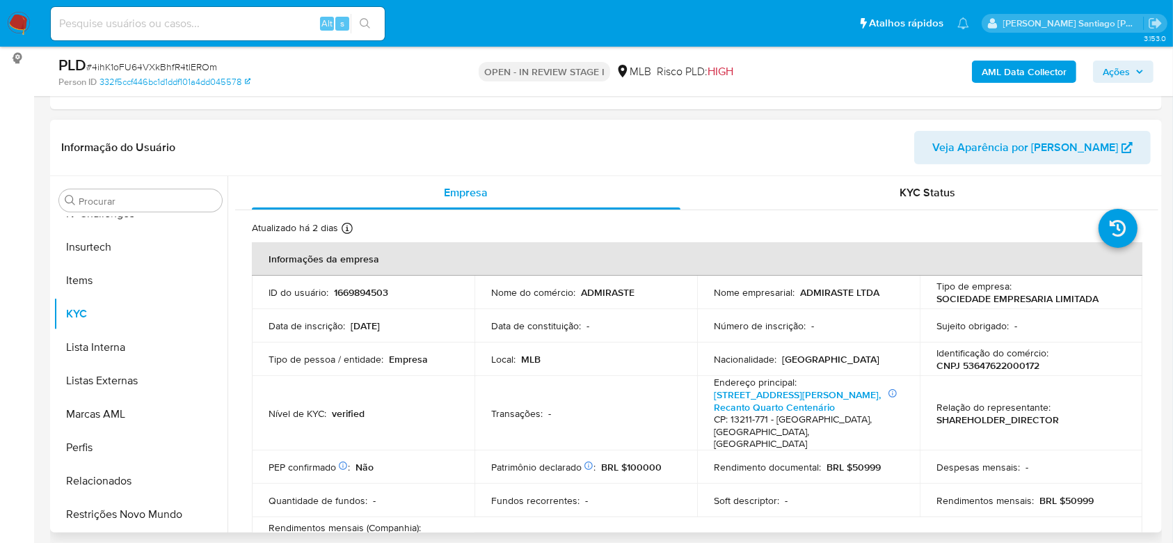
click at [986, 366] on p "CNPJ 53647622000172" at bounding box center [988, 365] width 103 height 13
copy p "53647622000172"
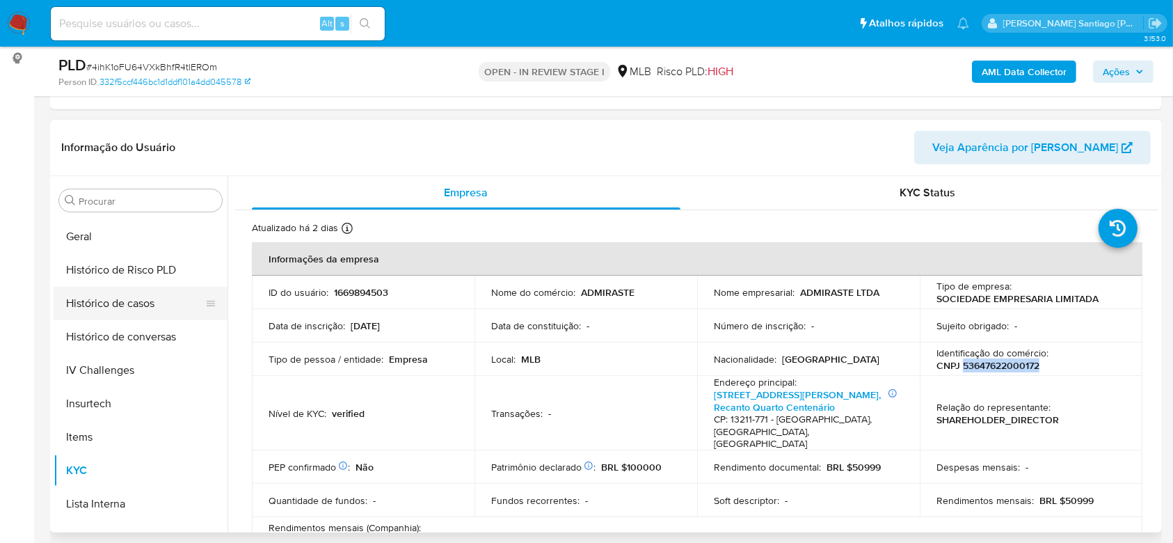
scroll to position [436, 0]
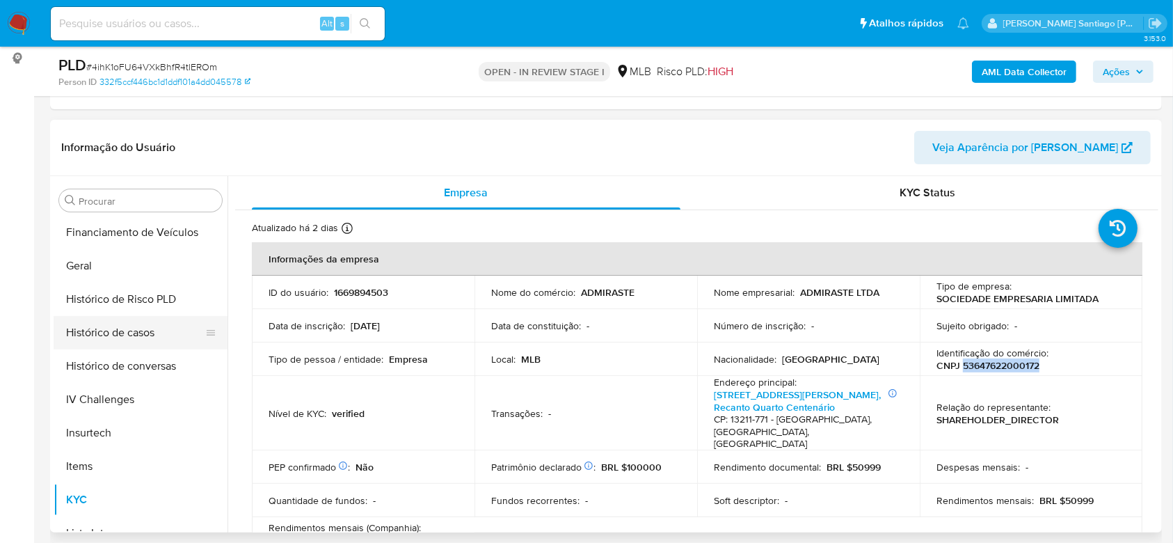
click at [122, 331] on button "Histórico de casos" at bounding box center [135, 332] width 163 height 33
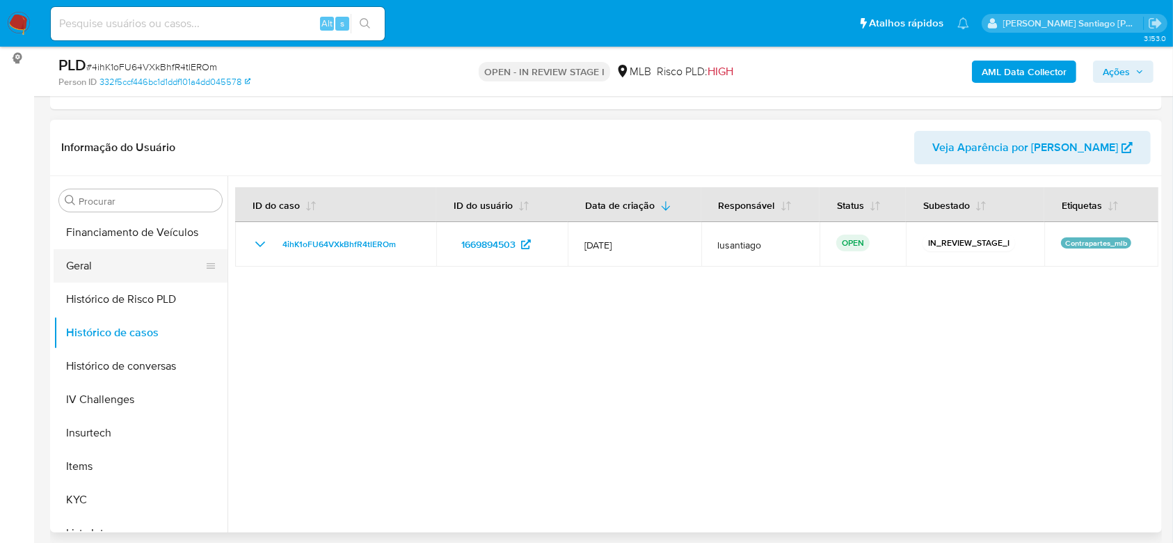
click at [129, 264] on button "Geral" at bounding box center [135, 265] width 163 height 33
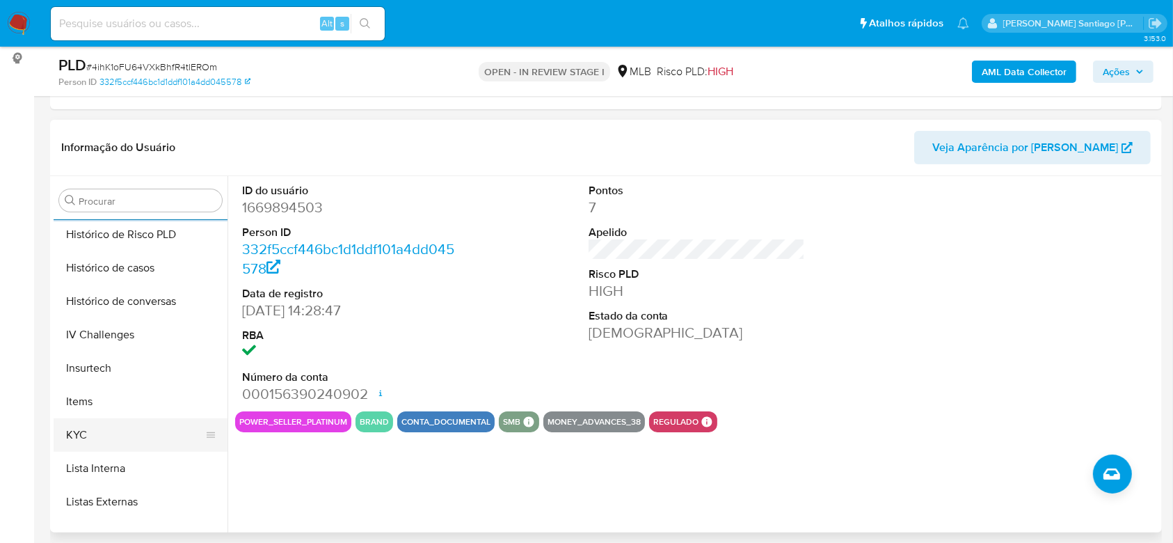
scroll to position [529, 0]
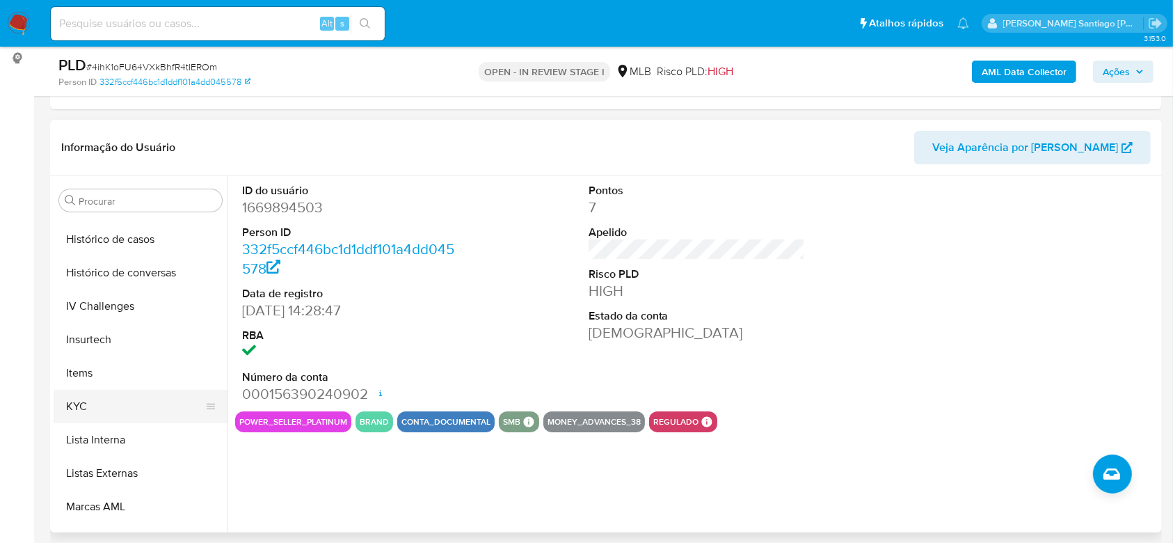
click at [137, 406] on button "KYC" at bounding box center [135, 406] width 163 height 33
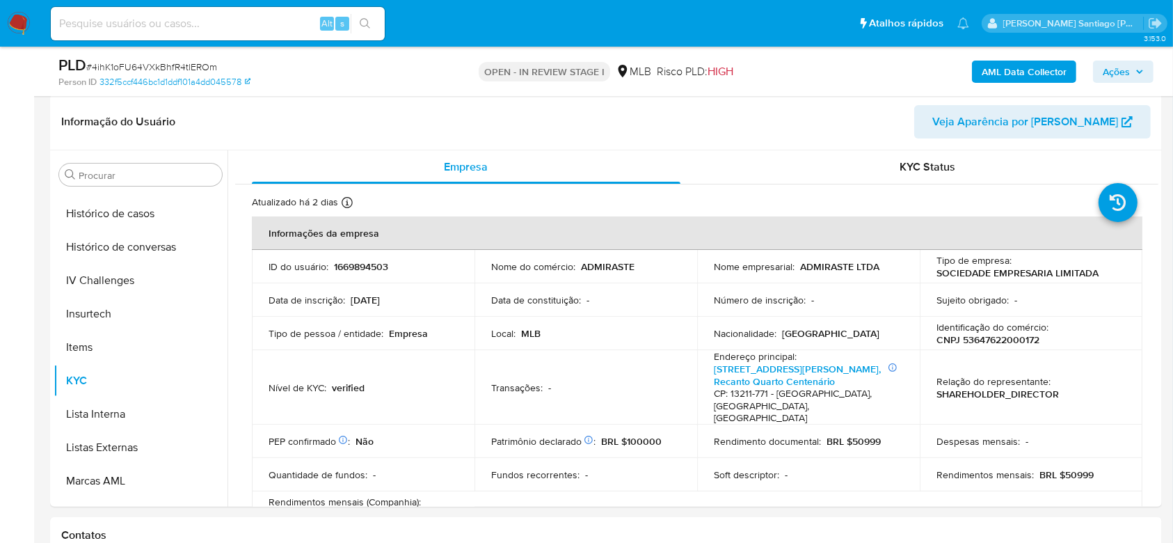
scroll to position [217, 0]
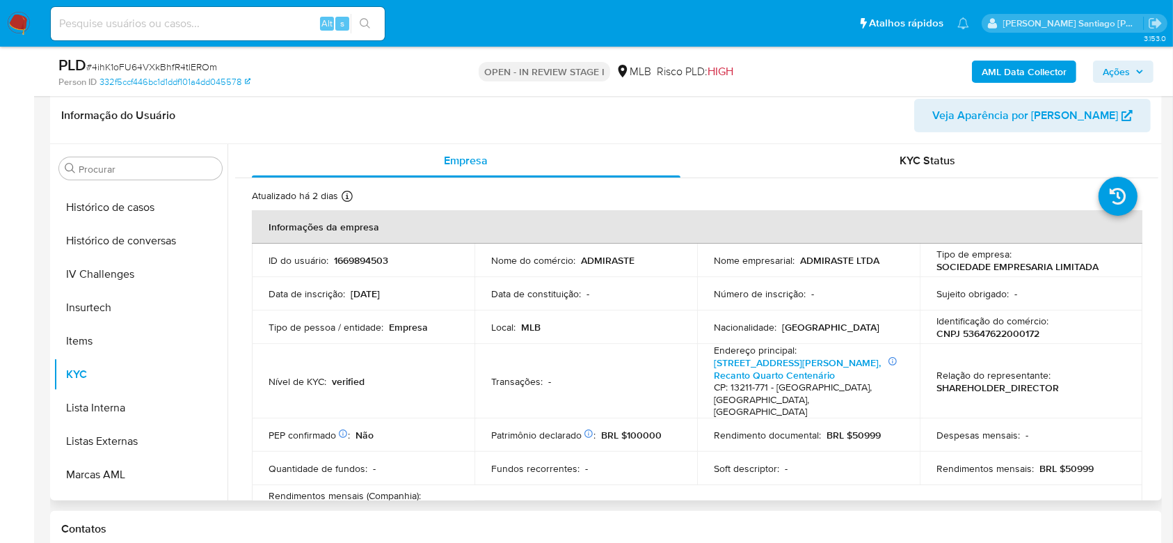
click at [1156, 188] on div "Empresa KYC Status Atualizado há 2 dias Criado: 06/02/2024 15:28:48 Atualizado:…" at bounding box center [693, 322] width 931 height 356
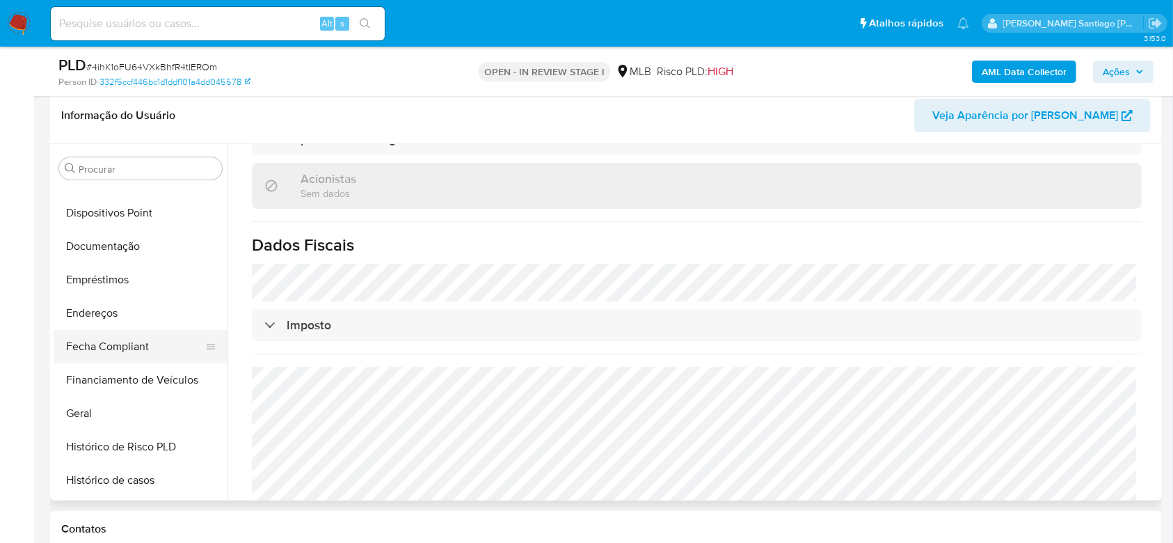
scroll to position [251, 0]
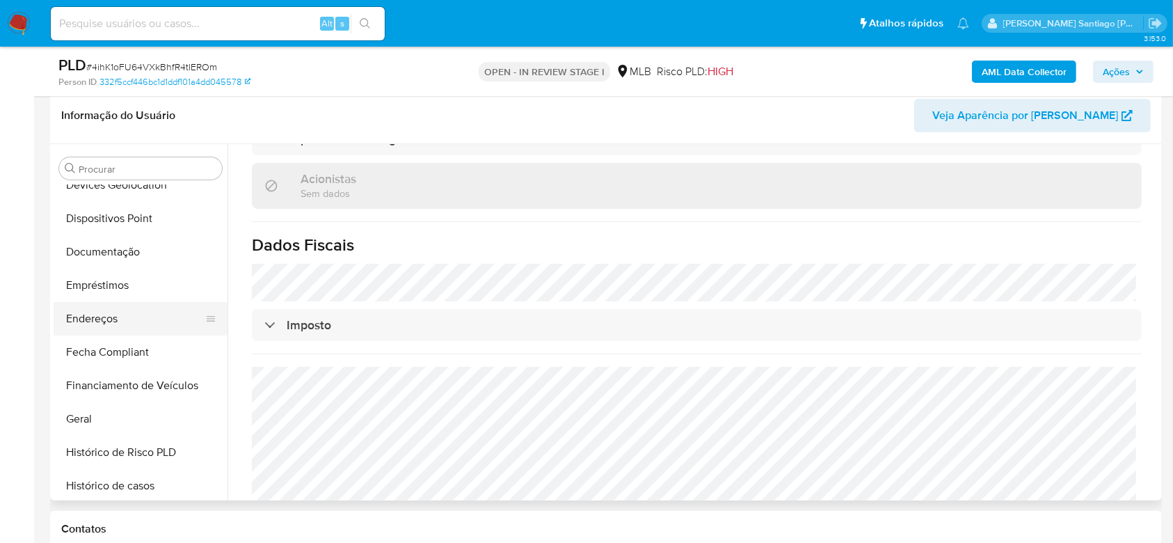
click at [113, 327] on button "Endereços" at bounding box center [135, 318] width 163 height 33
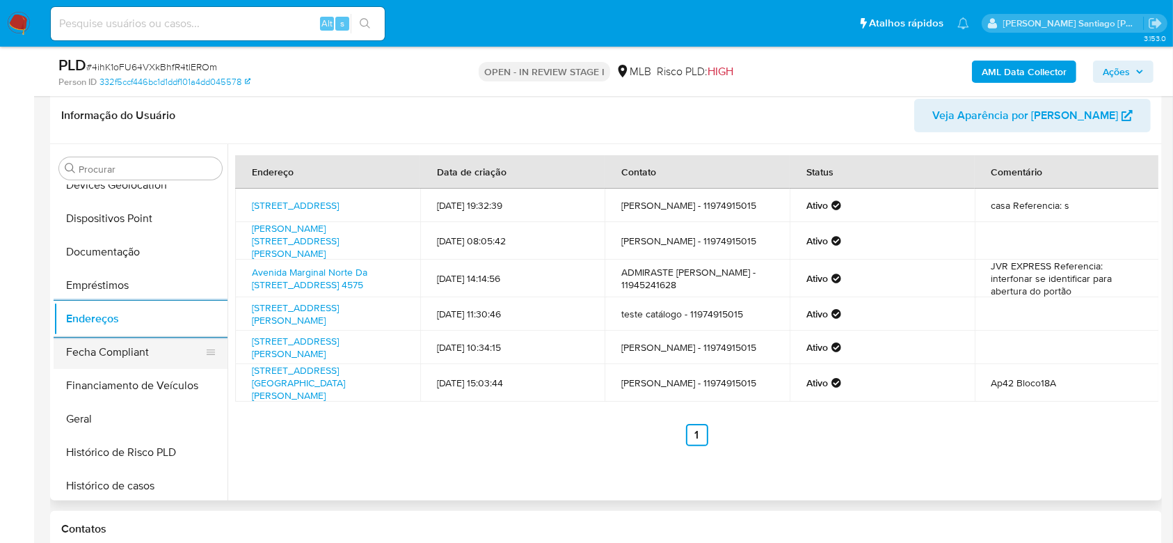
scroll to position [157, 0]
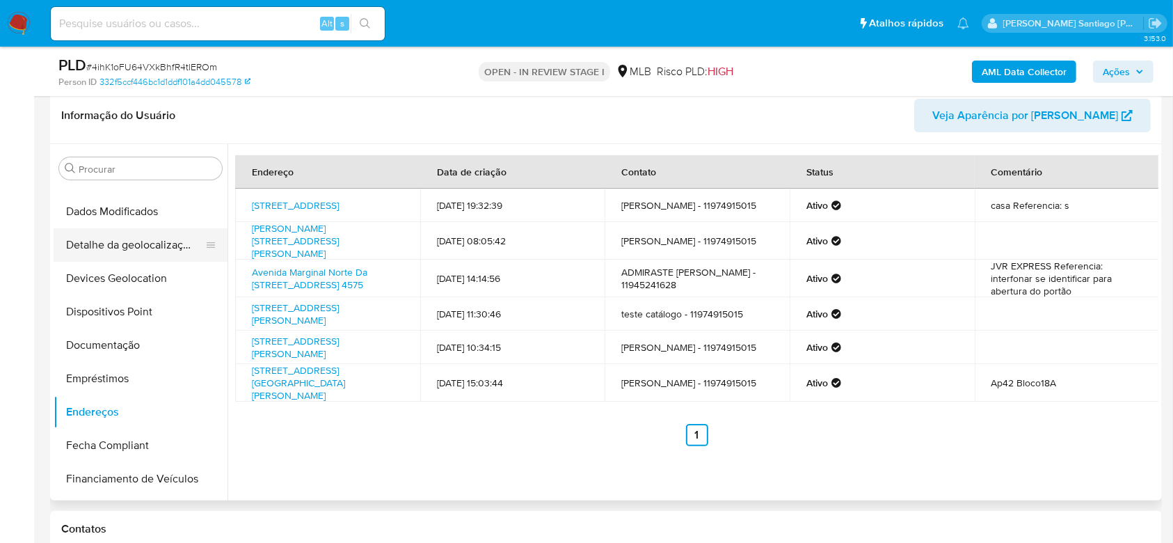
click at [124, 248] on button "Detalhe da geolocalização" at bounding box center [135, 244] width 163 height 33
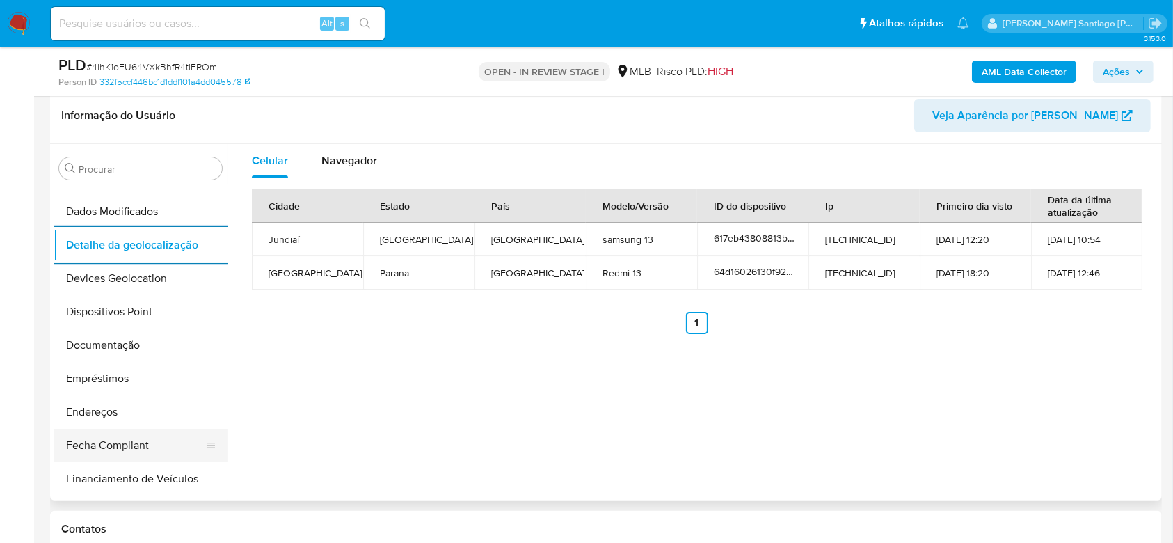
scroll to position [621, 0]
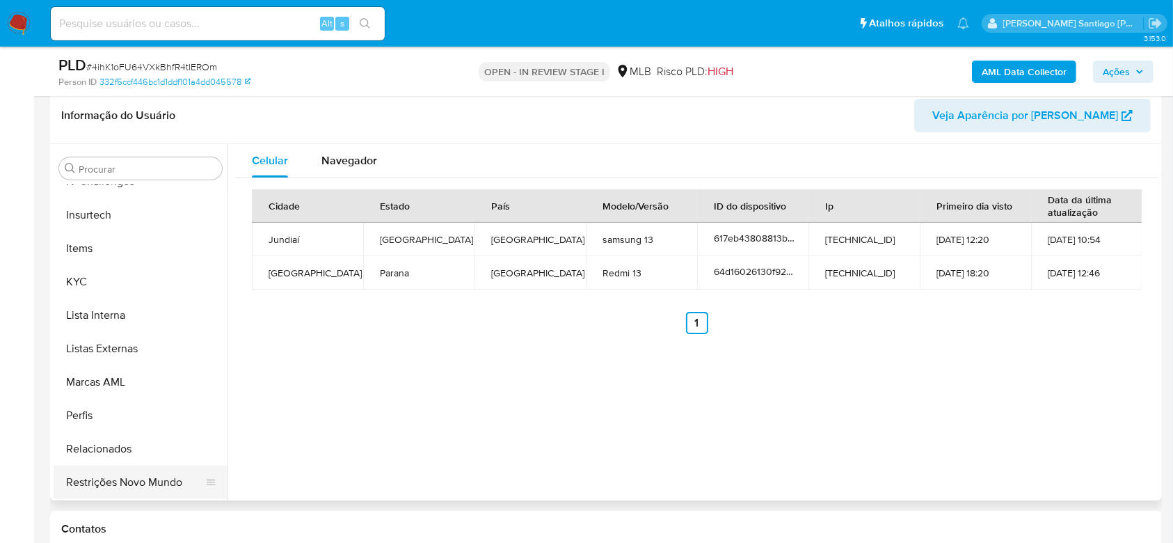
click at [141, 471] on button "Restrições Novo Mundo" at bounding box center [135, 482] width 163 height 33
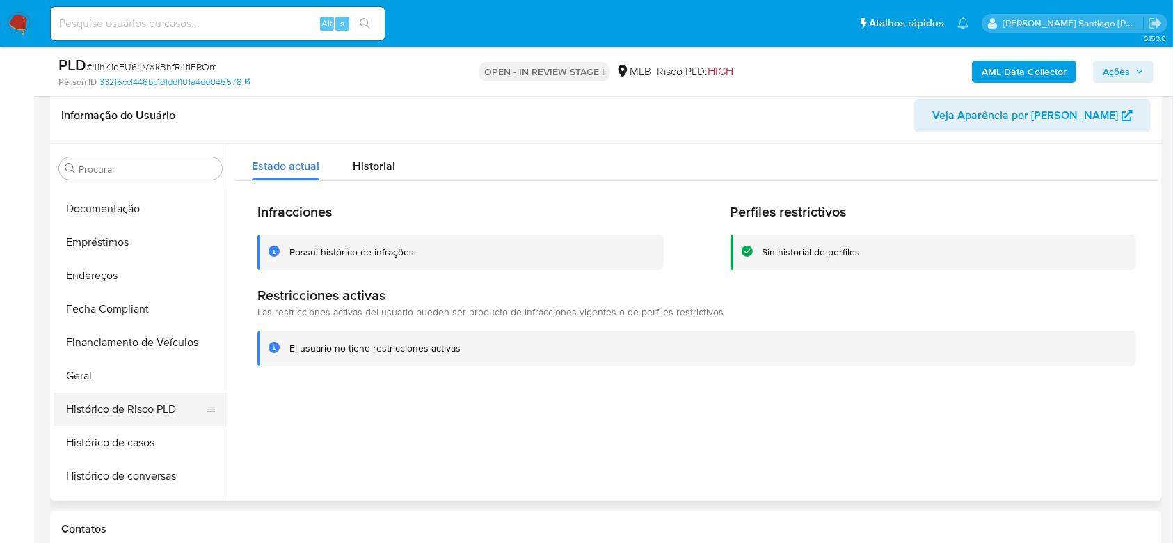
scroll to position [251, 0]
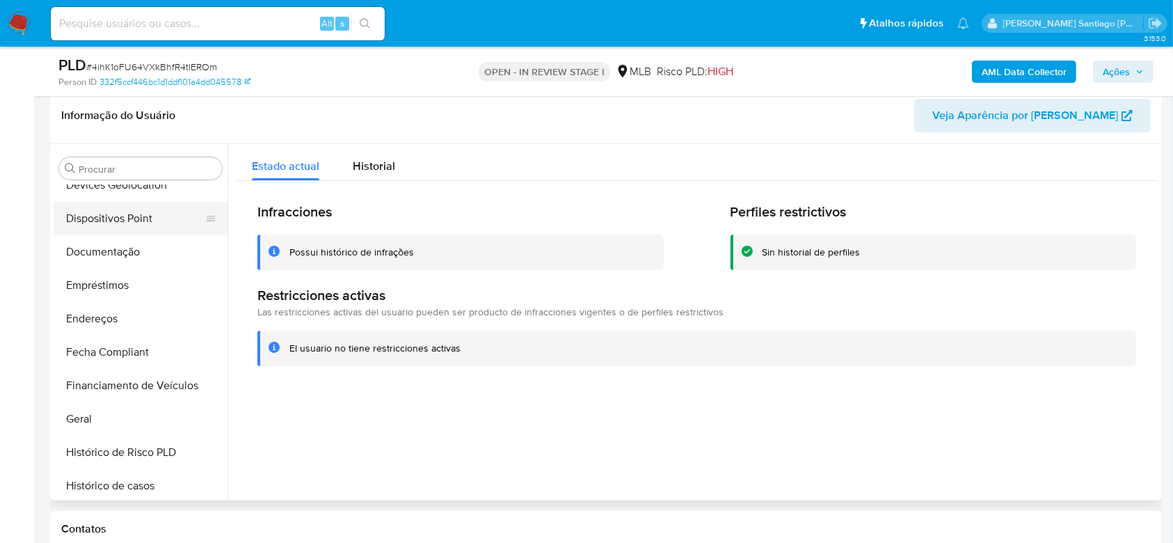
click at [129, 214] on button "Dispositivos Point" at bounding box center [135, 218] width 163 height 33
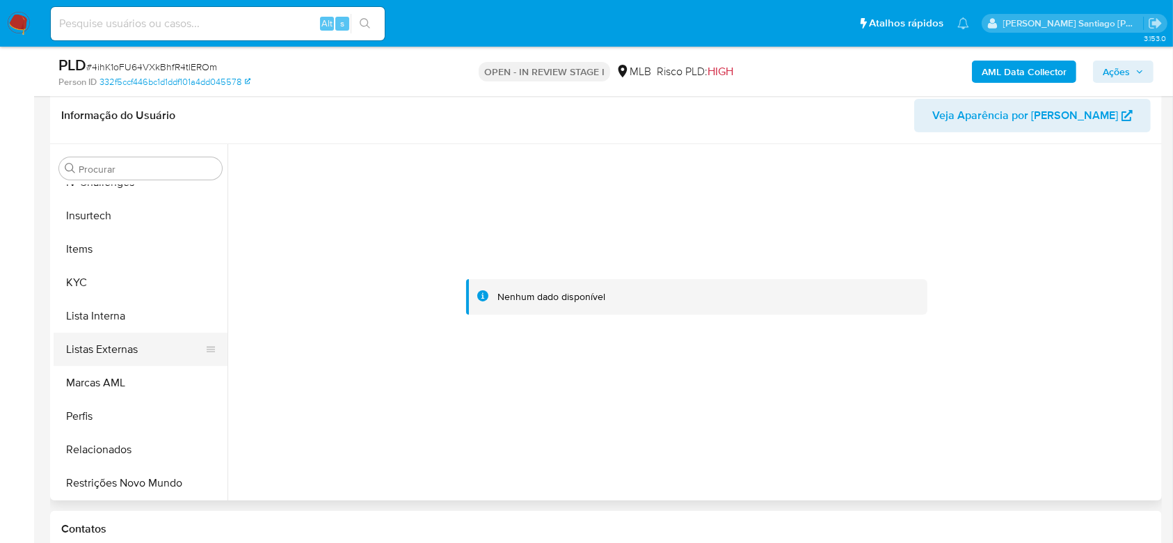
scroll to position [621, 0]
drag, startPoint x: 94, startPoint y: 285, endPoint x: 107, endPoint y: 295, distance: 16.8
click at [94, 284] on button "KYC" at bounding box center [135, 281] width 163 height 33
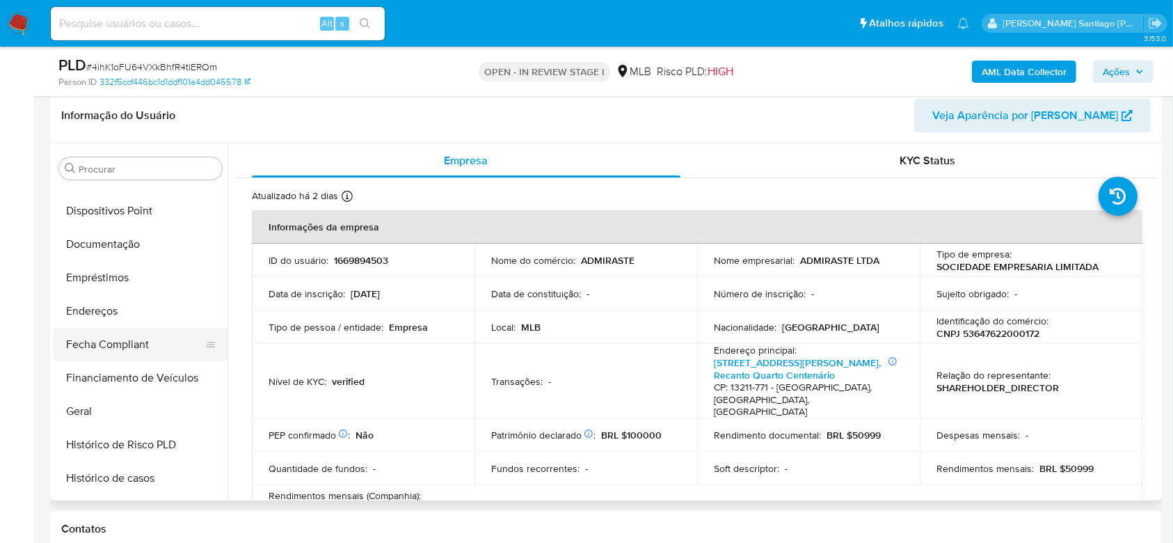
scroll to position [251, 0]
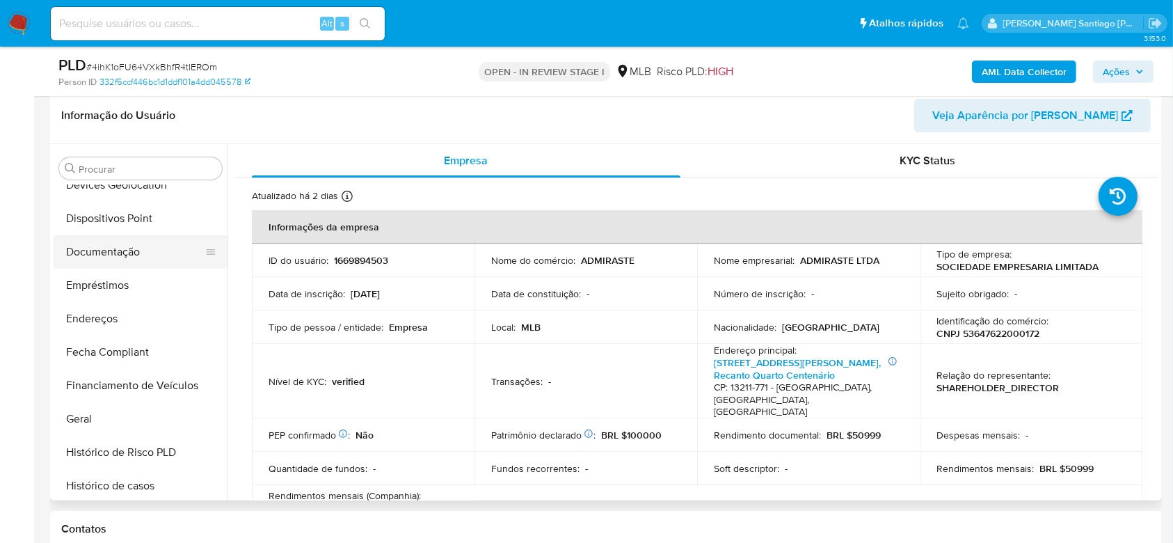
click at [117, 246] on button "Documentação" at bounding box center [135, 251] width 163 height 33
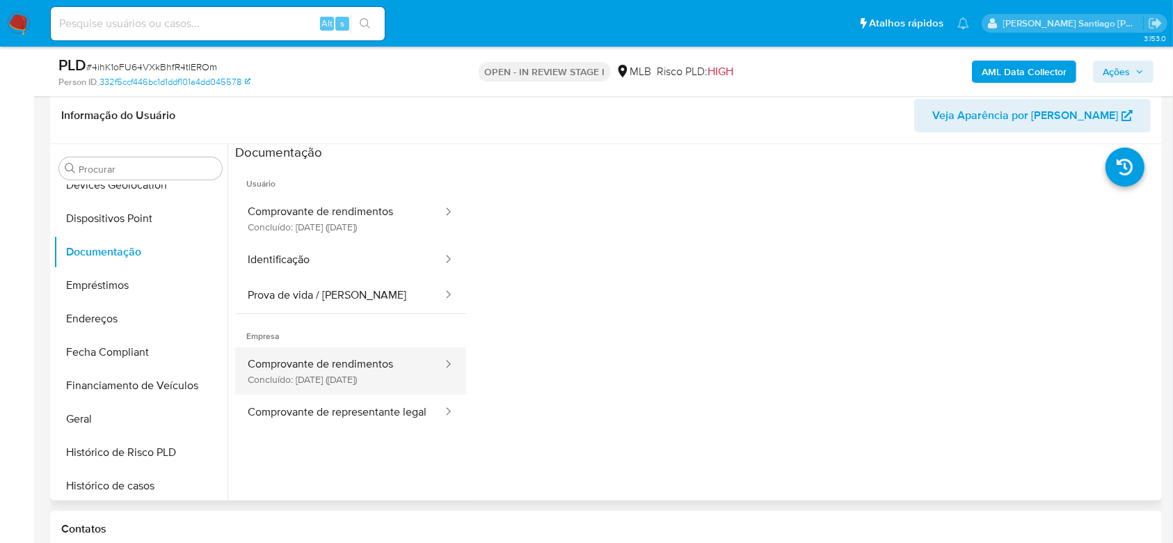
click at [312, 362] on button "Comprovante de rendimentos Concluído: 07/05/2025 (hace 3 meses)" at bounding box center [339, 370] width 209 height 47
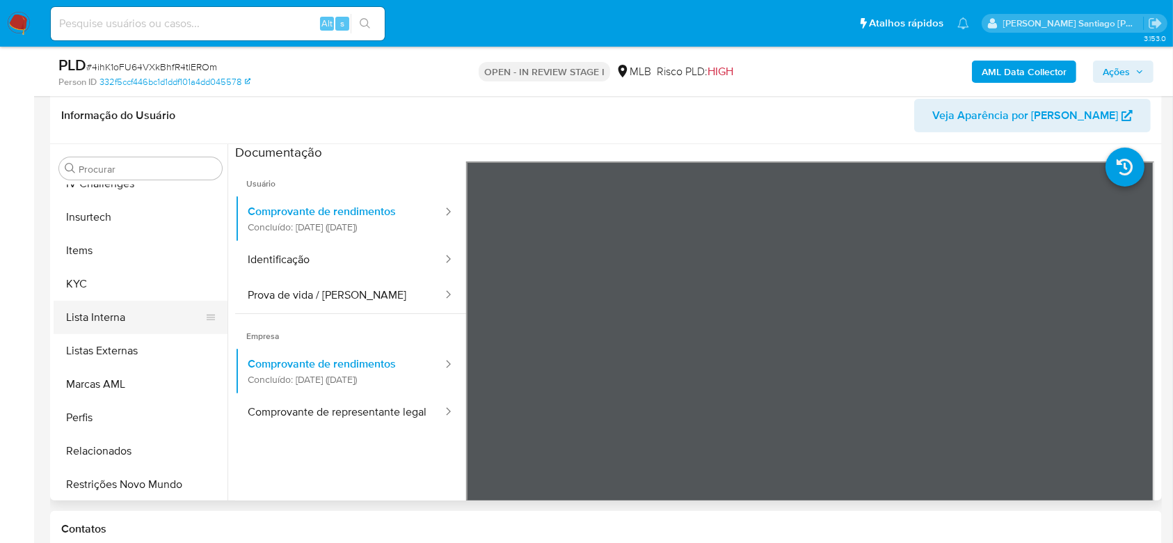
scroll to position [621, 0]
click at [101, 292] on button "KYC" at bounding box center [135, 281] width 163 height 33
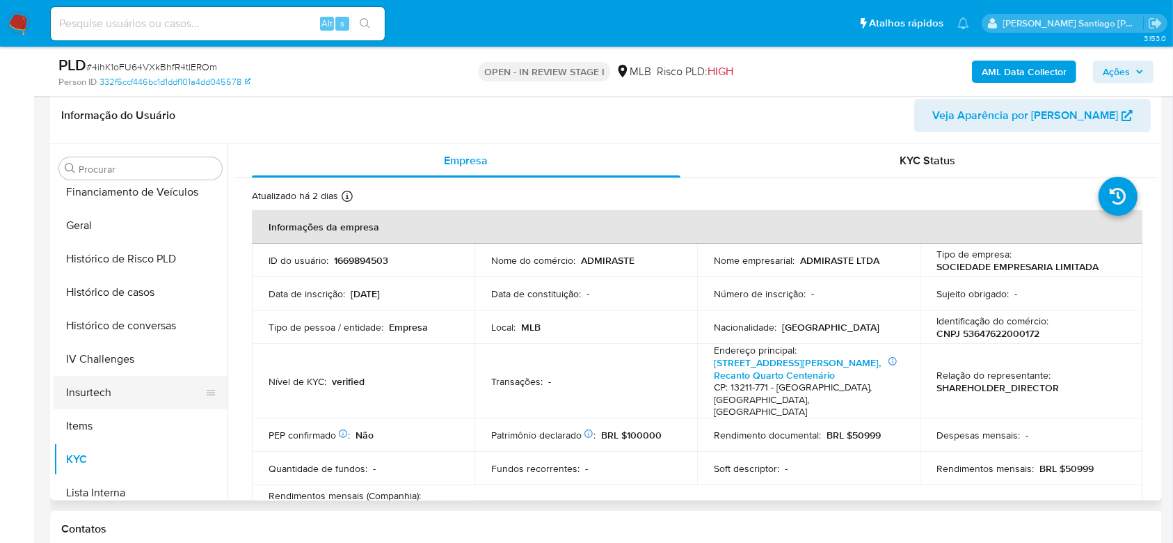
scroll to position [436, 0]
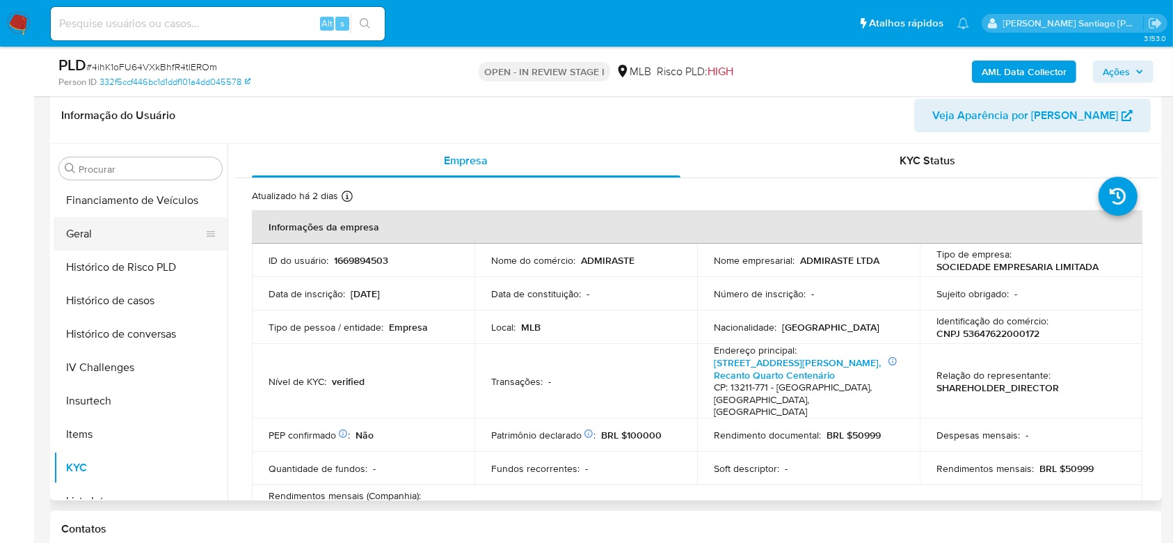
click at [108, 233] on button "Geral" at bounding box center [135, 233] width 163 height 33
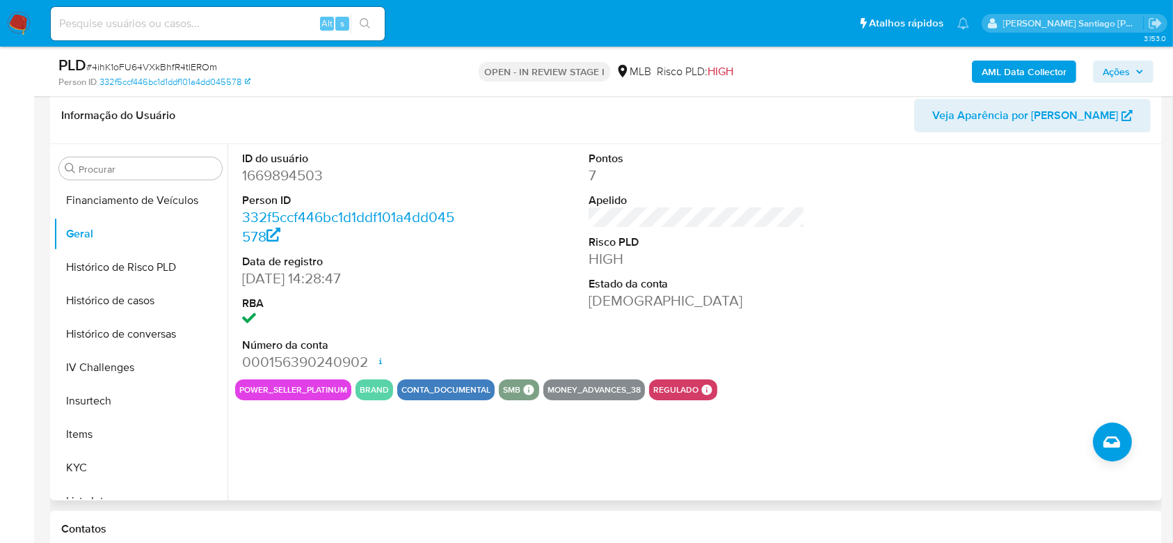
click at [340, 422] on div "ID do usuário 1669894503 Person ID 332f5ccf446bc1d1ddf101a4dd045578 Data de reg…" at bounding box center [693, 322] width 931 height 356
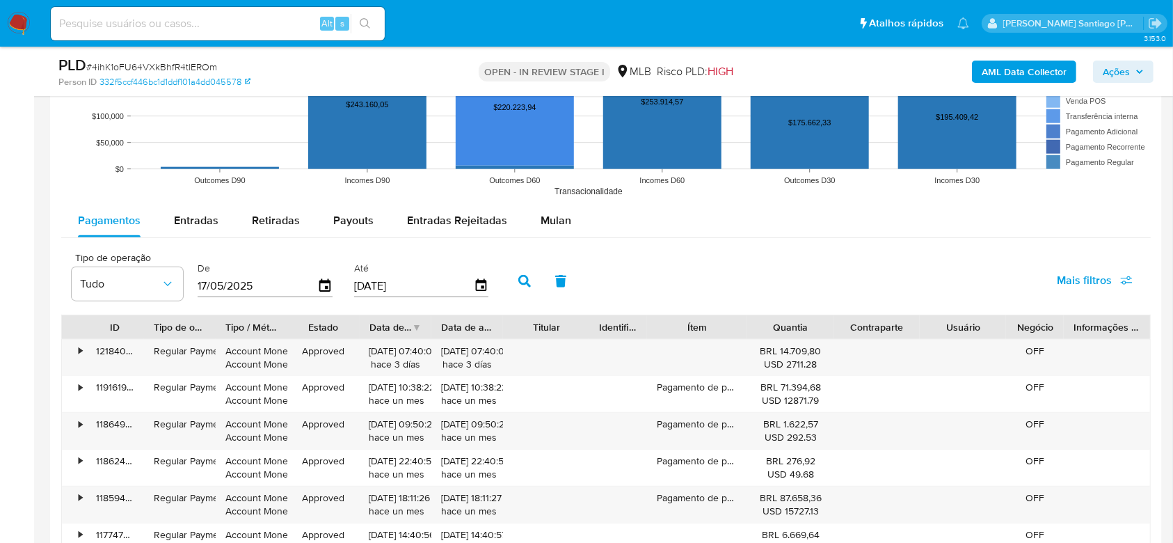
scroll to position [1484, 0]
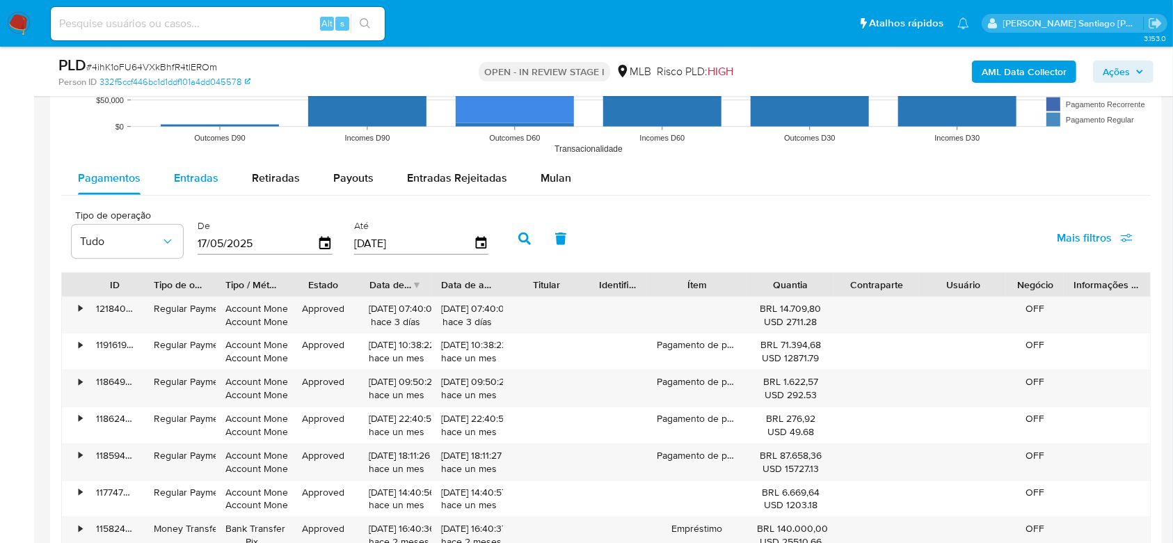
click at [194, 176] on span "Entradas" at bounding box center [196, 178] width 45 height 16
select select "10"
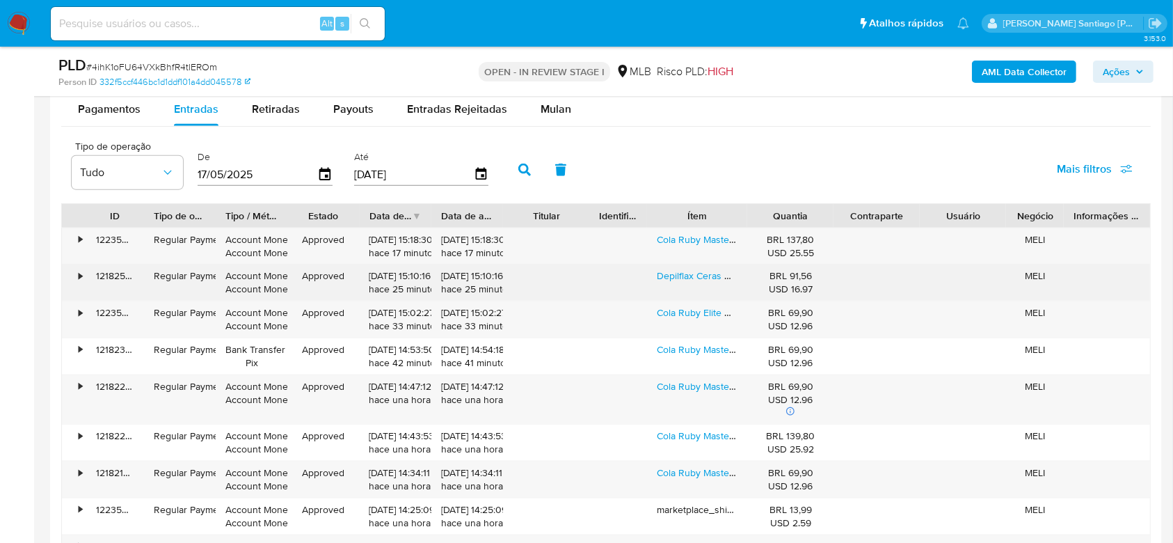
scroll to position [1577, 0]
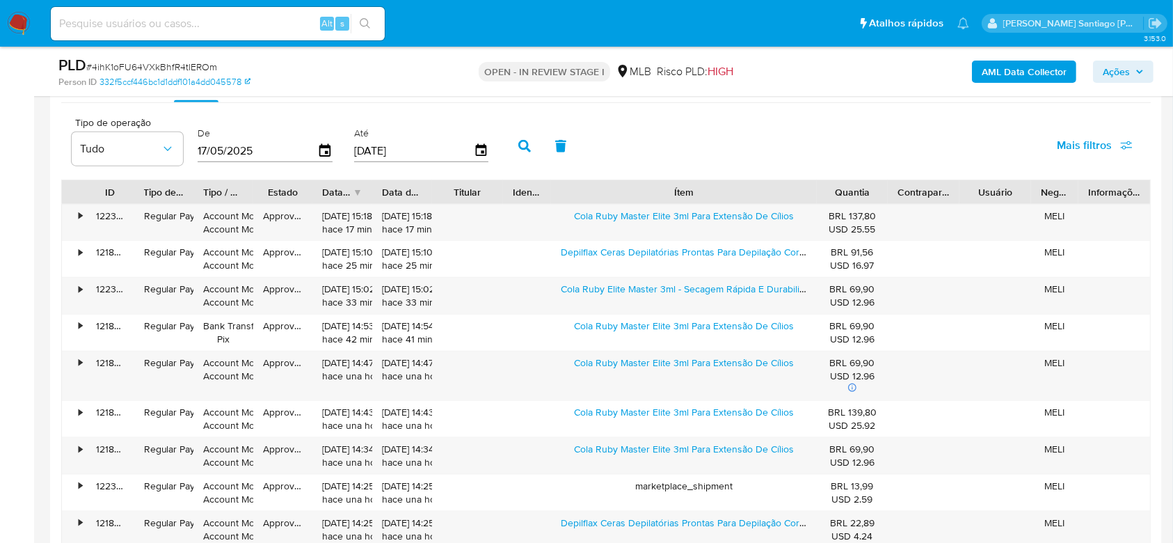
drag, startPoint x: 753, startPoint y: 189, endPoint x: 917, endPoint y: 200, distance: 164.6
click at [917, 200] on div "ID Tipo de operação Tipo / Método Estado Data de criação Data de aprovação Titu…" at bounding box center [606, 192] width 1088 height 24
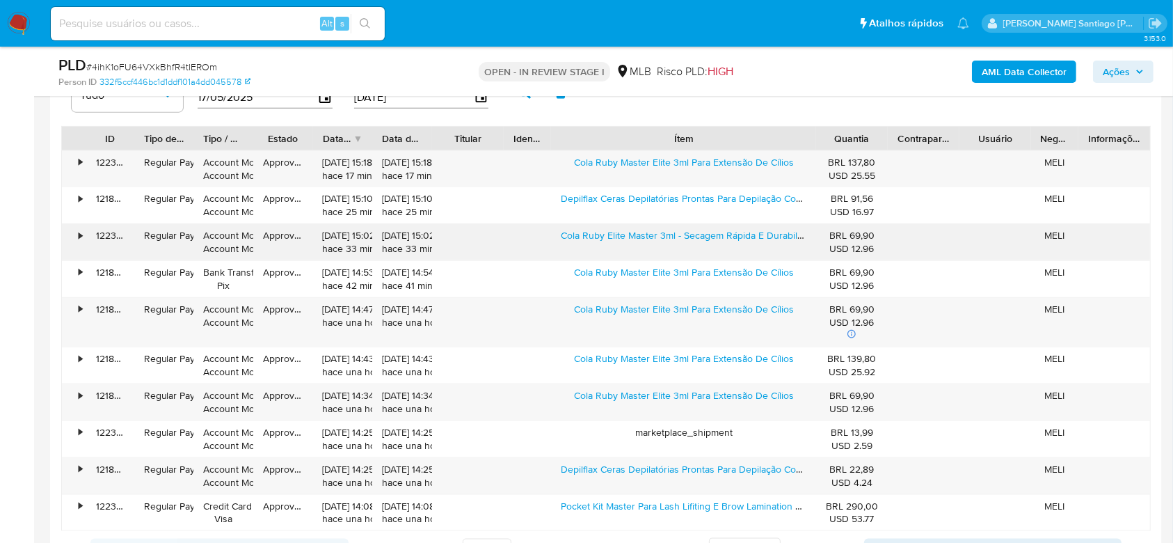
scroll to position [1670, 0]
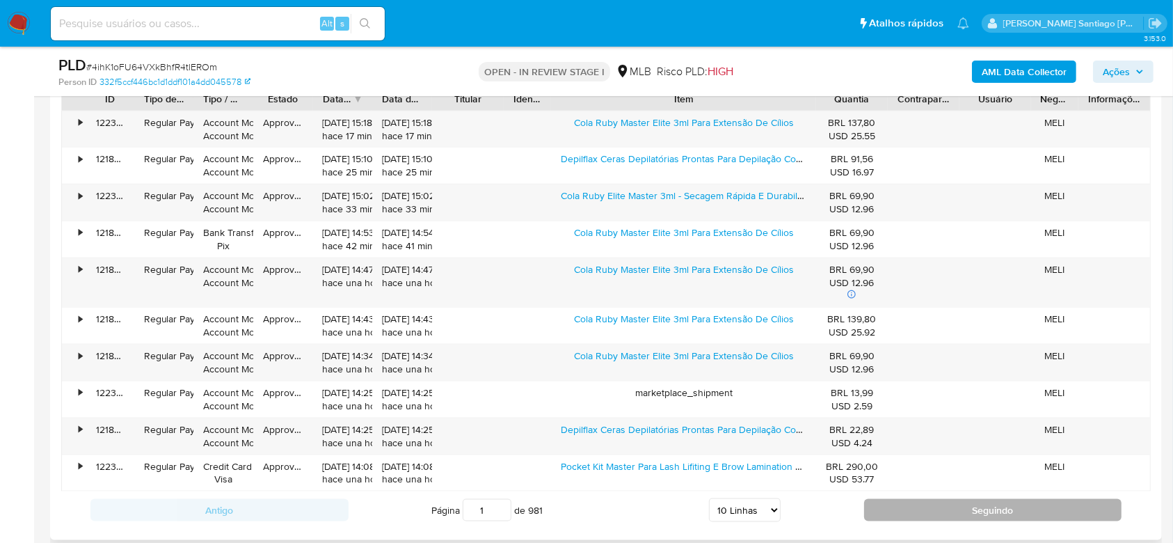
click at [919, 510] on button "Seguindo" at bounding box center [993, 510] width 258 height 22
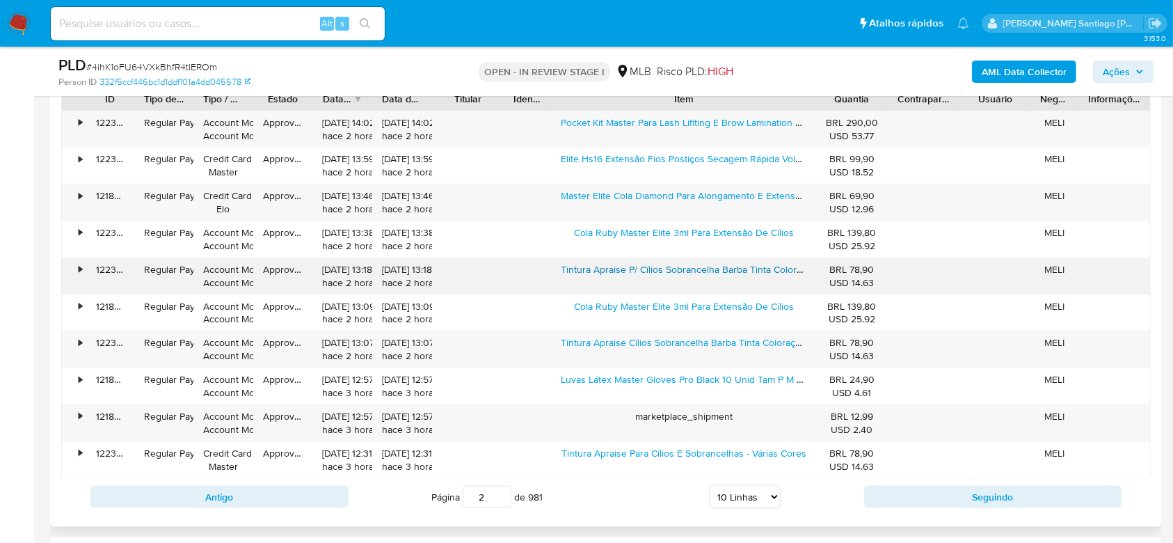
click at [612, 265] on link "Tintura Apraise P/ Cílios Sobrancelha Barba Tinta Coloração Castanho Escuro" at bounding box center [727, 269] width 332 height 14
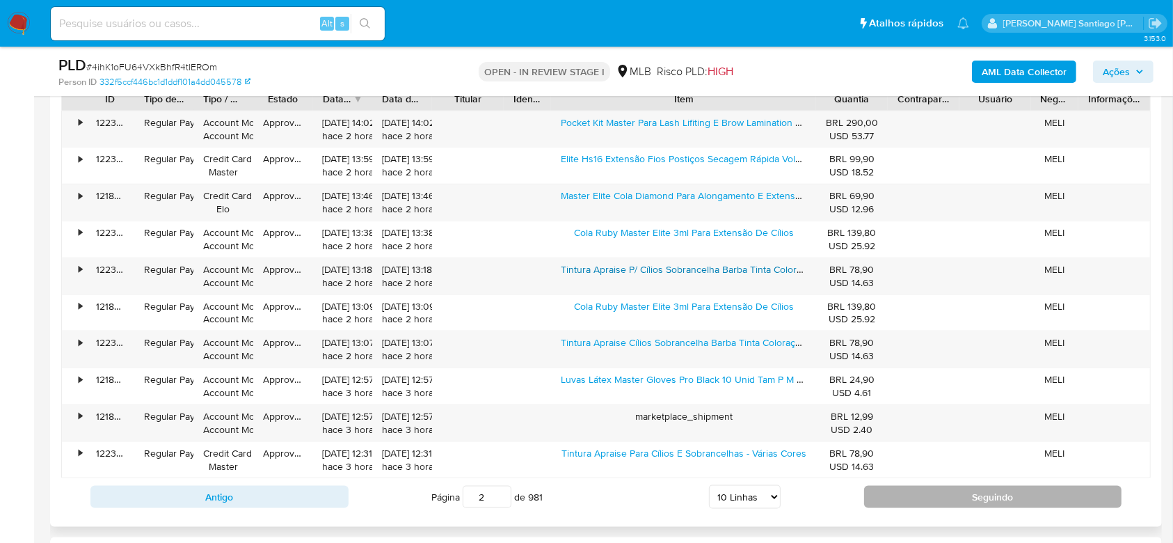
click at [984, 496] on button "Seguindo" at bounding box center [993, 497] width 258 height 22
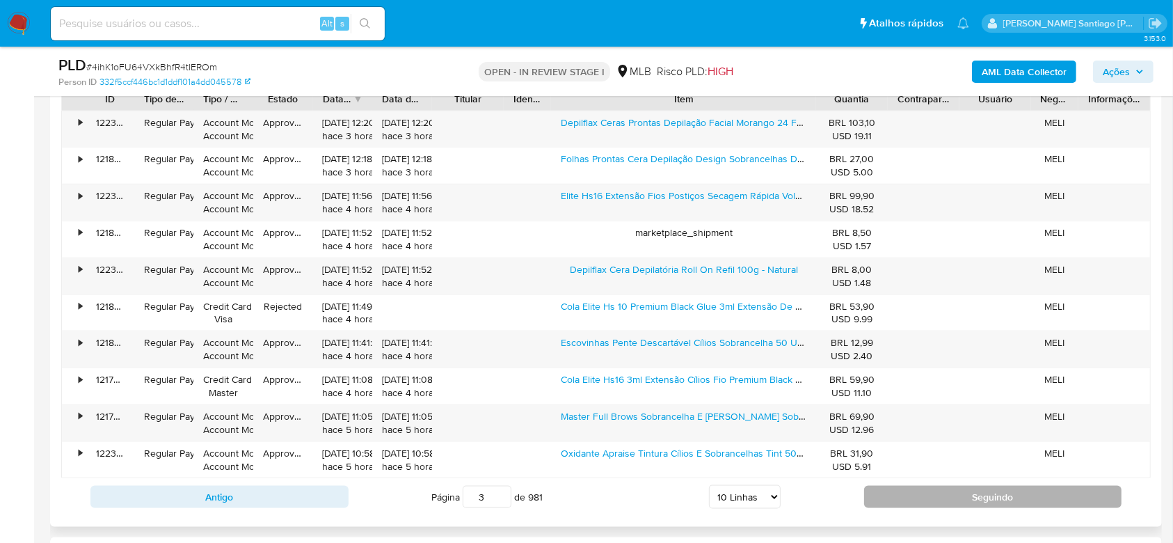
click at [930, 492] on button "Seguindo" at bounding box center [993, 497] width 258 height 22
type input "4"
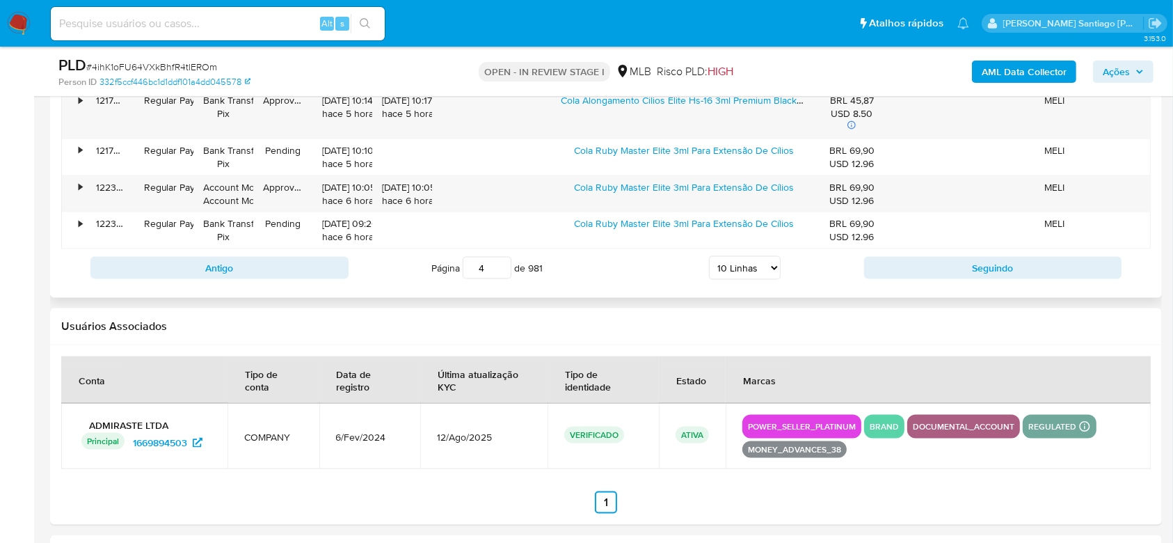
scroll to position [2041, 0]
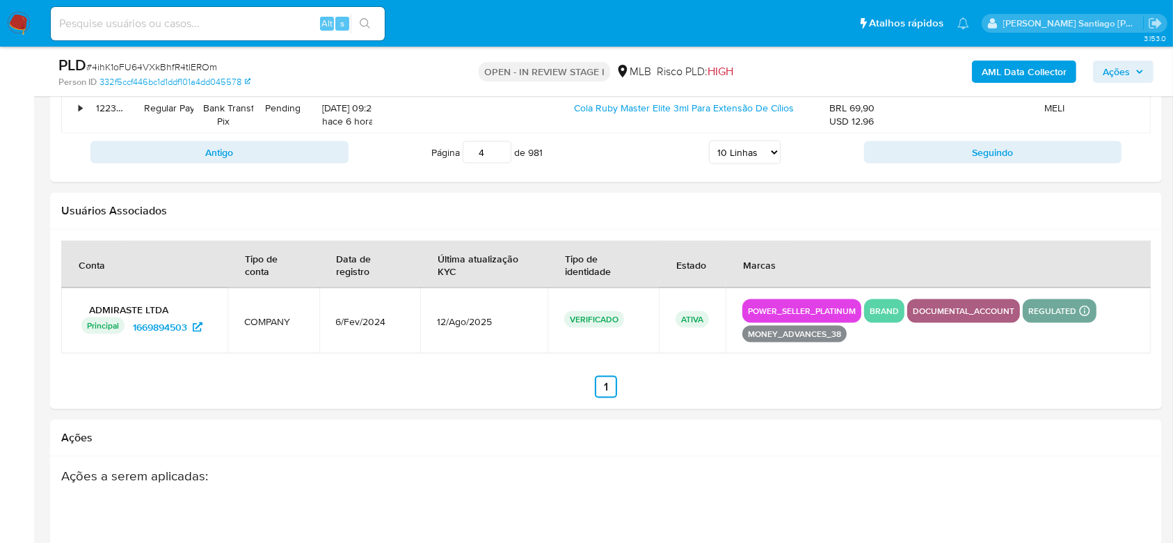
click at [1127, 70] on span "Ações" at bounding box center [1116, 72] width 27 height 22
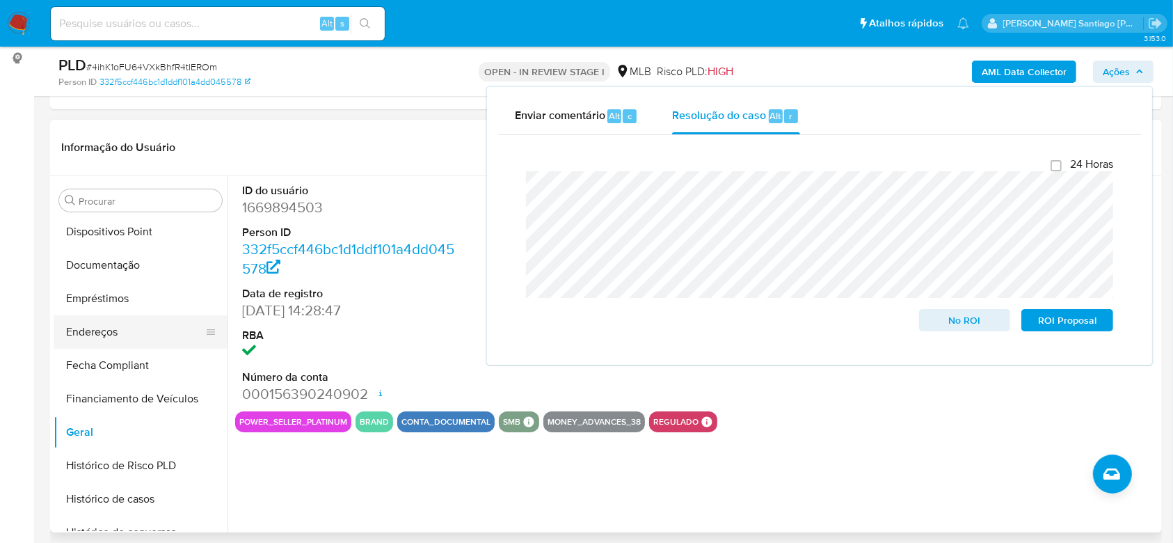
scroll to position [278, 0]
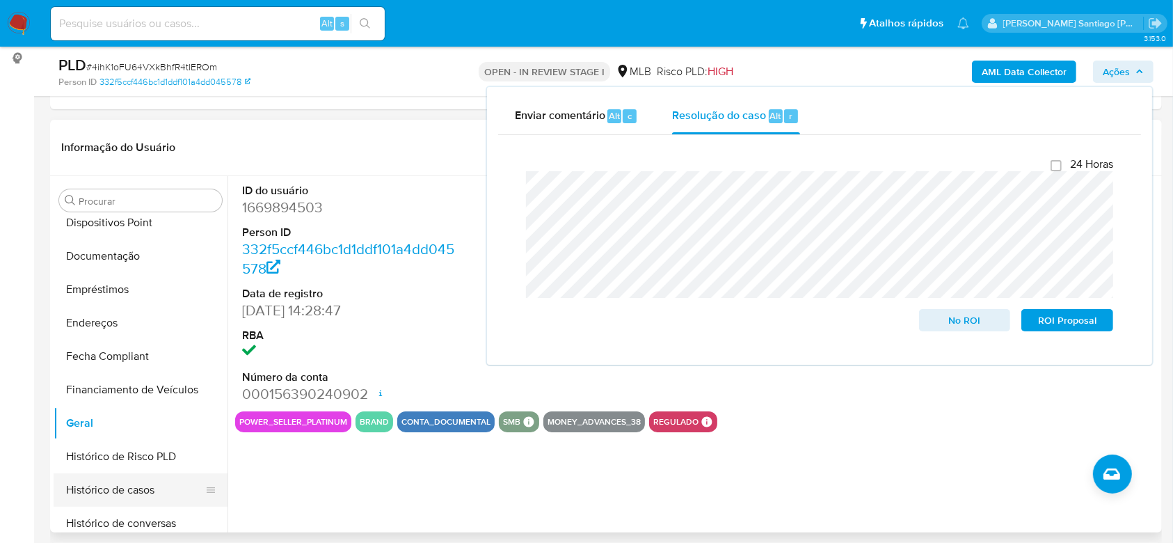
click at [130, 495] on button "Histórico de casos" at bounding box center [135, 489] width 163 height 33
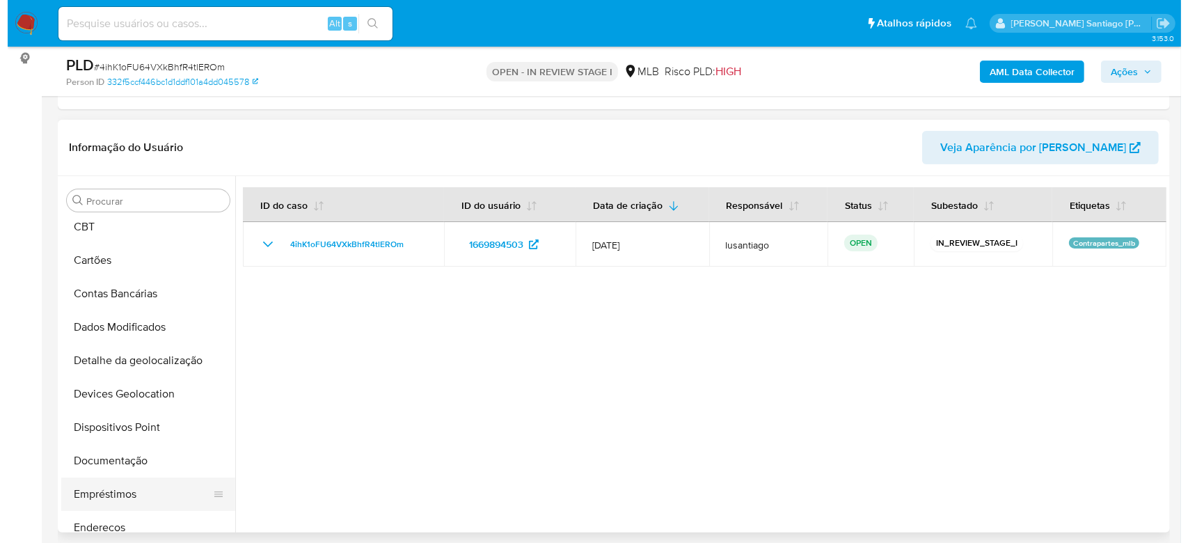
scroll to position [0, 0]
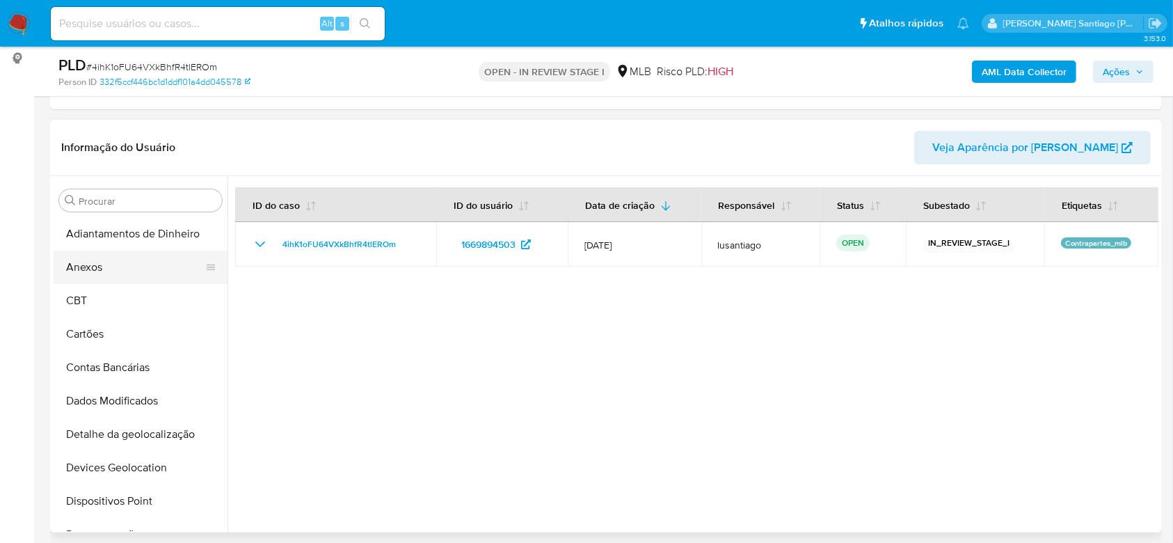
click at [100, 271] on button "Anexos" at bounding box center [135, 267] width 163 height 33
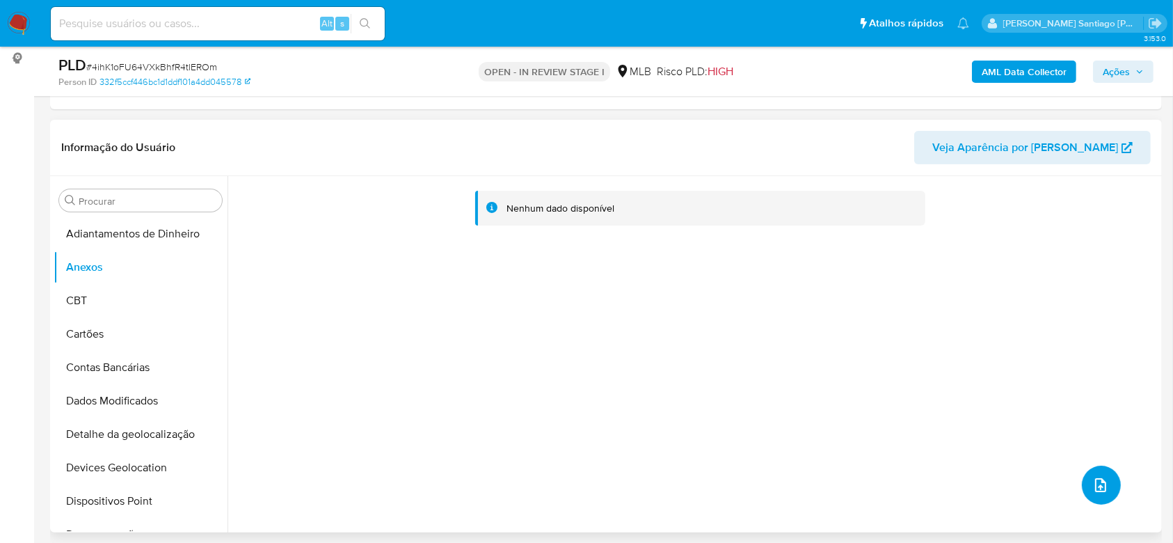
click at [1097, 486] on icon "upload-file" at bounding box center [1101, 485] width 17 height 17
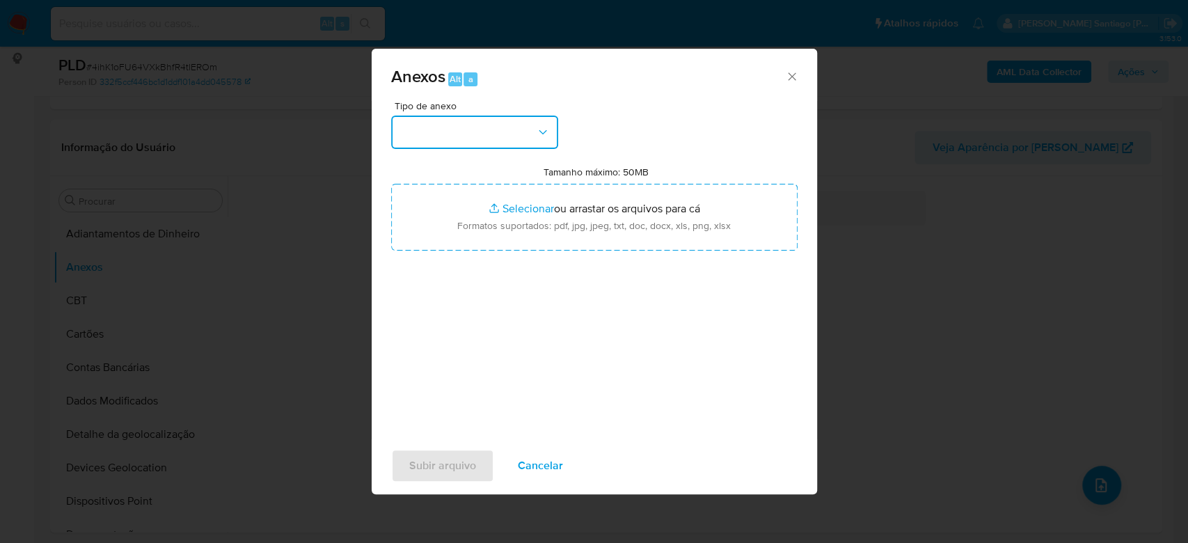
click at [480, 136] on button "button" at bounding box center [474, 132] width 167 height 33
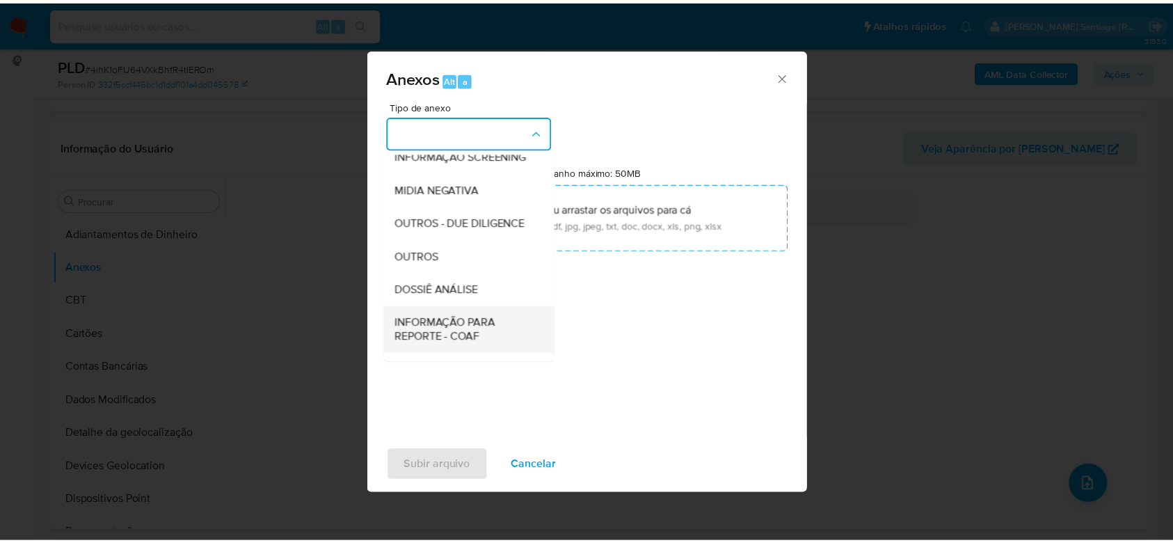
scroll to position [214, 0]
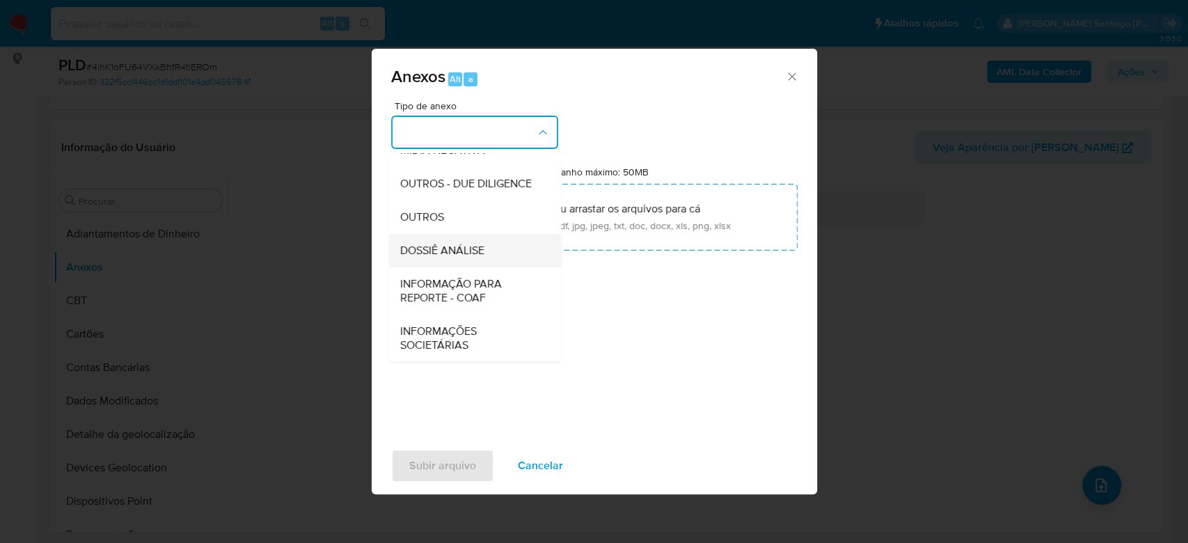
click at [461, 244] on span "DOSSIÊ ANÁLISE" at bounding box center [441, 251] width 84 height 14
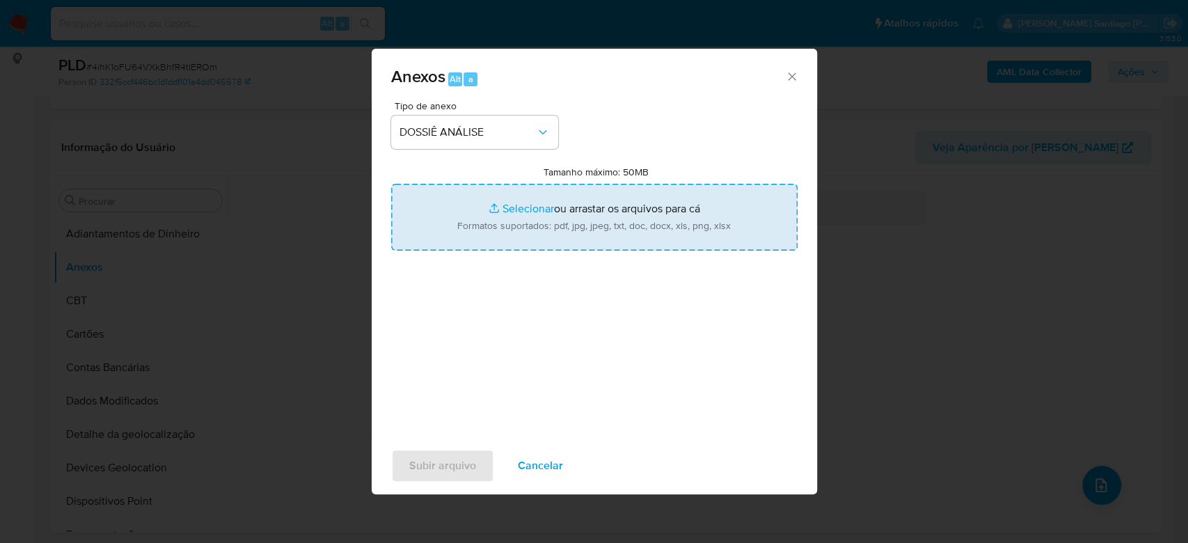
type input "C:\fakepath\Mulan 1669894503_2025_08_14_13_32_39.xlsx"
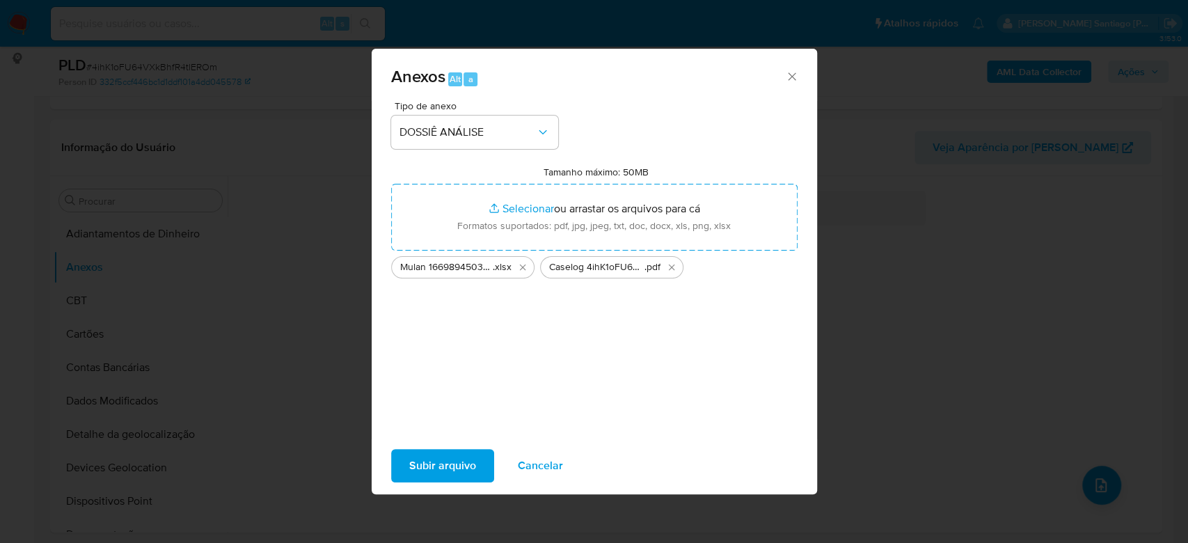
click at [445, 463] on span "Subir arquivo" at bounding box center [442, 465] width 67 height 31
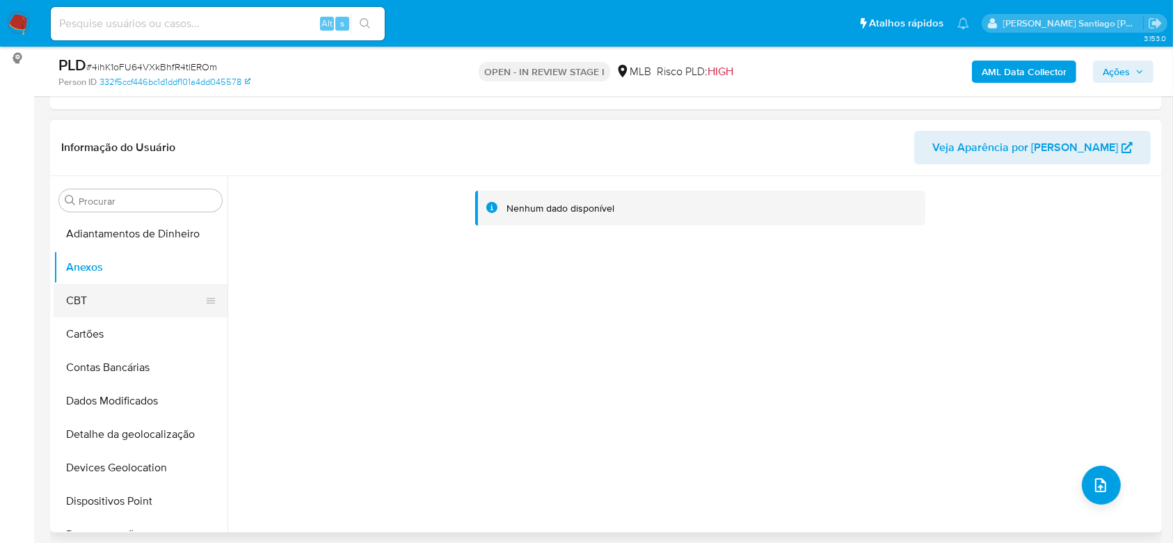
drag, startPoint x: 120, startPoint y: 301, endPoint x: 118, endPoint y: 290, distance: 12.0
click at [119, 302] on button "CBT" at bounding box center [135, 300] width 163 height 33
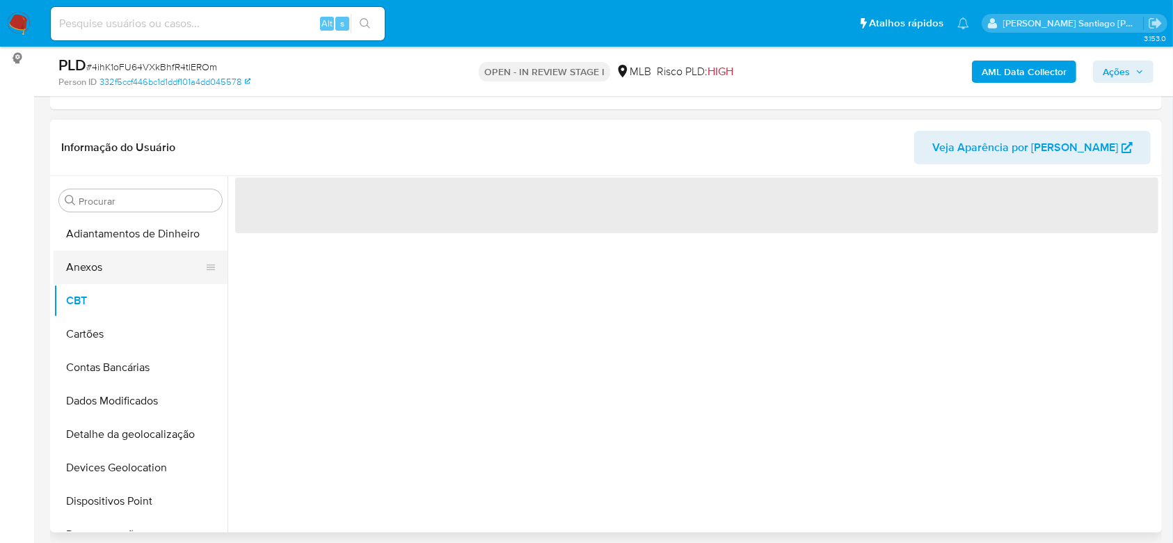
click at [123, 276] on button "Anexos" at bounding box center [135, 267] width 163 height 33
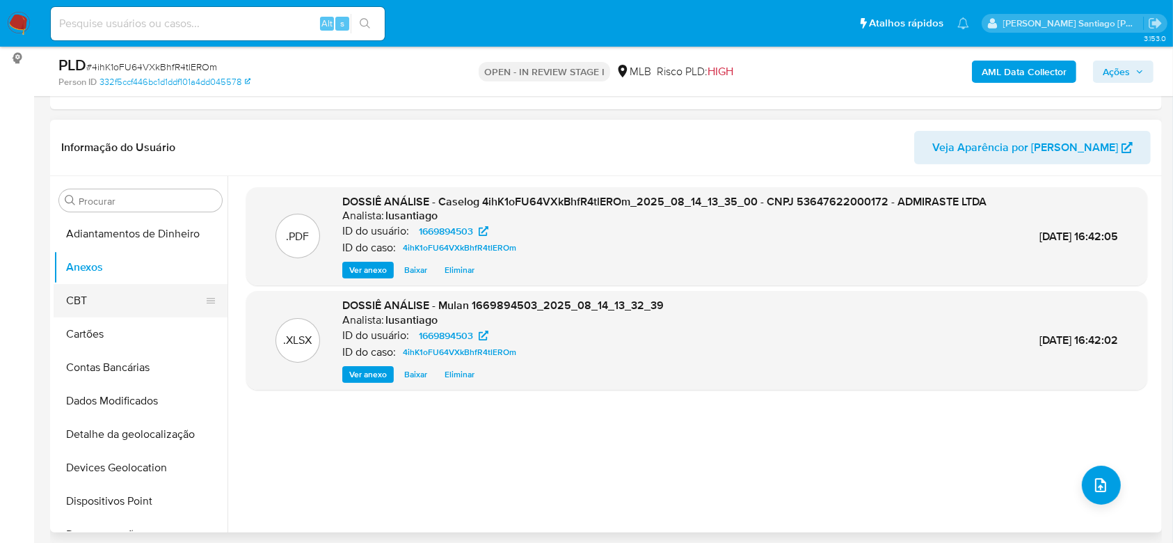
drag, startPoint x: 79, startPoint y: 298, endPoint x: 113, endPoint y: 268, distance: 45.4
click at [81, 298] on button "CBT" at bounding box center [141, 300] width 174 height 33
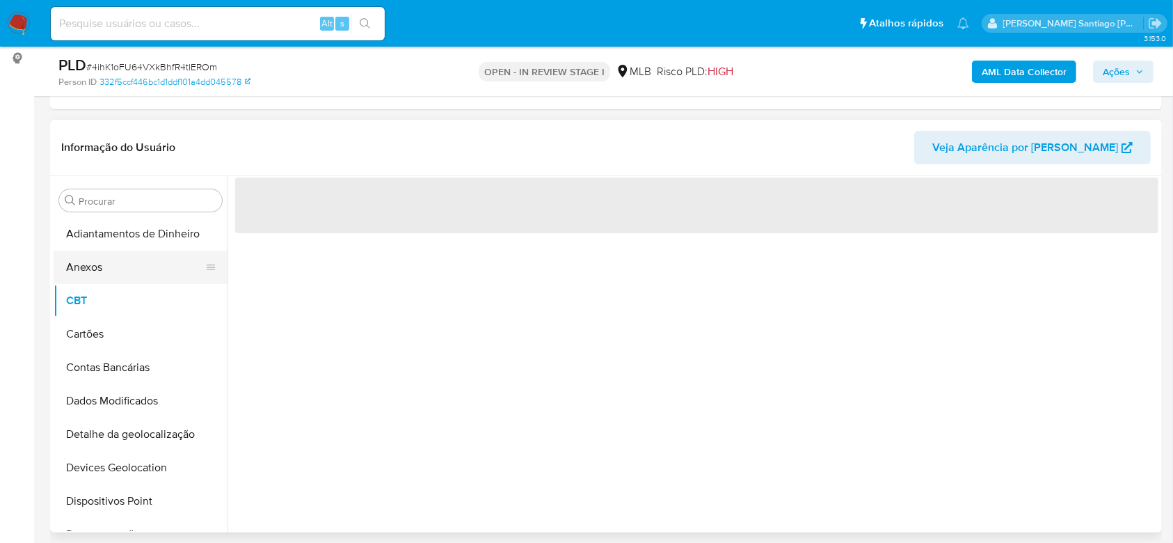
click at [115, 267] on button "Anexos" at bounding box center [135, 267] width 163 height 33
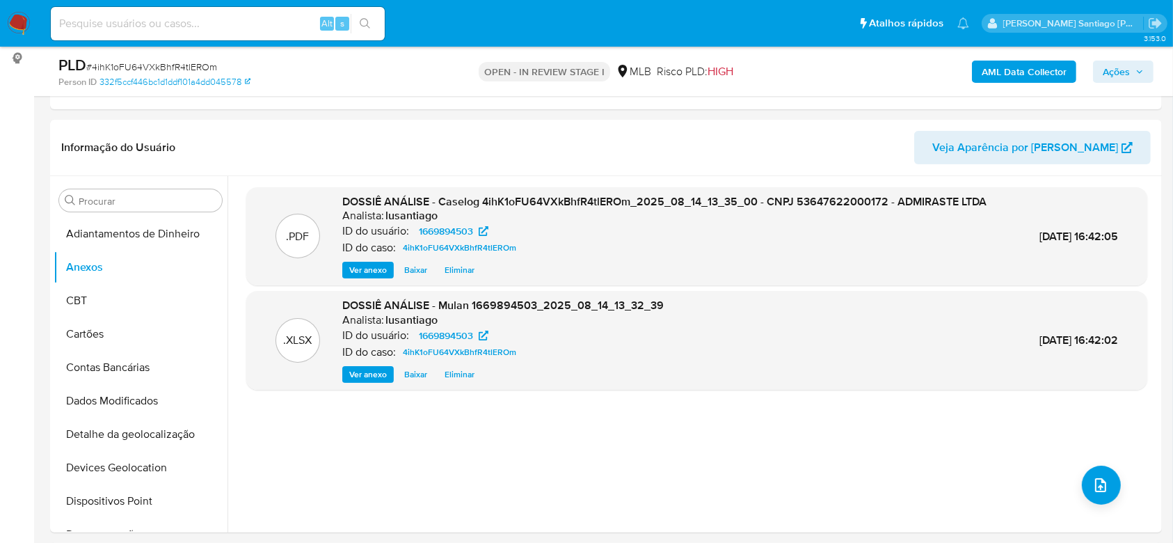
click at [1016, 61] on b "AML Data Collector" at bounding box center [1024, 72] width 85 height 22
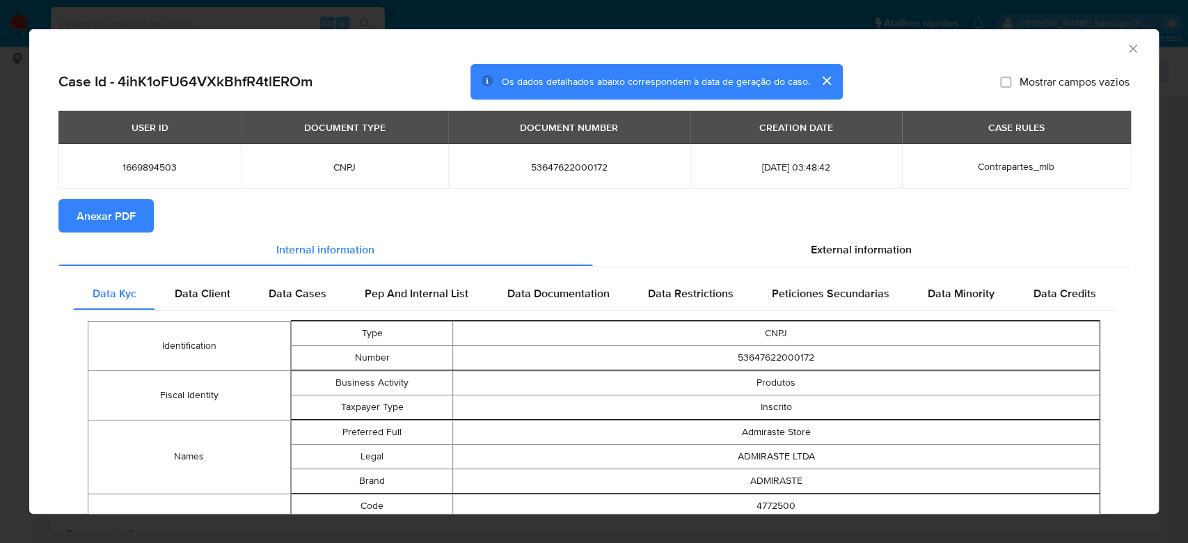
click at [104, 218] on span "Anexar PDF" at bounding box center [106, 215] width 59 height 31
click at [1126, 50] on icon "Fechar a janela" at bounding box center [1133, 49] width 14 height 14
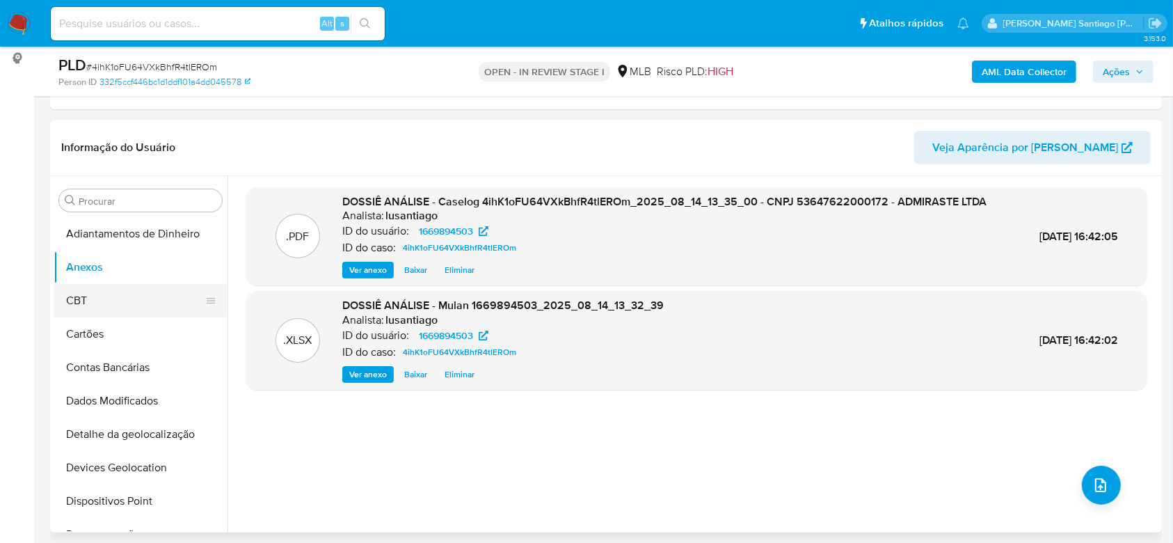
click at [104, 299] on button "CBT" at bounding box center [135, 300] width 163 height 33
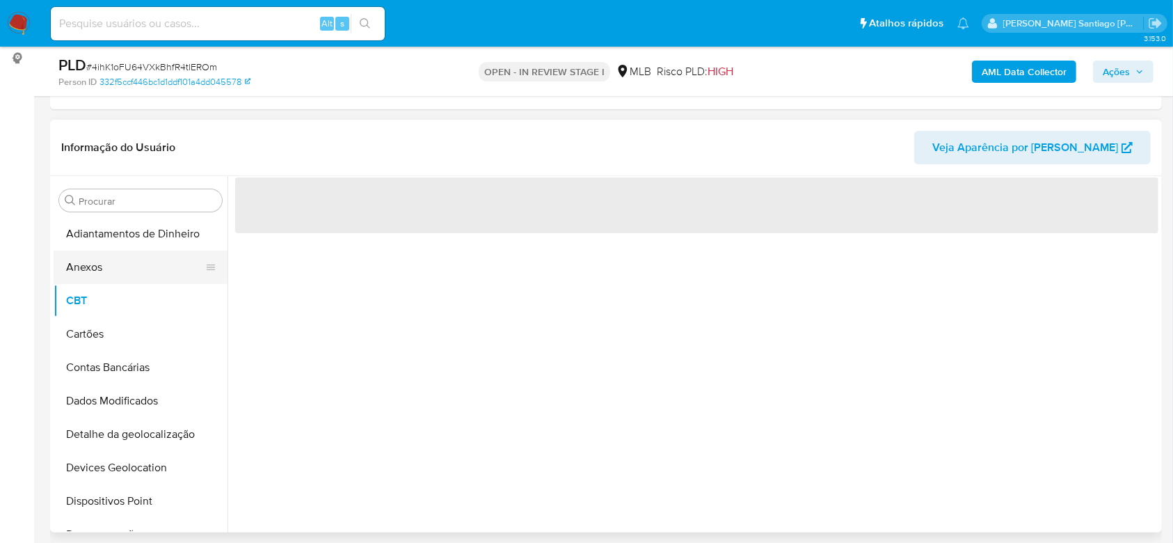
click at [117, 271] on button "Anexos" at bounding box center [135, 267] width 163 height 33
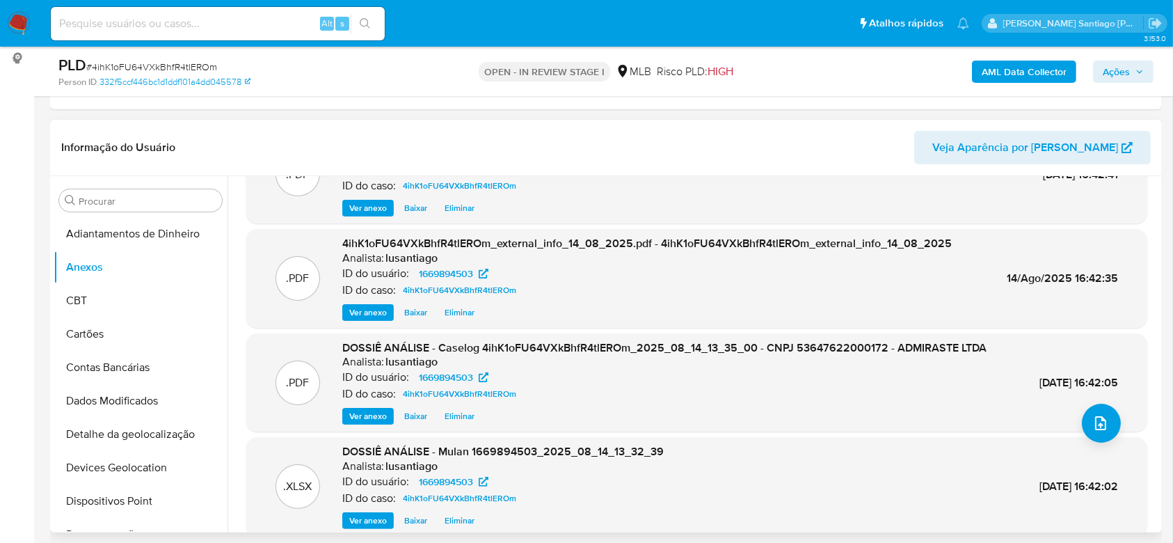
scroll to position [0, 0]
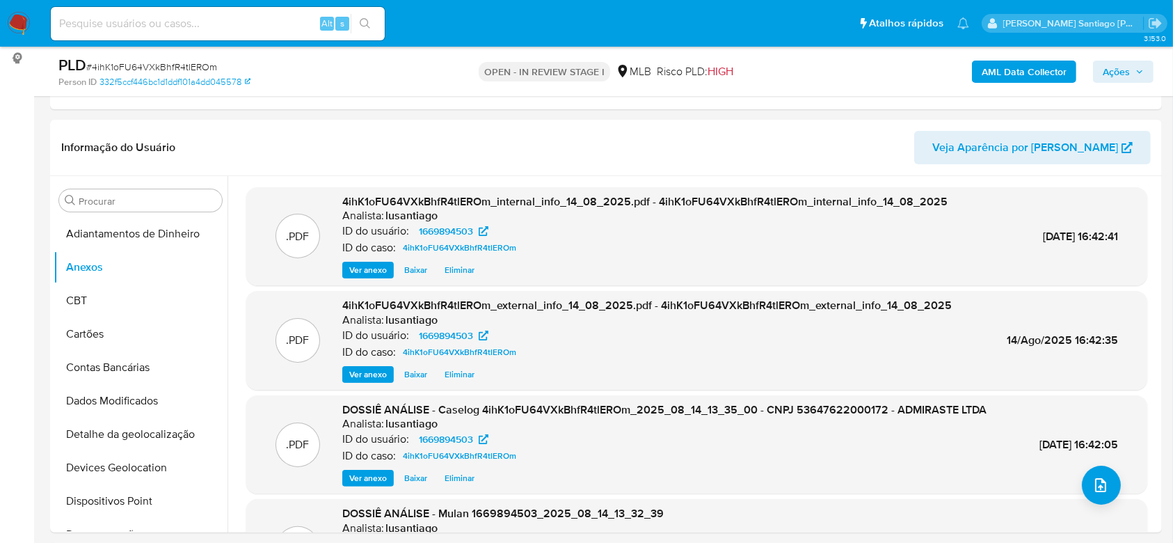
click at [1111, 77] on span "Ações" at bounding box center [1116, 72] width 27 height 22
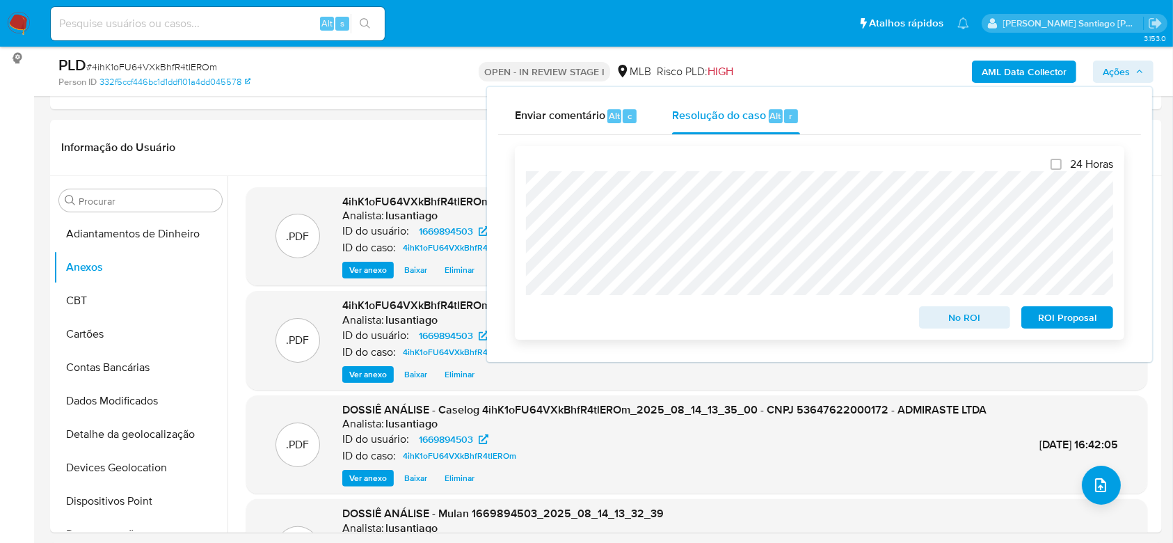
click at [943, 320] on span "No ROI" at bounding box center [965, 317] width 72 height 19
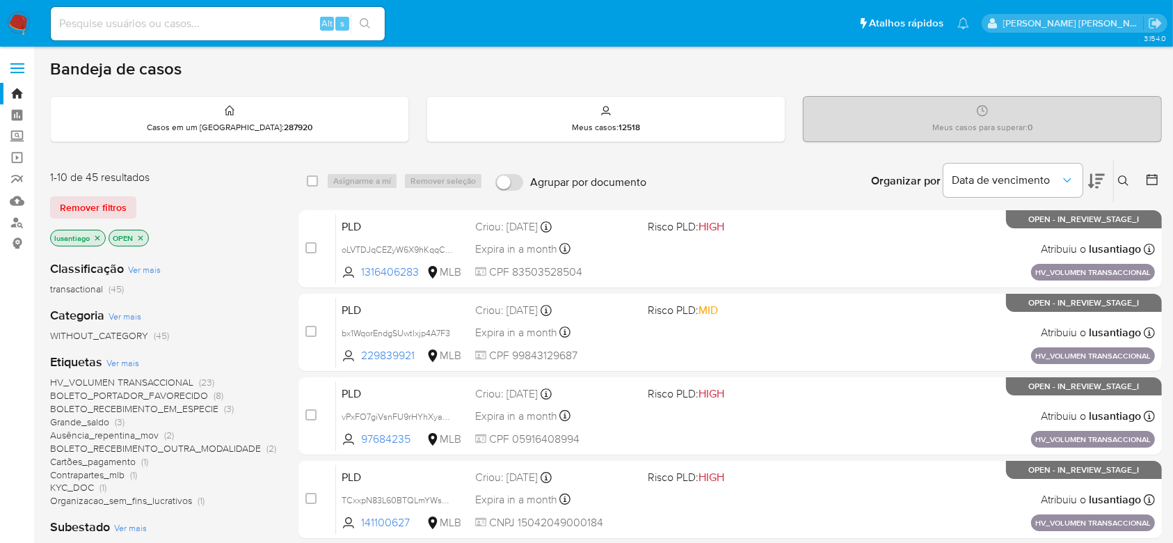
click at [155, 26] on input at bounding box center [218, 24] width 334 height 18
paste input "837695428"
type input "837695428"
click at [363, 22] on icon "search-icon" at bounding box center [365, 23] width 11 height 11
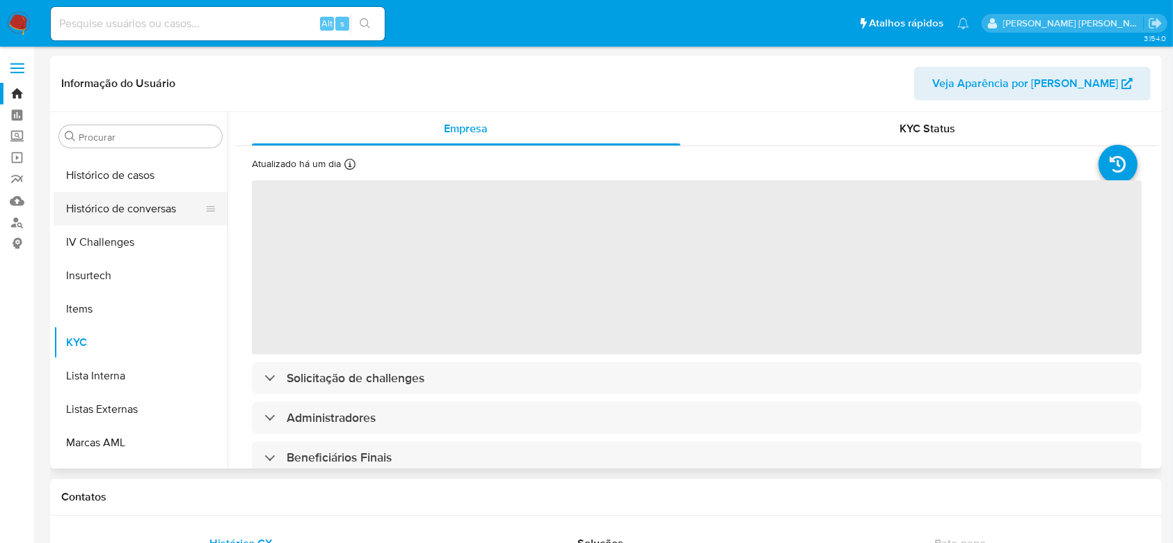
scroll to position [436, 0]
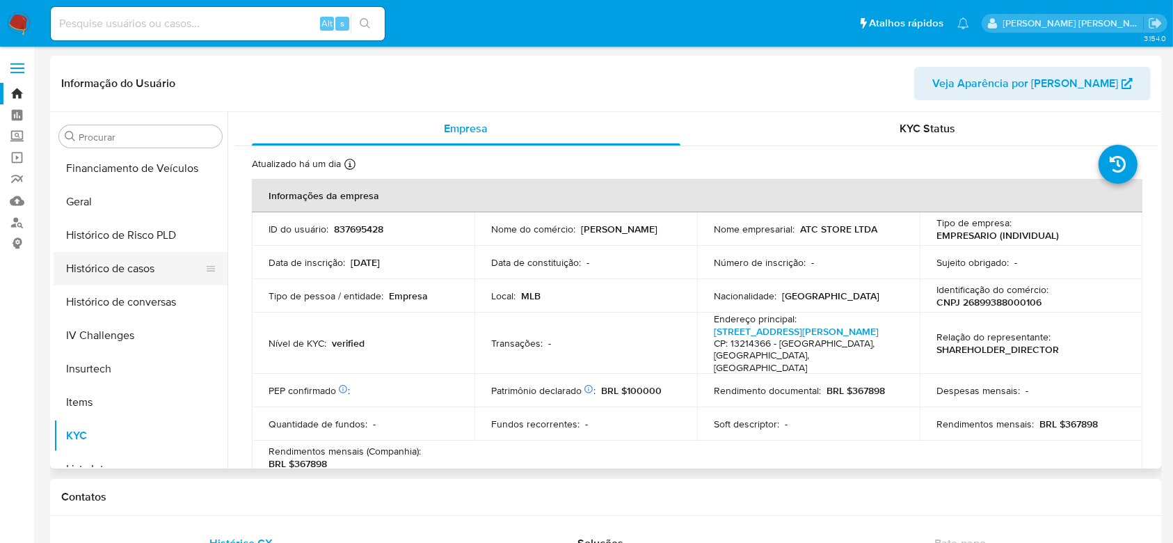
click at [144, 264] on button "Histórico de casos" at bounding box center [135, 268] width 163 height 33
select select "10"
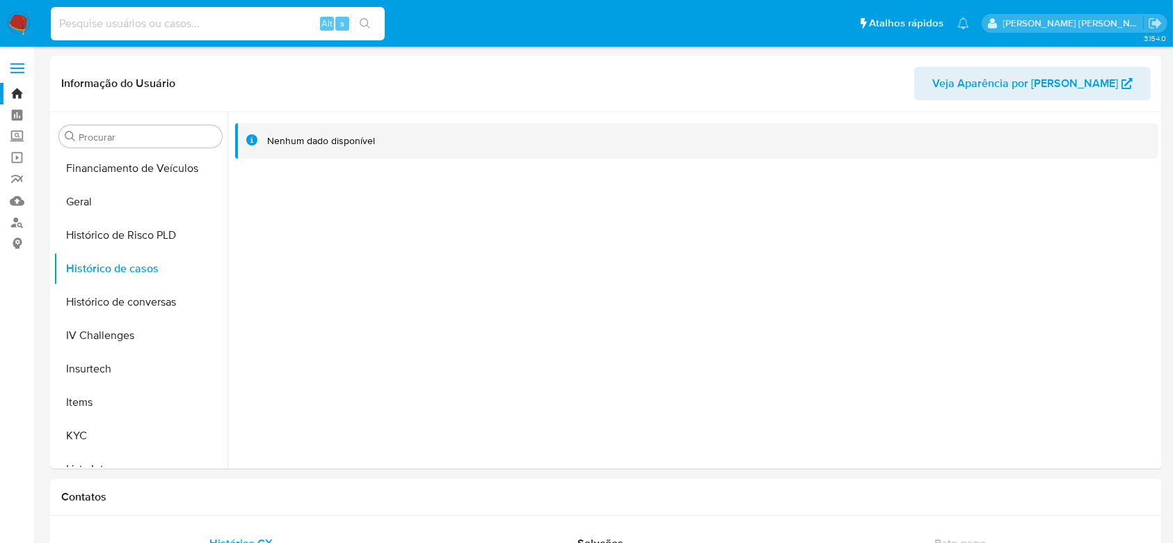
click at [189, 19] on input at bounding box center [218, 24] width 334 height 18
paste input "1974104790"
type input "1974104790"
click at [369, 21] on icon "search-icon" at bounding box center [365, 23] width 11 height 11
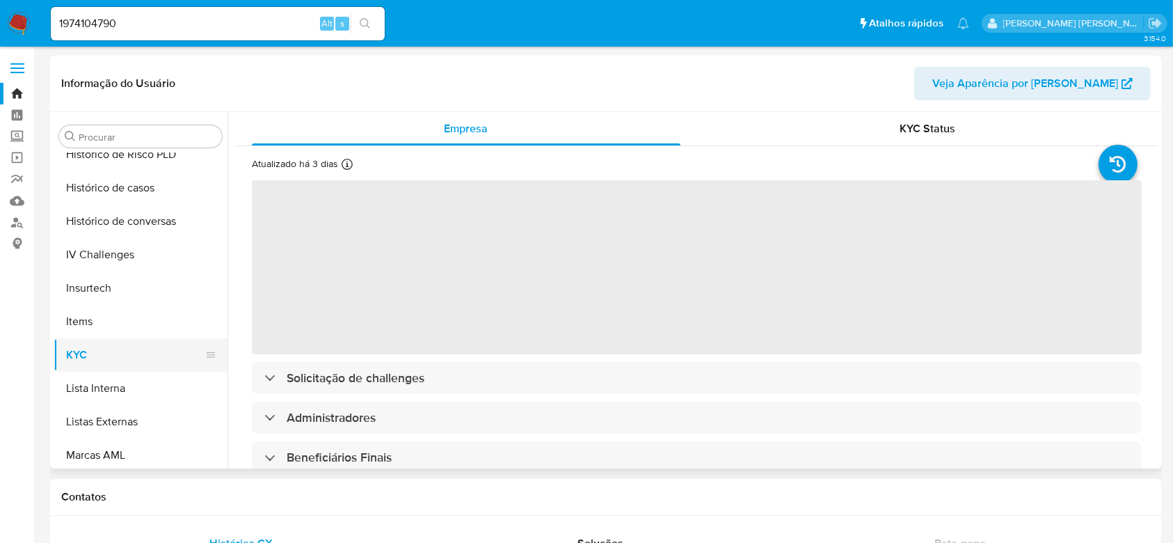
scroll to position [425, 0]
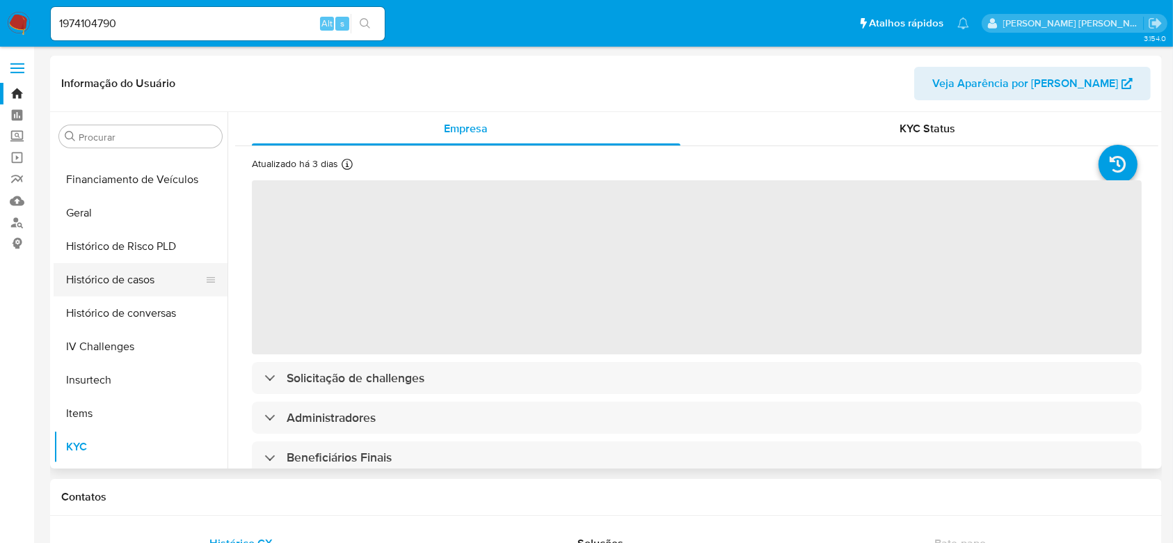
click at [129, 282] on button "Histórico de casos" at bounding box center [135, 279] width 163 height 33
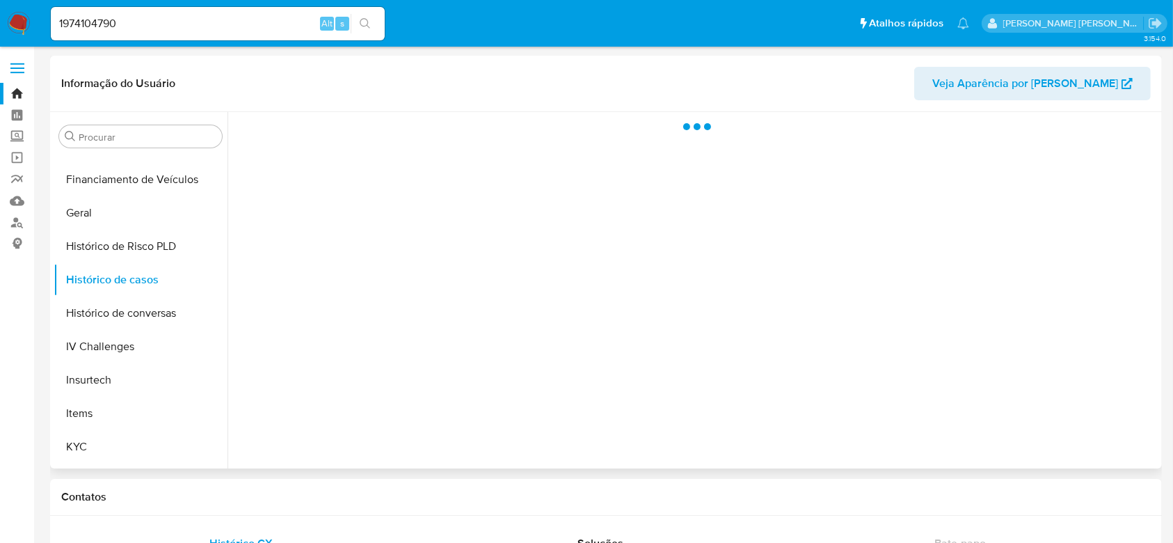
select select "10"
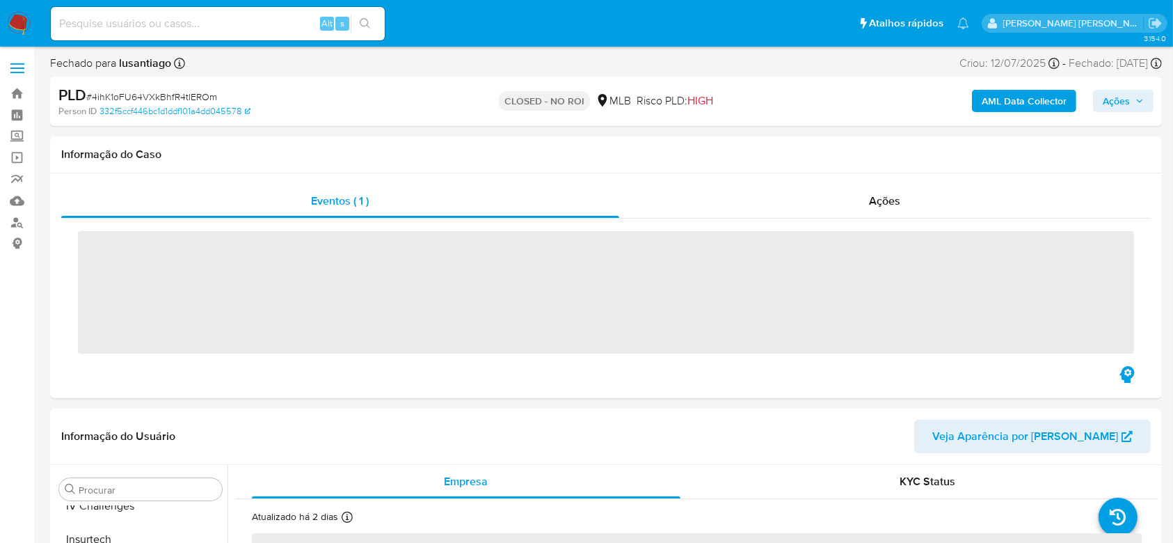
scroll to position [621, 0]
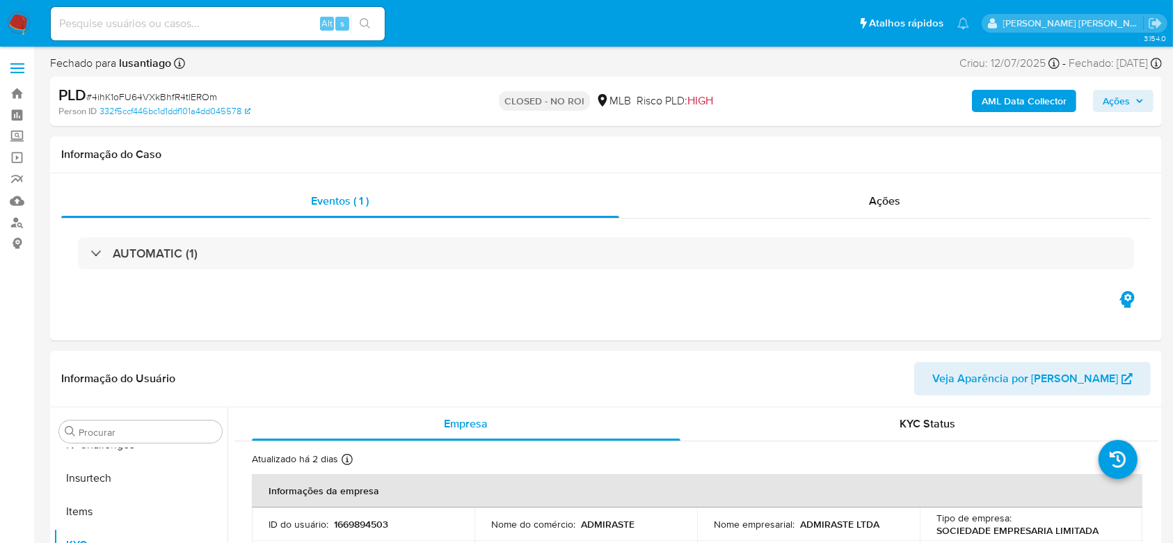
select select "10"
click at [17, 120] on link "Painel" at bounding box center [83, 115] width 166 height 22
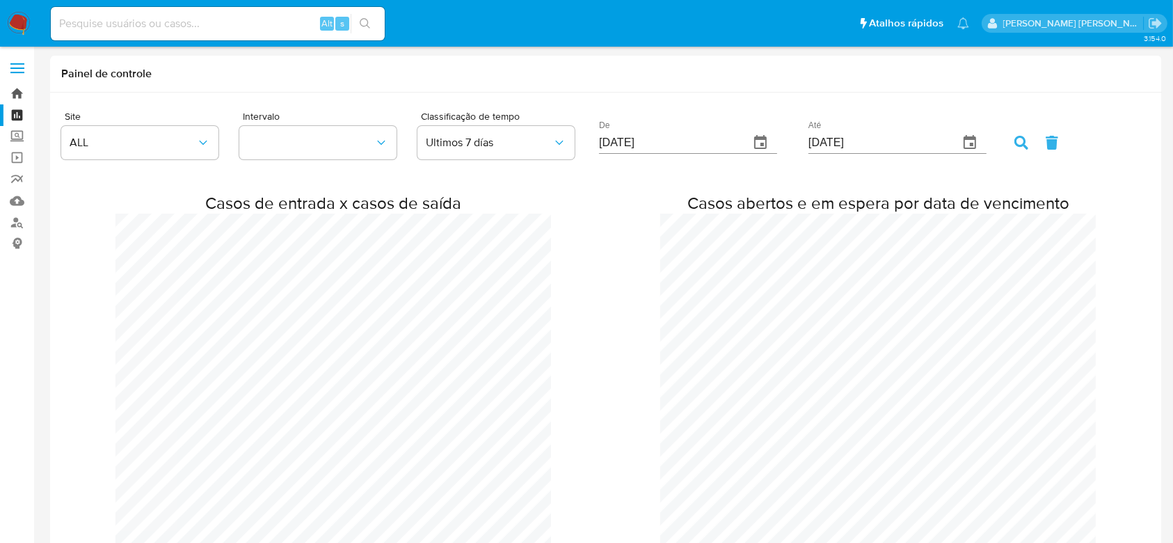
click at [22, 91] on link "Bandeja" at bounding box center [83, 94] width 166 height 22
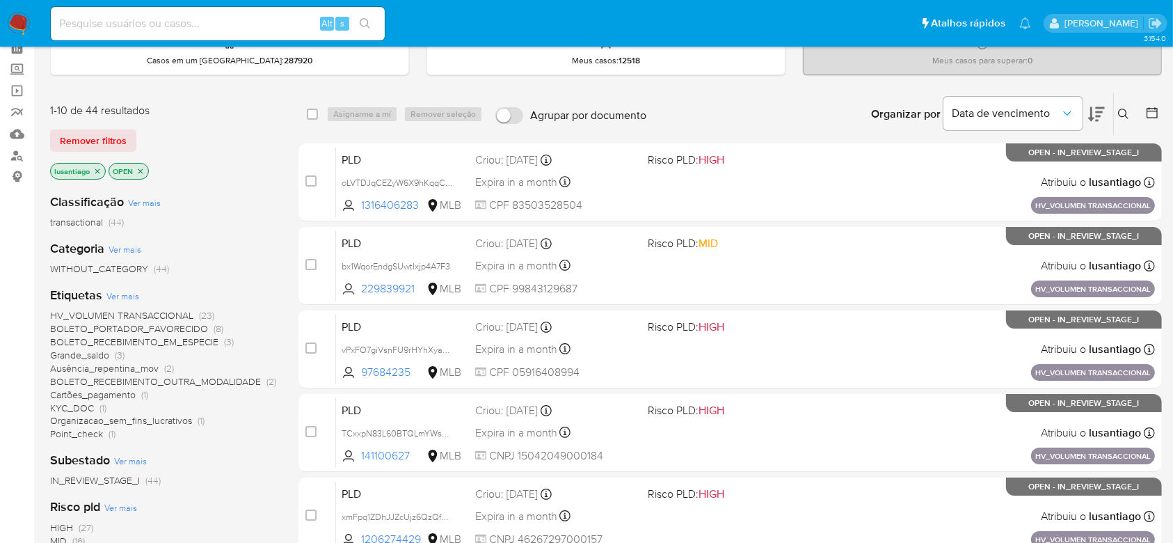
scroll to position [93, 0]
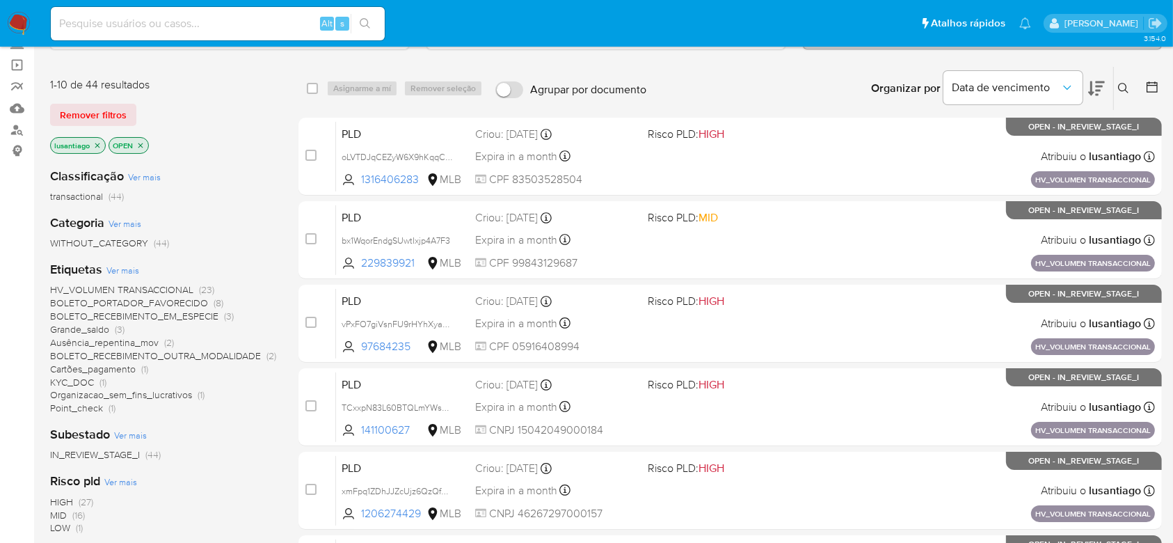
click at [1151, 84] on icon at bounding box center [1152, 86] width 11 height 11
click at [1156, 82] on icon at bounding box center [1153, 87] width 14 height 14
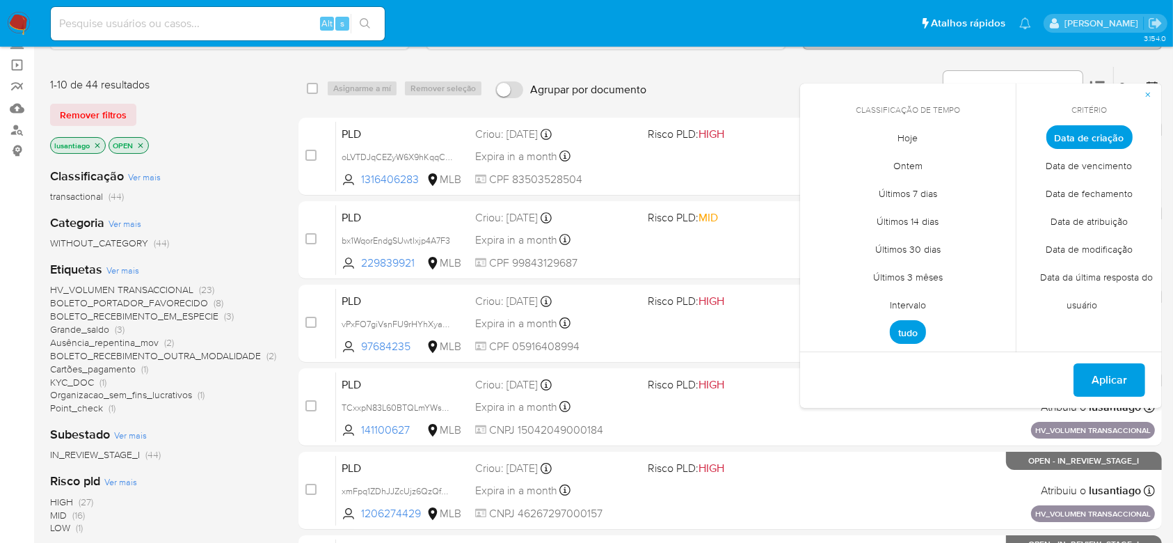
click at [908, 301] on span "Intervalo" at bounding box center [908, 305] width 65 height 29
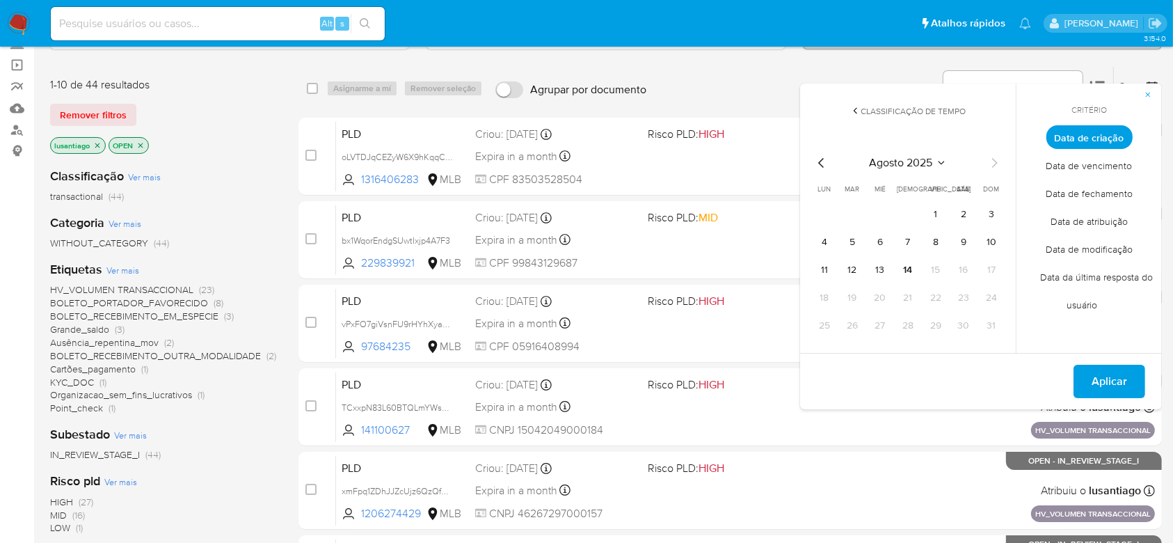
click at [890, 163] on span "agosto 2025" at bounding box center [901, 163] width 63 height 14
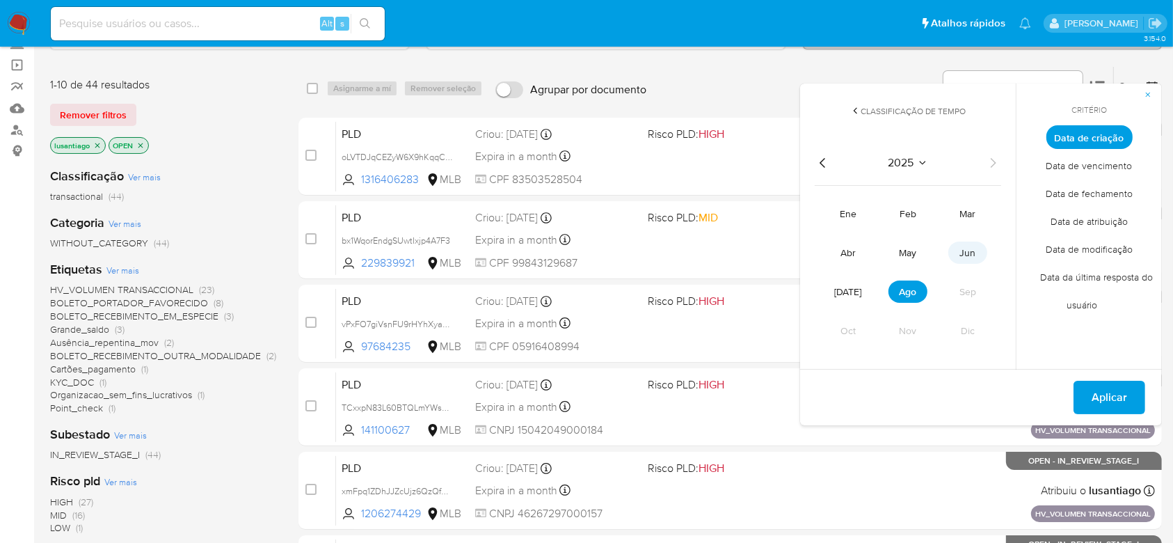
click at [960, 250] on span "jun" at bounding box center [968, 253] width 16 height 14
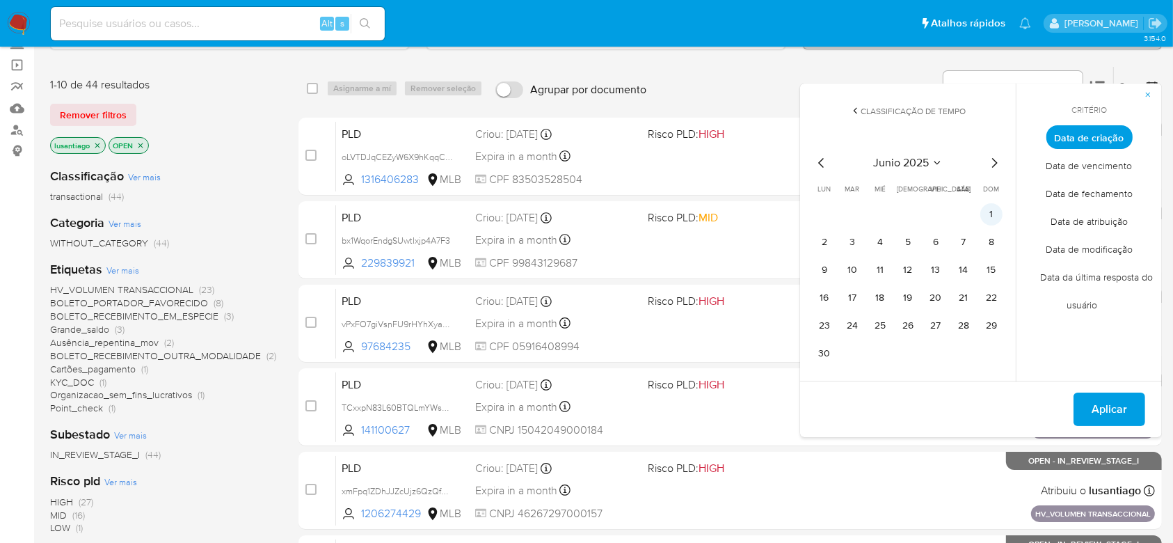
click at [991, 216] on button "1" at bounding box center [992, 214] width 22 height 22
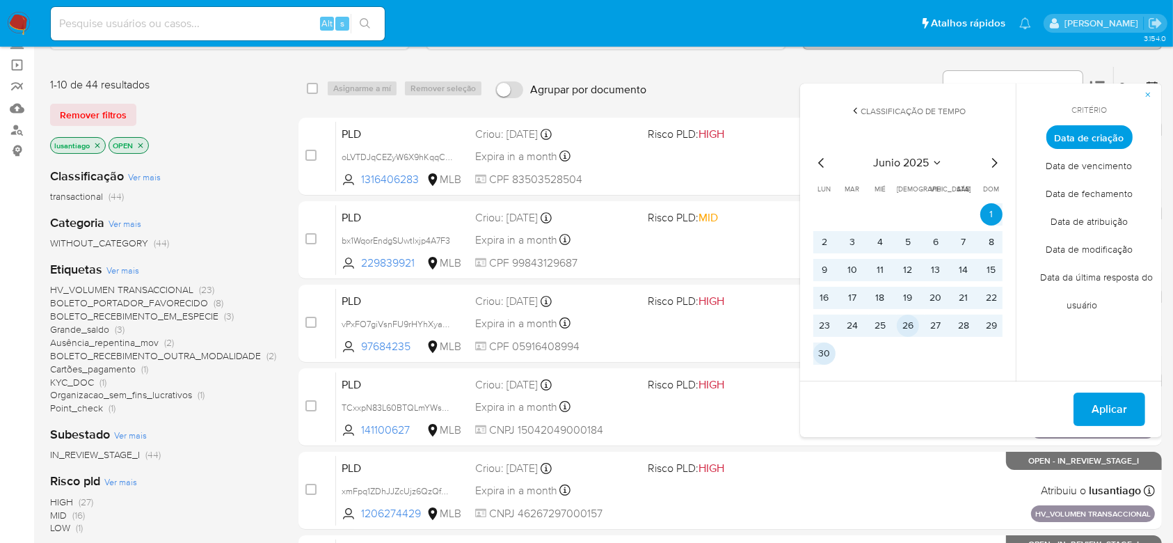
drag, startPoint x: 821, startPoint y: 354, endPoint x: 908, endPoint y: 331, distance: 90.5
click at [823, 354] on button "30" at bounding box center [825, 353] width 22 height 22
click at [1093, 403] on span "Aplicar" at bounding box center [1109, 409] width 35 height 31
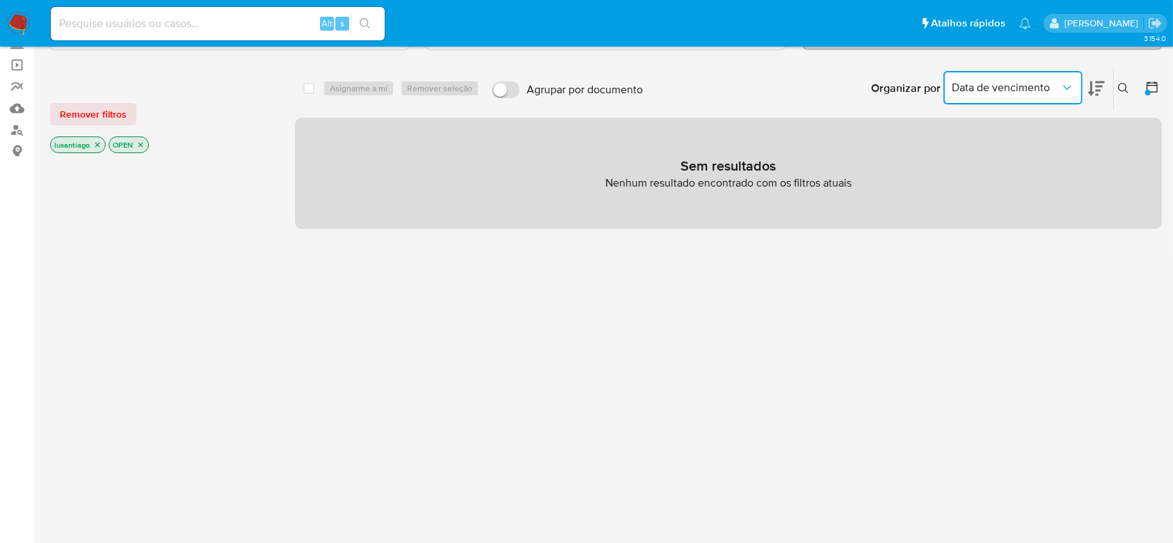
click at [1026, 89] on span "Data de vencimento" at bounding box center [1006, 88] width 109 height 14
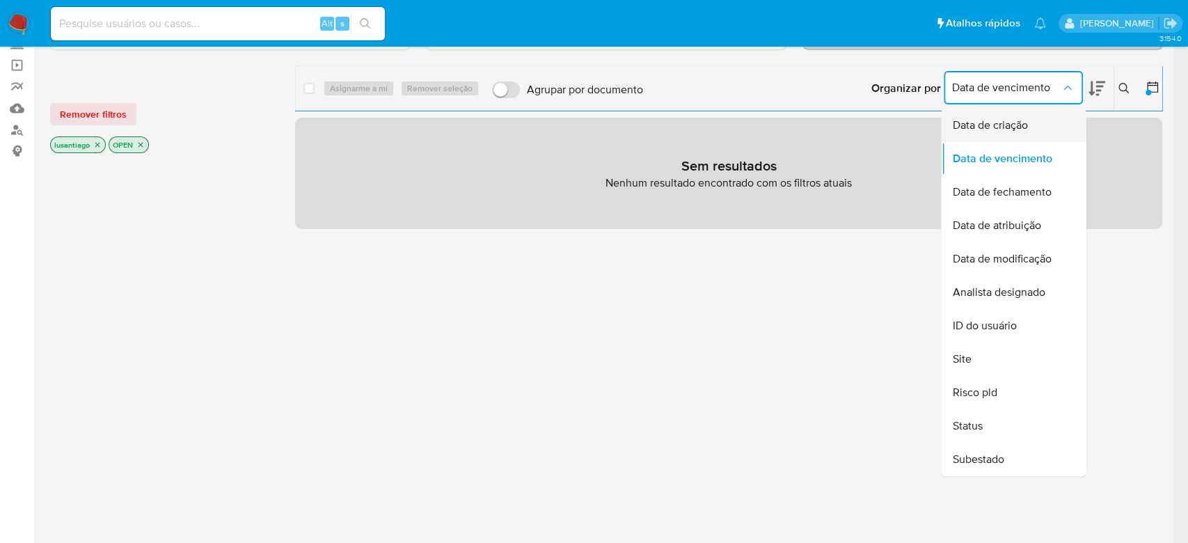
click at [1007, 125] on span "Data de criação" at bounding box center [989, 125] width 75 height 14
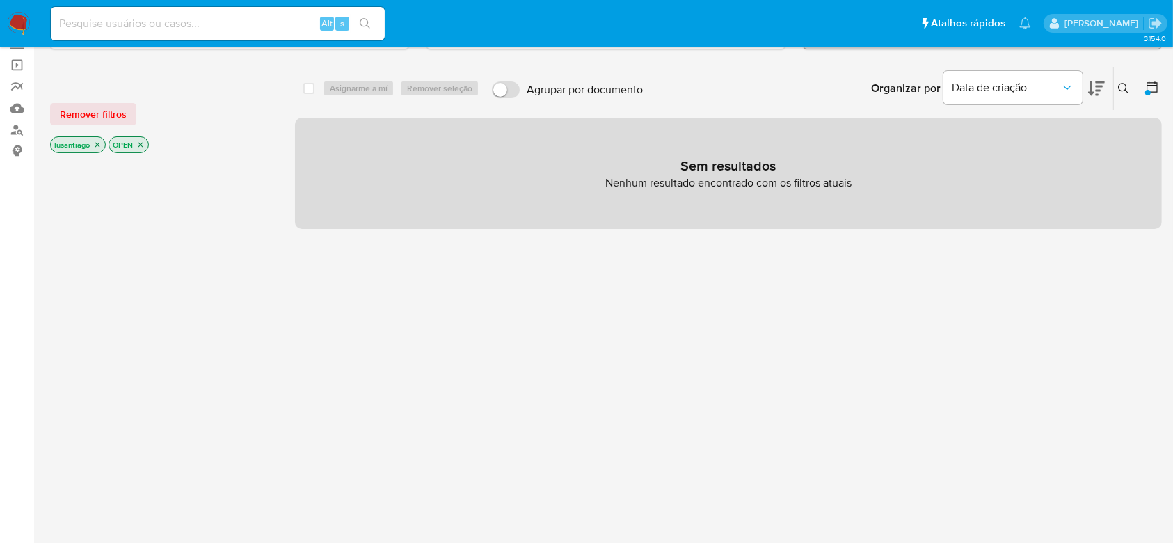
click at [1154, 84] on icon at bounding box center [1152, 86] width 11 height 11
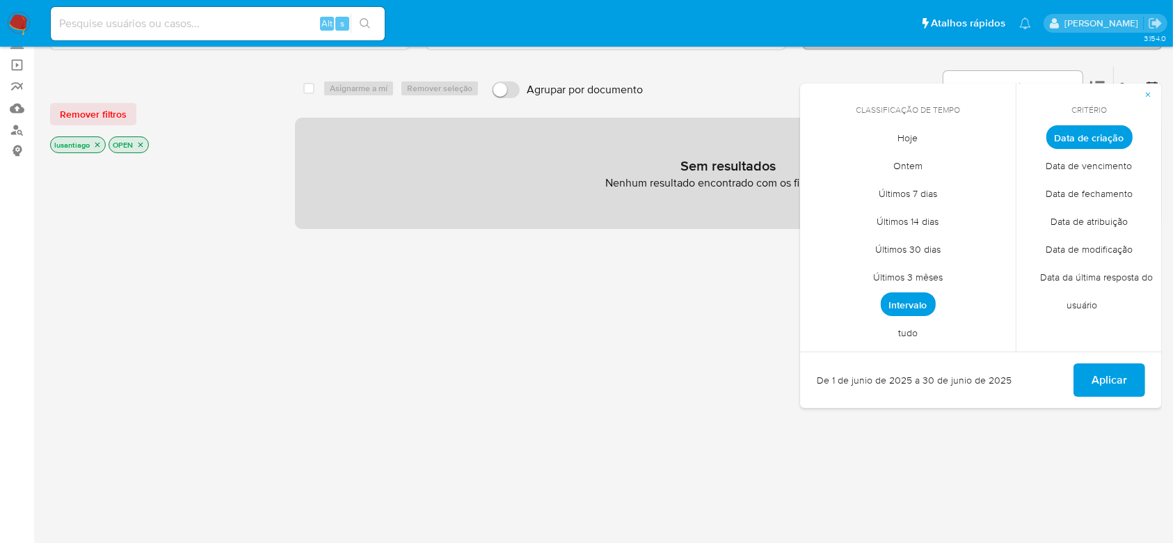
click at [905, 303] on span "Intervalo" at bounding box center [908, 304] width 55 height 24
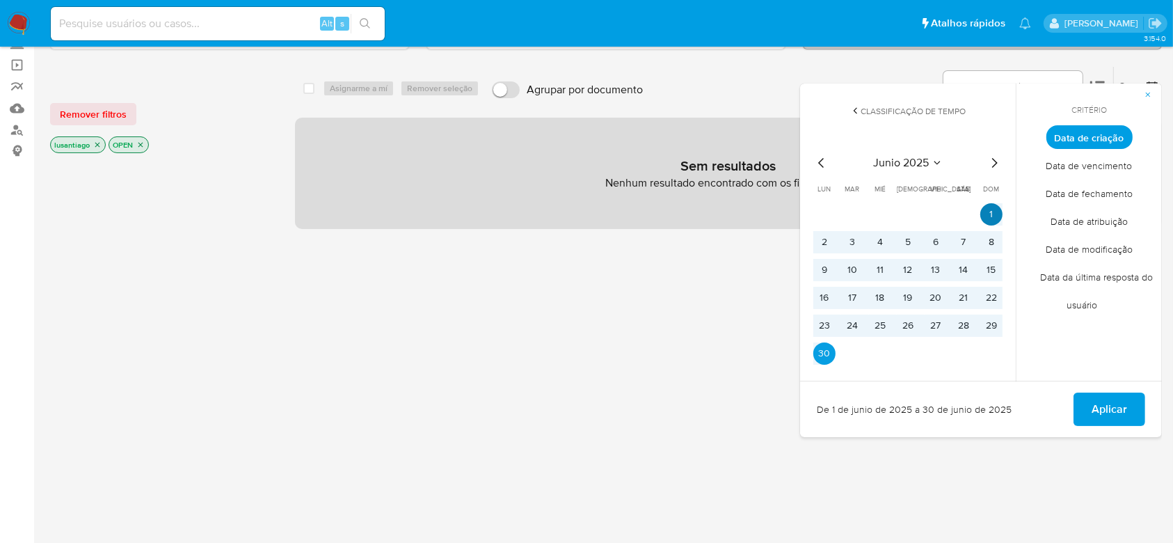
click at [995, 214] on button "1" at bounding box center [992, 214] width 22 height 22
click at [821, 354] on button "30" at bounding box center [825, 353] width 22 height 22
click at [1097, 400] on span "Aplicar" at bounding box center [1109, 409] width 35 height 31
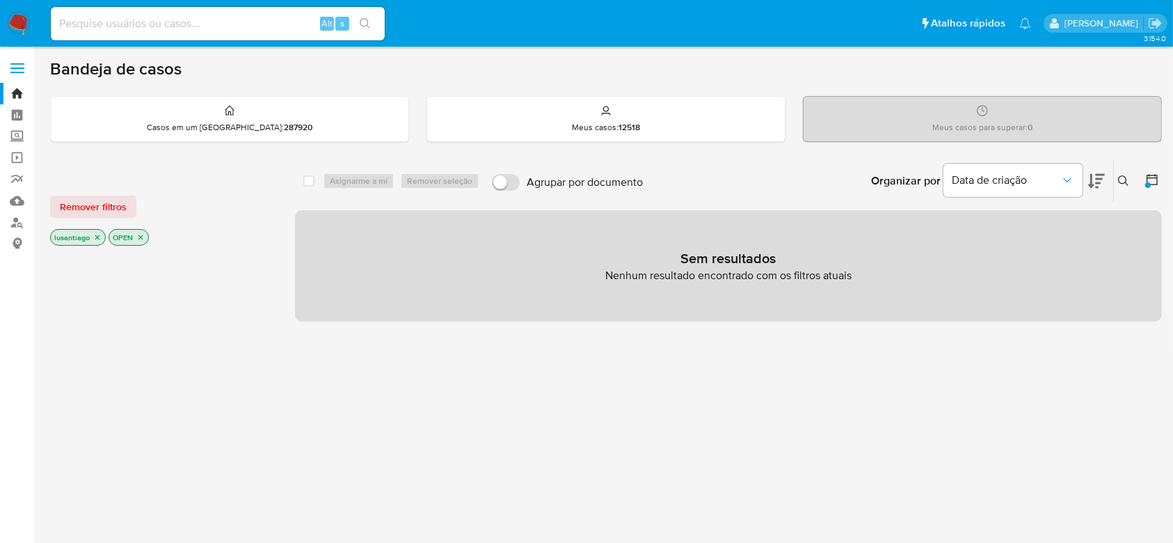
click at [143, 235] on icon "close-filter" at bounding box center [140, 237] width 8 height 8
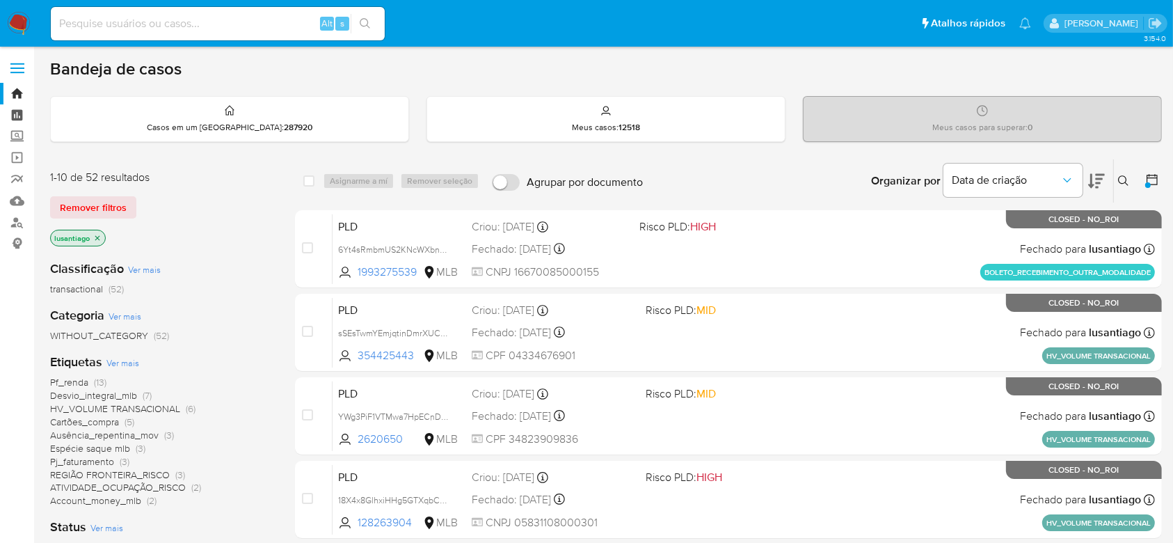
click at [16, 110] on link "Painel" at bounding box center [83, 115] width 166 height 22
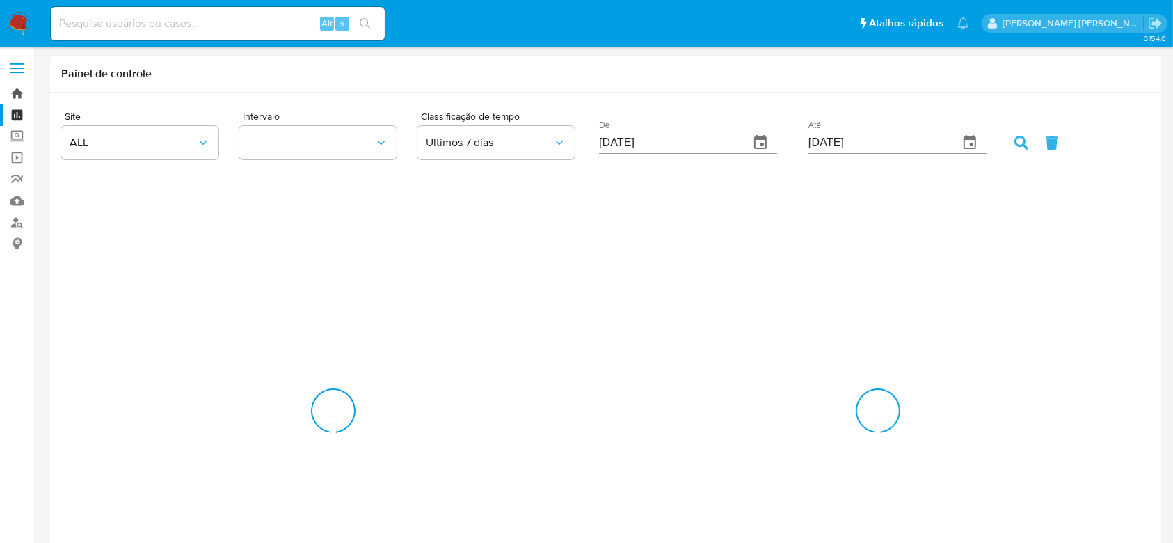
click at [17, 97] on link "Bandeja" at bounding box center [83, 94] width 166 height 22
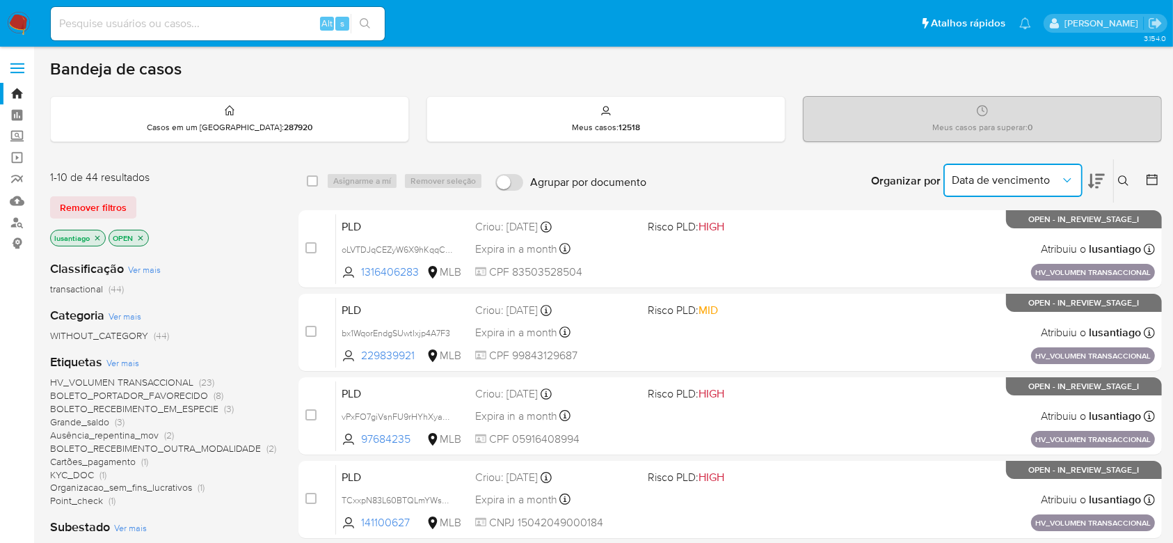
drag, startPoint x: 1027, startPoint y: 178, endPoint x: 1024, endPoint y: 188, distance: 10.3
click at [1027, 178] on span "Data de vencimento" at bounding box center [1006, 180] width 109 height 14
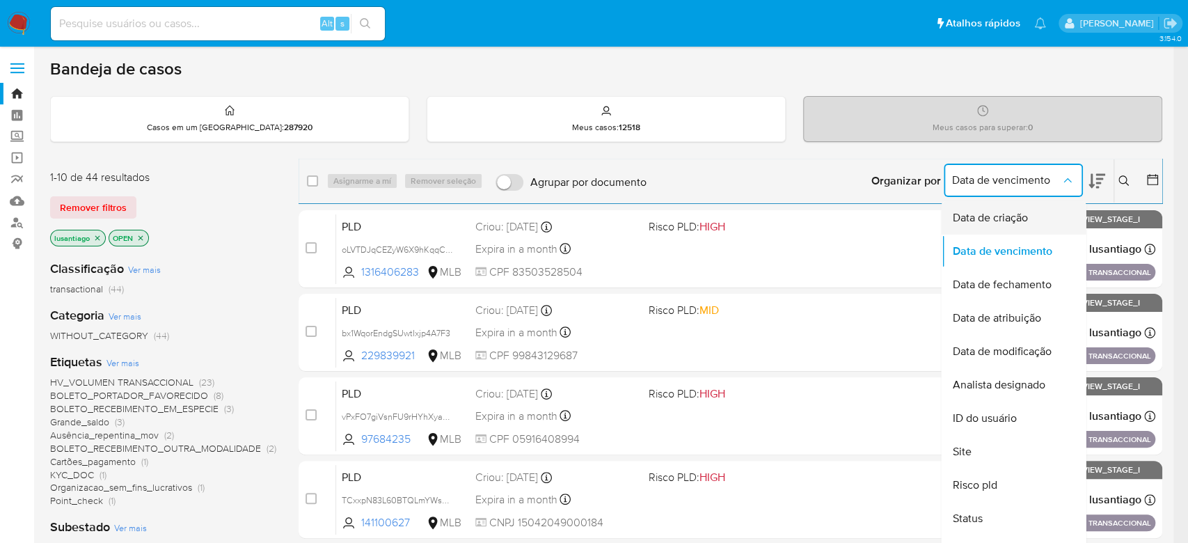
click at [1012, 211] on span "Data de criação" at bounding box center [989, 218] width 75 height 14
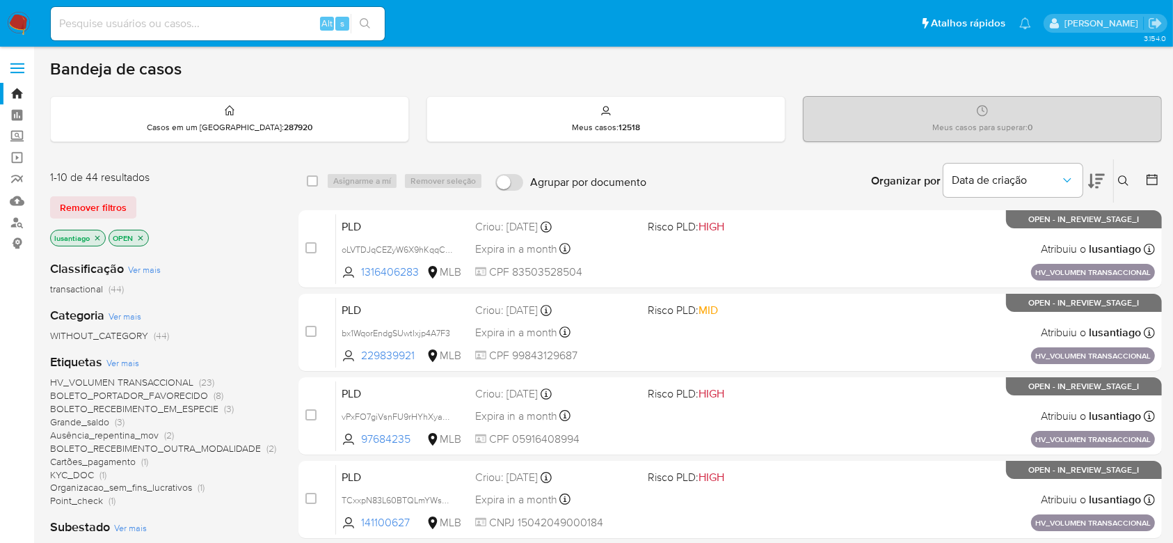
click at [1152, 181] on icon at bounding box center [1153, 180] width 14 height 14
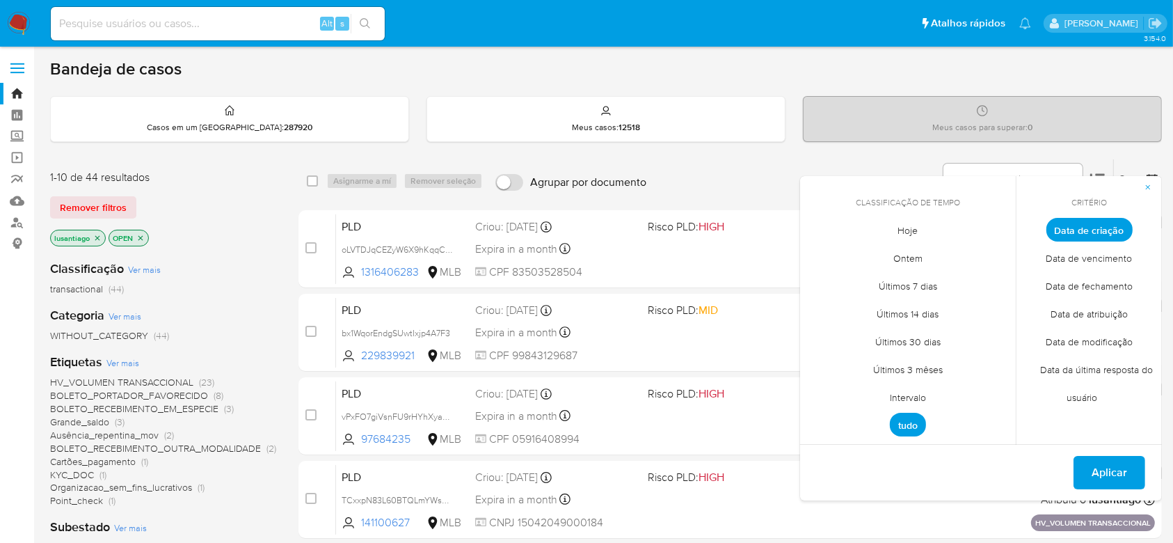
click at [896, 396] on span "Intervalo" at bounding box center [908, 397] width 65 height 29
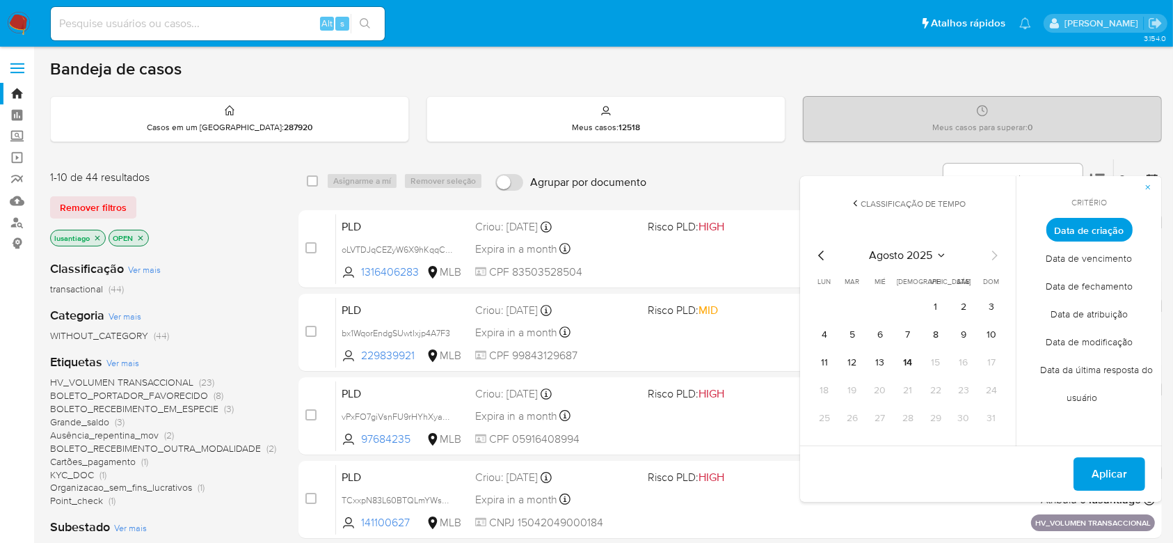
click at [914, 253] on span "agosto 2025" at bounding box center [901, 255] width 63 height 14
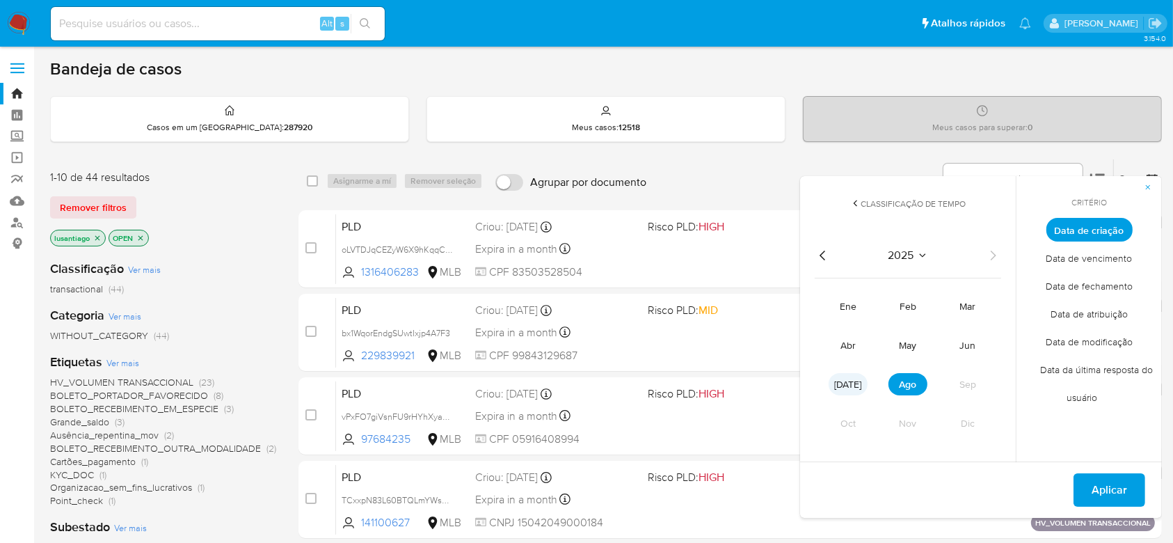
click at [849, 377] on span "[DATE]" at bounding box center [848, 384] width 27 height 14
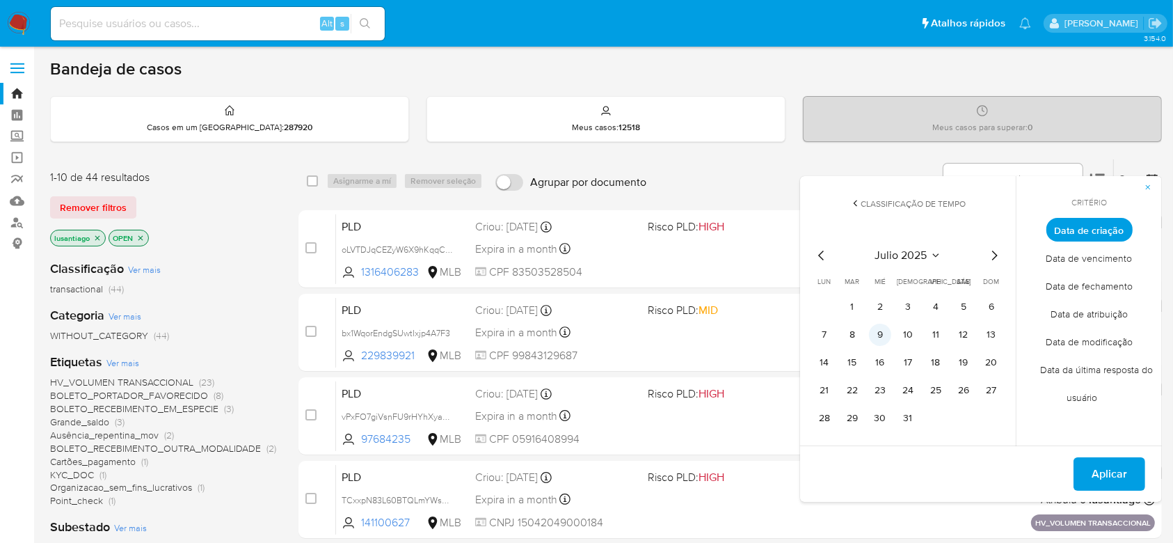
drag, startPoint x: 843, startPoint y: 308, endPoint x: 869, endPoint y: 328, distance: 32.2
click at [845, 308] on button "1" at bounding box center [852, 307] width 22 height 22
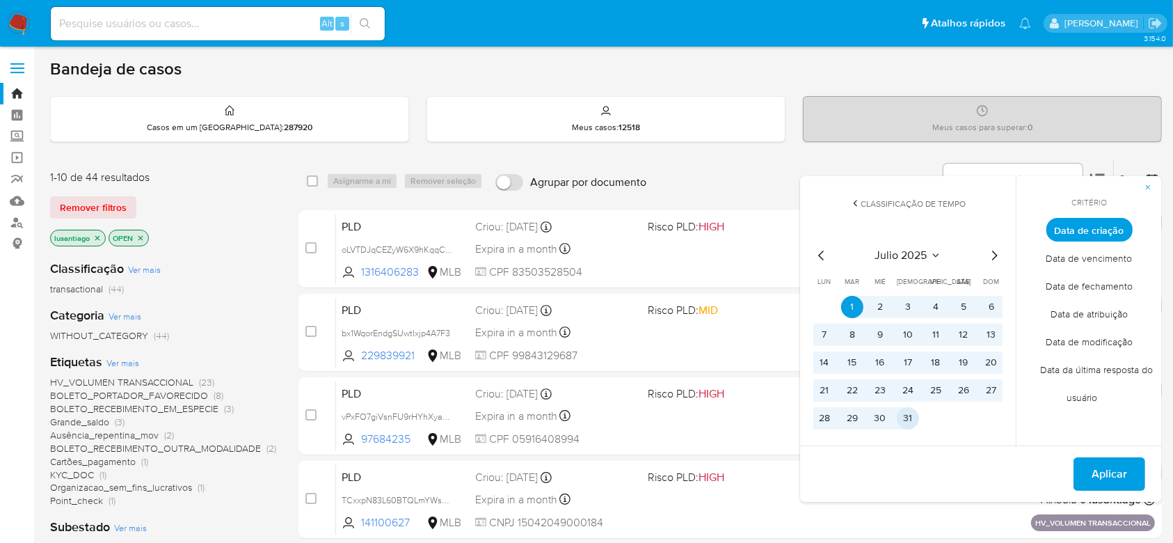
click at [907, 420] on button "31" at bounding box center [908, 418] width 22 height 22
click at [1102, 471] on span "Aplicar" at bounding box center [1109, 474] width 35 height 31
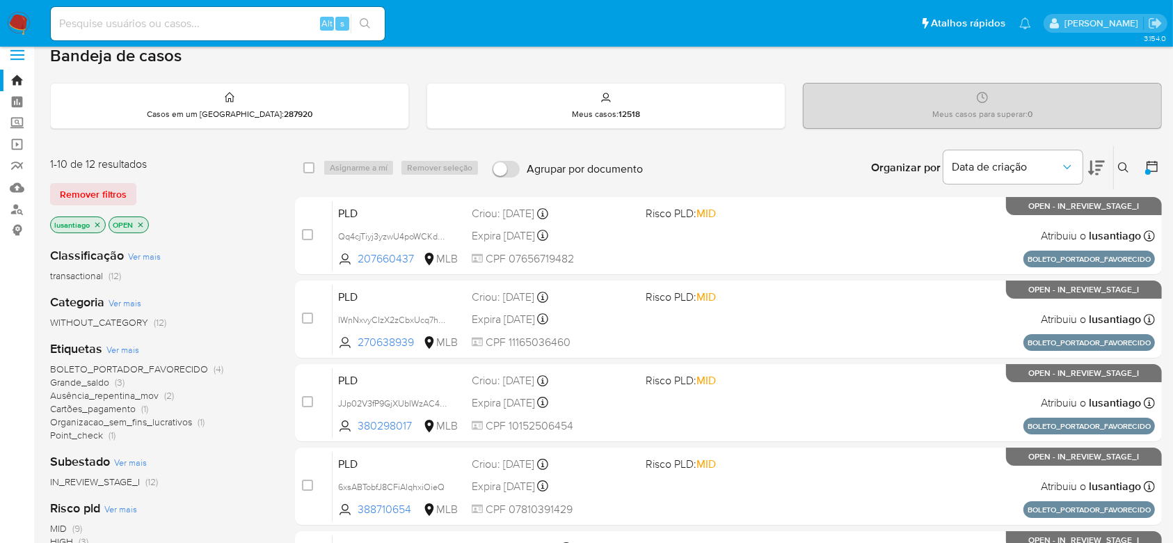
scroll to position [93, 0]
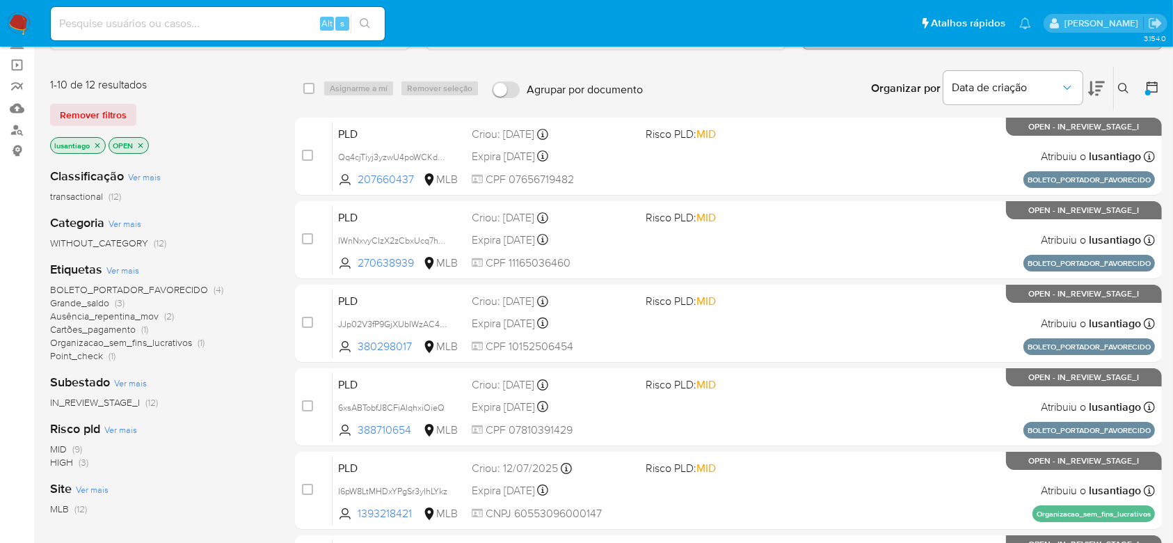
click at [76, 356] on span "Point_check" at bounding box center [76, 356] width 53 height 14
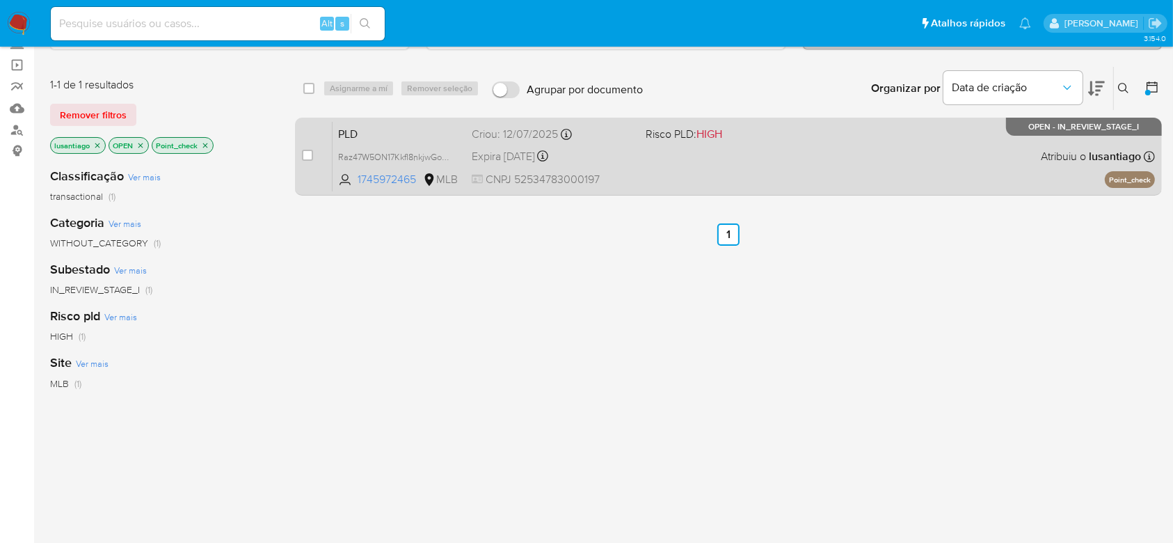
click at [649, 171] on div "PLD Raz47W5ON17KkfI8nkjwGoLR 1745972465 MLB Risco PLD: HIGH Criou: 12/07/2025 C…" at bounding box center [744, 156] width 823 height 70
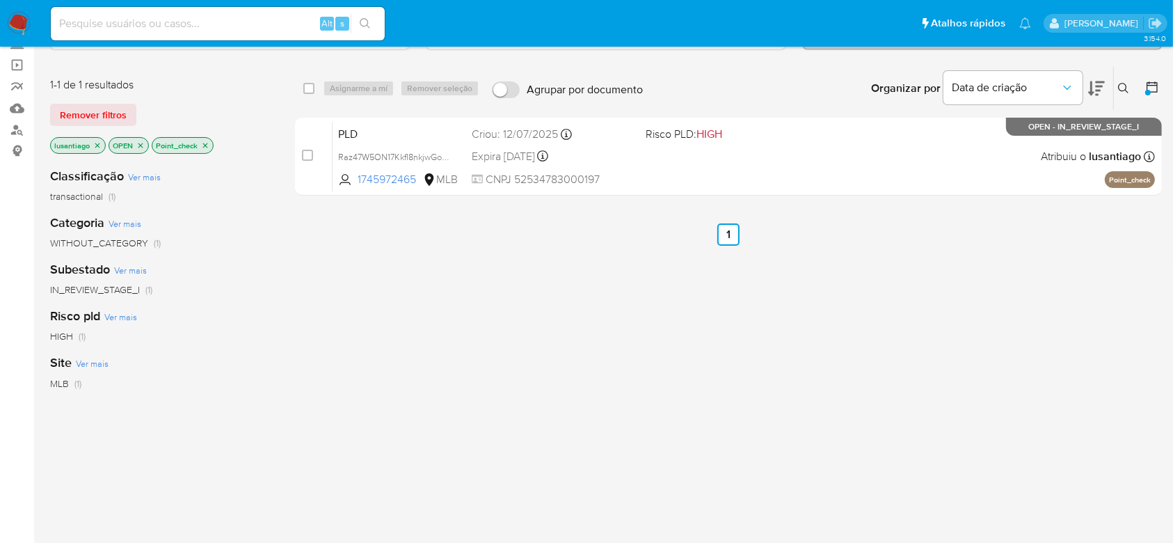
click at [207, 143] on icon "close-filter" at bounding box center [205, 145] width 5 height 5
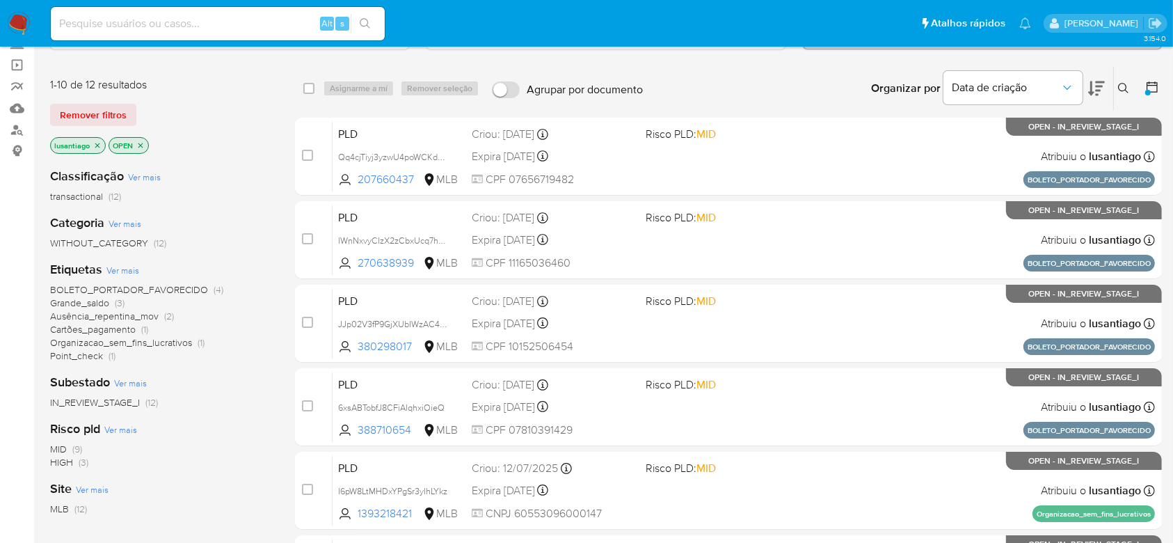
click at [111, 326] on span "Cartões_pagamento" at bounding box center [93, 329] width 86 height 14
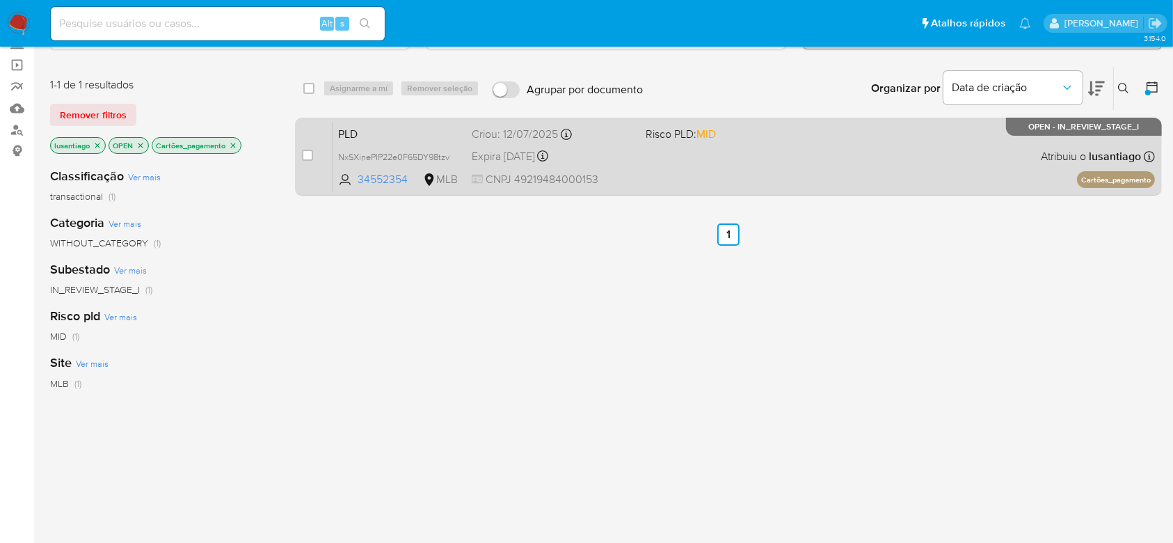
click at [621, 162] on div "Expira in 11 days Expira em 26/08/2025 00:50:07" at bounding box center [553, 156] width 162 height 19
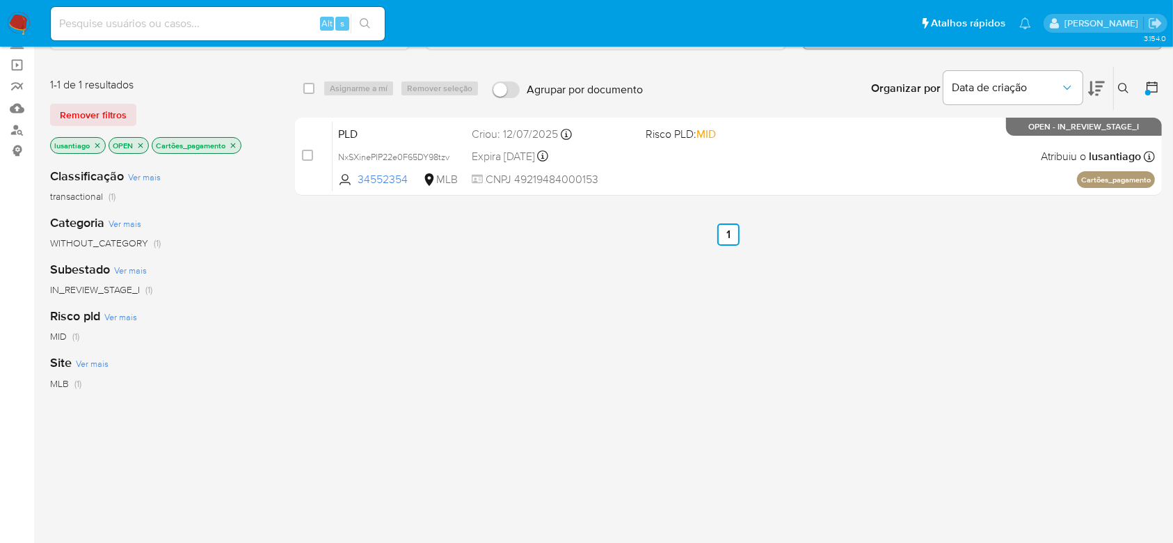
click at [233, 143] on icon "close-filter" at bounding box center [233, 145] width 5 height 5
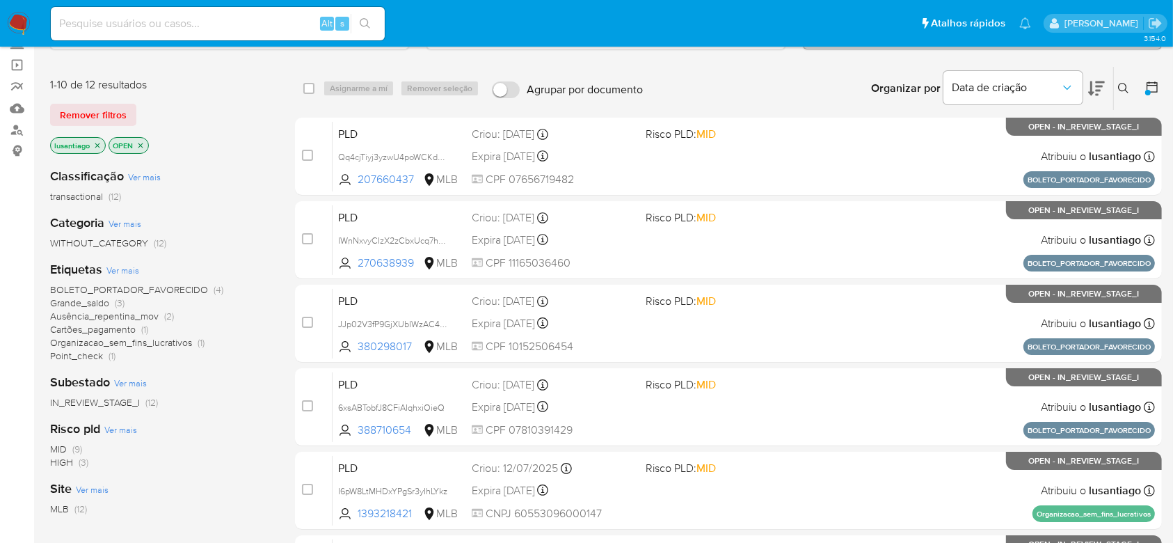
click at [105, 312] on span "Ausência_repentina_mov" at bounding box center [104, 316] width 109 height 14
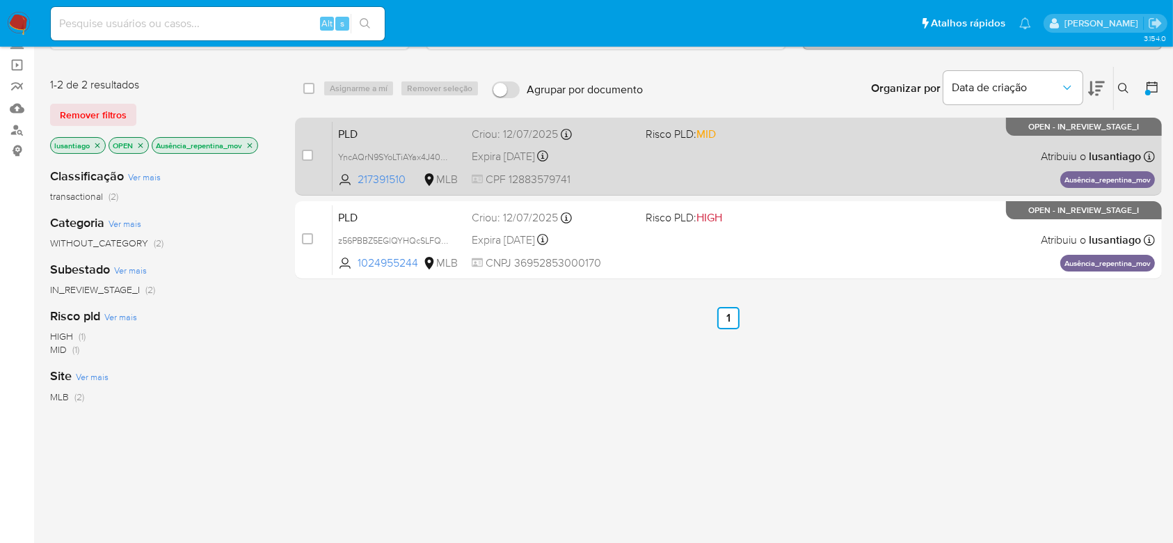
click at [608, 158] on div "Expira in 11 days Expira em 26/08/2025 00:58:06" at bounding box center [553, 156] width 162 height 19
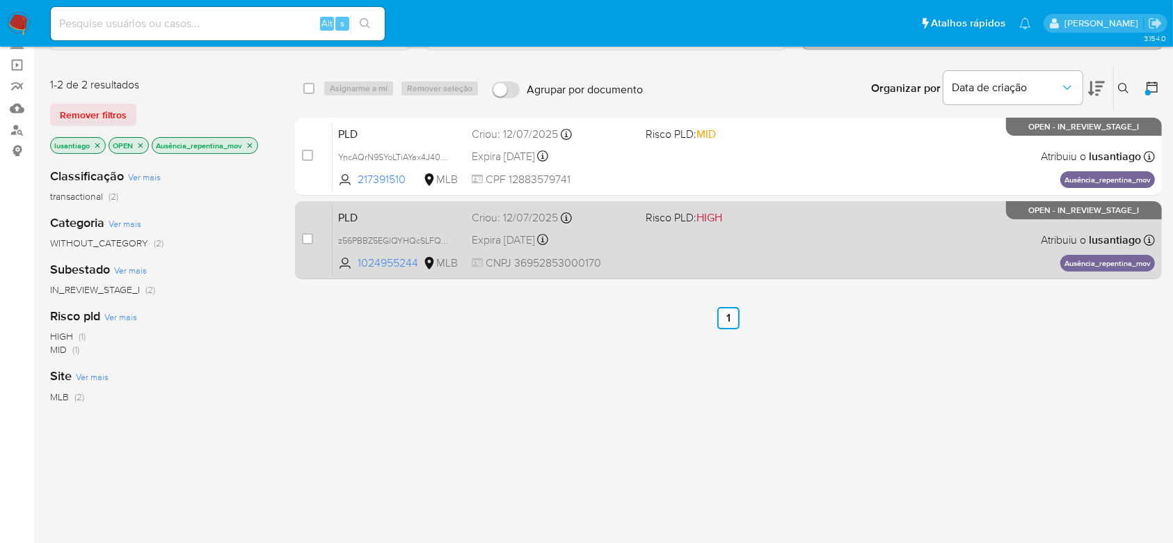
click at [601, 217] on div "Criou: 12/07/2025 Criou: 12/07/2025 00:54:15" at bounding box center [553, 217] width 162 height 15
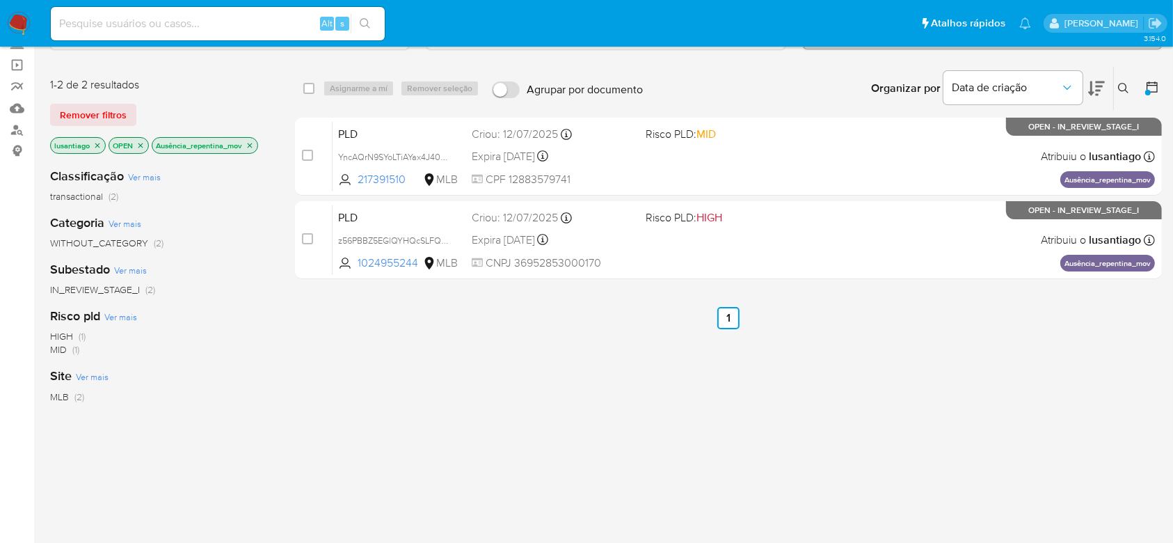
click at [253, 143] on icon "close-filter" at bounding box center [250, 145] width 8 height 8
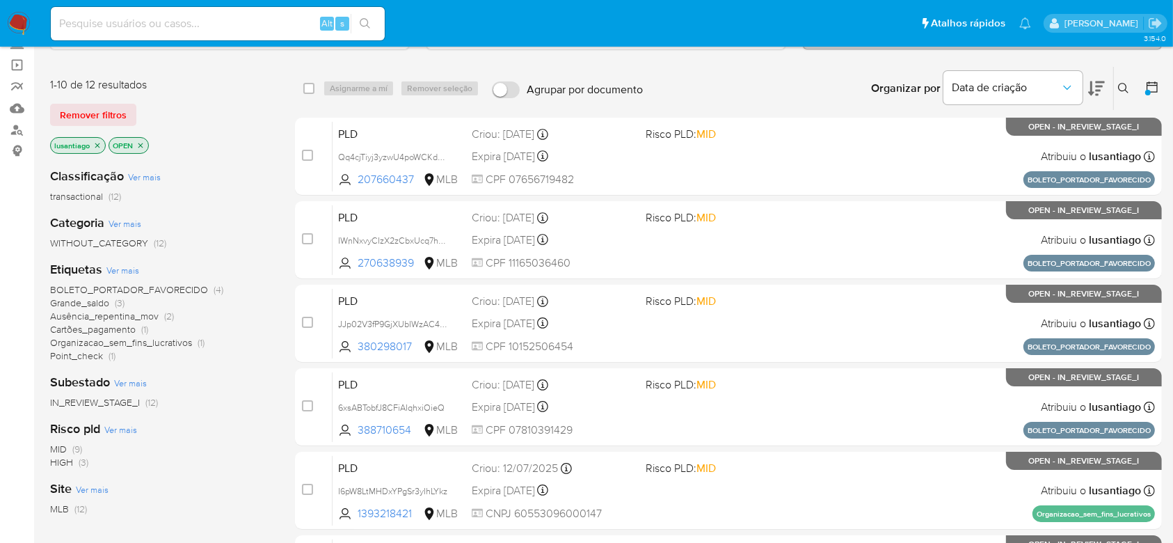
click at [160, 340] on span "Organizacao_sem_fins_lucrativos" at bounding box center [121, 342] width 142 height 14
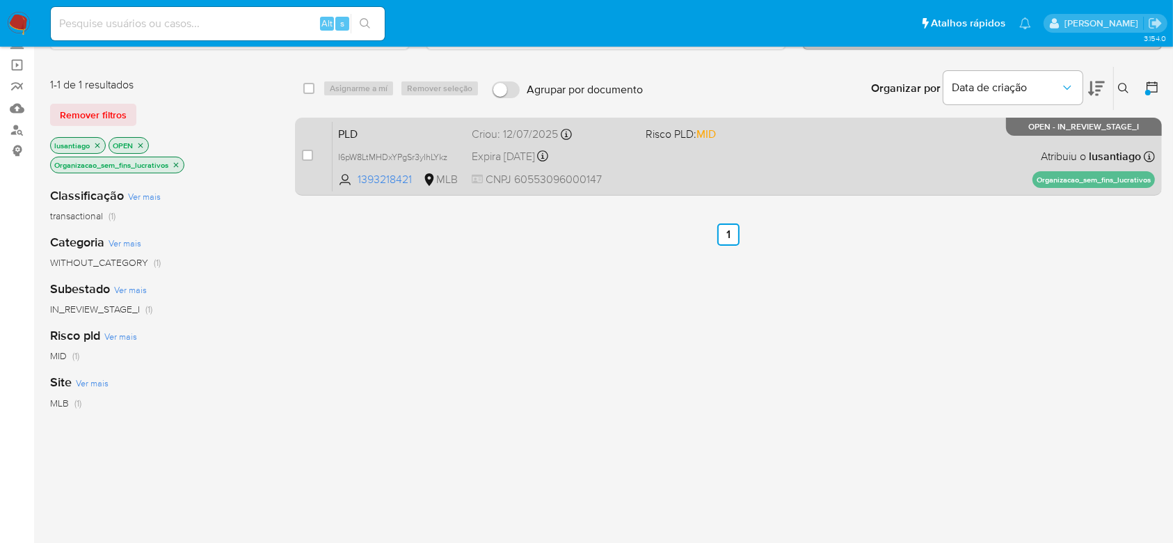
click at [662, 160] on div "PLD I6pW8LtMHDxYPgSr3yIhLYkz 1393218421 MLB Risco PLD: MID Criou: 12/07/2025 Cr…" at bounding box center [744, 156] width 823 height 70
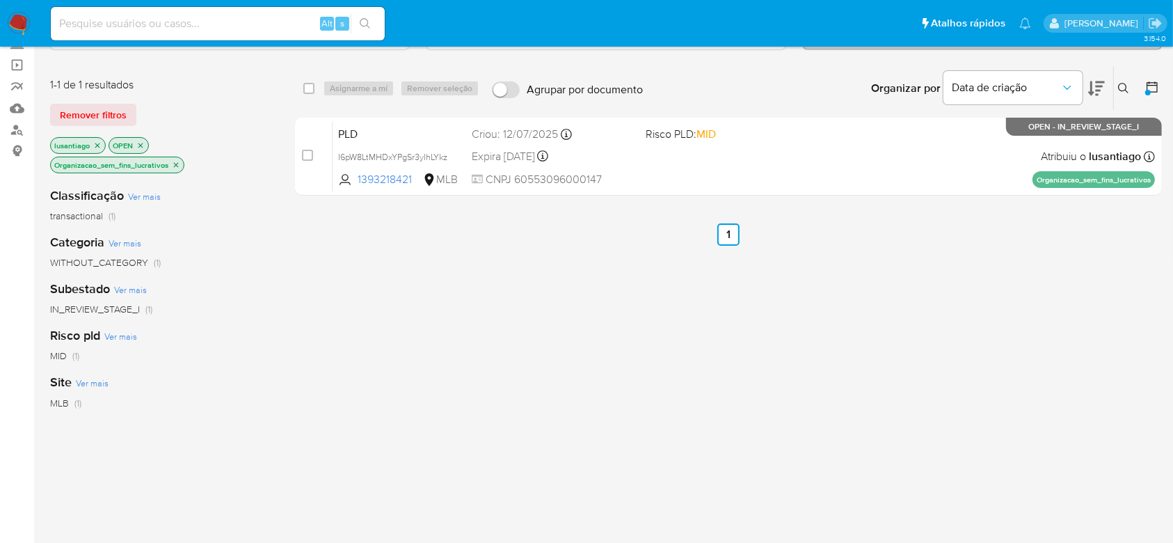
click at [178, 164] on icon "close-filter" at bounding box center [176, 165] width 8 height 8
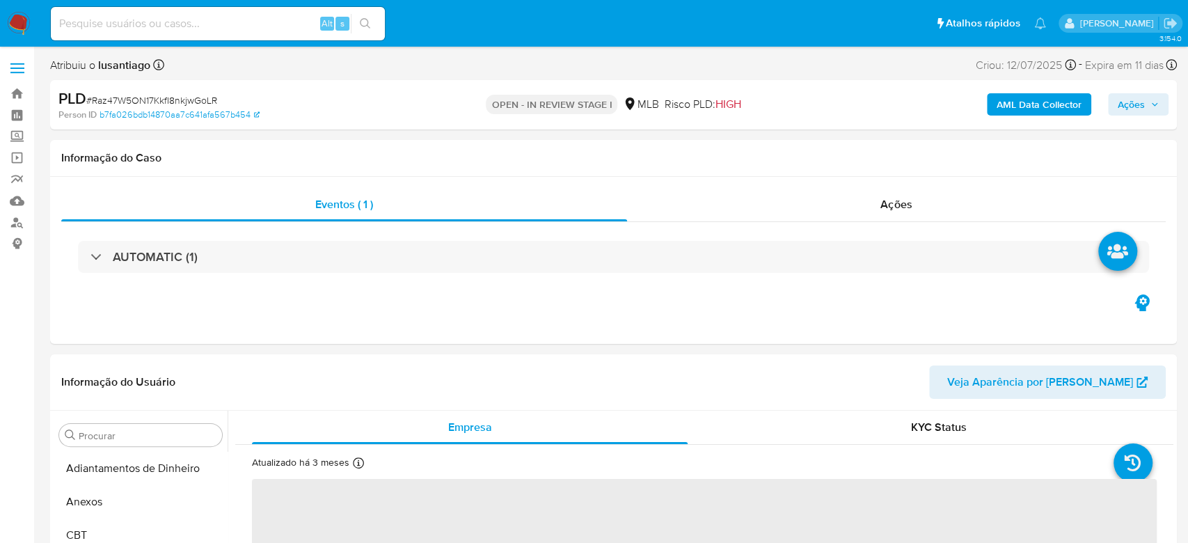
select select "10"
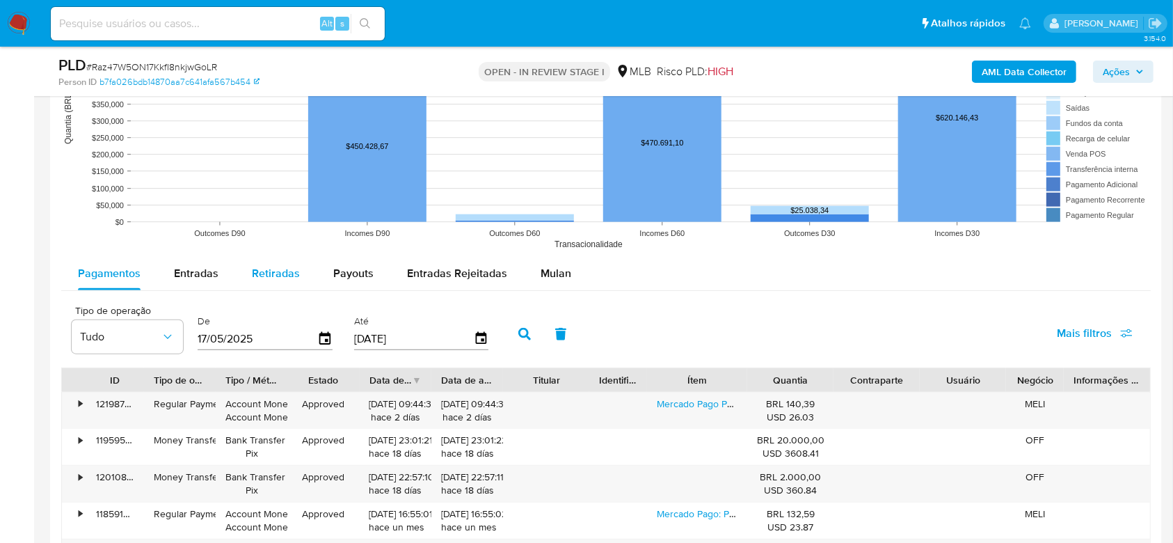
scroll to position [1392, 0]
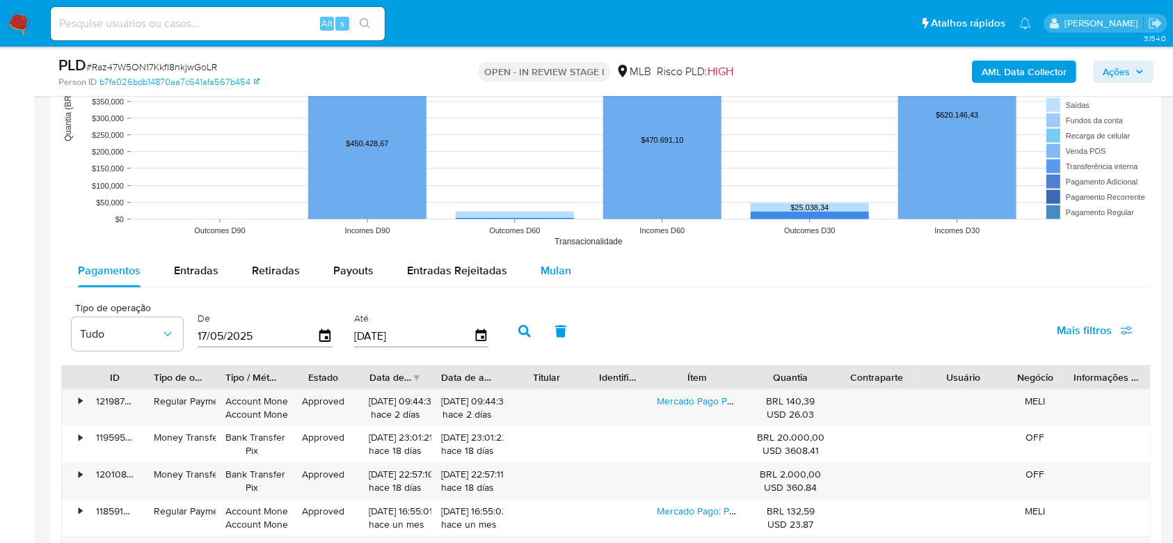
click at [543, 273] on span "Mulan" at bounding box center [556, 270] width 31 height 16
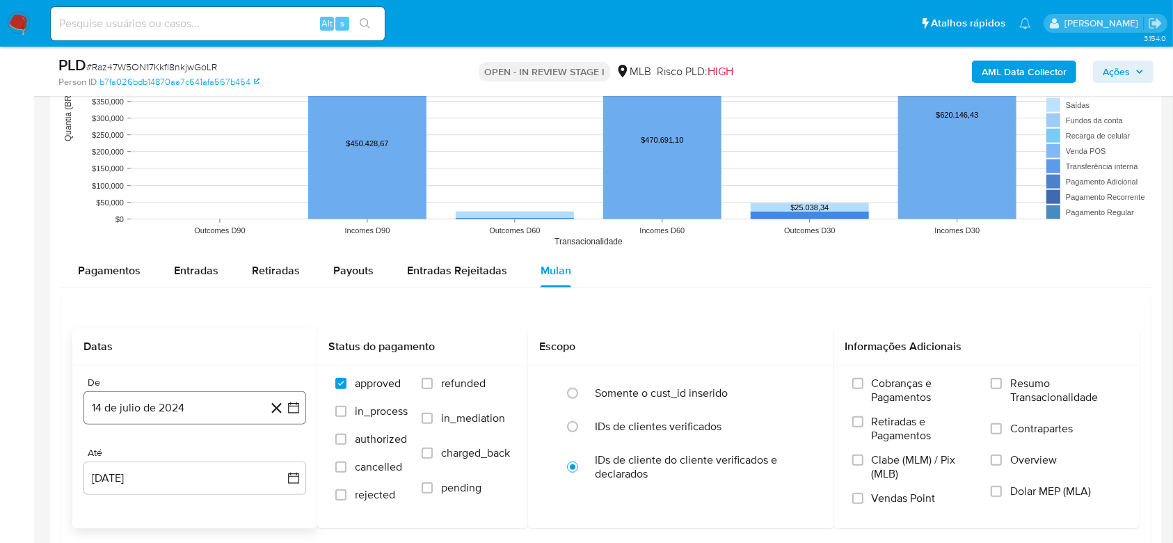
click at [118, 394] on button "14 de julio de 2024" at bounding box center [195, 407] width 223 height 33
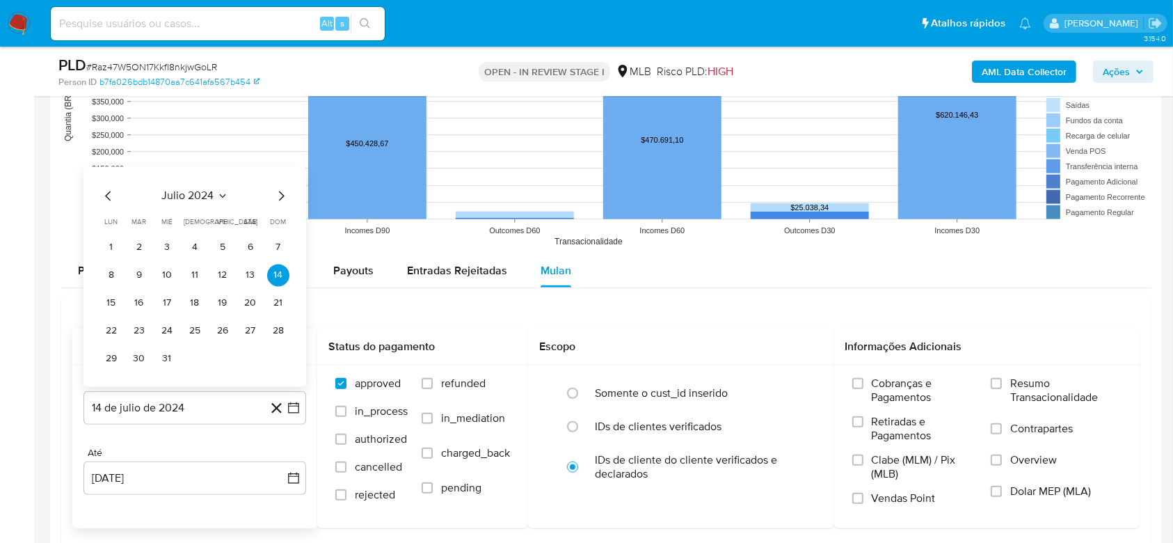
click at [205, 198] on span "julio 2024" at bounding box center [188, 196] width 52 height 14
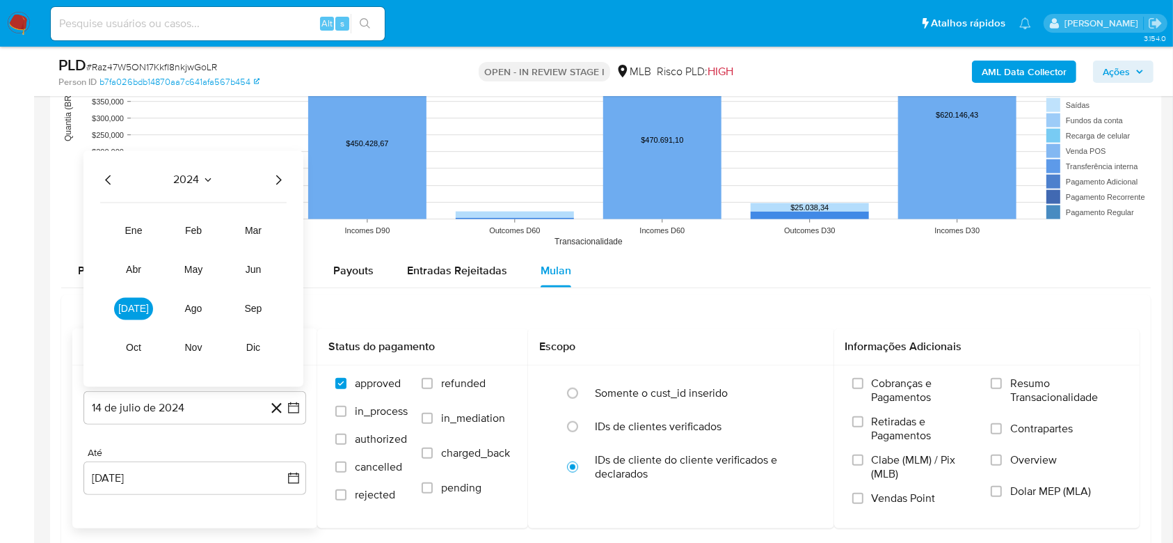
click at [283, 180] on icon "Año siguiente" at bounding box center [278, 179] width 17 height 17
click at [253, 267] on span "jun" at bounding box center [254, 269] width 16 height 11
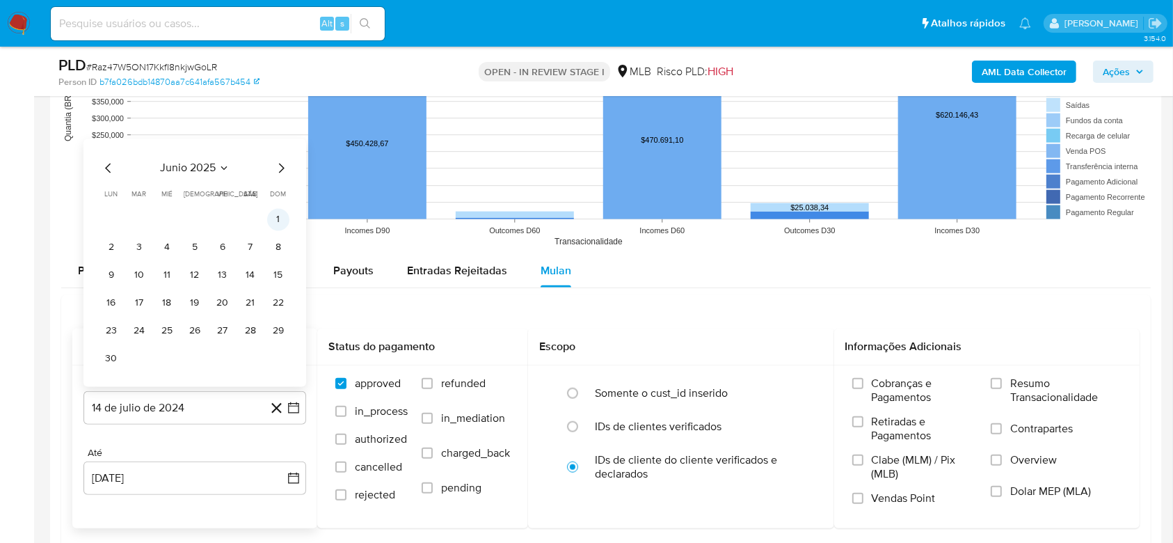
click at [279, 224] on button "1" at bounding box center [278, 219] width 22 height 22
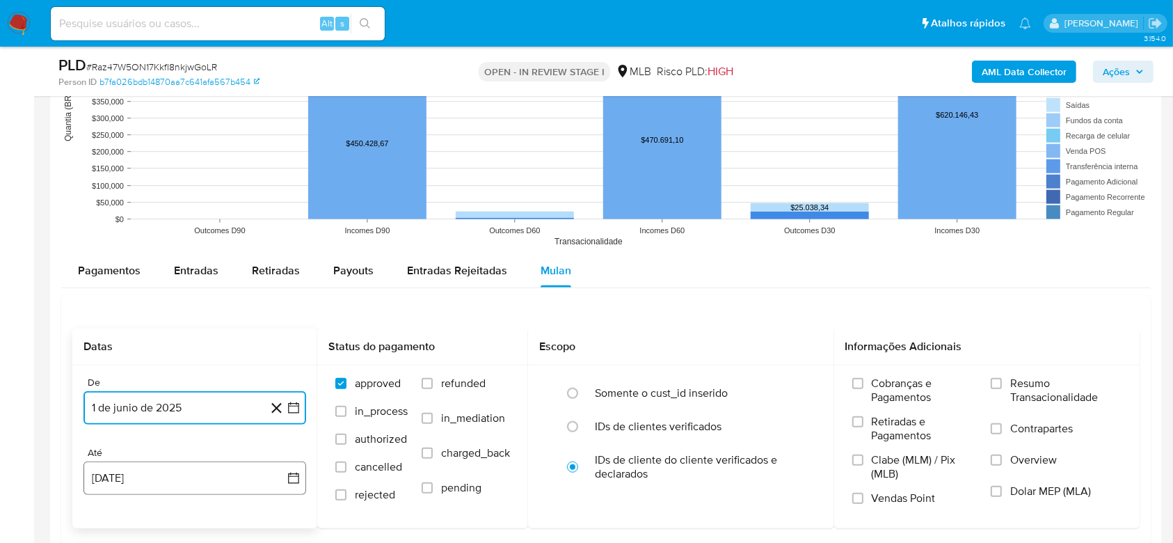
drag, startPoint x: 149, startPoint y: 471, endPoint x: 153, endPoint y: 461, distance: 10.6
click at [149, 472] on button "14 [PERSON_NAME] de 2025" at bounding box center [195, 477] width 223 height 33
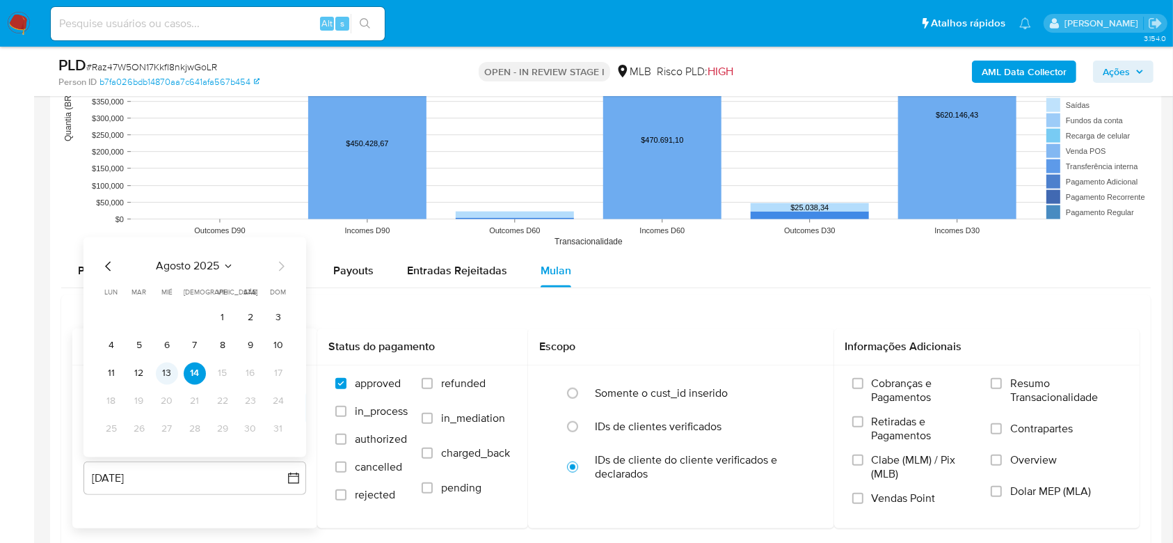
click at [173, 370] on button "13" at bounding box center [167, 373] width 22 height 22
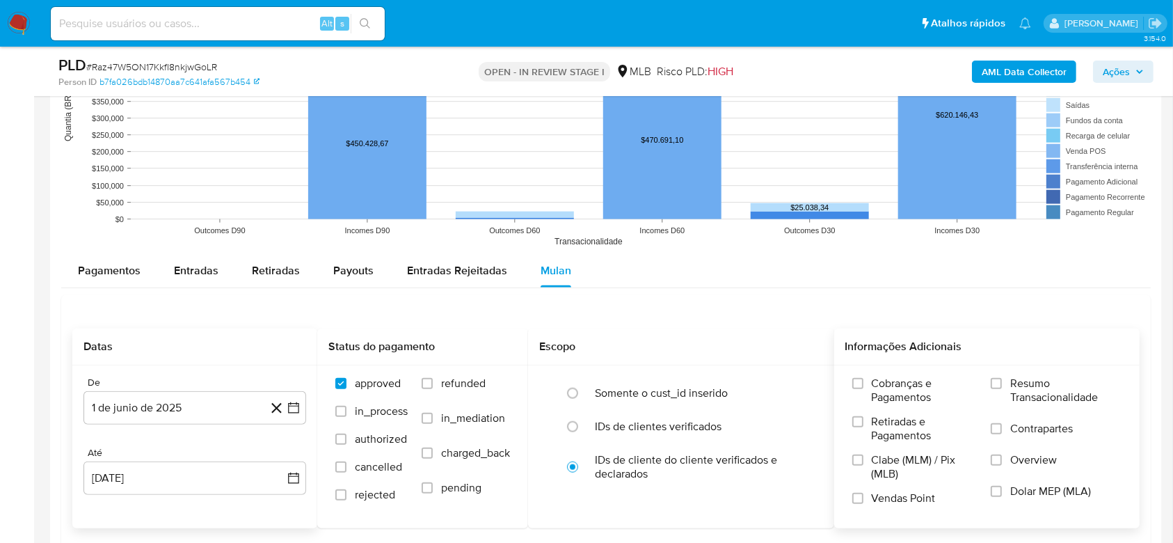
click at [1007, 388] on label "Resumo Transacionalidade" at bounding box center [1056, 399] width 131 height 45
click at [1002, 388] on input "Resumo Transacionalidade" at bounding box center [996, 383] width 11 height 11
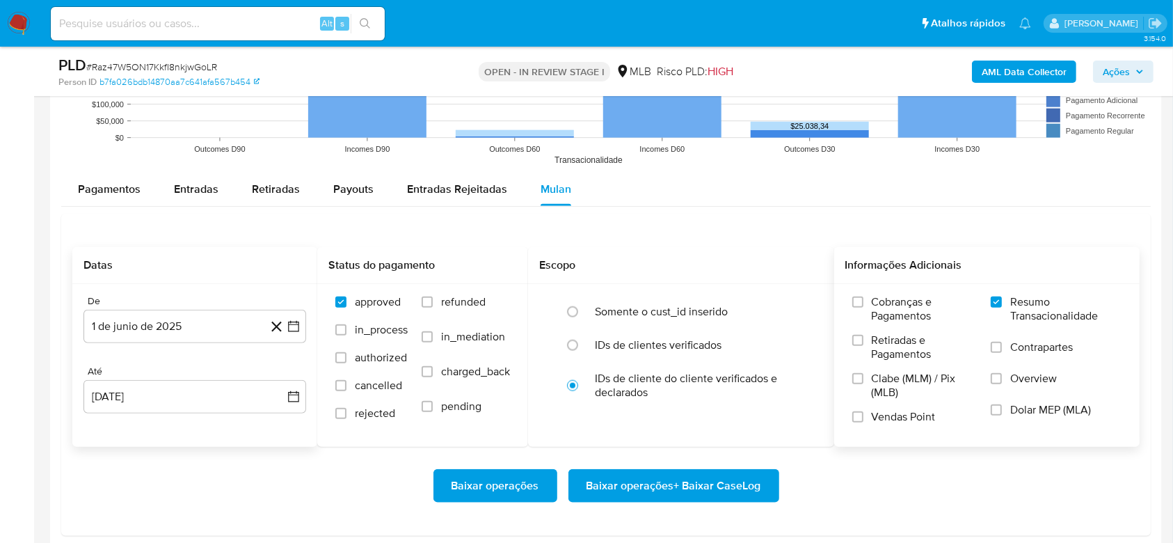
scroll to position [1577, 0]
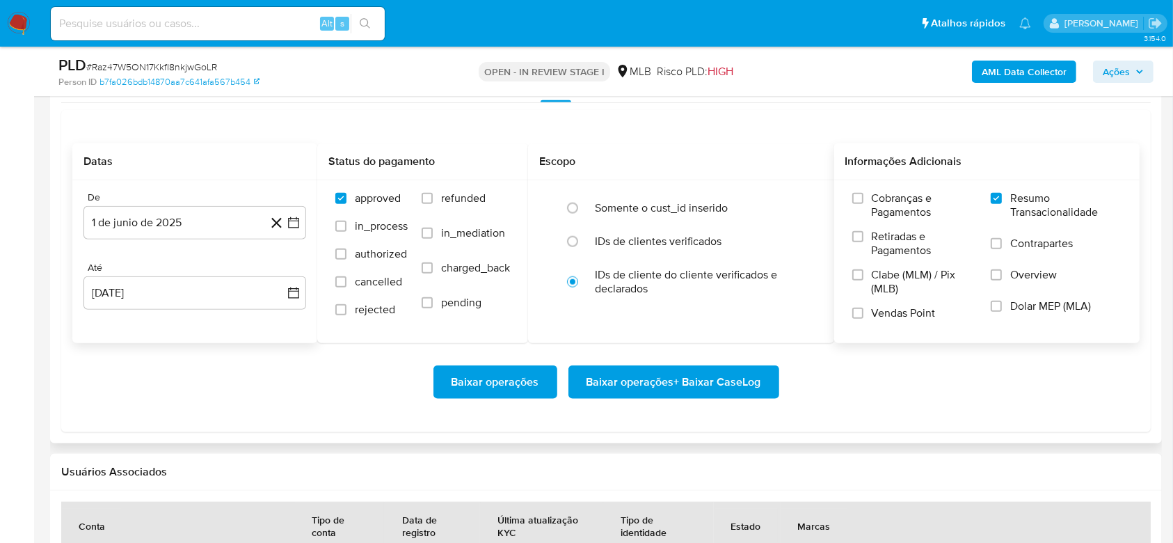
click at [640, 377] on span "Baixar operações + Baixar CaseLog" at bounding box center [674, 382] width 175 height 31
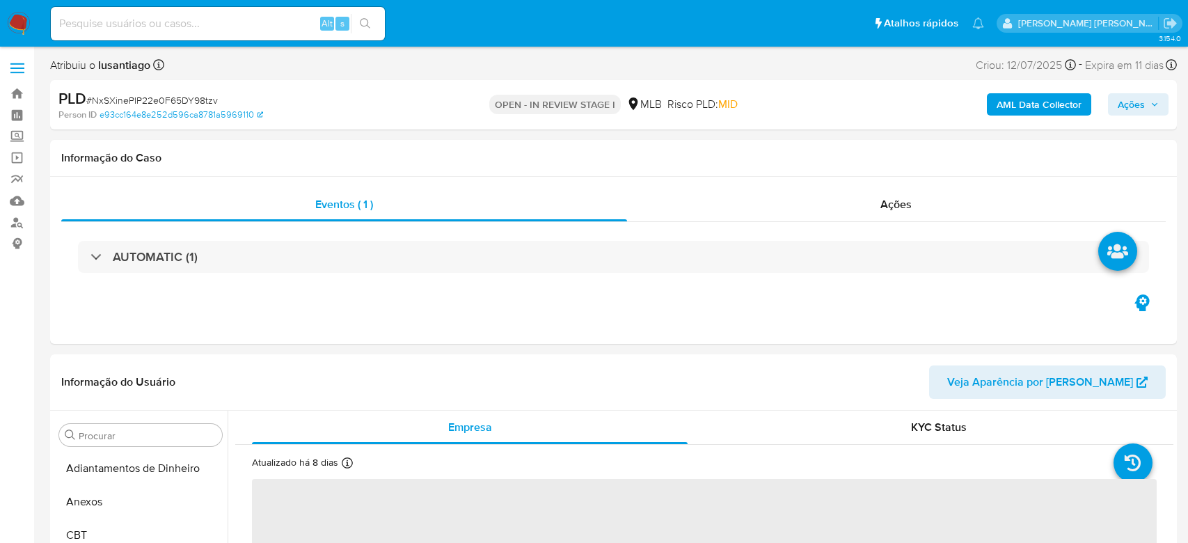
select select "10"
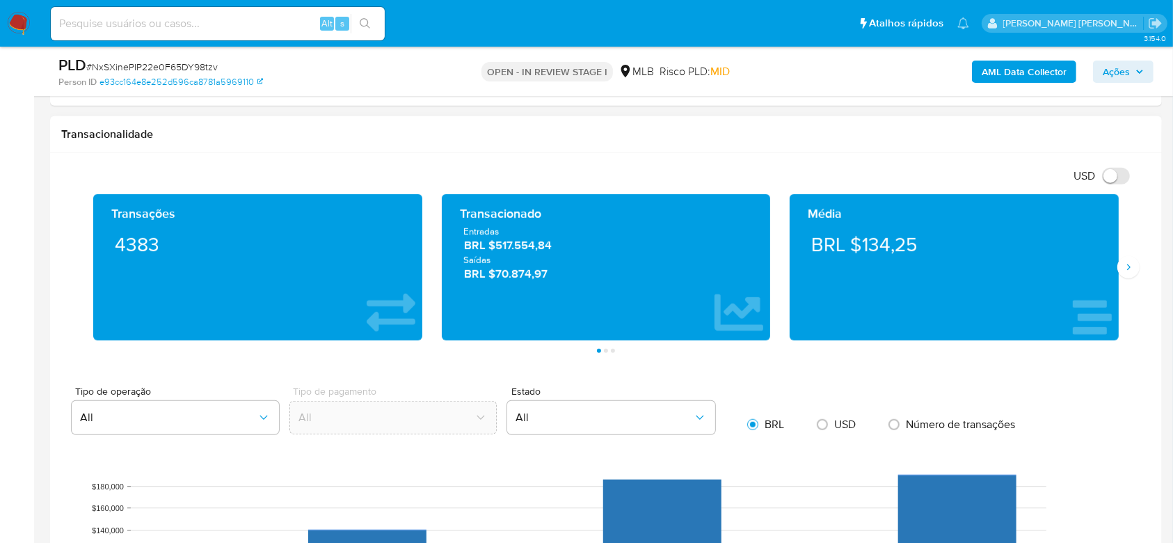
scroll to position [1206, 0]
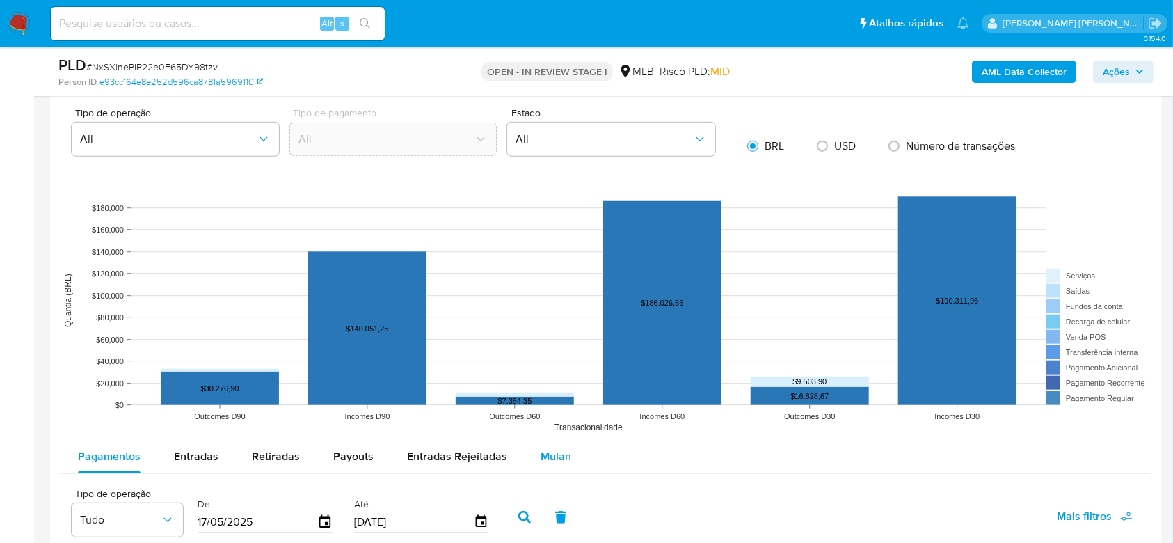
click at [541, 450] on span "Mulan" at bounding box center [556, 456] width 31 height 16
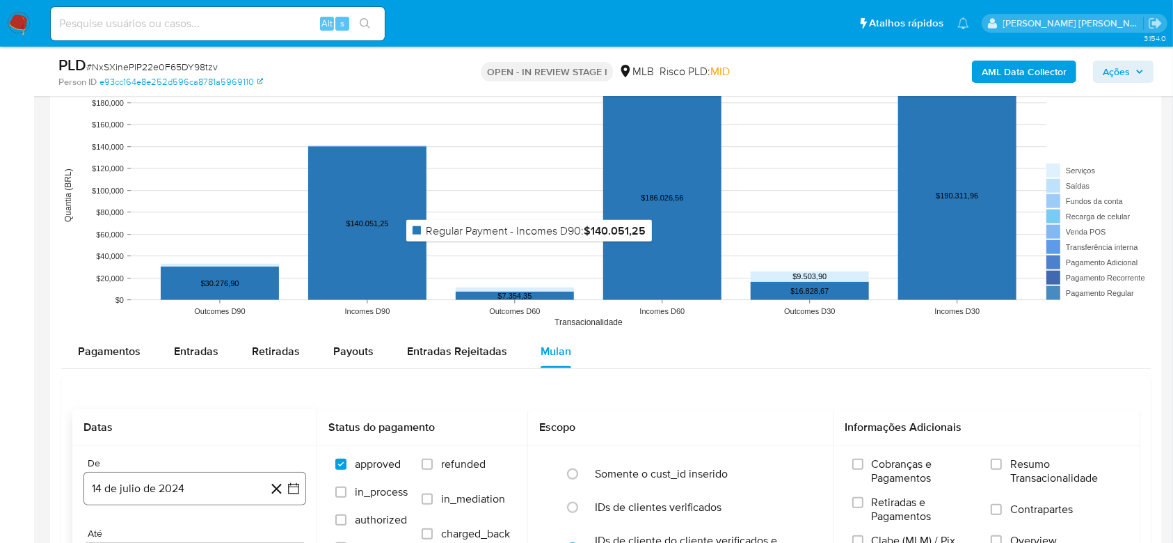
scroll to position [1484, 0]
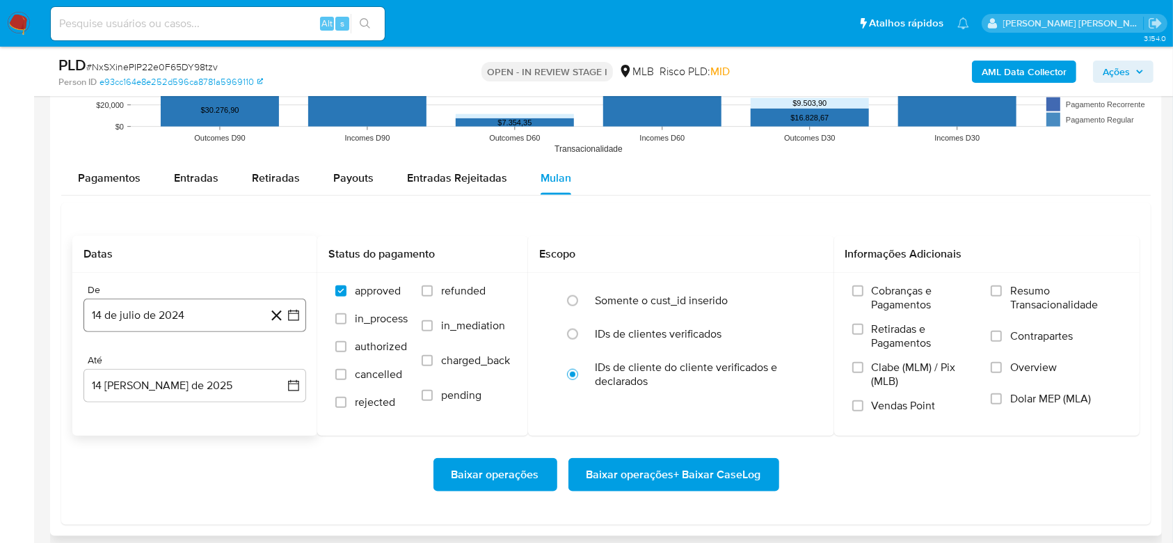
click at [196, 309] on button "14 de julio de 2024" at bounding box center [195, 315] width 223 height 33
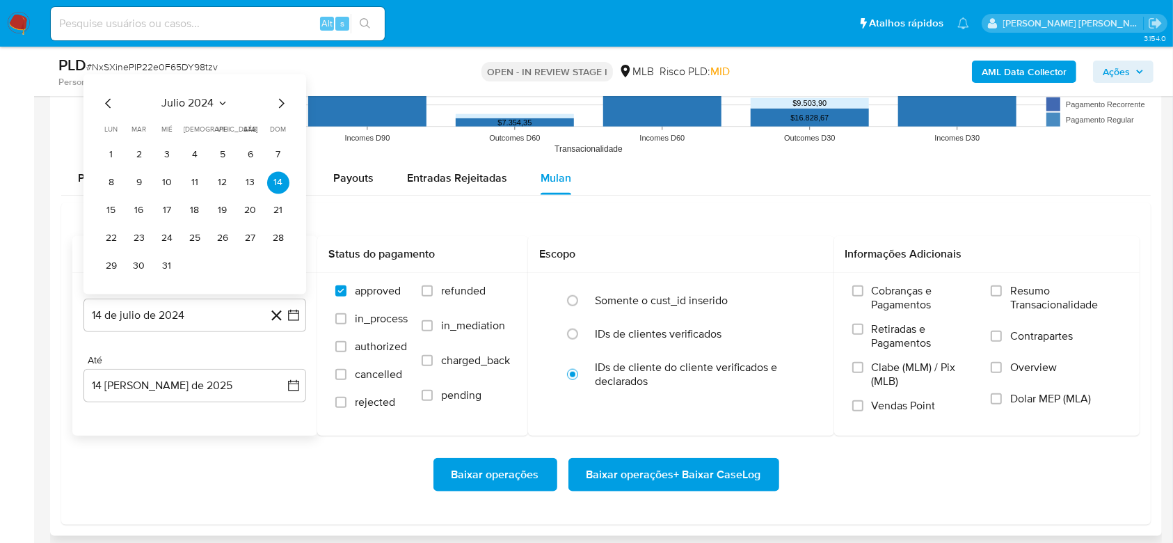
click at [207, 100] on span "julio 2024" at bounding box center [188, 103] width 52 height 14
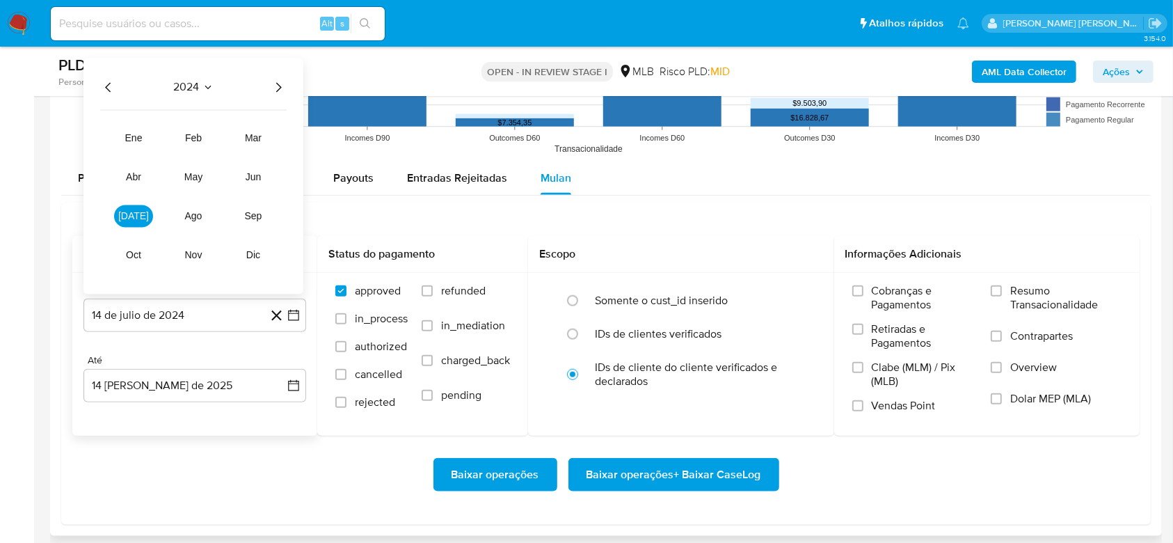
click at [276, 88] on icon "Año siguiente" at bounding box center [278, 87] width 17 height 17
click at [249, 175] on span "jun" at bounding box center [254, 176] width 16 height 11
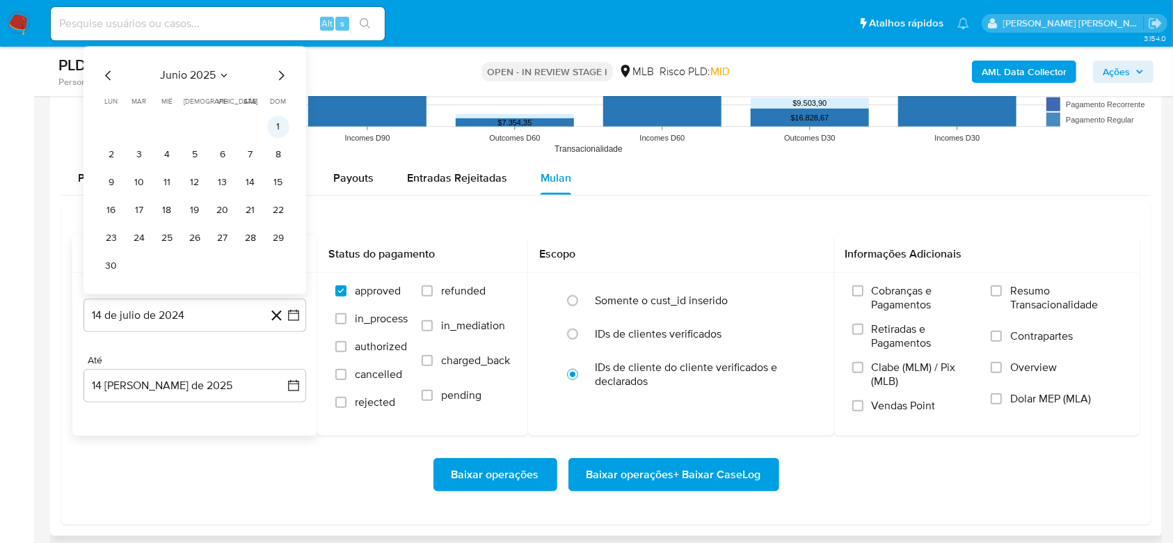
click at [280, 129] on button "1" at bounding box center [278, 127] width 22 height 22
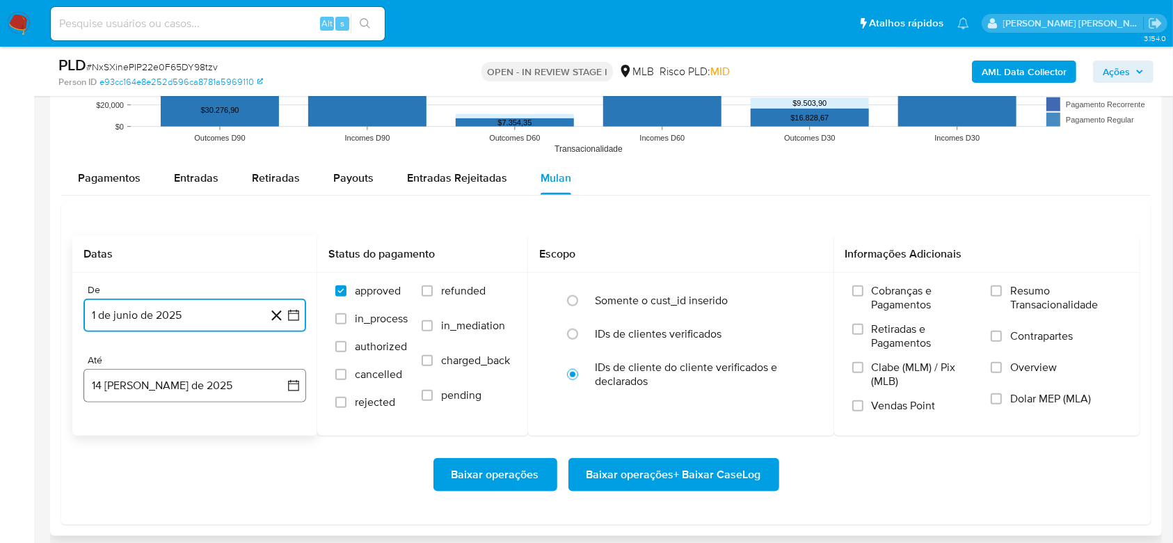
click at [177, 386] on button "14 [PERSON_NAME] de 2025" at bounding box center [195, 385] width 223 height 33
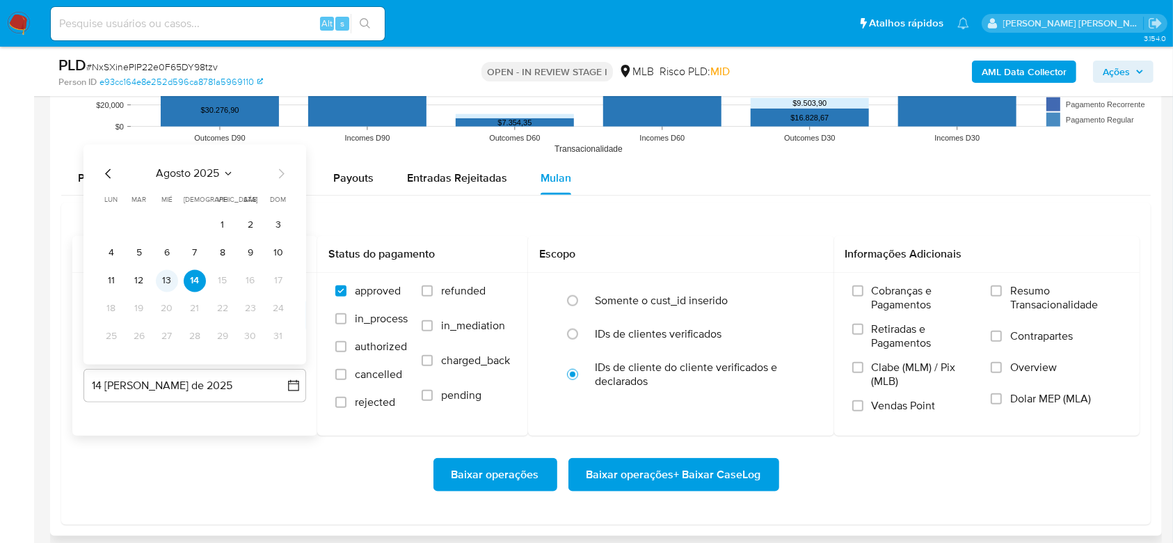
click at [173, 280] on button "13" at bounding box center [167, 280] width 22 height 22
click at [1018, 287] on span "Resumo Transacionalidade" at bounding box center [1066, 298] width 111 height 28
click at [1002, 287] on input "Resumo Transacionalidade" at bounding box center [996, 290] width 11 height 11
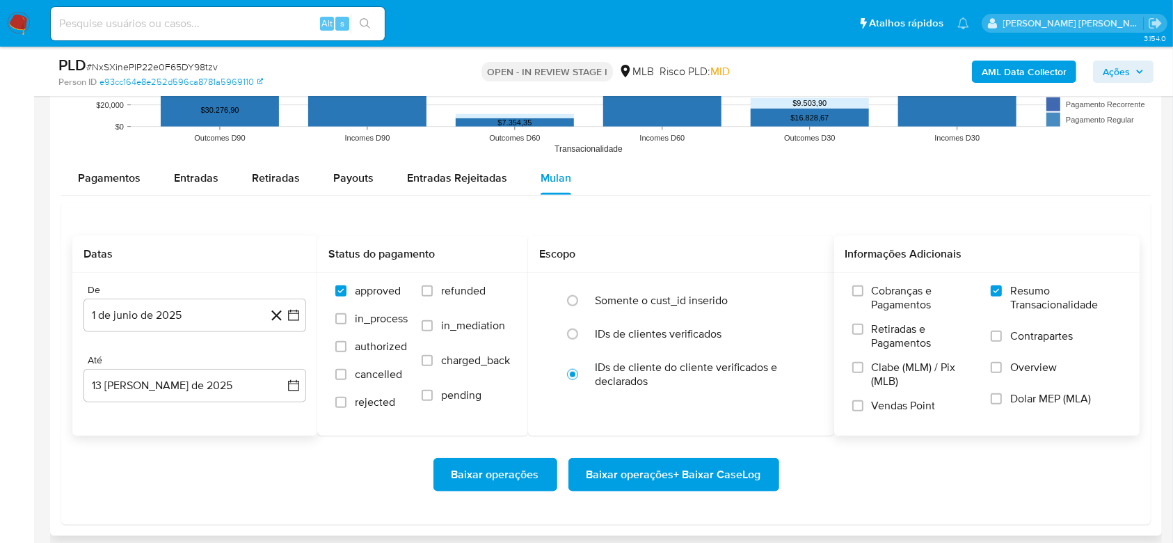
click at [685, 476] on span "Baixar operações + Baixar CaseLog" at bounding box center [674, 474] width 175 height 31
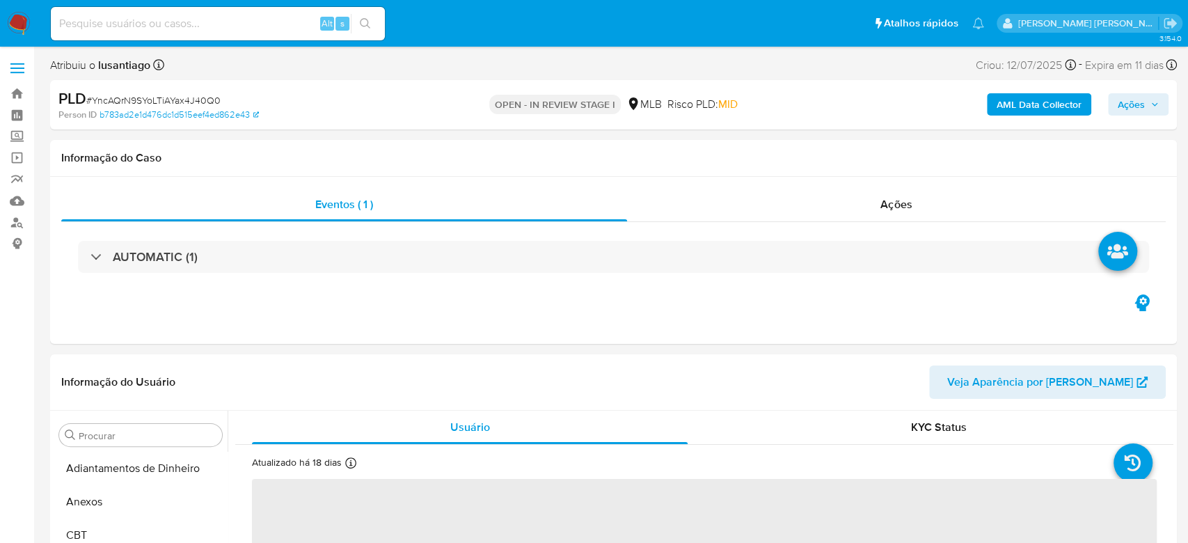
select select "10"
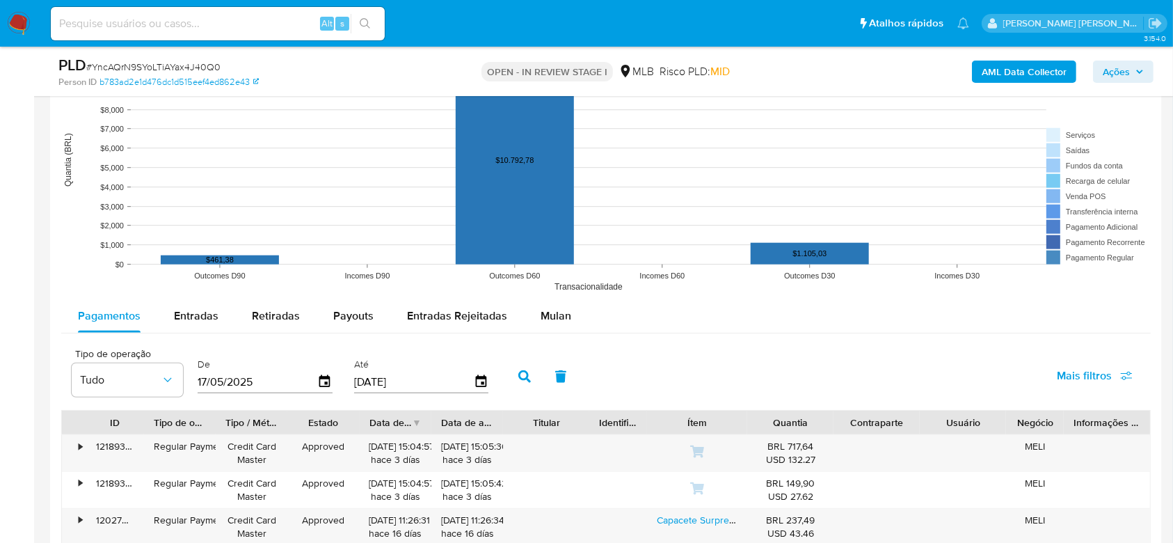
scroll to position [1392, 0]
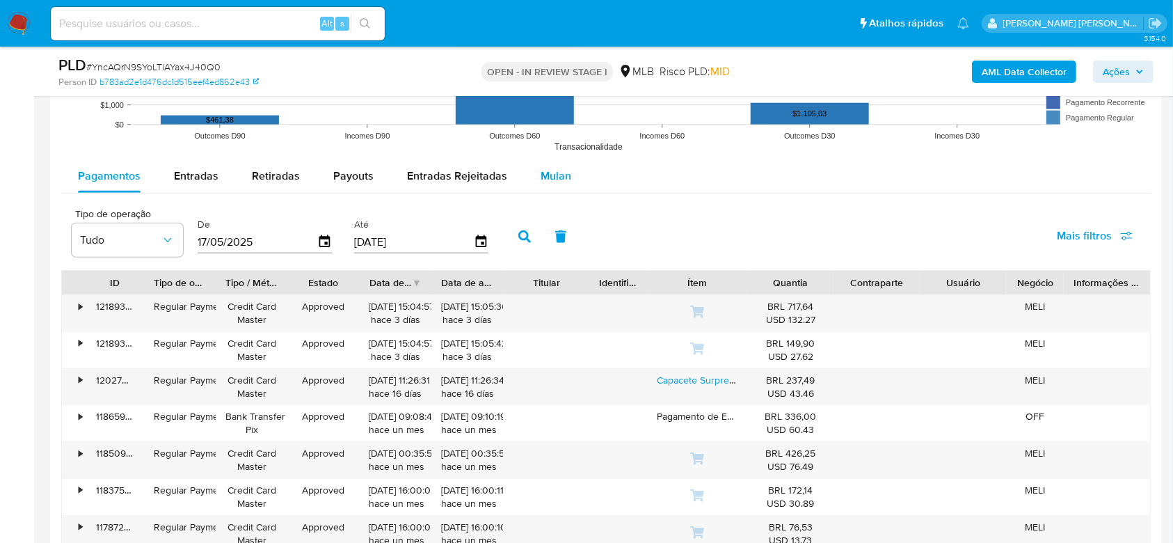
click at [541, 170] on span "Mulan" at bounding box center [556, 176] width 31 height 16
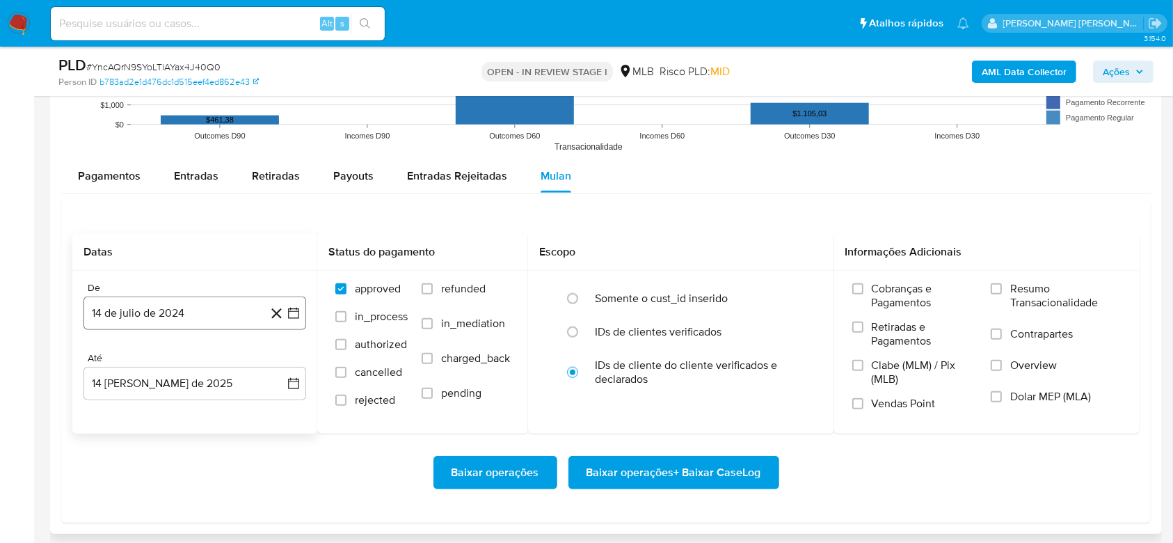
click at [200, 305] on button "14 de julio de 2024" at bounding box center [195, 312] width 223 height 33
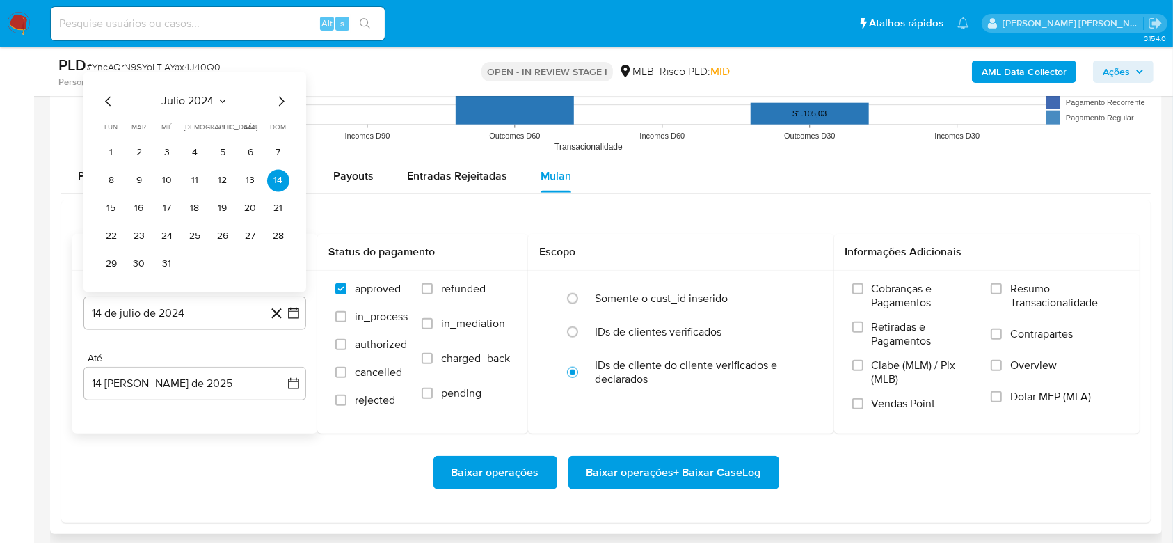
click at [203, 102] on span "julio 2024" at bounding box center [188, 102] width 52 height 14
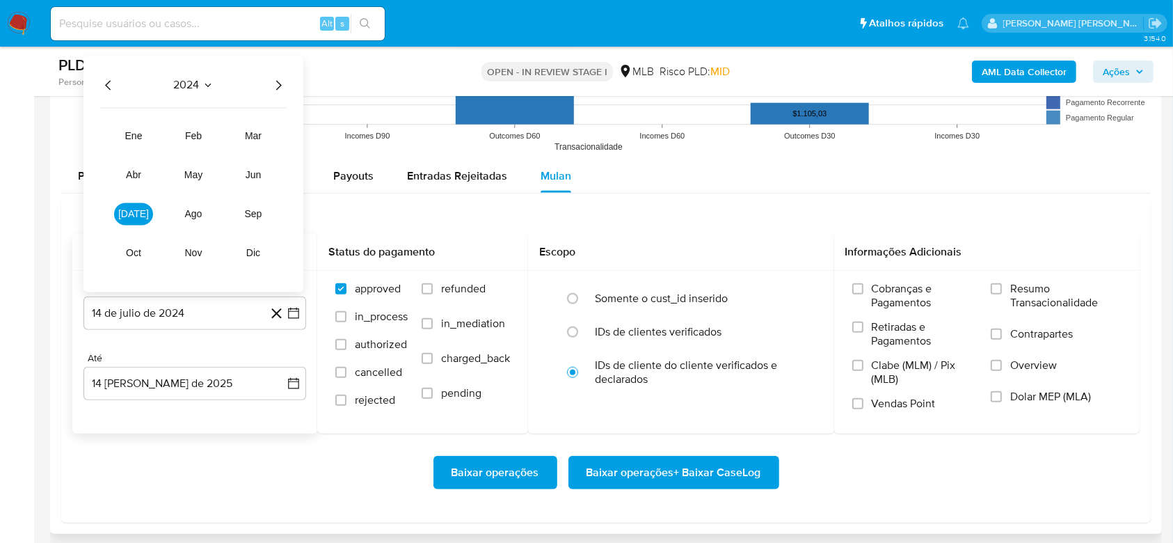
click at [276, 90] on icon "Año siguiente" at bounding box center [278, 85] width 17 height 17
click at [250, 175] on span "jun" at bounding box center [254, 175] width 16 height 11
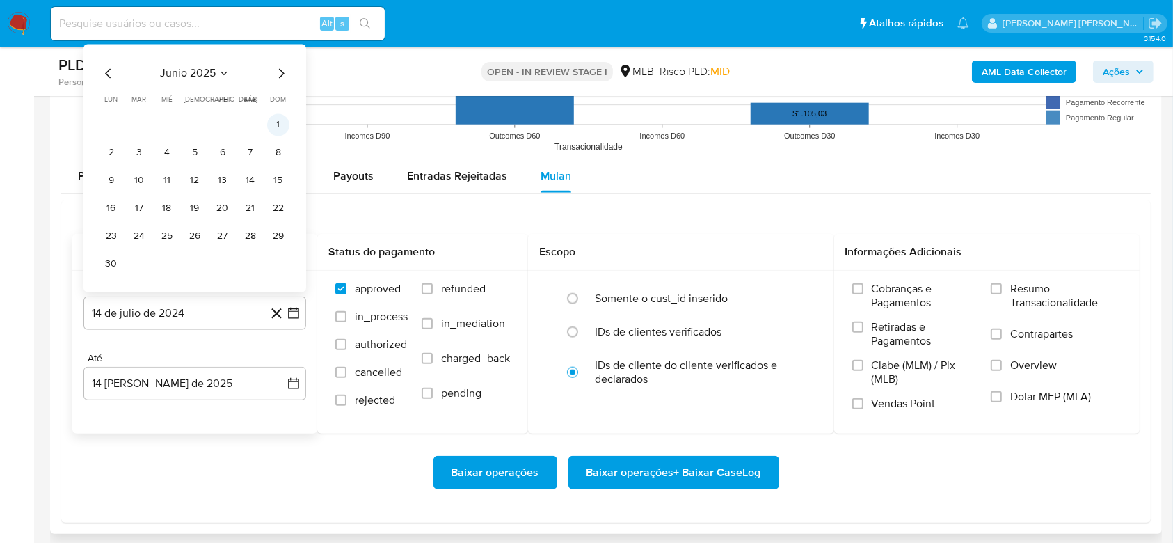
click at [278, 127] on button "1" at bounding box center [278, 125] width 22 height 22
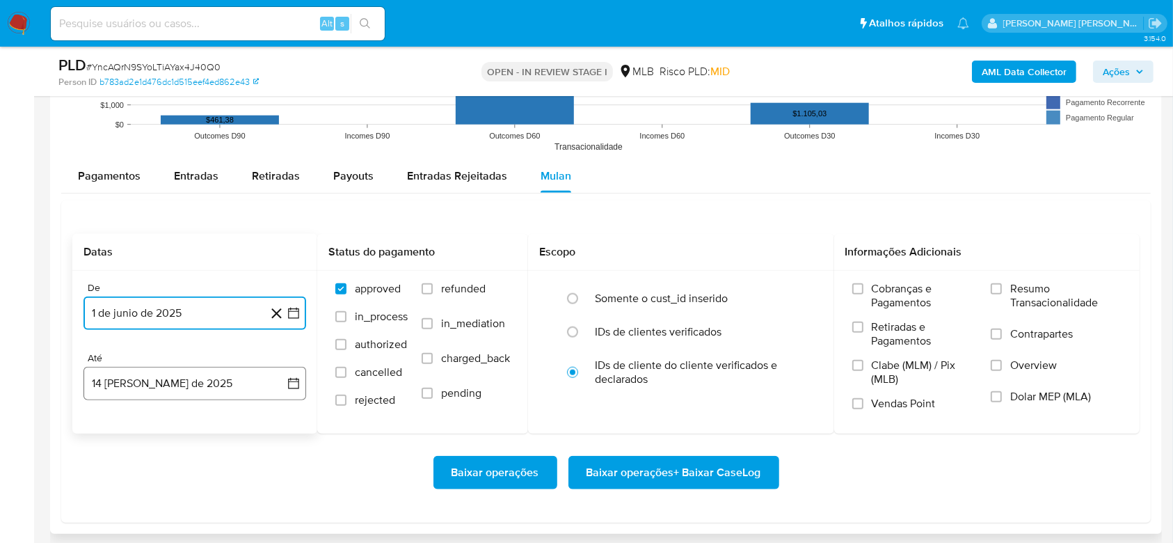
click at [152, 382] on button "14 [PERSON_NAME] de 2025" at bounding box center [195, 383] width 223 height 33
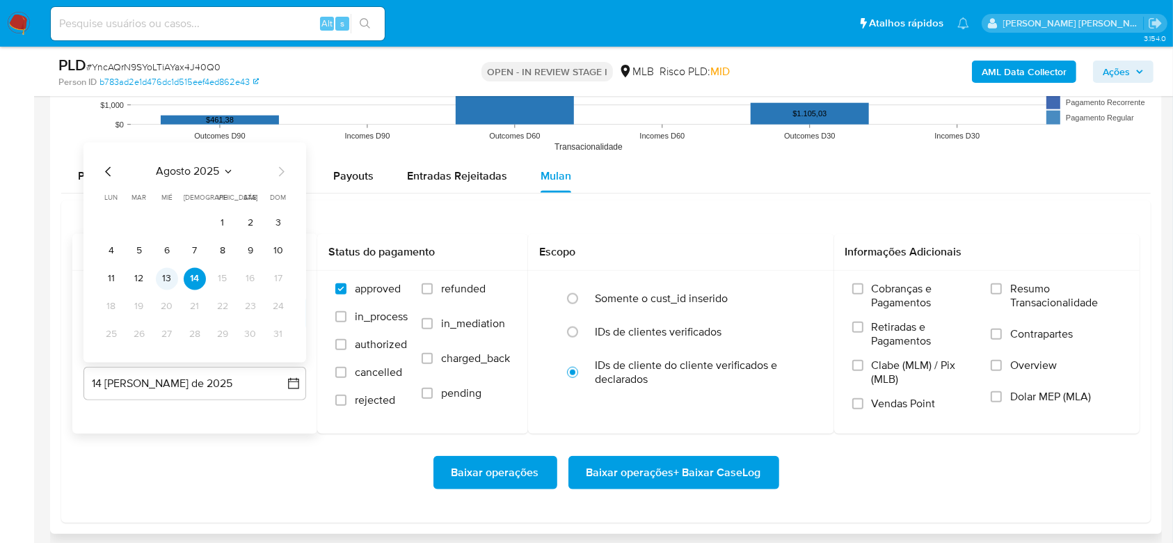
click at [167, 286] on button "13" at bounding box center [167, 279] width 22 height 22
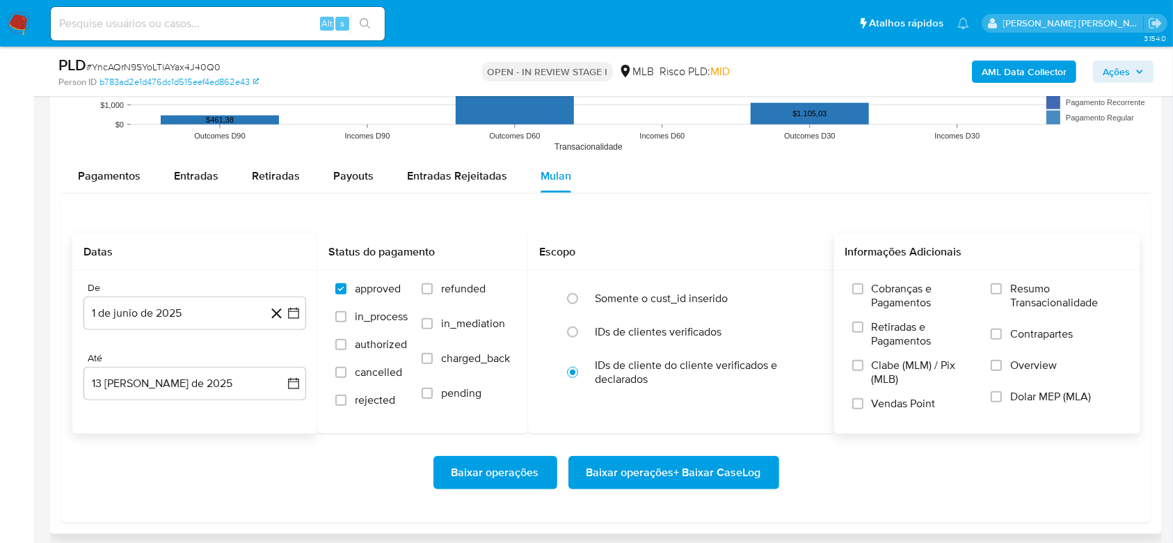
click at [1038, 295] on span "Resumo Transacionalidade" at bounding box center [1066, 296] width 111 height 28
click at [1002, 294] on input "Resumo Transacionalidade" at bounding box center [996, 288] width 11 height 11
click at [688, 467] on span "Baixar operações + Baixar CaseLog" at bounding box center [674, 472] width 175 height 31
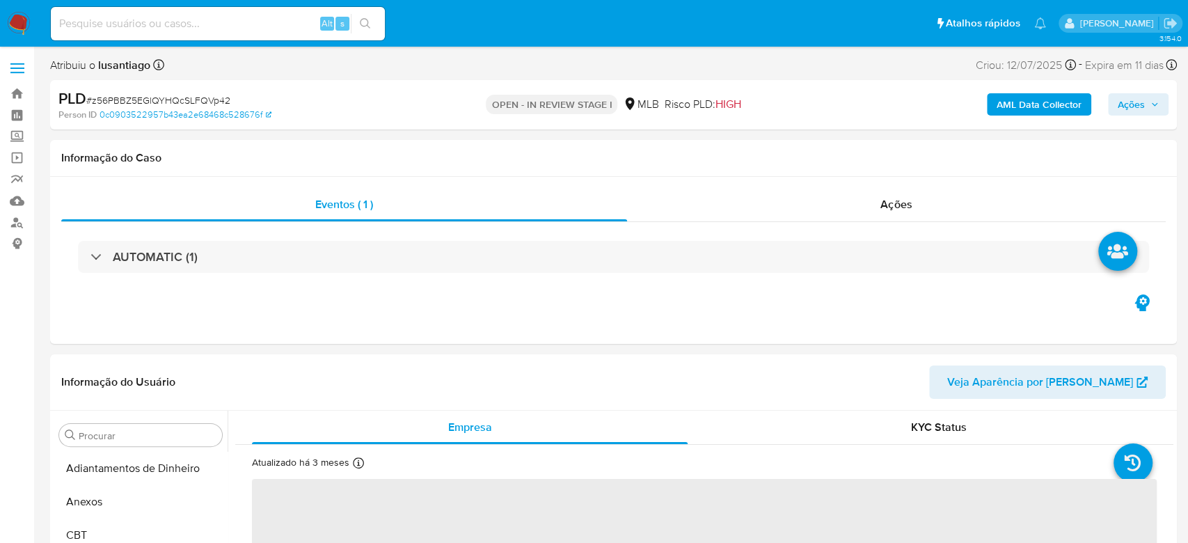
select select "10"
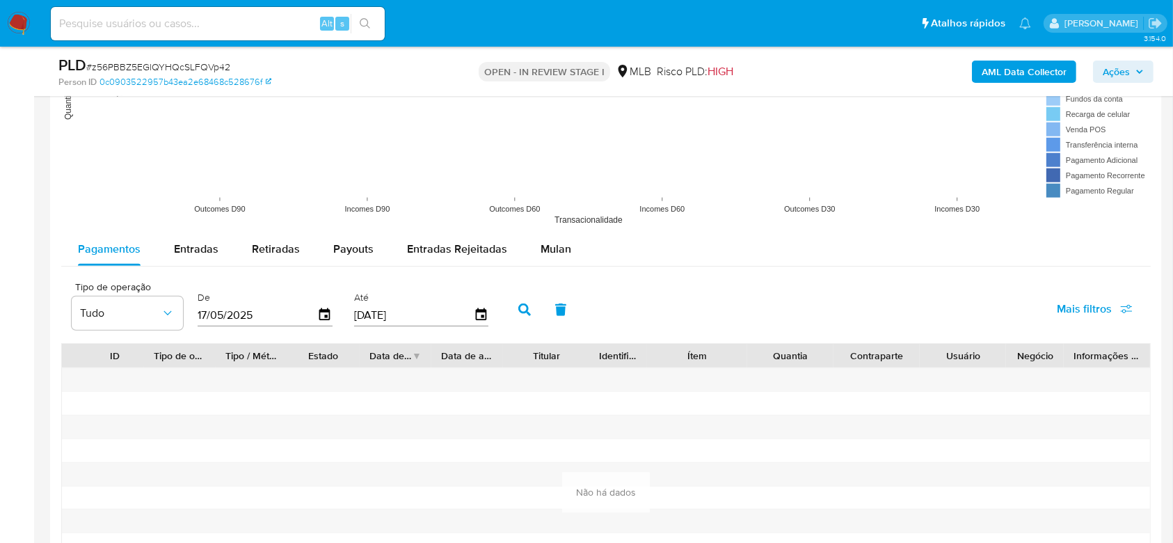
scroll to position [1392, 0]
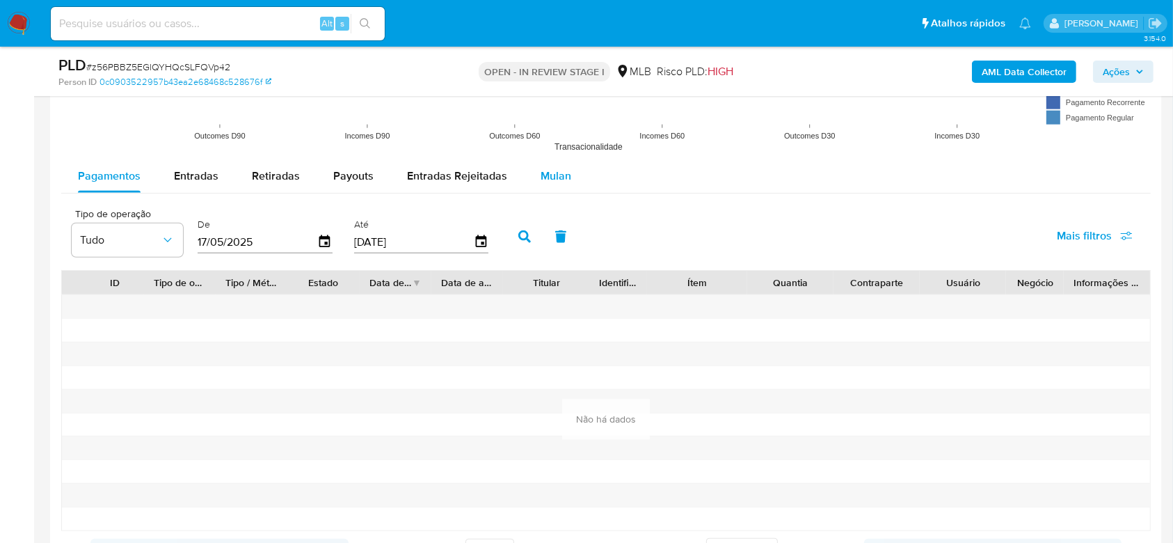
click at [580, 178] on button "Mulan" at bounding box center [556, 175] width 64 height 33
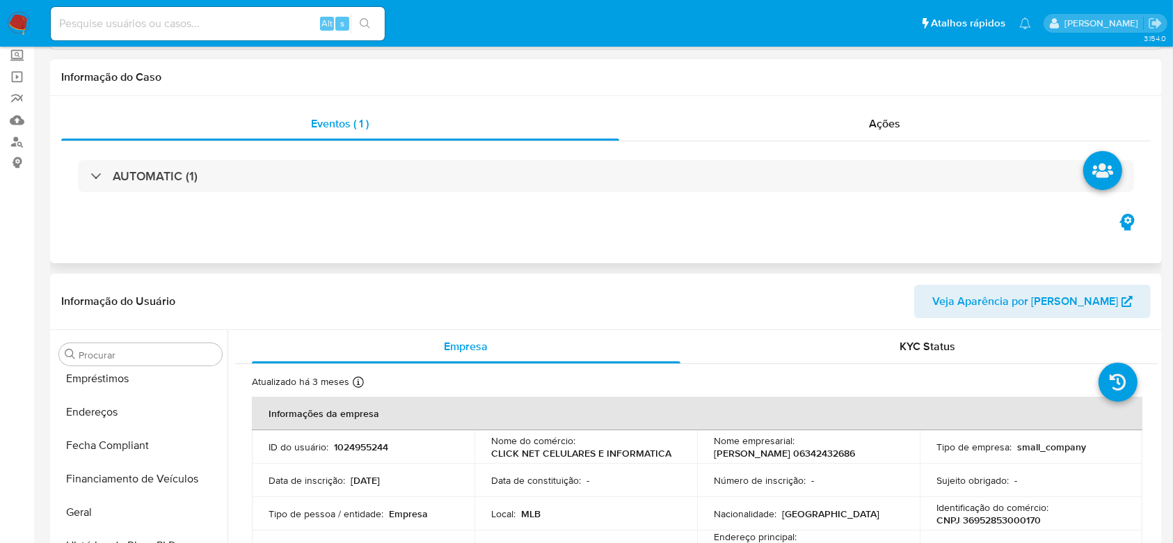
scroll to position [0, 0]
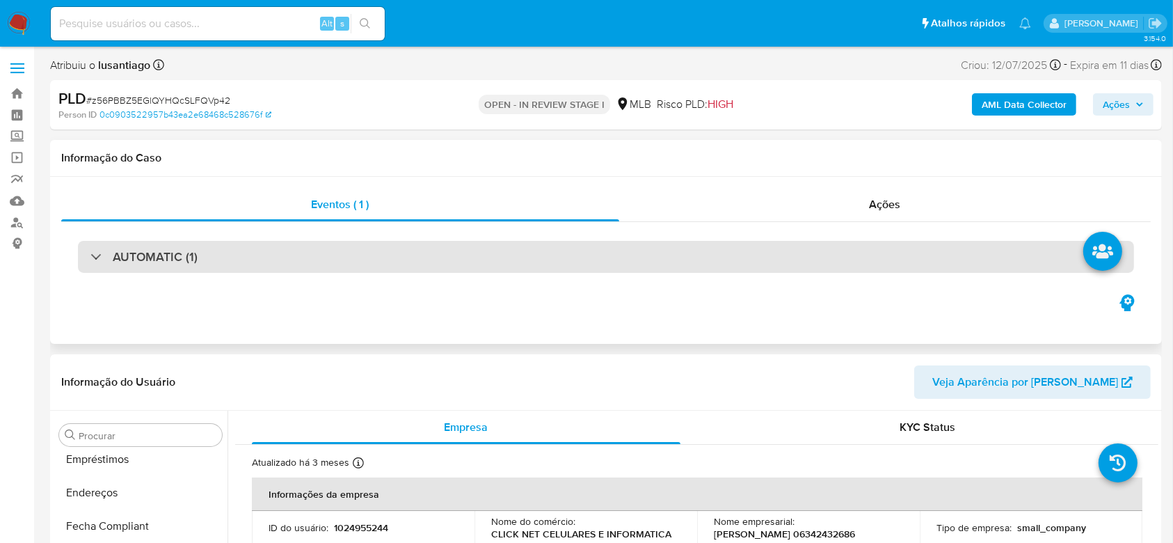
click at [278, 259] on div "AUTOMATIC (1)" at bounding box center [606, 257] width 1056 height 32
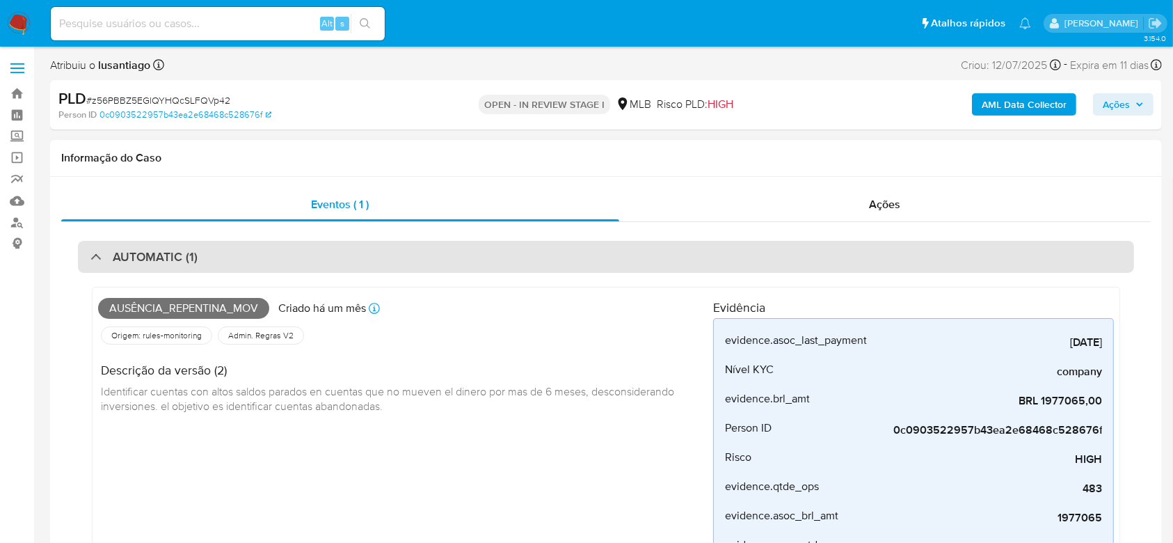
click at [278, 258] on div "AUTOMATIC (1)" at bounding box center [606, 257] width 1056 height 32
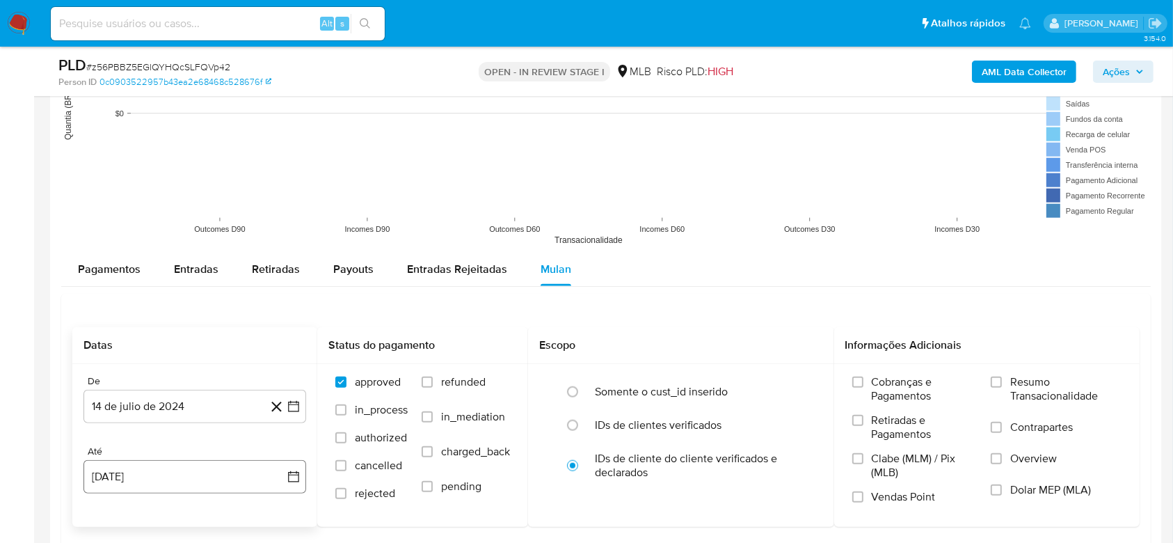
scroll to position [1484, 0]
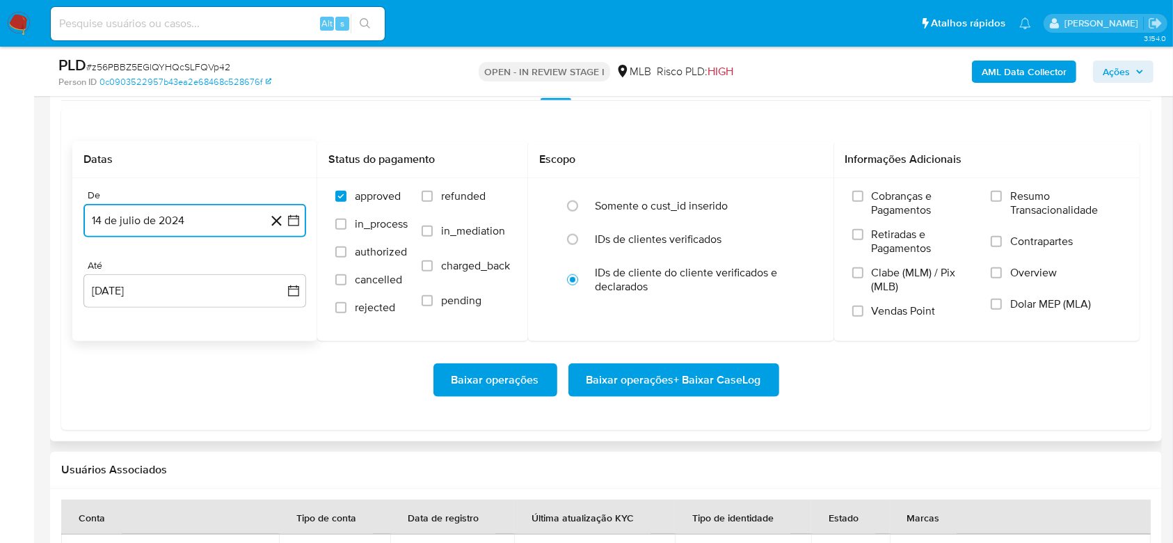
click at [224, 213] on button "14 de julio de 2024" at bounding box center [195, 220] width 223 height 33
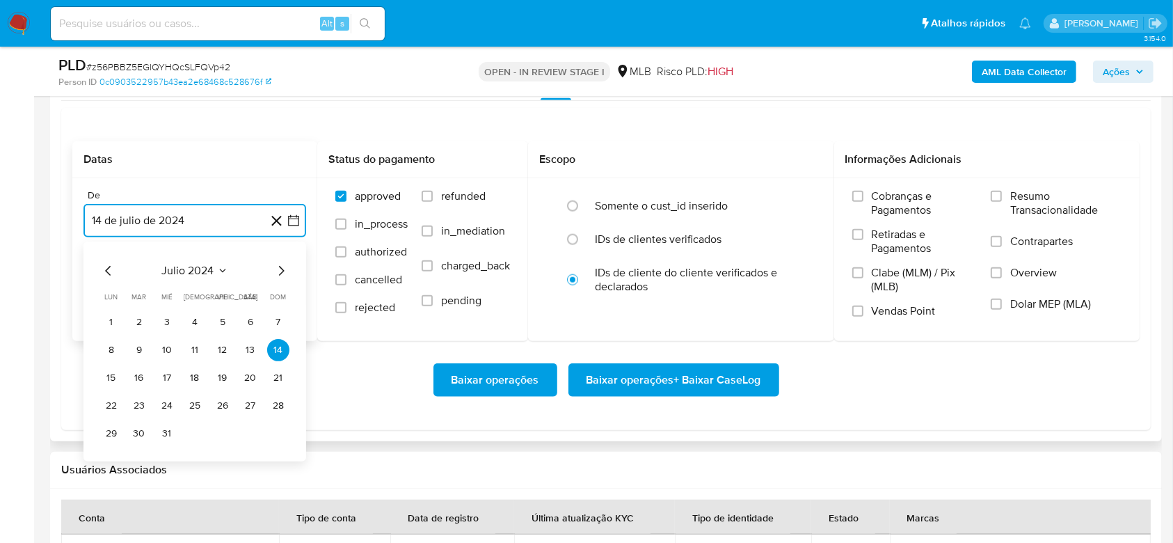
click at [207, 271] on span "julio 2024" at bounding box center [188, 271] width 52 height 14
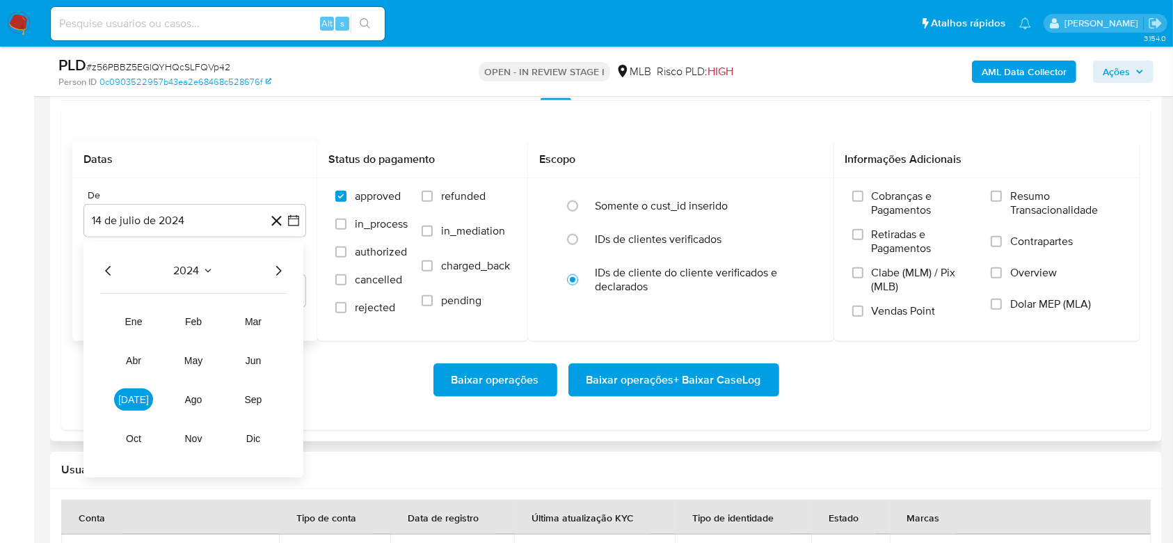
click at [280, 271] on icon "Año siguiente" at bounding box center [279, 271] width 6 height 10
click at [128, 319] on span "ene" at bounding box center [133, 321] width 17 height 11
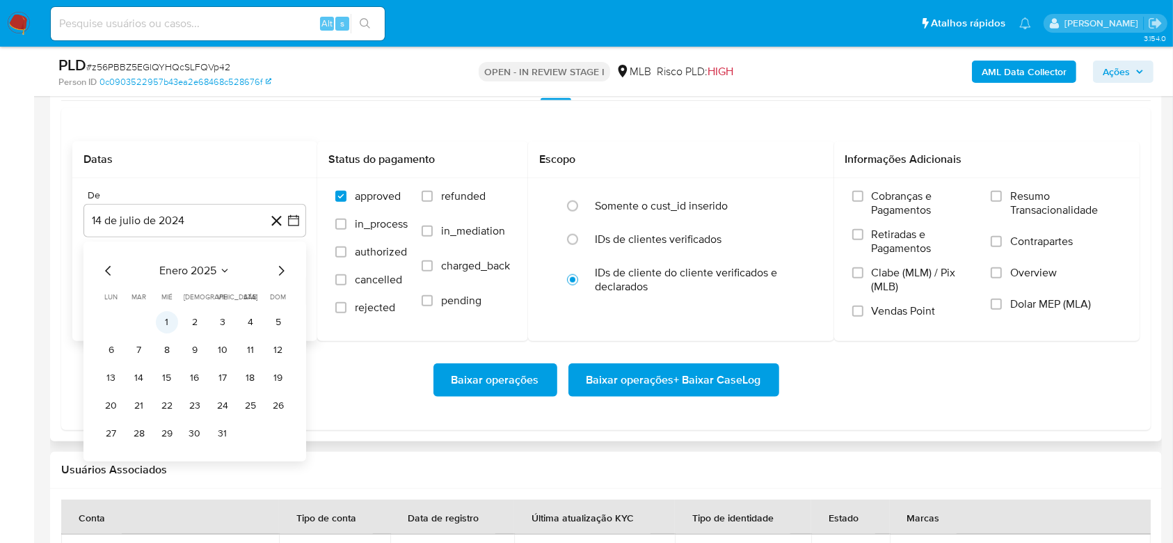
click at [161, 322] on button "1" at bounding box center [167, 322] width 22 height 22
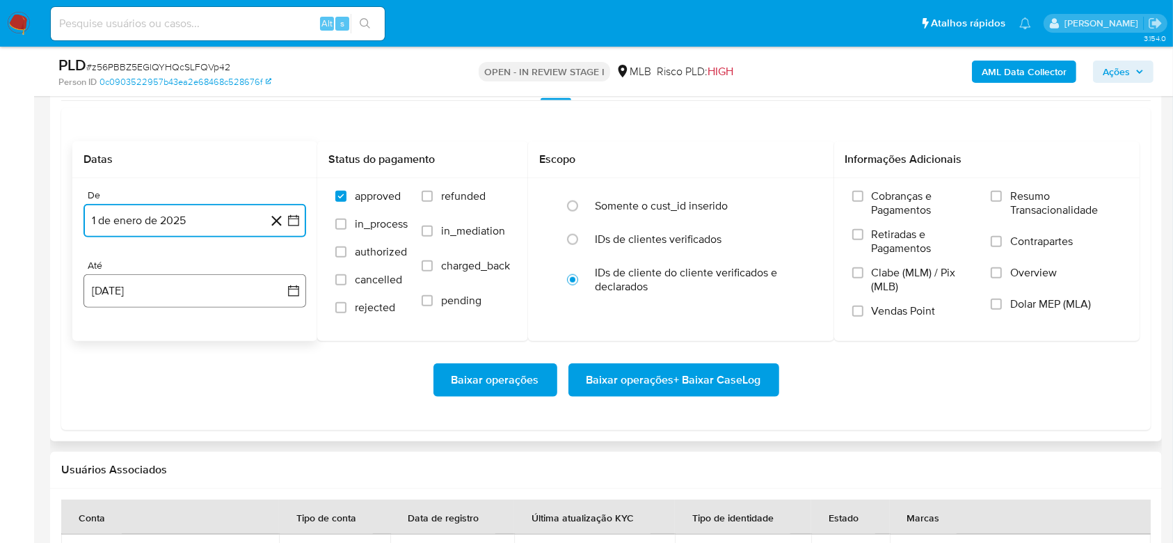
click at [165, 288] on button "[DATE]" at bounding box center [195, 290] width 223 height 33
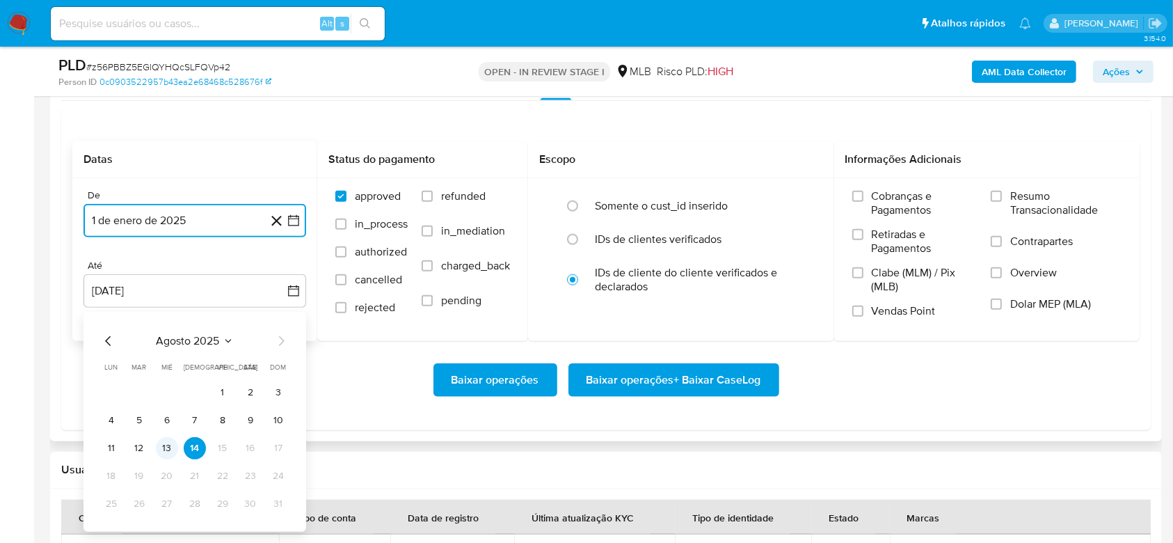
click at [167, 443] on button "13" at bounding box center [167, 448] width 22 height 22
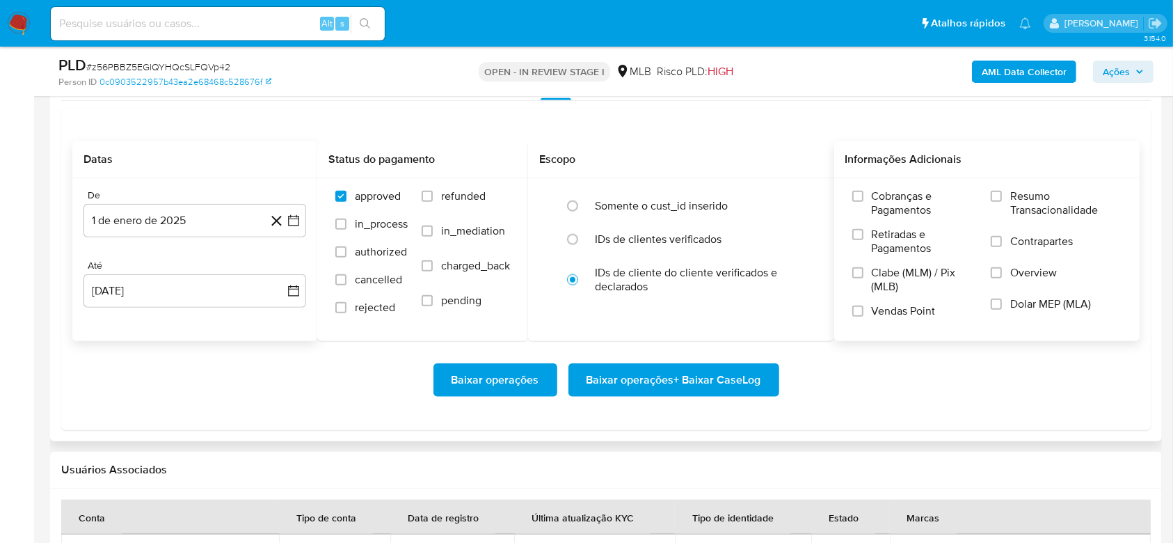
click at [1045, 202] on span "Resumo Transacionalidade" at bounding box center [1066, 203] width 111 height 28
click at [1002, 202] on input "Resumo Transacionalidade" at bounding box center [996, 196] width 11 height 11
click at [725, 387] on span "Baixar operações + Baixar CaseLog" at bounding box center [674, 380] width 175 height 31
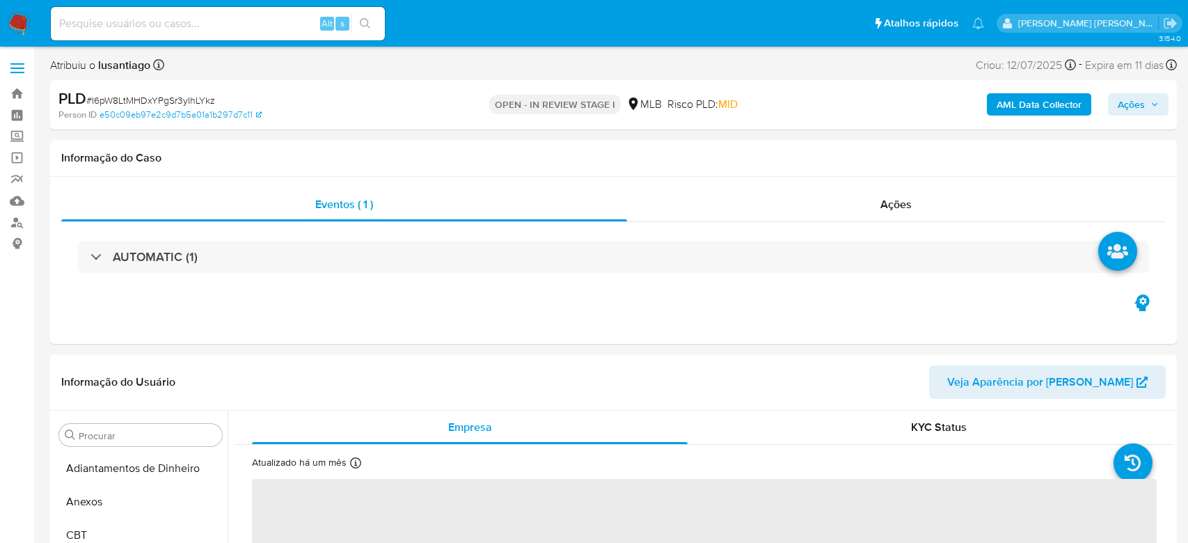
select select "10"
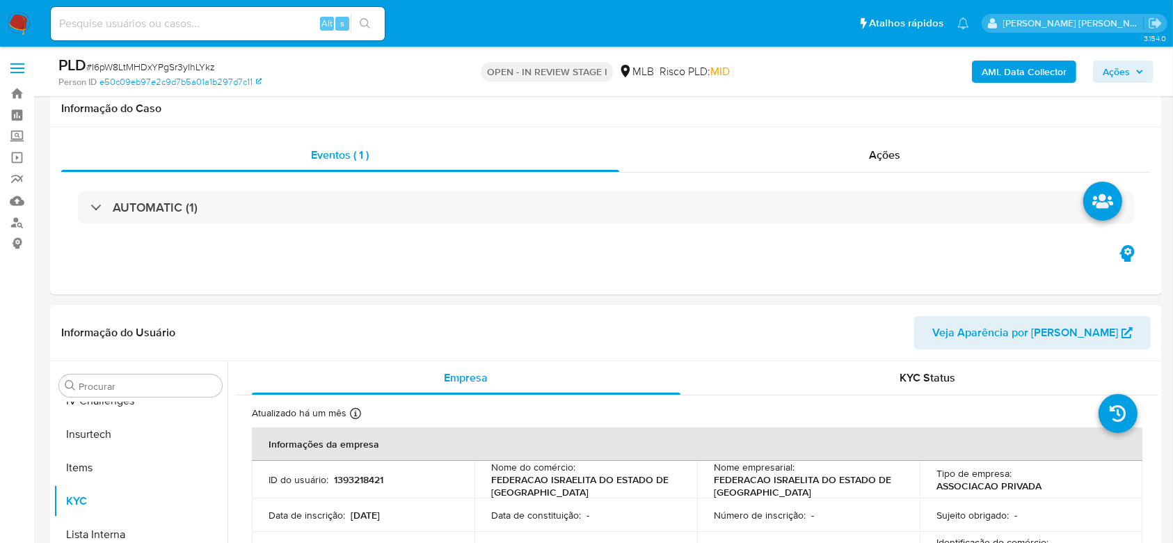
scroll to position [621, 0]
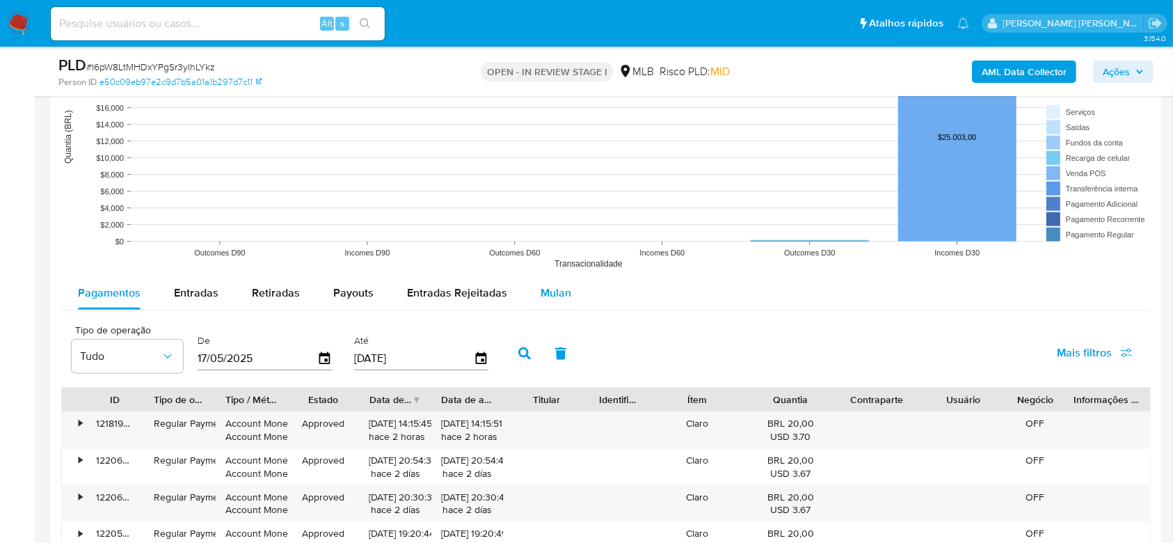
click at [546, 280] on div "Mulan" at bounding box center [556, 292] width 31 height 33
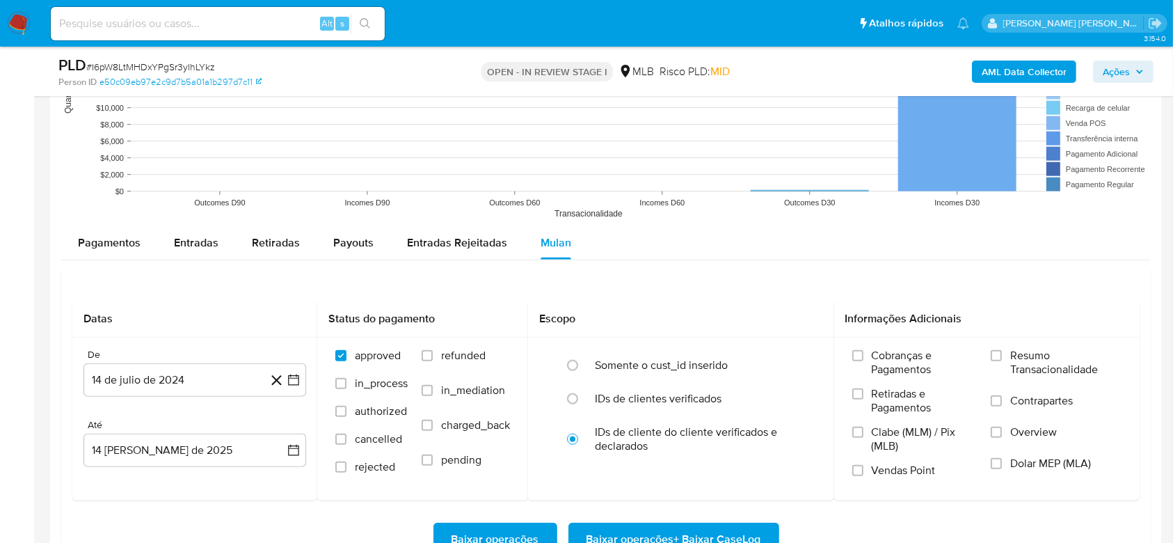
scroll to position [1392, 0]
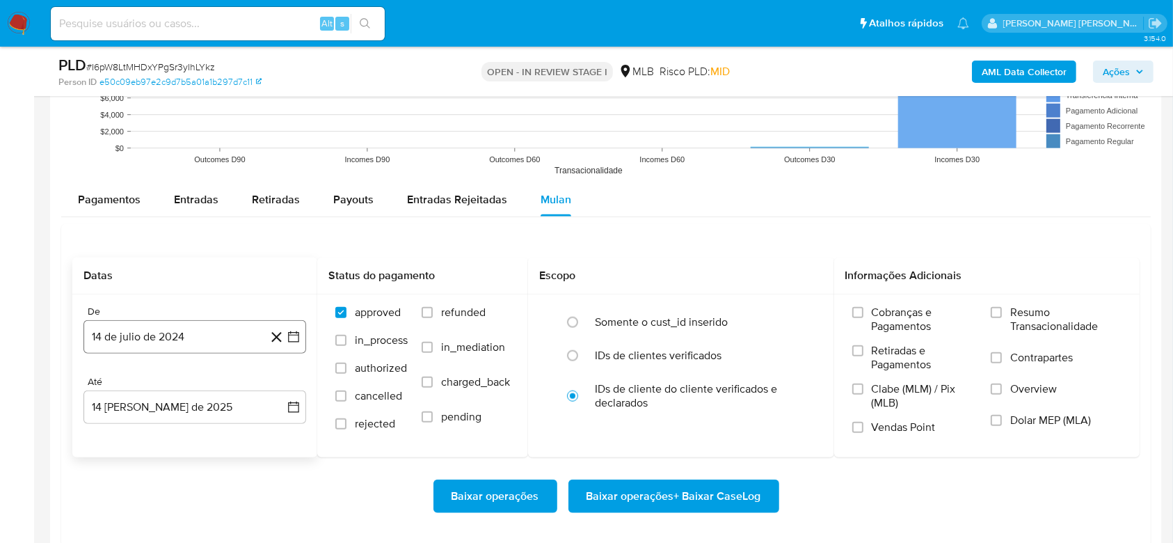
click at [104, 333] on button "14 de julio de 2024" at bounding box center [195, 336] width 223 height 33
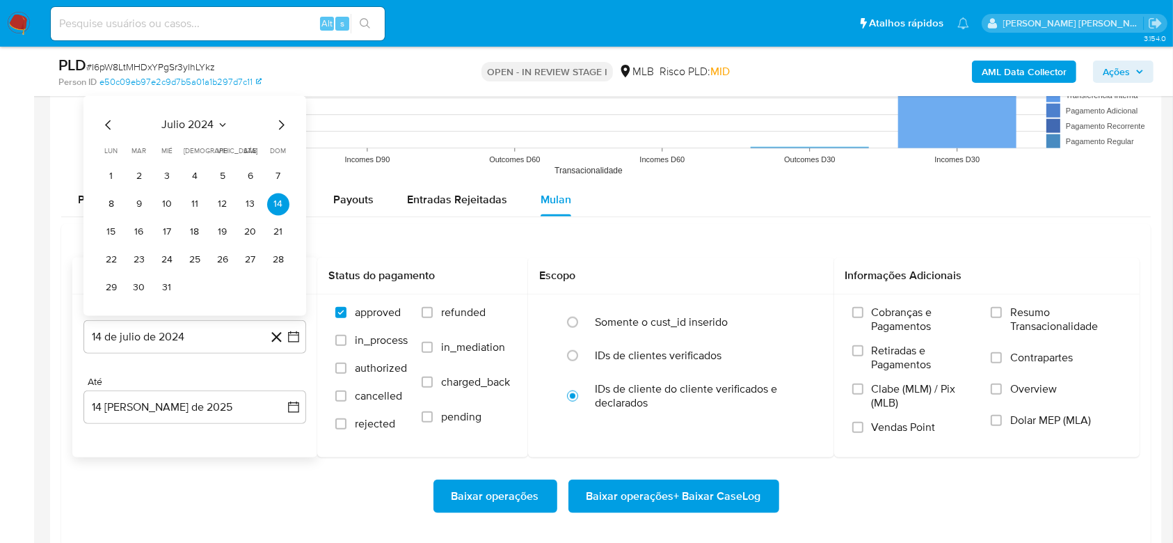
click at [197, 120] on span "julio 2024" at bounding box center [188, 125] width 52 height 14
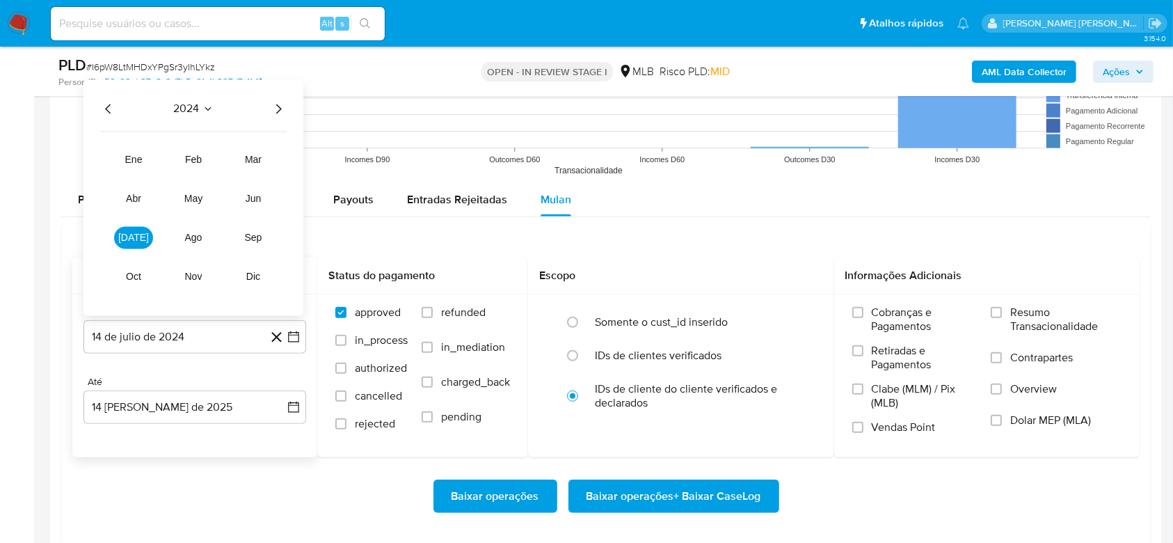
click at [276, 108] on icon "Año siguiente" at bounding box center [278, 109] width 17 height 17
click at [249, 198] on span "jun" at bounding box center [254, 198] width 16 height 11
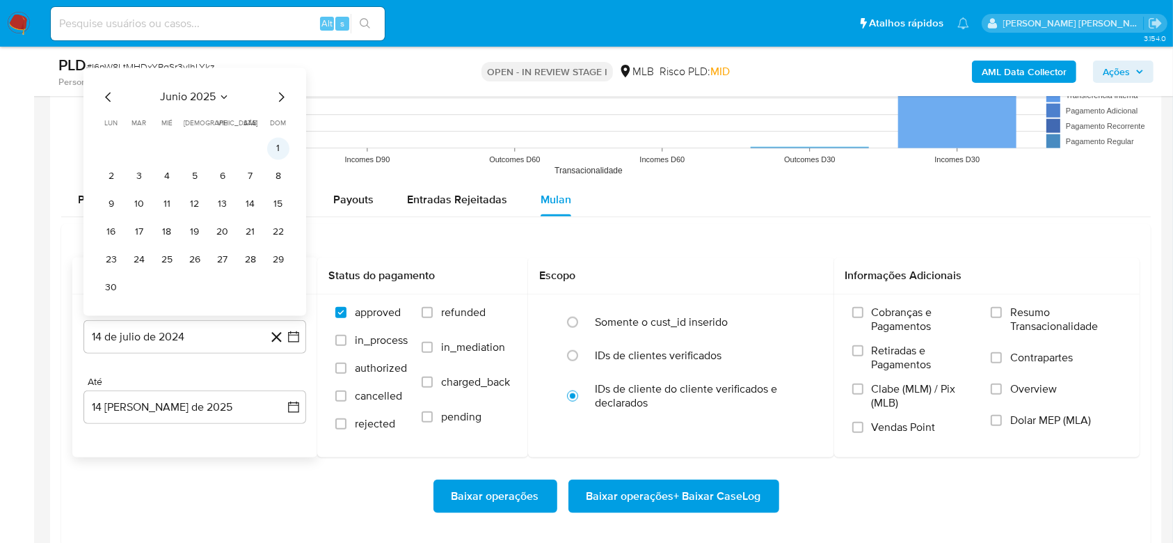
click at [278, 146] on button "1" at bounding box center [278, 149] width 22 height 22
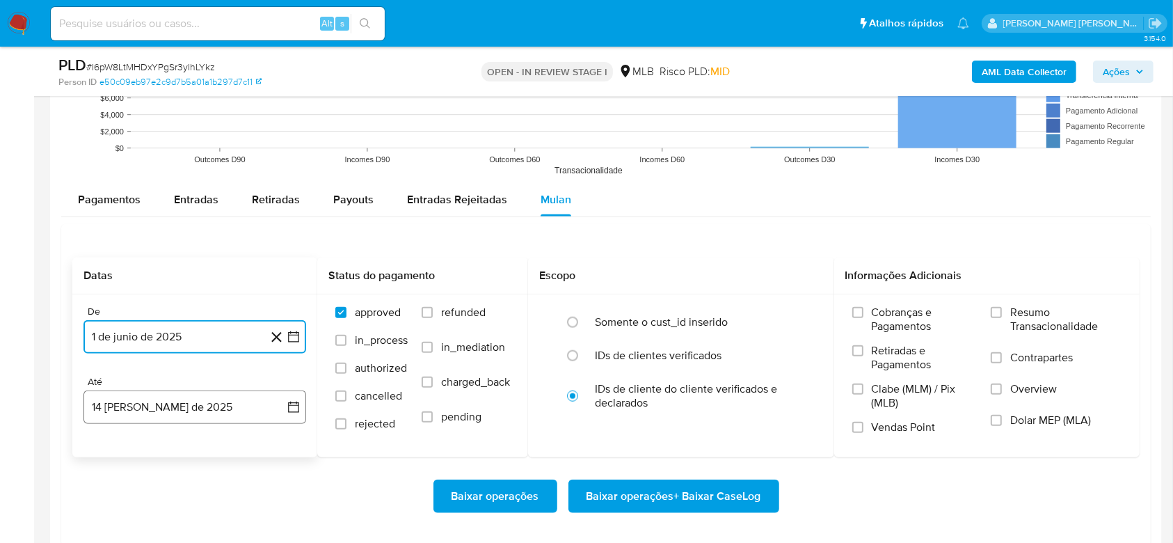
click at [161, 403] on button "[DATE]" at bounding box center [195, 406] width 223 height 33
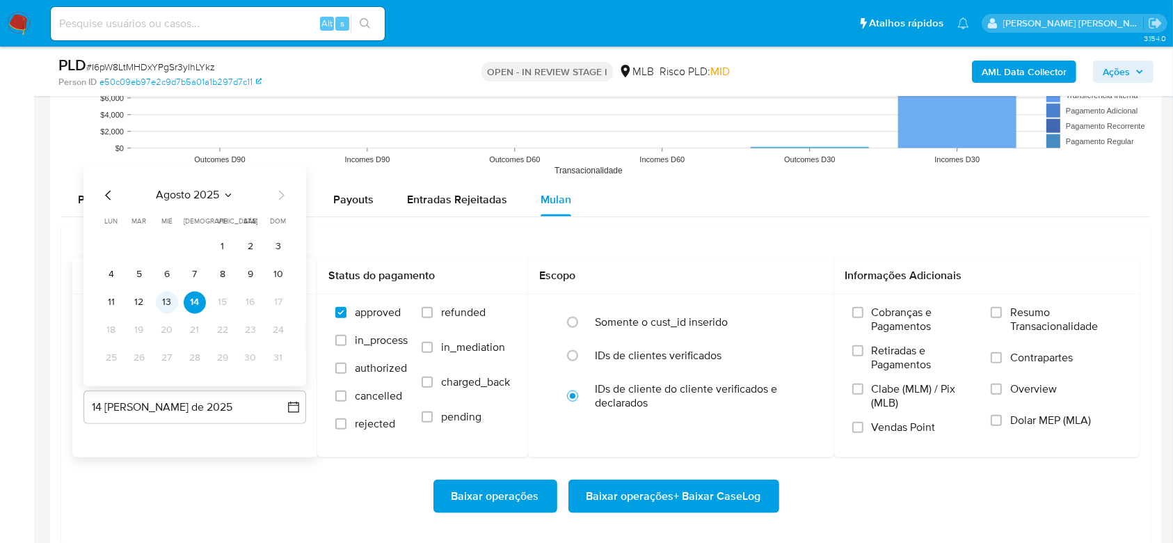
click at [171, 303] on button "13" at bounding box center [167, 303] width 22 height 22
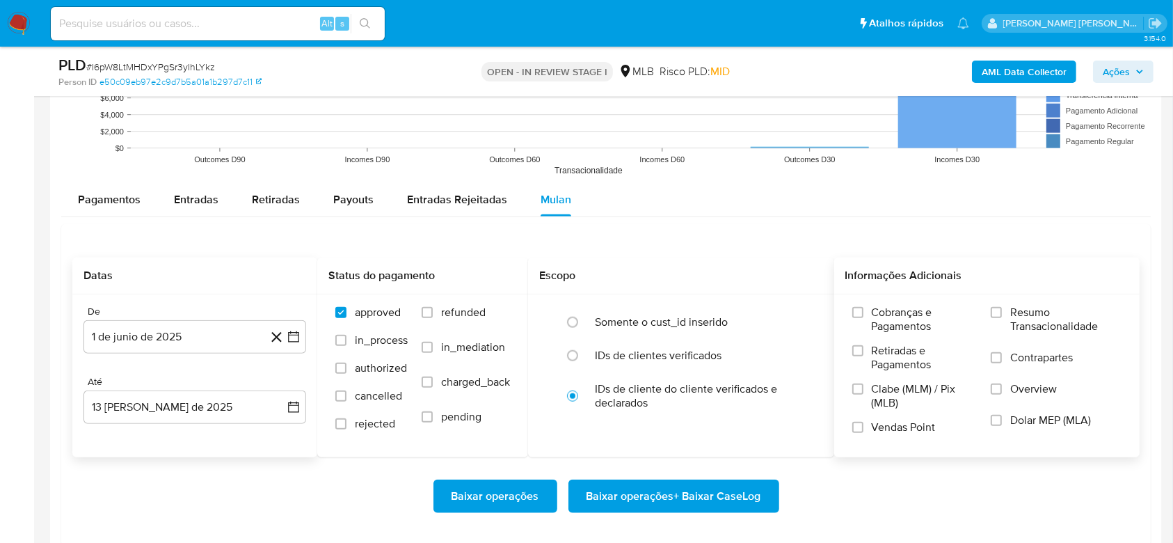
click at [1047, 318] on span "Resumo Transacionalidade" at bounding box center [1066, 320] width 111 height 28
click at [1002, 318] on input "Resumo Transacionalidade" at bounding box center [996, 312] width 11 height 11
click at [743, 493] on span "Baixar operações + Baixar CaseLog" at bounding box center [674, 496] width 175 height 31
